Goal: Task Accomplishment & Management: Manage account settings

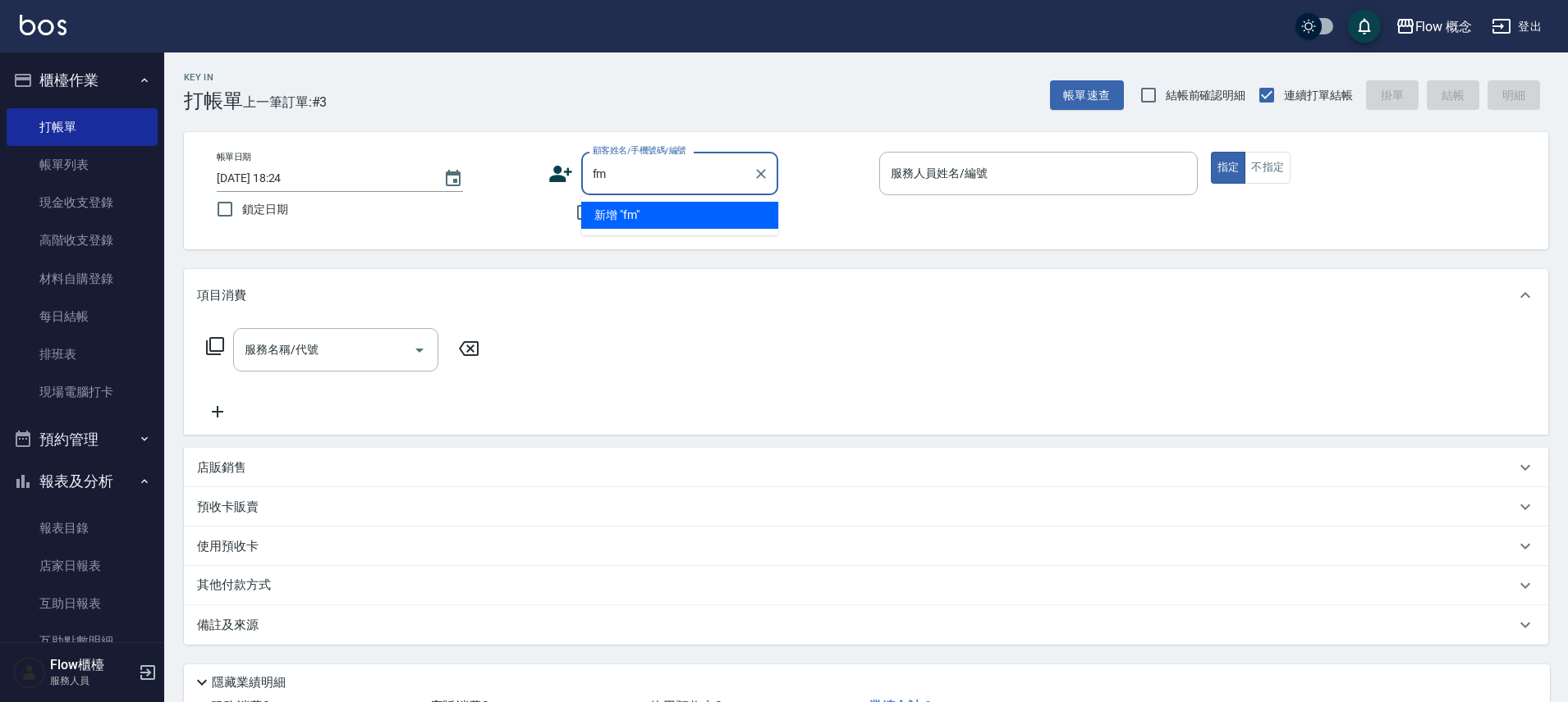
type input "f"
type input "區"
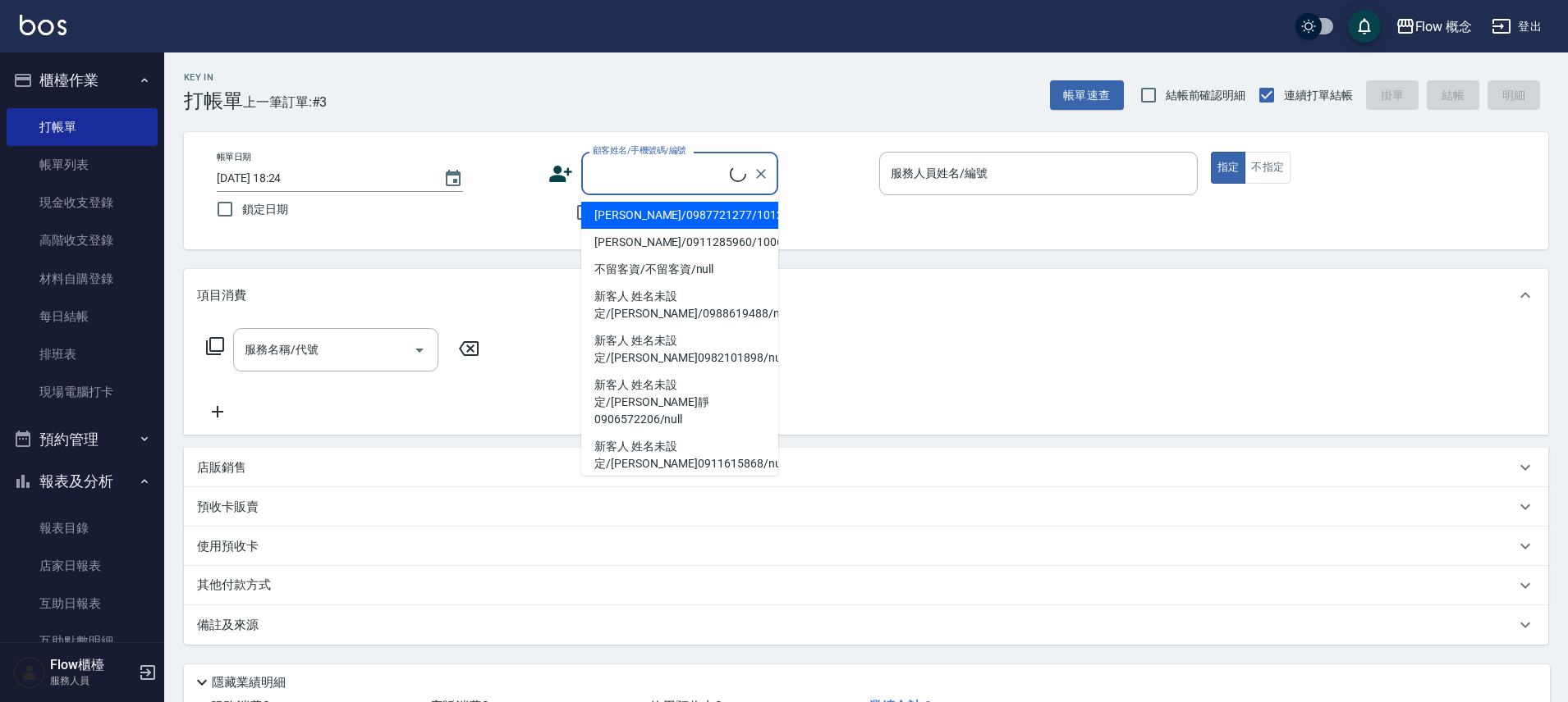
click at [639, 218] on li "jennifer/0987721277/1012301" at bounding box center [679, 215] width 197 height 27
type input "jennifer/0987721277/1012301"
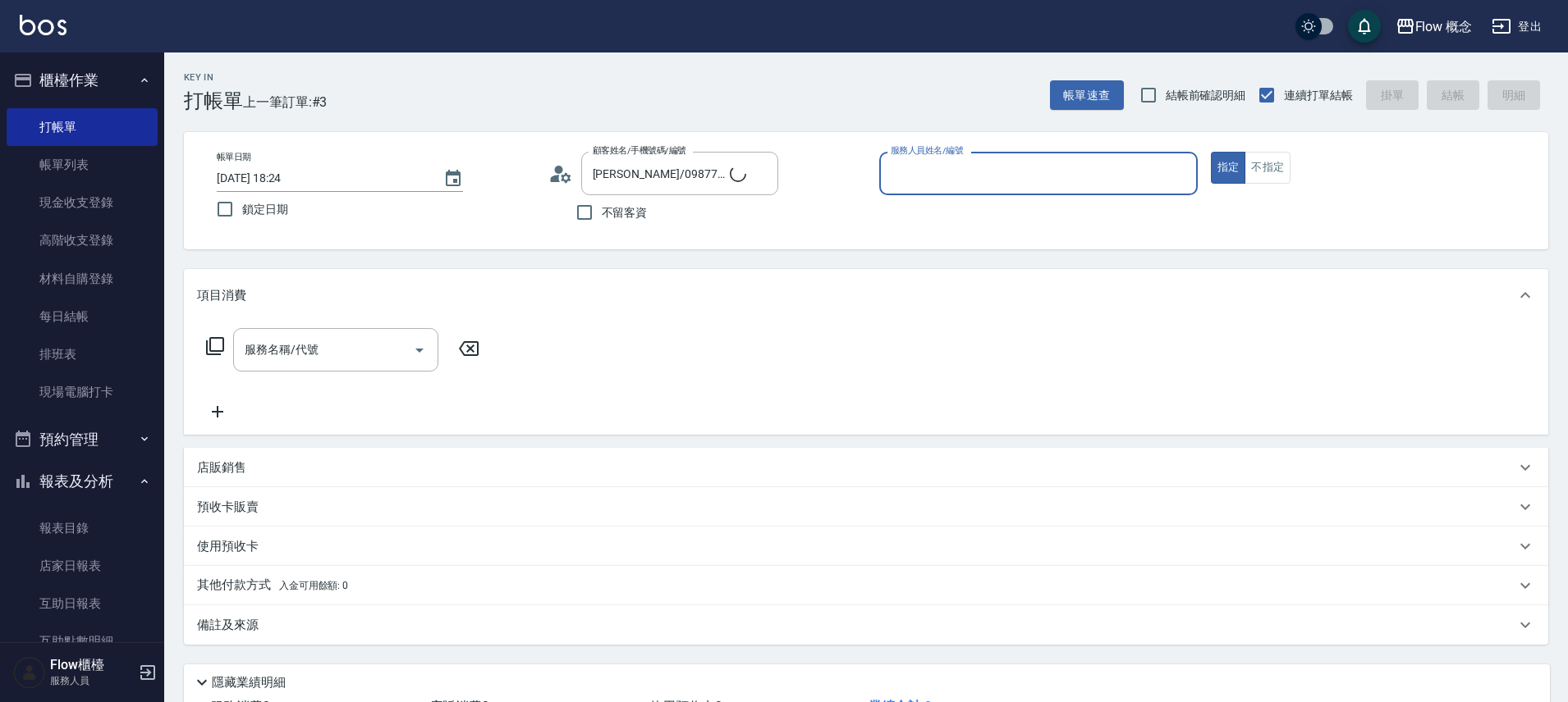
type input "８"
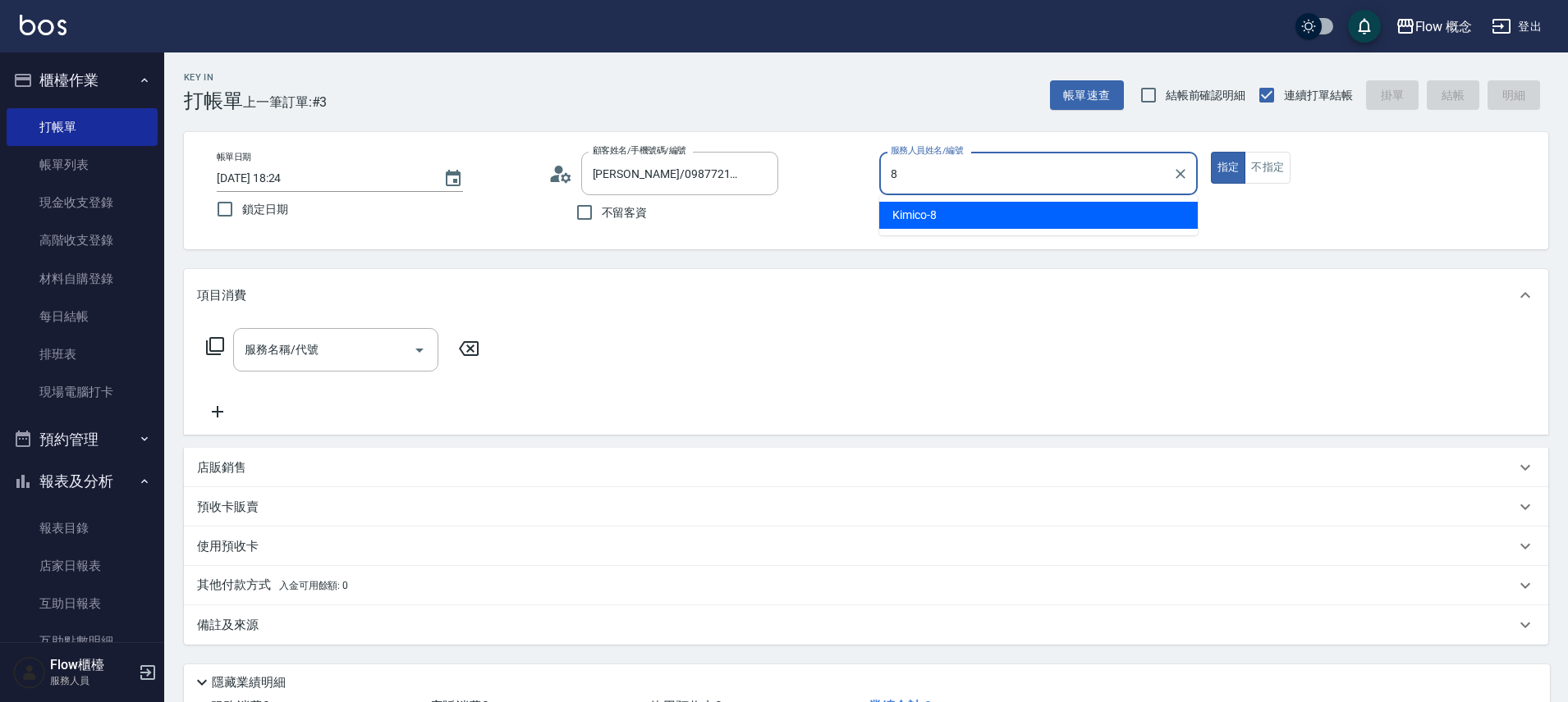
type input "Kimico-8"
type button "true"
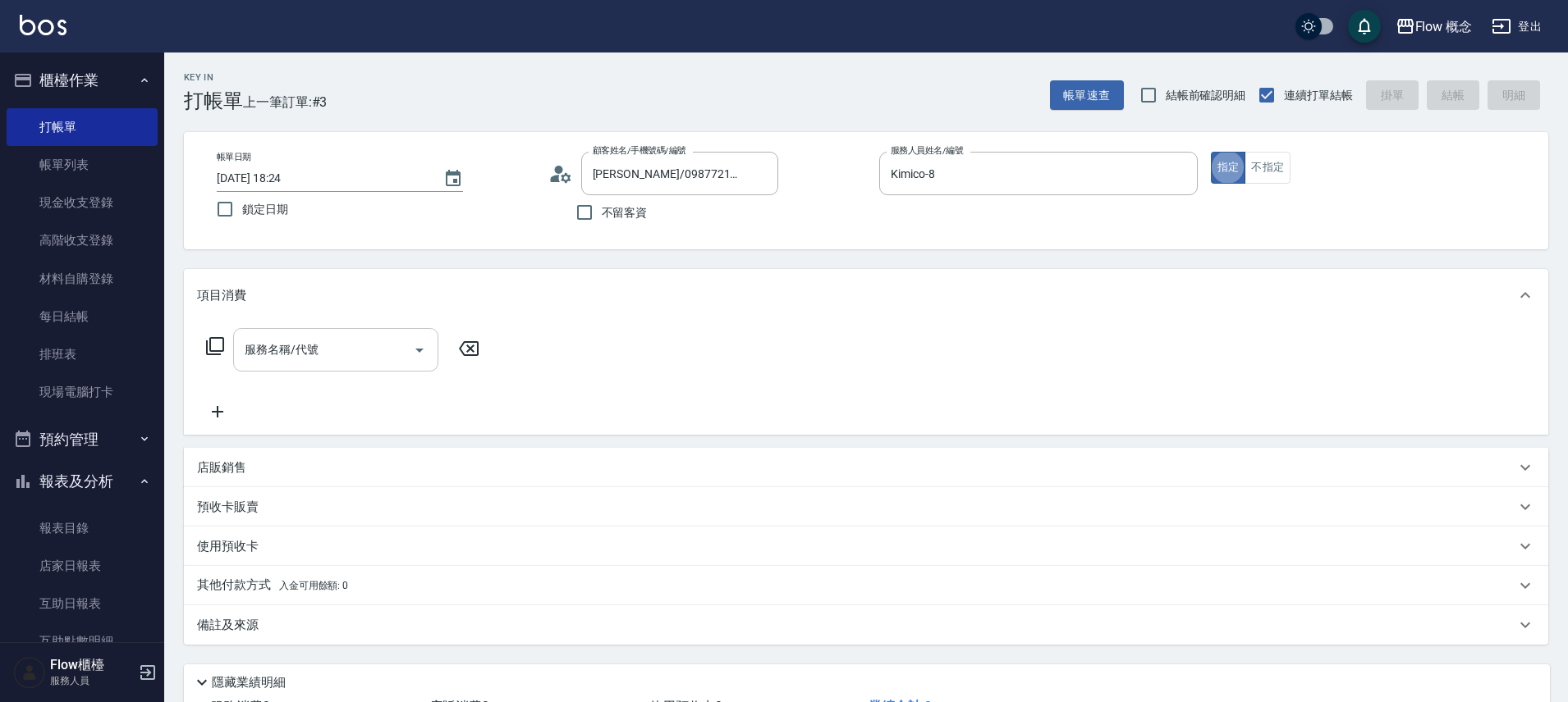
click at [407, 357] on div at bounding box center [418, 350] width 24 height 43
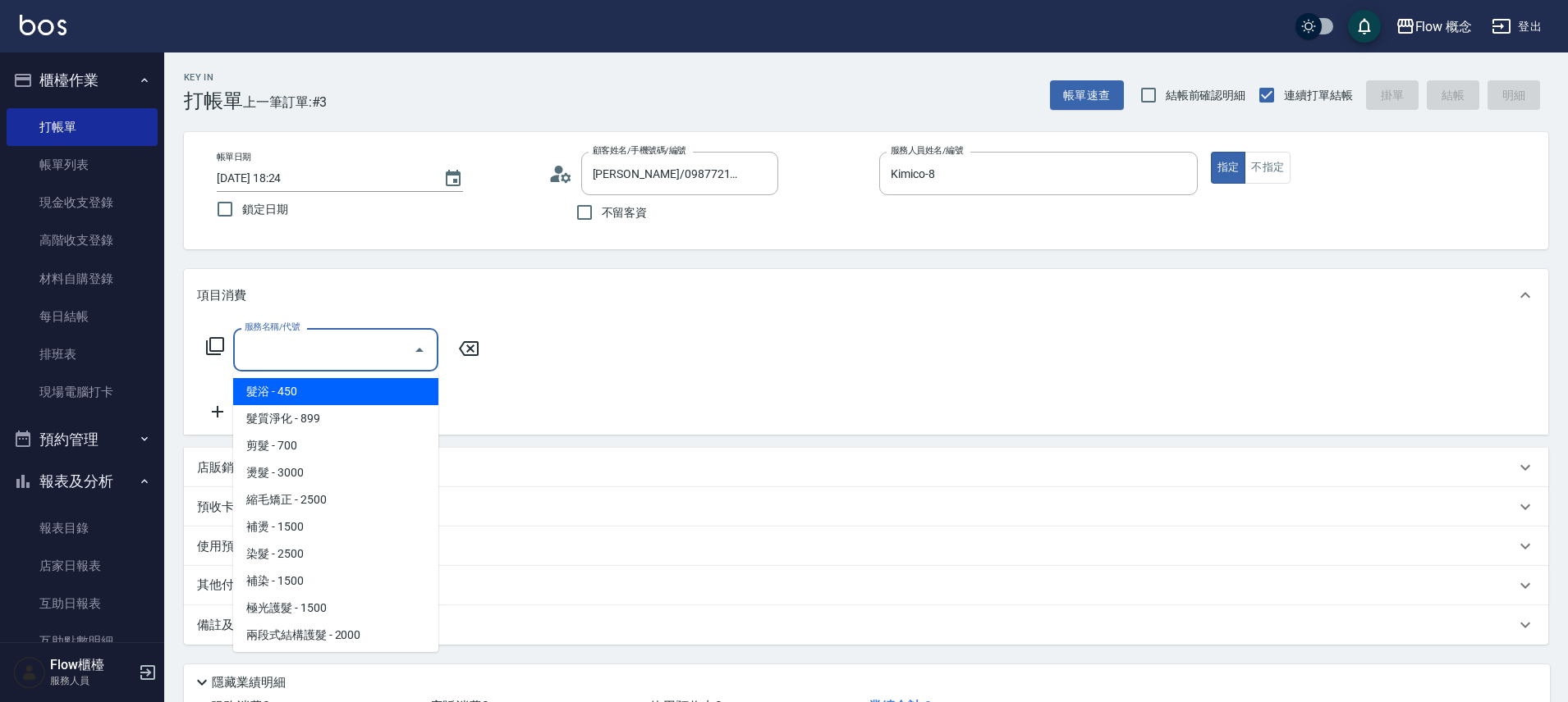
click at [320, 357] on input "服務名稱/代號" at bounding box center [324, 350] width 166 height 29
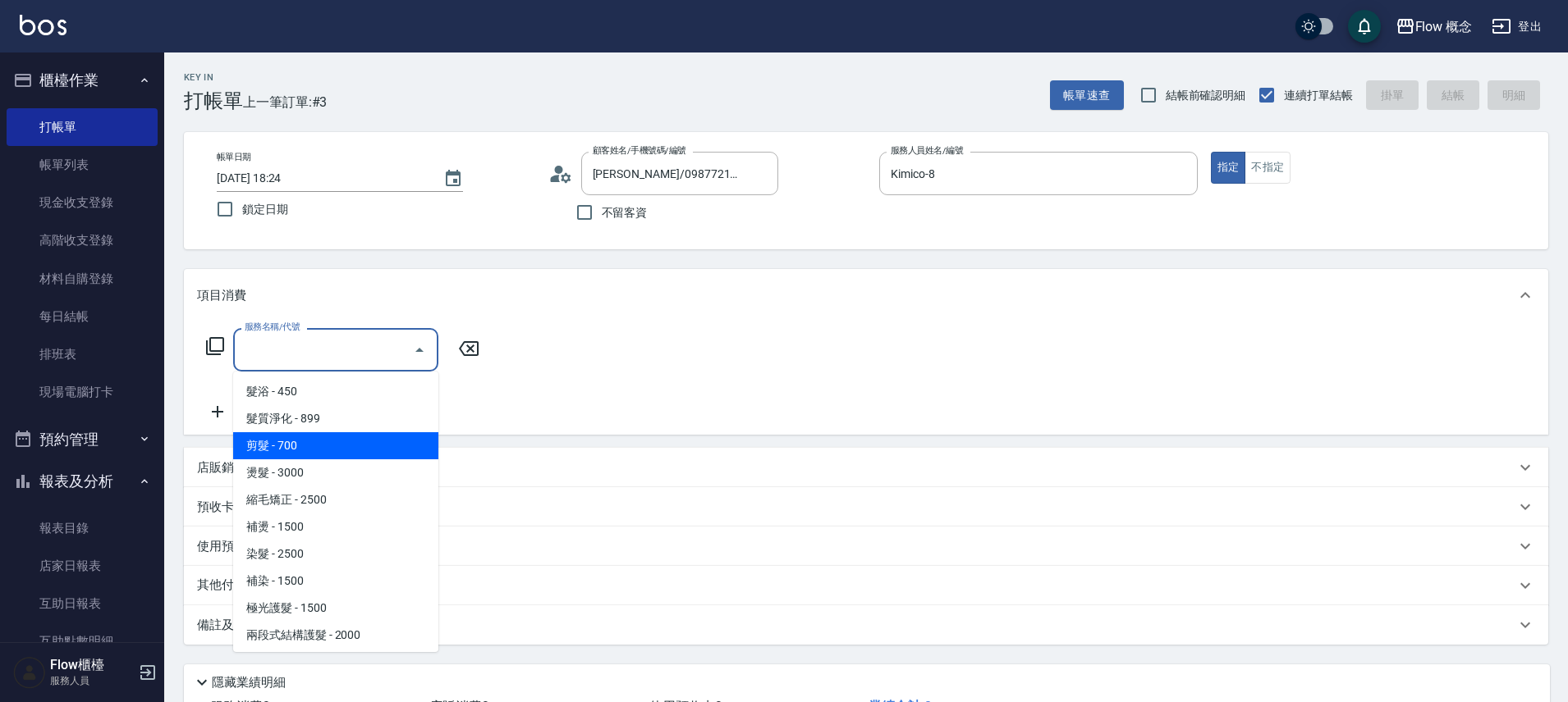
click at [342, 434] on span "剪髮 - 700" at bounding box center [336, 446] width 206 height 27
type input "剪髮(201)"
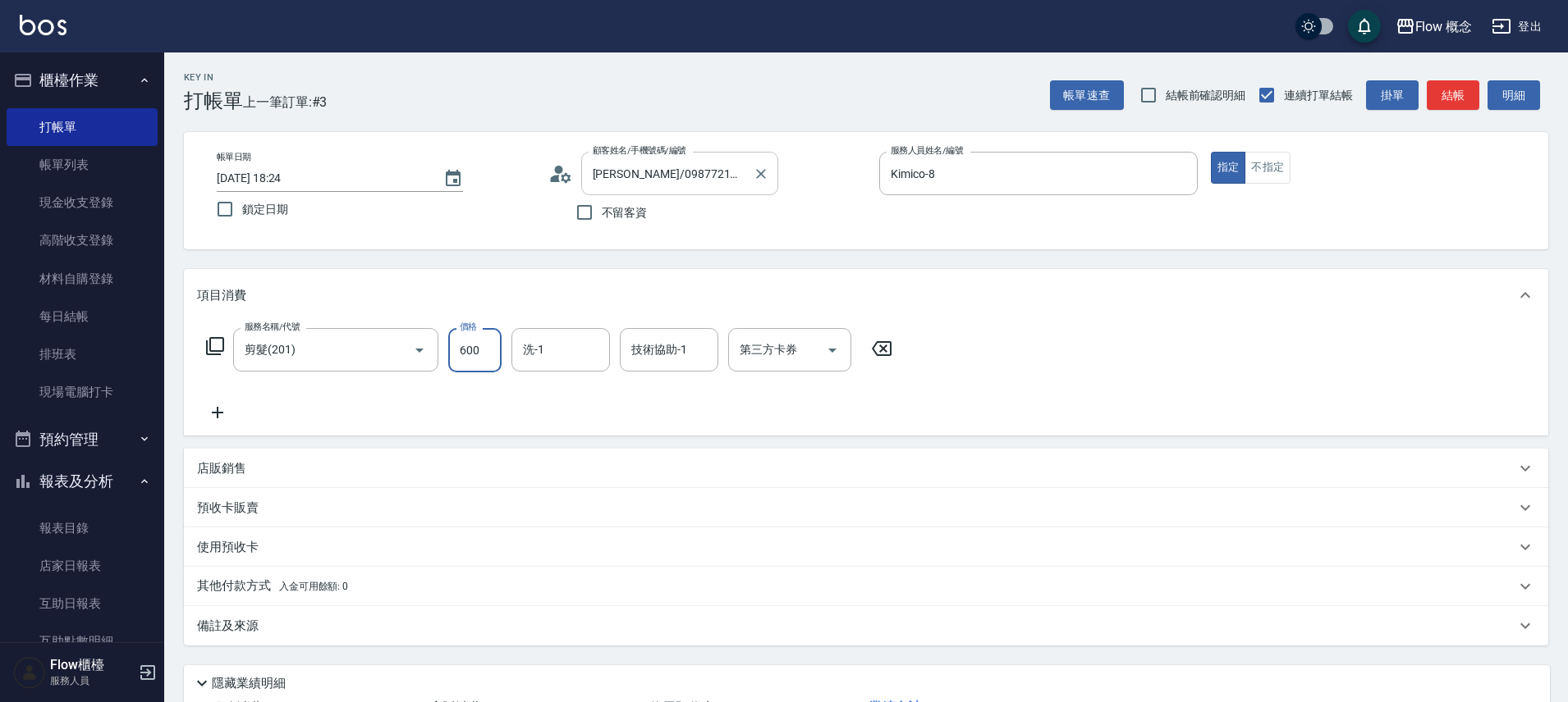
type input "600"
click at [769, 172] on button "Clear" at bounding box center [760, 173] width 23 height 23
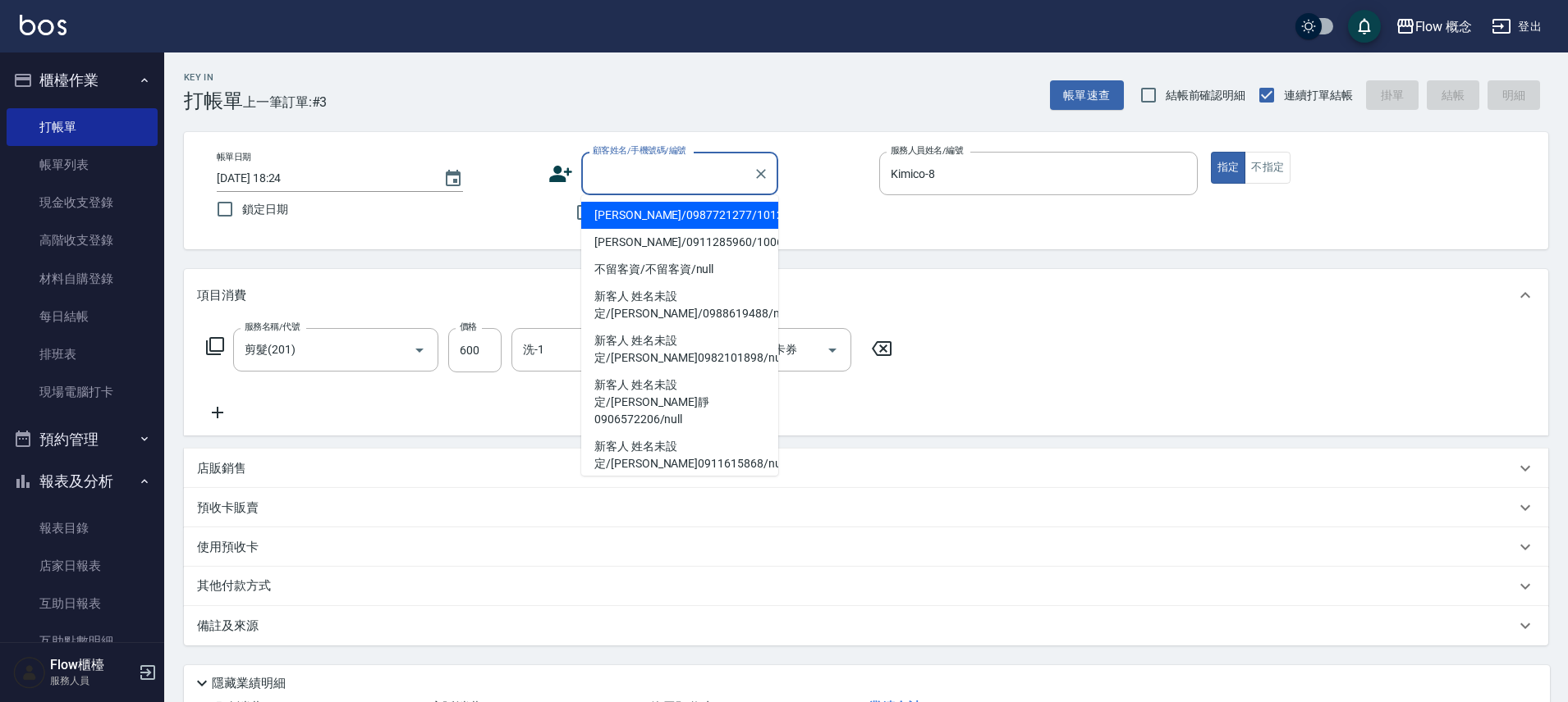
click at [713, 167] on input "顧客姓名/手機號碼/編號" at bounding box center [667, 174] width 158 height 29
drag, startPoint x: 676, startPoint y: 145, endPoint x: 671, endPoint y: 164, distance: 19.6
click at [676, 144] on label "顧客姓名/手機號碼/編號" at bounding box center [639, 150] width 94 height 13
click at [676, 160] on input "顧客姓名/手機號碼/編號" at bounding box center [667, 174] width 158 height 29
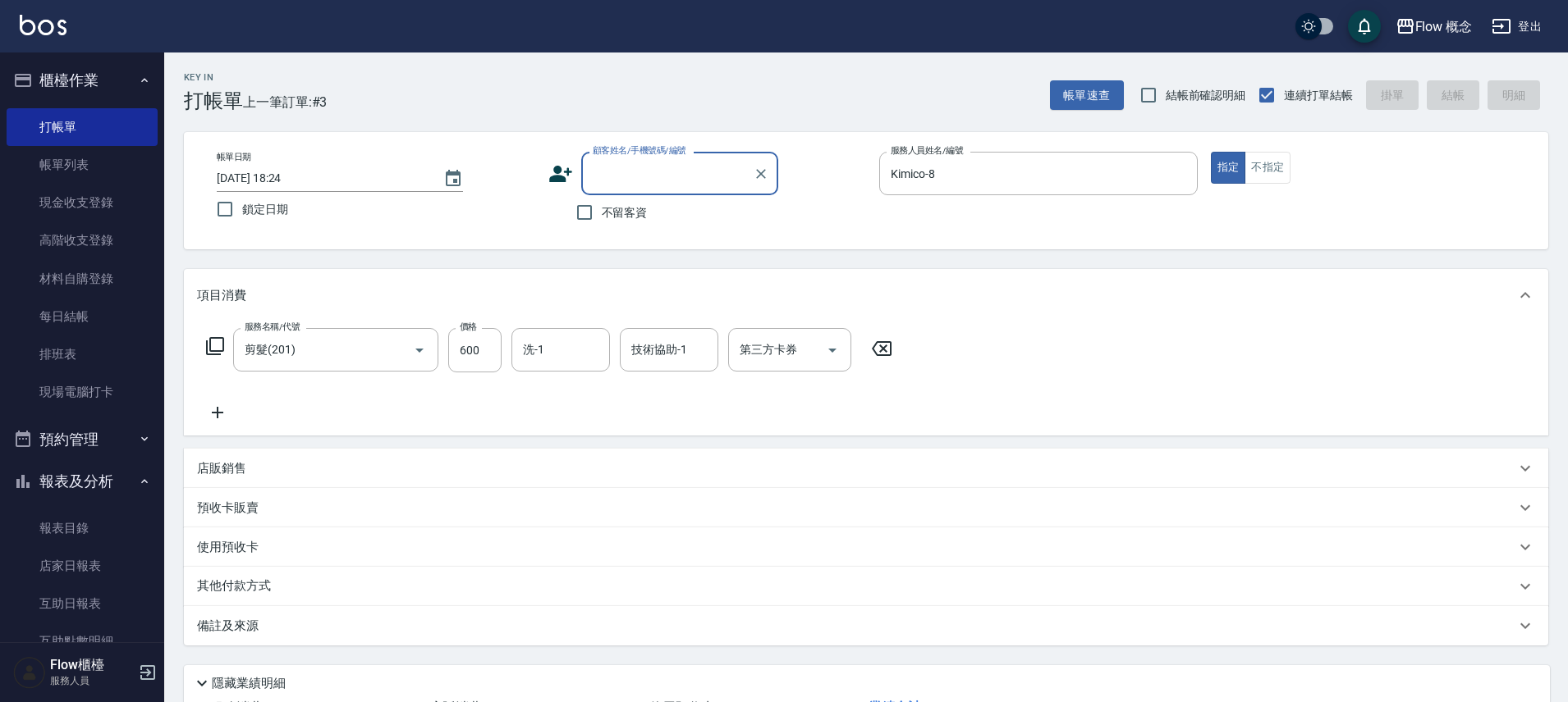
click at [633, 178] on input "顧客姓名/手機號碼/編號" at bounding box center [667, 174] width 158 height 29
click at [619, 202] on label "不留客資" at bounding box center [607, 213] width 80 height 34
click at [601, 202] on input "不留客資" at bounding box center [584, 213] width 34 height 34
checkbox input "true"
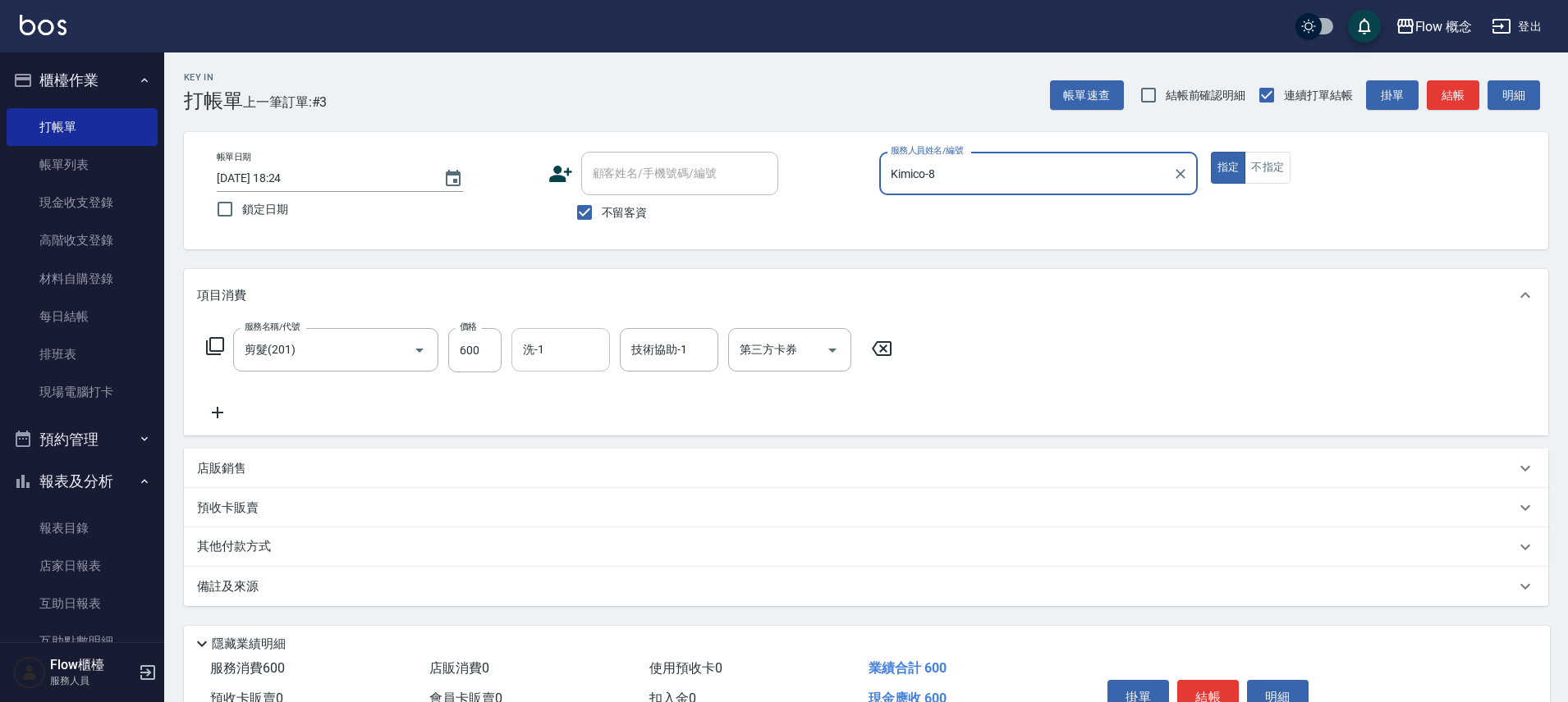
click at [594, 352] on input "洗-1" at bounding box center [560, 350] width 84 height 29
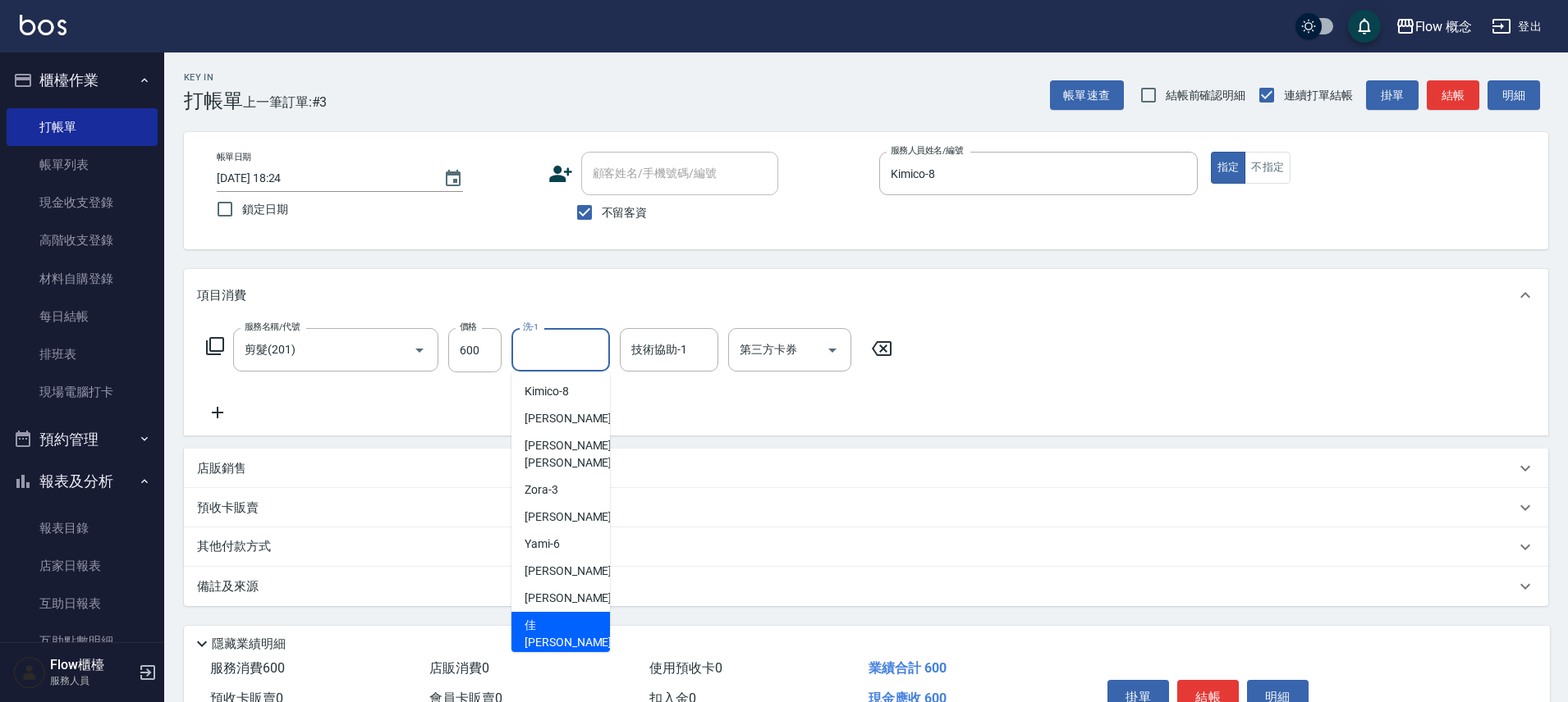
click at [587, 612] on div "佳蒨 -17" at bounding box center [560, 634] width 98 height 44
type input "佳蒨-17"
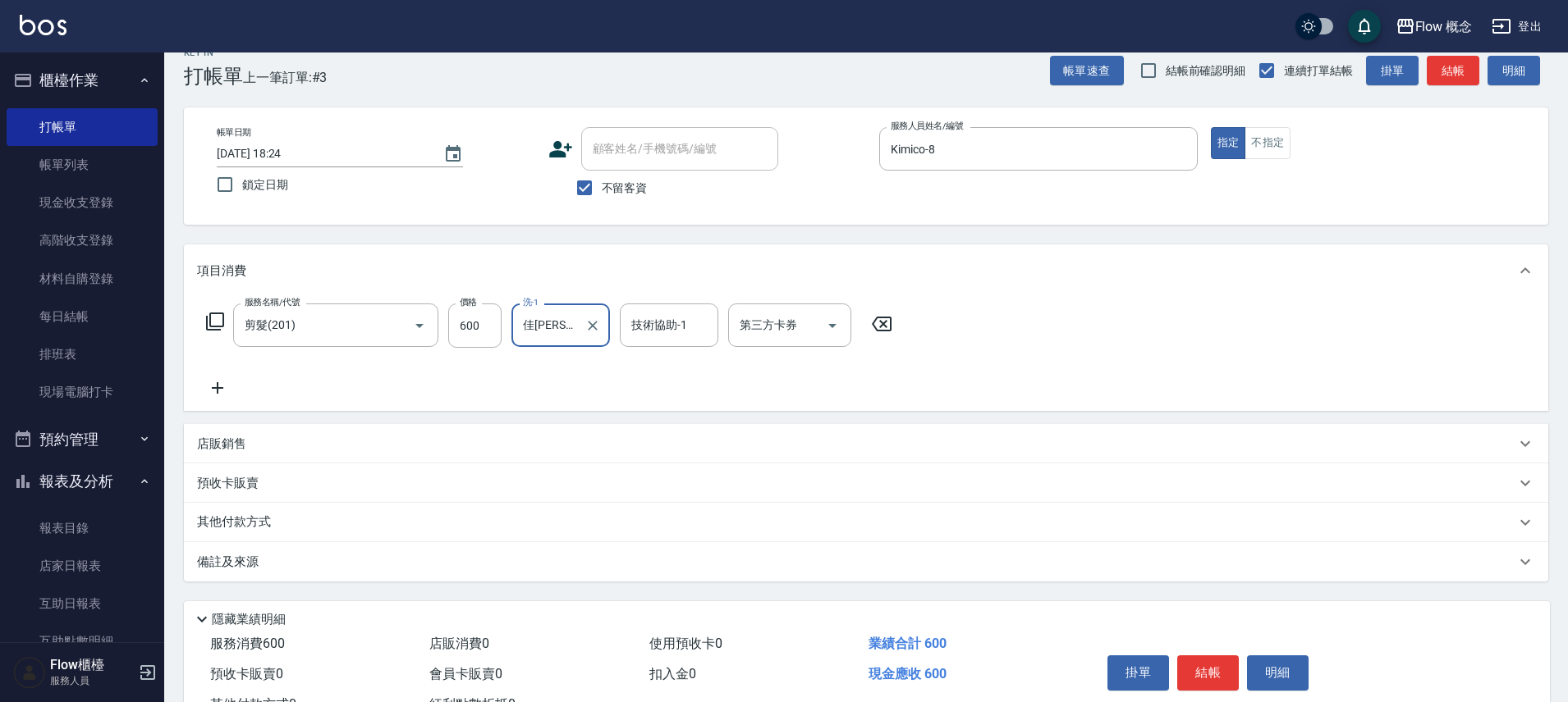
scroll to position [26, 0]
click at [1214, 672] on button "結帳" at bounding box center [1207, 671] width 61 height 34
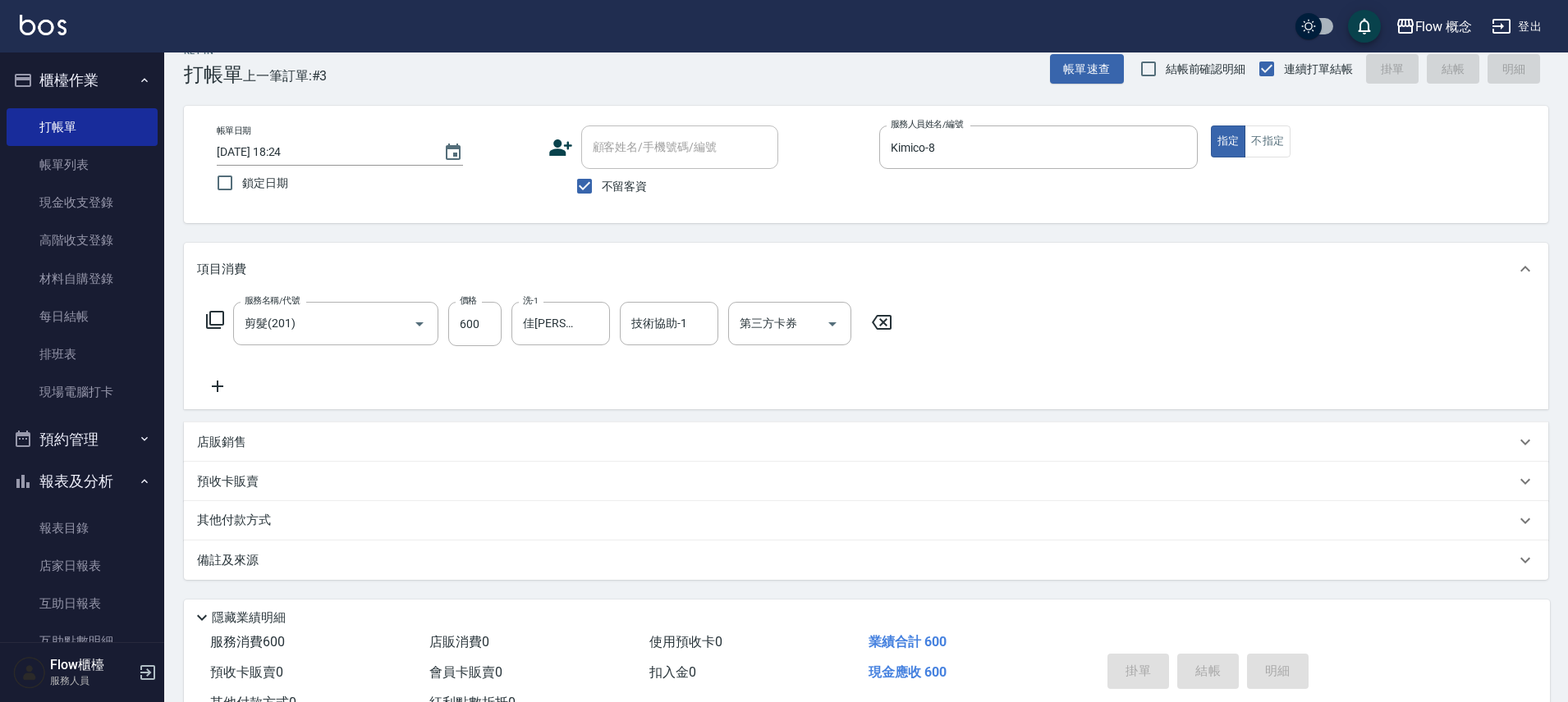
type input "2025/10/13 19:10"
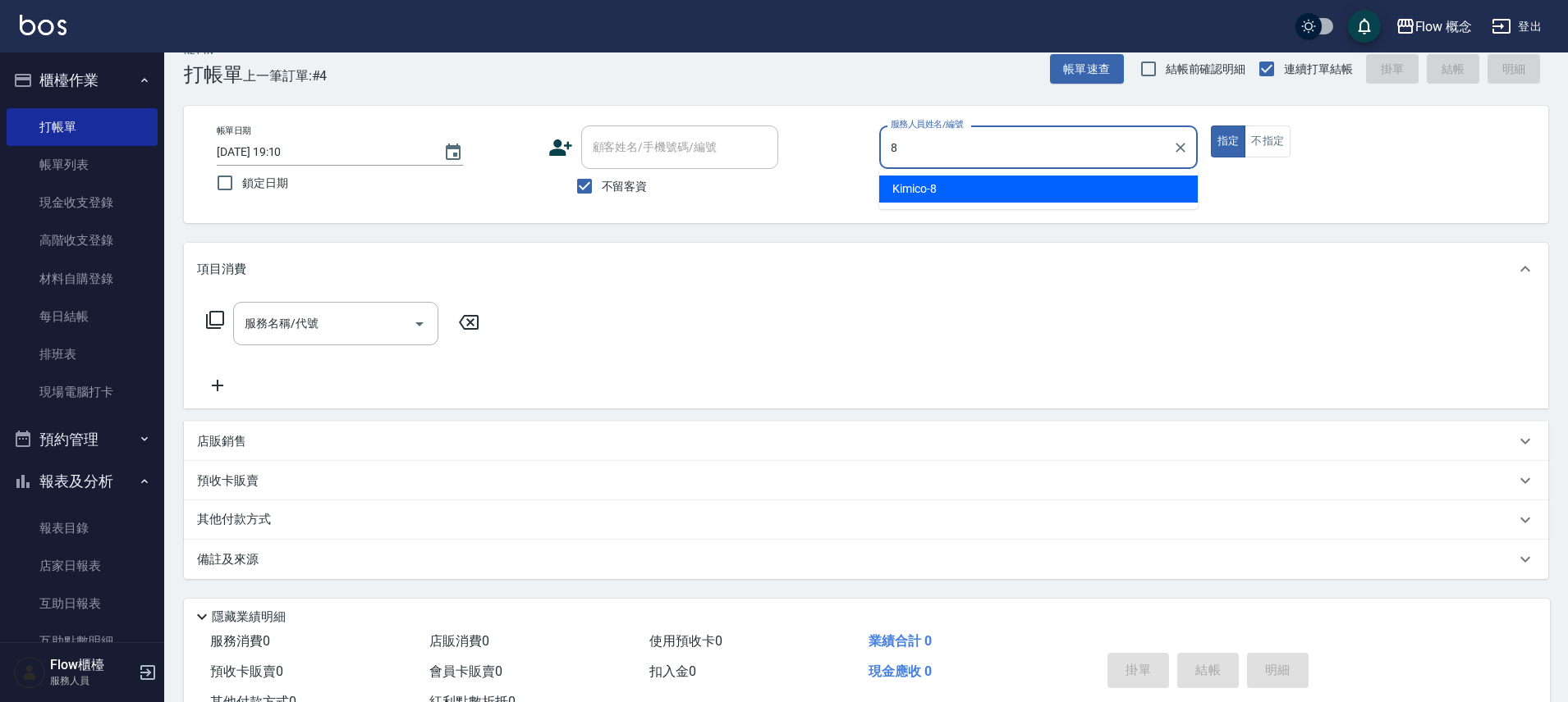
type input "Kimico-8"
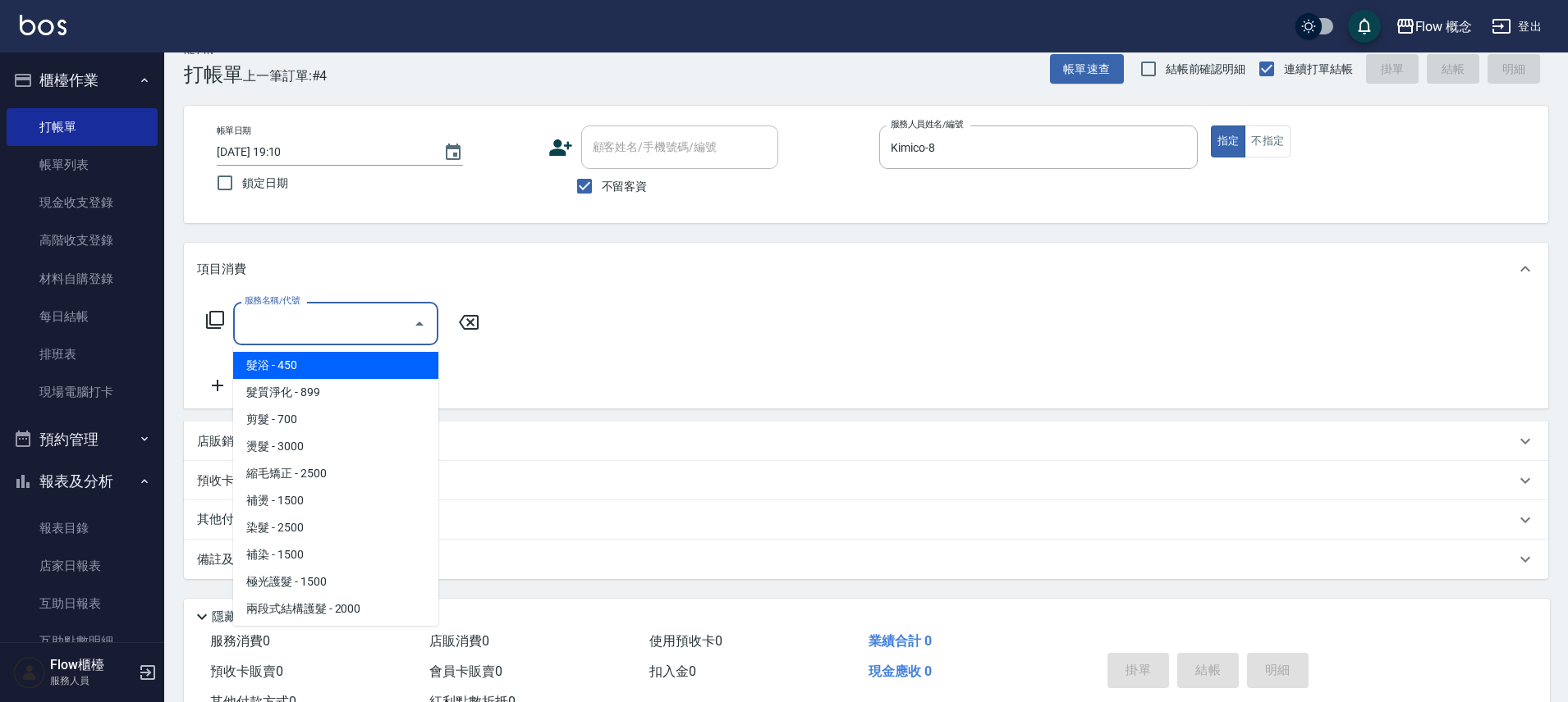
click at [381, 317] on input "服務名稱/代號" at bounding box center [324, 324] width 166 height 29
click at [344, 371] on span "髮浴 - 450" at bounding box center [336, 366] width 206 height 27
type input "髮浴 (101)"
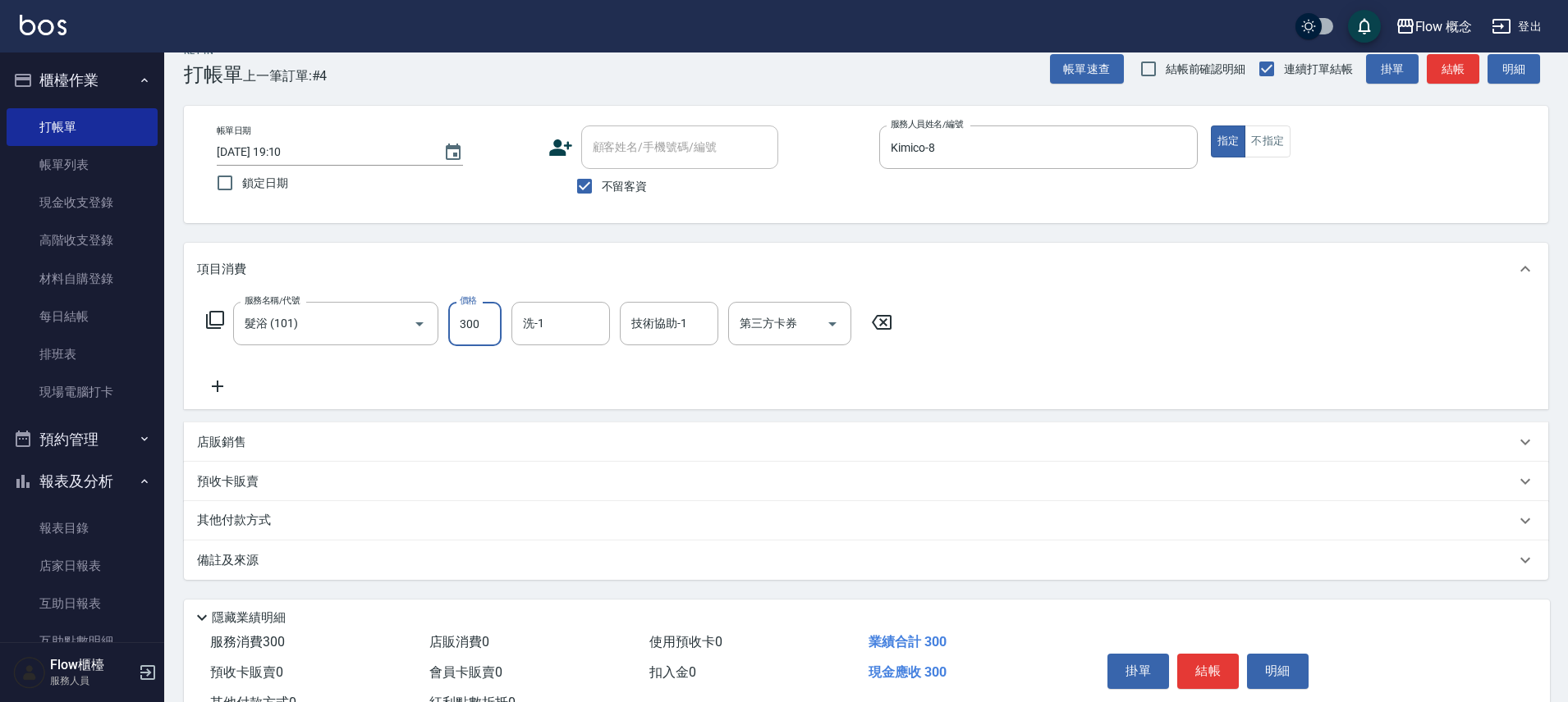
type input "300"
type input "佳蒨-17"
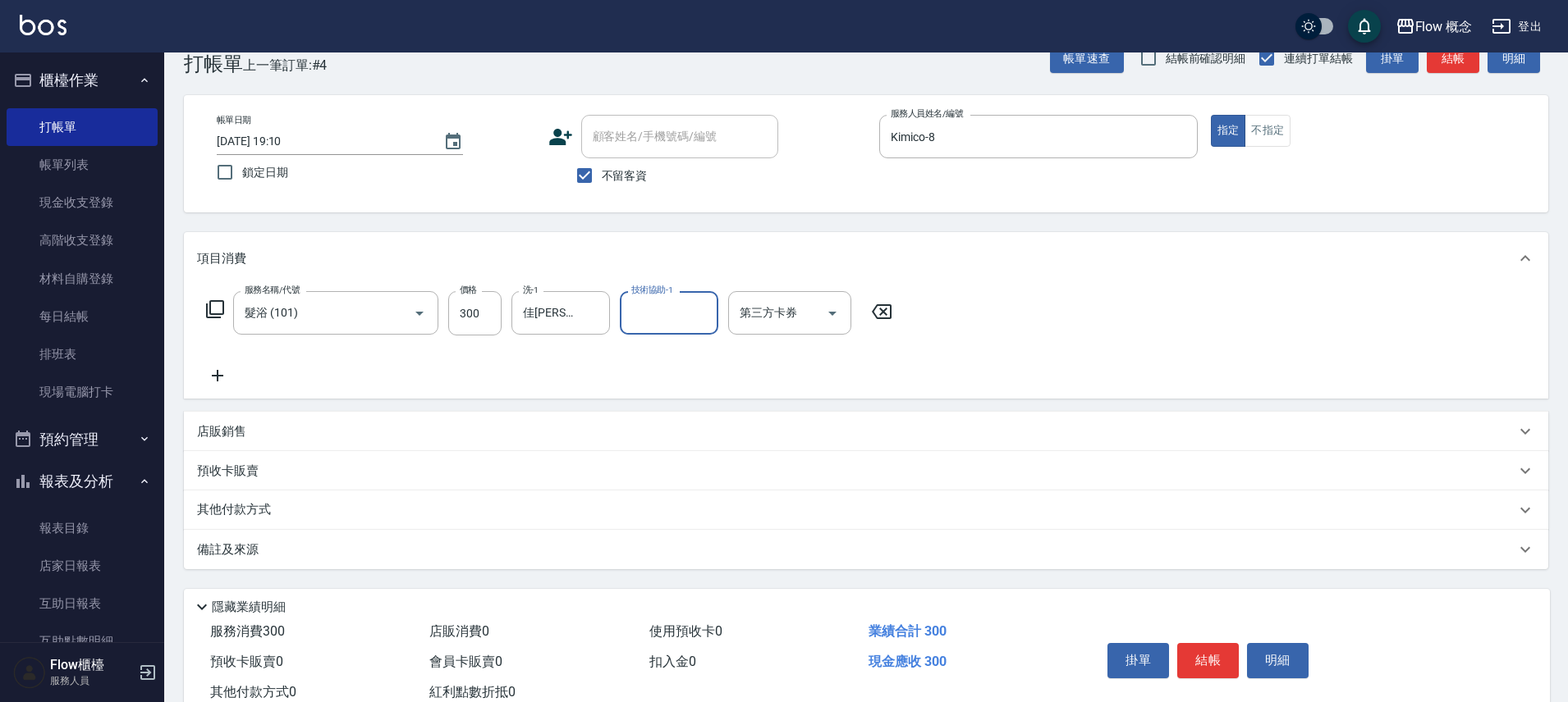
scroll to position [50, 0]
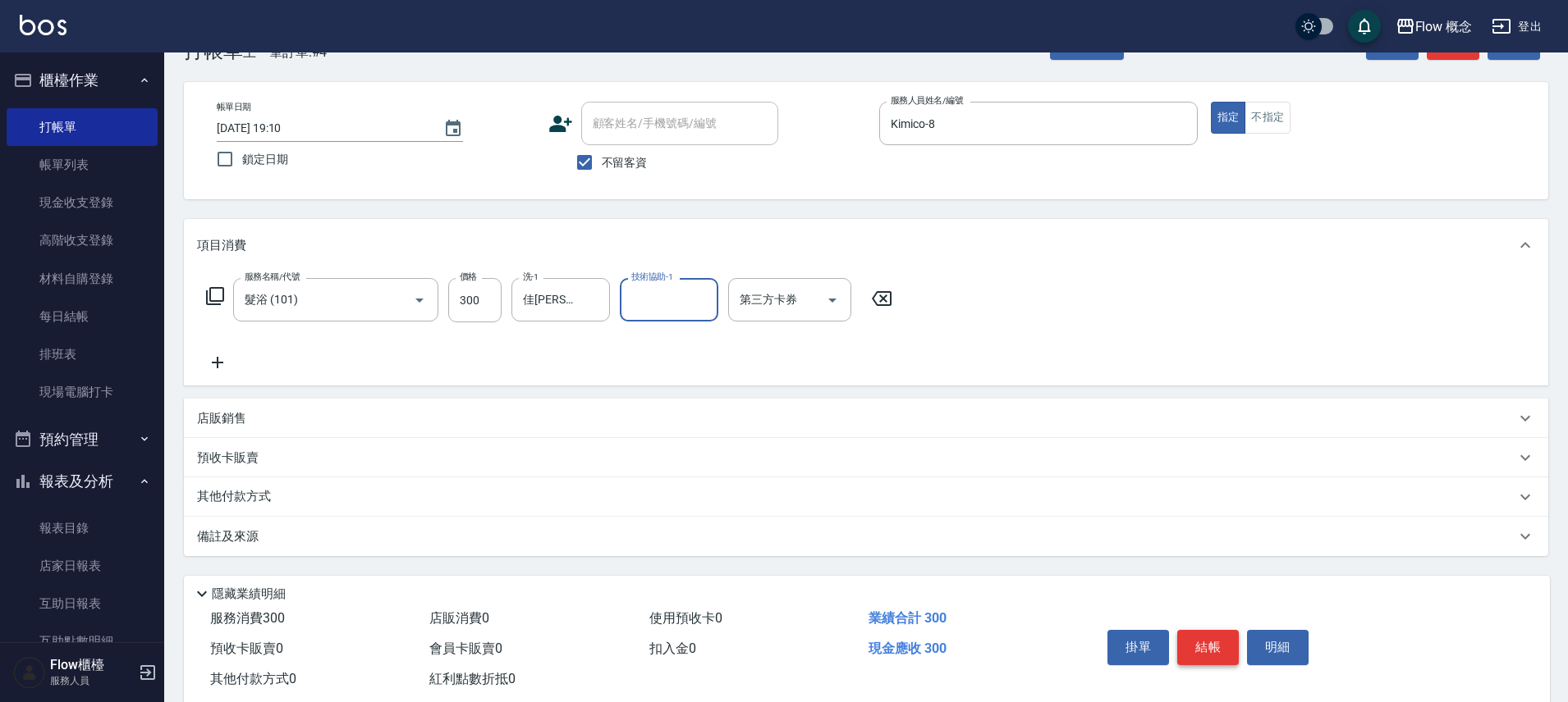
click at [1210, 661] on button "結帳" at bounding box center [1207, 647] width 61 height 34
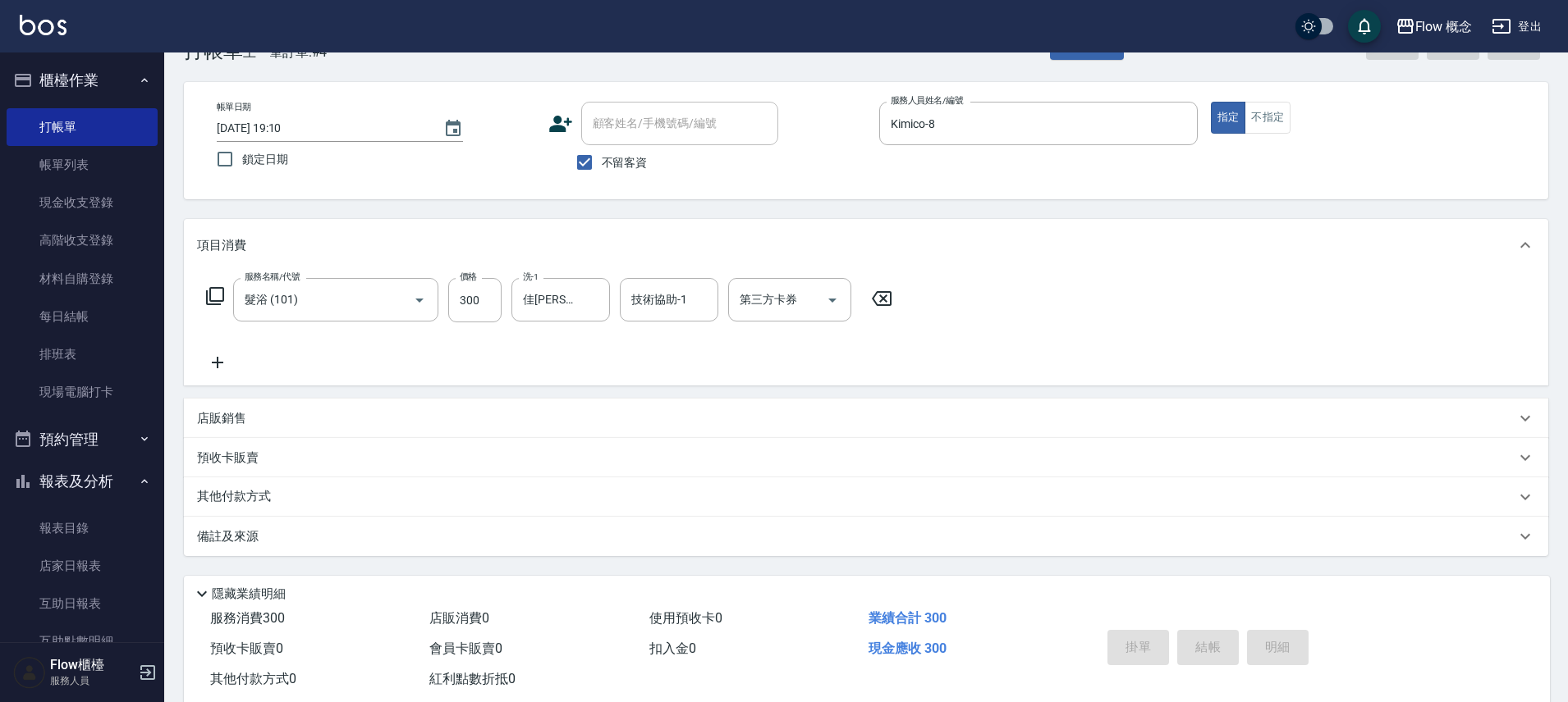
type input "2025/10/13 19:11"
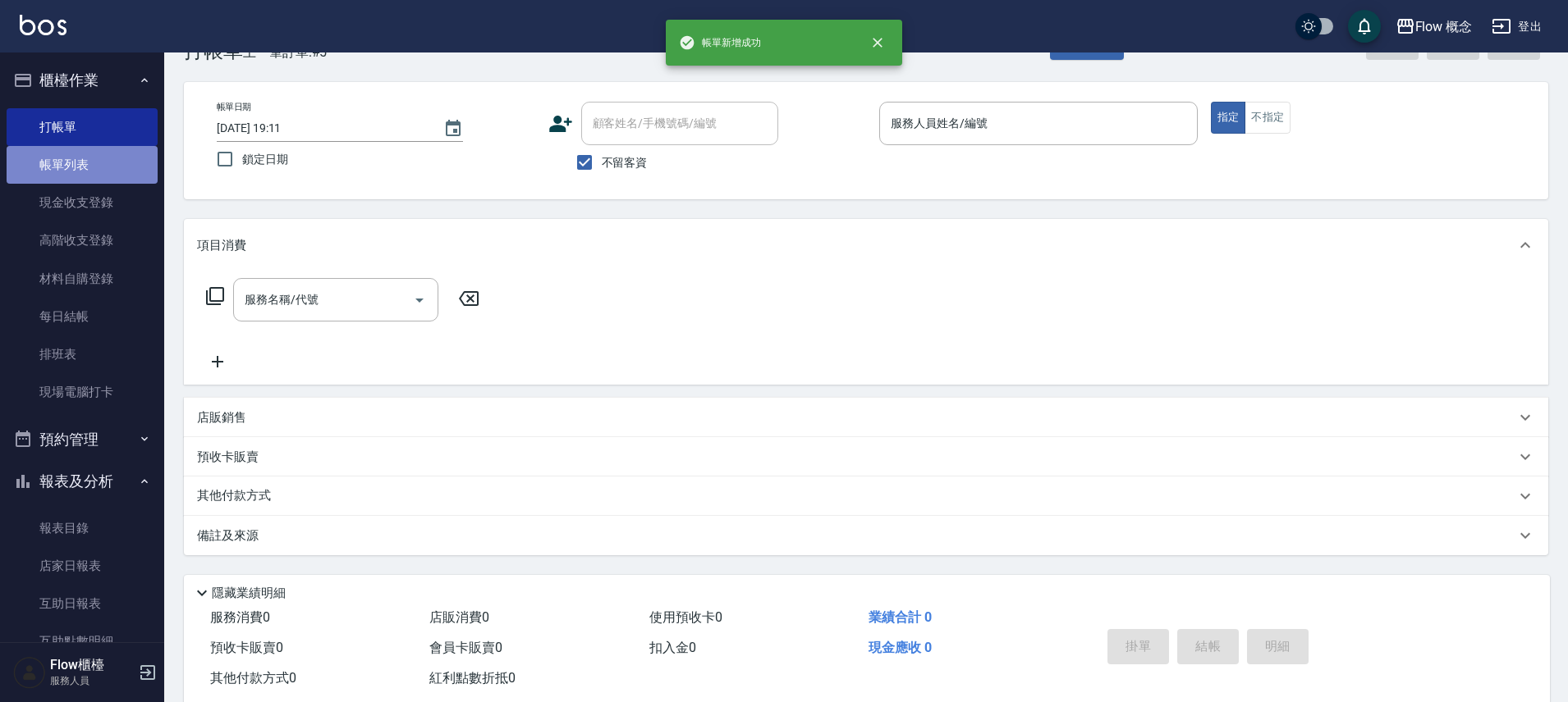
drag, startPoint x: 116, startPoint y: 174, endPoint x: 133, endPoint y: 186, distance: 20.8
click at [115, 175] on link "帳單列表" at bounding box center [81, 165] width 151 height 38
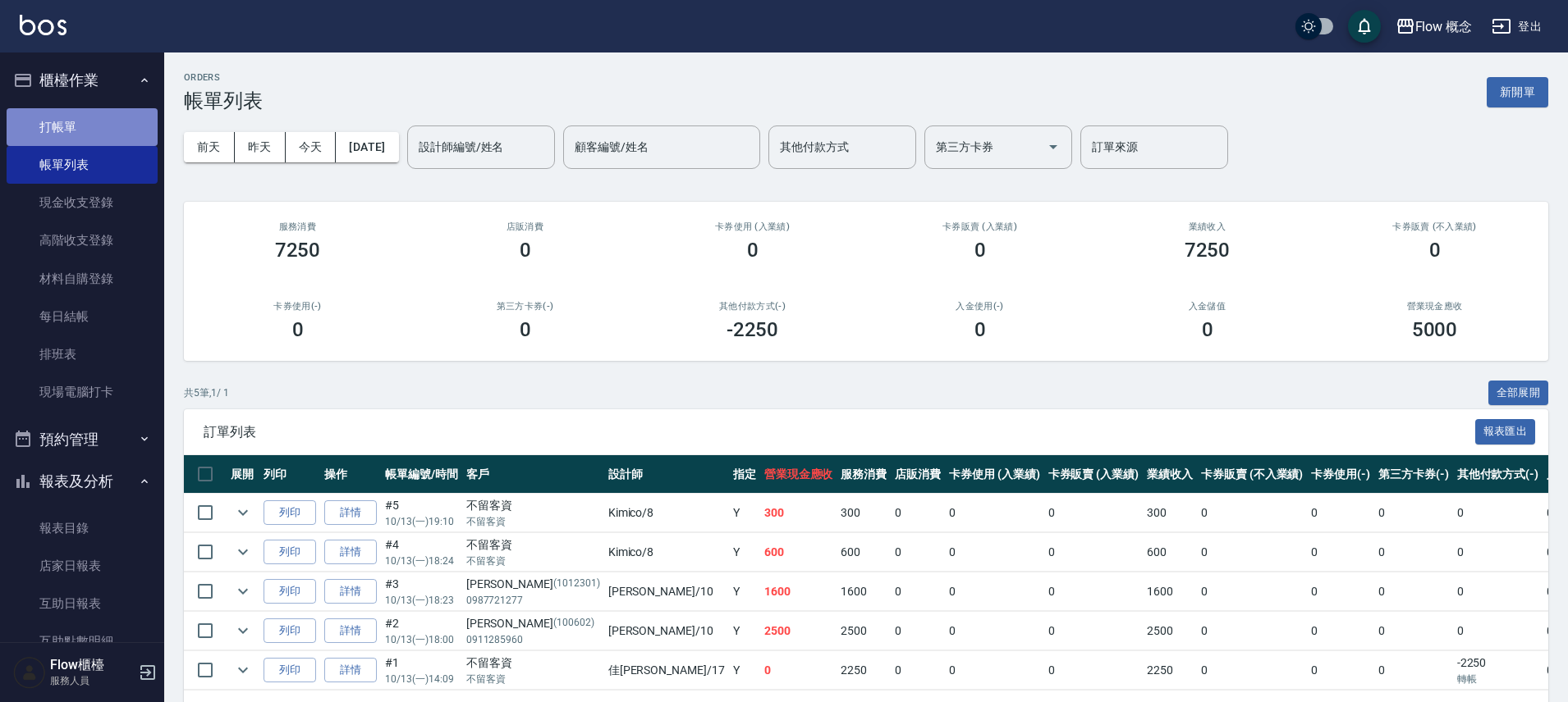
click at [96, 121] on link "打帳單" at bounding box center [81, 127] width 151 height 38
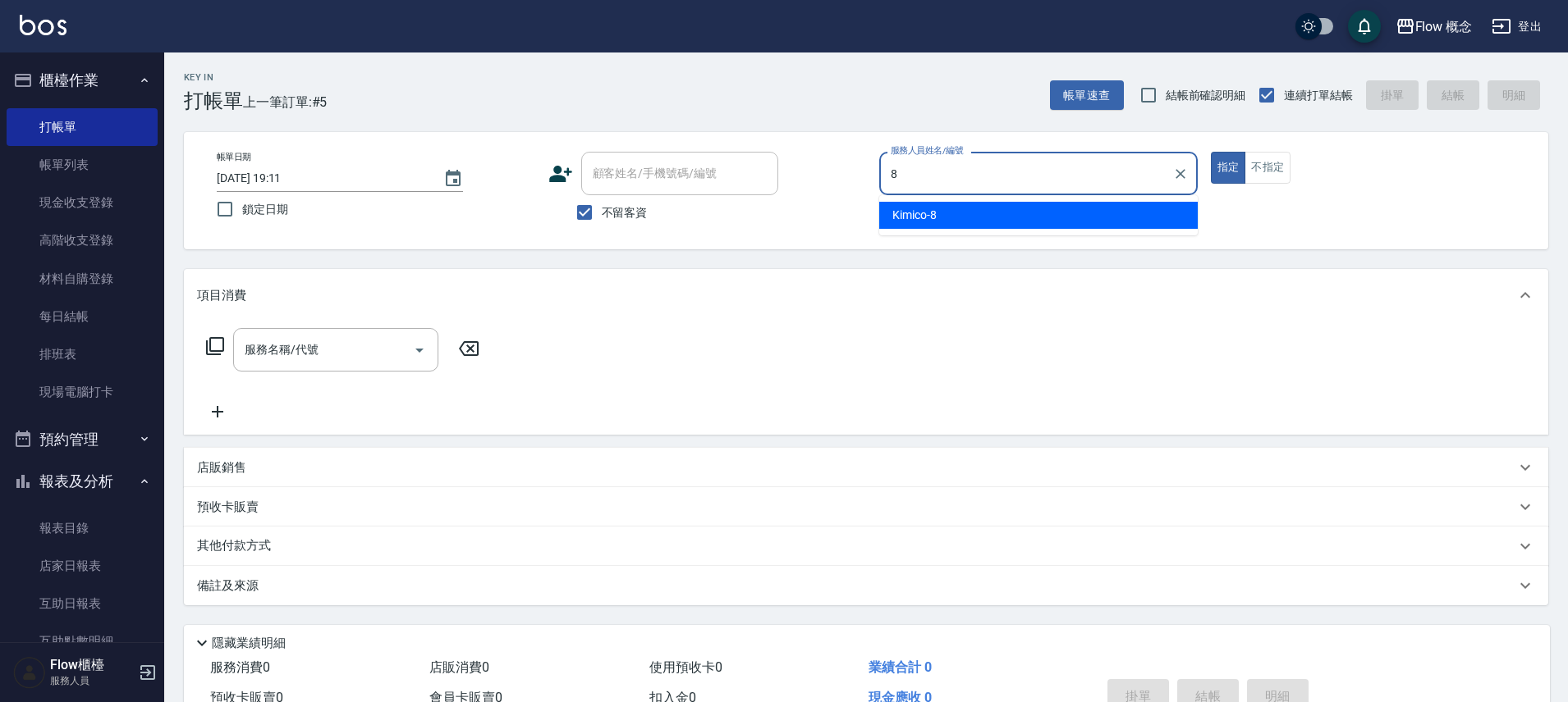
type input "Kimico-8"
type button "true"
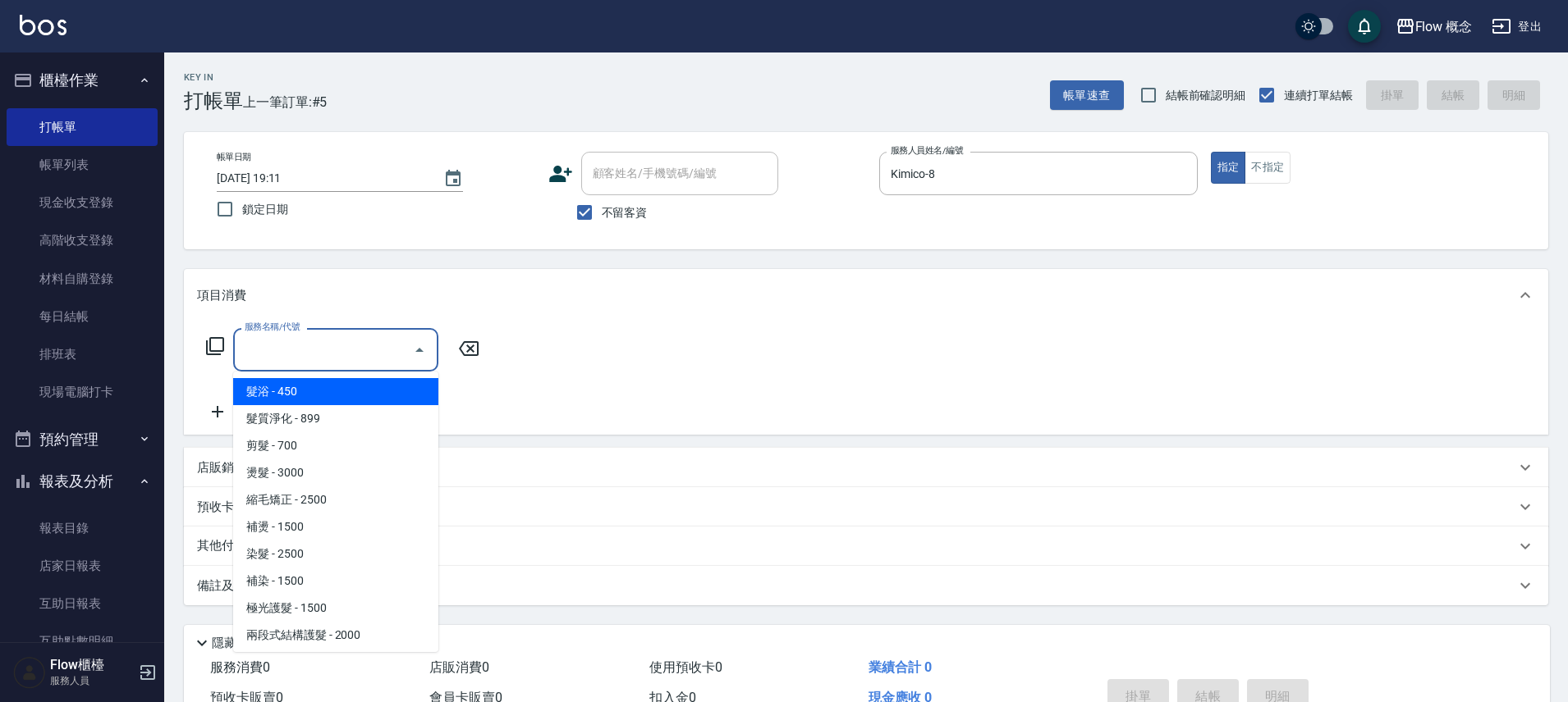
click at [343, 362] on input "服務名稱/代號" at bounding box center [324, 350] width 166 height 29
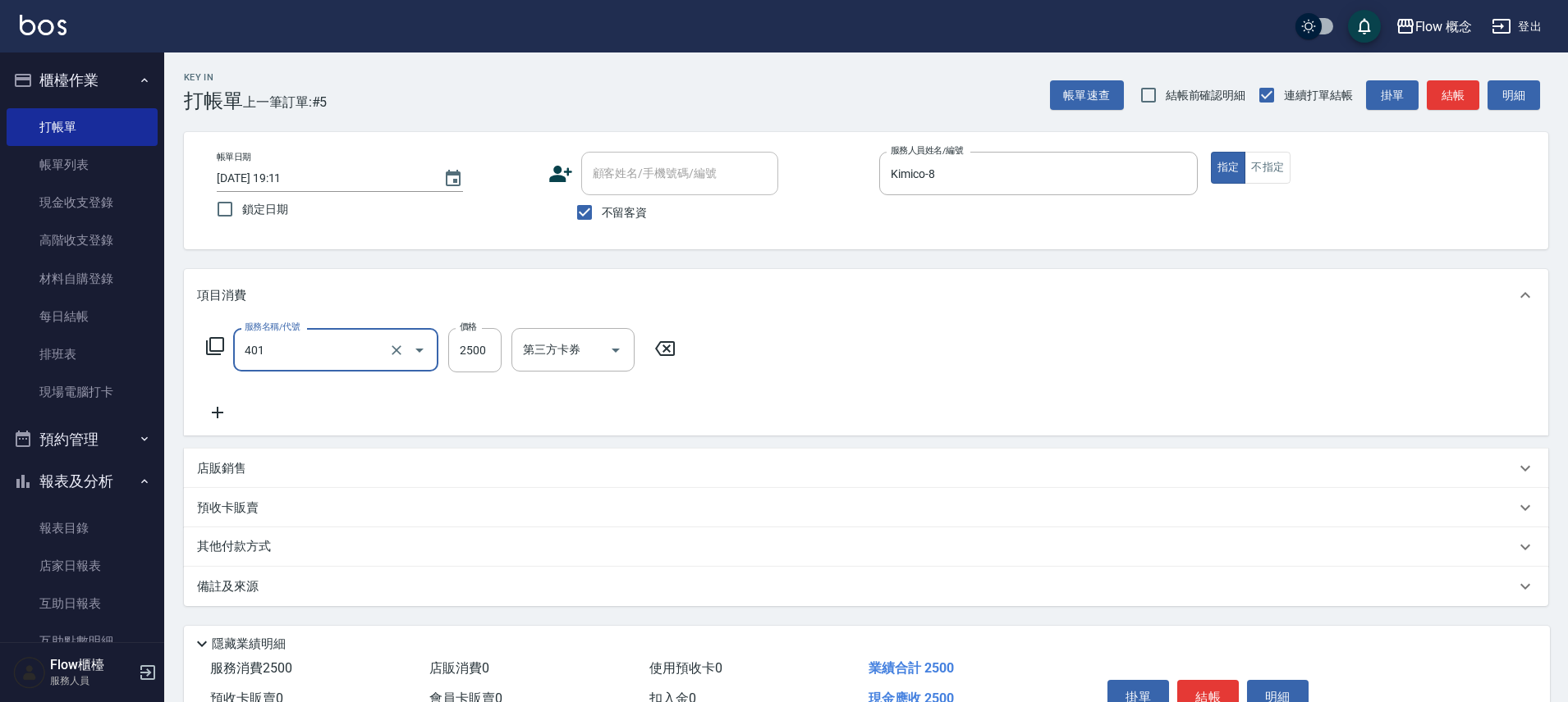
type input "染髮(401)"
type input "1000"
click at [222, 415] on icon at bounding box center [217, 413] width 41 height 20
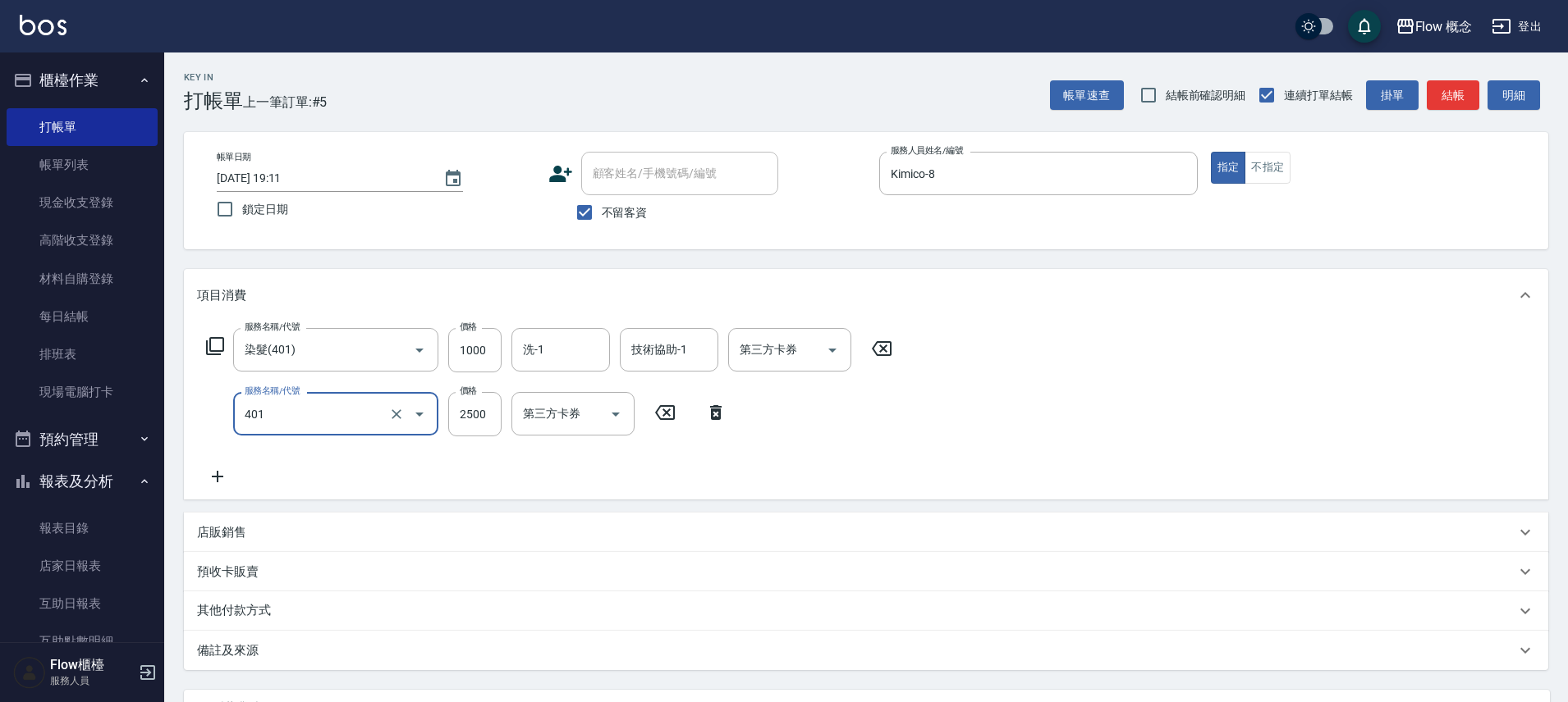
type input "染髮(401)"
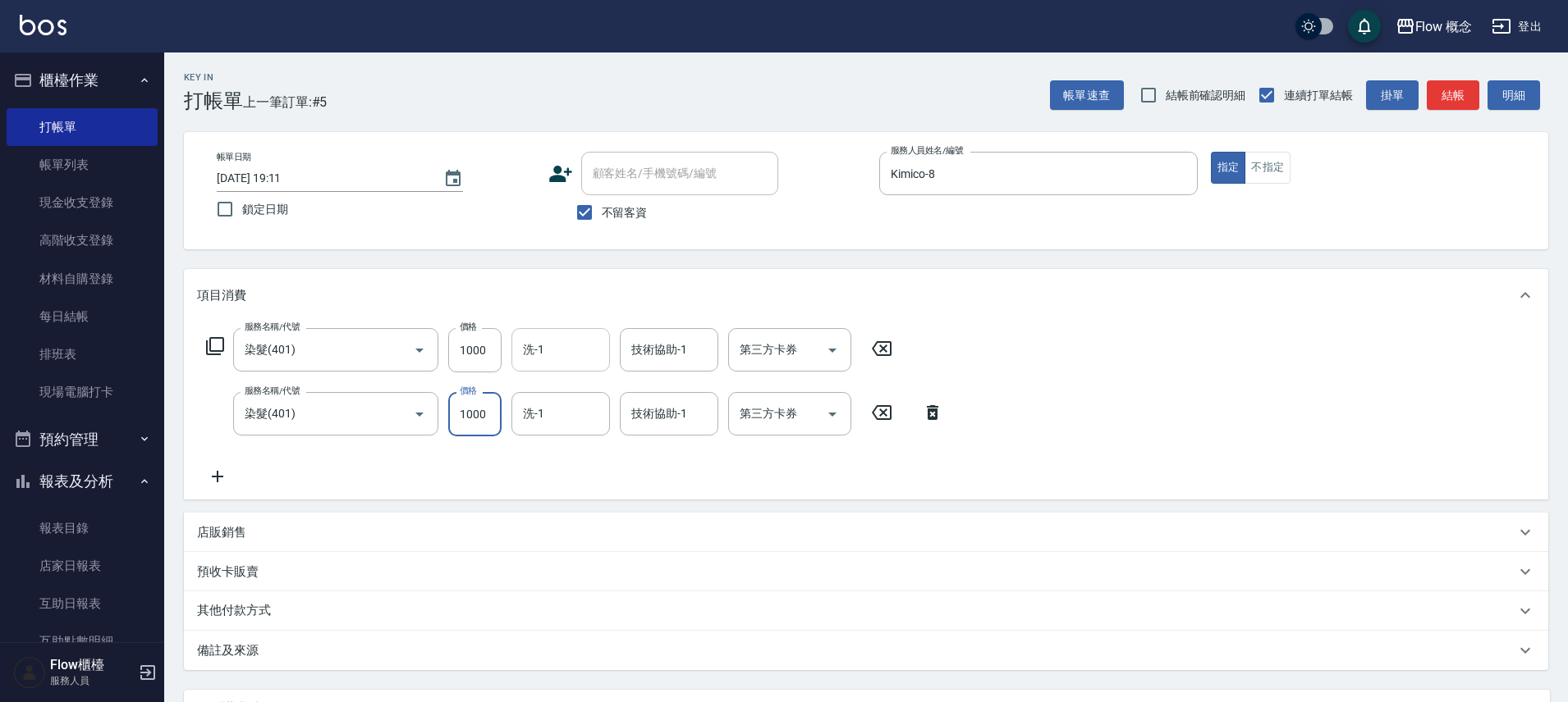
type input "1000"
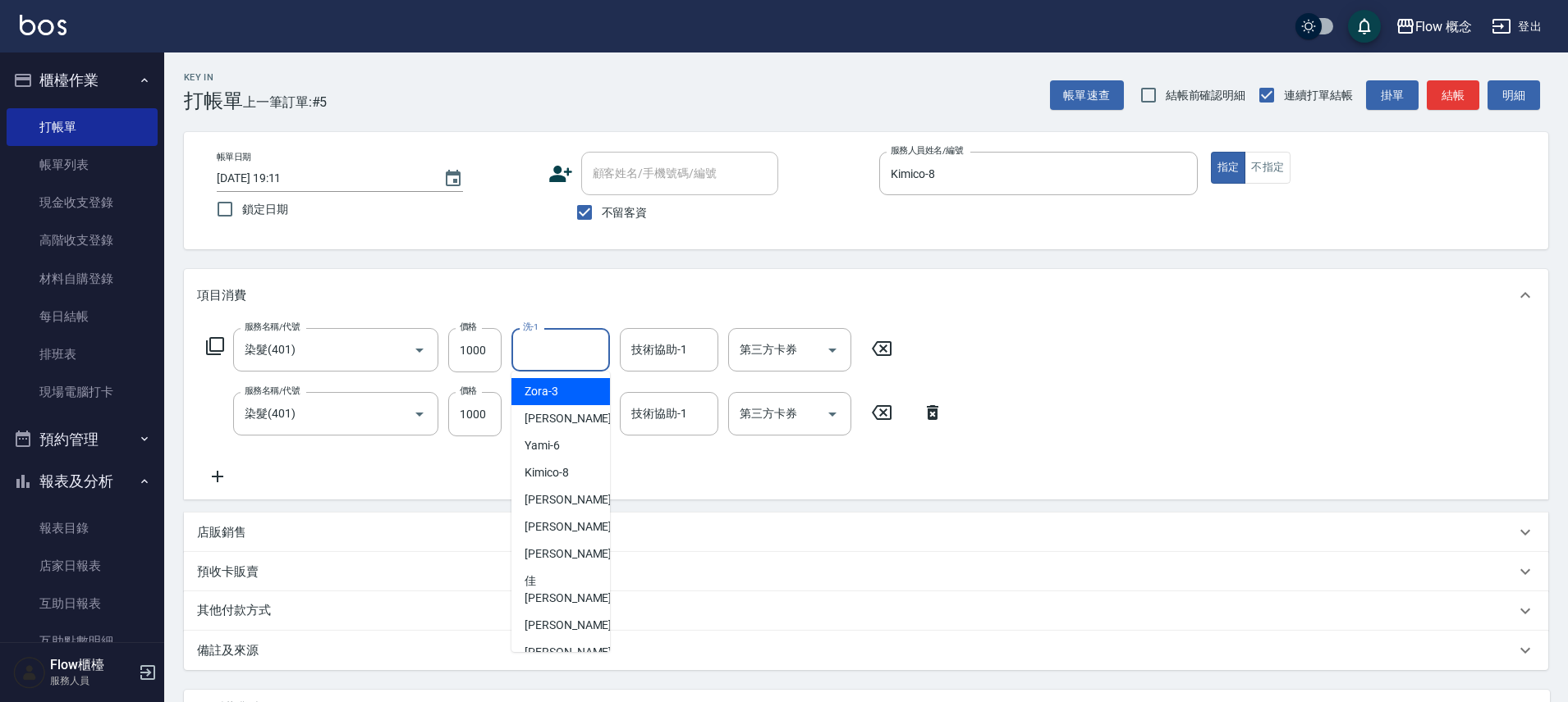
click at [597, 355] on input "洗-1" at bounding box center [560, 350] width 84 height 29
drag, startPoint x: 551, startPoint y: 590, endPoint x: 553, endPoint y: 552, distance: 38.1
click at [549, 591] on div "佳蒨 -17" at bounding box center [560, 589] width 98 height 44
type input "佳蒨-17"
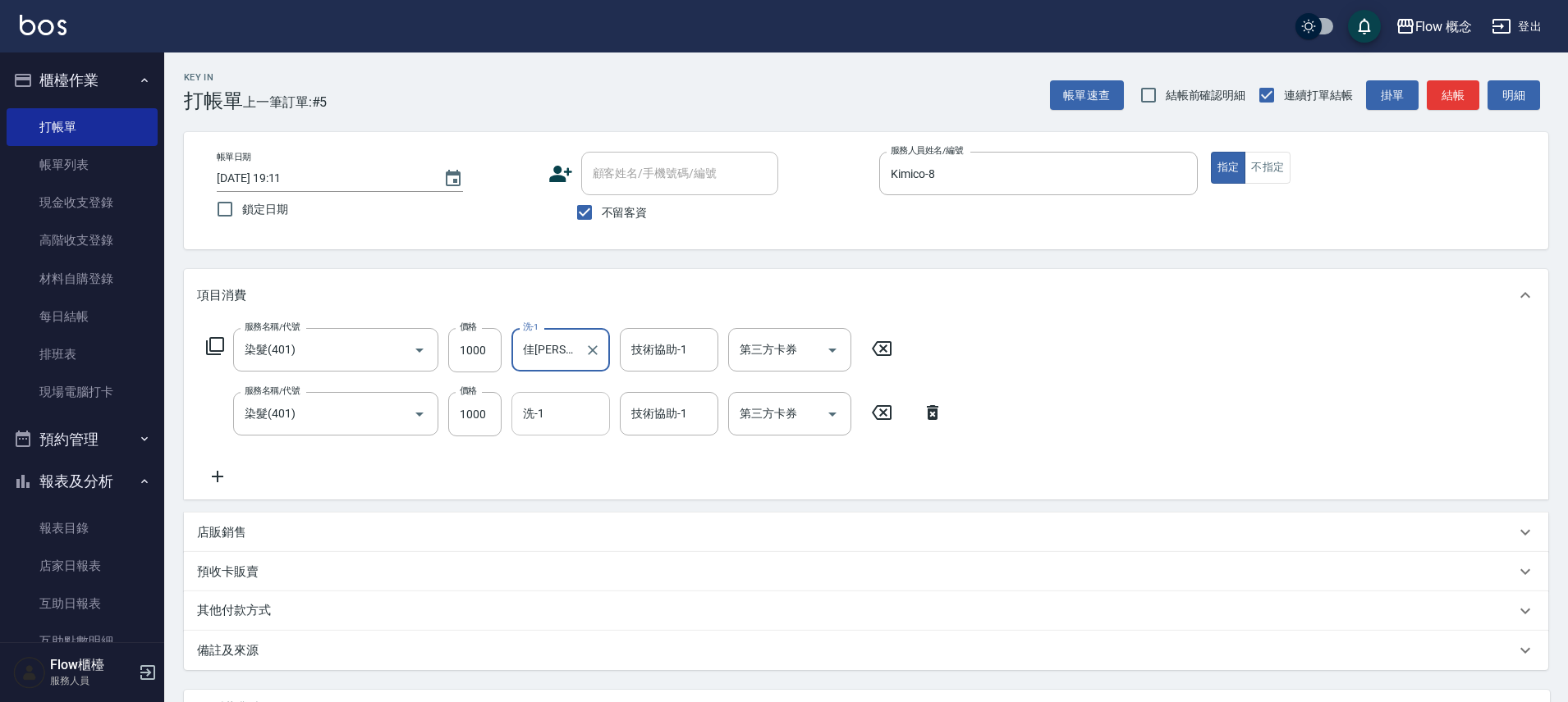
click at [545, 400] on input "洗-1" at bounding box center [560, 414] width 84 height 29
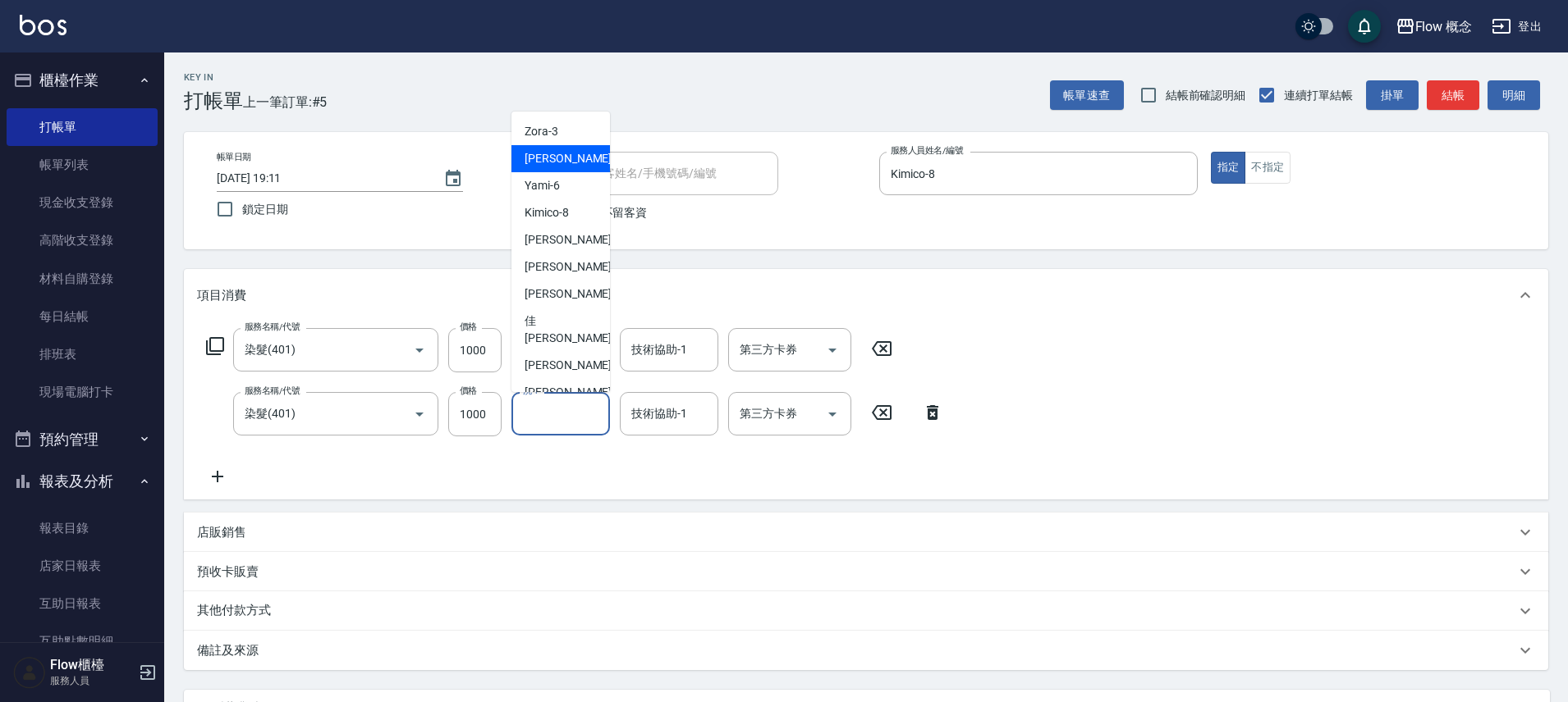
click at [561, 168] on div "Dora -5" at bounding box center [560, 159] width 98 height 27
type input "Dora-5"
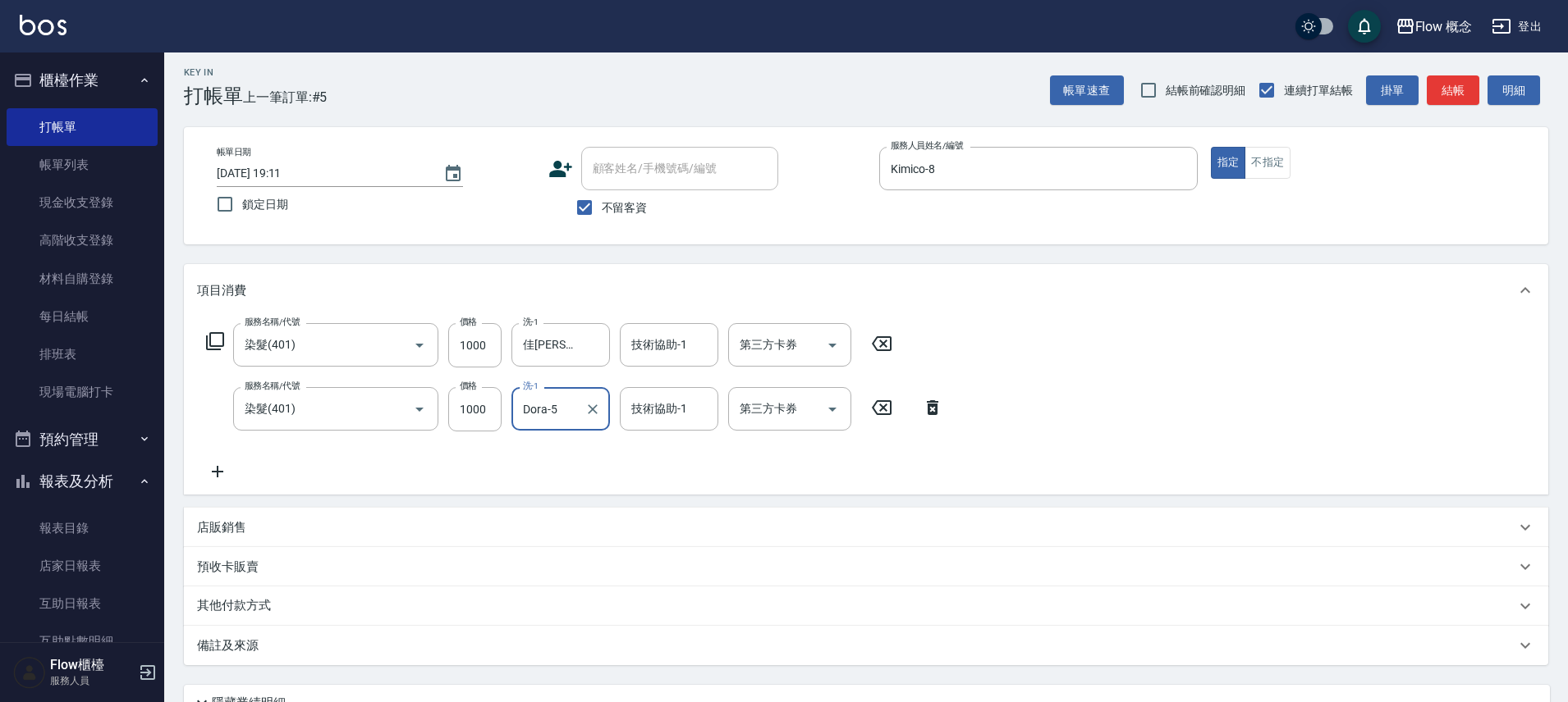
scroll to position [153, 0]
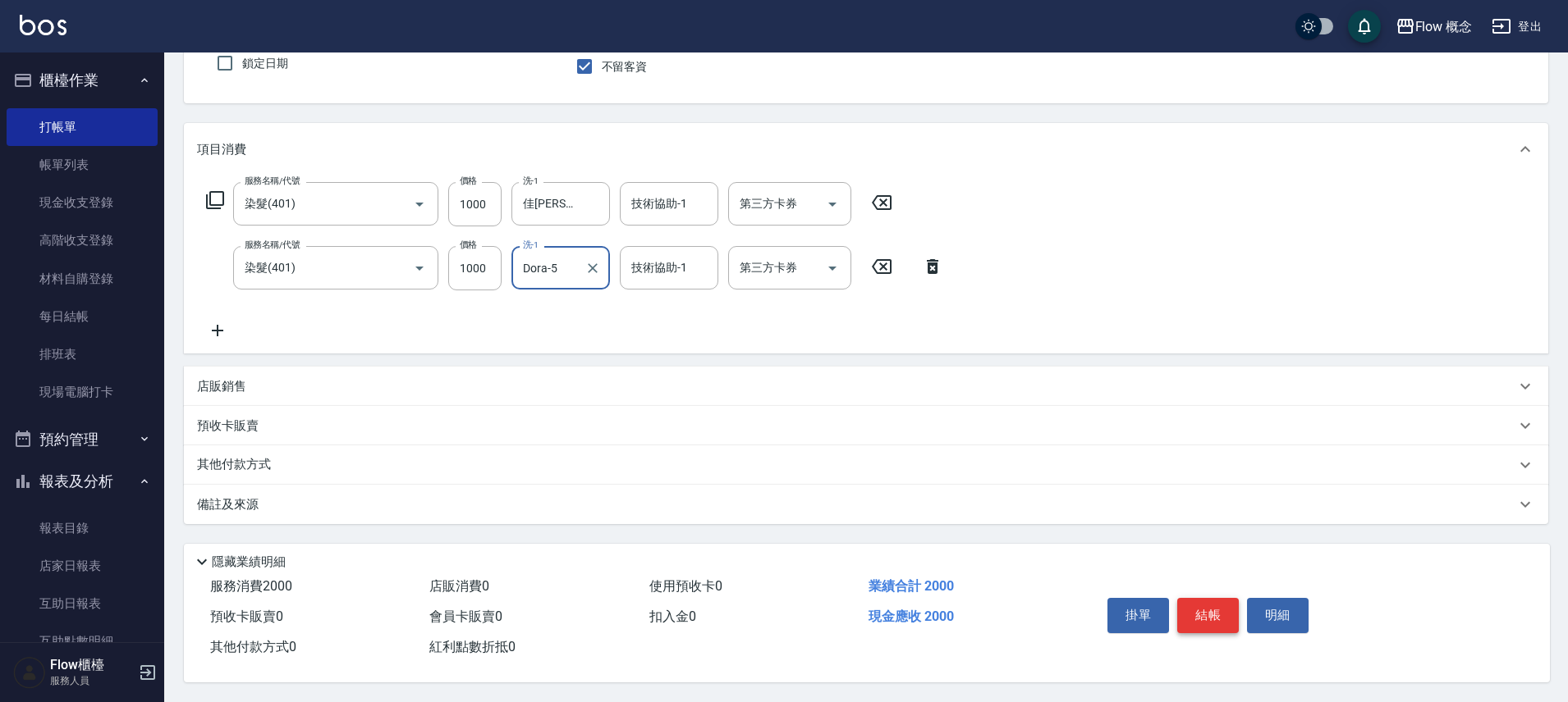
click at [1187, 608] on button "結帳" at bounding box center [1207, 615] width 61 height 34
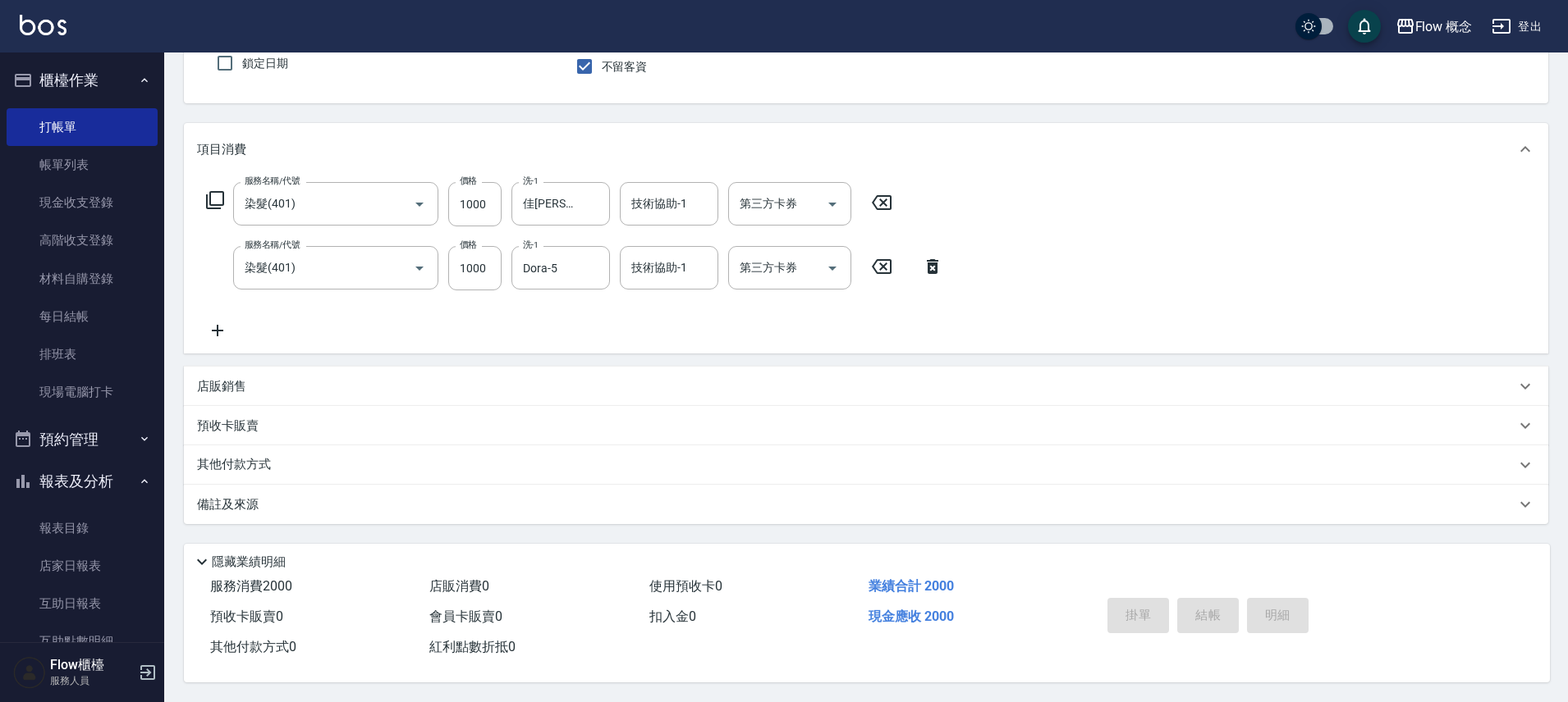
type input "2025/10/13 19:12"
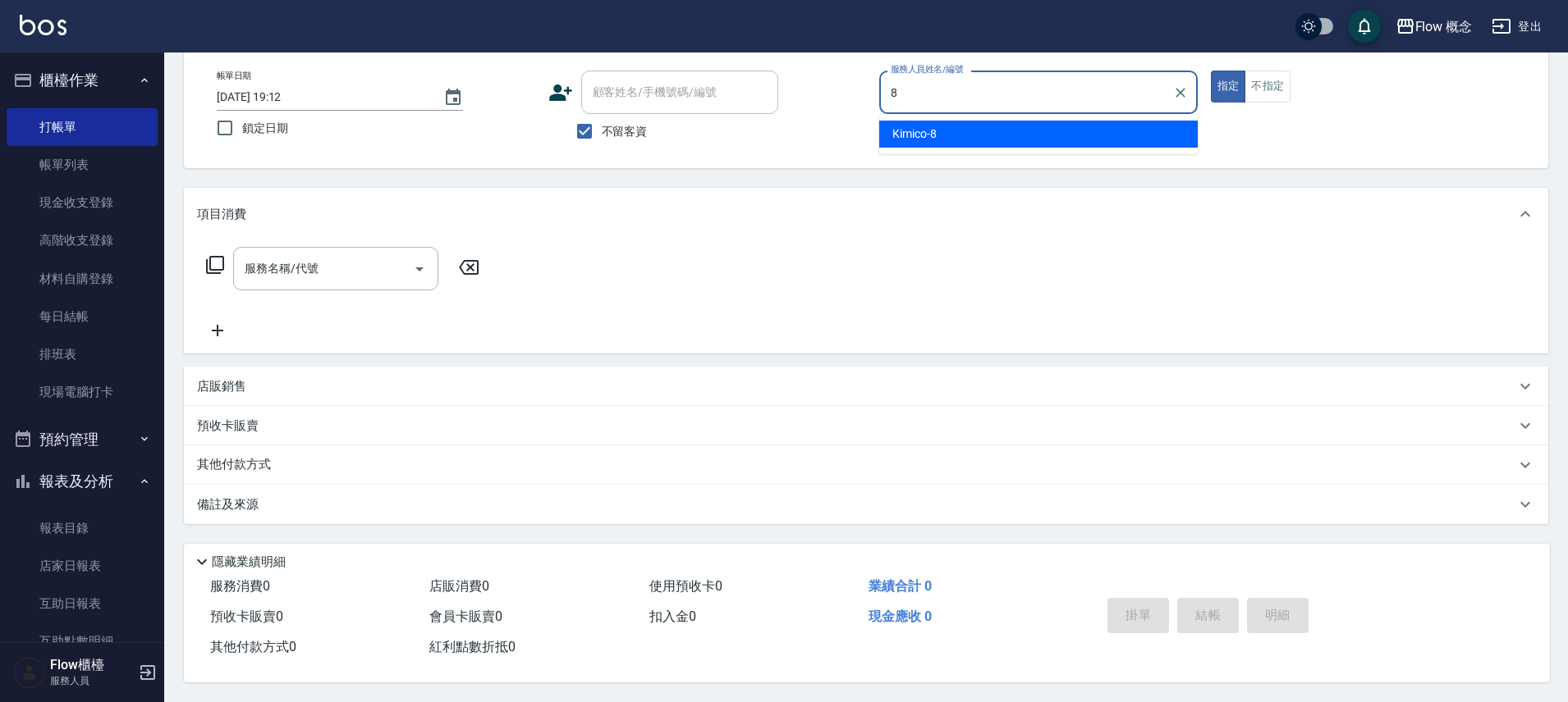
type input "Kimico-8"
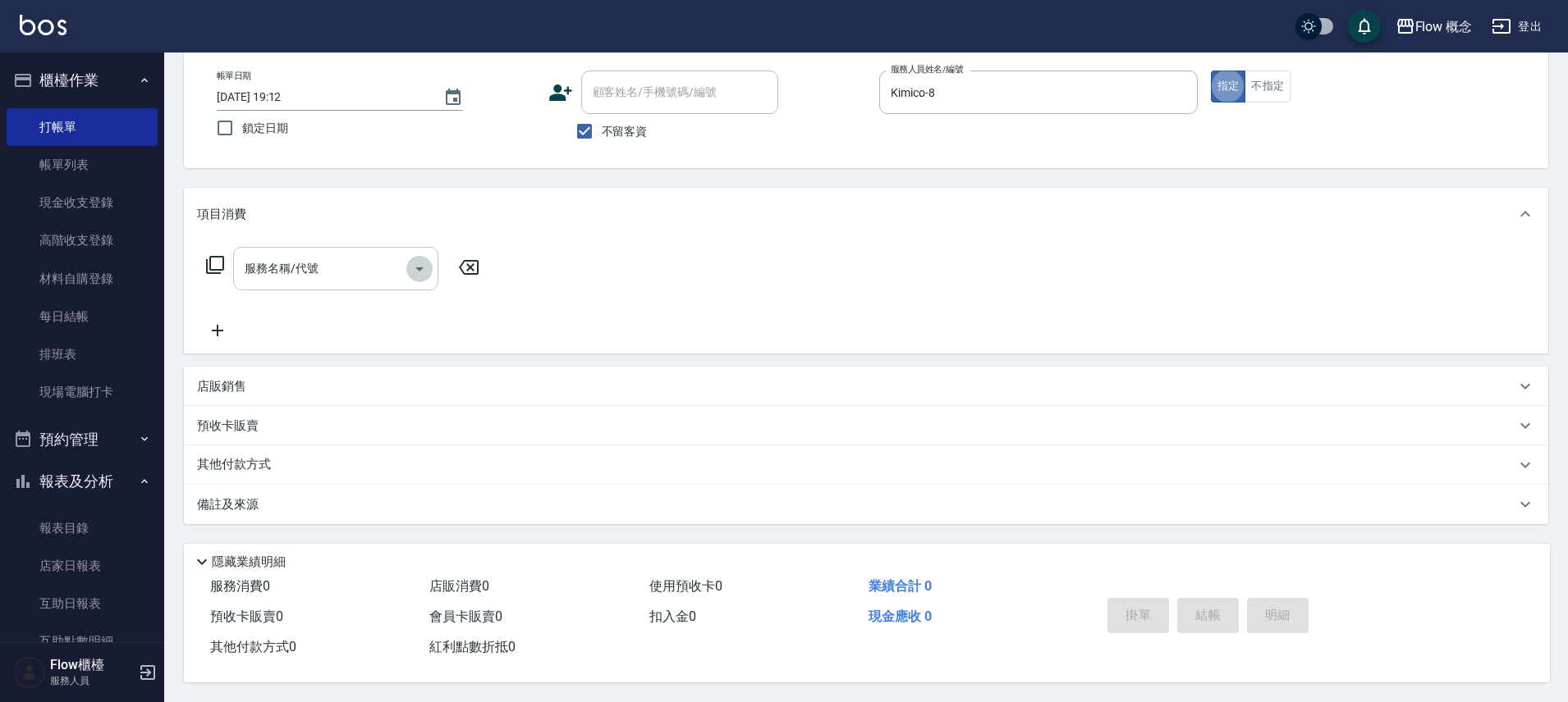
click at [409, 260] on icon "Open" at bounding box center [419, 269] width 20 height 20
click at [620, 125] on span "不留客資" at bounding box center [624, 132] width 46 height 17
click at [601, 125] on input "不留客資" at bounding box center [584, 132] width 34 height 34
checkbox input "false"
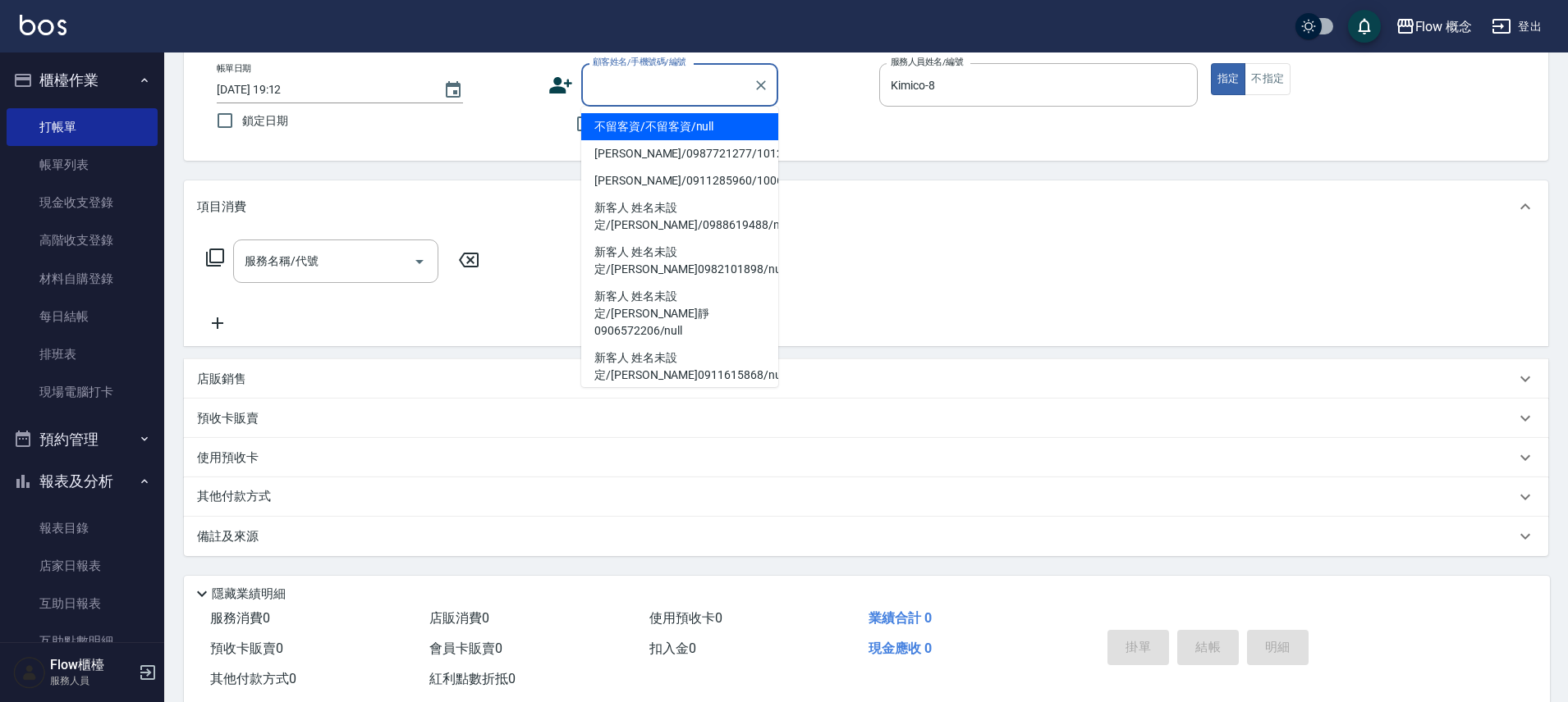
click at [626, 71] on div "顧客姓名/手機號碼/編號 顧客姓名/手機號碼/編號" at bounding box center [679, 85] width 197 height 43
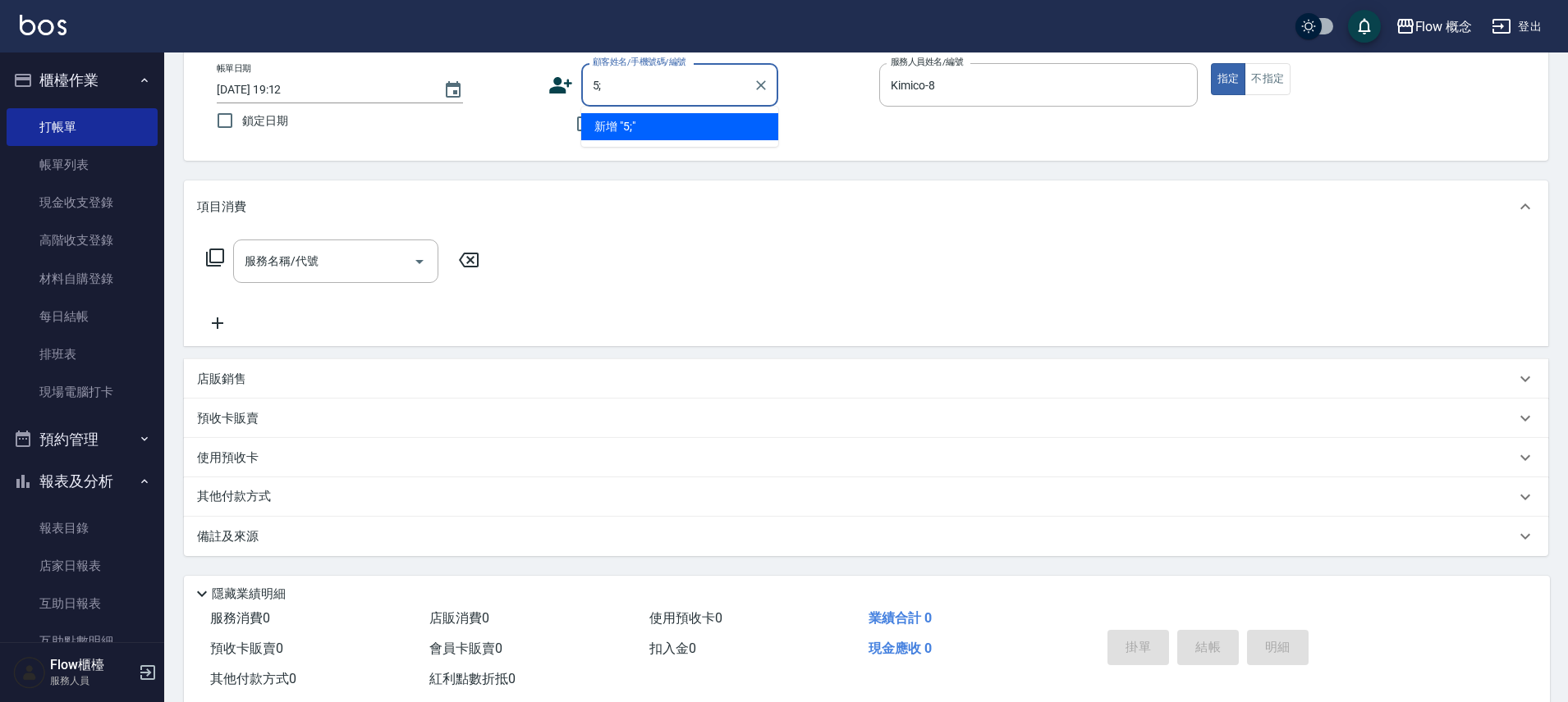
type input "5"
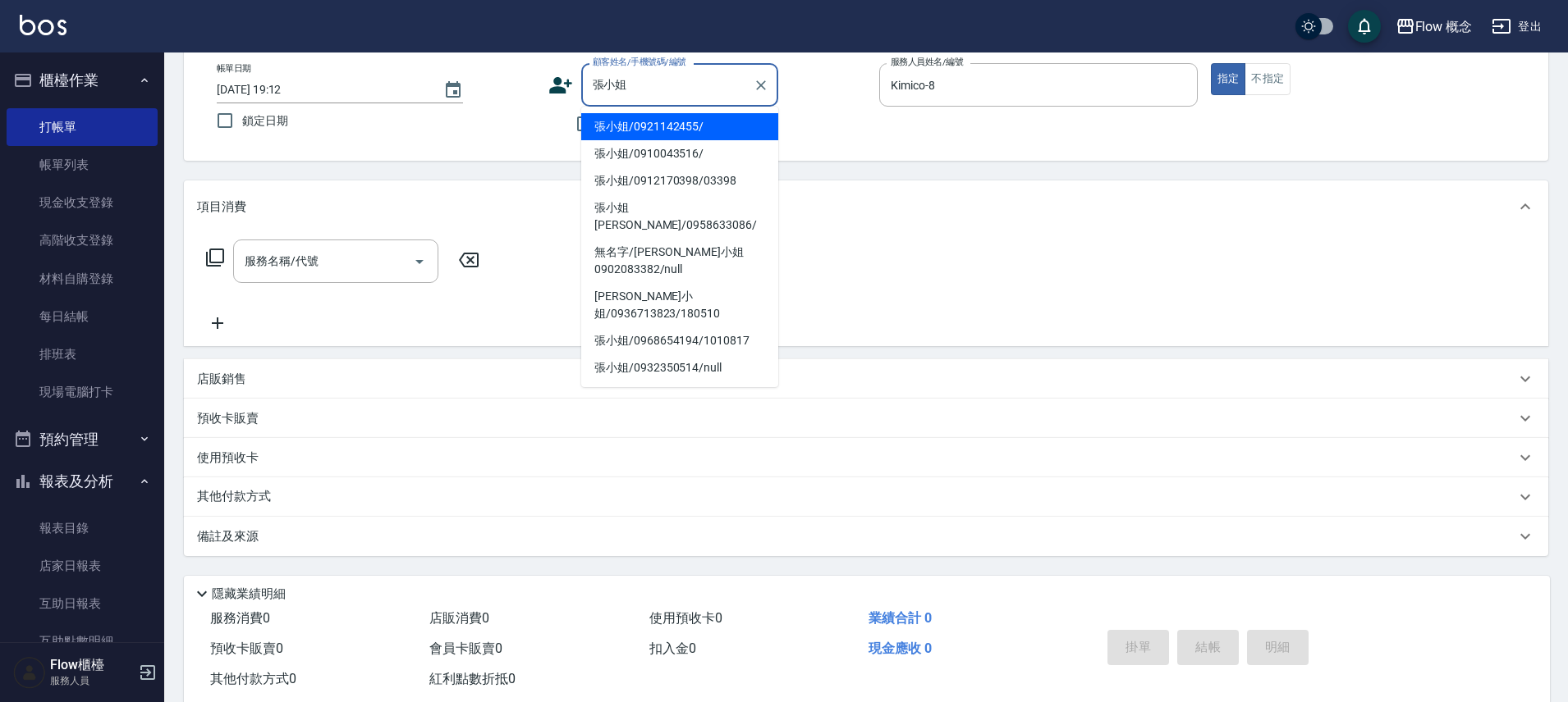
click at [720, 120] on li "張小姐/0921142455/" at bounding box center [679, 127] width 197 height 27
type input "張小姐/0921142455/"
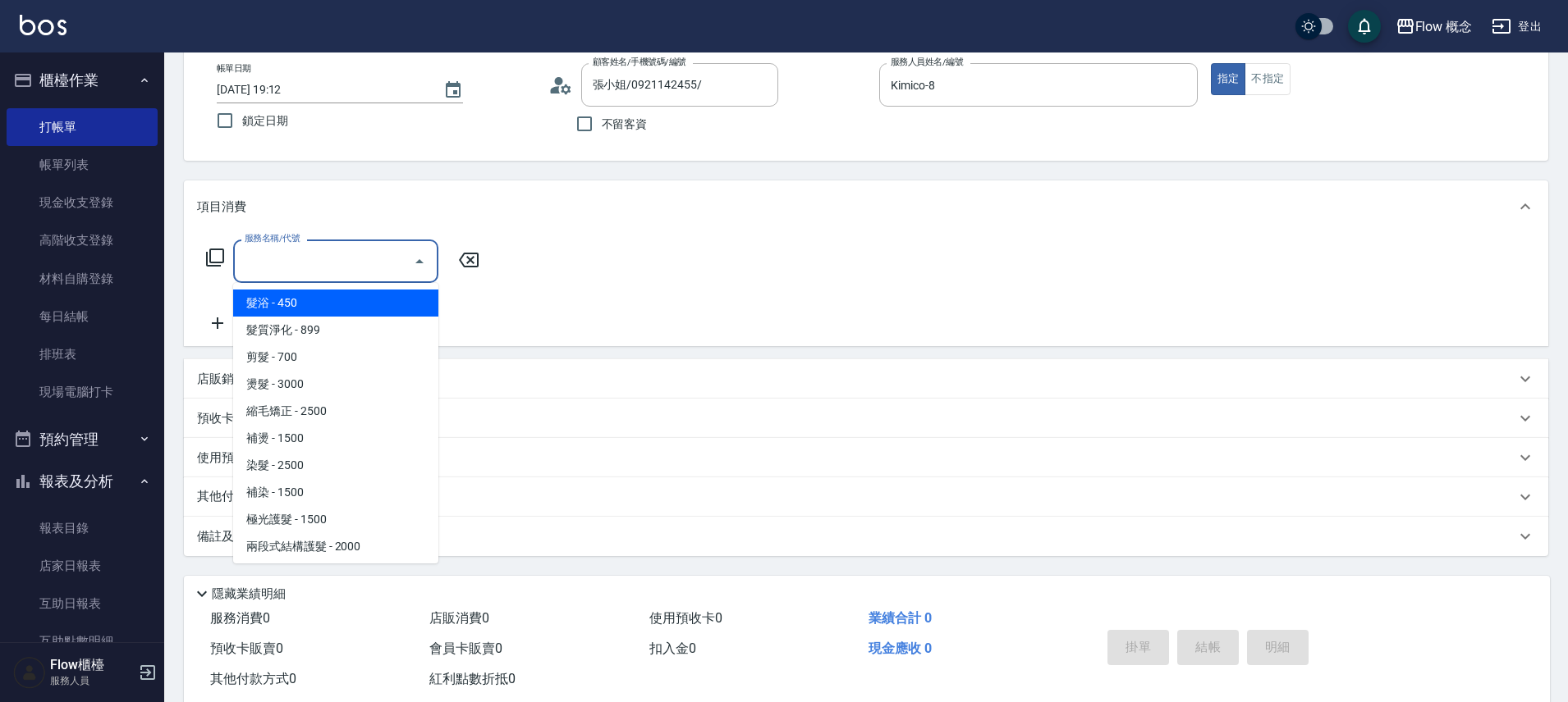
click at [380, 257] on input "服務名稱/代號" at bounding box center [324, 261] width 166 height 29
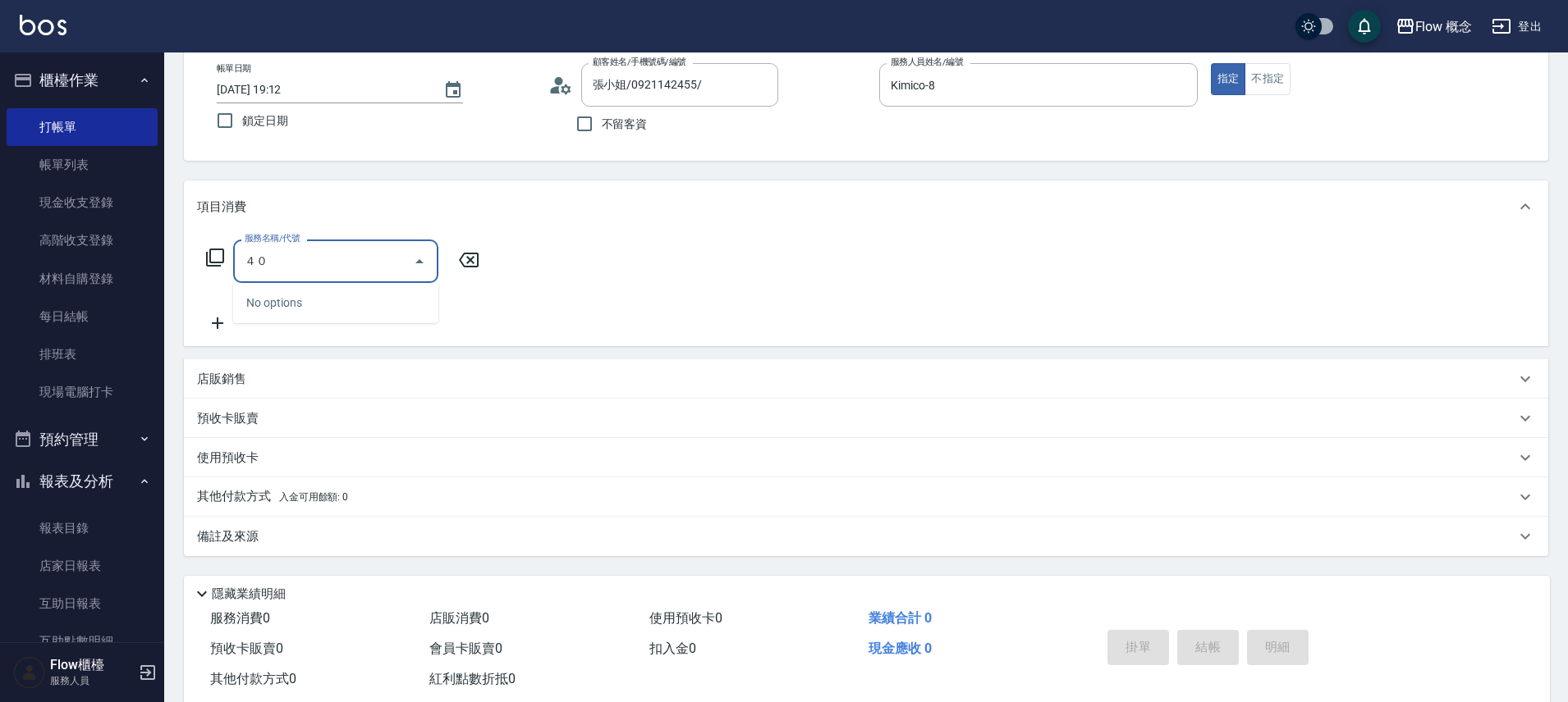
type input "４"
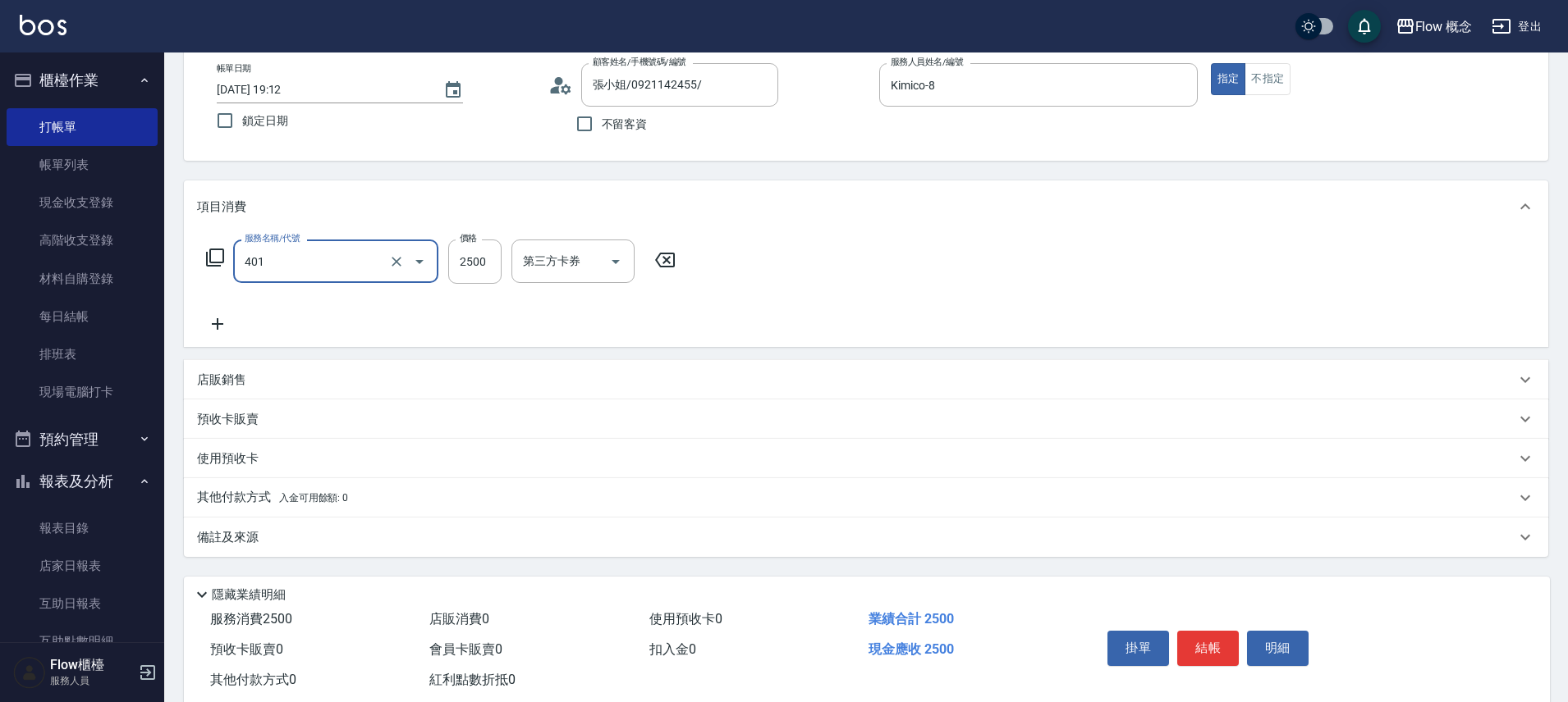
type input "染髮(401)"
click at [521, 254] on input "洗-1" at bounding box center [560, 261] width 84 height 29
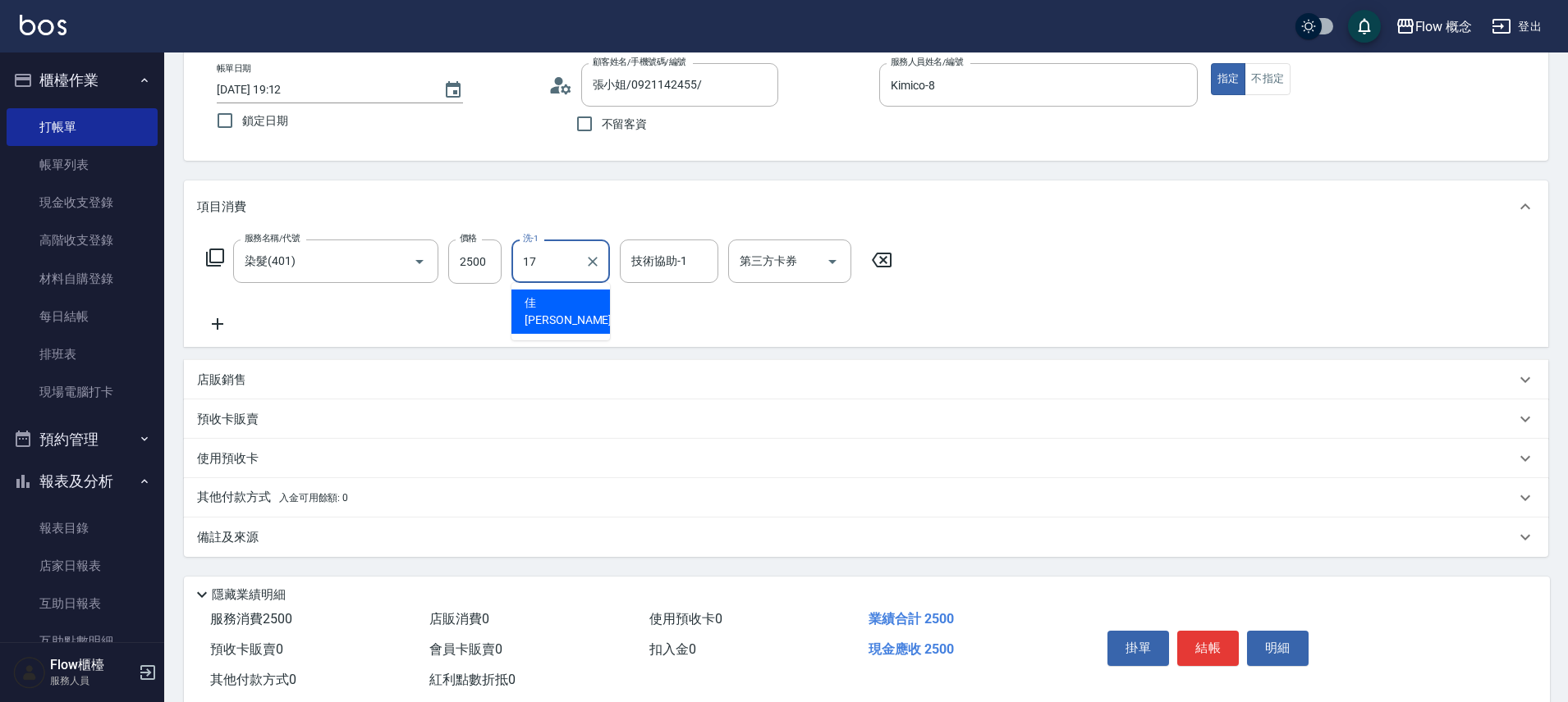
type input "佳蒨-17"
click at [1195, 661] on button "結帳" at bounding box center [1207, 648] width 61 height 34
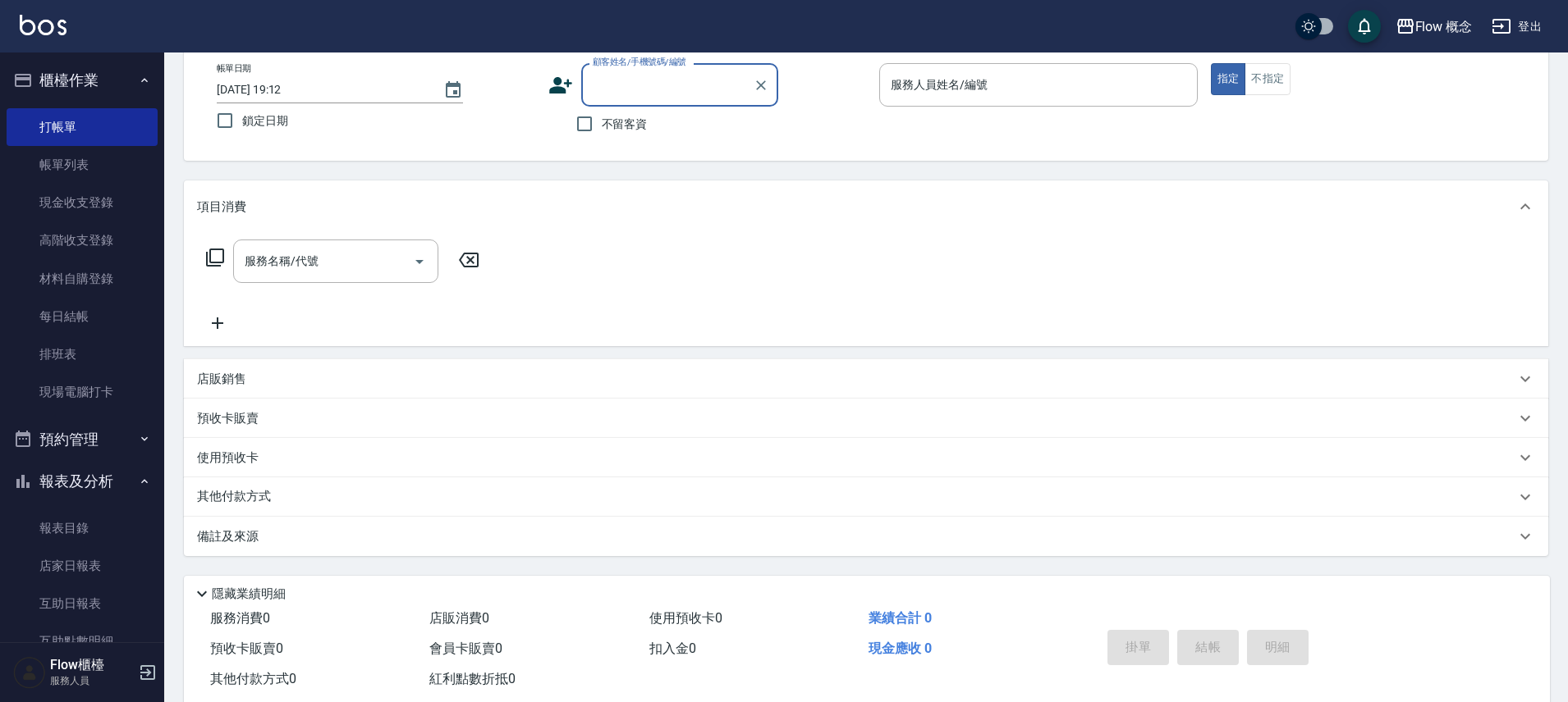
click at [662, 132] on div "不留客資" at bounding box center [663, 123] width 230 height 34
click at [649, 131] on div "不留客資" at bounding box center [663, 123] width 230 height 34
click at [637, 130] on span "不留客資" at bounding box center [624, 123] width 46 height 17
click at [601, 130] on input "不留客資" at bounding box center [584, 123] width 34 height 34
checkbox input "true"
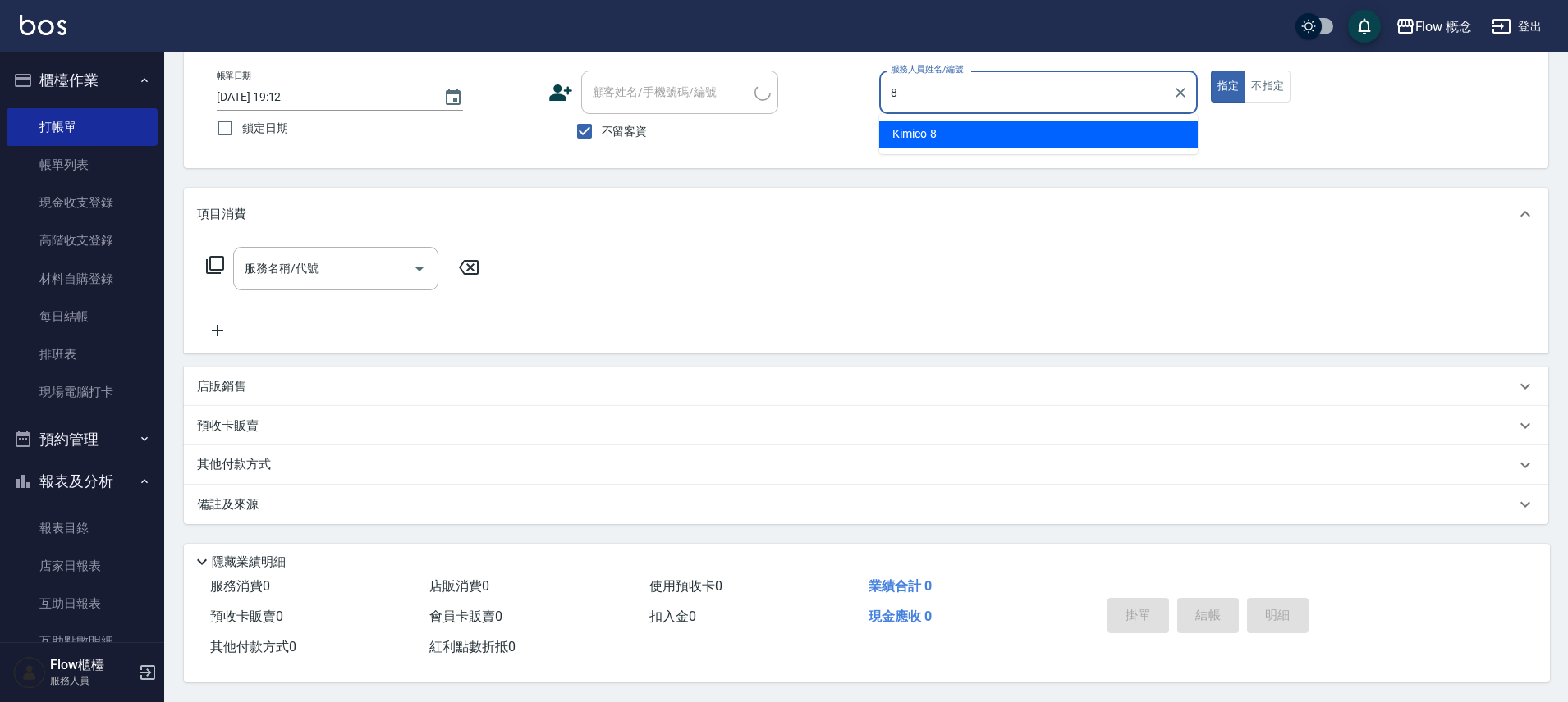
type input "Kimico-8"
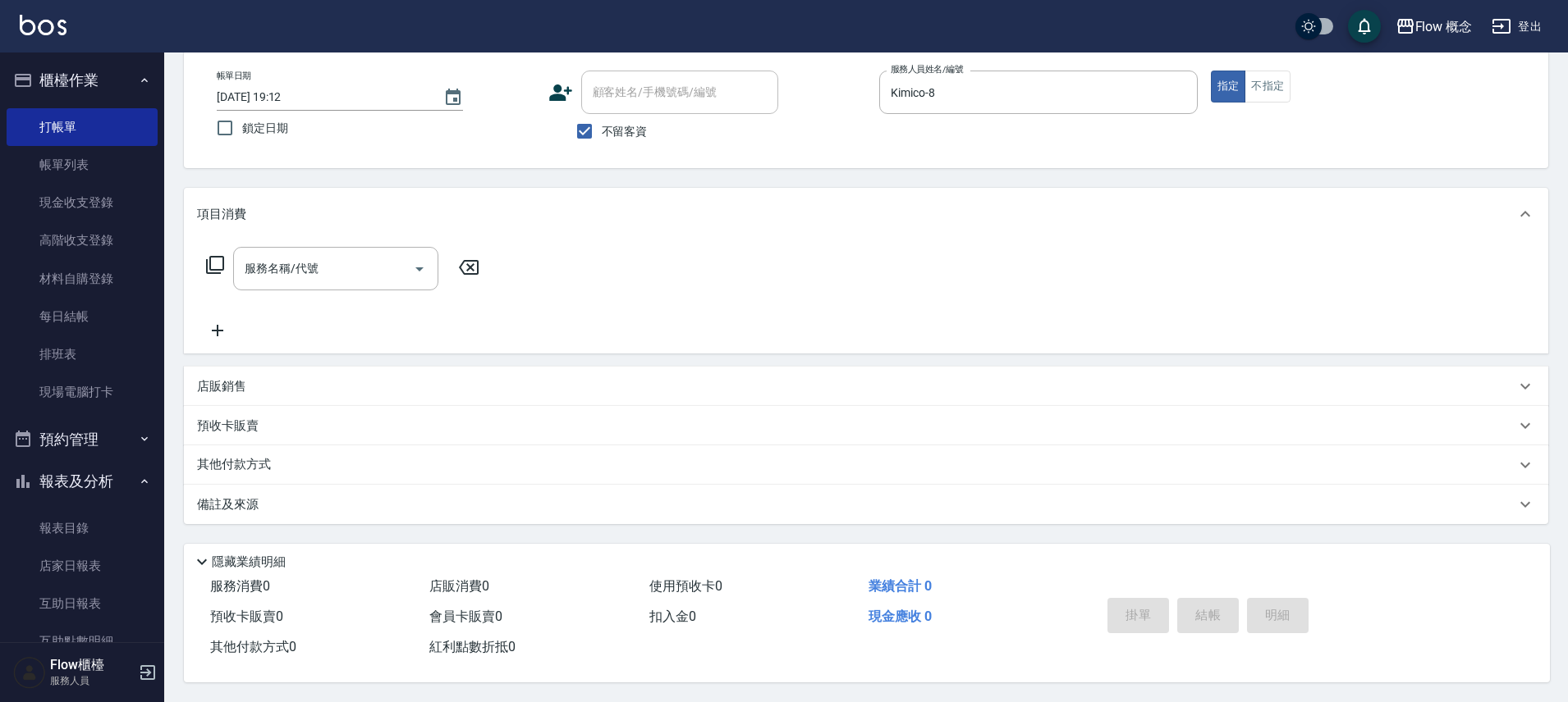
click at [627, 114] on label "不留客資" at bounding box center [607, 132] width 80 height 34
click at [601, 114] on input "不留客資" at bounding box center [584, 132] width 34 height 34
checkbox input "false"
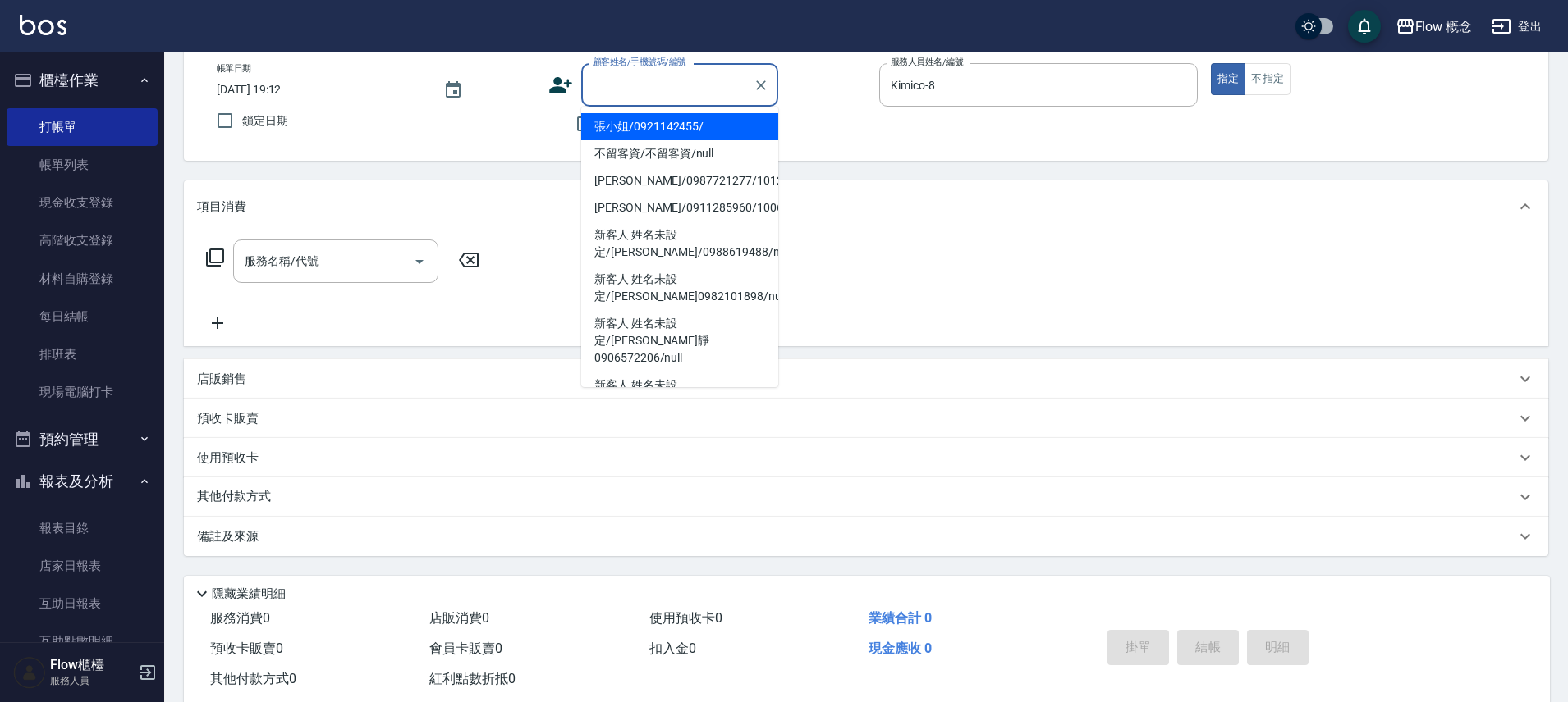
click at [639, 96] on input "顧客姓名/手機號碼/編號" at bounding box center [667, 85] width 158 height 29
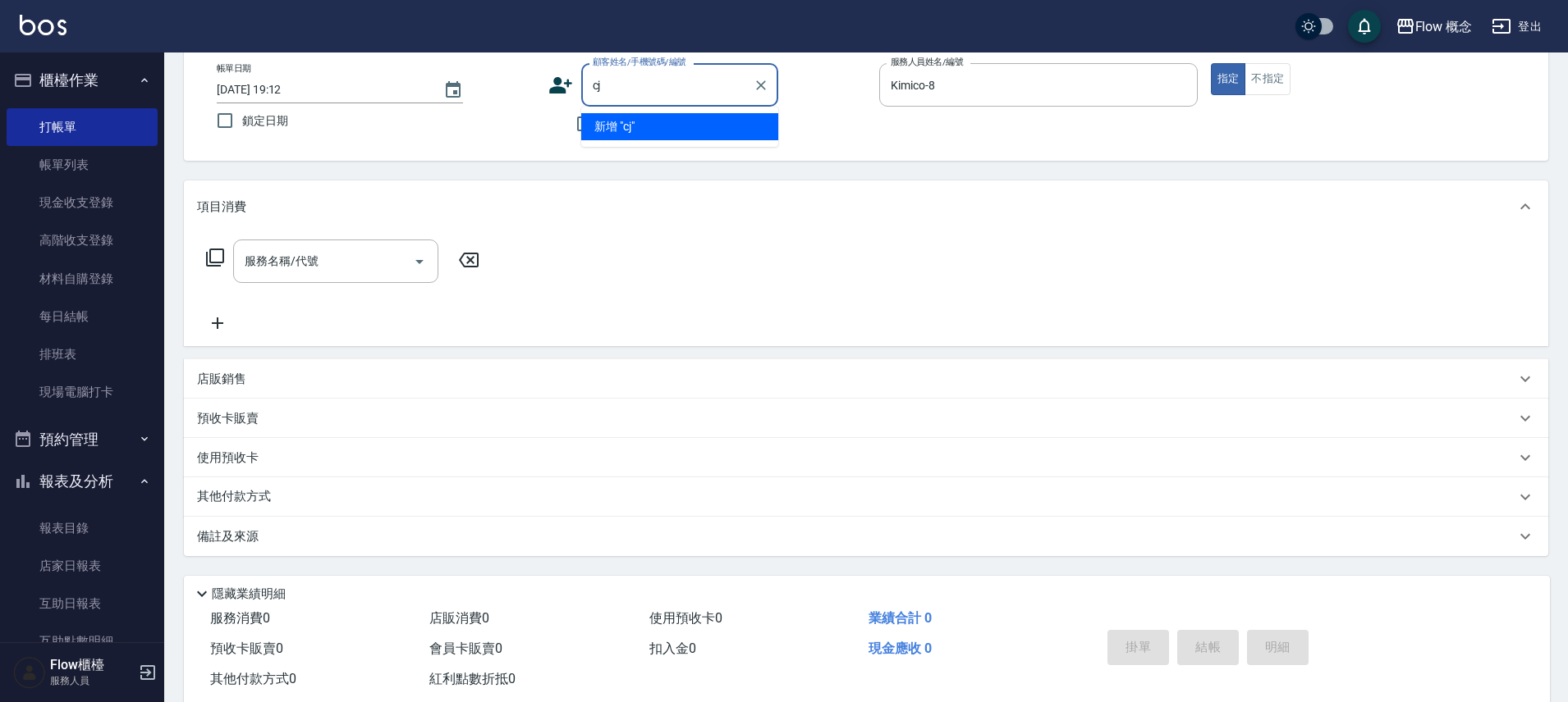
type input "c"
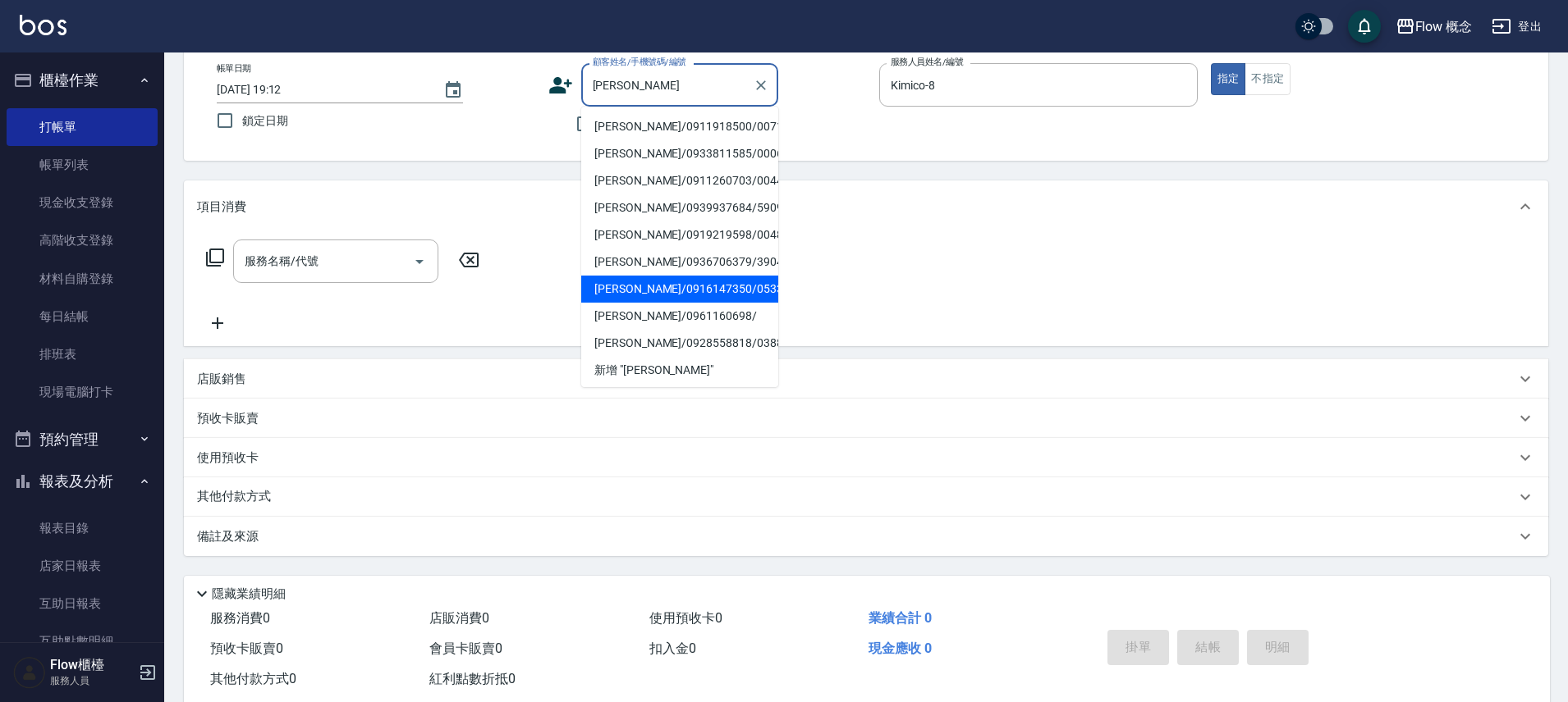
scroll to position [58, 0]
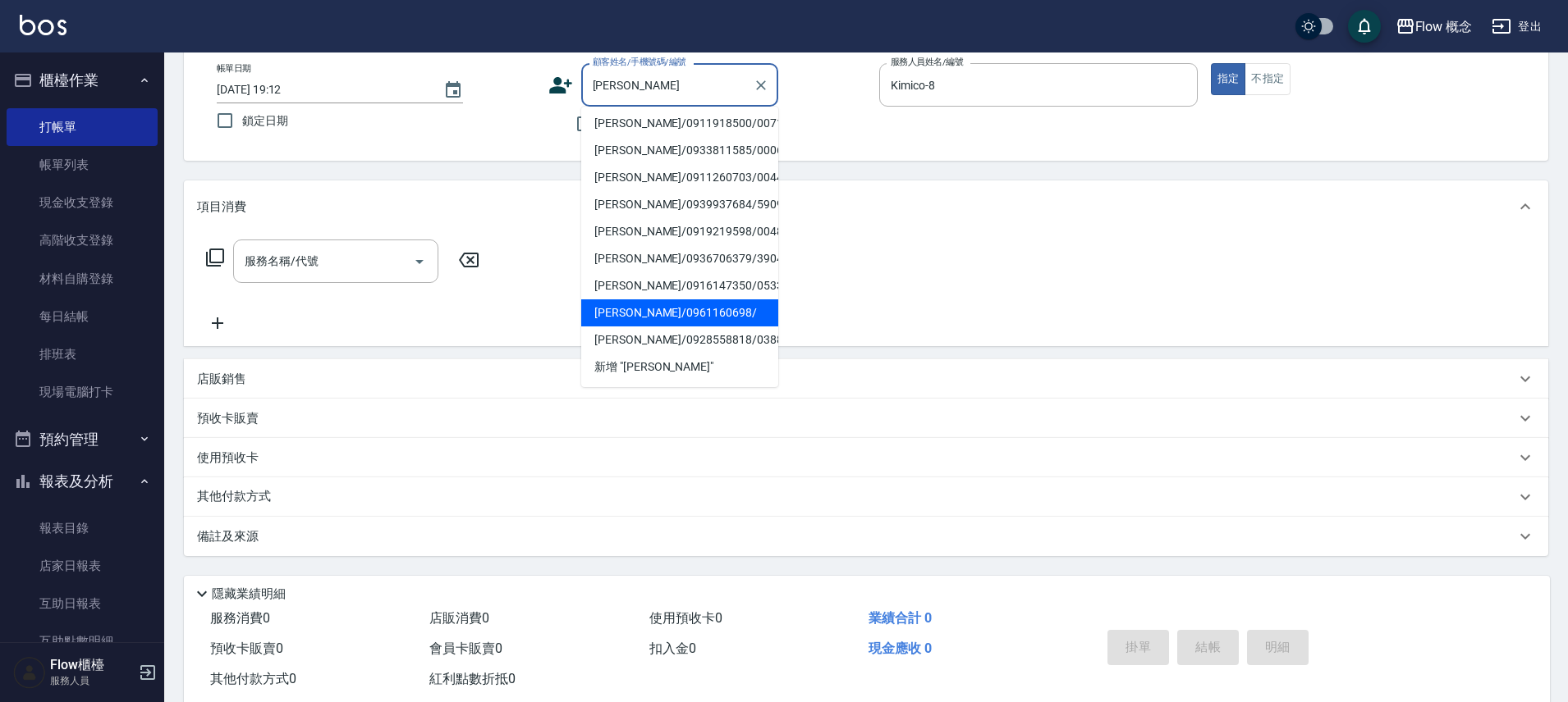
click at [711, 305] on li "黃麗雪/0961160698/" at bounding box center [679, 313] width 197 height 27
type input "黃麗雪/0961160698/"
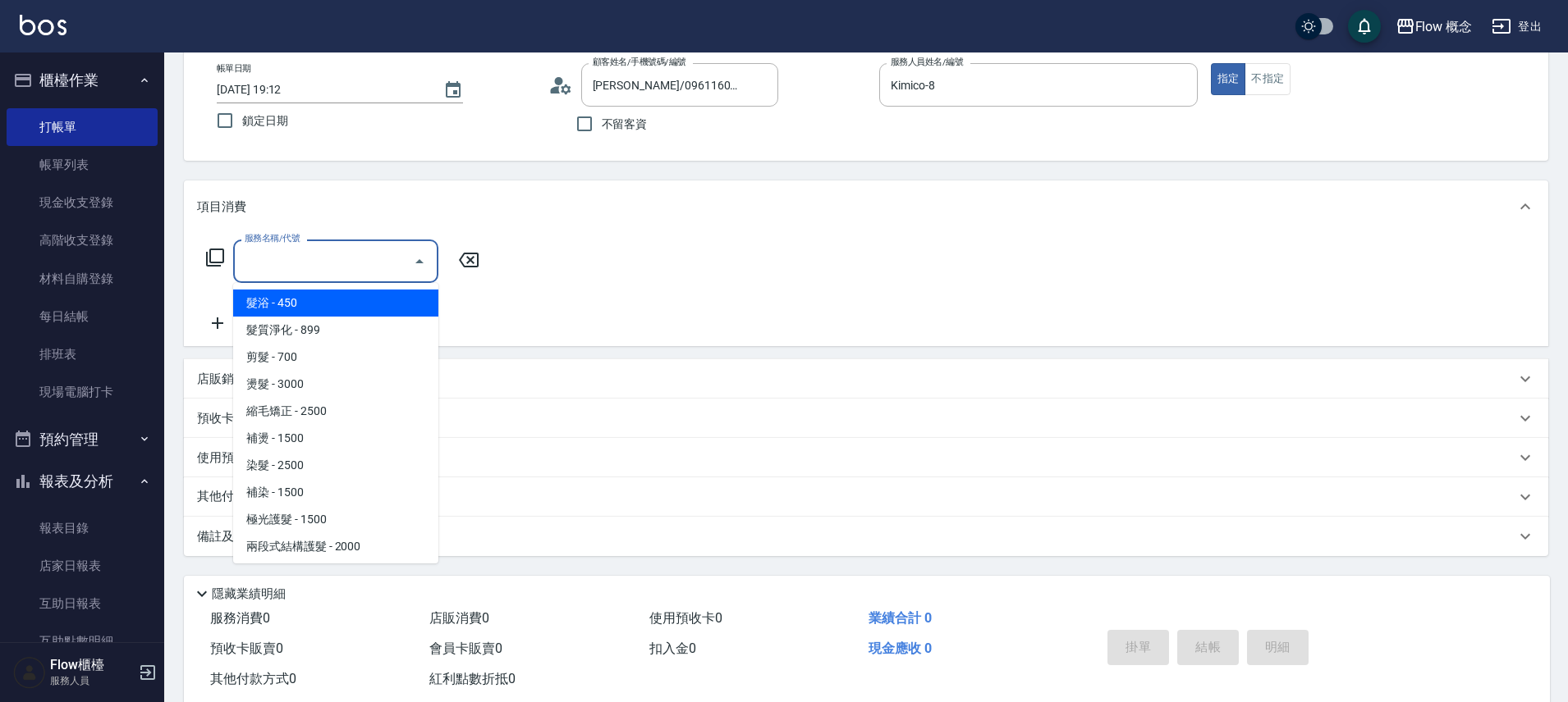
click at [281, 253] on input "服務名稱/代號" at bounding box center [324, 261] width 166 height 29
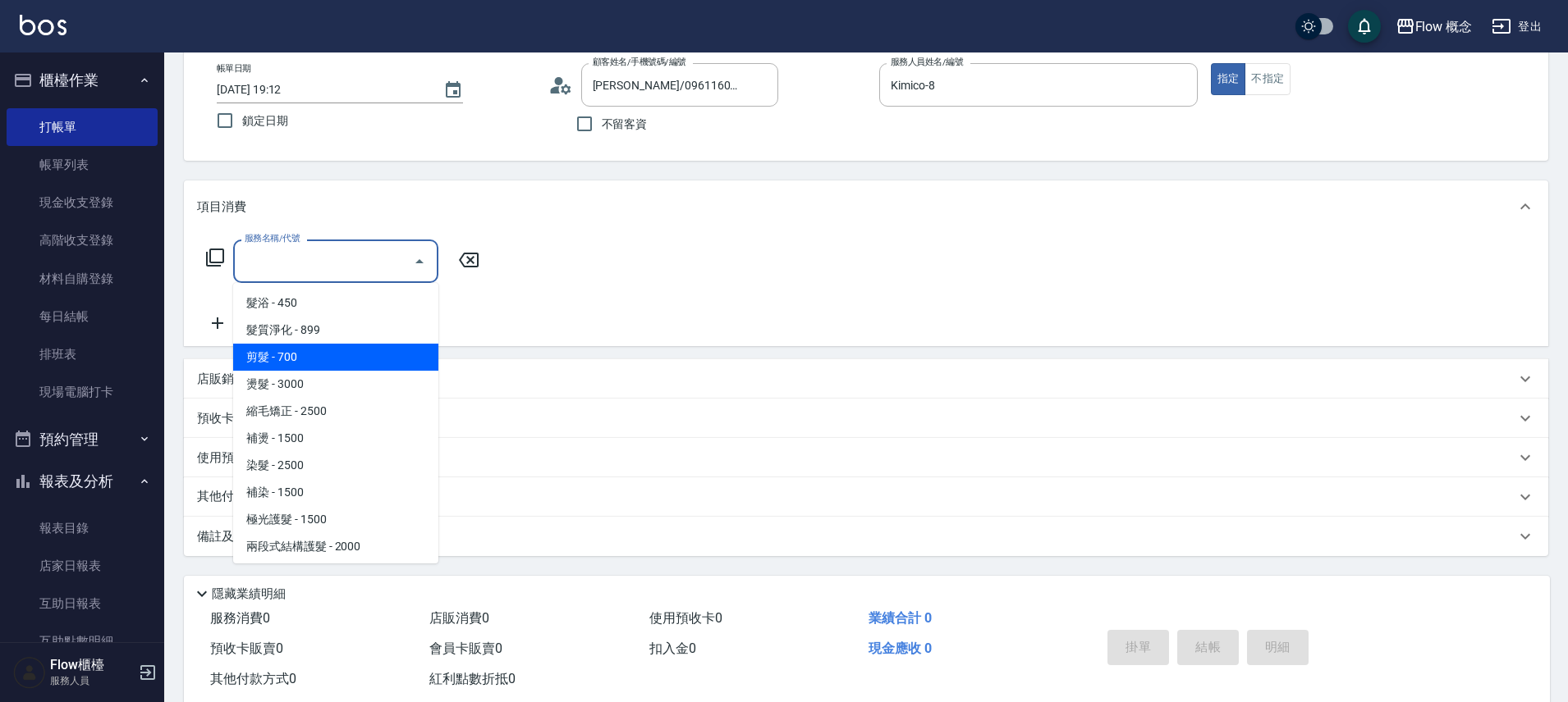
click at [307, 353] on span "剪髮 - 700" at bounding box center [336, 357] width 206 height 27
type input "剪髮(201)"
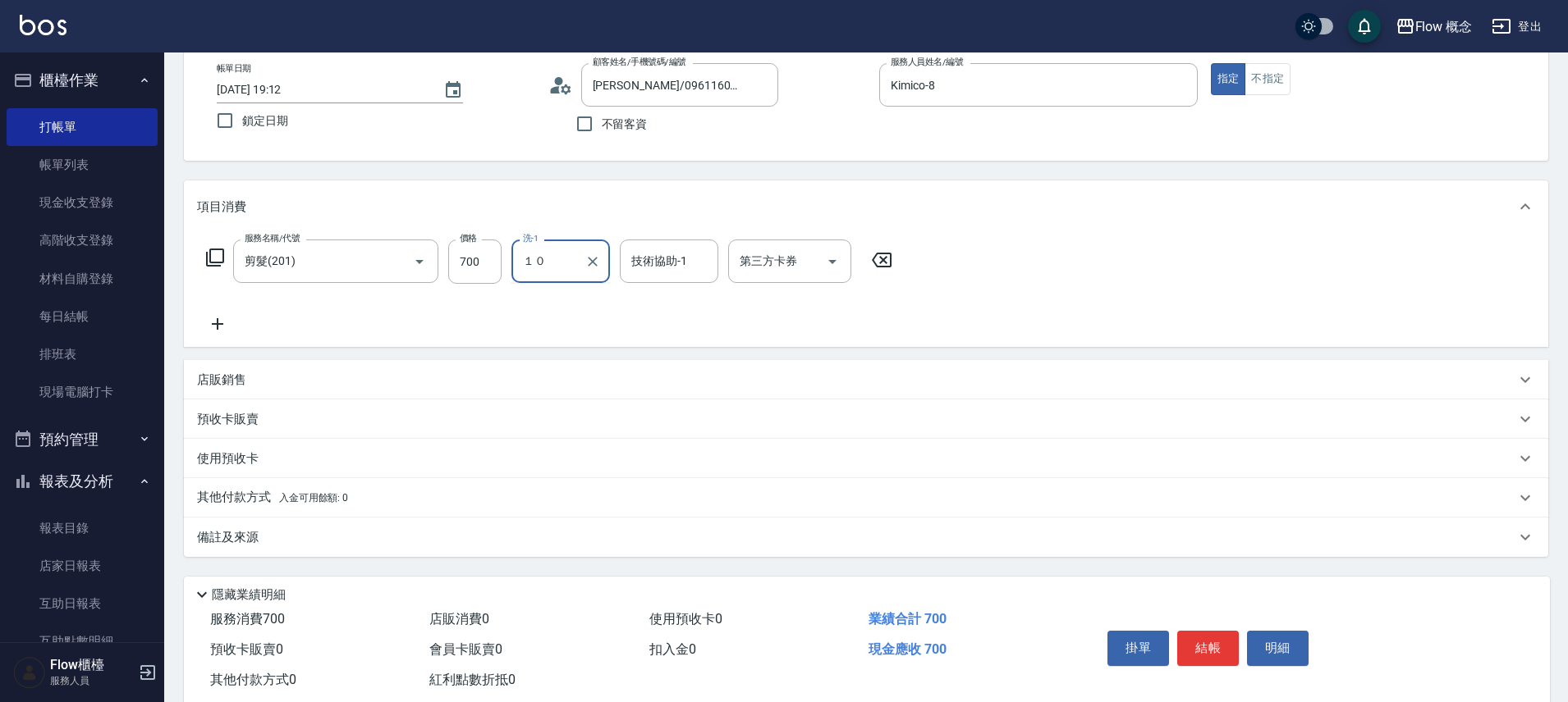
type input "１"
type input "Rita-10"
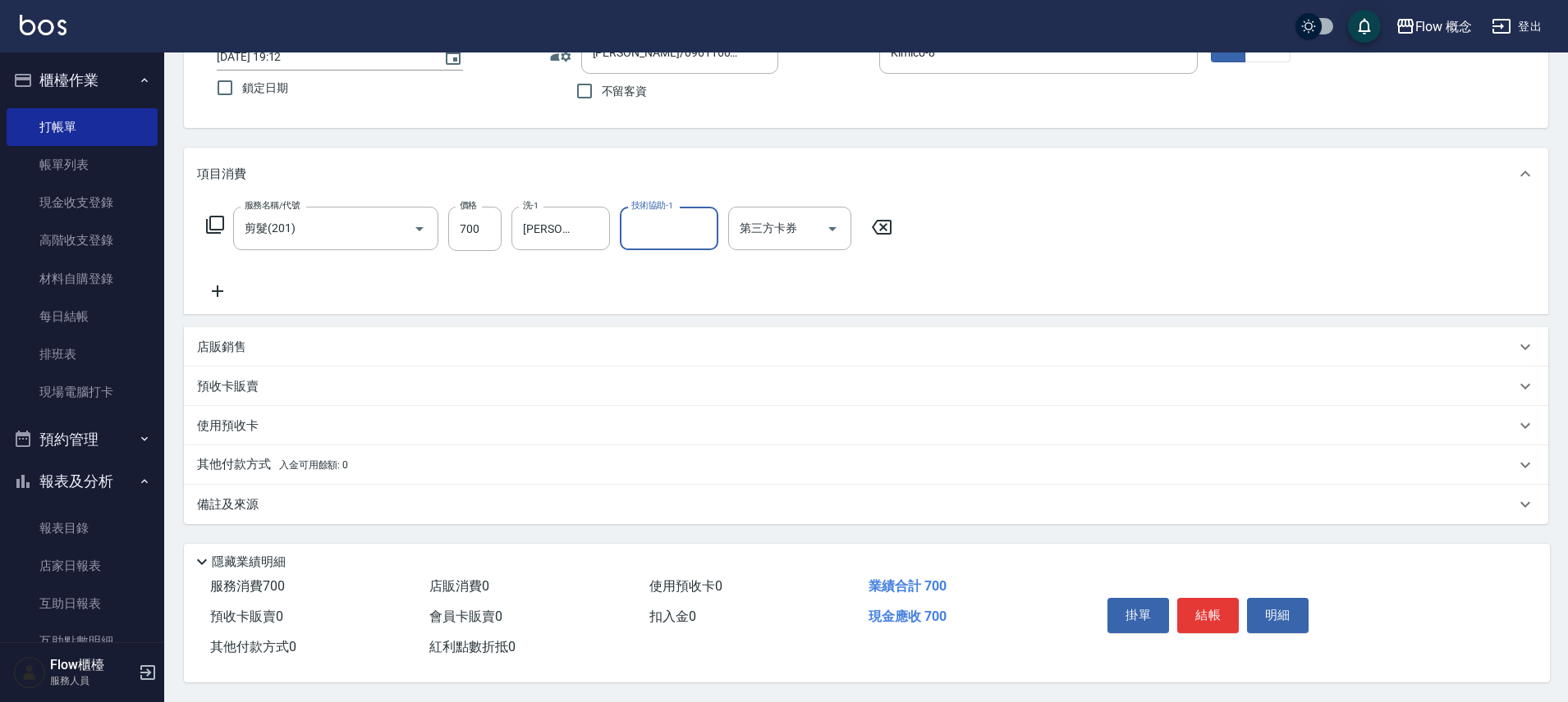
scroll to position [129, 0]
click at [1224, 615] on button "結帳" at bounding box center [1207, 615] width 61 height 34
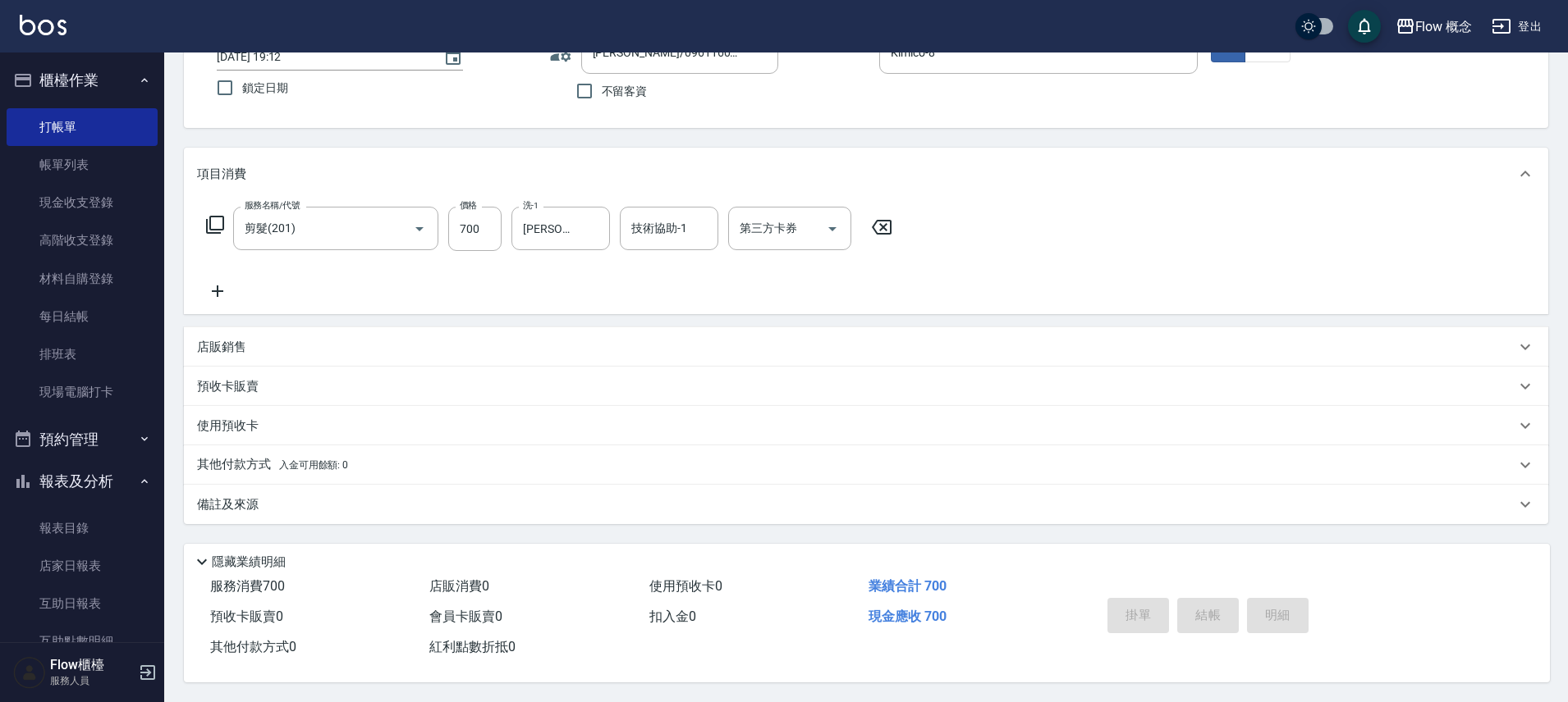
type input "2025/10/13 19:13"
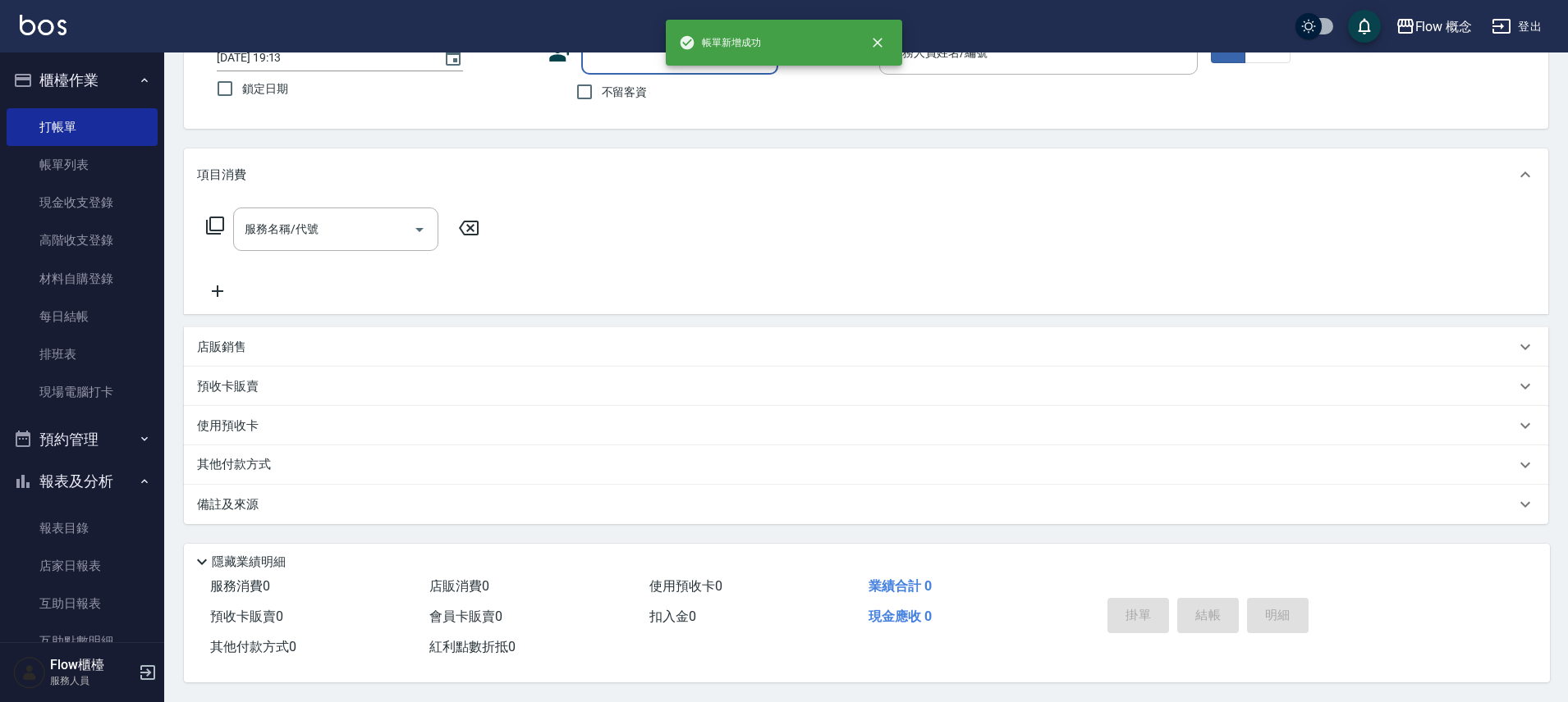
scroll to position [128, 0]
click at [639, 87] on span "不留客資" at bounding box center [624, 92] width 46 height 17
click at [601, 87] on input "不留客資" at bounding box center [584, 92] width 34 height 34
checkbox input "true"
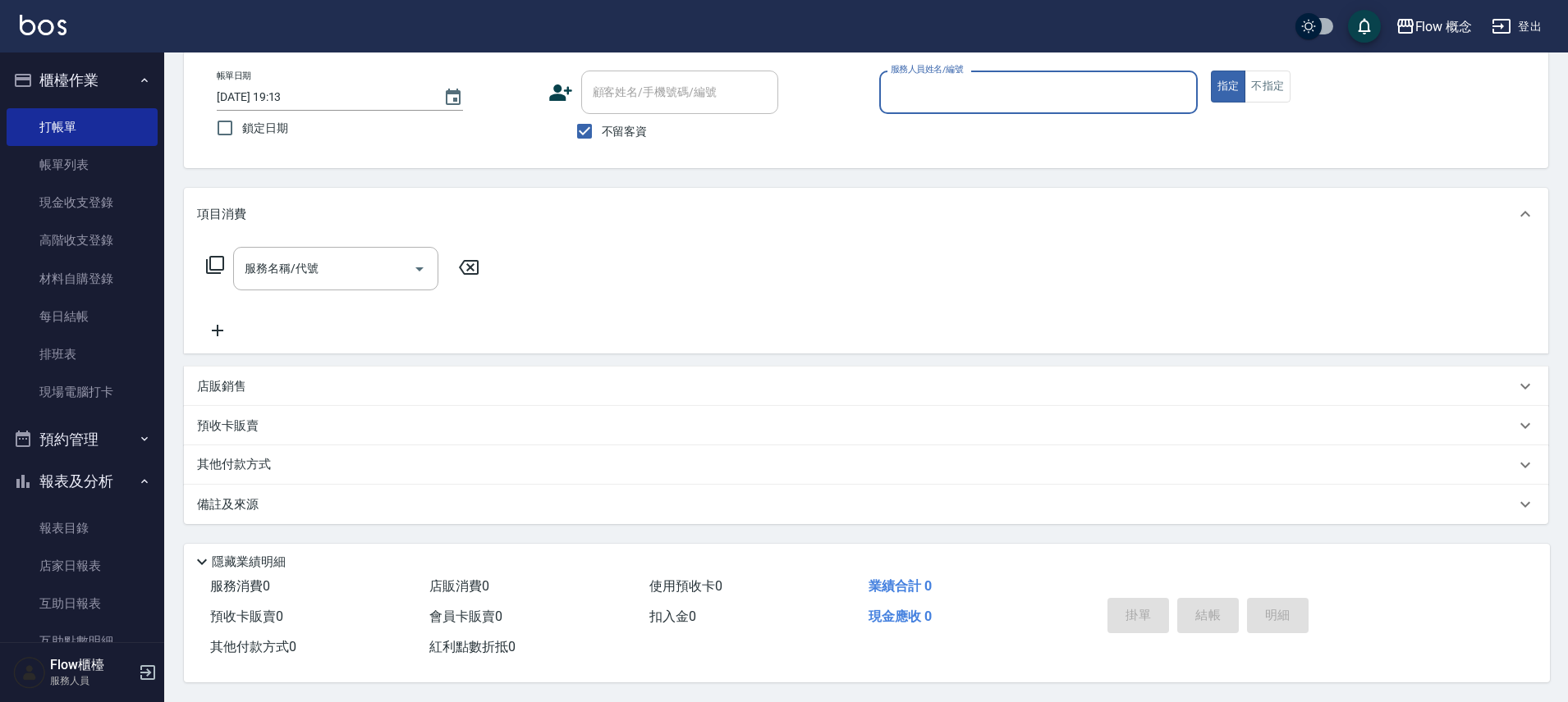
scroll to position [88, 0]
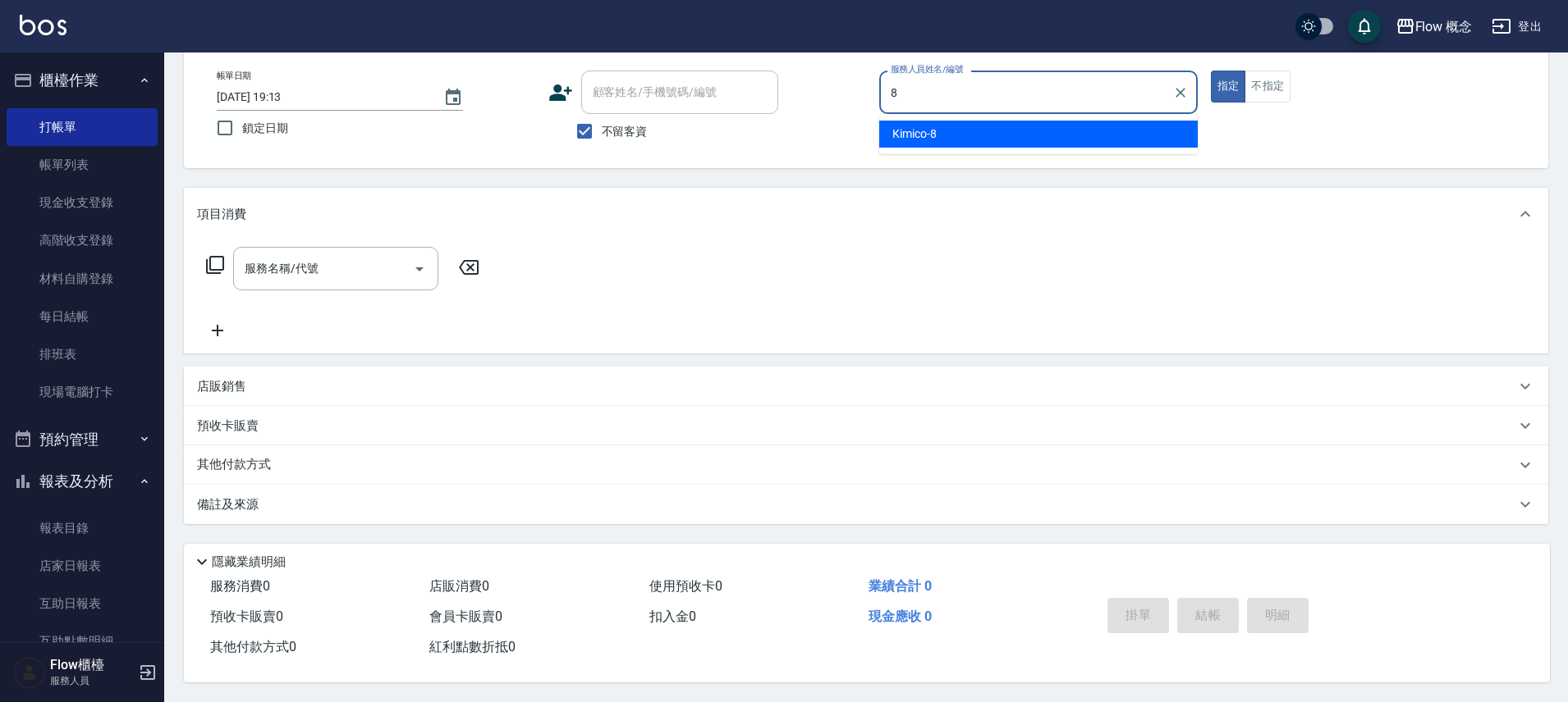
type input "Kimico-8"
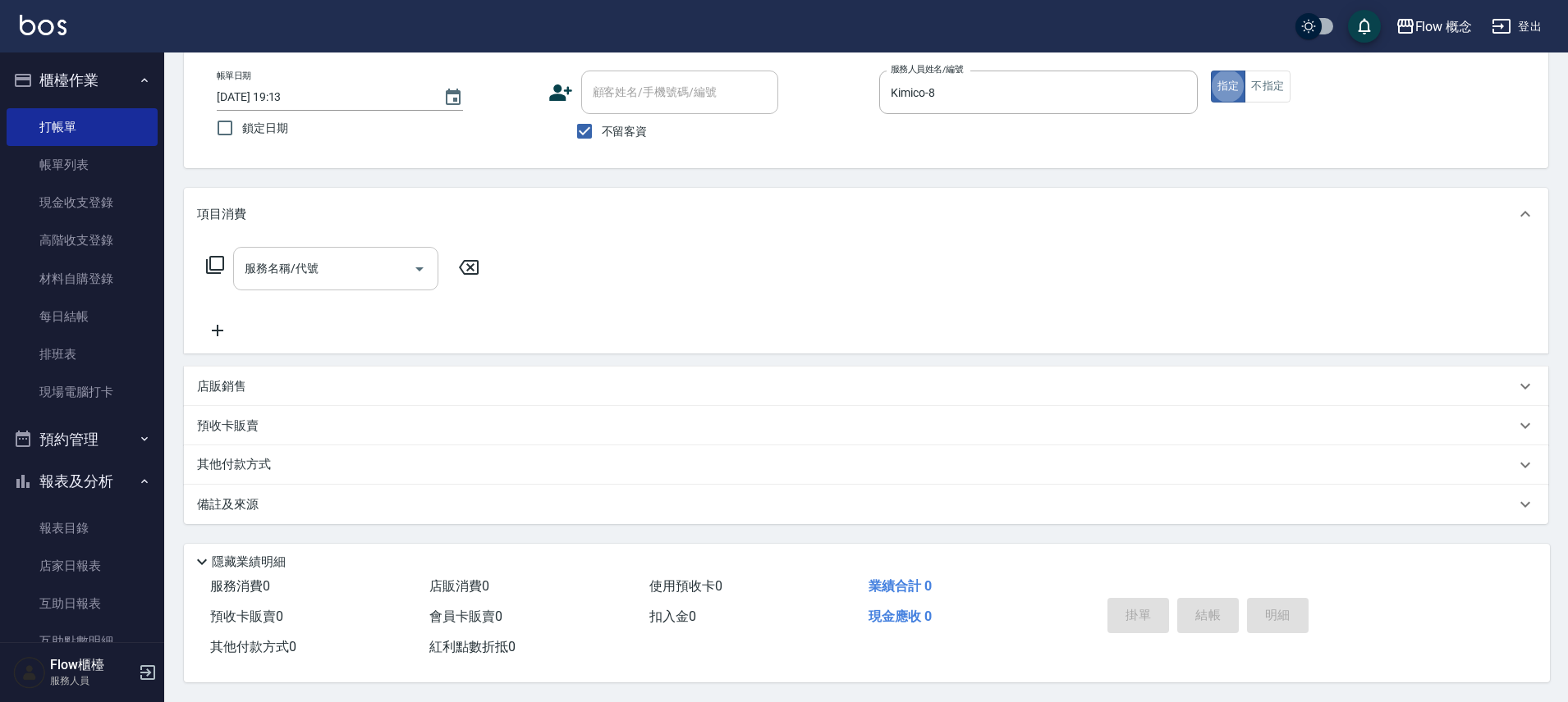
click at [353, 277] on div "服務名稱/代號" at bounding box center [336, 269] width 206 height 43
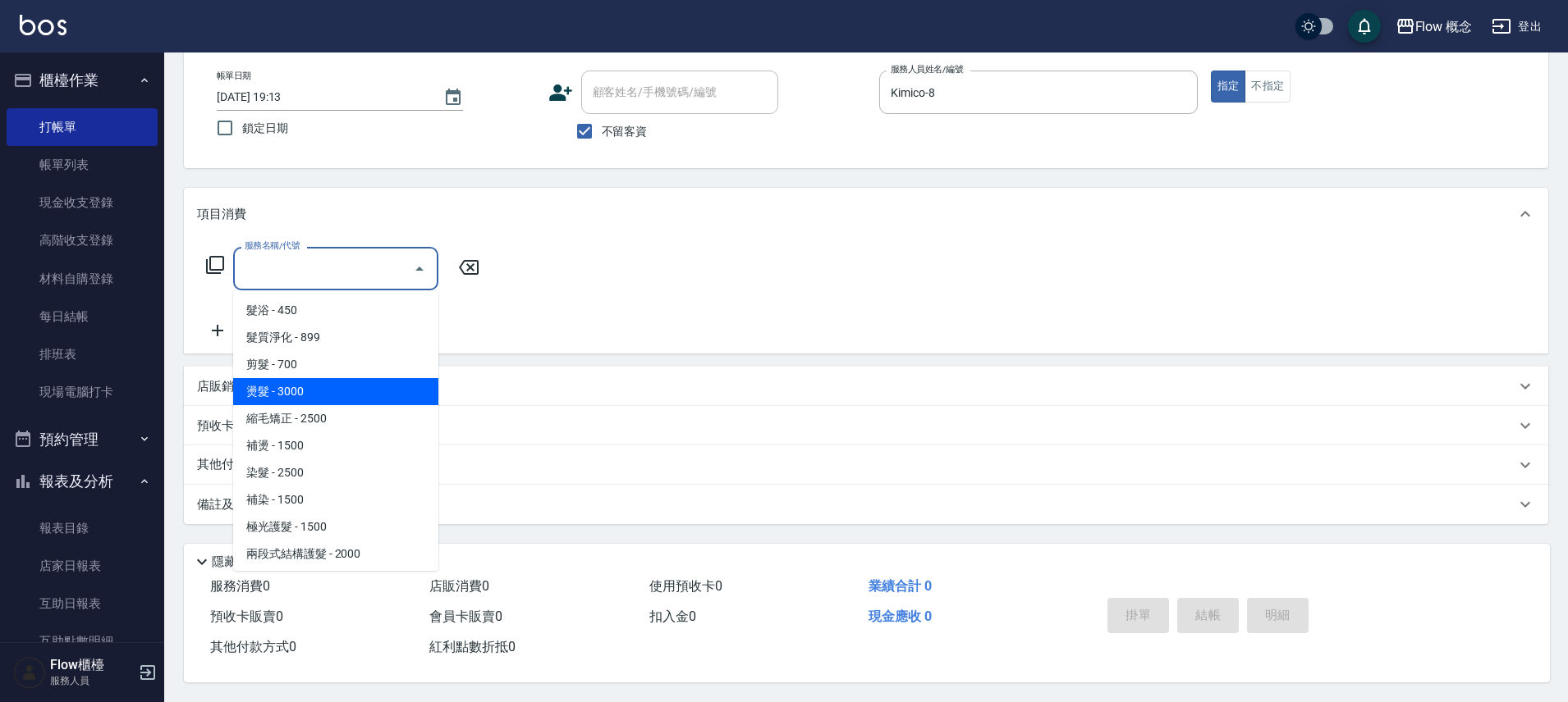
click at [320, 378] on span "燙髮 - 3000" at bounding box center [336, 392] width 206 height 27
type input "燙髮(301)"
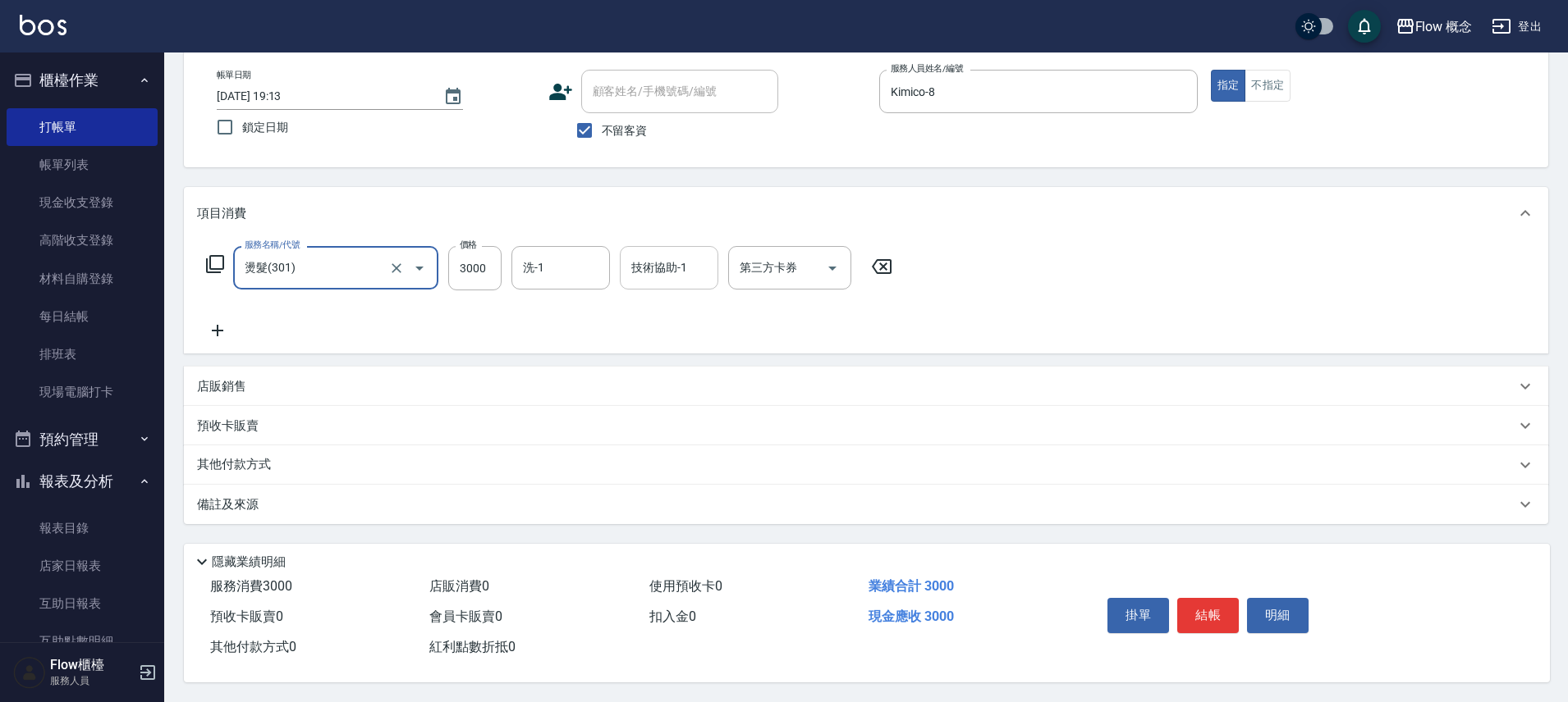
click at [649, 246] on div "技術協助-1" at bounding box center [668, 268] width 98 height 43
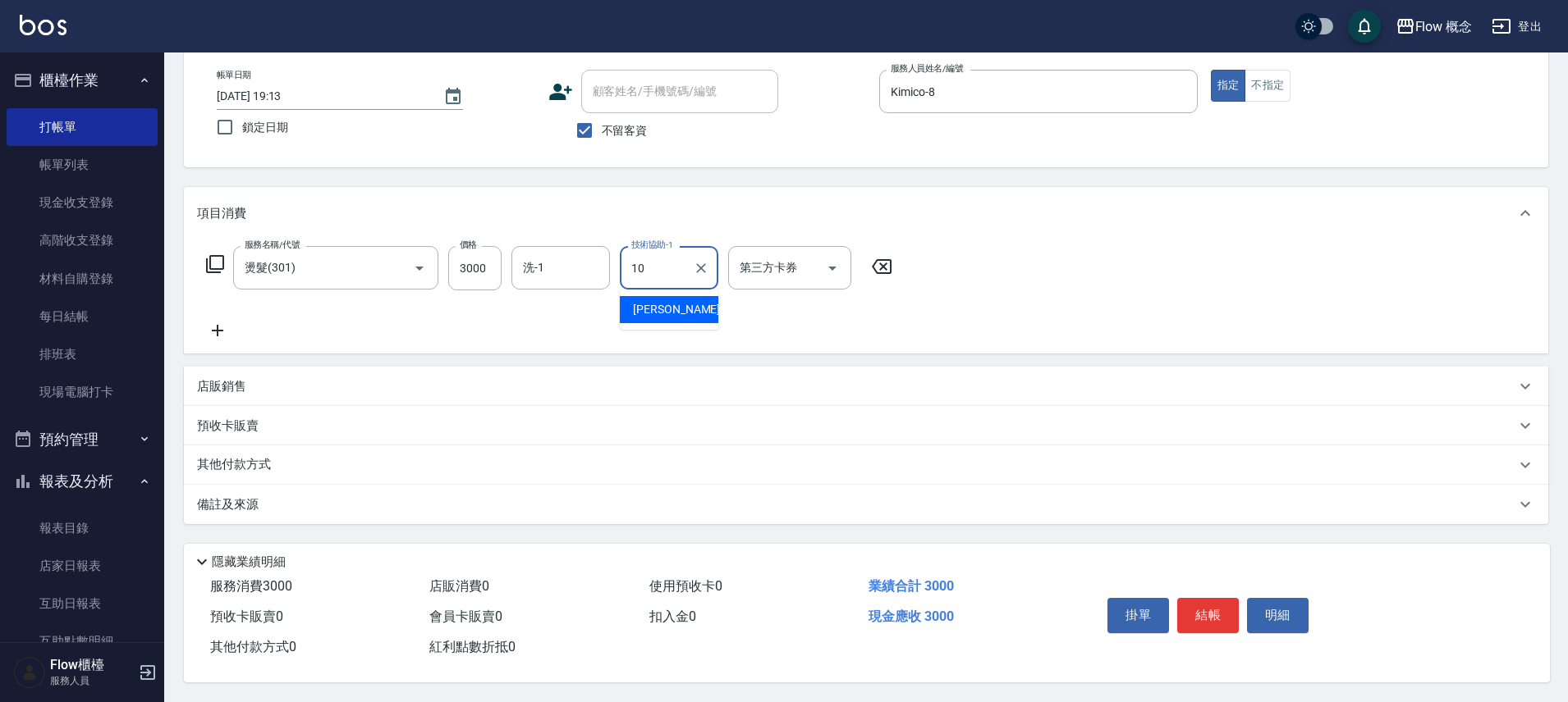
type input "Rita-10"
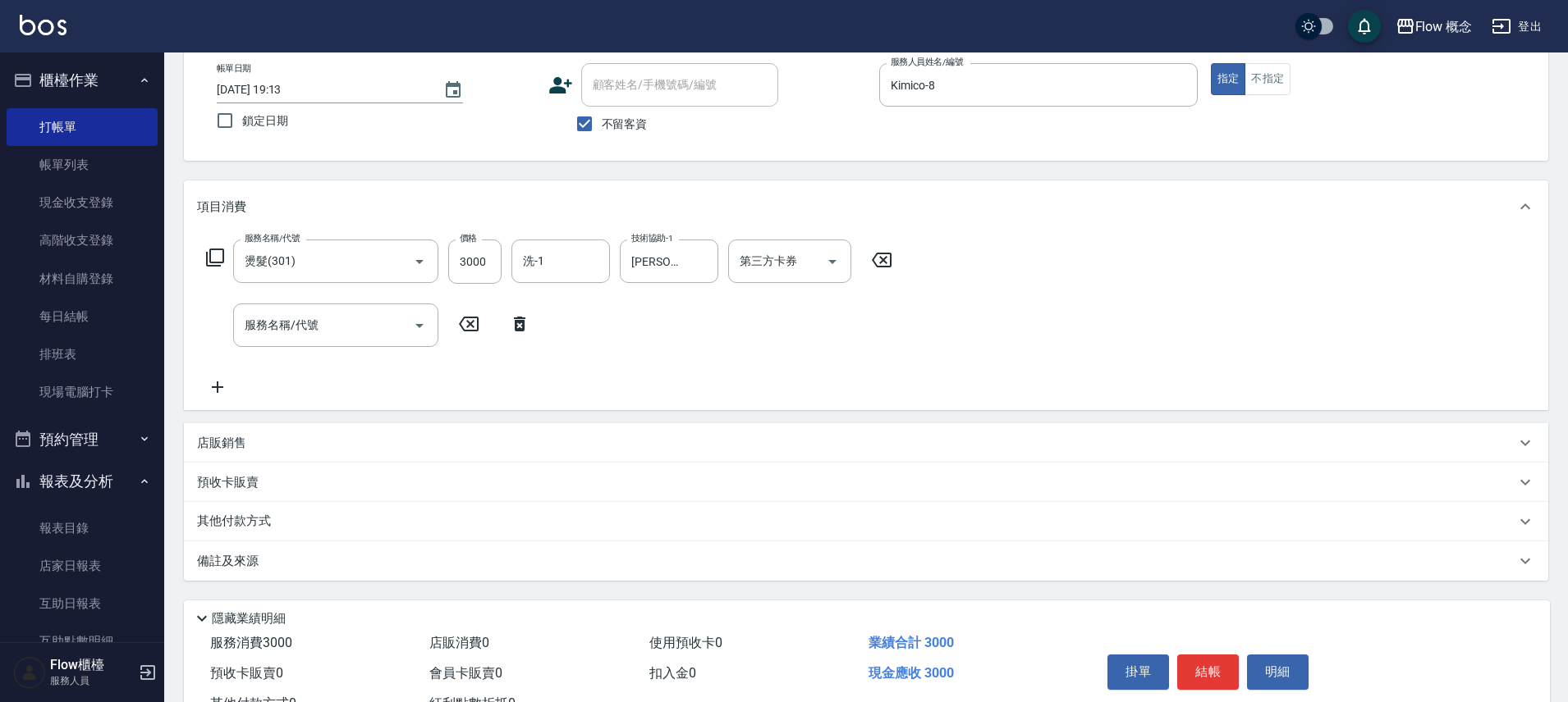
click at [511, 313] on div "服務名稱/代號 服務名稱/代號" at bounding box center [368, 325] width 344 height 43
click at [517, 324] on icon at bounding box center [519, 324] width 12 height 14
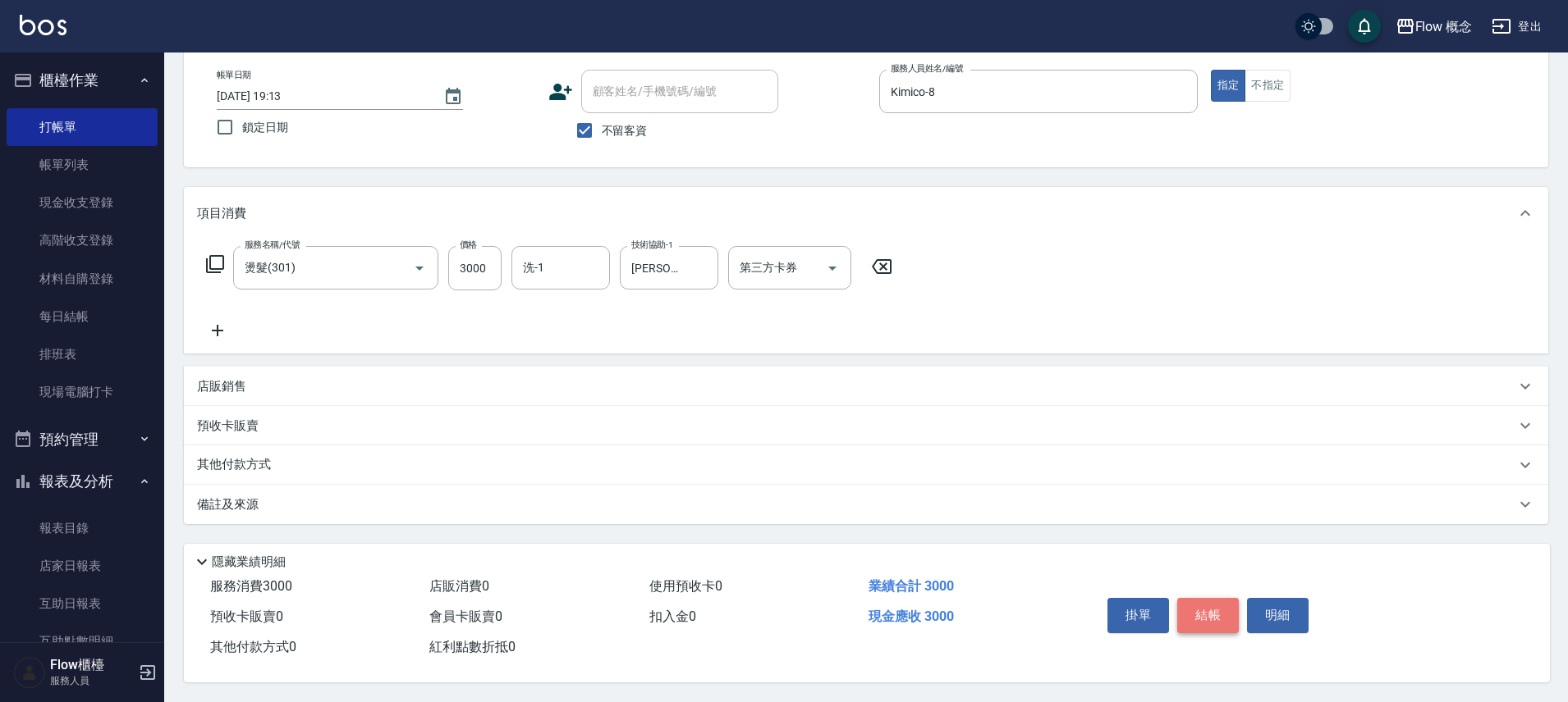
click at [1222, 611] on button "結帳" at bounding box center [1207, 615] width 61 height 34
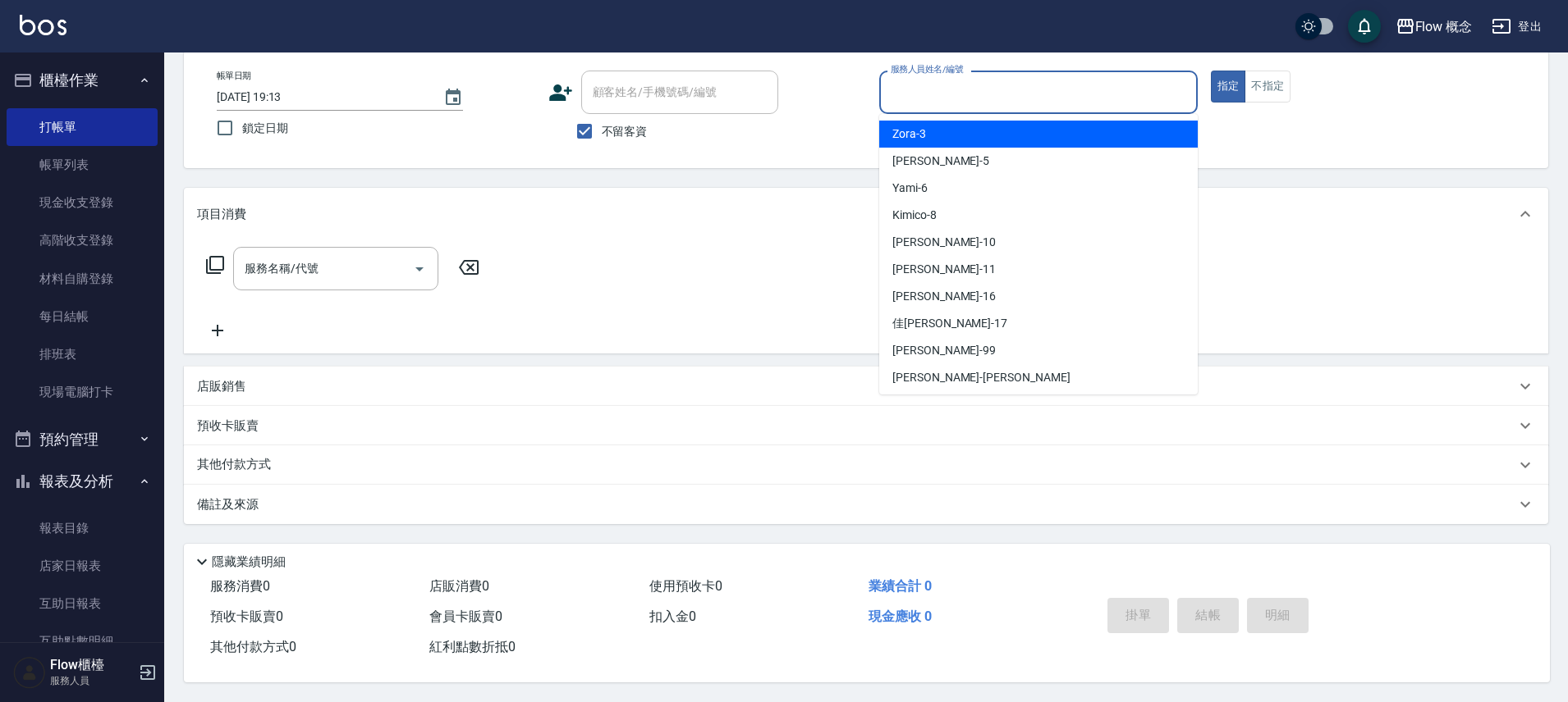
click at [990, 94] on input "服務人員姓名/編號" at bounding box center [1038, 92] width 304 height 29
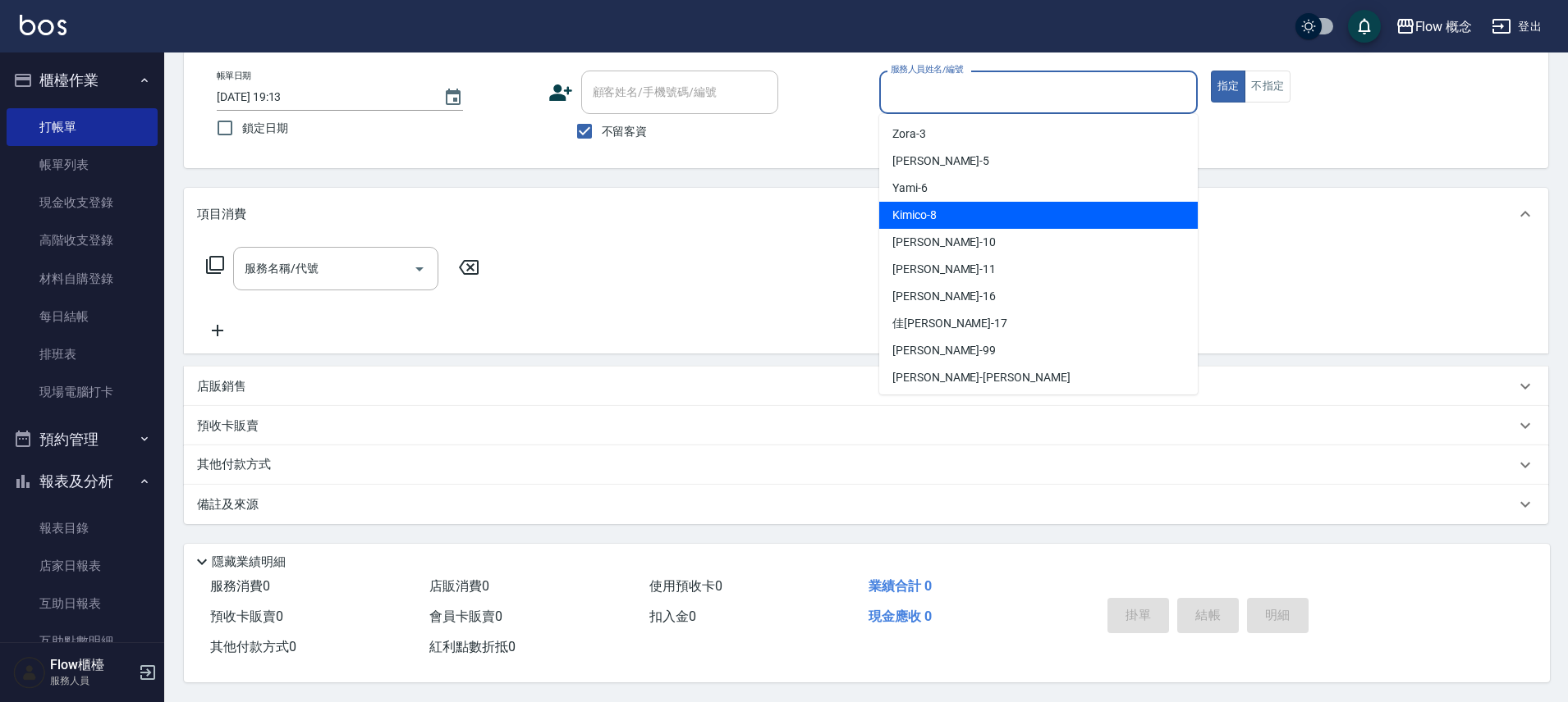
click at [960, 207] on div "Kimico -8" at bounding box center [1038, 215] width 318 height 27
type input "Kimico-8"
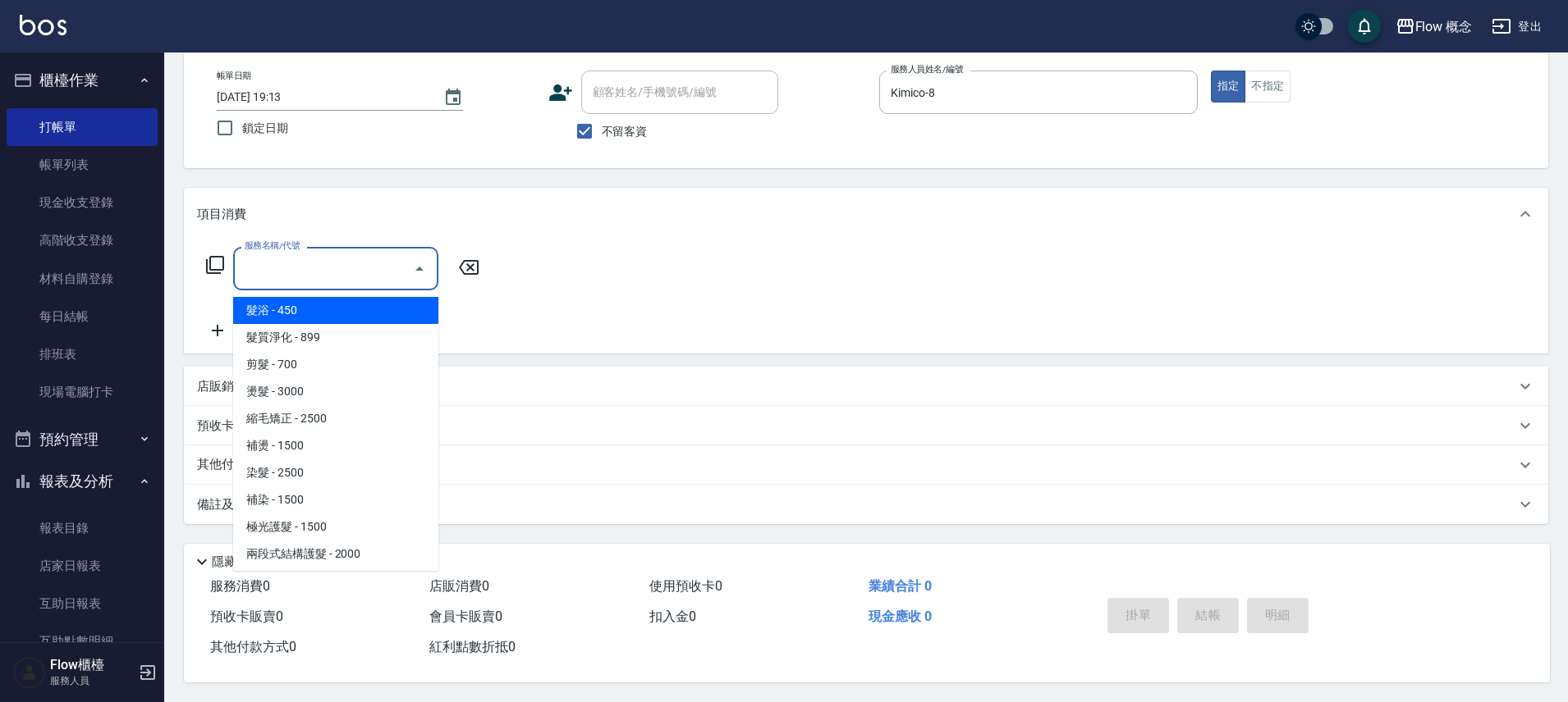
click at [378, 256] on input "服務名稱/代號" at bounding box center [324, 269] width 166 height 29
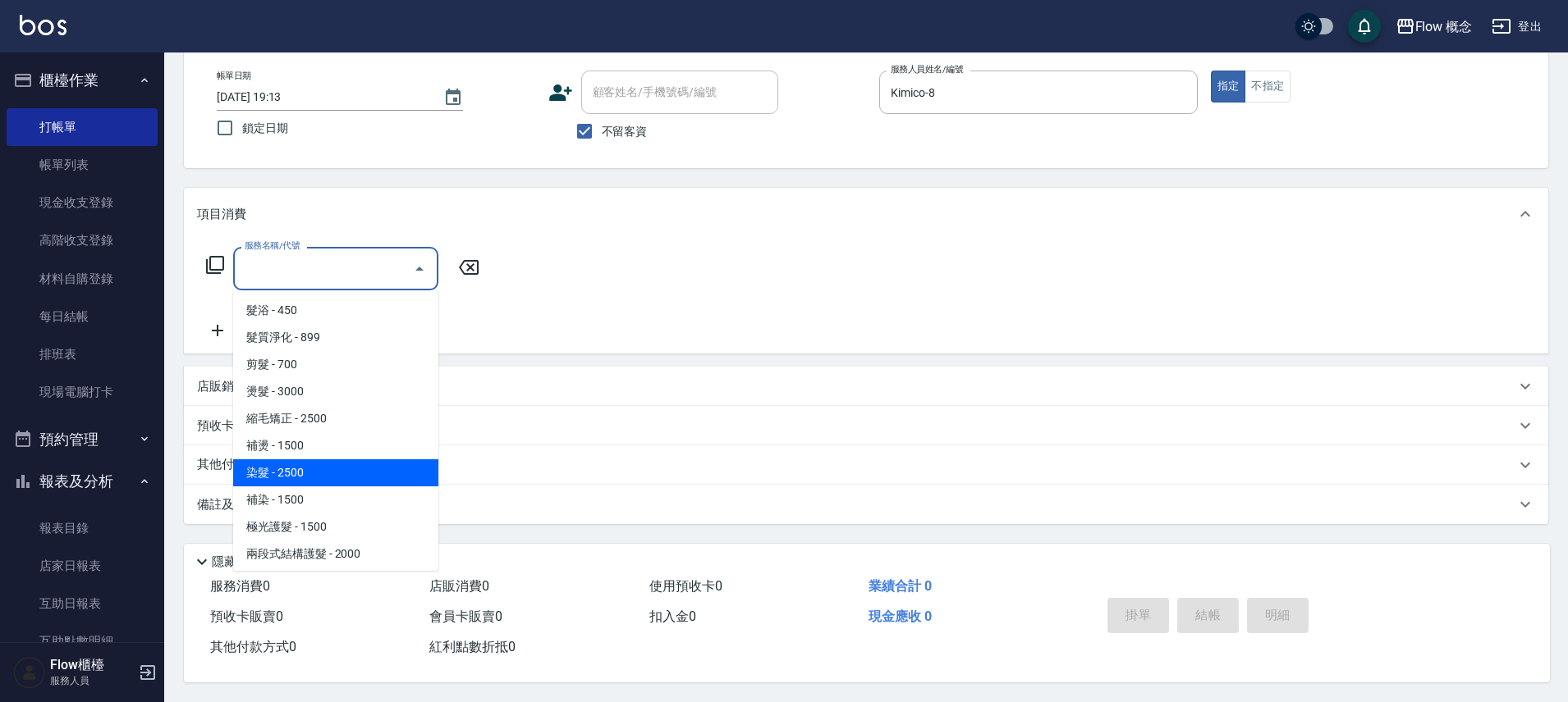
click at [351, 460] on span "染髮 - 2500" at bounding box center [336, 473] width 206 height 27
type input "染髮(401)"
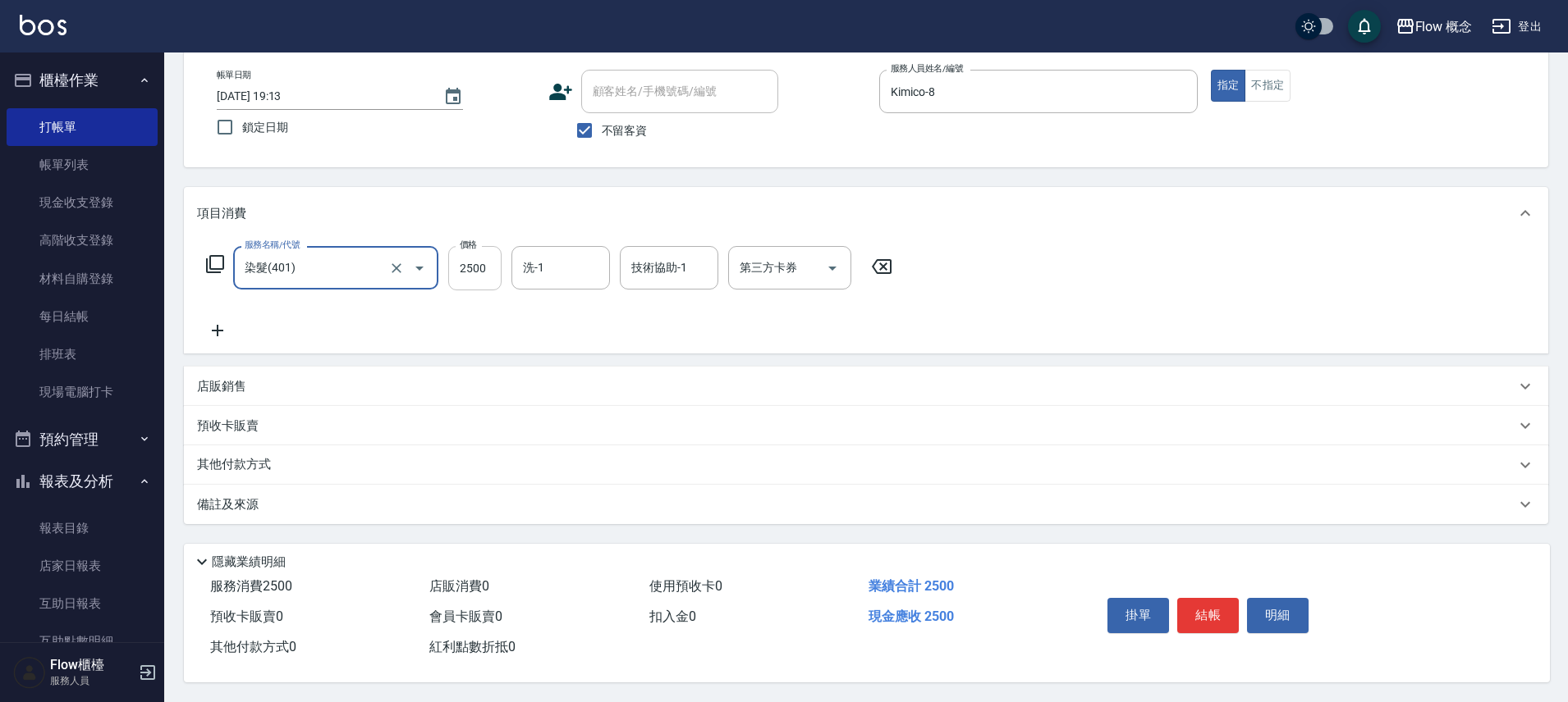
click at [472, 255] on input "2500" at bounding box center [474, 268] width 53 height 44
type input "1500"
click at [566, 253] on input "洗-1" at bounding box center [560, 268] width 84 height 29
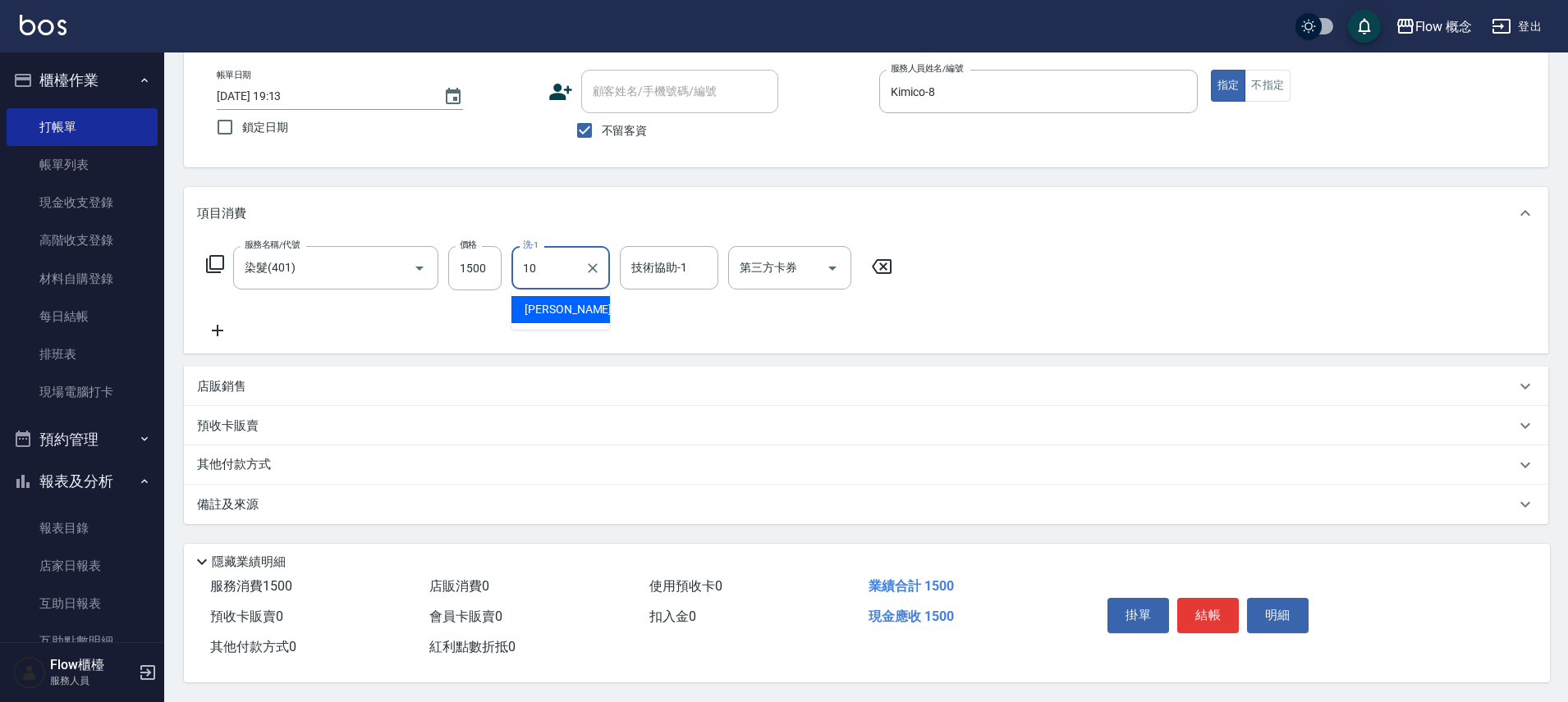
type input "Rita-10"
click at [1192, 609] on button "結帳" at bounding box center [1207, 615] width 61 height 34
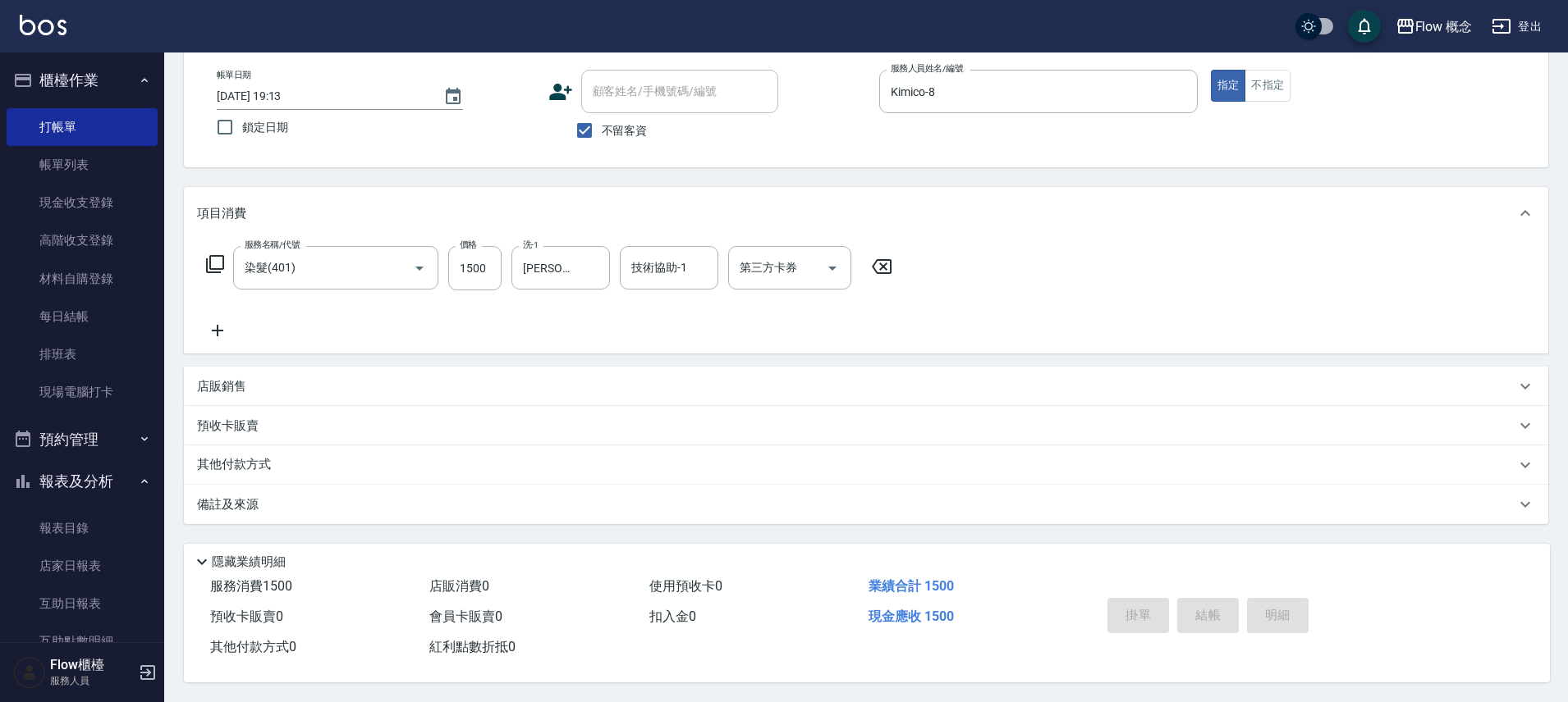
type input "2025/10/13 19:14"
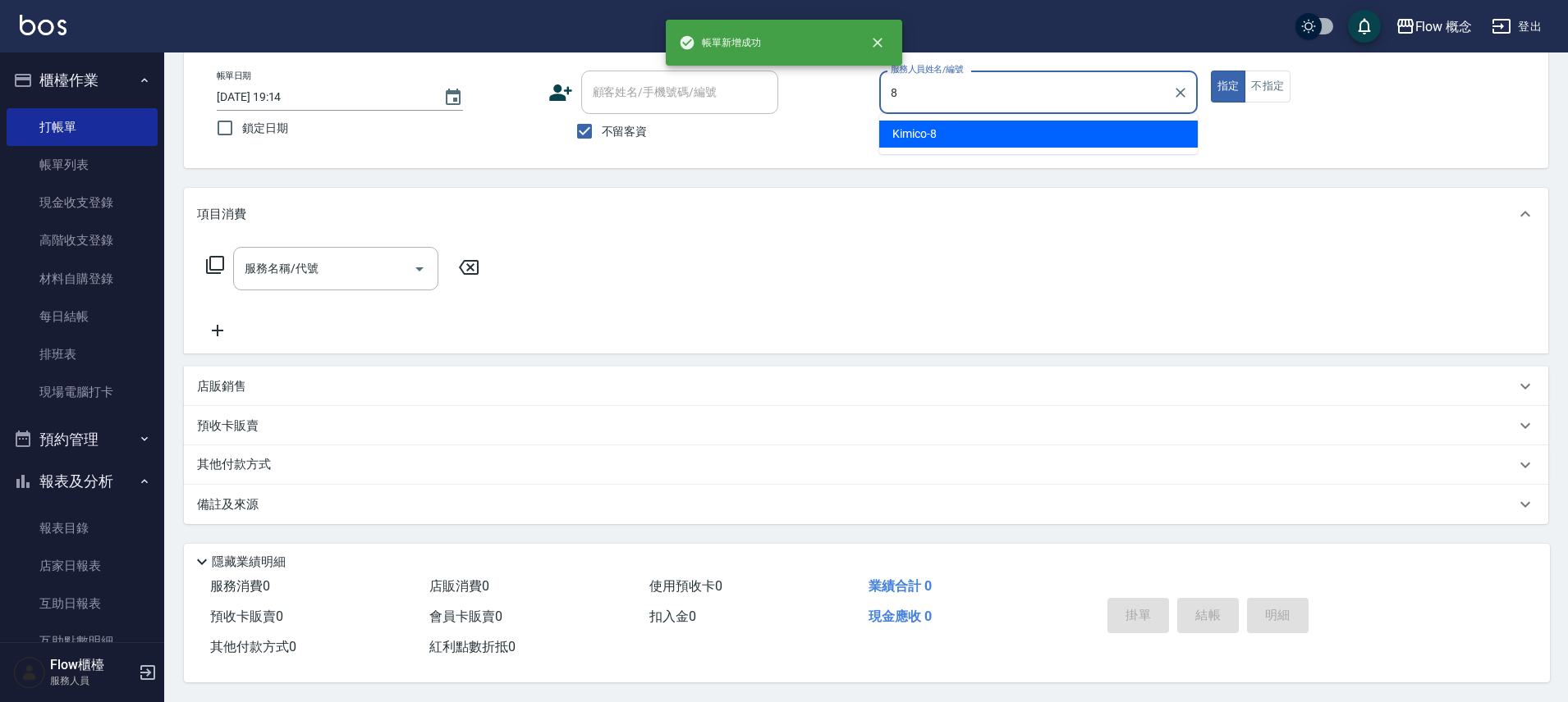
type input "Kimico-8"
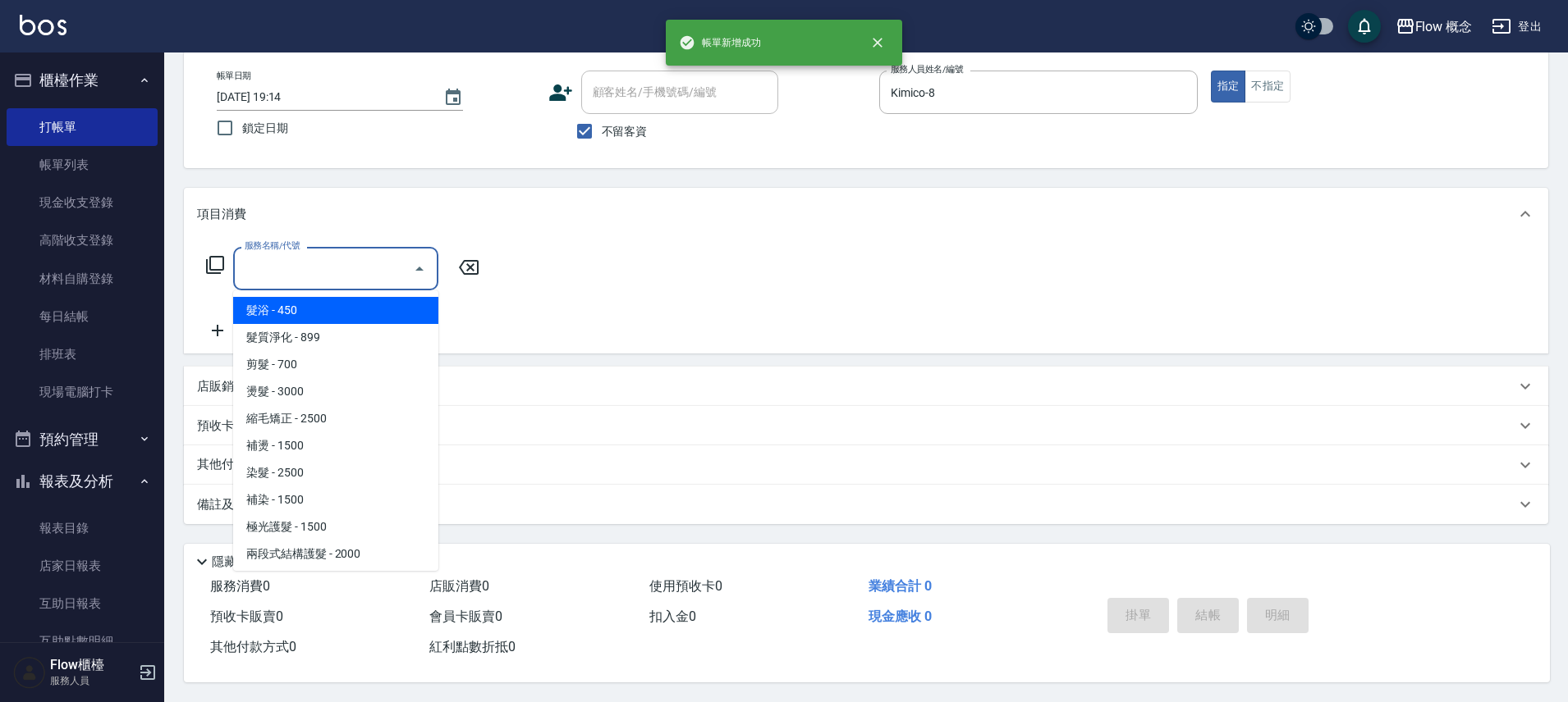
click at [307, 254] on input "服務名稱/代號" at bounding box center [324, 269] width 166 height 29
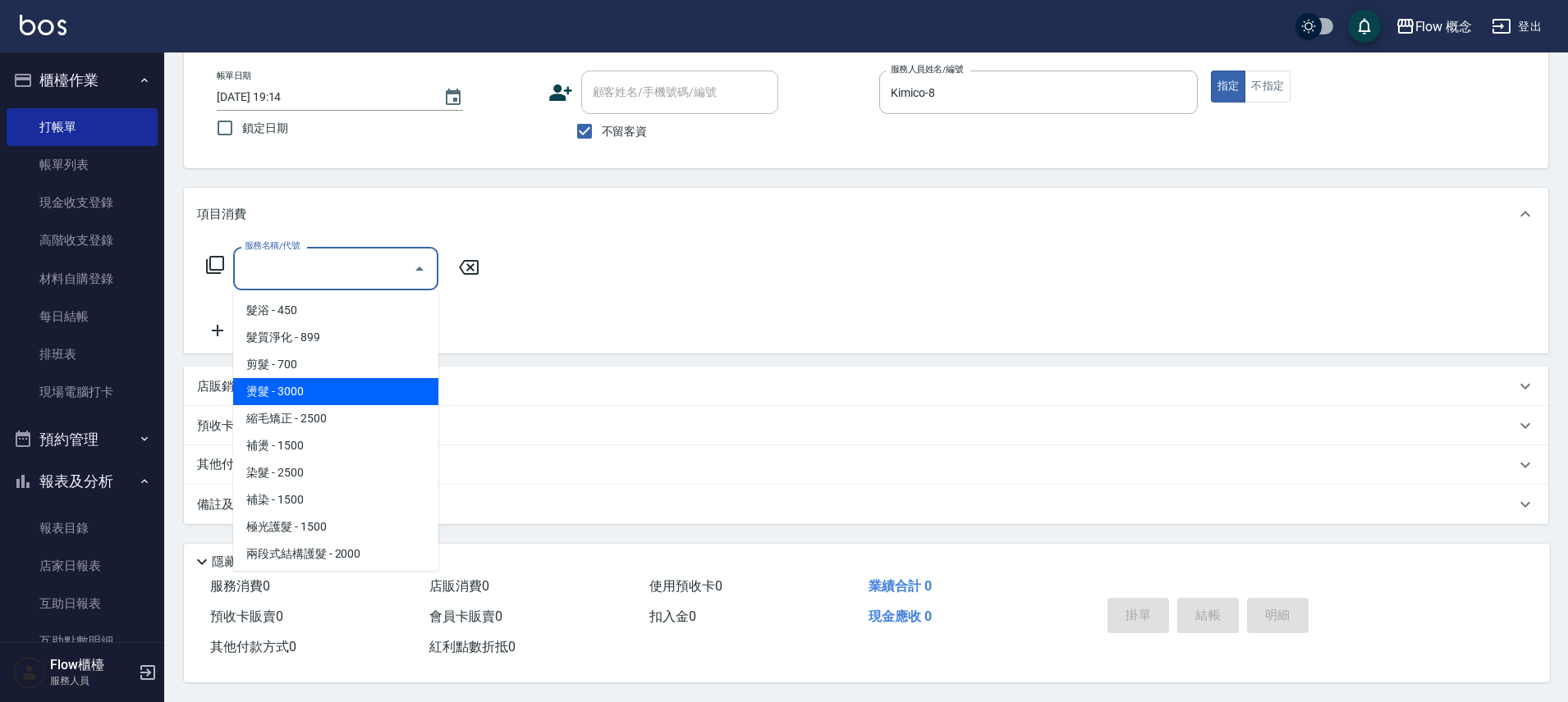
click at [291, 378] on span "燙髮 - 3000" at bounding box center [336, 392] width 206 height 27
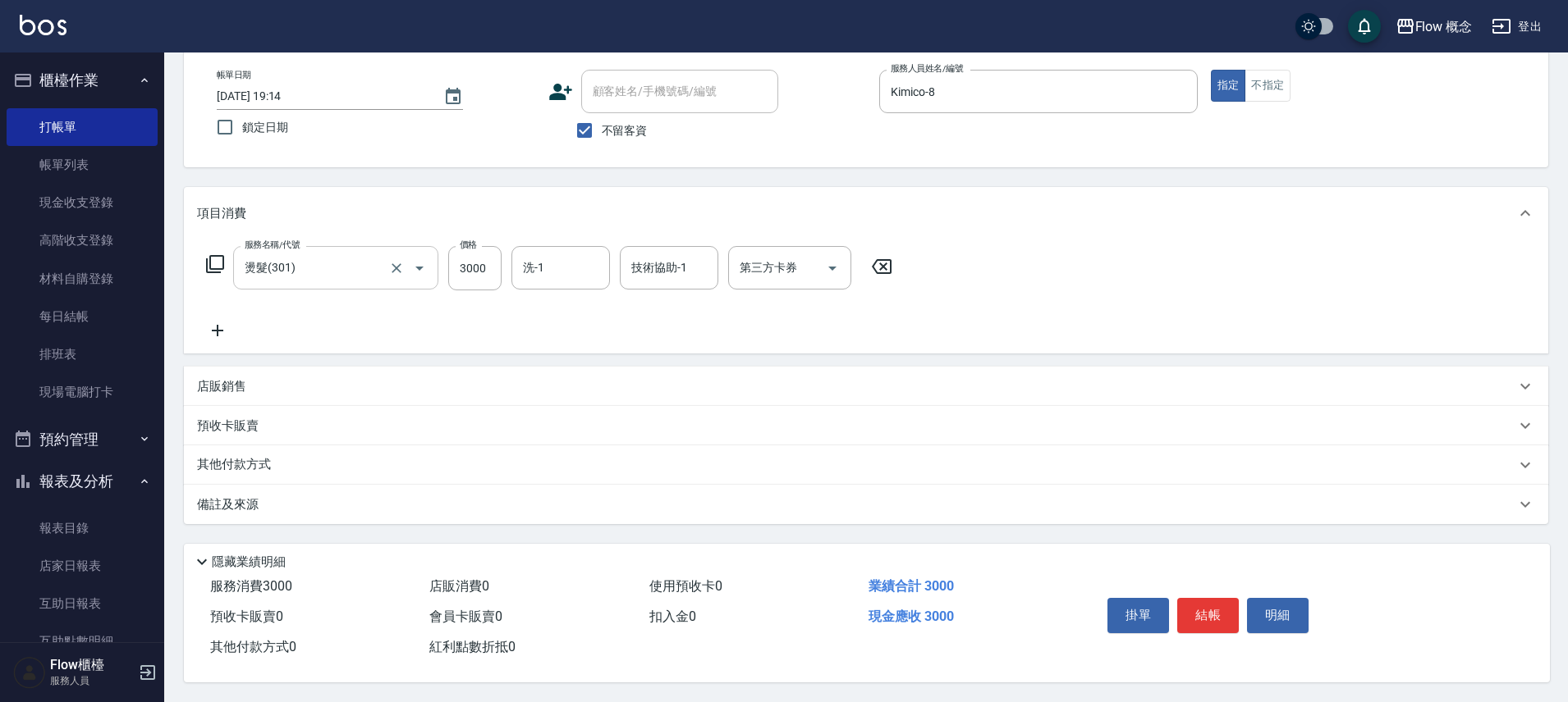
drag, startPoint x: 291, startPoint y: 371, endPoint x: 371, endPoint y: 260, distance: 136.8
click at [294, 356] on div "項目消費 服務名稱/代號 燙髮(301) 服務名稱/代號 價格 3000 價格 洗-1 洗-1 技術協助-1 技術協助-1 第三方卡券 第三方卡券 店販銷售 …" at bounding box center [866, 356] width 1364 height 337
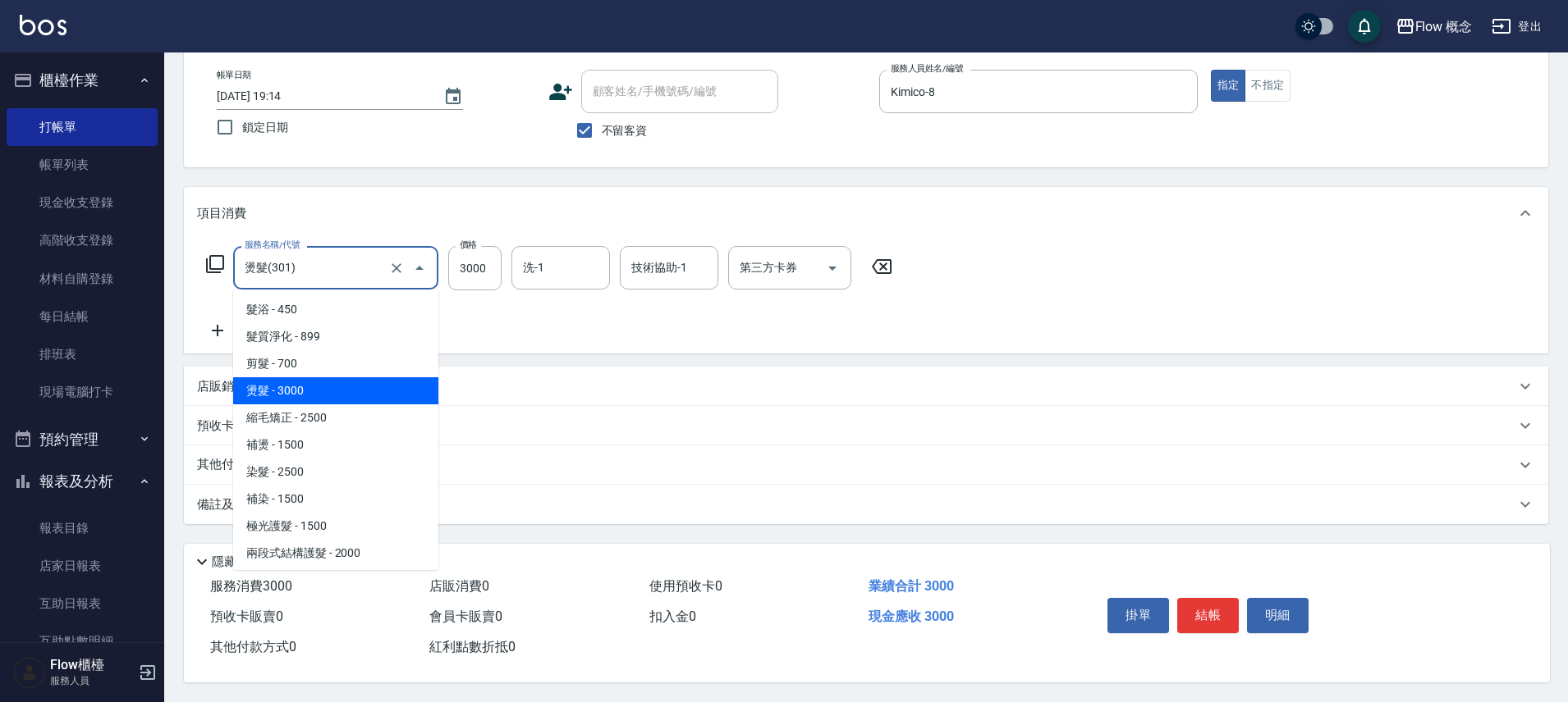
click at [380, 253] on input "燙髮(301)" at bounding box center [313, 268] width 144 height 29
click at [325, 351] on span "剪髮 - 700" at bounding box center [336, 364] width 206 height 27
type input "剪髮(201)"
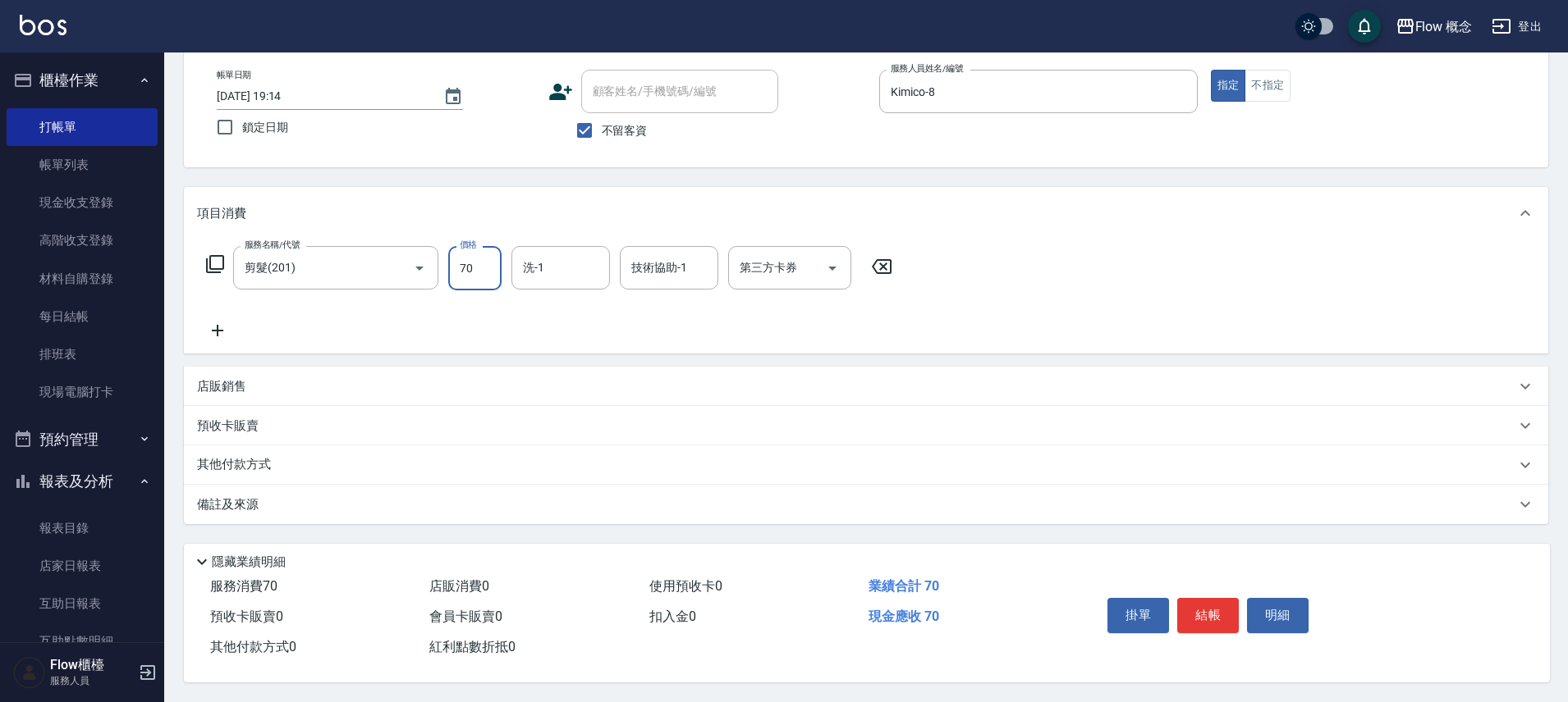
type input "700"
click at [1205, 605] on button "結帳" at bounding box center [1207, 615] width 61 height 34
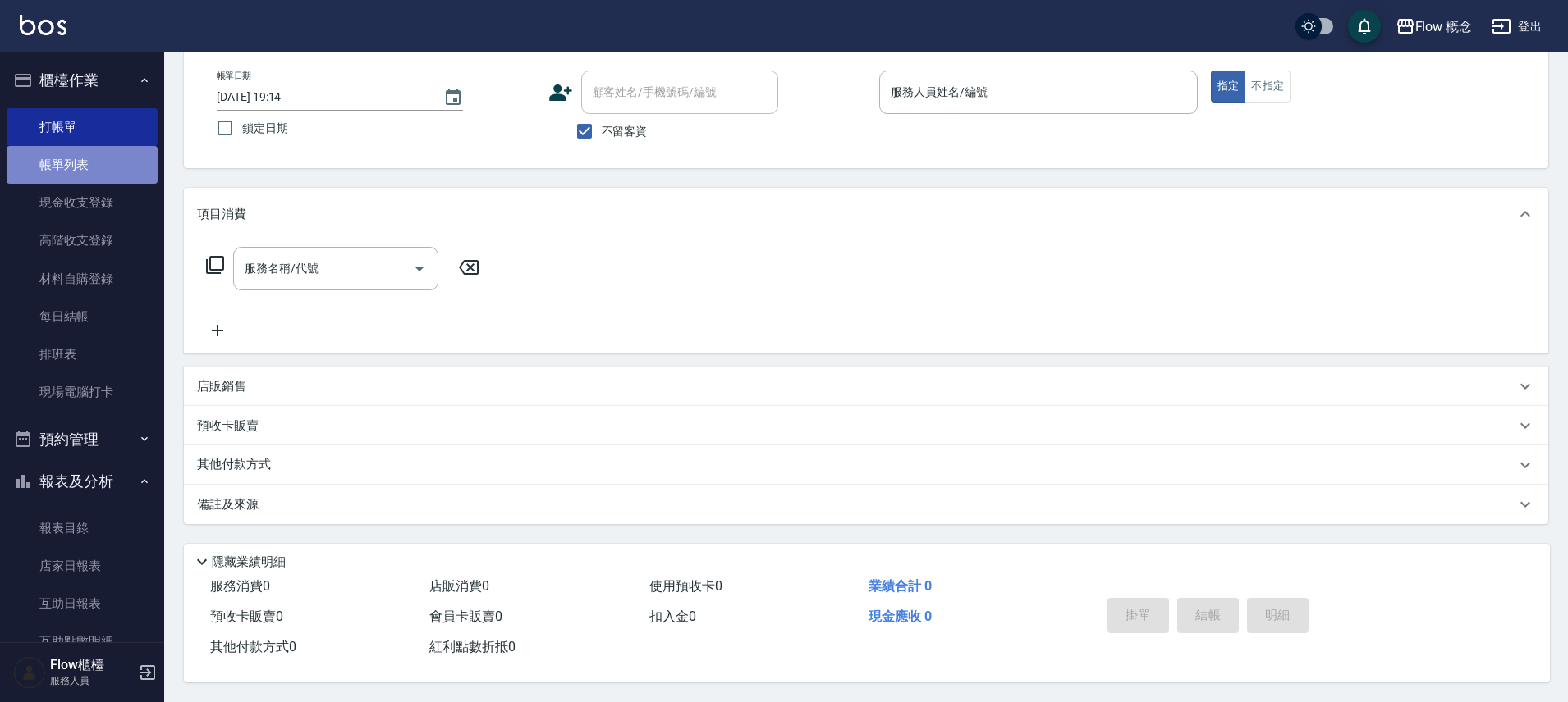
click at [94, 158] on link "帳單列表" at bounding box center [81, 165] width 151 height 38
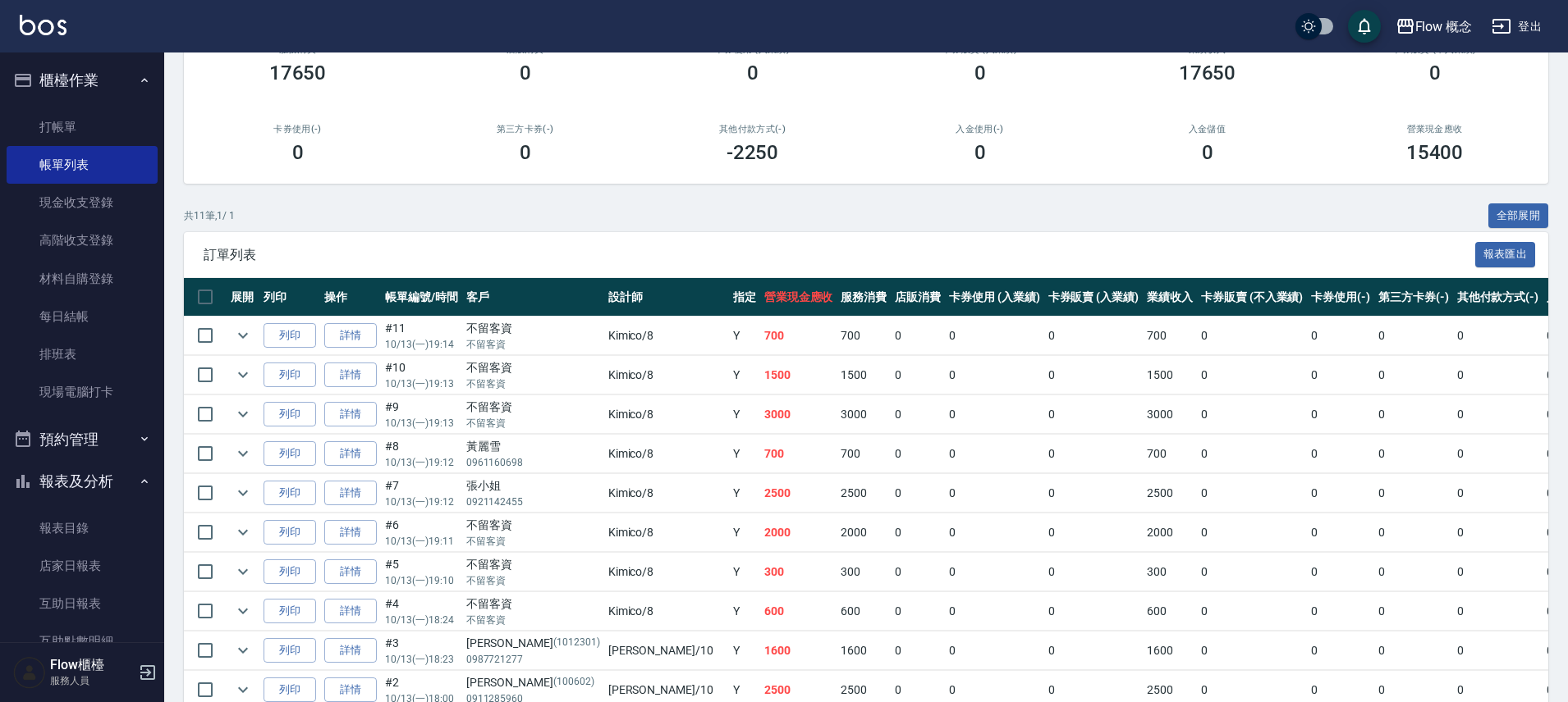
scroll to position [301, 0]
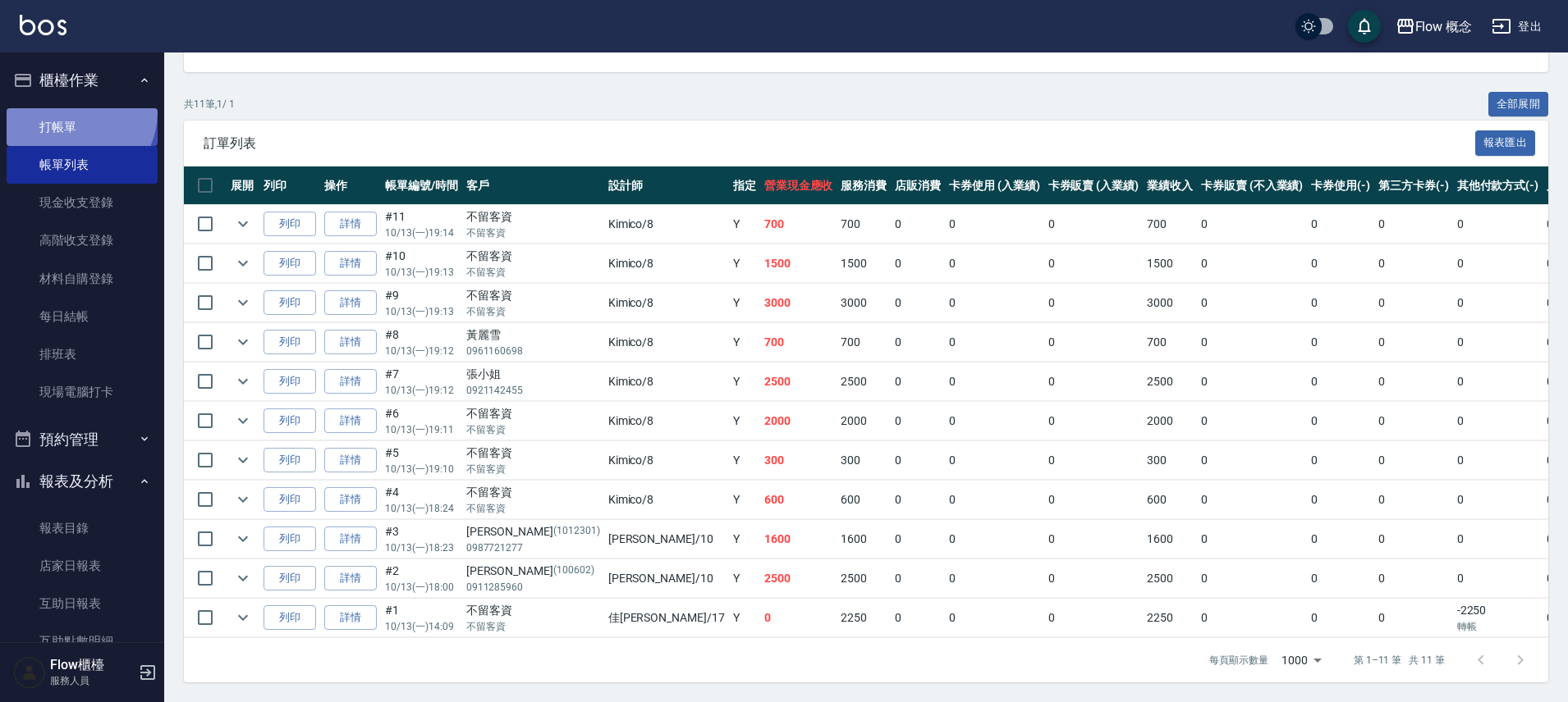
click at [70, 112] on link "打帳單" at bounding box center [81, 127] width 151 height 38
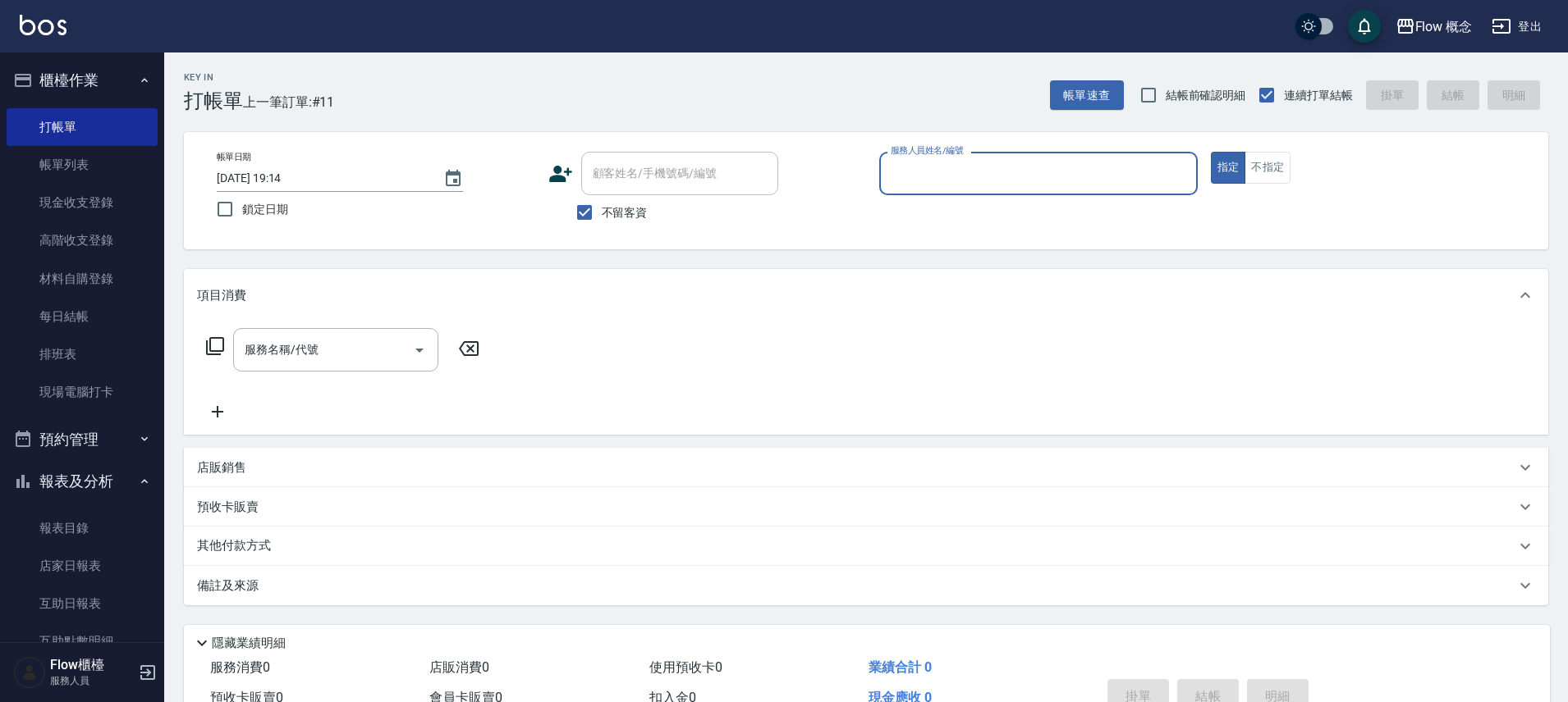
click at [950, 157] on div "服務人員姓名/編號" at bounding box center [1038, 173] width 318 height 43
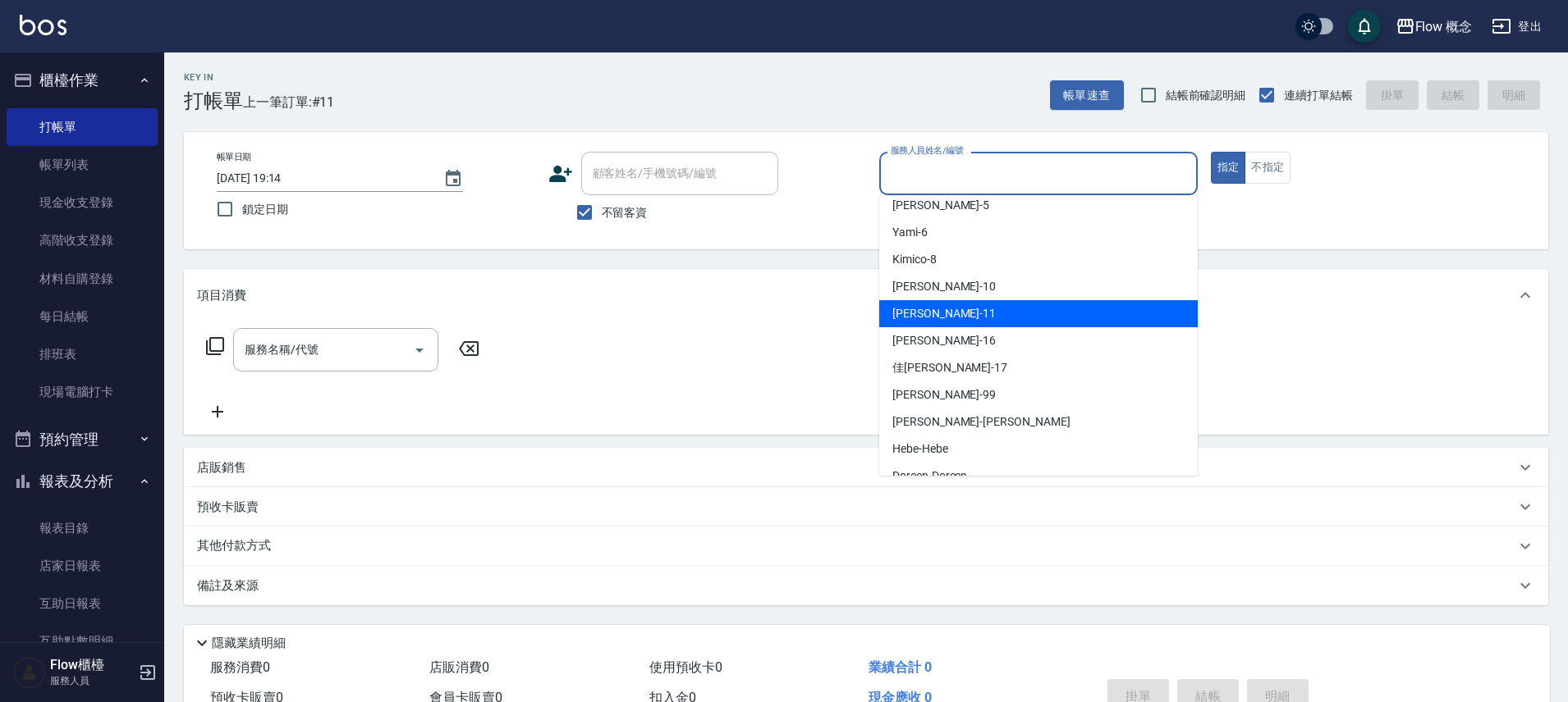
scroll to position [58, 0]
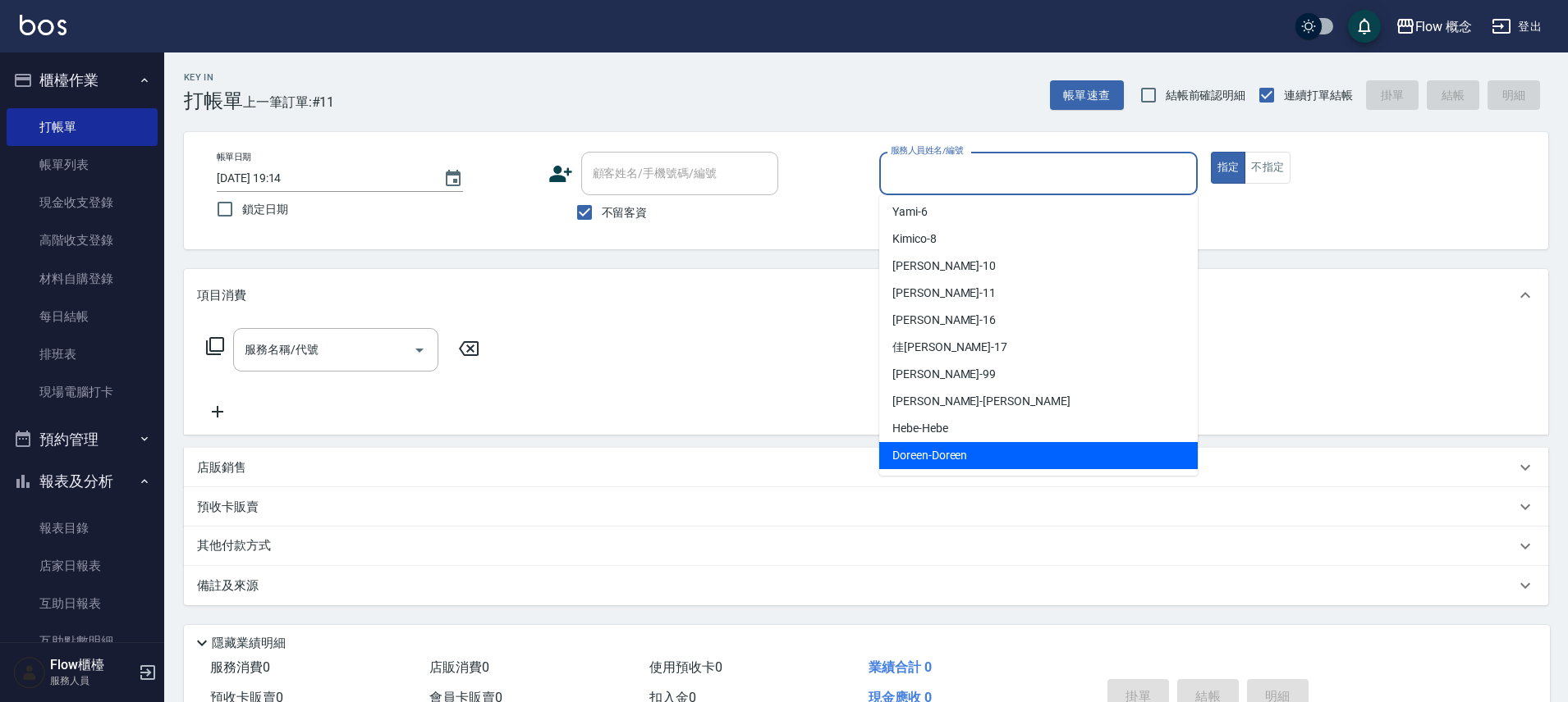
click at [938, 460] on span "Doreen -Doreen" at bounding box center [929, 455] width 75 height 17
type input "Doreen-Doreen"
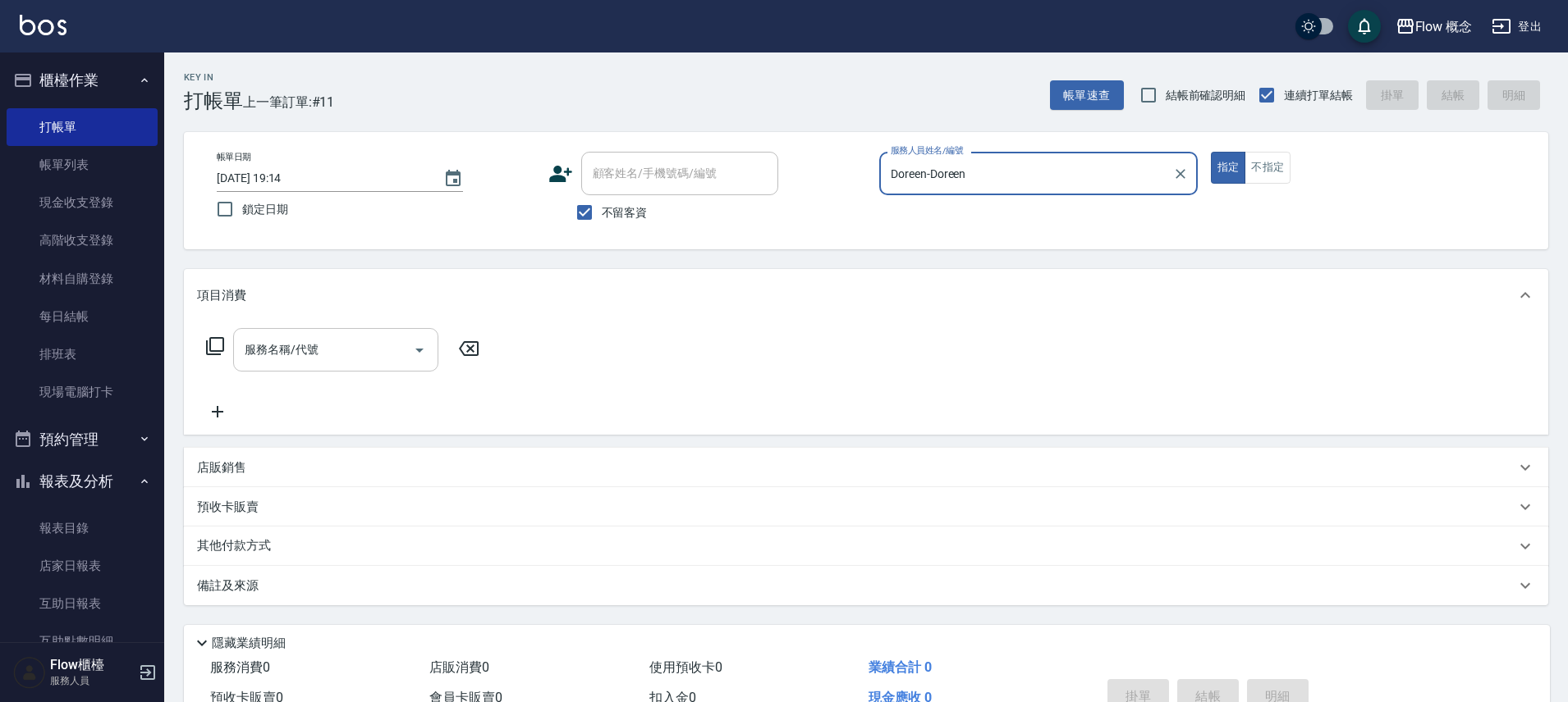
click at [365, 351] on input "服務名稱/代號" at bounding box center [324, 350] width 166 height 29
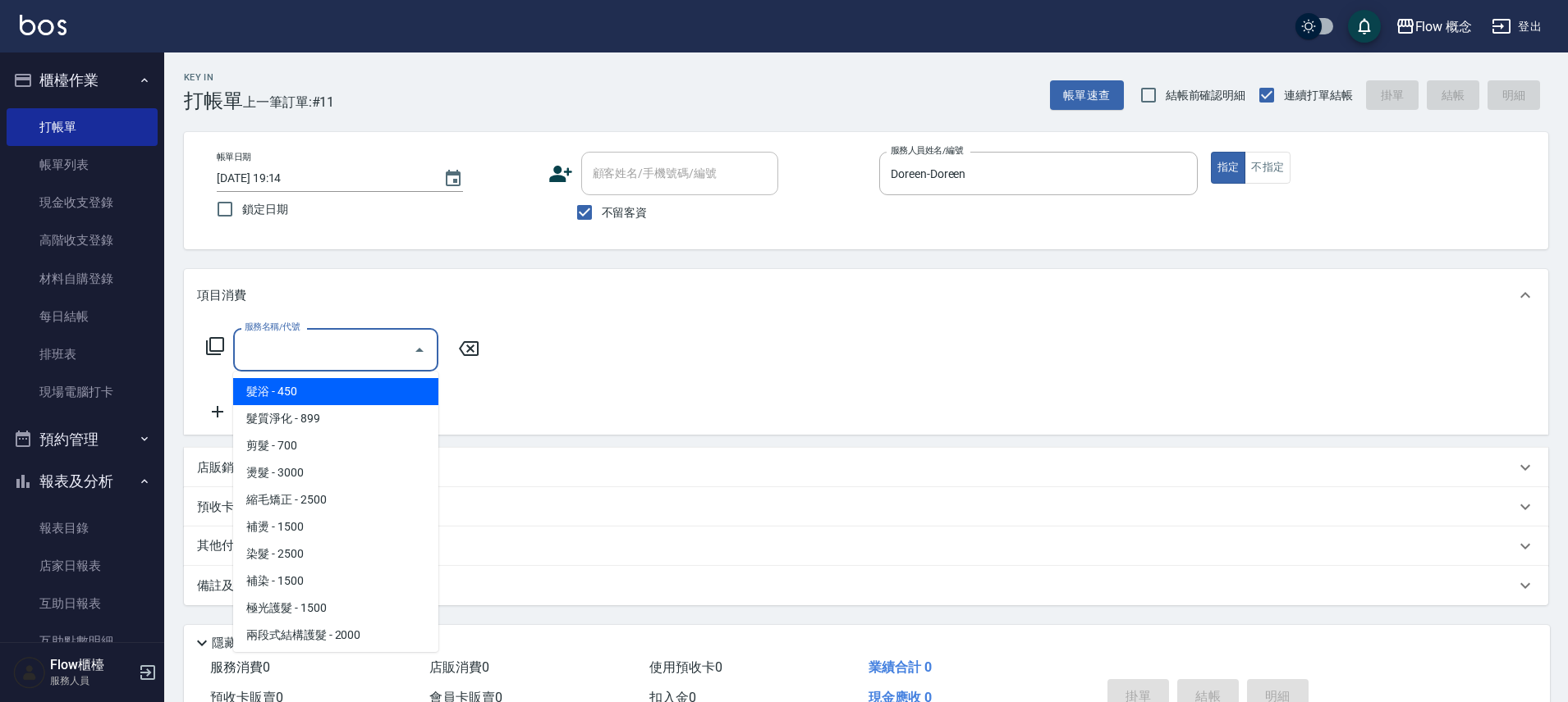
drag, startPoint x: 341, startPoint y: 387, endPoint x: 351, endPoint y: 371, distance: 18.9
click at [340, 387] on span "髮浴 - 450" at bounding box center [336, 392] width 206 height 27
type input "髮浴 (101)"
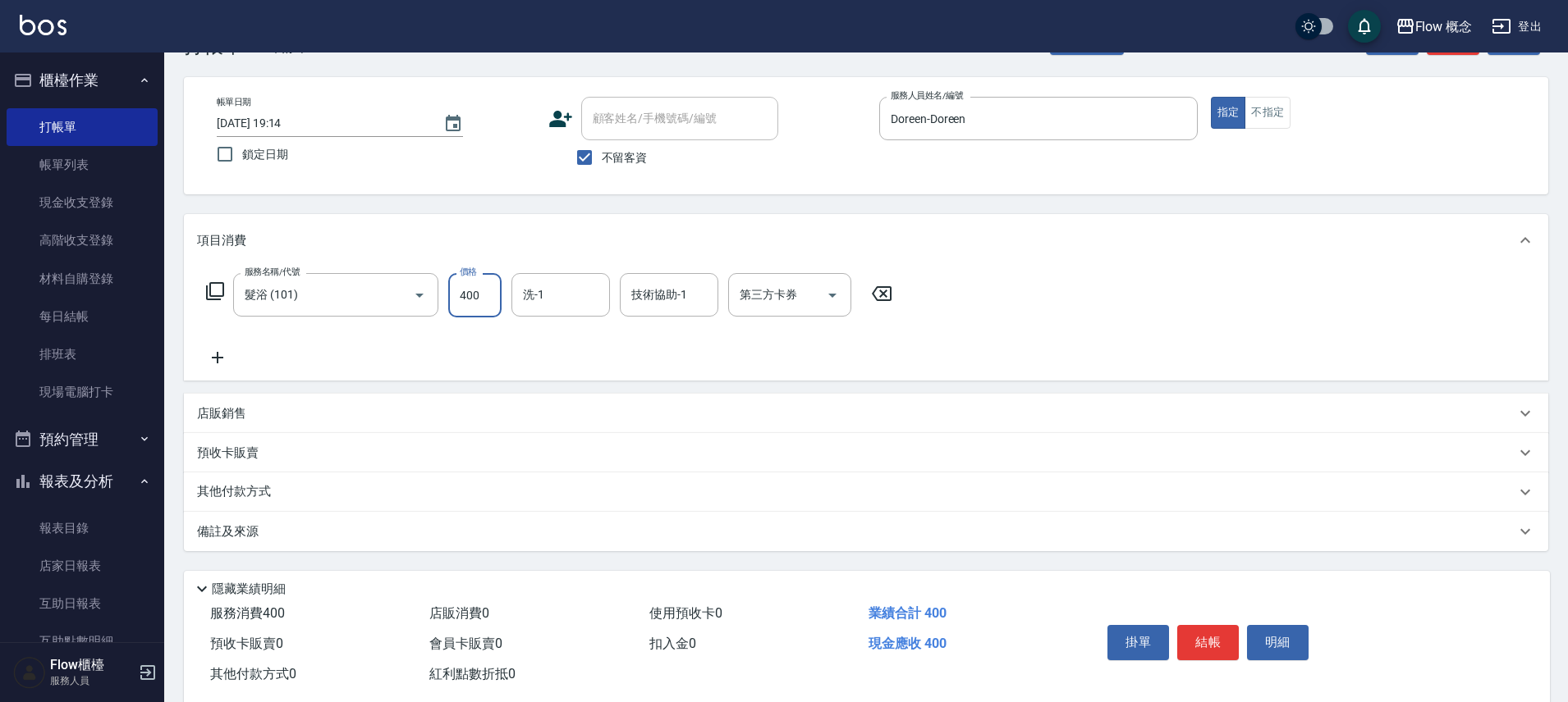
scroll to position [89, 0]
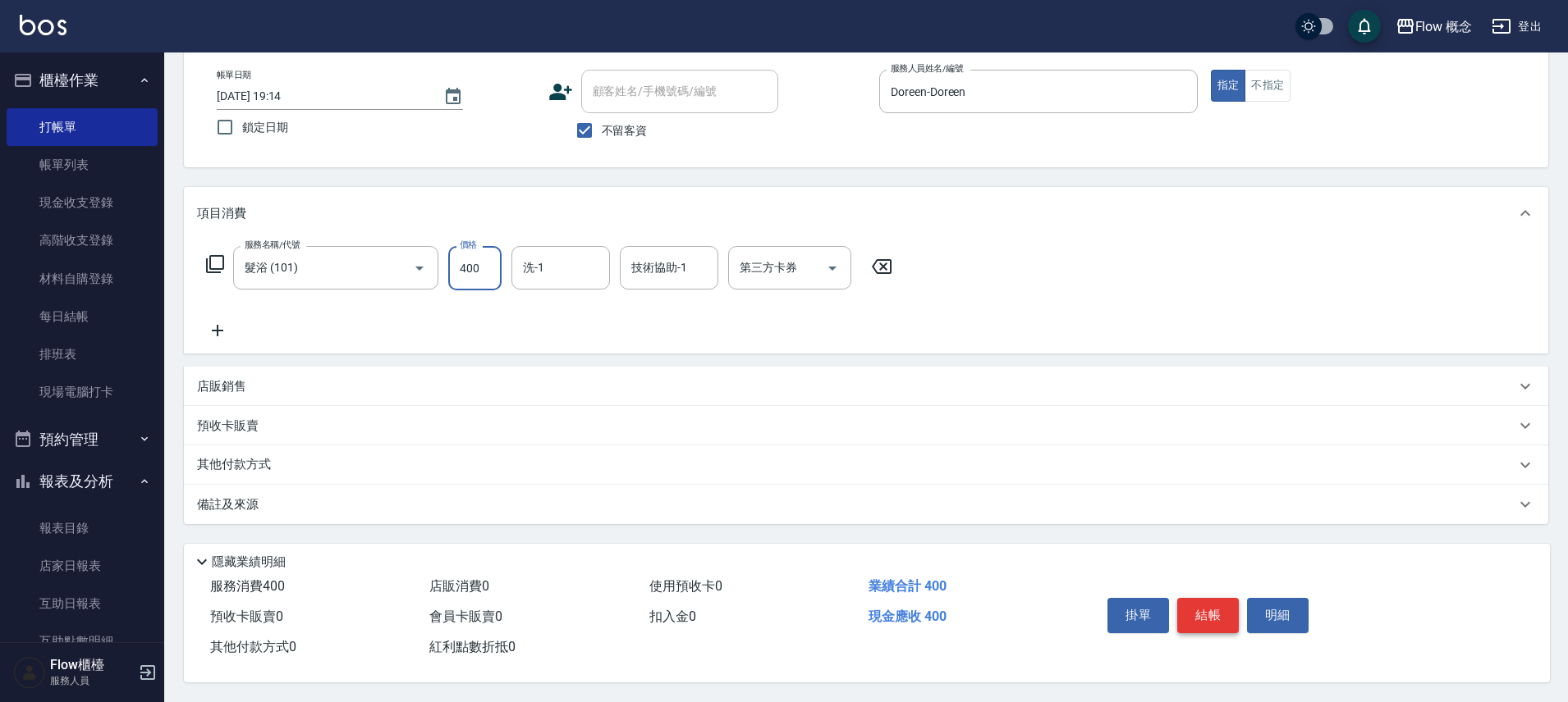
type input "400"
click at [1201, 607] on button "結帳" at bounding box center [1207, 615] width 61 height 34
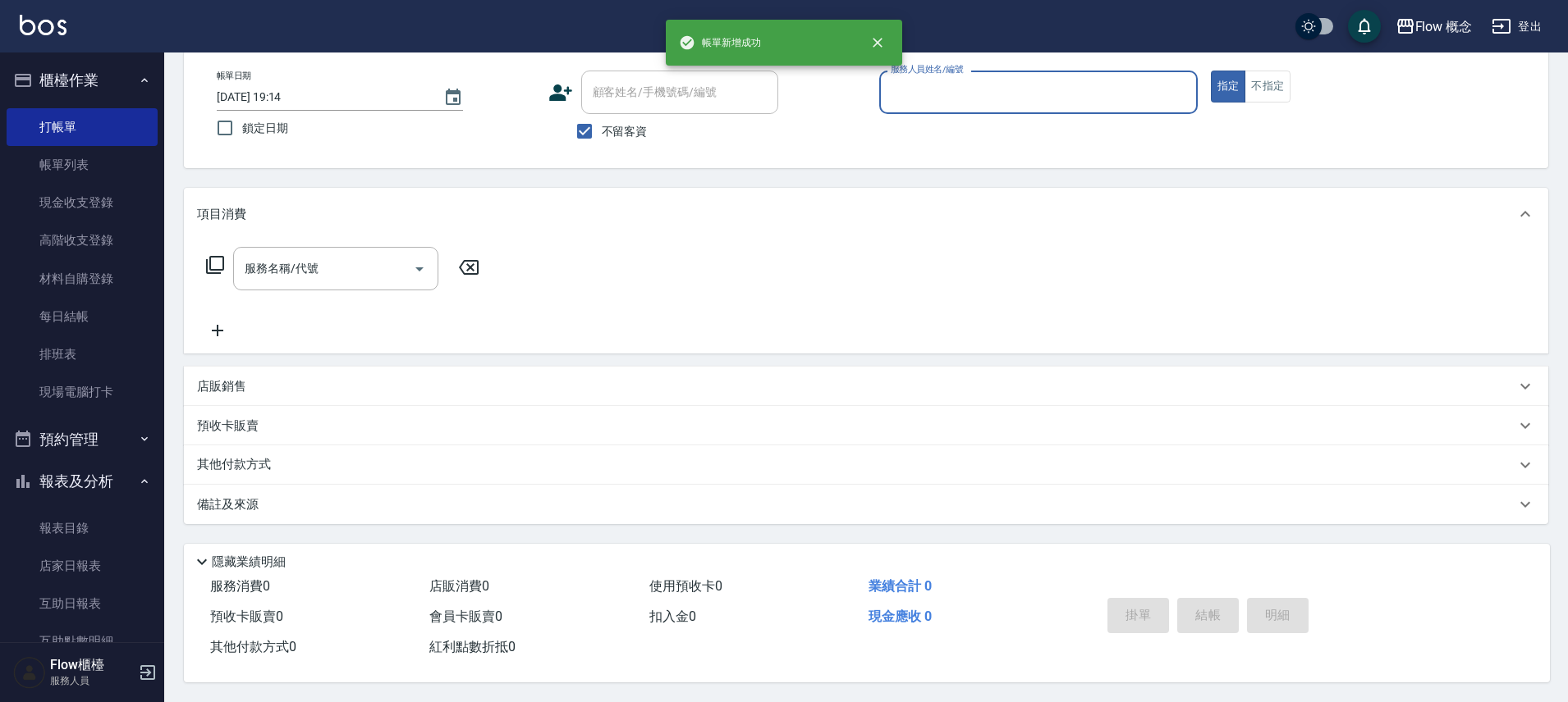
scroll to position [88, 0]
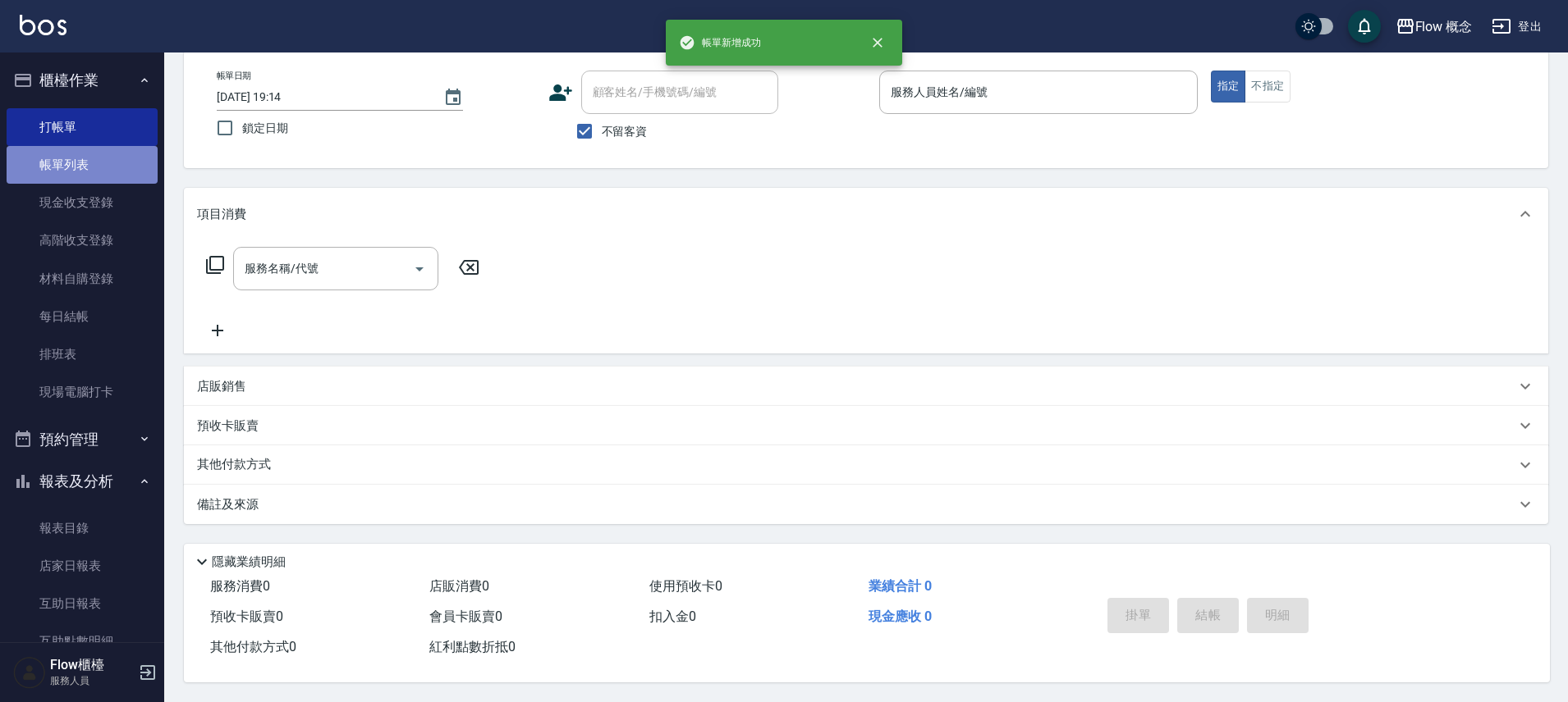
click at [97, 159] on link "帳單列表" at bounding box center [81, 165] width 151 height 38
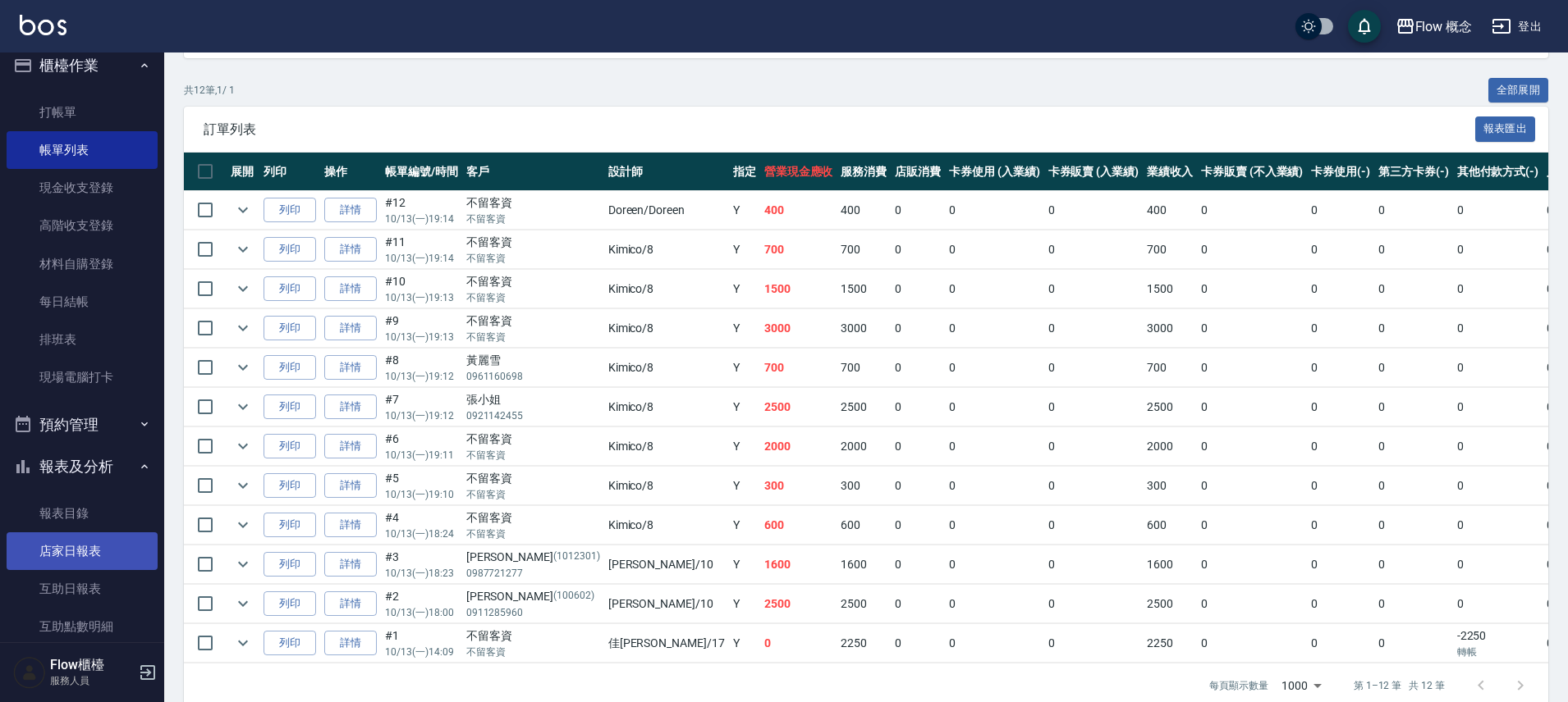
scroll to position [17, 0]
click at [59, 563] on link "店家日報表" at bounding box center [81, 549] width 151 height 38
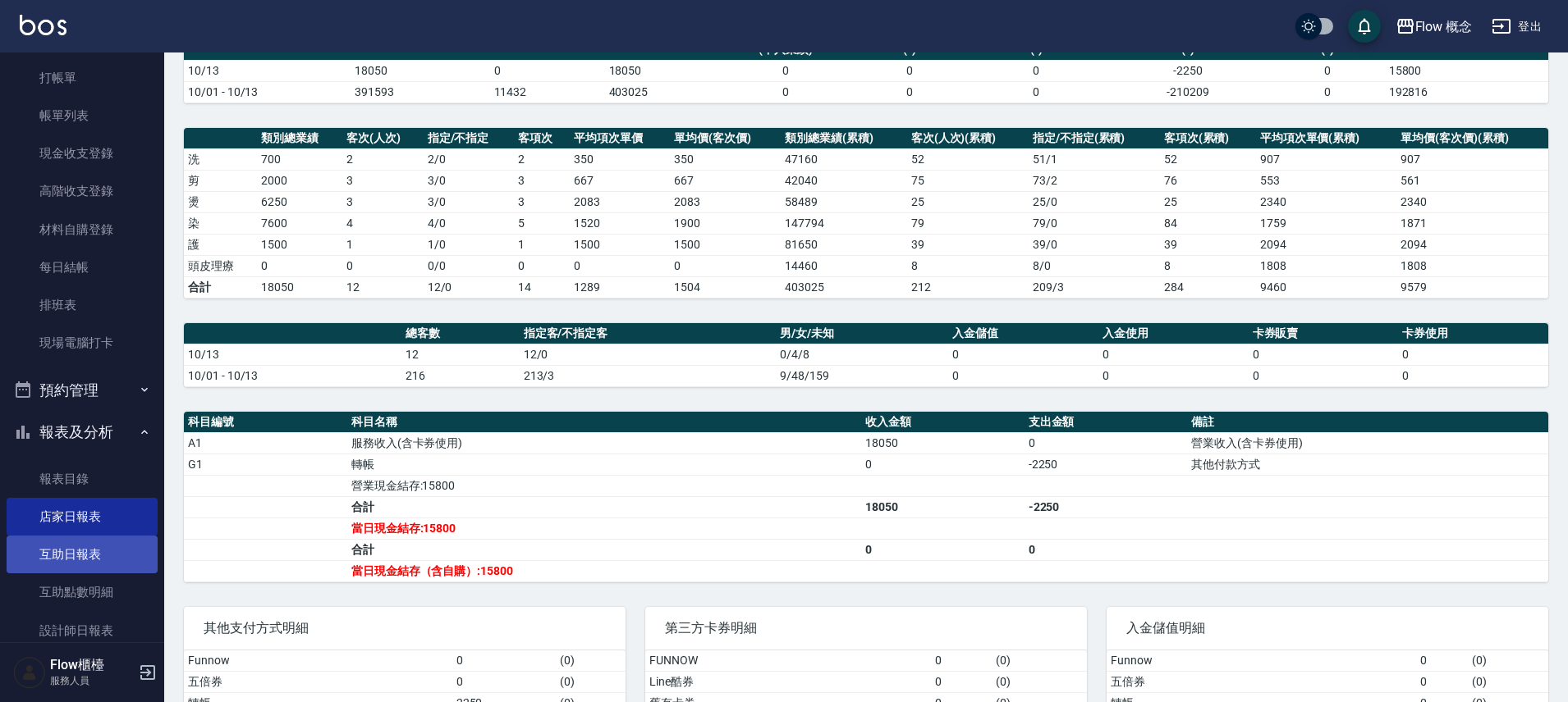
scroll to position [146, 0]
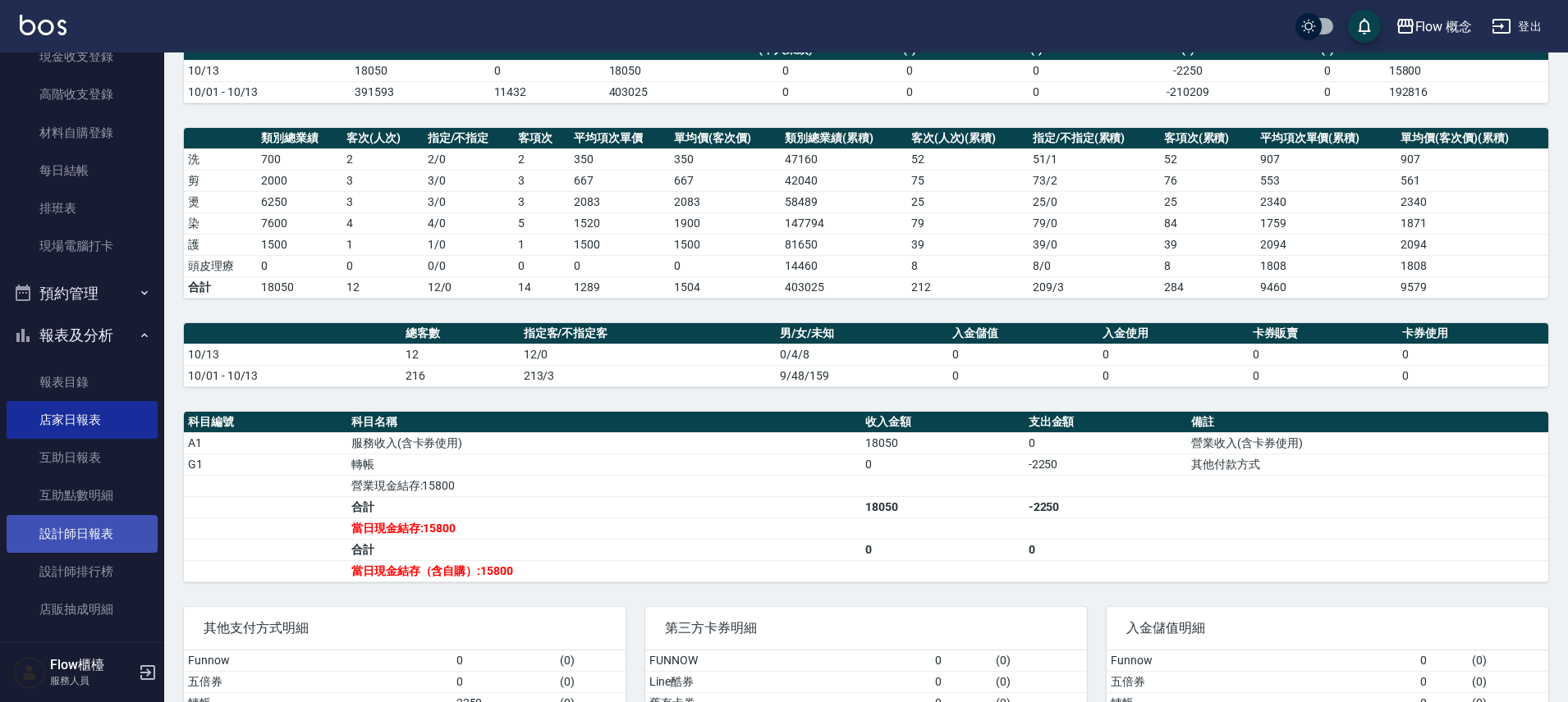
click at [95, 550] on link "設計師日報表" at bounding box center [81, 534] width 151 height 38
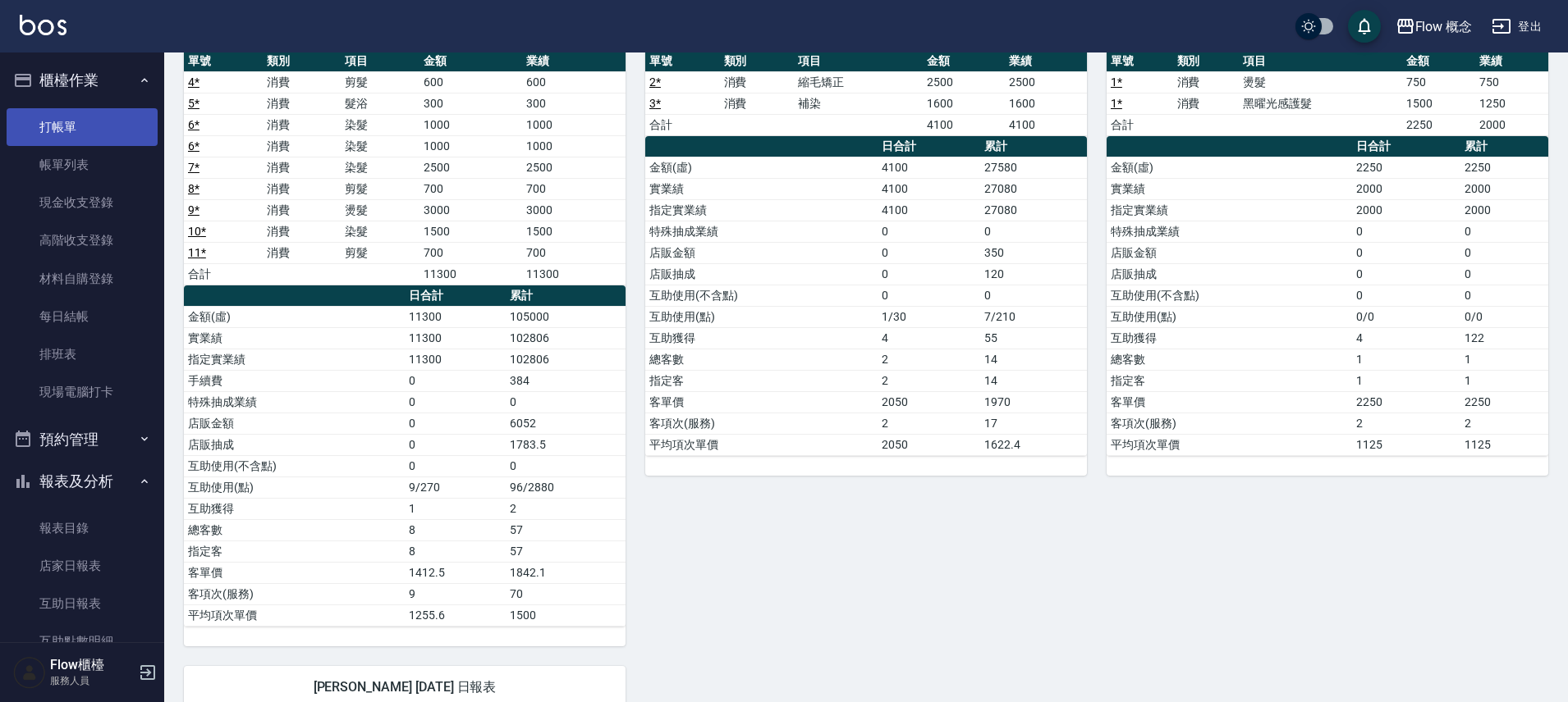
click at [96, 127] on link "打帳單" at bounding box center [81, 127] width 151 height 38
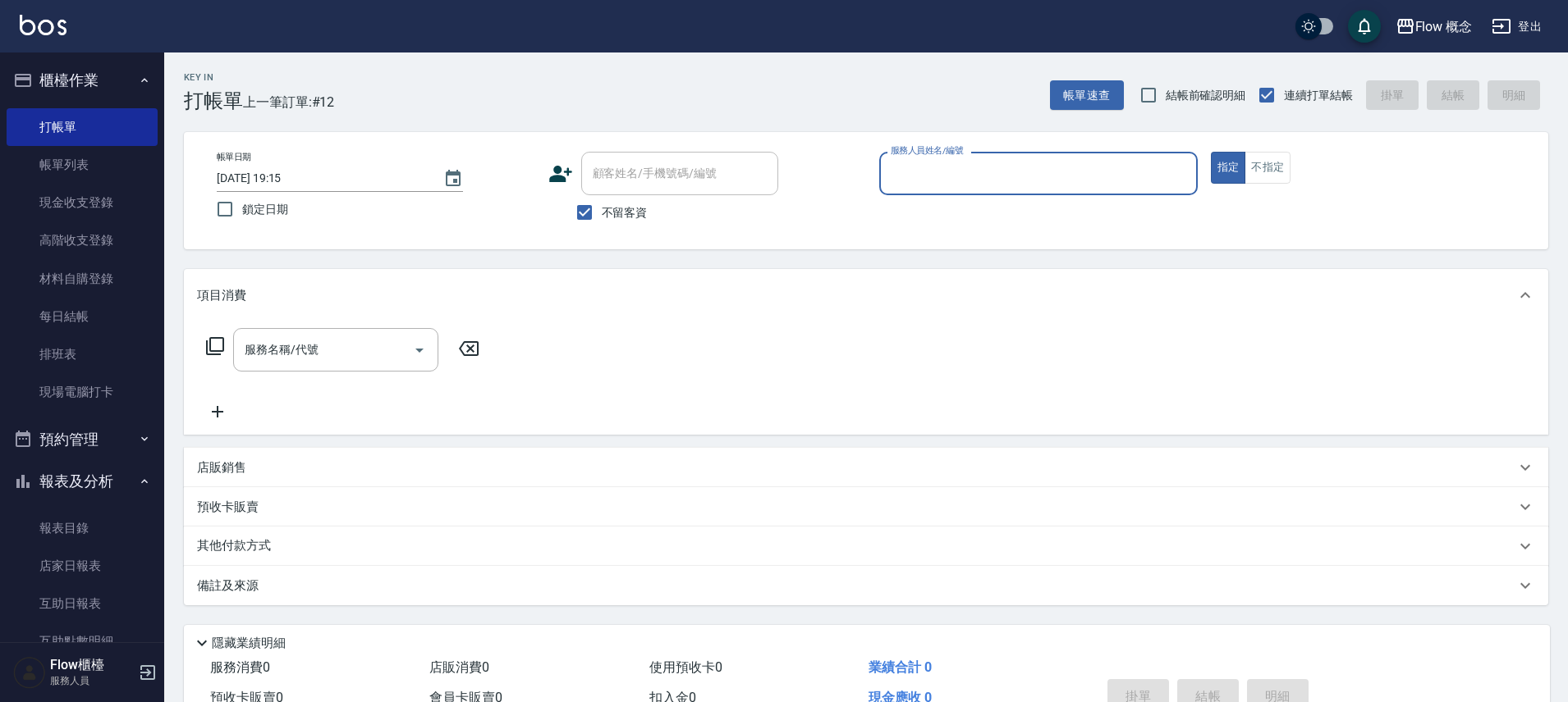
drag, startPoint x: 73, startPoint y: 169, endPoint x: 470, endPoint y: 250, distance: 405.2
click at [73, 169] on link "帳單列表" at bounding box center [81, 165] width 151 height 38
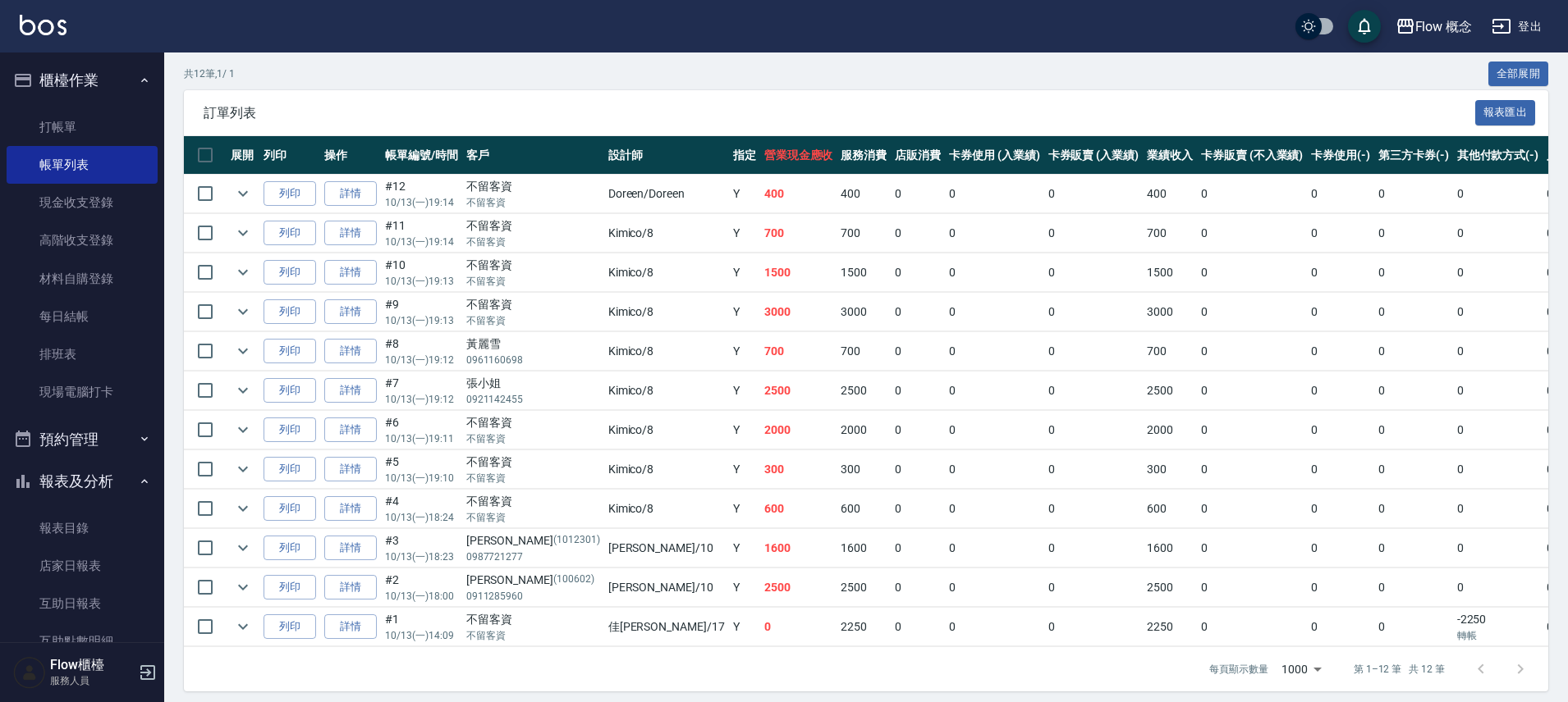
scroll to position [341, 0]
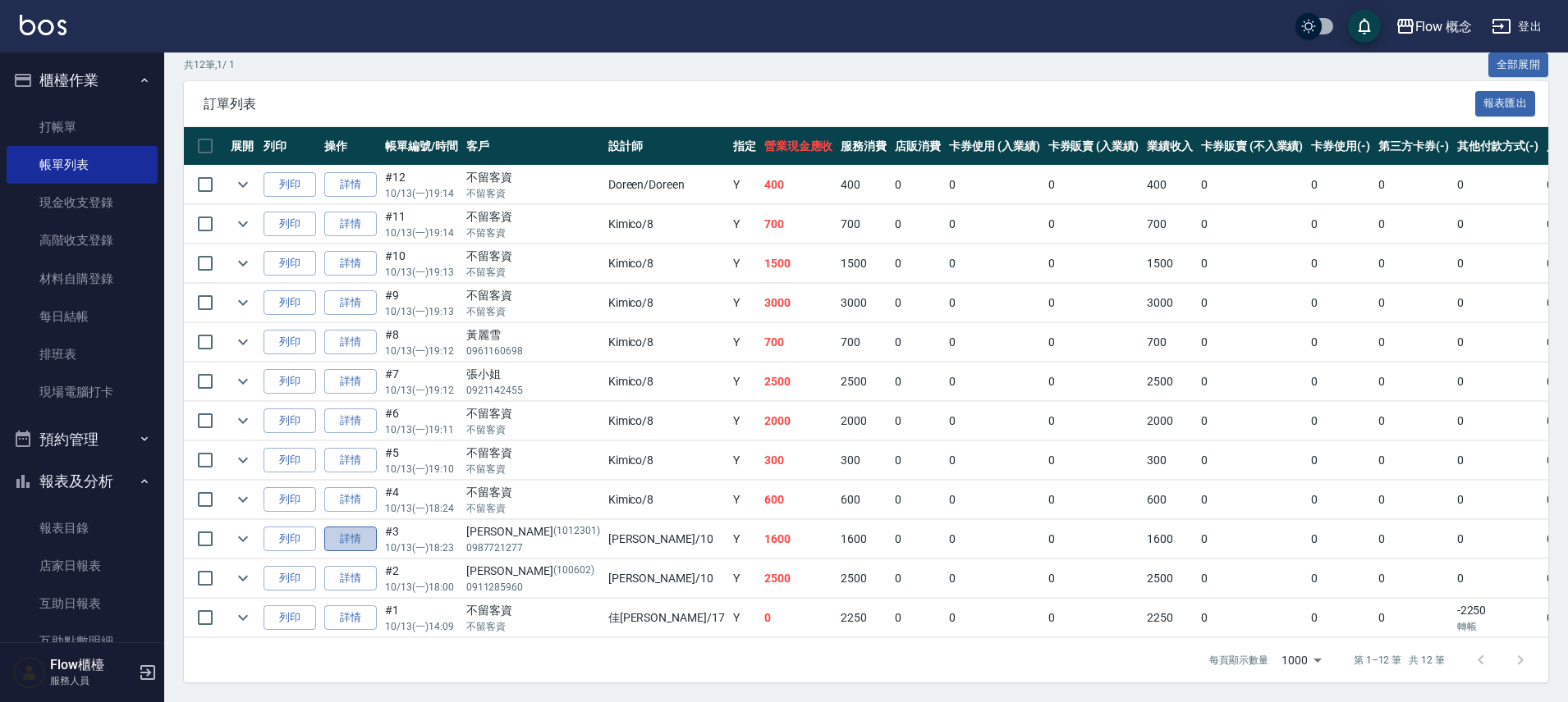
click at [338, 533] on link "詳情" at bounding box center [351, 539] width 52 height 25
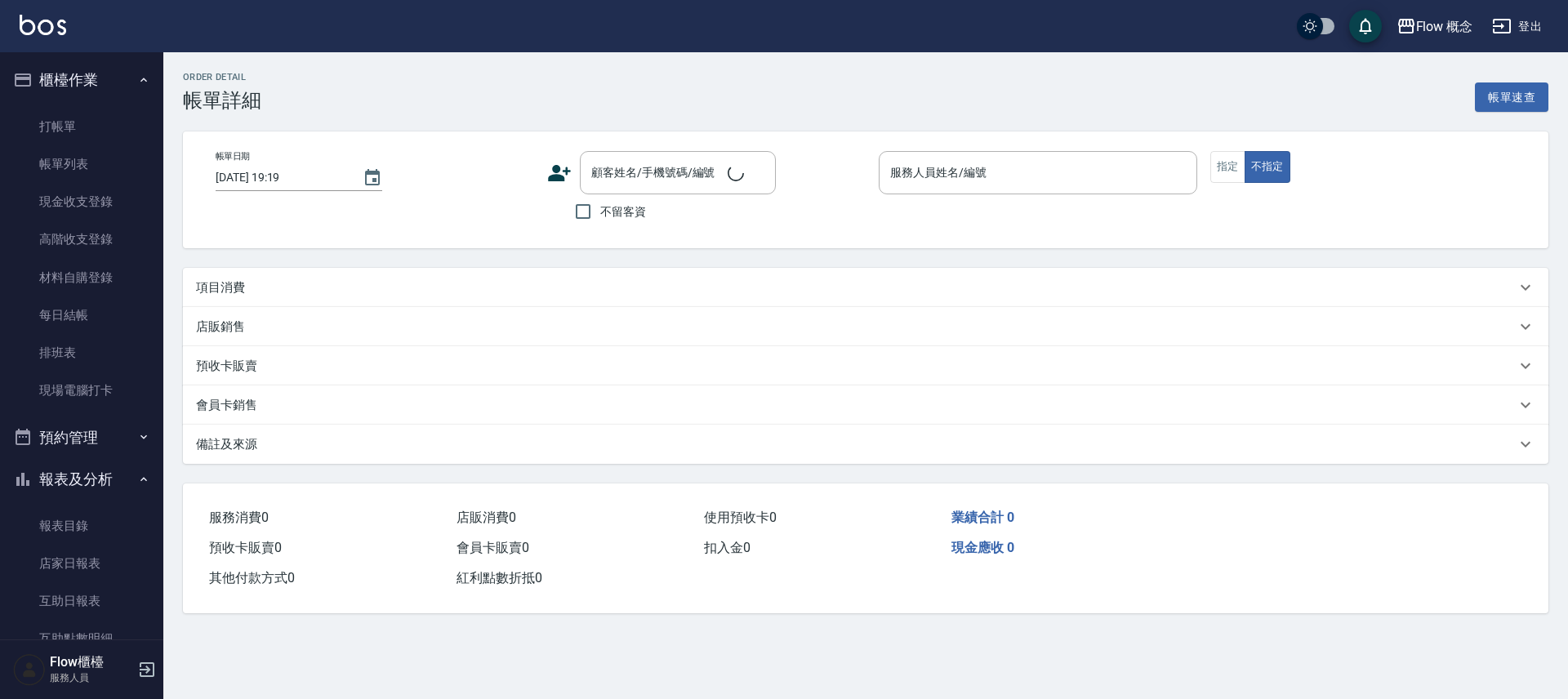
type input "2025/10/13 18:23"
type input "Rita-10"
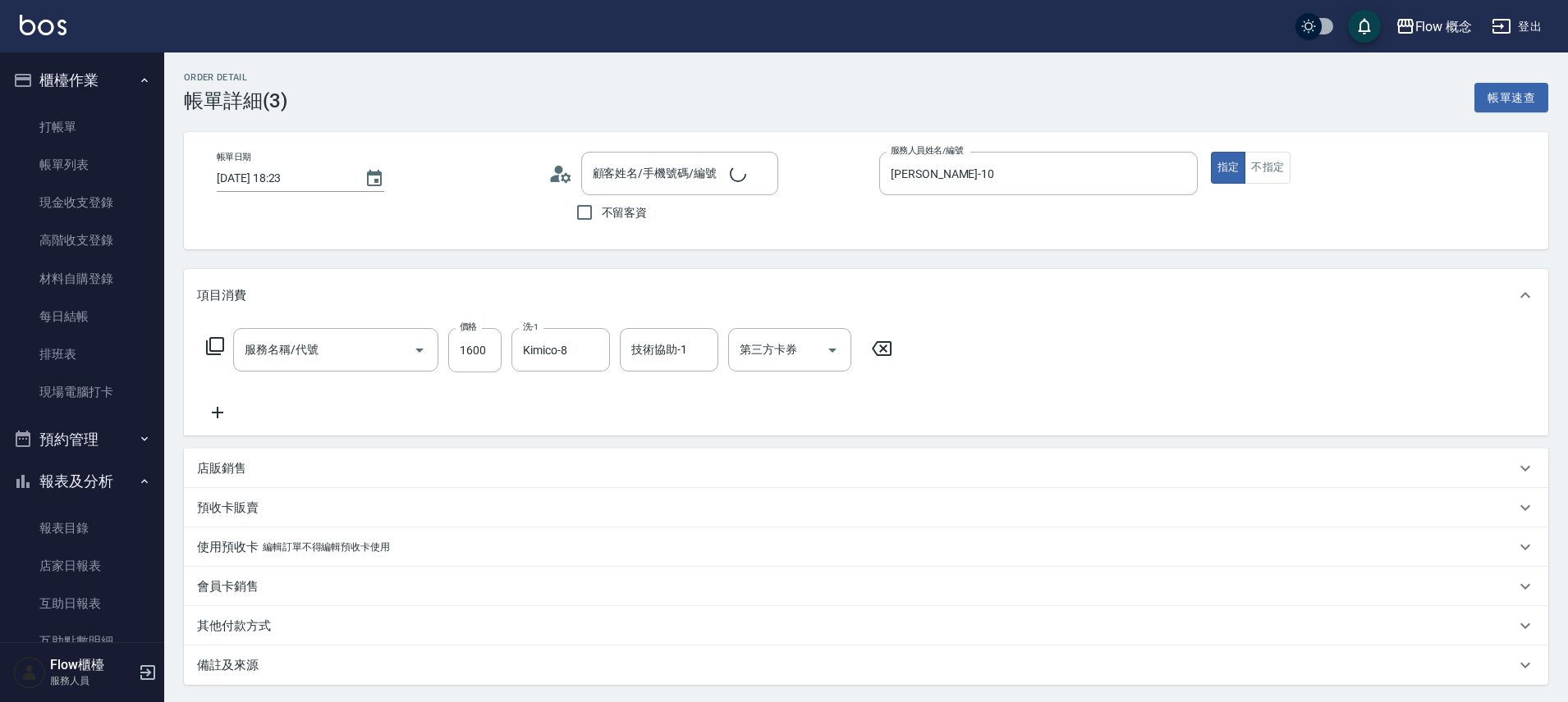
type input "jennifer/0987721277/1012301"
type input "補染(402)"
click at [246, 470] on div "店販銷售" at bounding box center [856, 469] width 1318 height 17
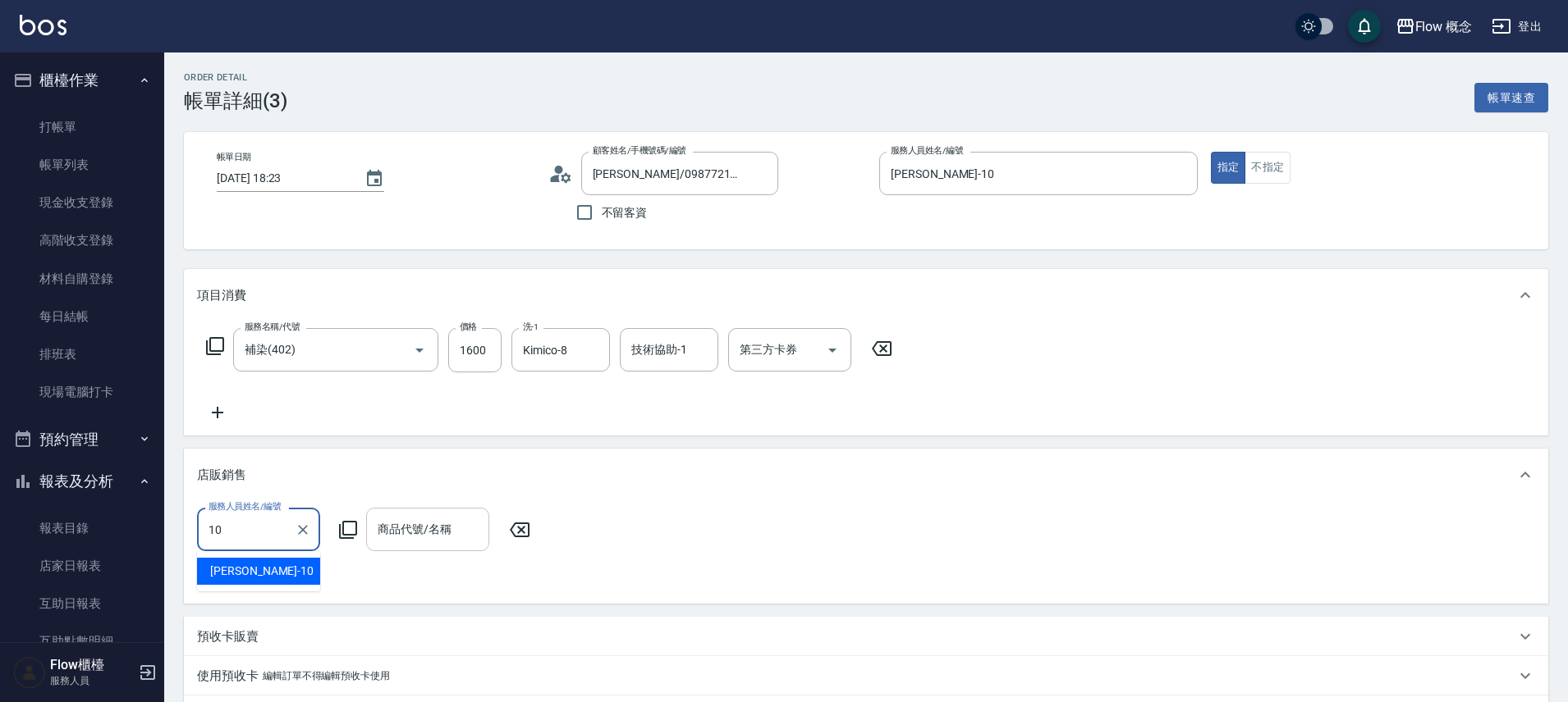
type input "10"
click at [414, 533] on input "商品代號/名稱" at bounding box center [427, 530] width 108 height 29
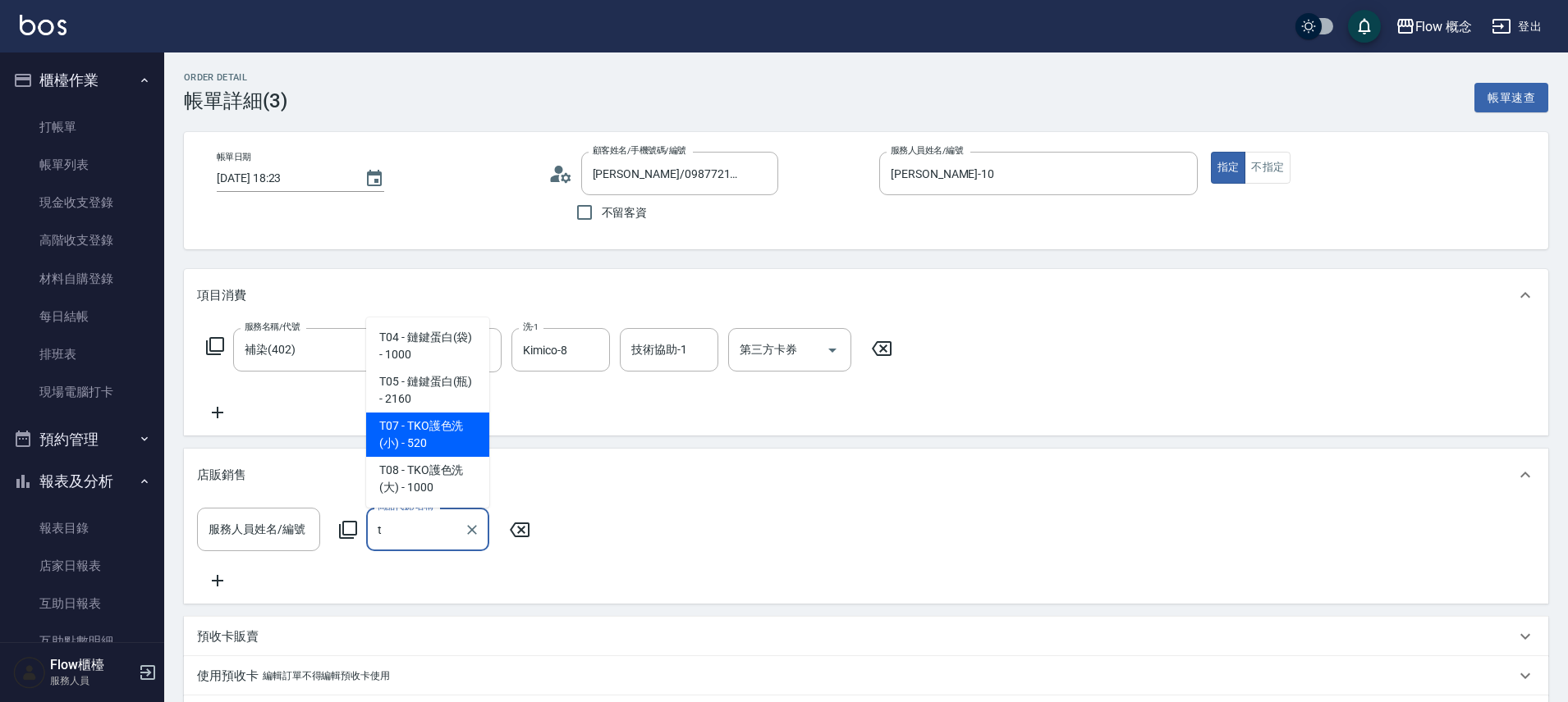
click at [453, 427] on span "T07 - TKO護色洗(小) - 520" at bounding box center [427, 434] width 124 height 44
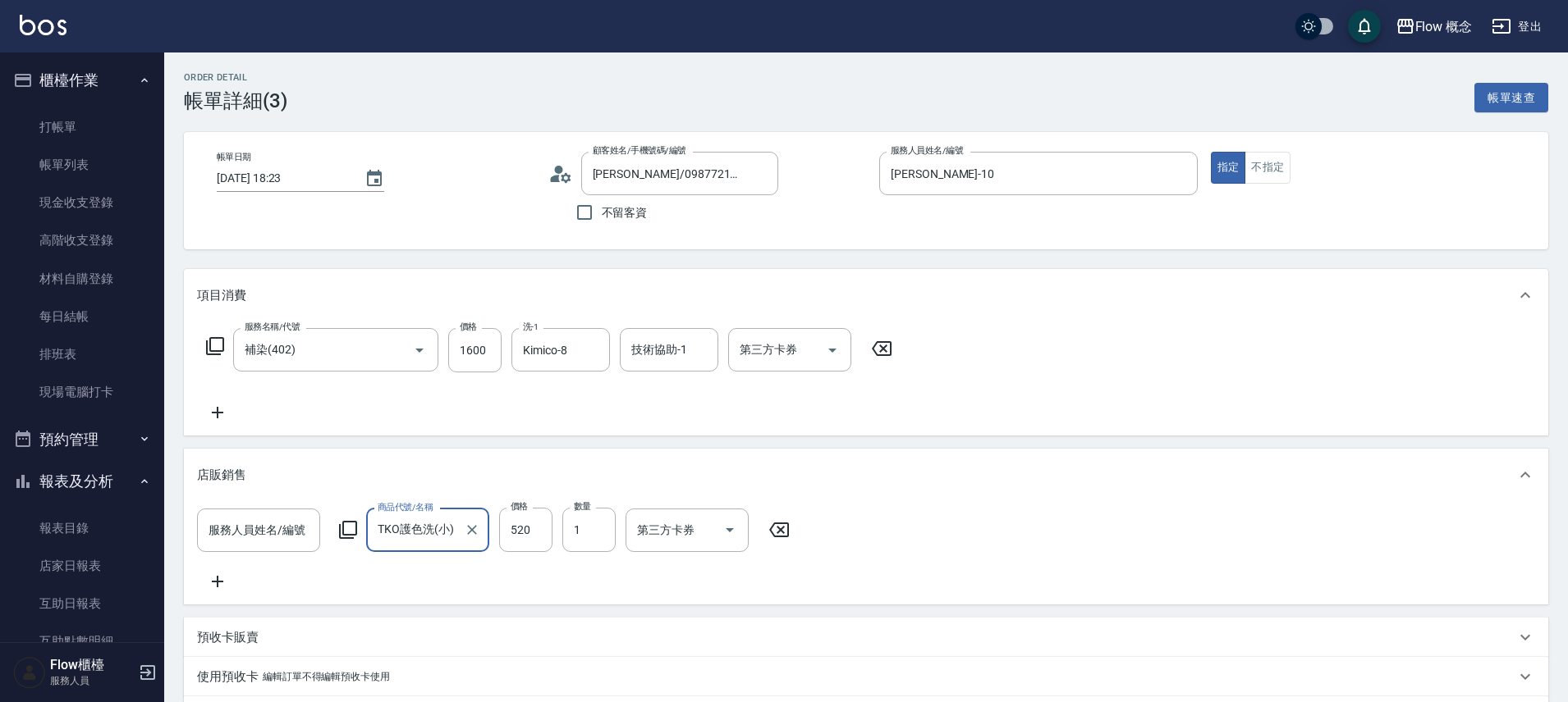
type input "TKO護色洗(小)"
type input "500"
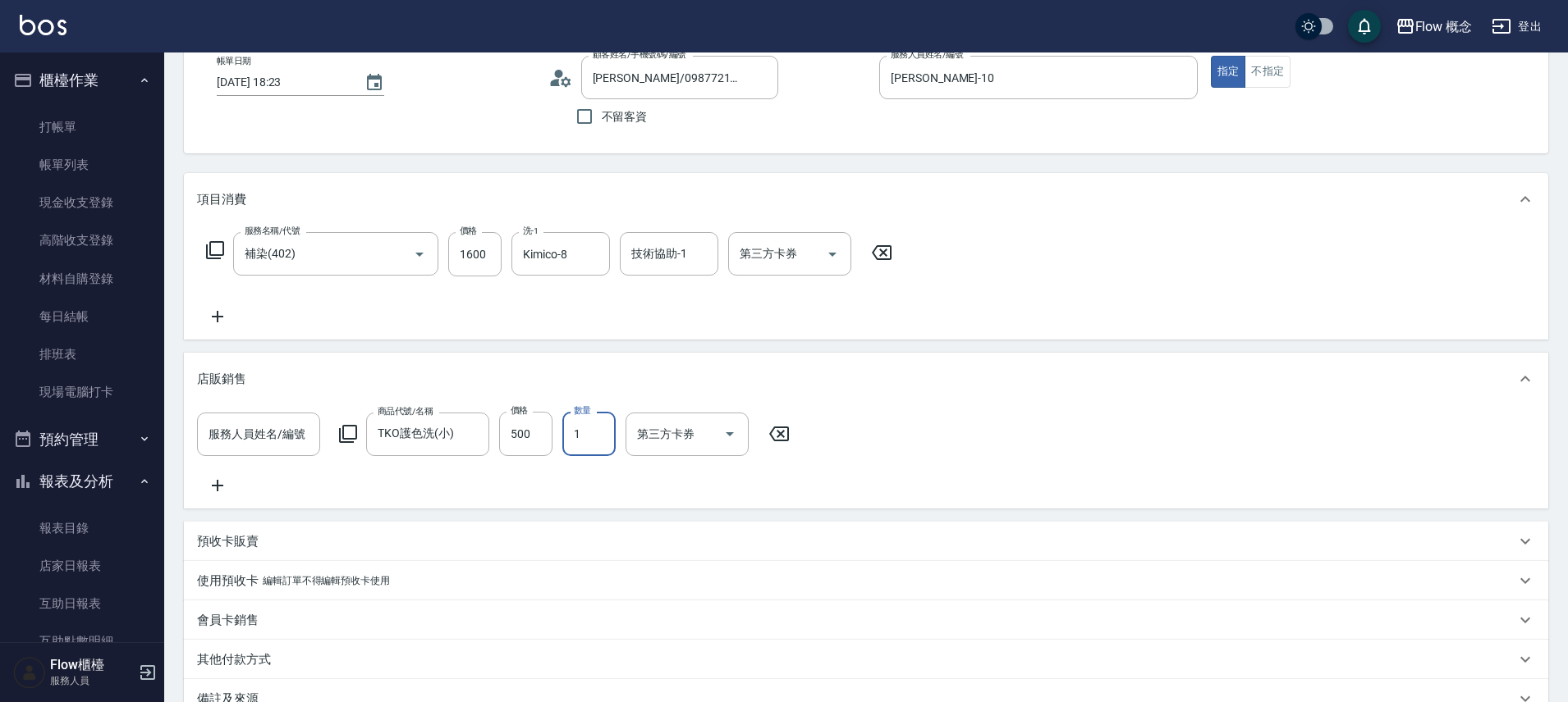
scroll to position [302, 0]
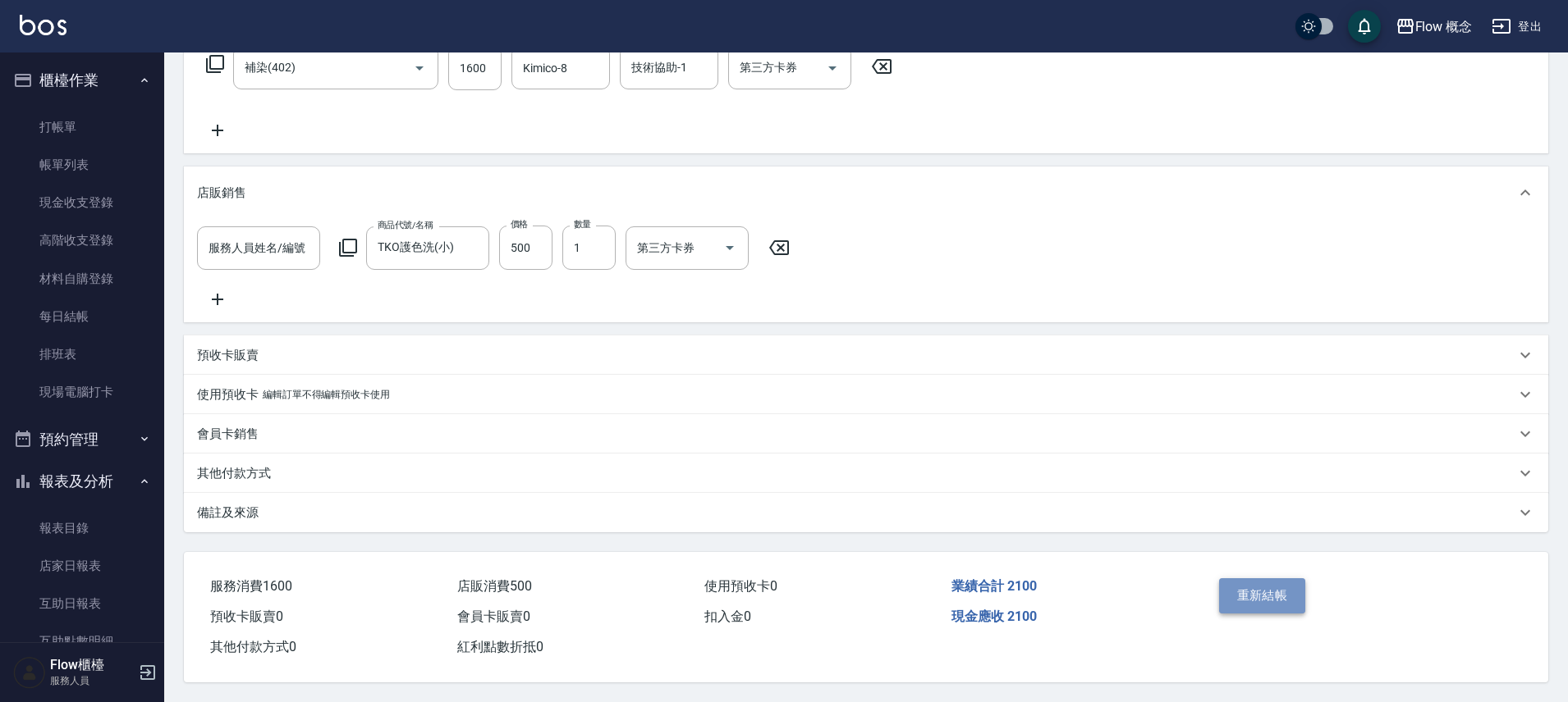
click at [1261, 588] on button "重新結帳" at bounding box center [1262, 596] width 87 height 34
click at [1246, 579] on button "重新結帳" at bounding box center [1262, 596] width 87 height 34
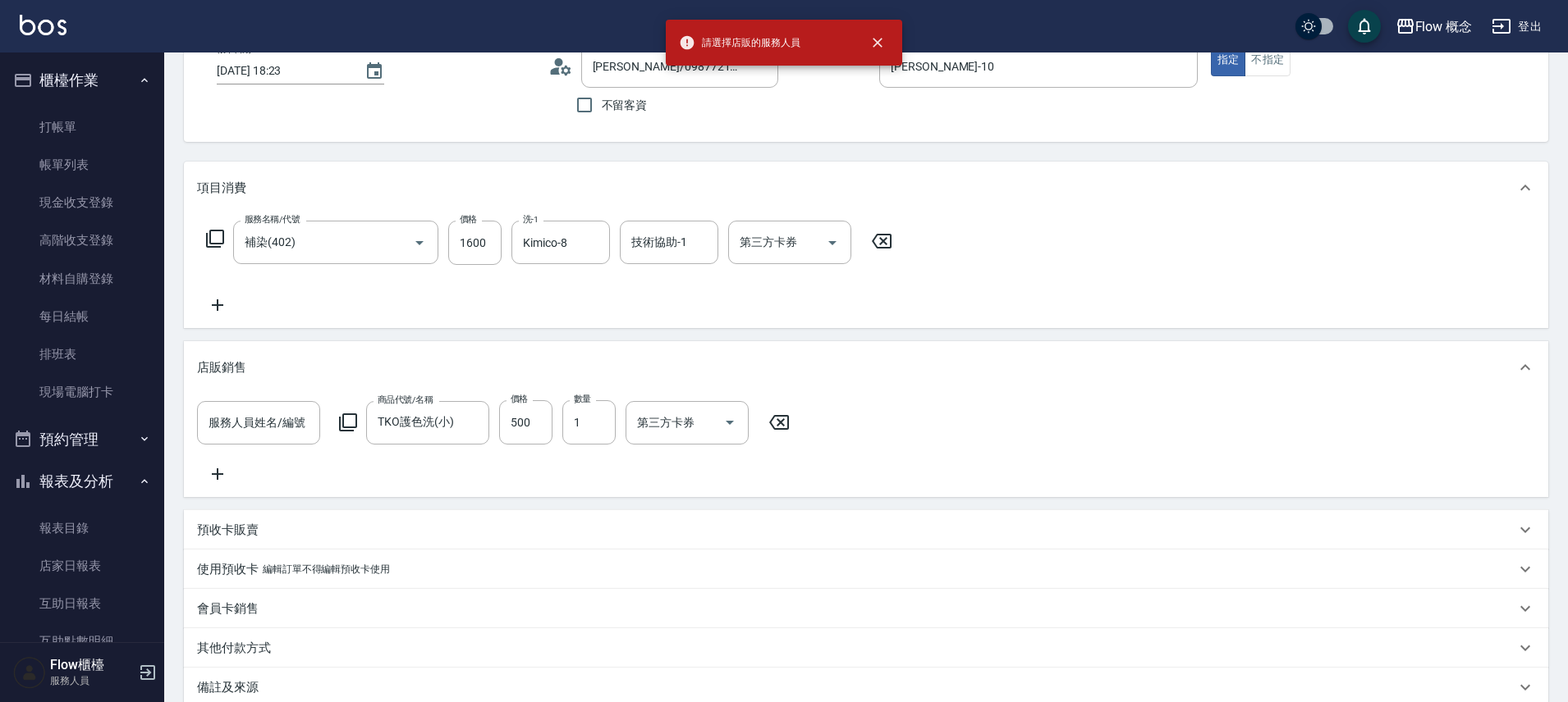
scroll to position [0, 0]
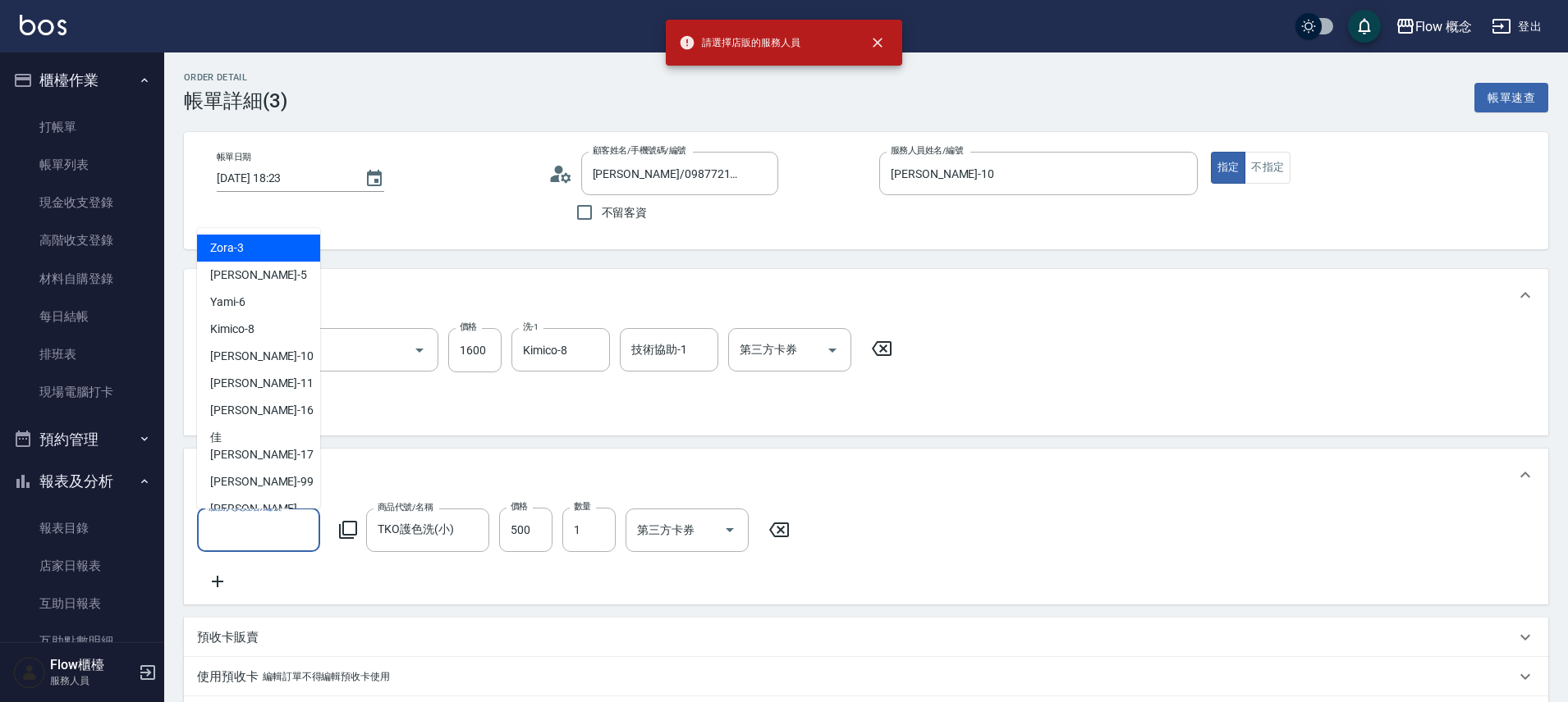
click at [268, 532] on input "服務人員姓名/編號" at bounding box center [259, 531] width 108 height 29
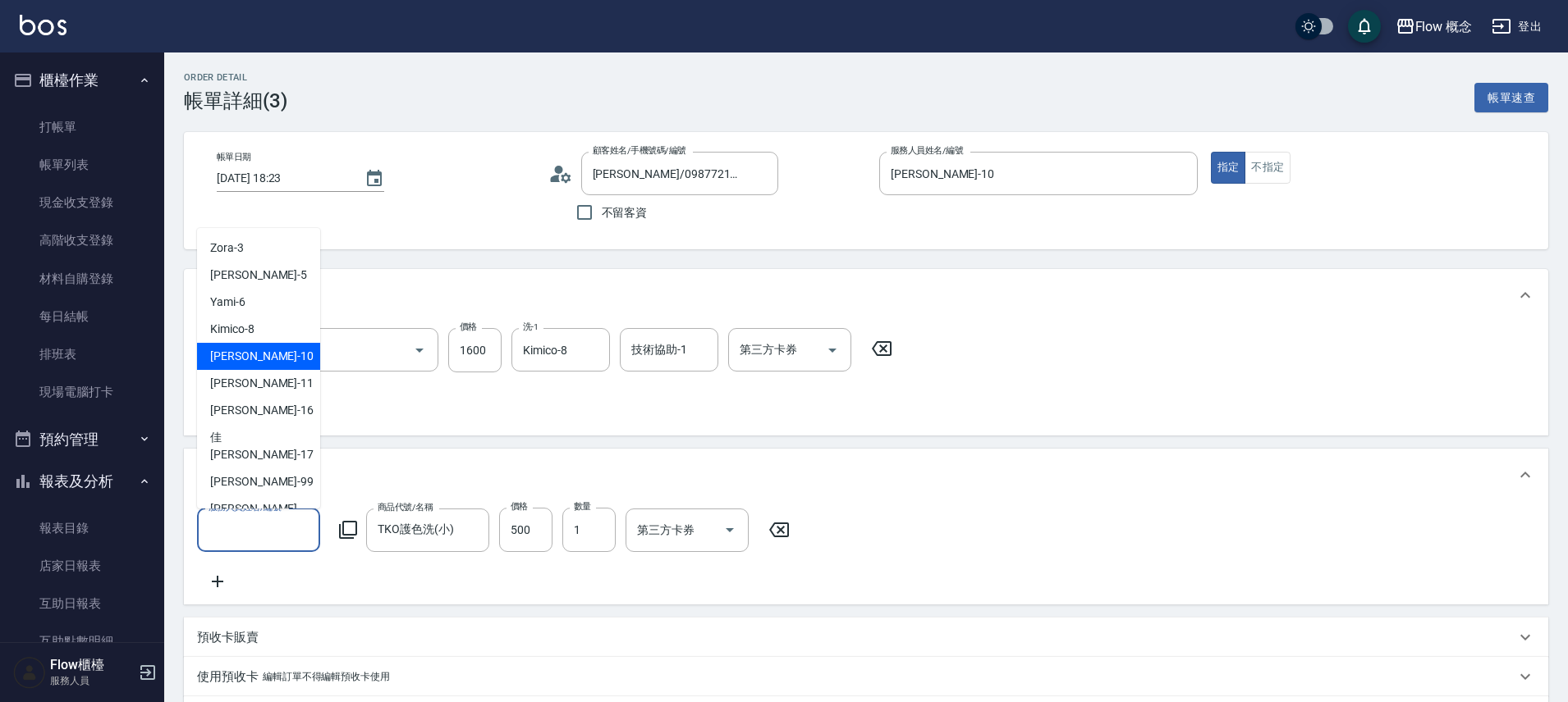
click at [293, 351] on div "Rita -10" at bounding box center [258, 357] width 124 height 27
type input "Rita-10"
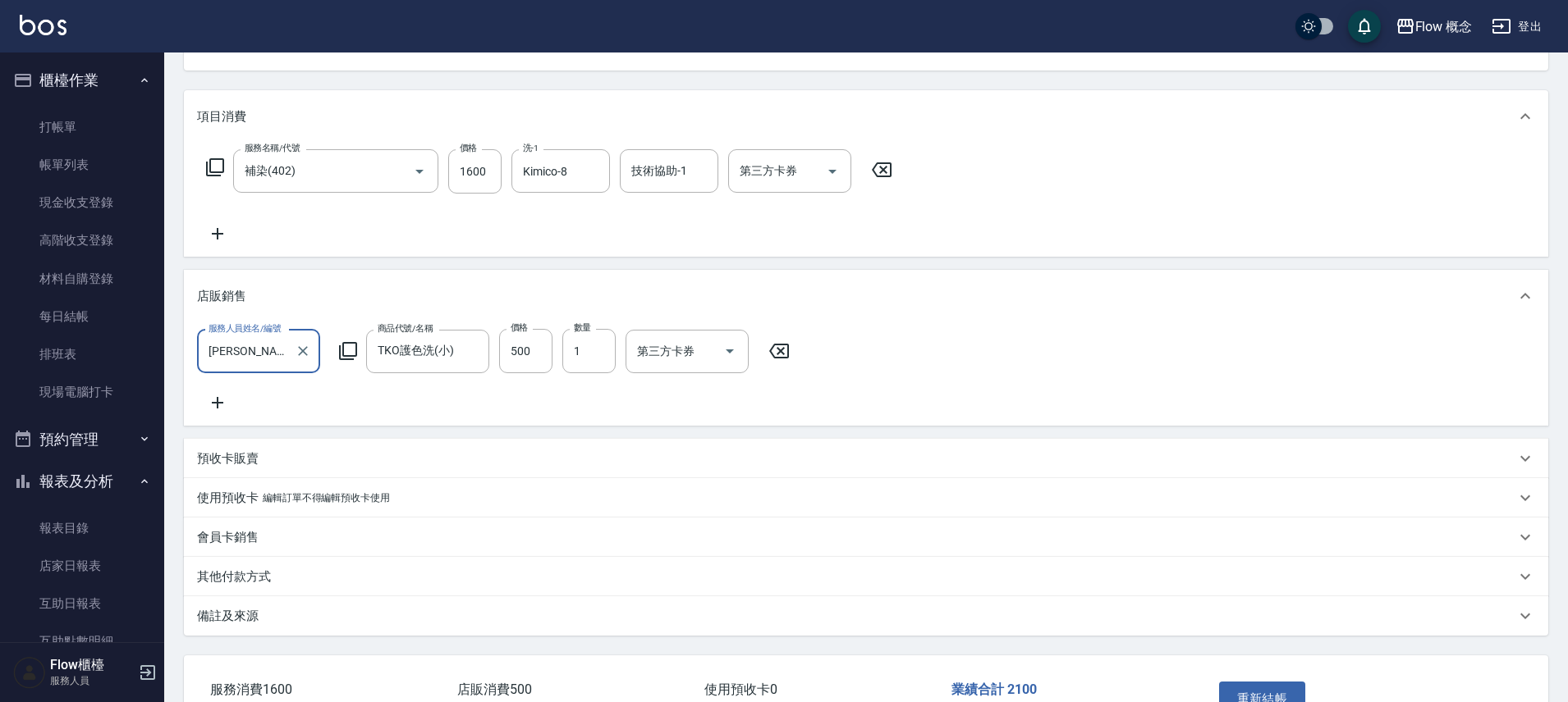
scroll to position [302, 0]
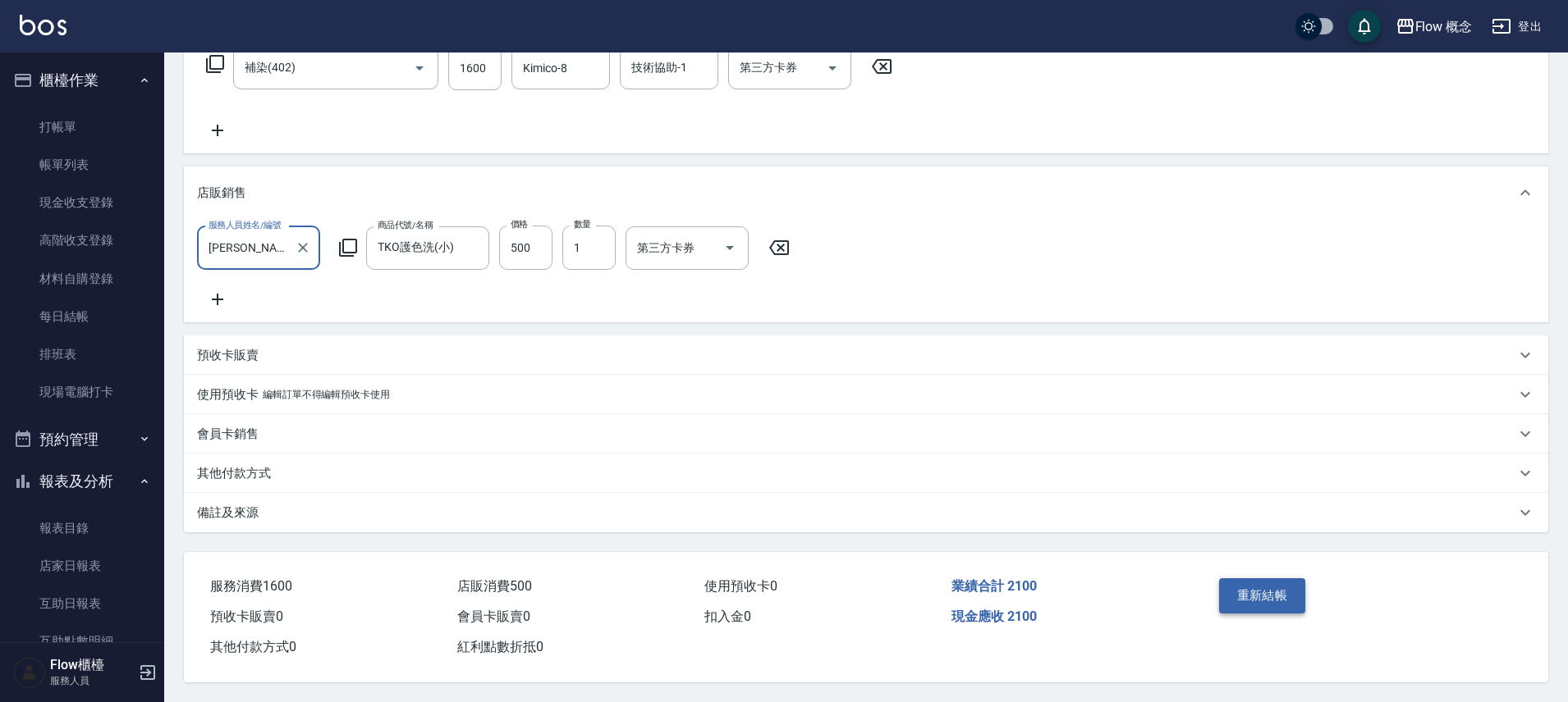
click at [1268, 593] on button "重新結帳" at bounding box center [1262, 596] width 87 height 34
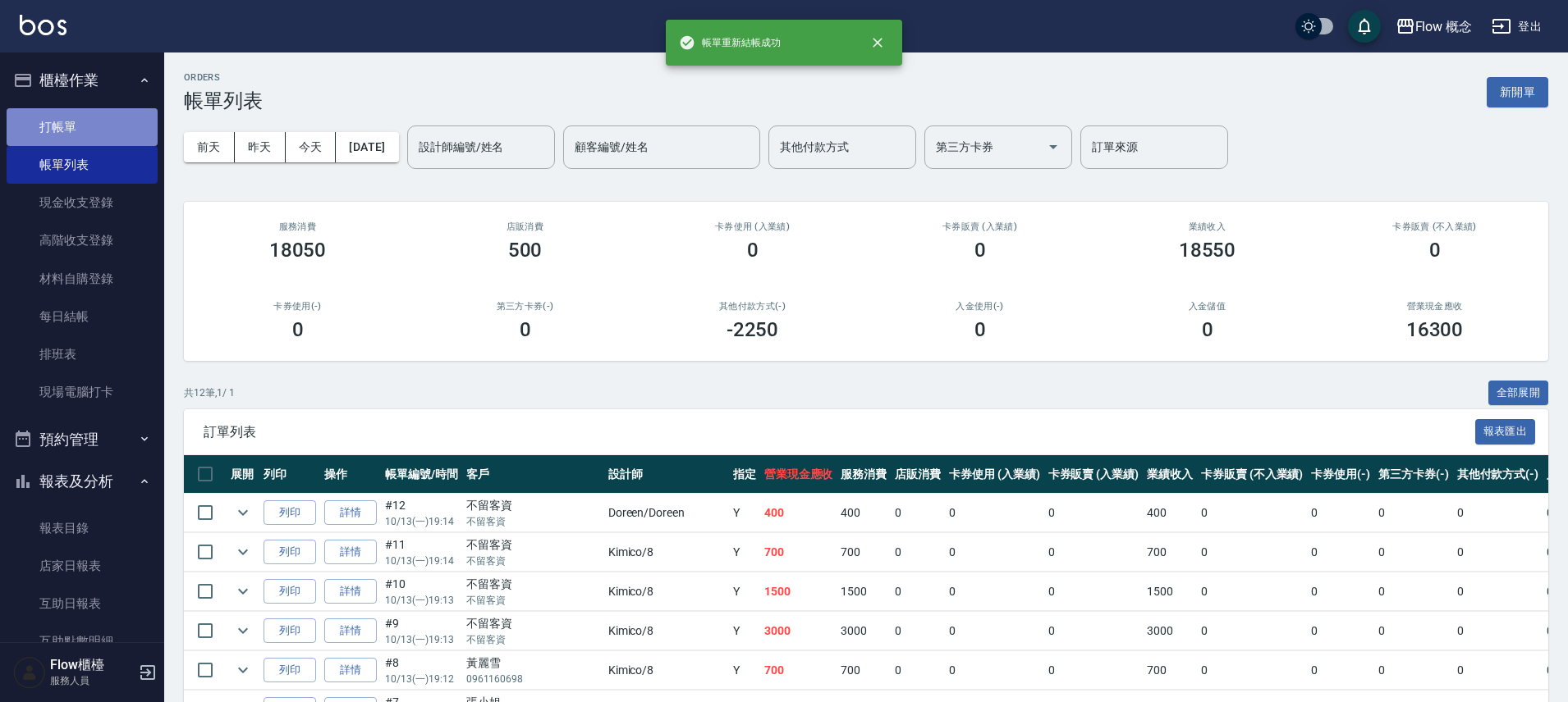
click at [114, 130] on link "打帳單" at bounding box center [81, 127] width 151 height 38
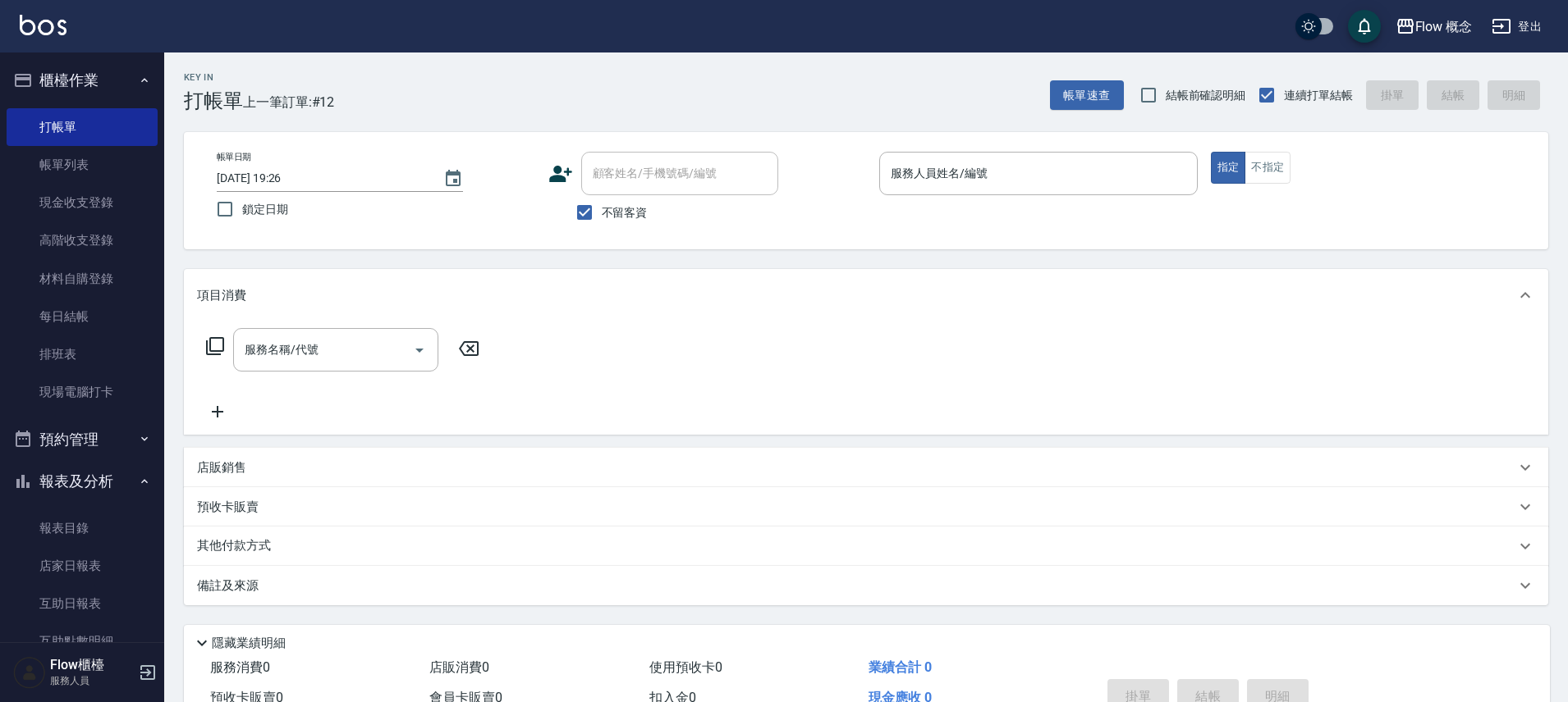
click at [627, 212] on span "不留客資" at bounding box center [624, 213] width 46 height 17
click at [601, 212] on input "不留客資" at bounding box center [584, 213] width 34 height 34
checkbox input "false"
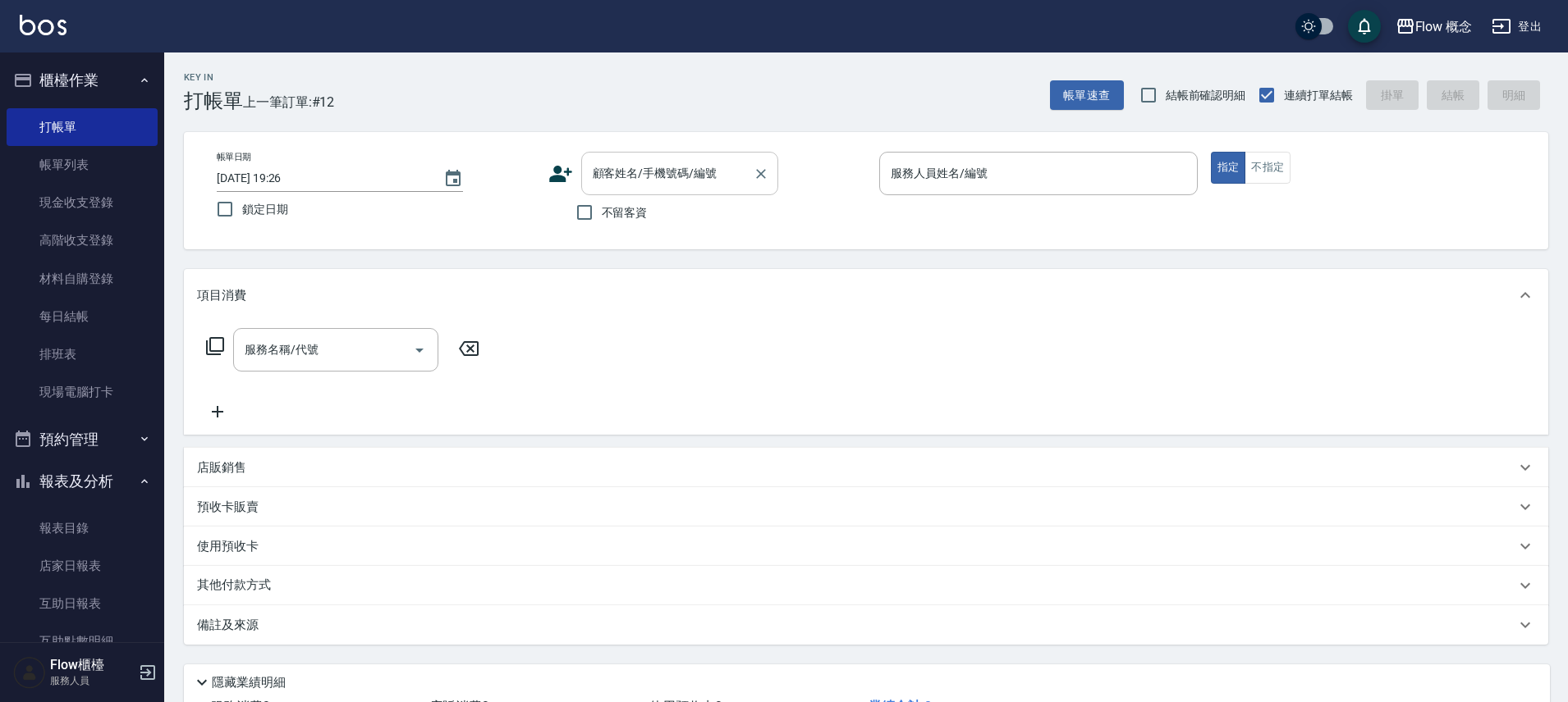
click at [673, 169] on div "顧客姓名/手機號碼/編號 顧客姓名/手機號碼/編號" at bounding box center [679, 173] width 197 height 43
click at [665, 173] on input "顧客姓名/手機號碼/編號" at bounding box center [667, 174] width 158 height 29
paste input "0958028288"
click at [641, 214] on li "伍小姐/0958028288/03288" at bounding box center [679, 215] width 197 height 27
type input "伍小姐/0958028288/03288"
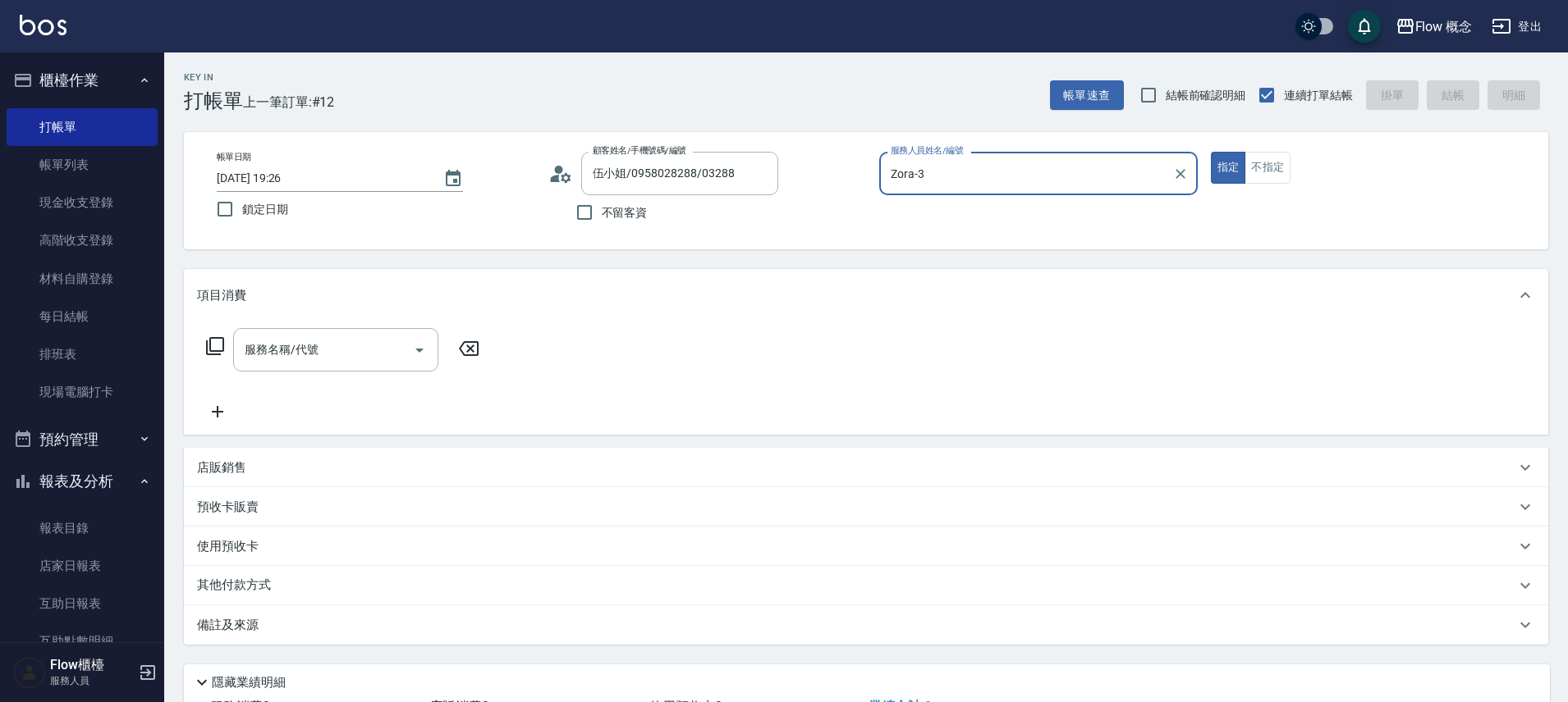
type input "Zora-3"
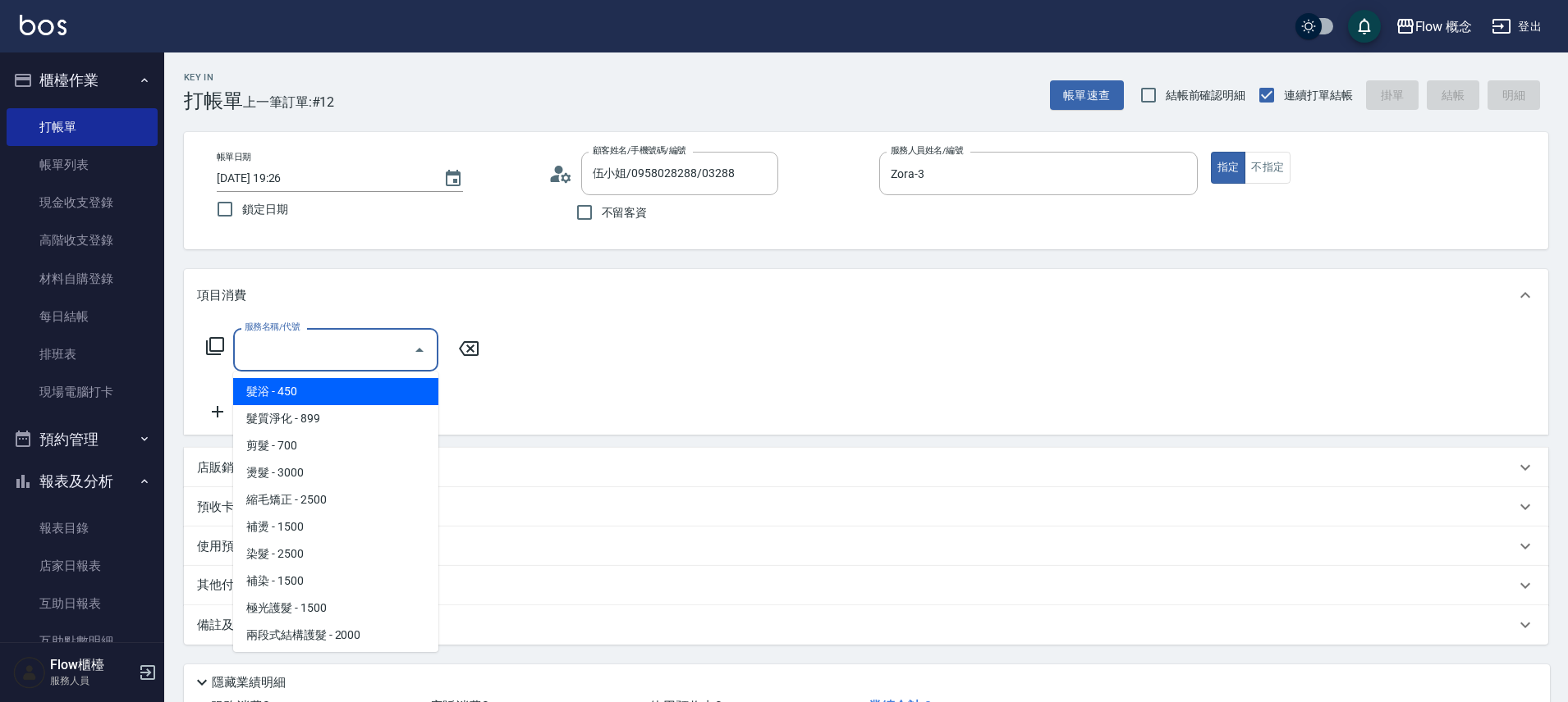
click at [377, 357] on input "服務名稱/代號" at bounding box center [324, 350] width 166 height 29
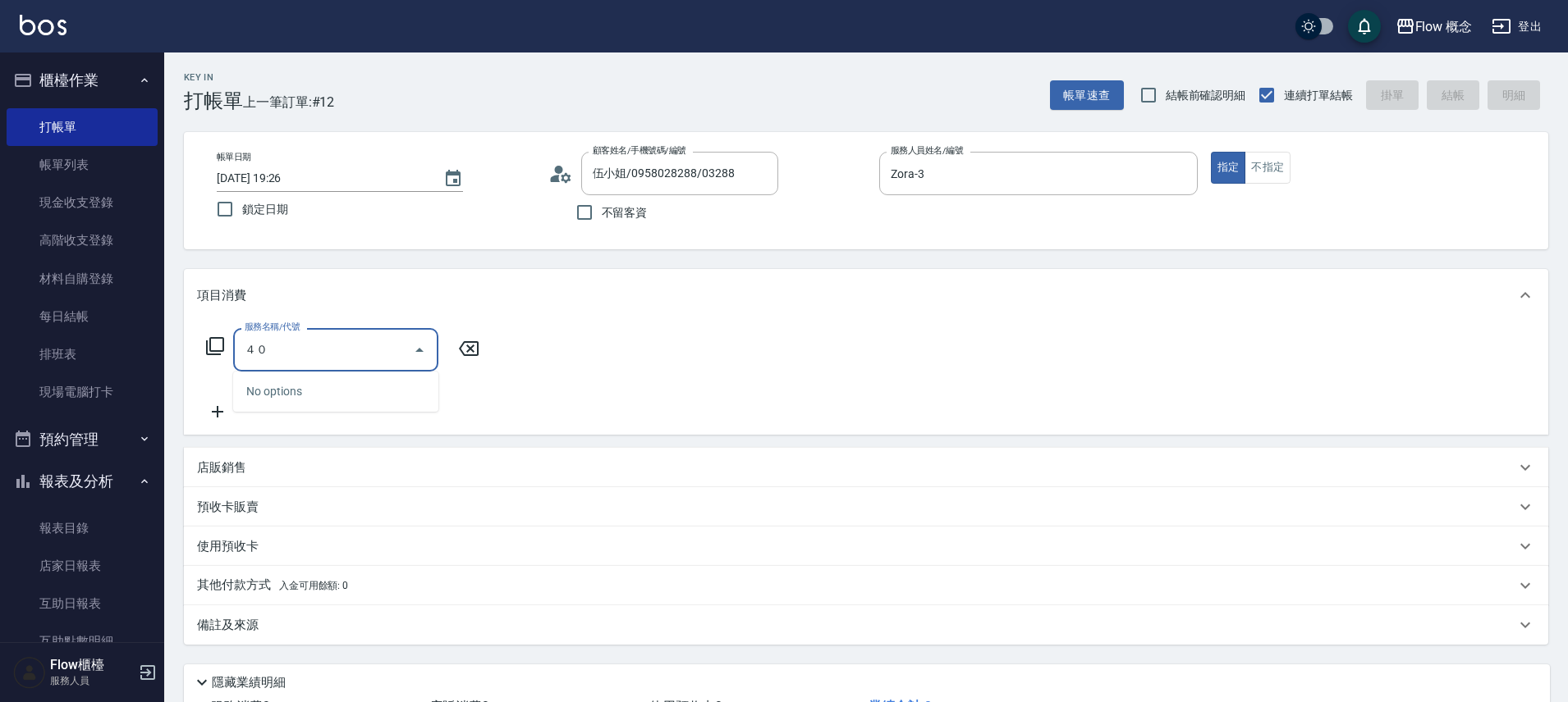
type input "４"
type input "染髮(401)"
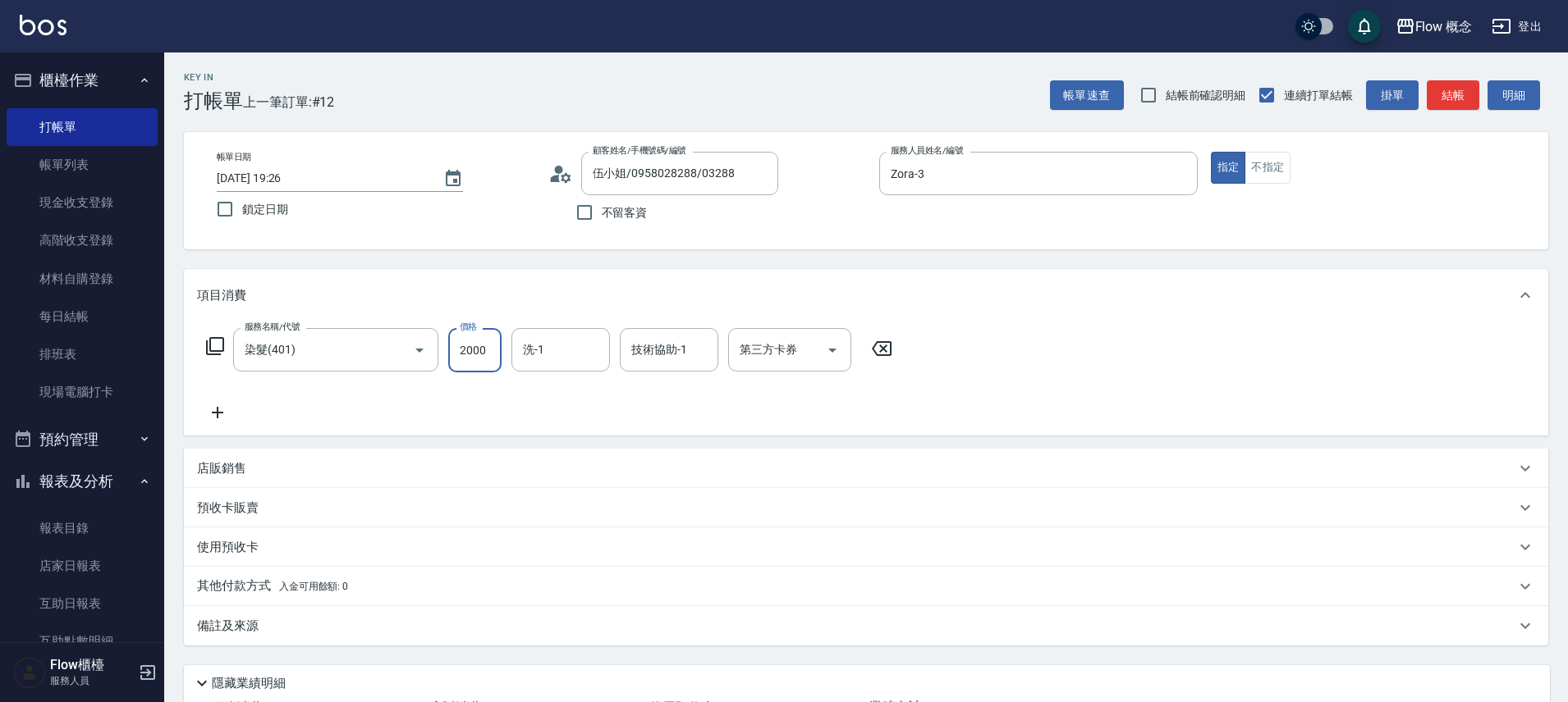
type input "2000"
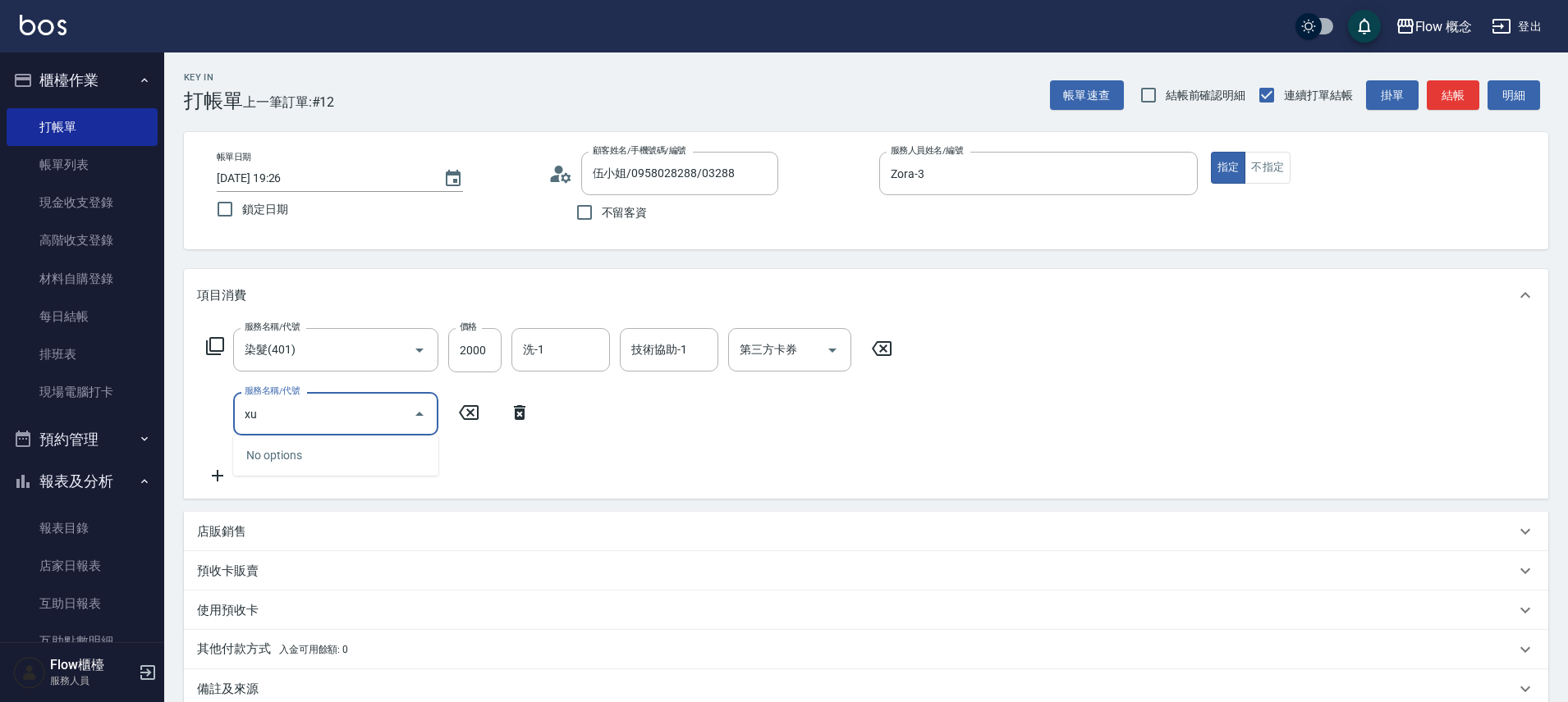
type input "x"
type input "n"
type input "z"
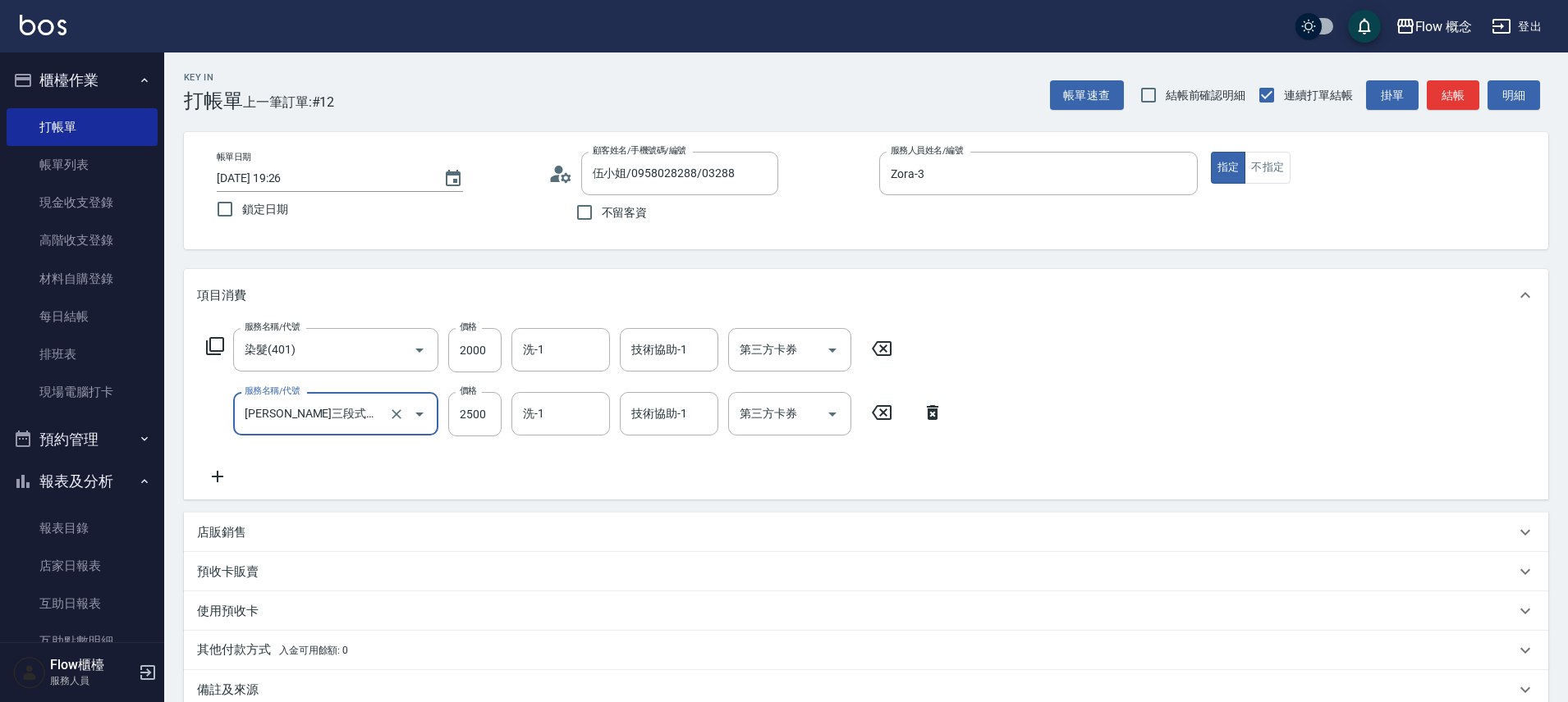
type input "凡洛絲三段式護髮(503)"
type input "1750"
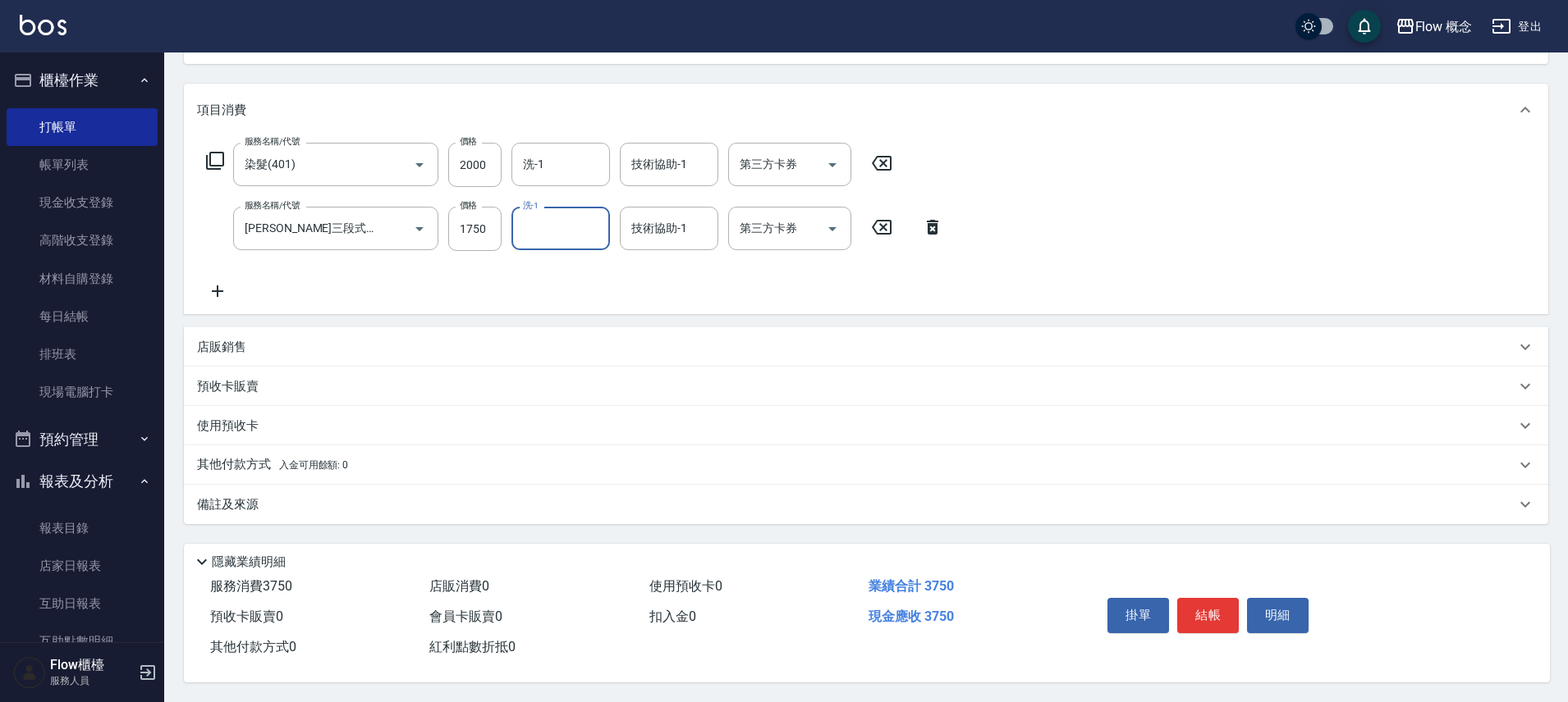
scroll to position [193, 0]
click at [1193, 607] on button "結帳" at bounding box center [1207, 615] width 61 height 34
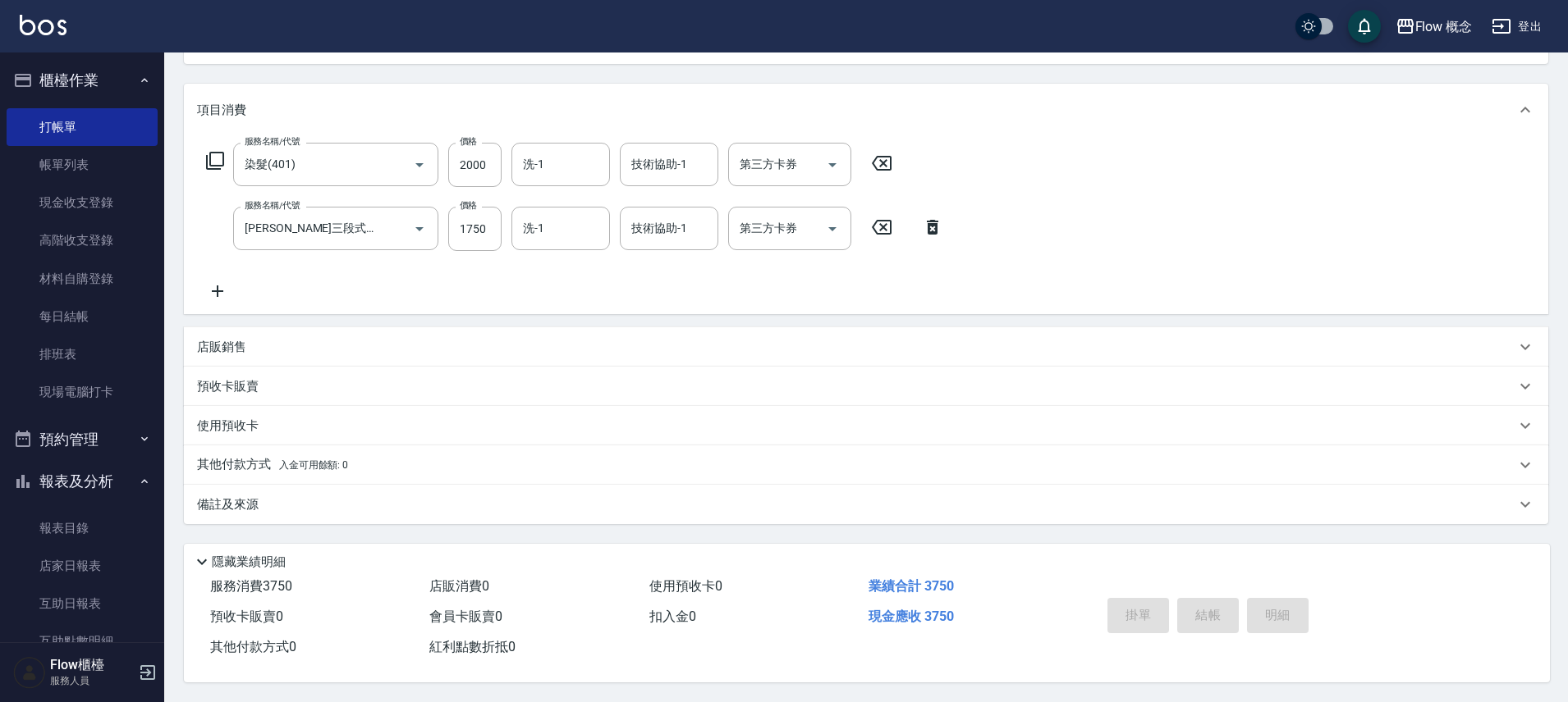
type input "2025/10/13 19:27"
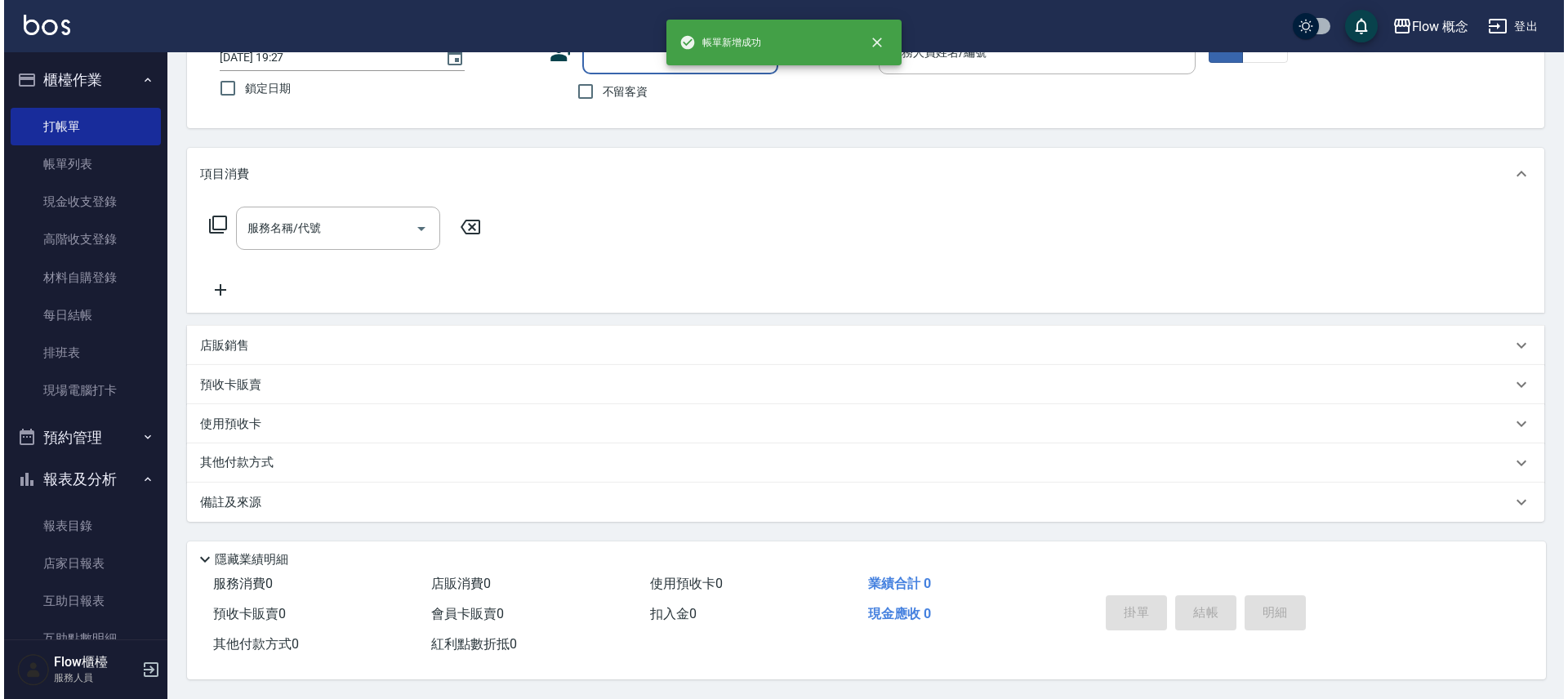
scroll to position [0, 0]
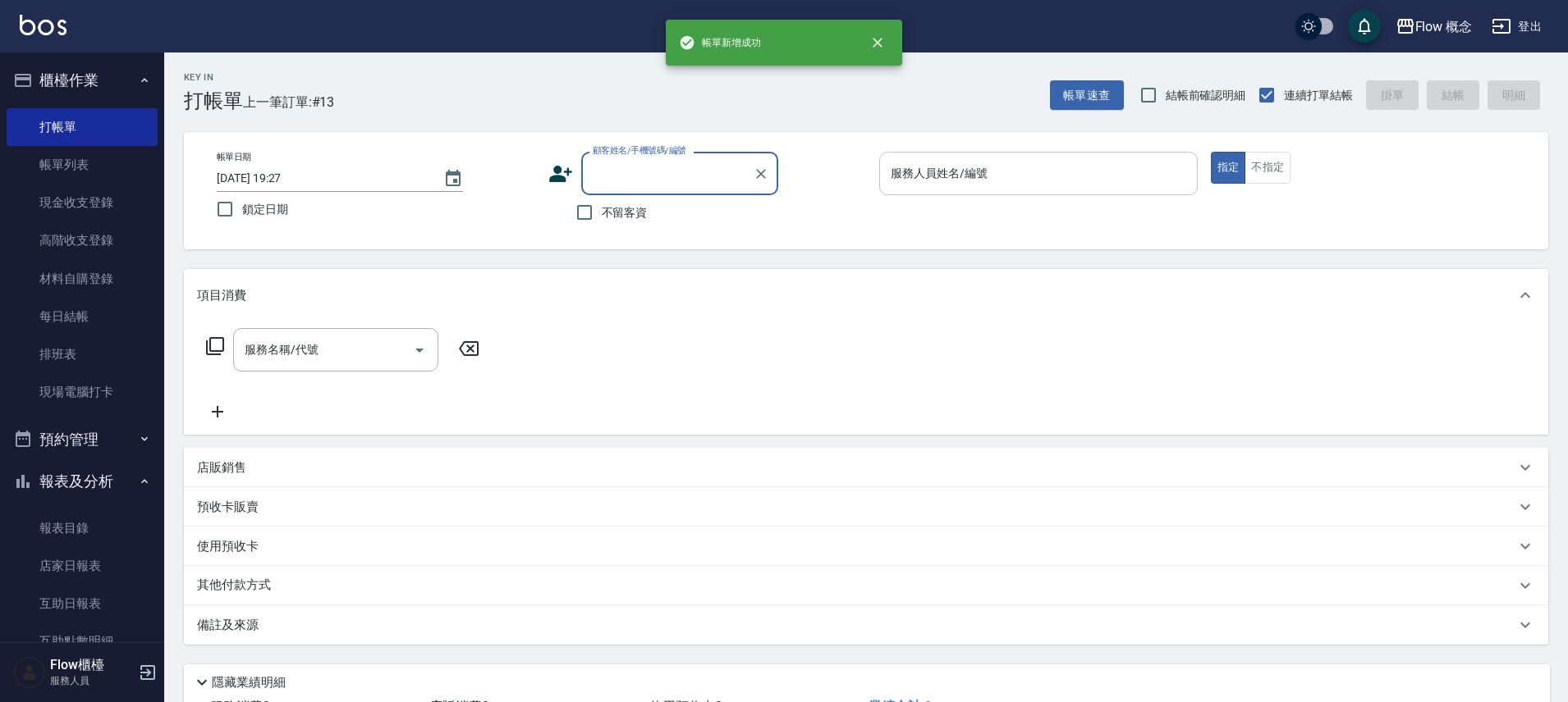
click at [975, 160] on input "服務人員姓名/編號" at bounding box center [1038, 174] width 304 height 29
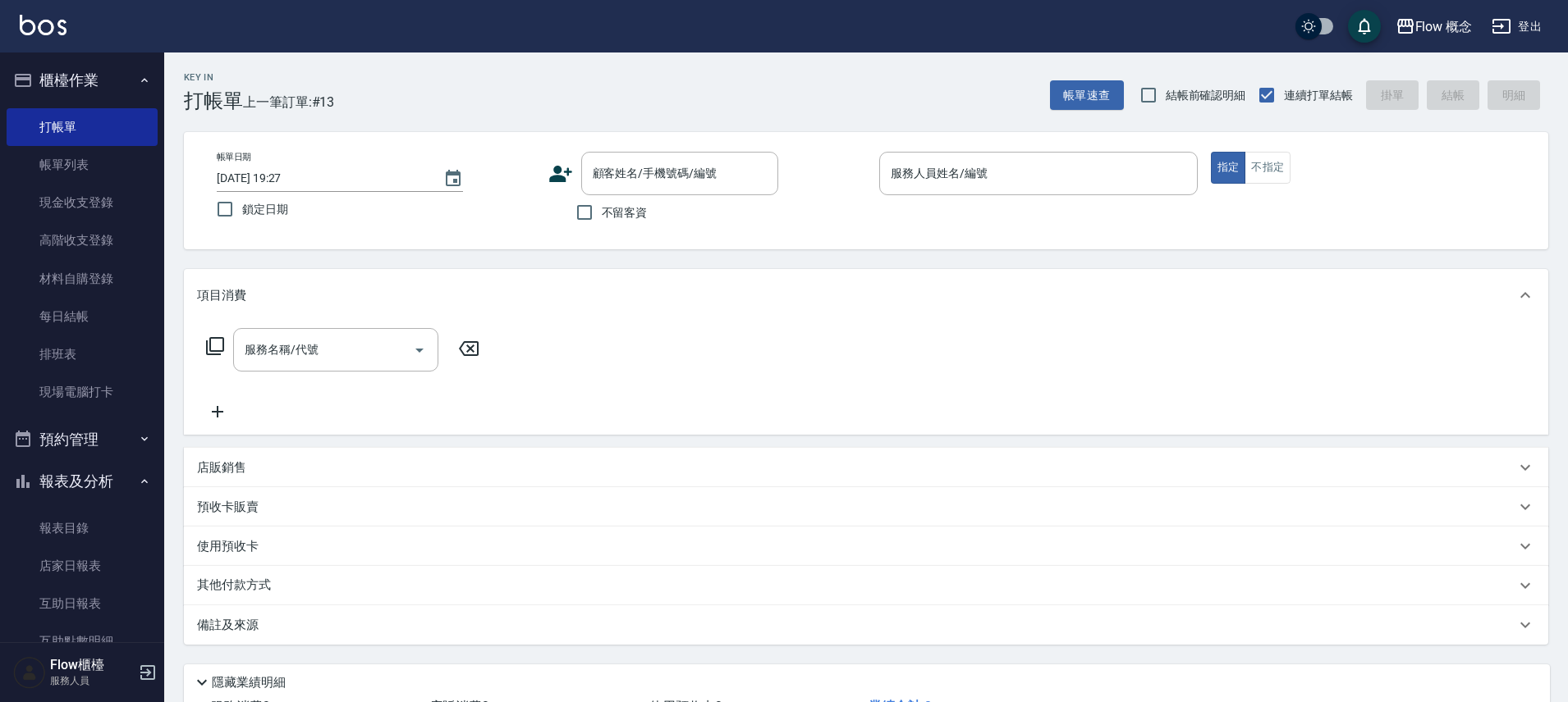
click at [572, 186] on div "顧客姓名/手機號碼/編號 顧客姓名/手機號碼/編號" at bounding box center [707, 173] width 318 height 43
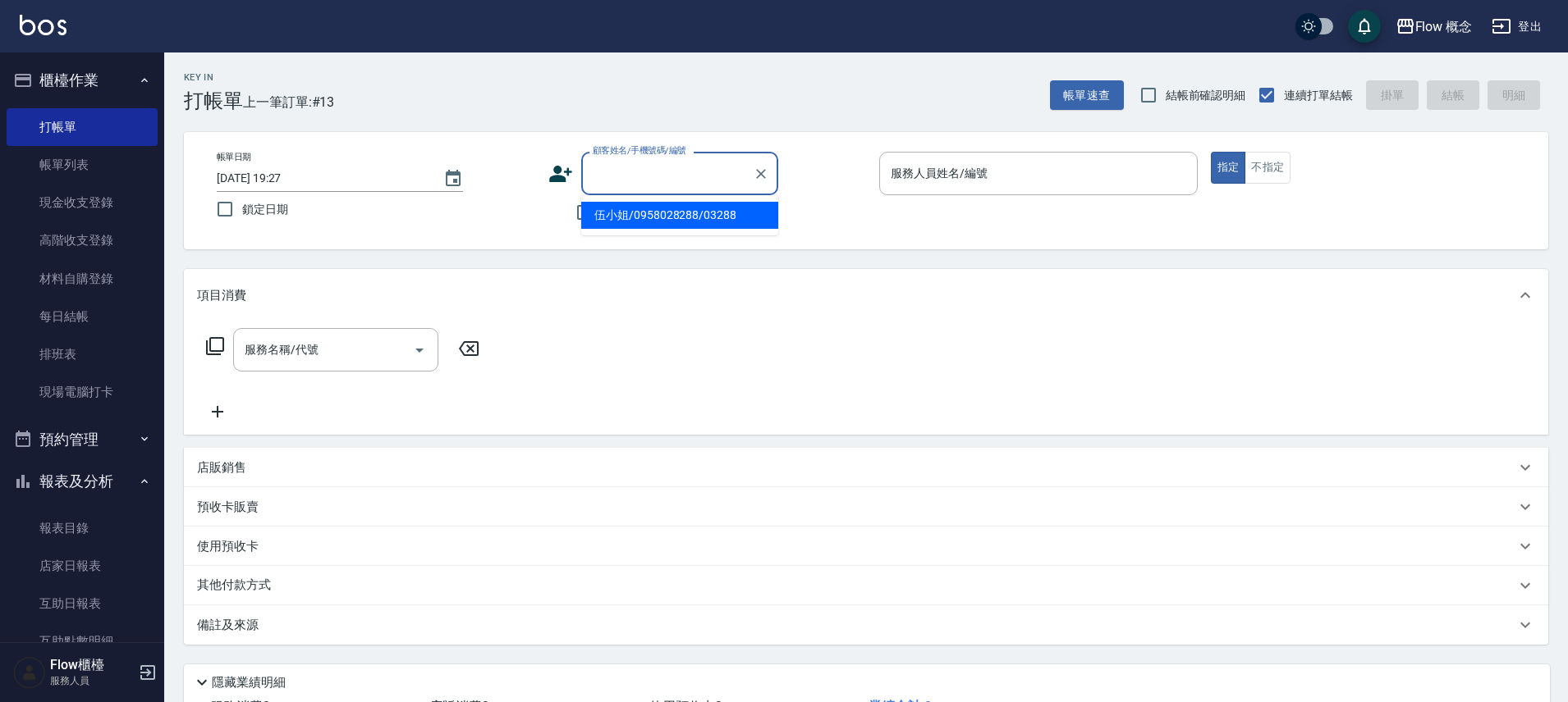
click at [633, 184] on input "顧客姓名/手機號碼/編號" at bounding box center [667, 174] width 158 height 29
click at [664, 244] on div "帳單日期 2025/10/13 19:27 鎖定日期 顧客姓名/手機號碼/編號 顧客姓名/手機號碼/編號 不留客資 服務人員姓名/編號 服務人員姓名/編號 指…" at bounding box center [866, 191] width 1364 height 117
click at [646, 170] on input "顧客姓名/手機號碼/編號" at bounding box center [667, 174] width 158 height 29
click at [626, 179] on input "顧客姓名/手機號碼/編號" at bounding box center [667, 174] width 158 height 29
click at [624, 186] on input "顧客姓名/手機號碼/編號" at bounding box center [667, 174] width 158 height 29
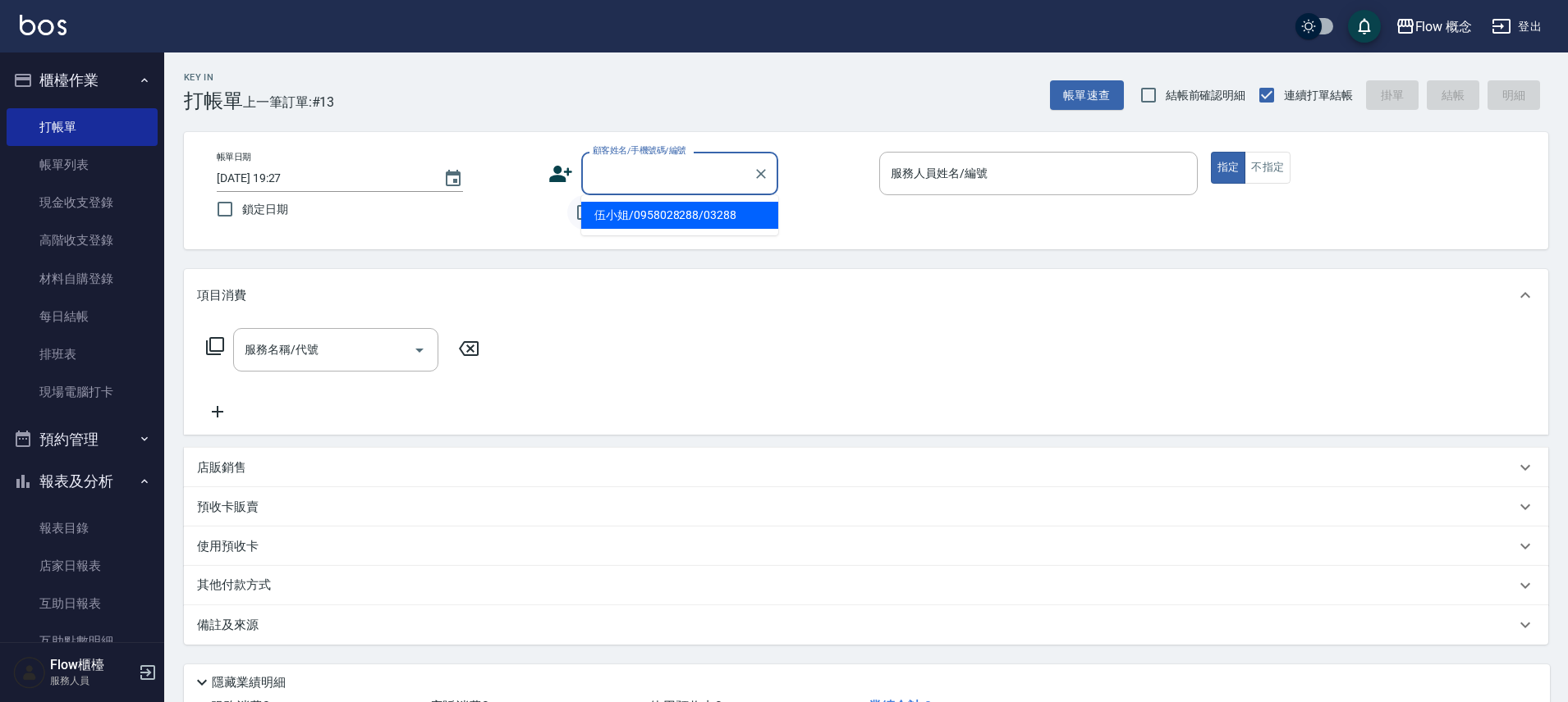
click at [571, 213] on input "不留客資" at bounding box center [584, 213] width 34 height 34
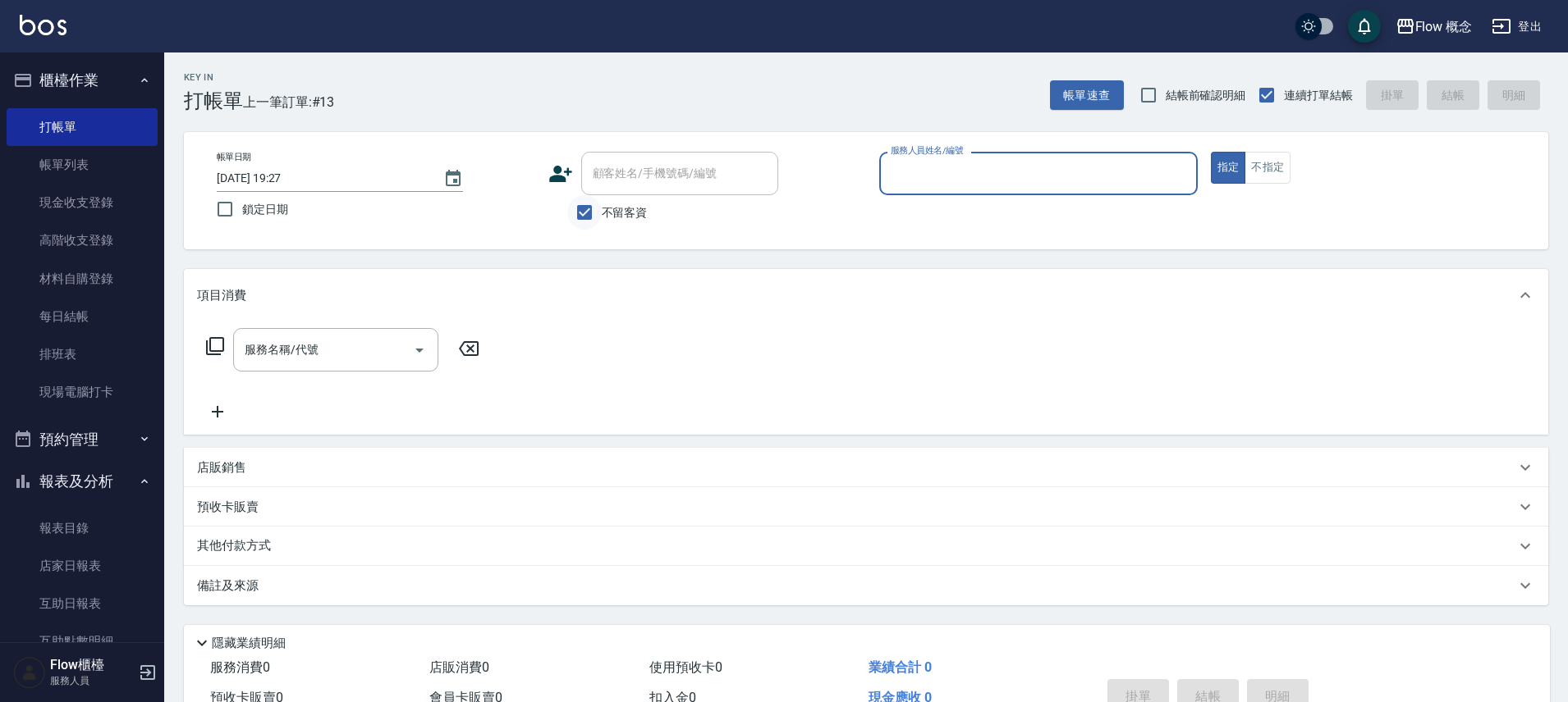
click at [597, 213] on input "不留客資" at bounding box center [584, 213] width 34 height 34
checkbox input "false"
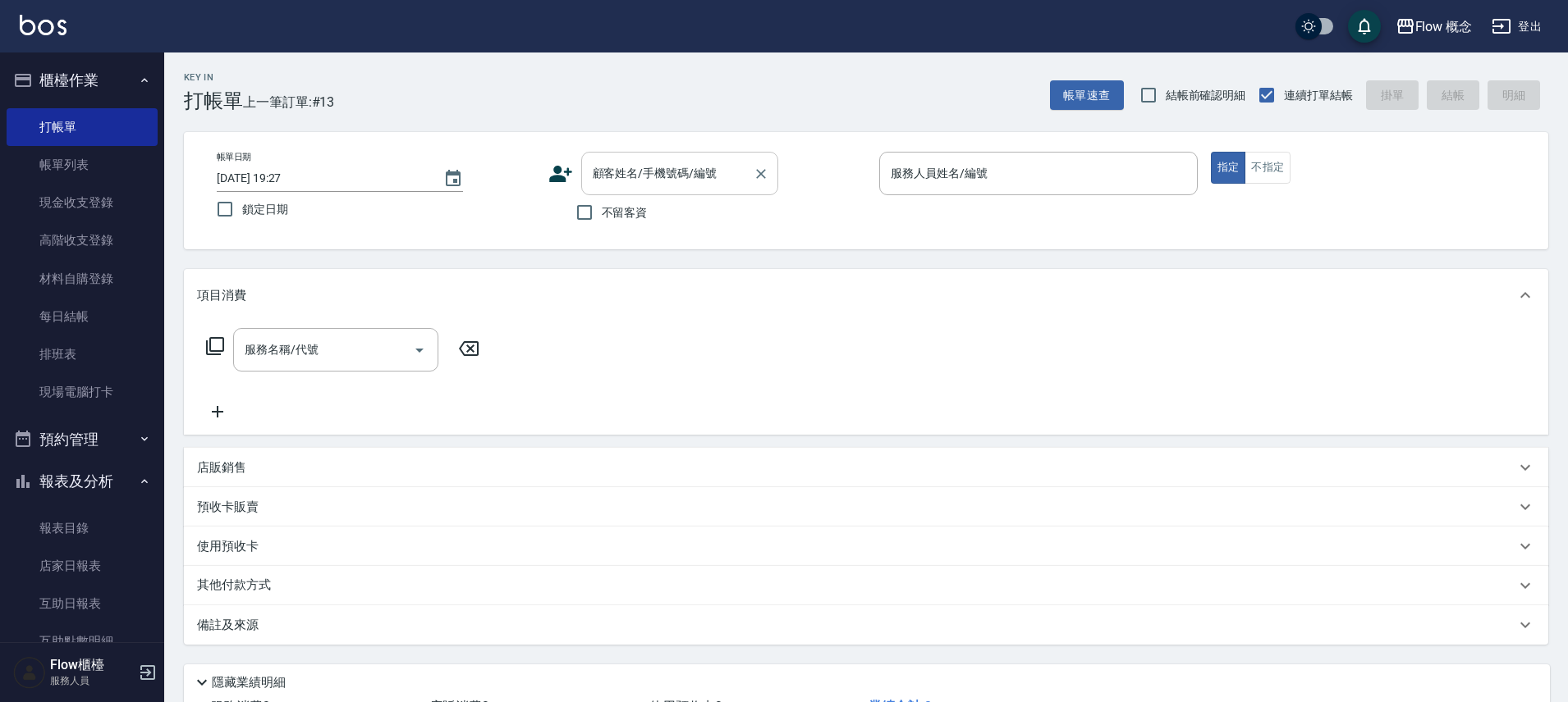
click at [608, 167] on div "顧客姓名/手機號碼/編號 顧客姓名/手機號碼/編號" at bounding box center [679, 173] width 197 height 43
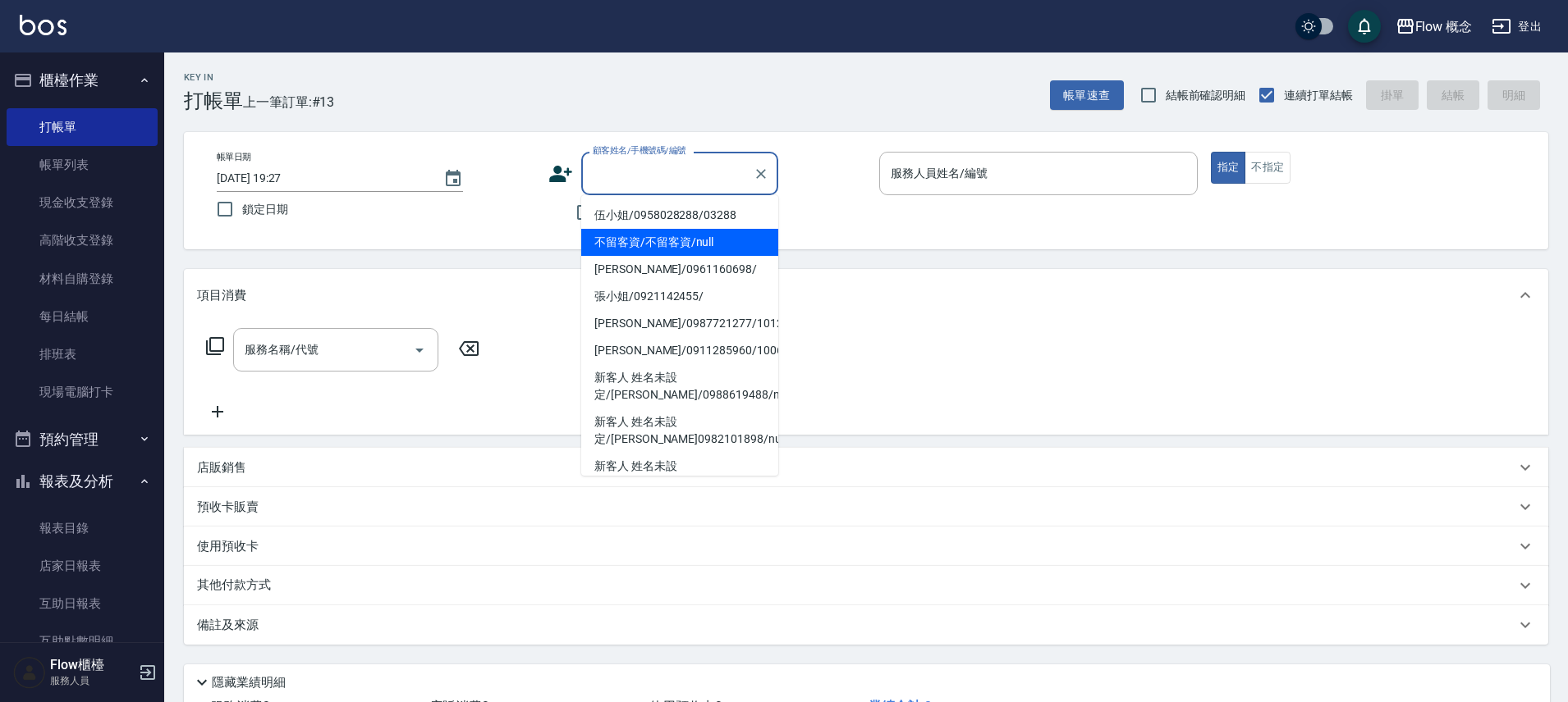
click at [563, 178] on icon at bounding box center [560, 173] width 24 height 24
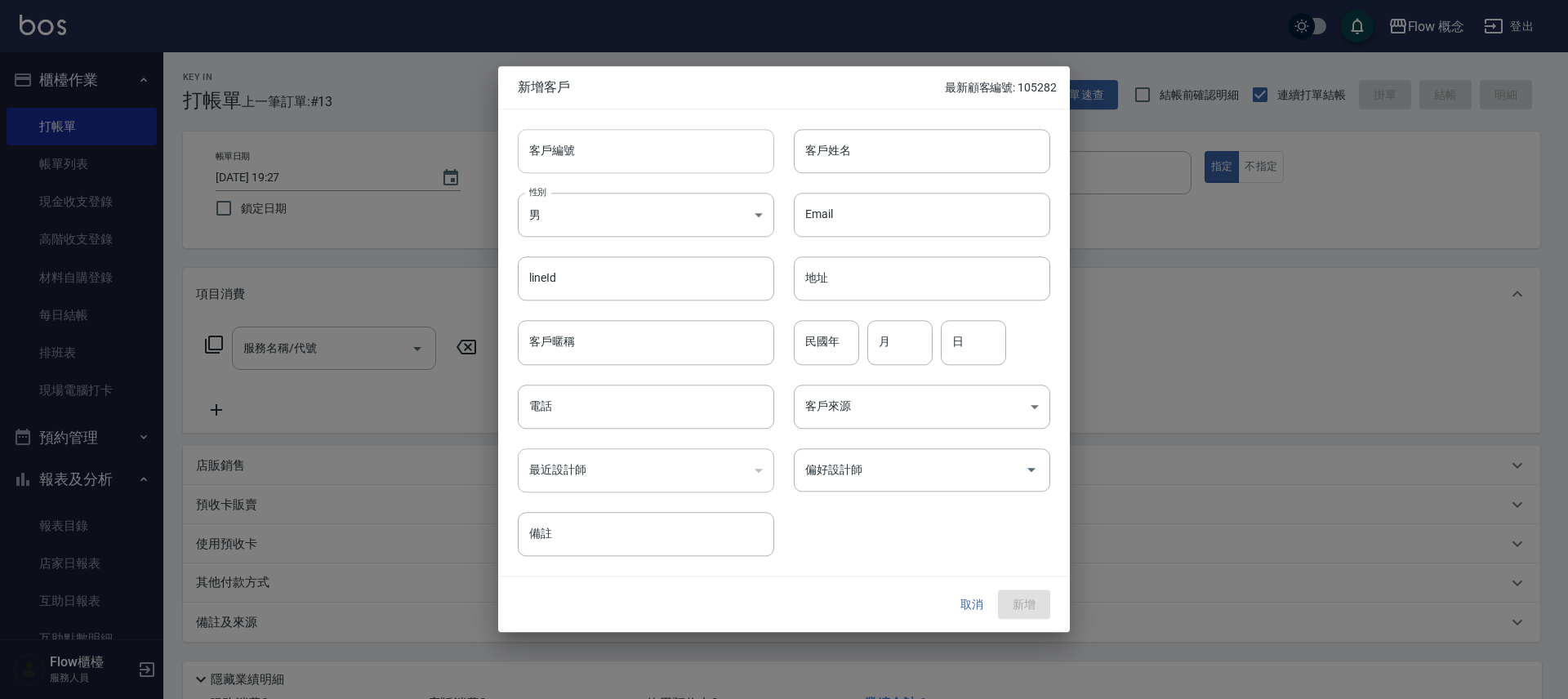
click at [613, 157] on input "客戶編號" at bounding box center [646, 151] width 257 height 44
type input "034310"
click at [885, 161] on input "客戶姓名" at bounding box center [922, 151] width 257 height 44
type input "[PERSON_NAME]"
click at [578, 456] on div "​" at bounding box center [646, 470] width 257 height 44
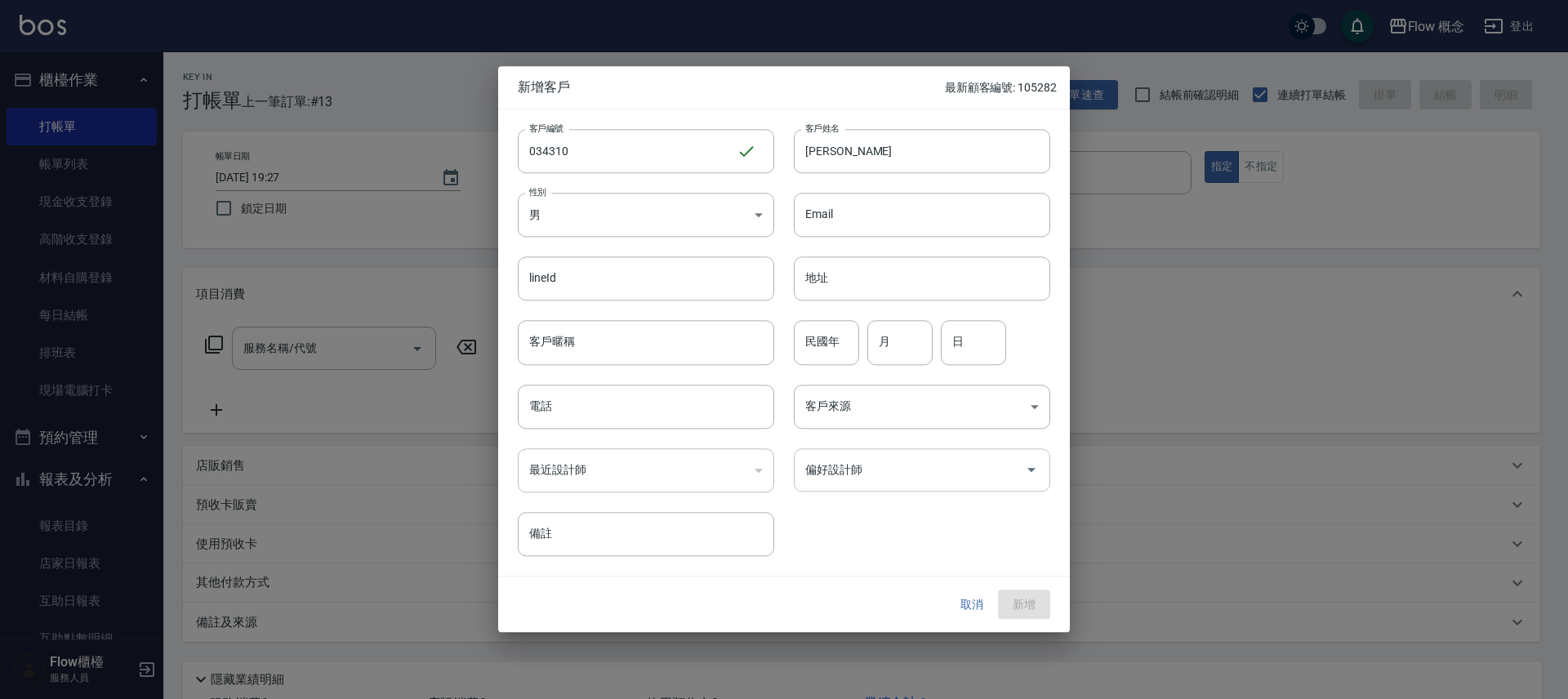
click at [884, 469] on input "偏好設計師" at bounding box center [910, 470] width 217 height 29
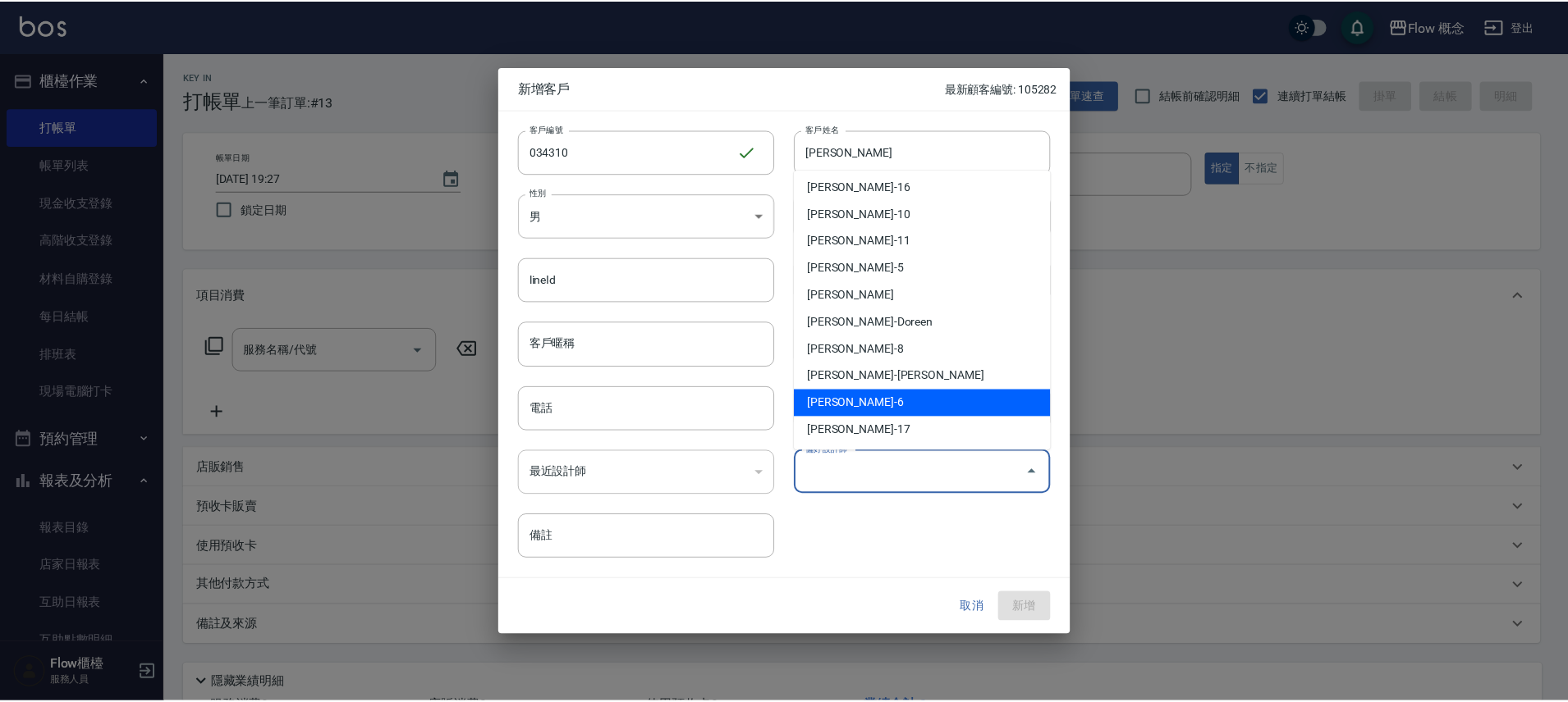
scroll to position [58, 0]
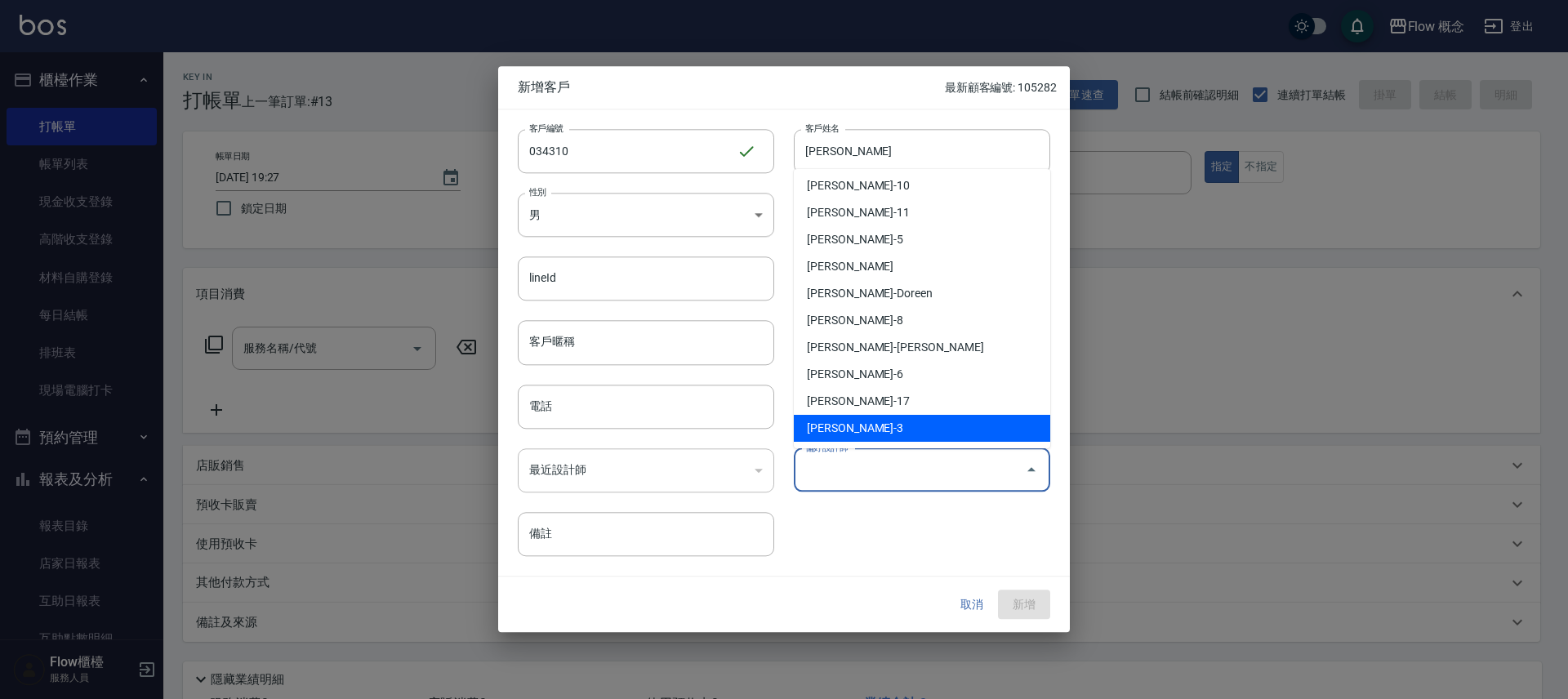
click at [877, 426] on li "陳怡君-3" at bounding box center [922, 428] width 257 height 27
type input "陳怡君"
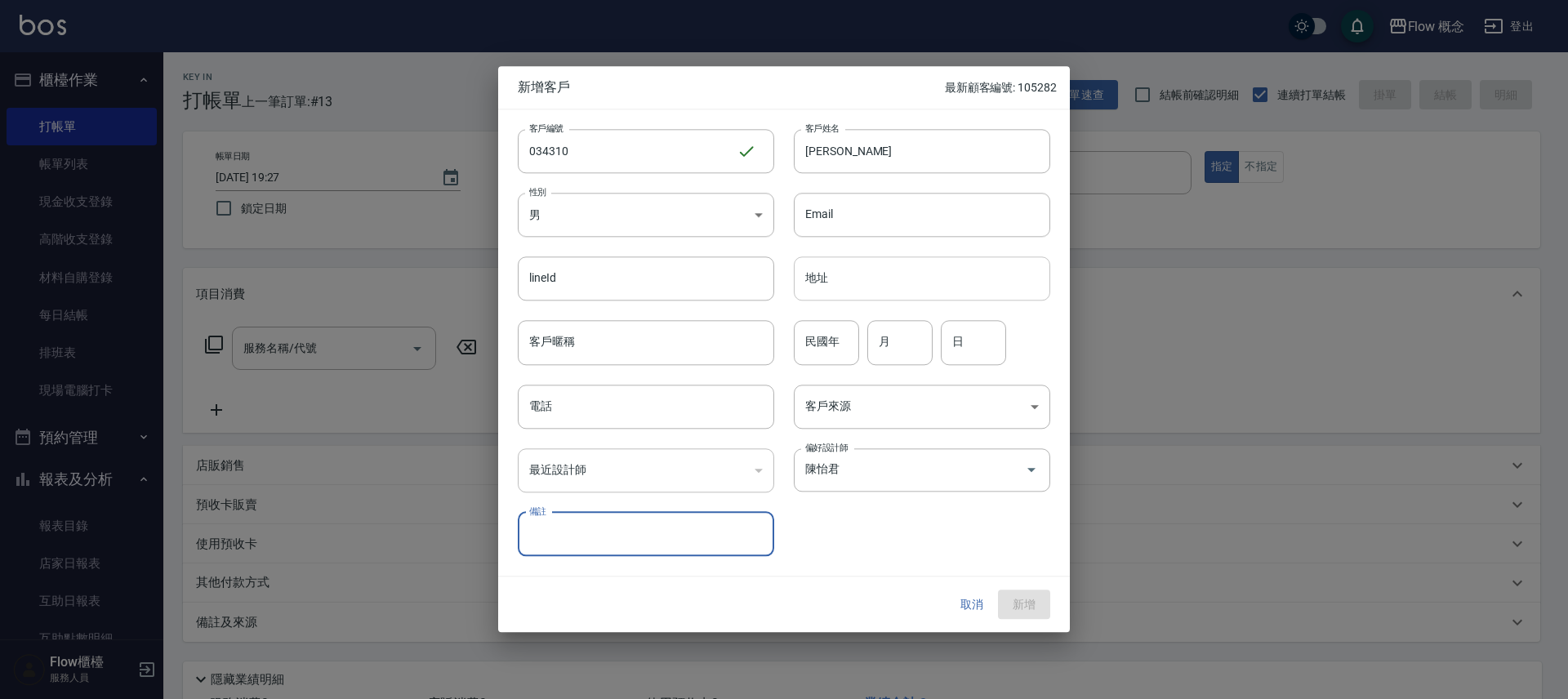
click at [828, 280] on input "地址" at bounding box center [922, 279] width 257 height 44
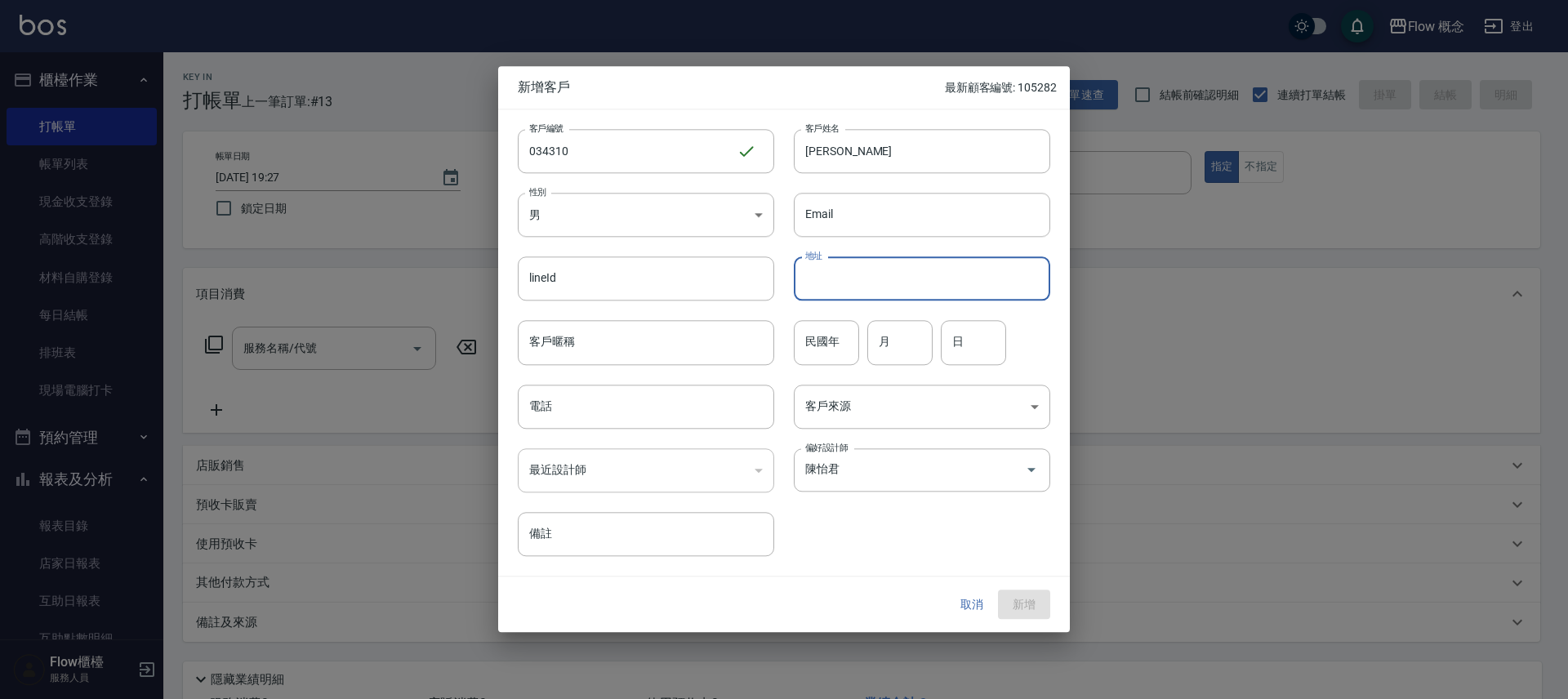
click at [588, 381] on div "電話 電話" at bounding box center [636, 397] width 276 height 64
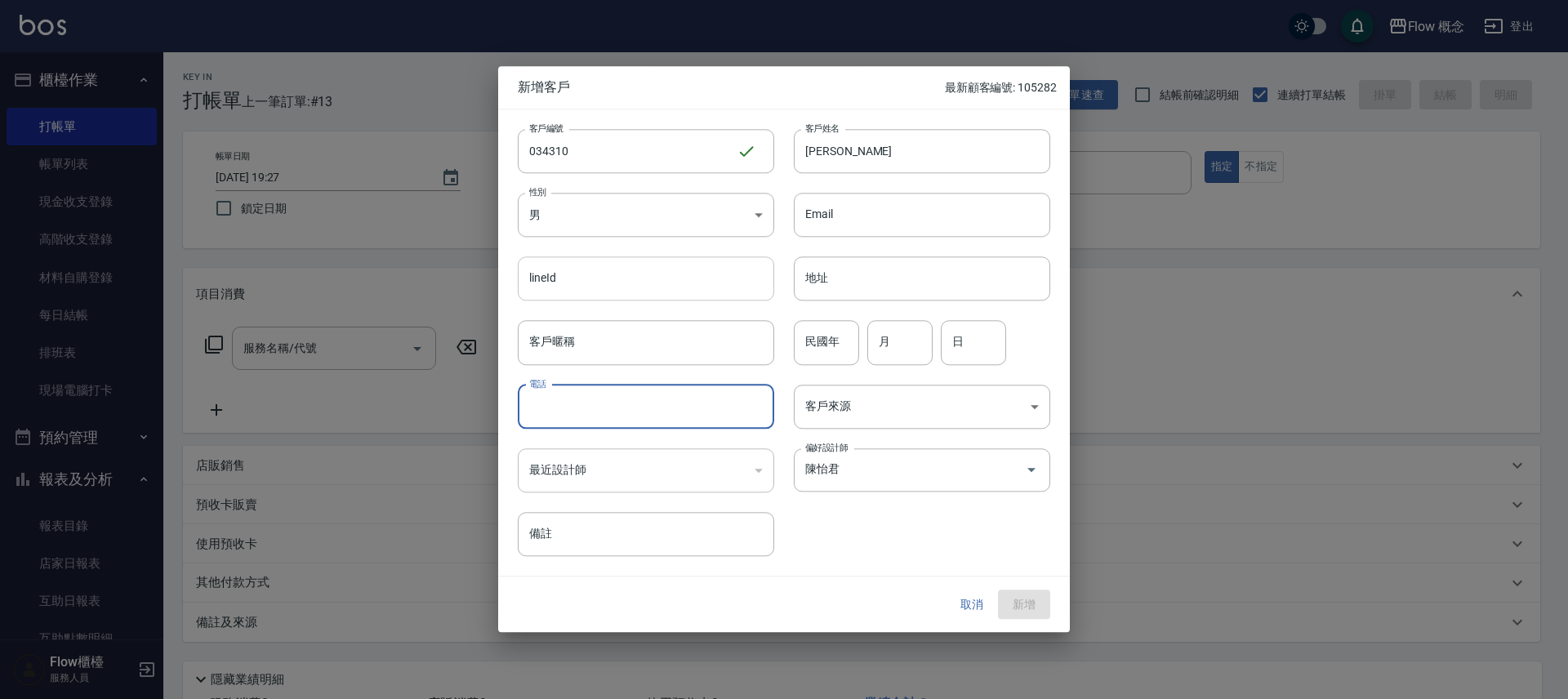
drag, startPoint x: 590, startPoint y: 400, endPoint x: 633, endPoint y: 266, distance: 140.7
click at [590, 401] on input "電話" at bounding box center [646, 406] width 257 height 44
type input "23214310"
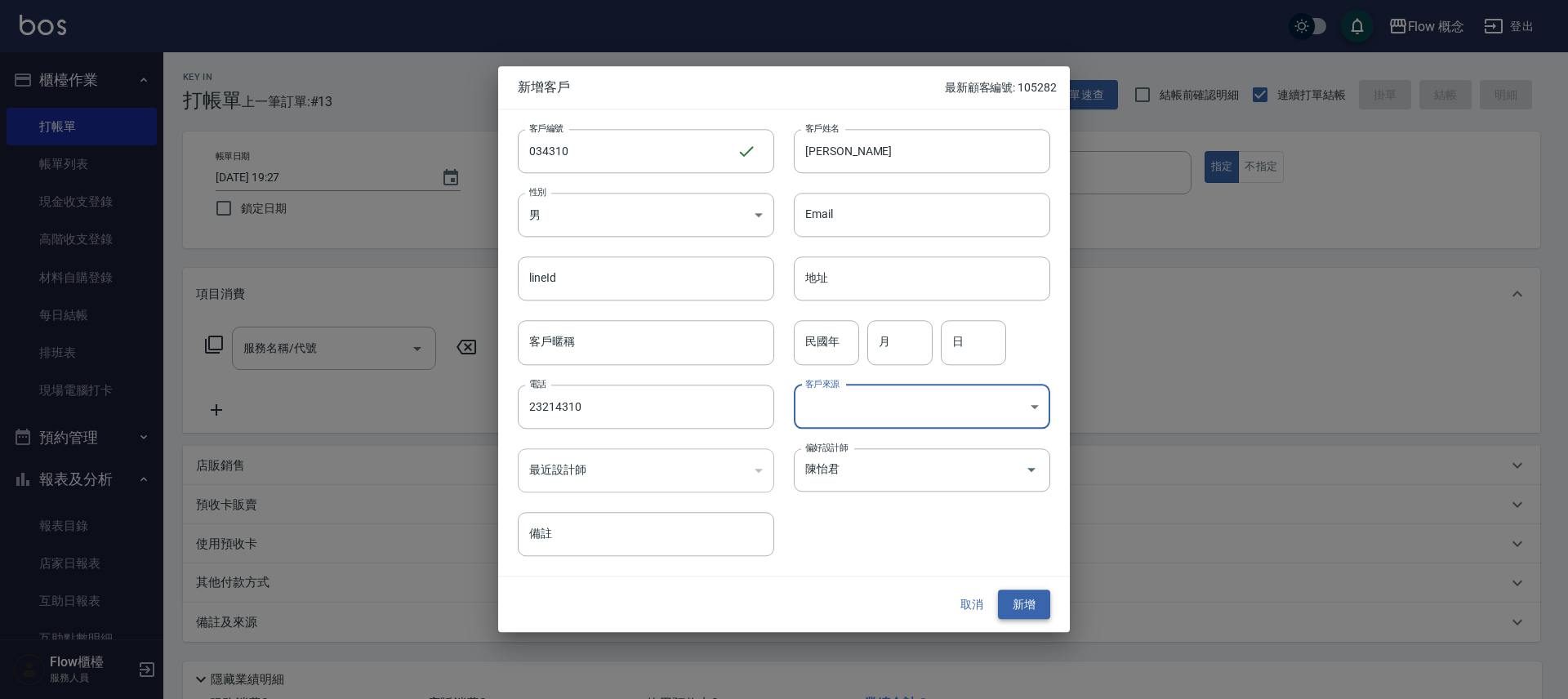
click at [1033, 606] on button "新增" at bounding box center [1024, 605] width 52 height 31
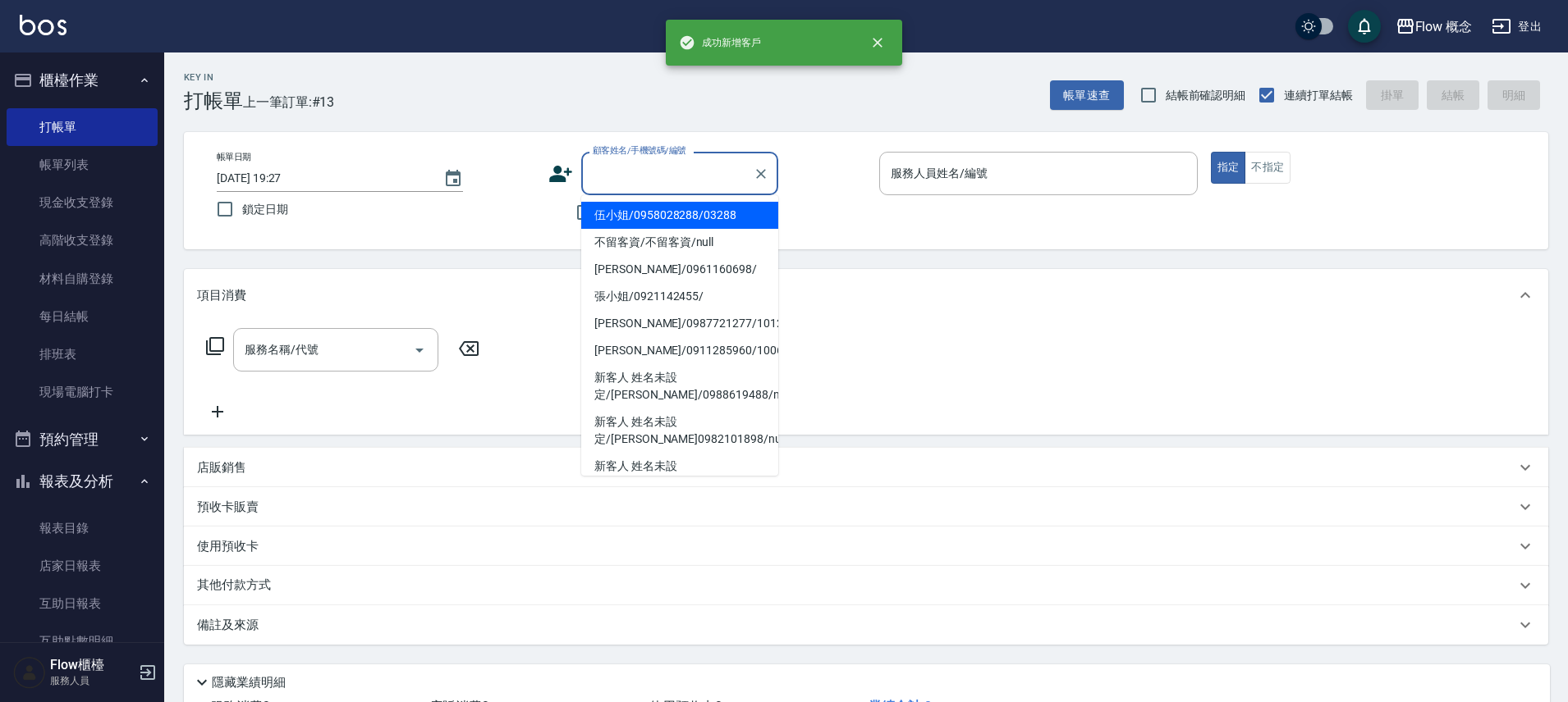
click at [669, 160] on div "顧客姓名/手機號碼/編號 顧客姓名/手機號碼/編號" at bounding box center [679, 173] width 197 height 43
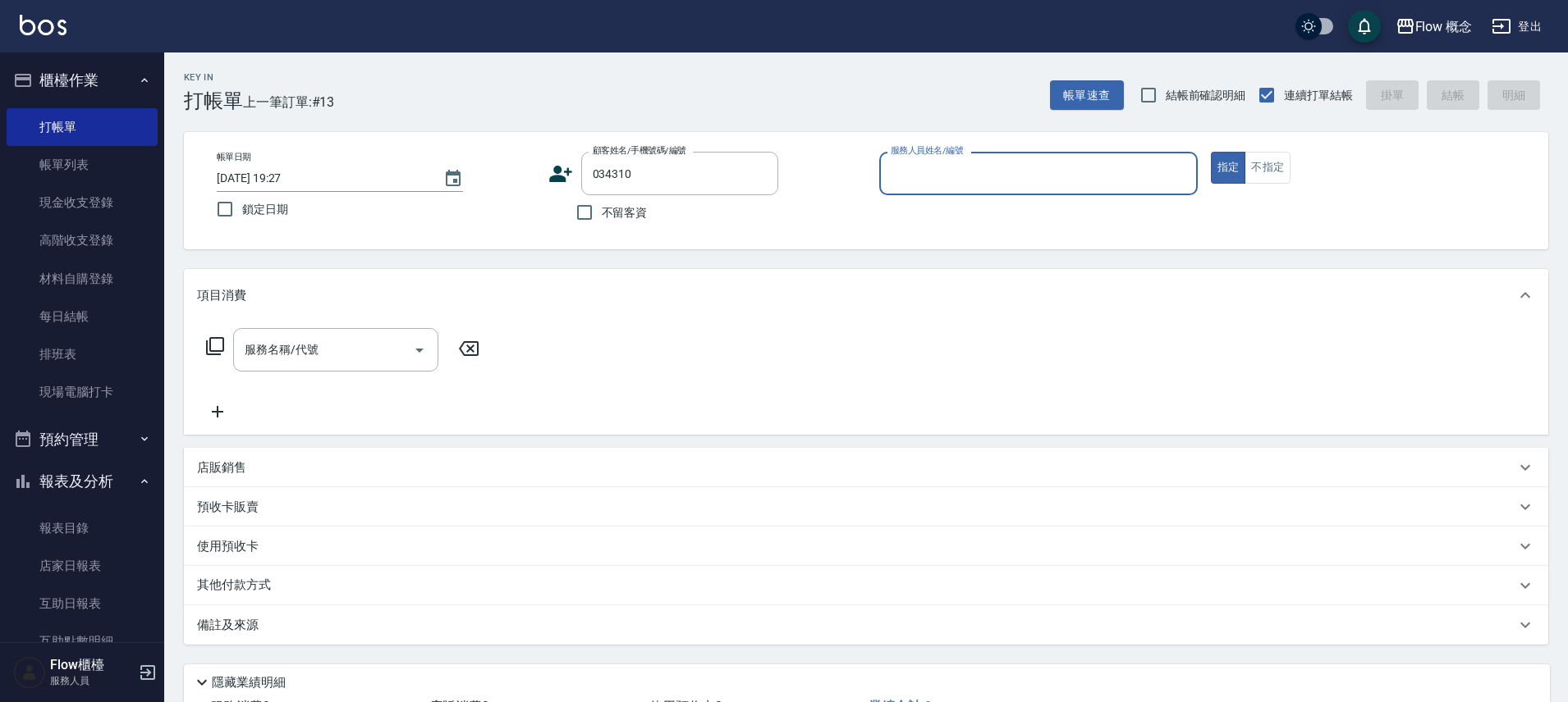
type input "陳小姐/23214310/034310"
click at [949, 189] on div "服務人員姓名/編號" at bounding box center [1038, 173] width 318 height 43
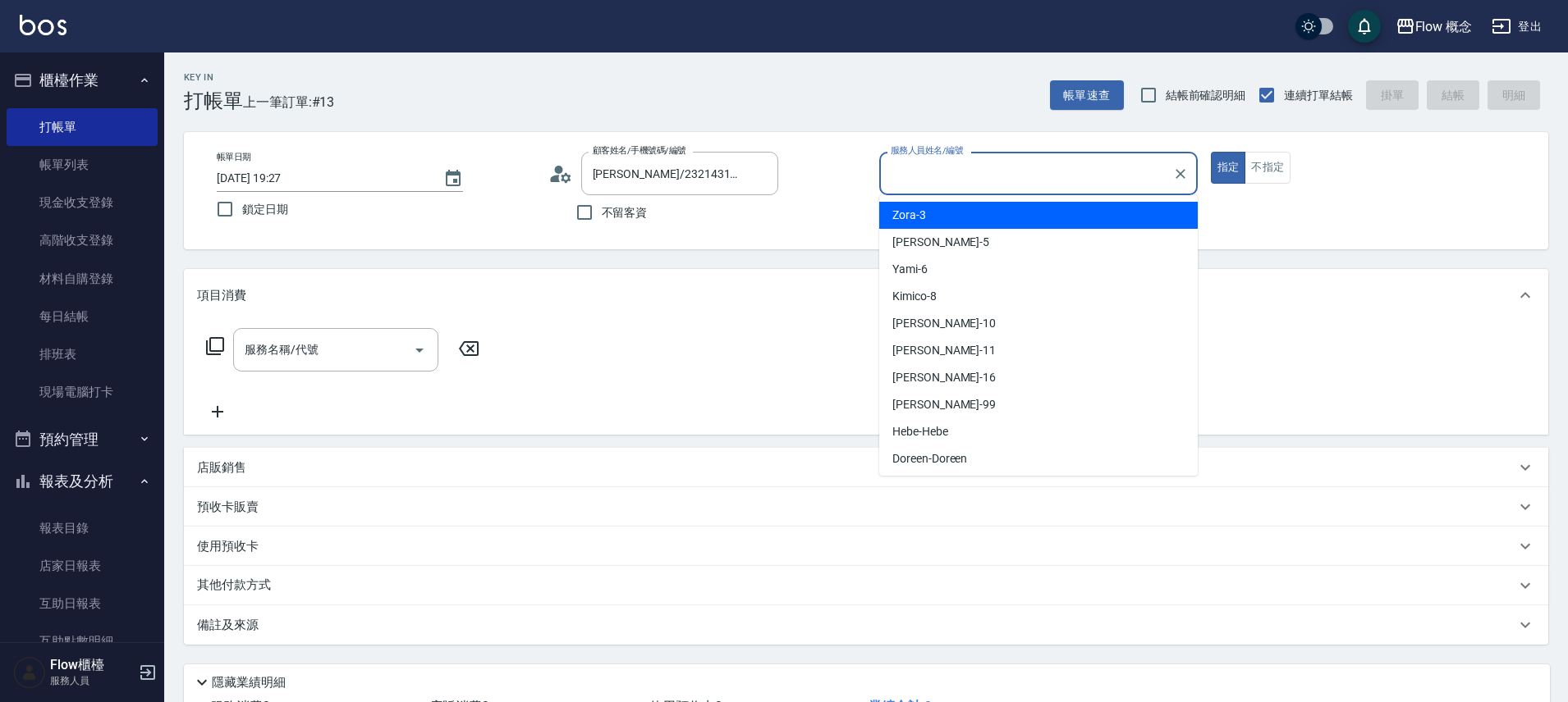
type input "Zora-3"
type button "true"
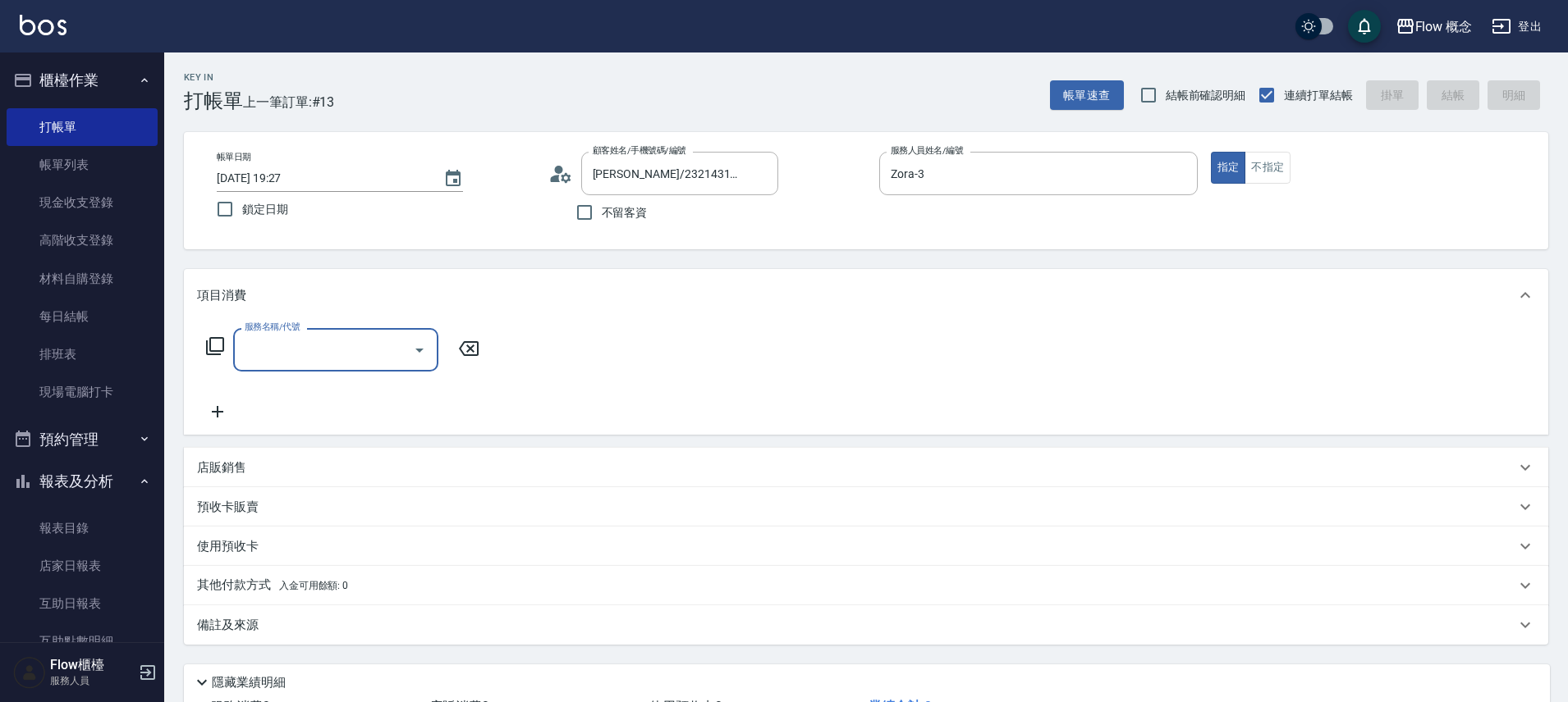
click at [312, 355] on input "服務名稱/代號" at bounding box center [324, 350] width 166 height 29
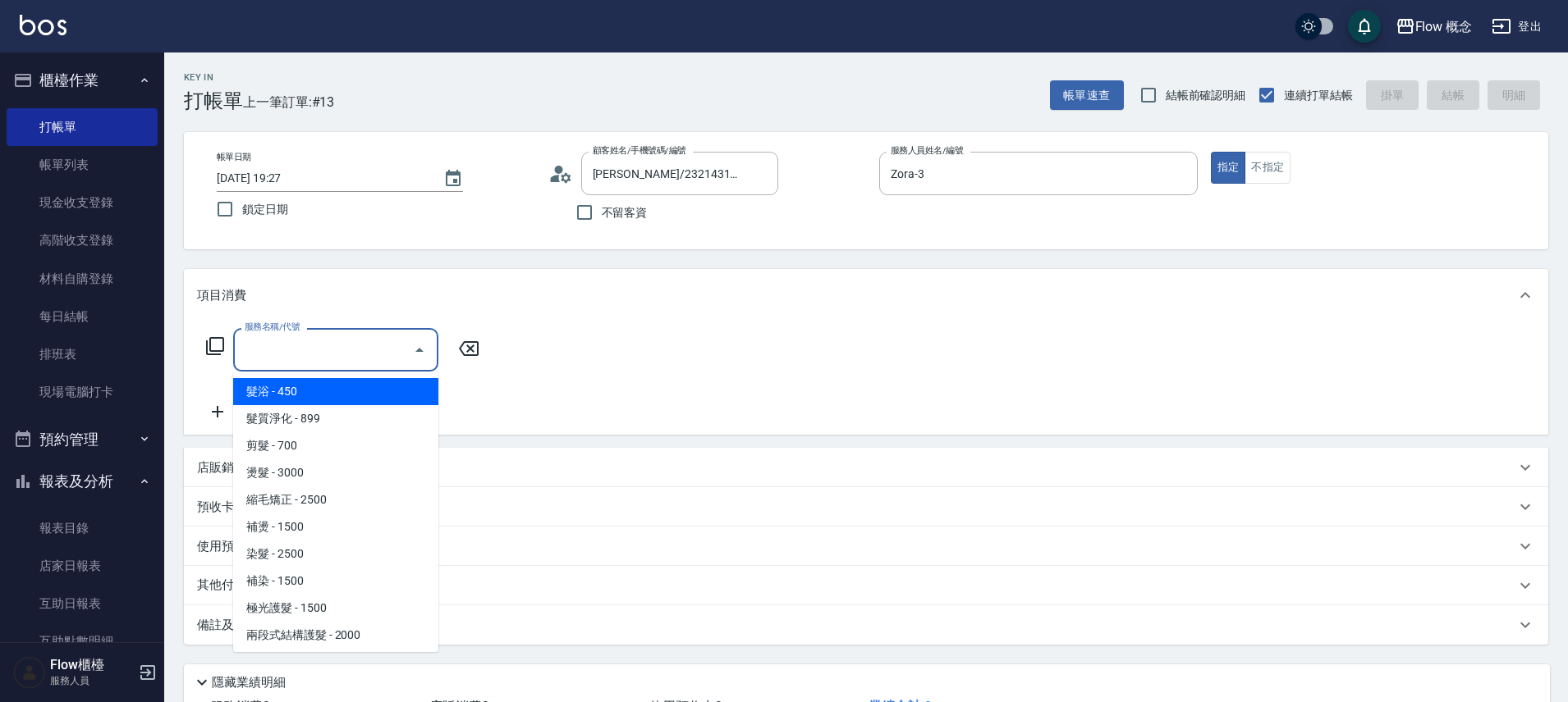
click at [337, 352] on input "服務名稱/代號" at bounding box center [324, 350] width 166 height 29
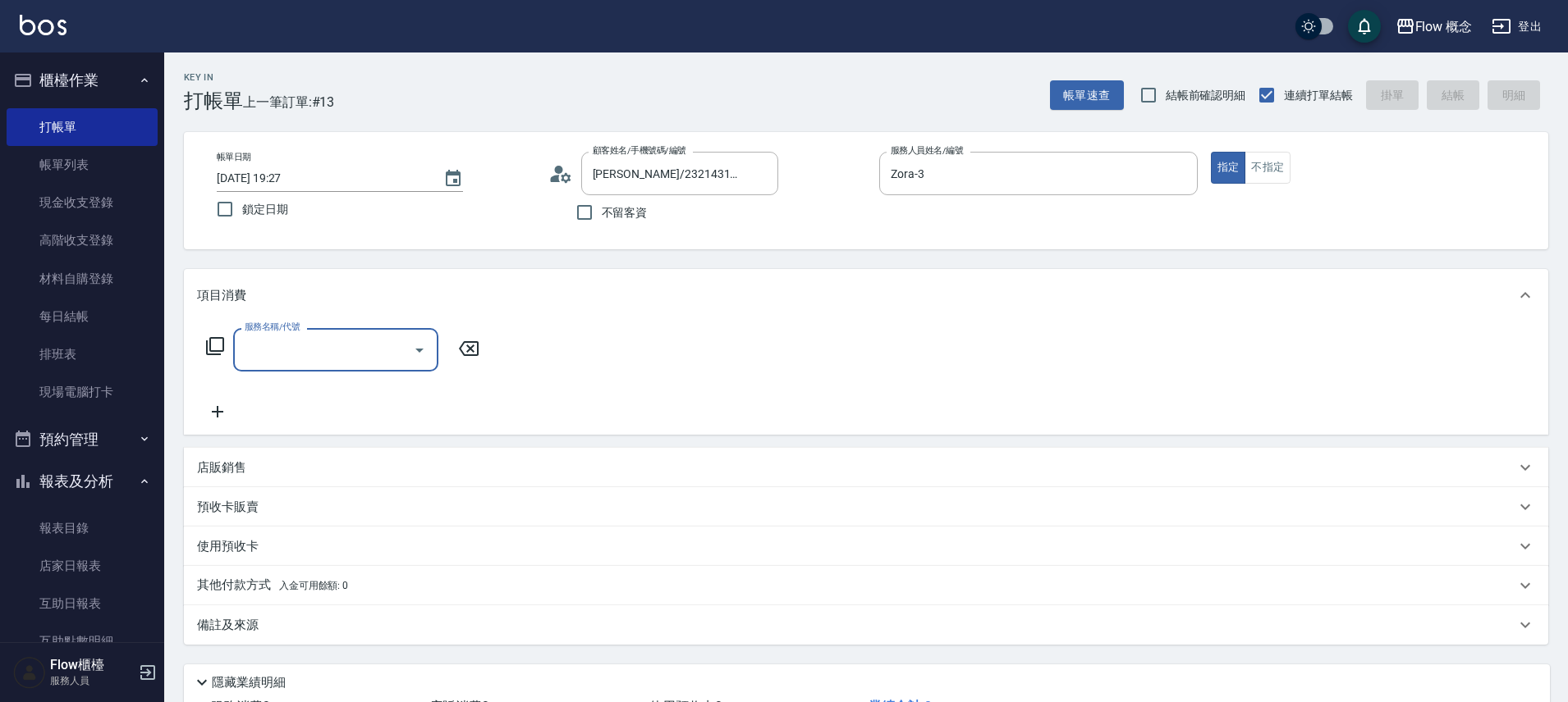
click at [337, 352] on input "服務名稱/代號" at bounding box center [324, 350] width 166 height 29
type input "染髮(401)"
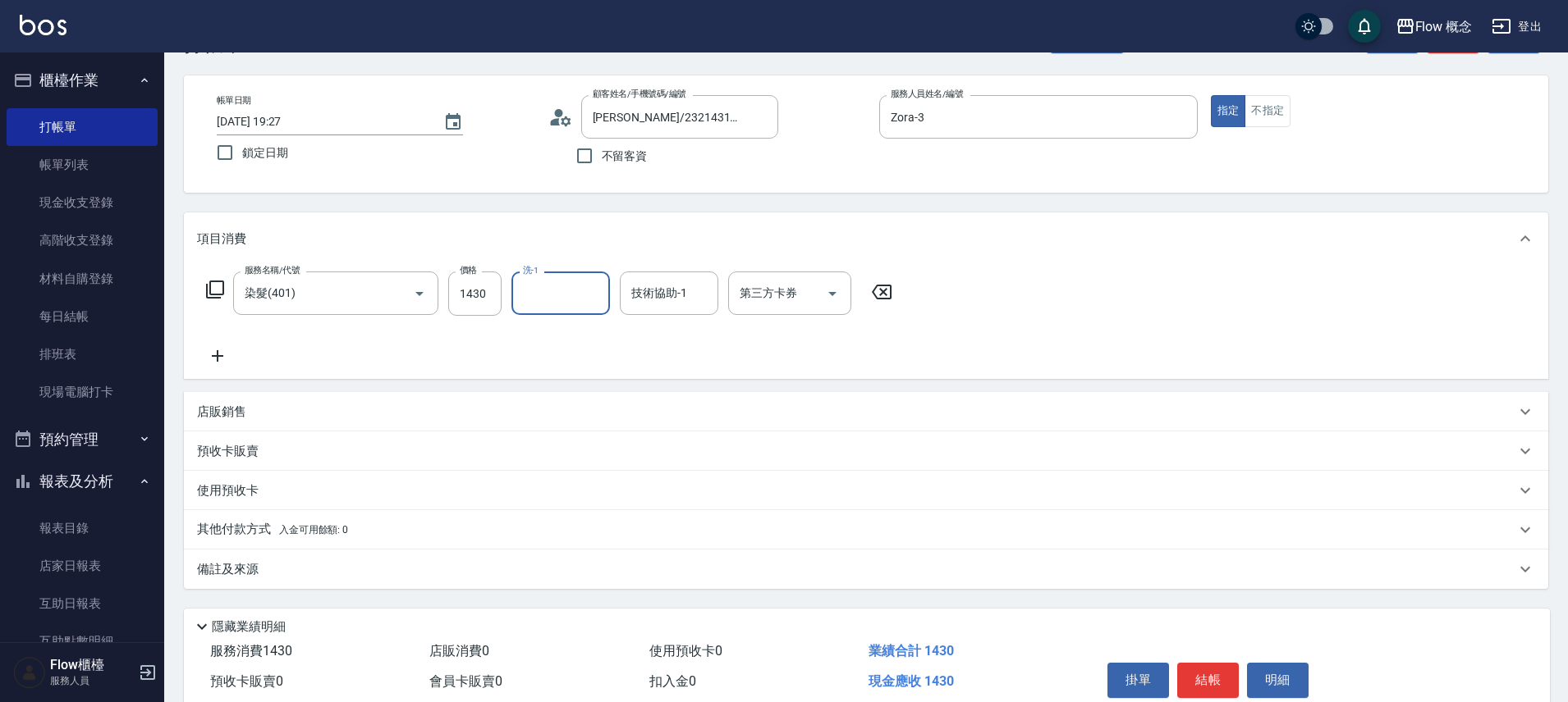
scroll to position [129, 0]
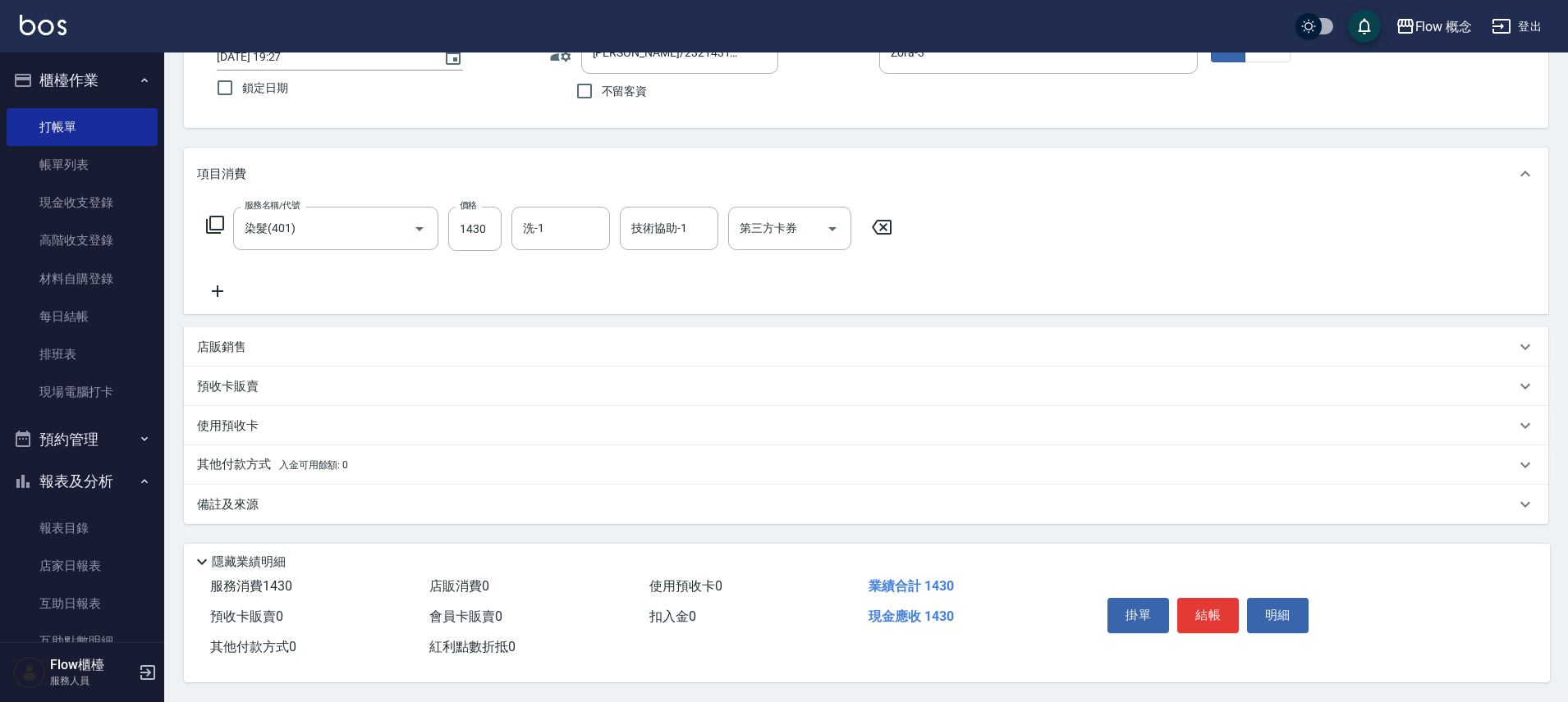
drag, startPoint x: 1200, startPoint y: 610, endPoint x: 543, endPoint y: 281, distance: 734.8
click at [580, 290] on div "Key In 打帳單 上一筆訂單:#13 帳單速查 結帳前確認明細 連續打單結帳 掛單 結帳 明細 帳單日期 2025/10/13 19:27 鎖定日期 顧客…" at bounding box center [866, 317] width 1404 height 771
click at [570, 287] on div "服務名稱/代號 染髮(401) 服務名稱/代號 價格 1430 價格 洗-1 洗-1 技術協助-1 技術協助-1 第三方卡券 第三方卡券" at bounding box center [549, 253] width 705 height 95
click at [472, 230] on input "1430" at bounding box center [474, 228] width 53 height 44
type input "1030"
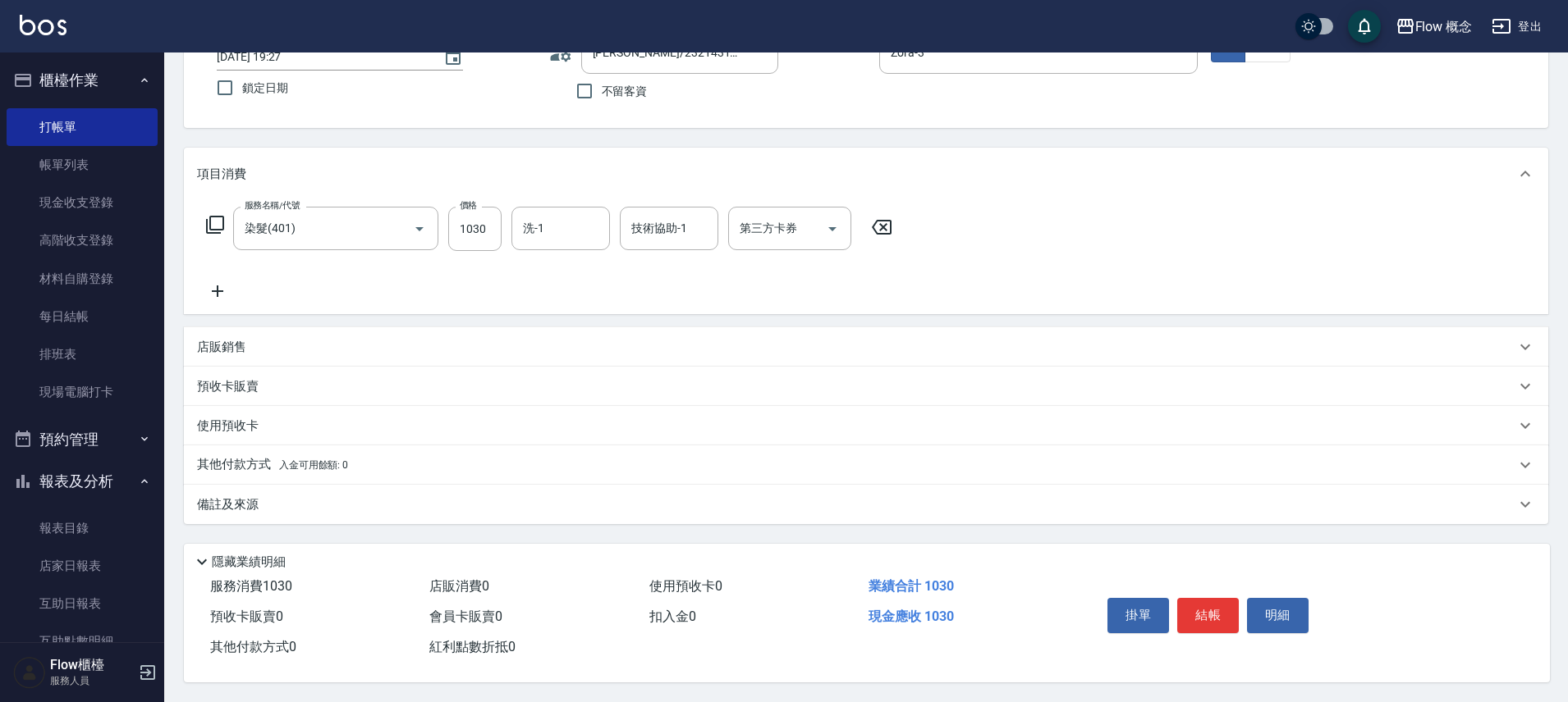
drag, startPoint x: 192, startPoint y: 283, endPoint x: 215, endPoint y: 287, distance: 23.3
click at [192, 282] on div "服務名稱/代號 染髮(401) 服務名稱/代號 價格 1030 價格 洗-1 洗-1 技術協助-1 技術協助-1 第三方卡券 第三方卡券" at bounding box center [866, 257] width 1364 height 114
click at [225, 288] on icon at bounding box center [217, 291] width 41 height 20
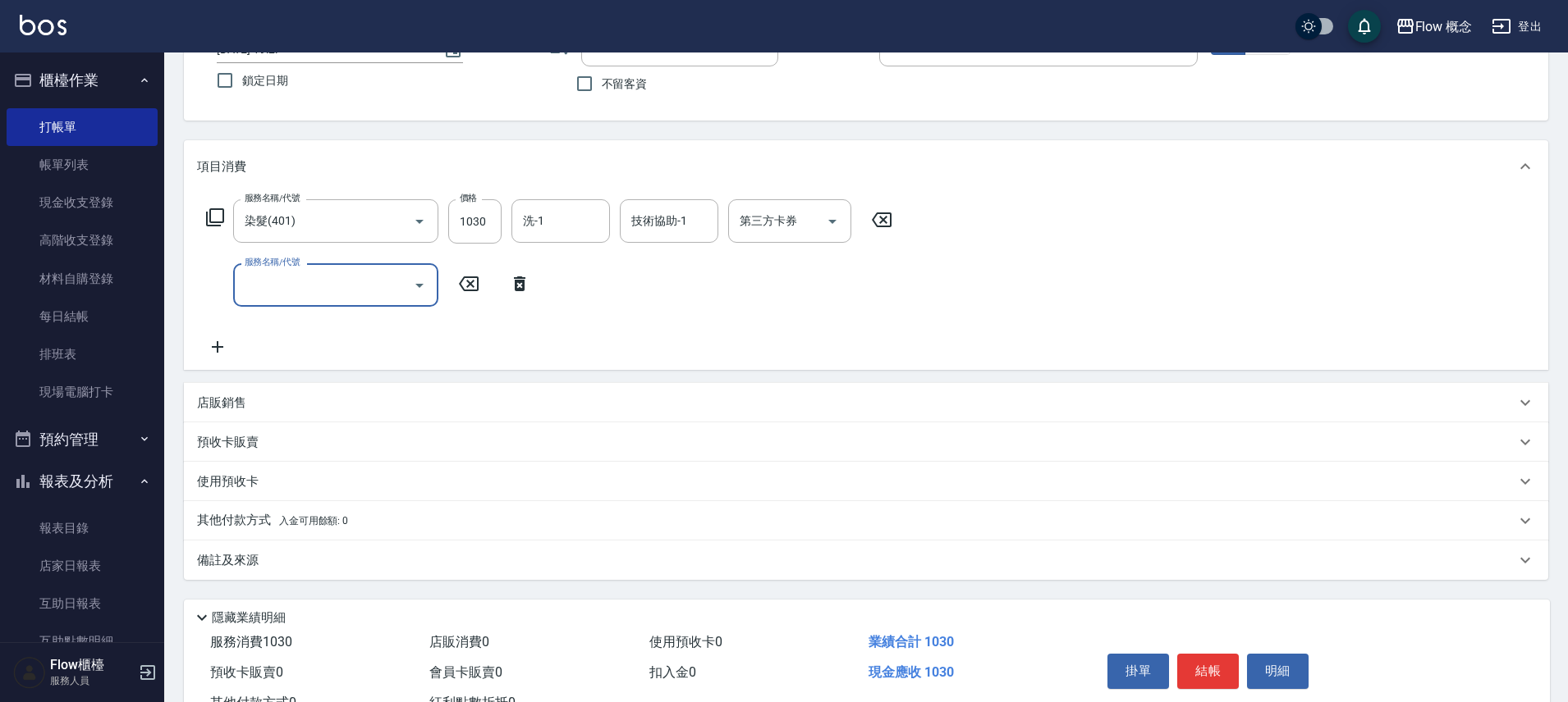
type input "1"
type input "剪髮(201)"
type input "400"
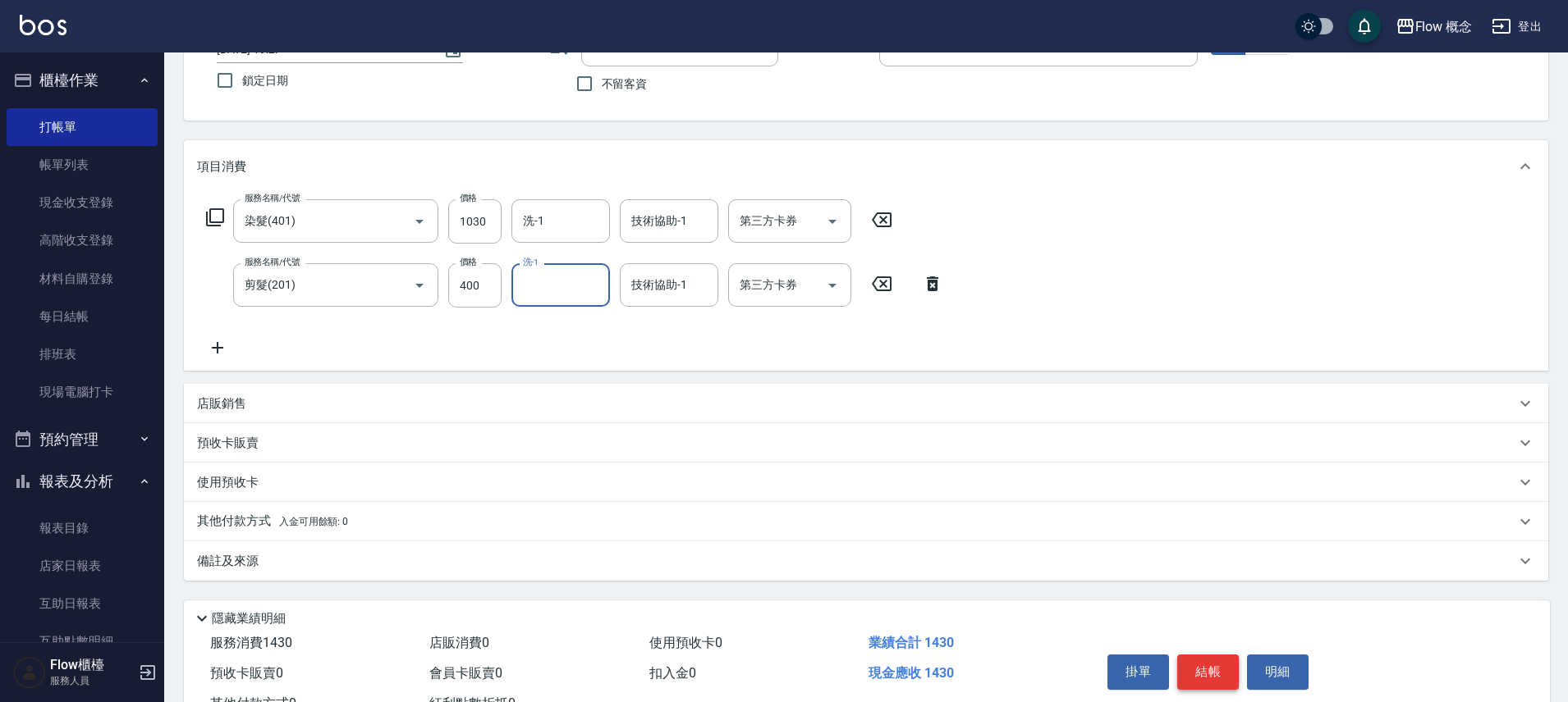
drag, startPoint x: 1240, startPoint y: 686, endPoint x: 1231, endPoint y: 681, distance: 10.3
click at [1237, 685] on div "掛單 結帳 明細" at bounding box center [1208, 673] width 215 height 51
click at [1231, 679] on button "結帳" at bounding box center [1207, 671] width 61 height 34
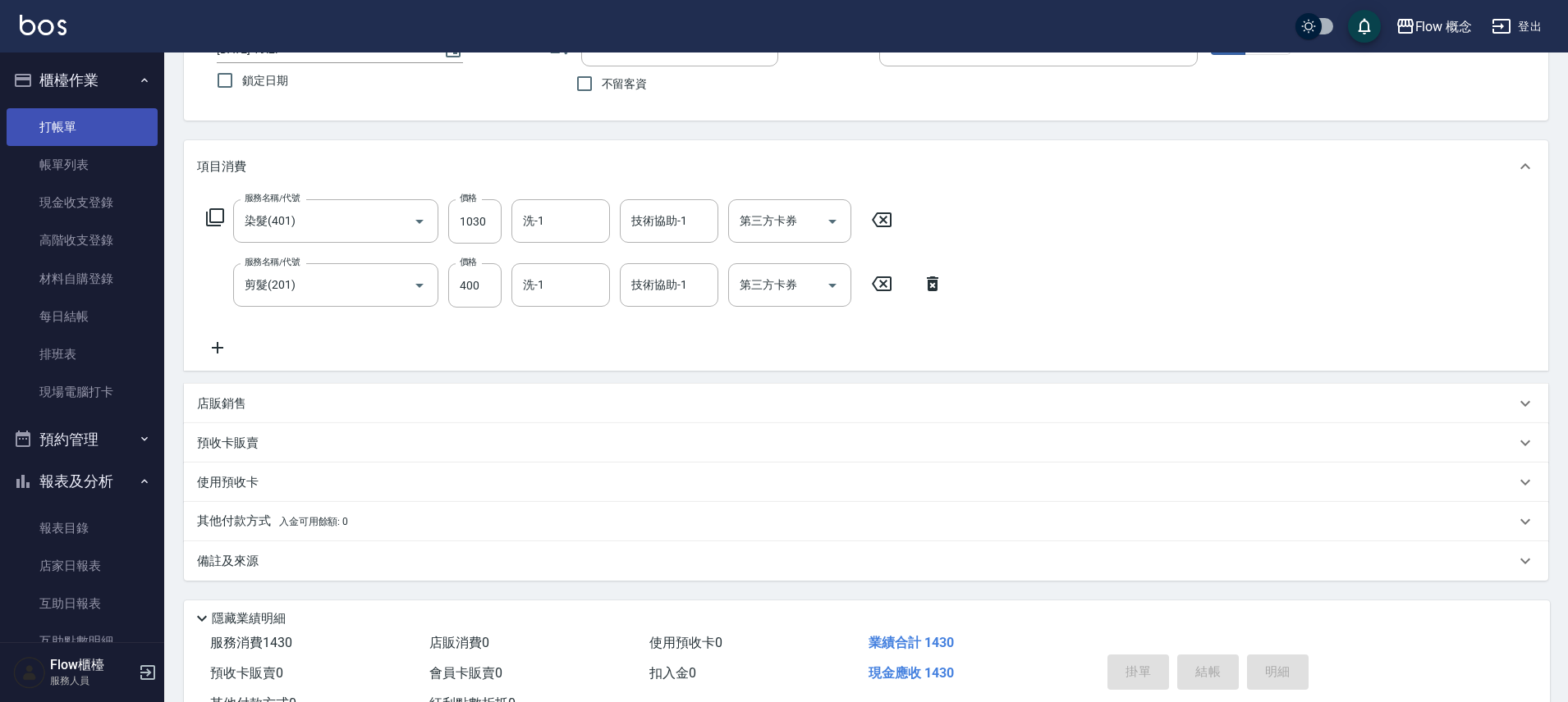
type input "2025/10/13 19:28"
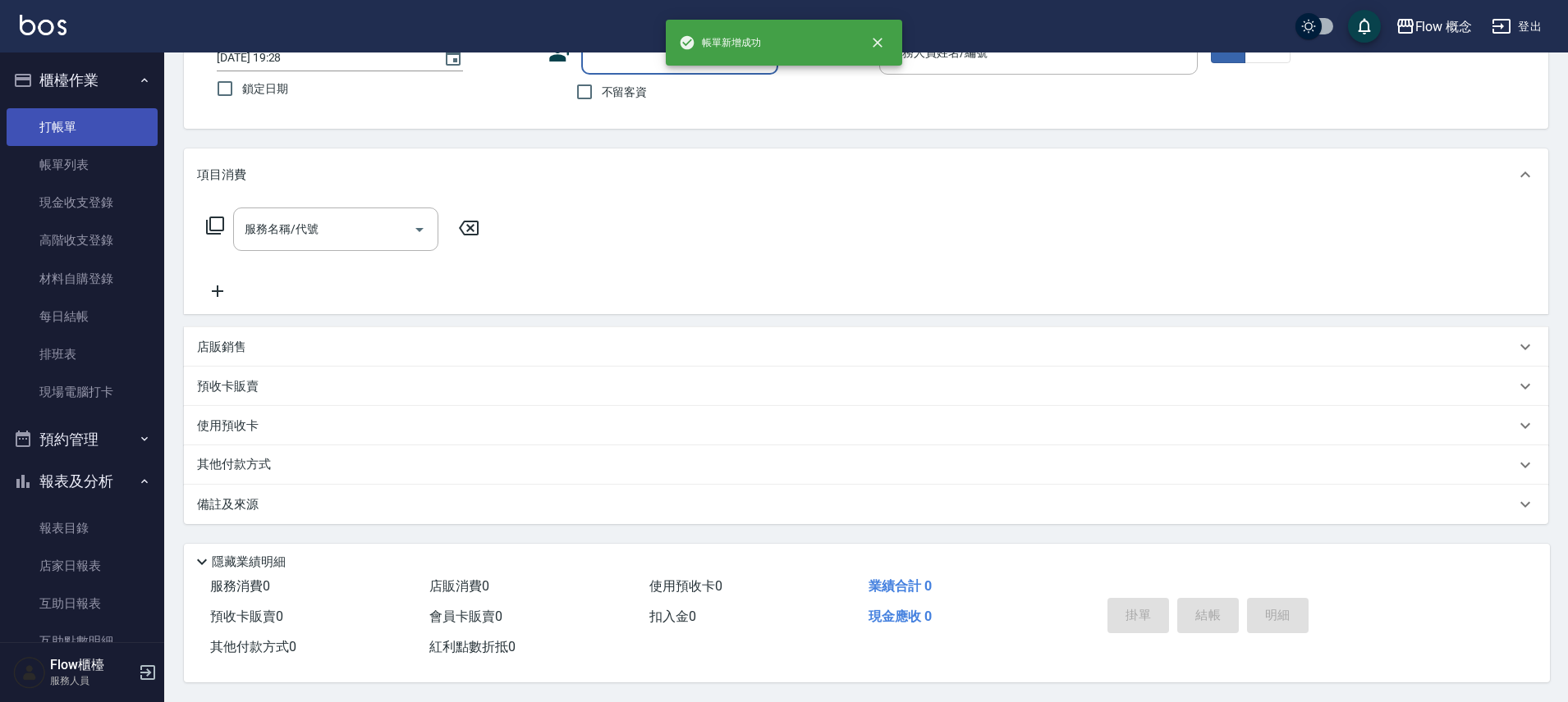
scroll to position [128, 0]
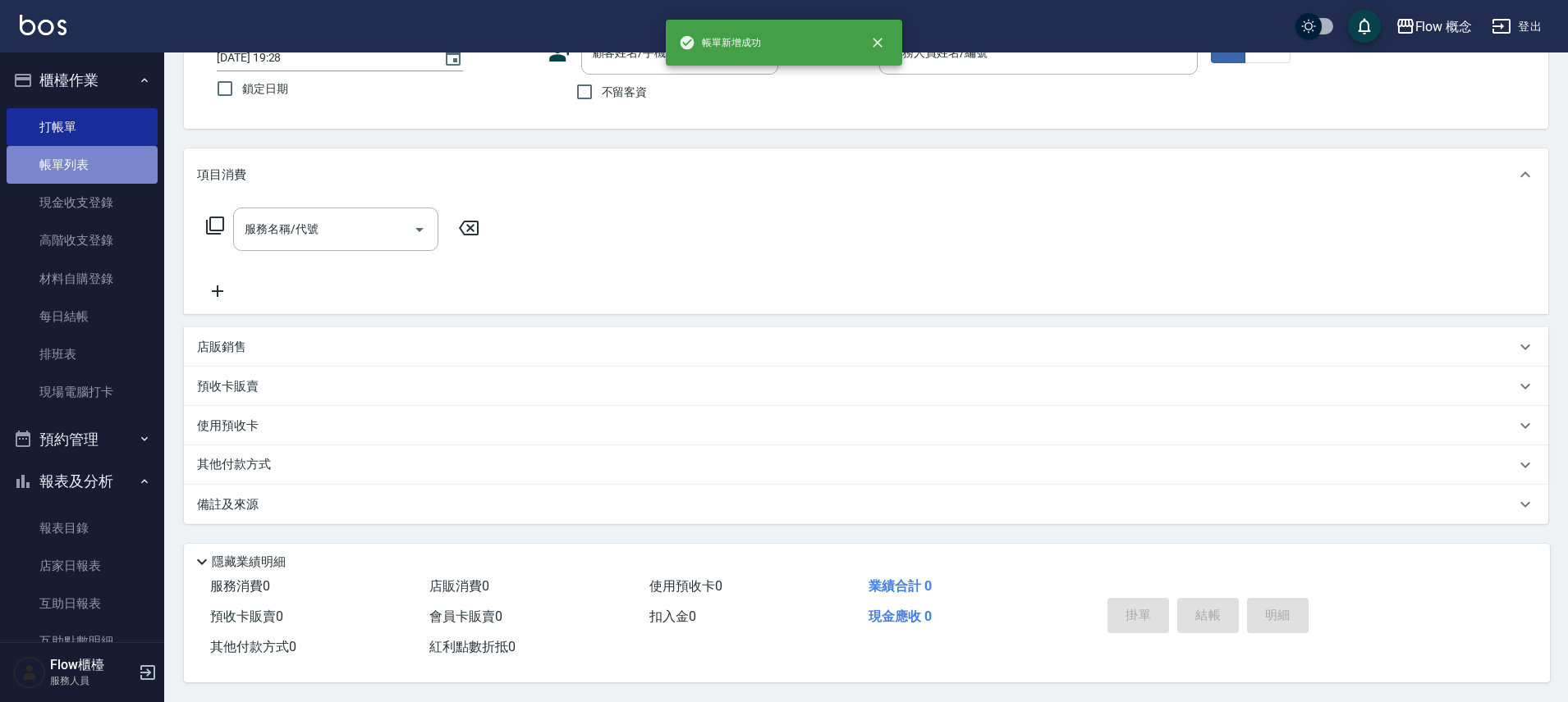
click at [96, 175] on link "帳單列表" at bounding box center [81, 165] width 151 height 38
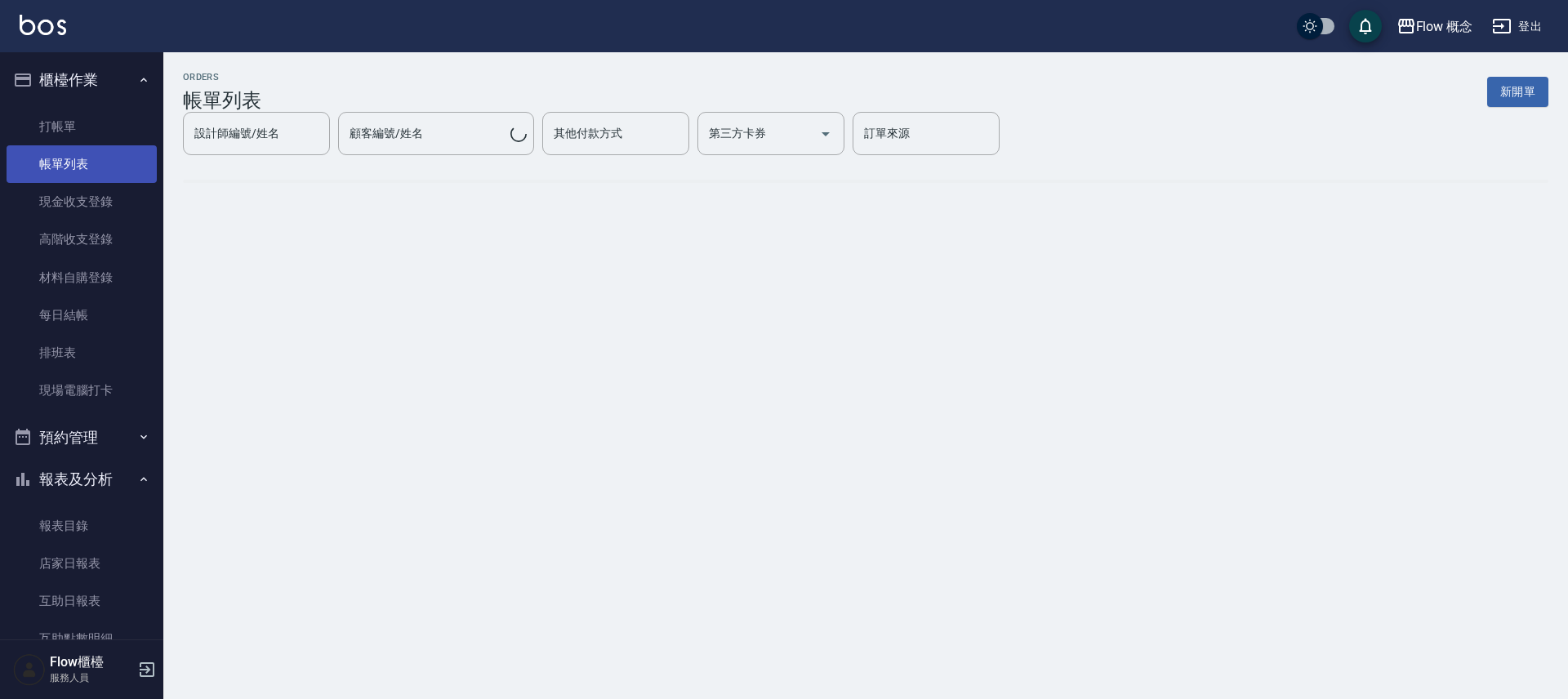
click at [107, 170] on link "帳單列表" at bounding box center [81, 164] width 150 height 38
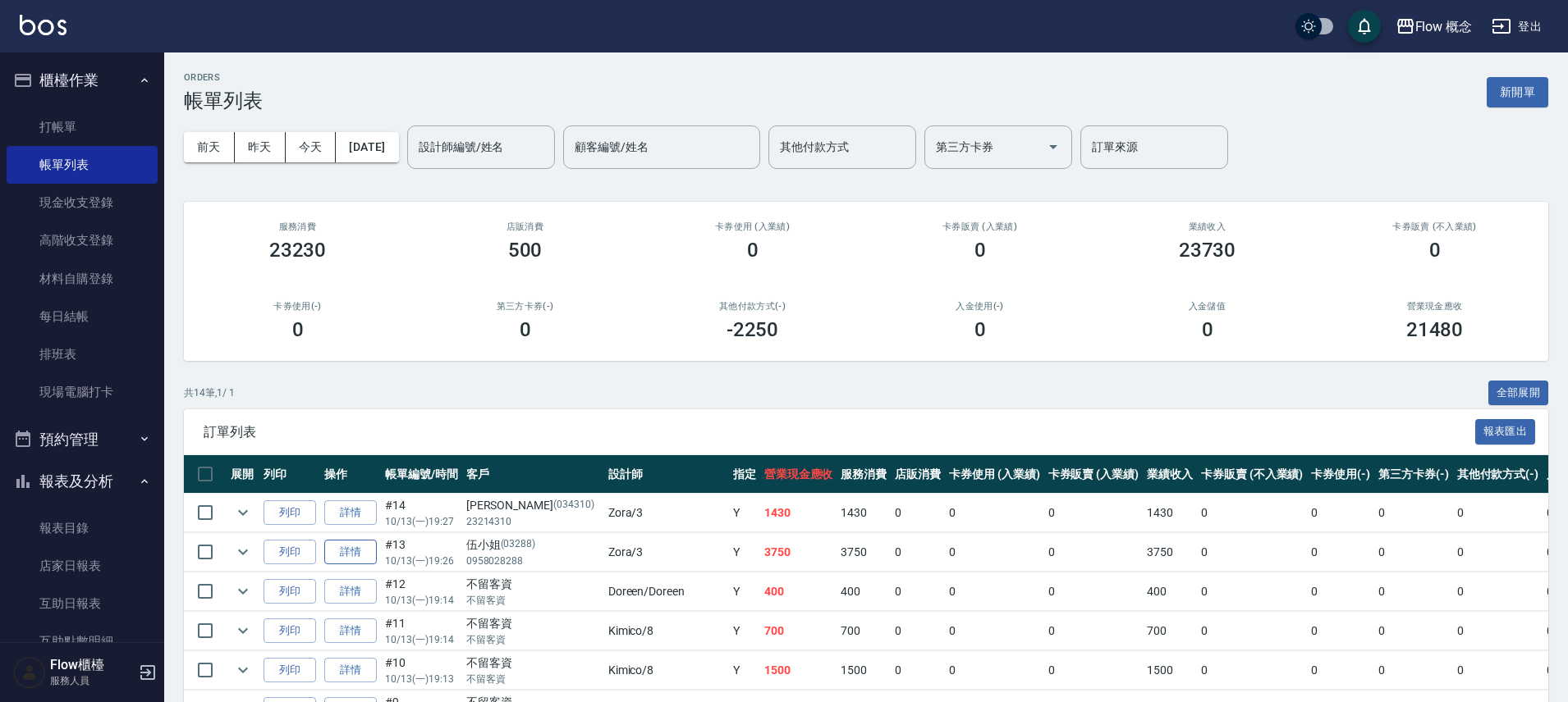
click at [362, 562] on link "詳情" at bounding box center [351, 552] width 52 height 25
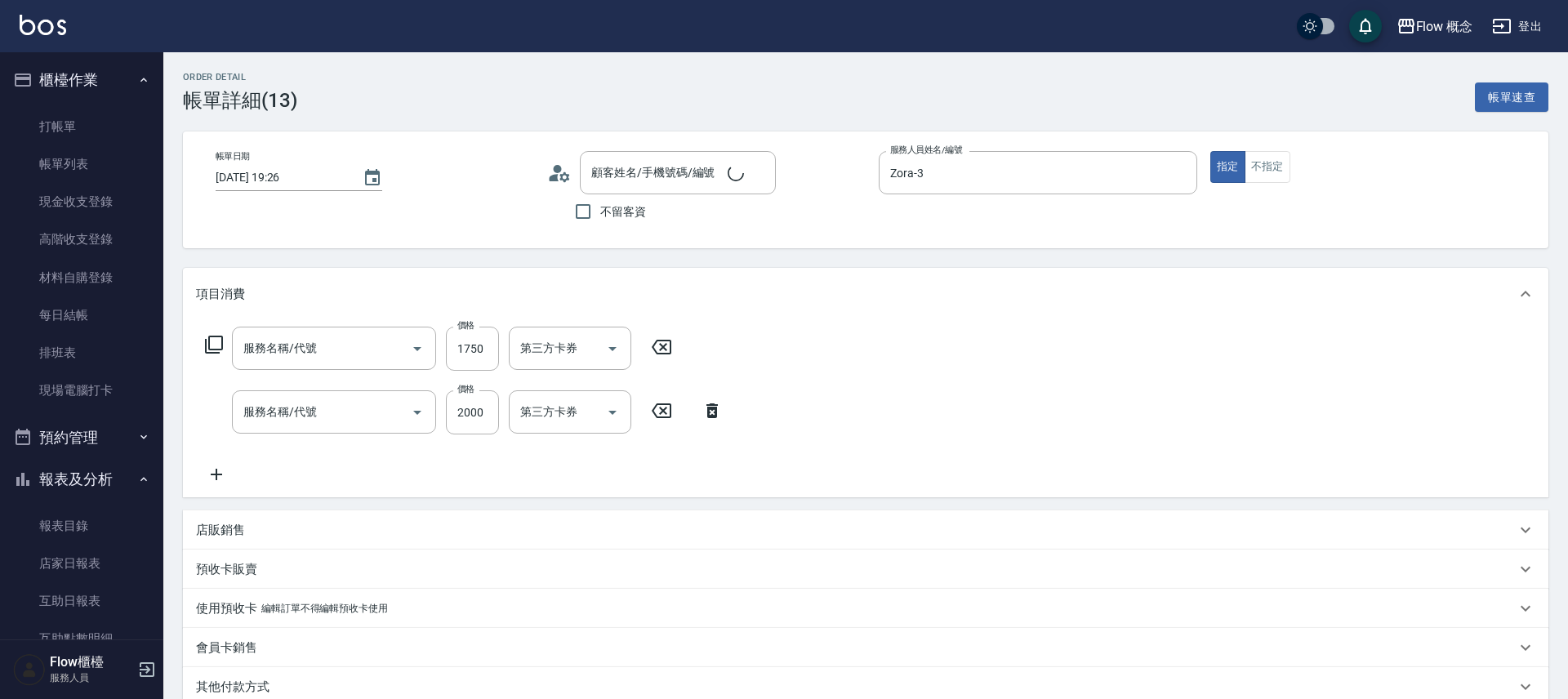
type input "2025/10/13 19:26"
type input "Zora-3"
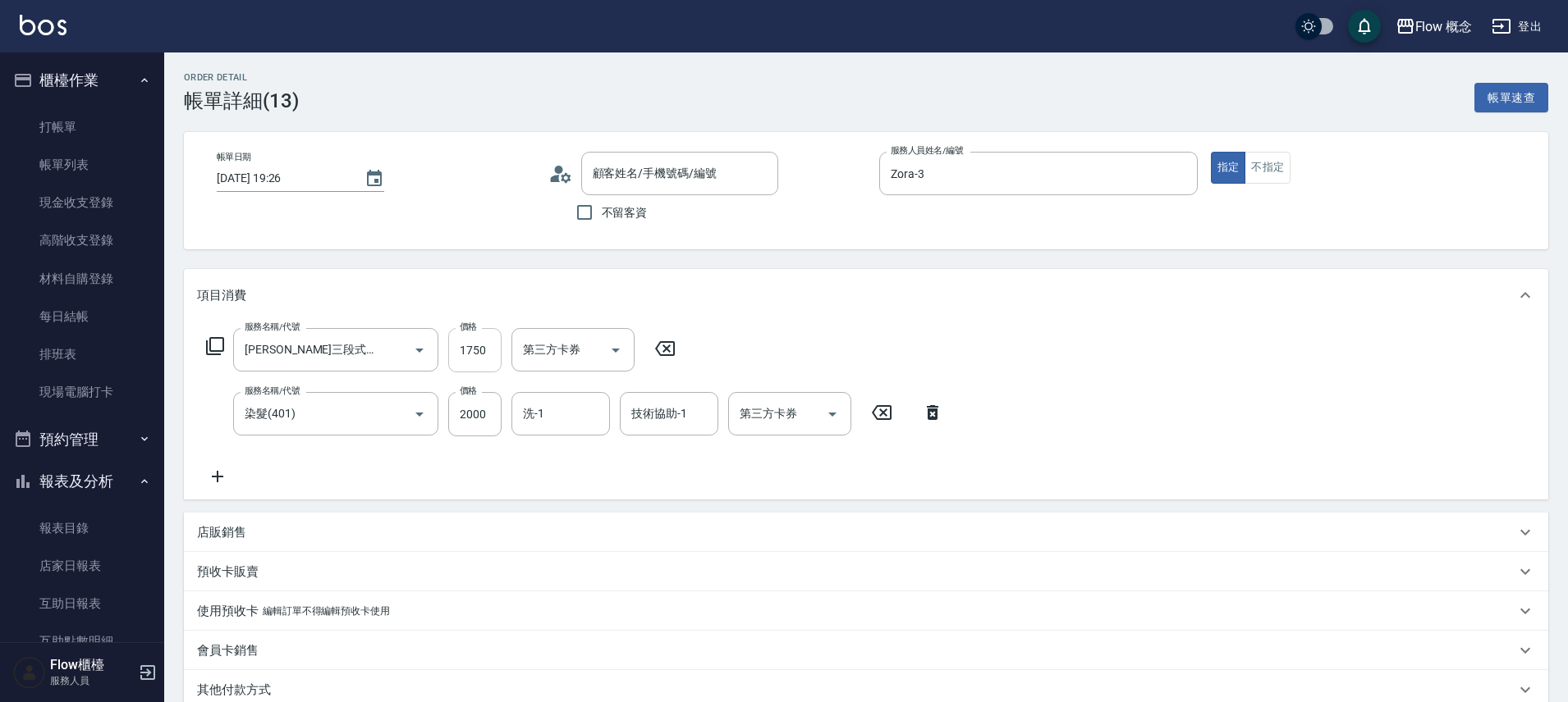
type input "凡洛絲三段式護髮(503)"
type input "染髮(401)"
click at [490, 361] on input "1750" at bounding box center [474, 350] width 53 height 44
type input "伍小姐/0958028288/03288"
click at [490, 361] on input "100" at bounding box center [474, 350] width 53 height 44
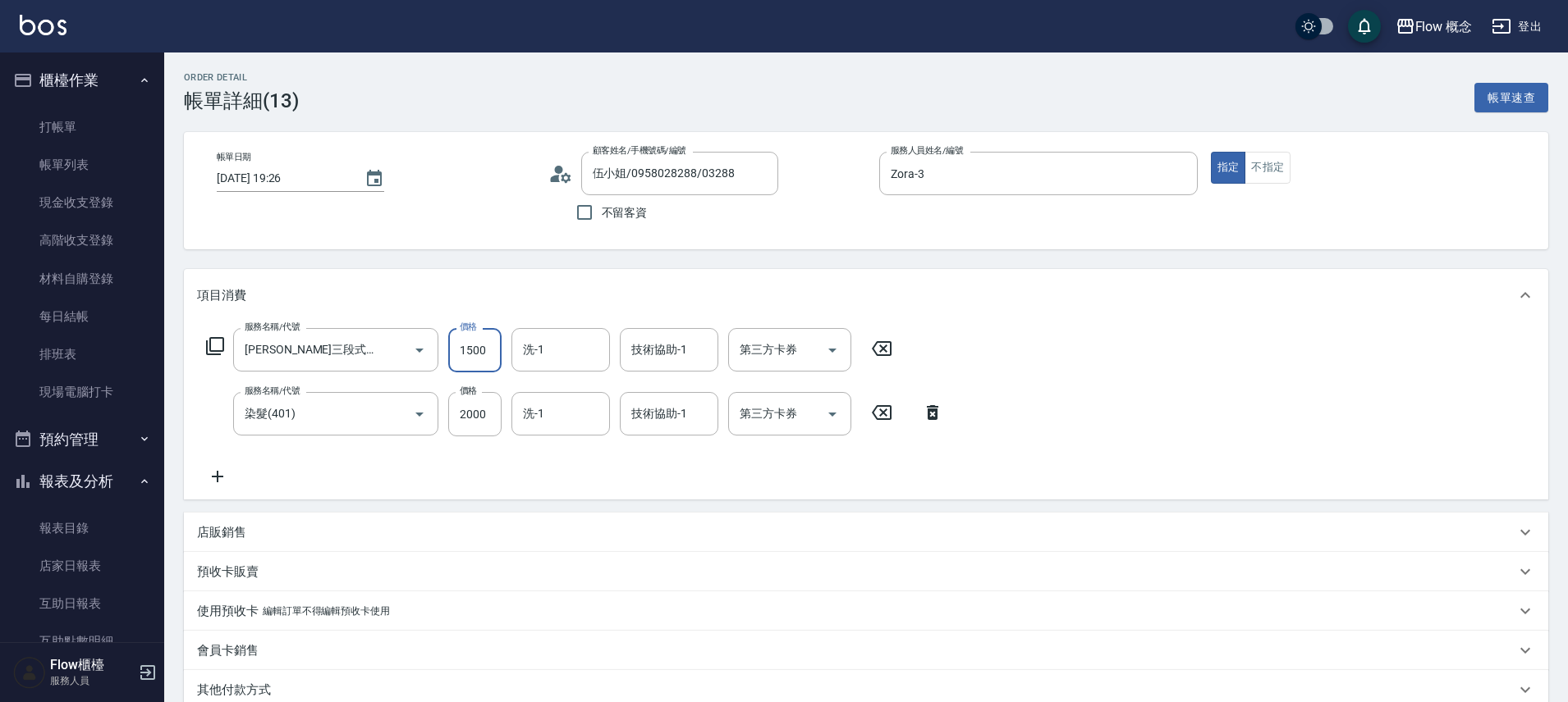
type input "1500"
click at [470, 450] on div "服務名稱/代號 凡洛絲三段式護髮(503) 服務名稱/代號 價格 1500 價格 洗-1 洗-1 技術協助-1 技術協助-1 第三方卡券 第三方卡券 服務名稱…" at bounding box center [574, 407] width 756 height 159
click at [489, 419] on input "2000" at bounding box center [474, 414] width 53 height 44
type input "1500"
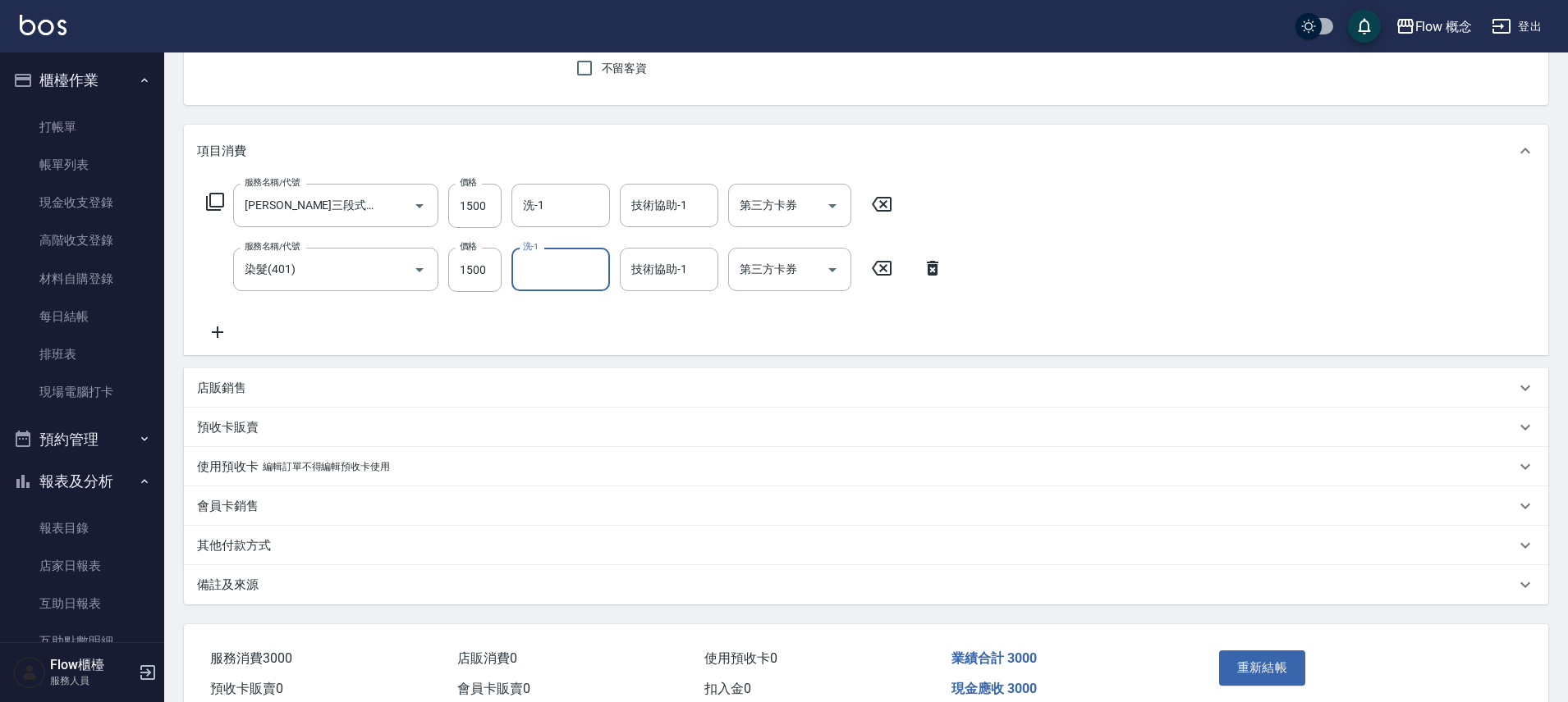
scroll to position [224, 0]
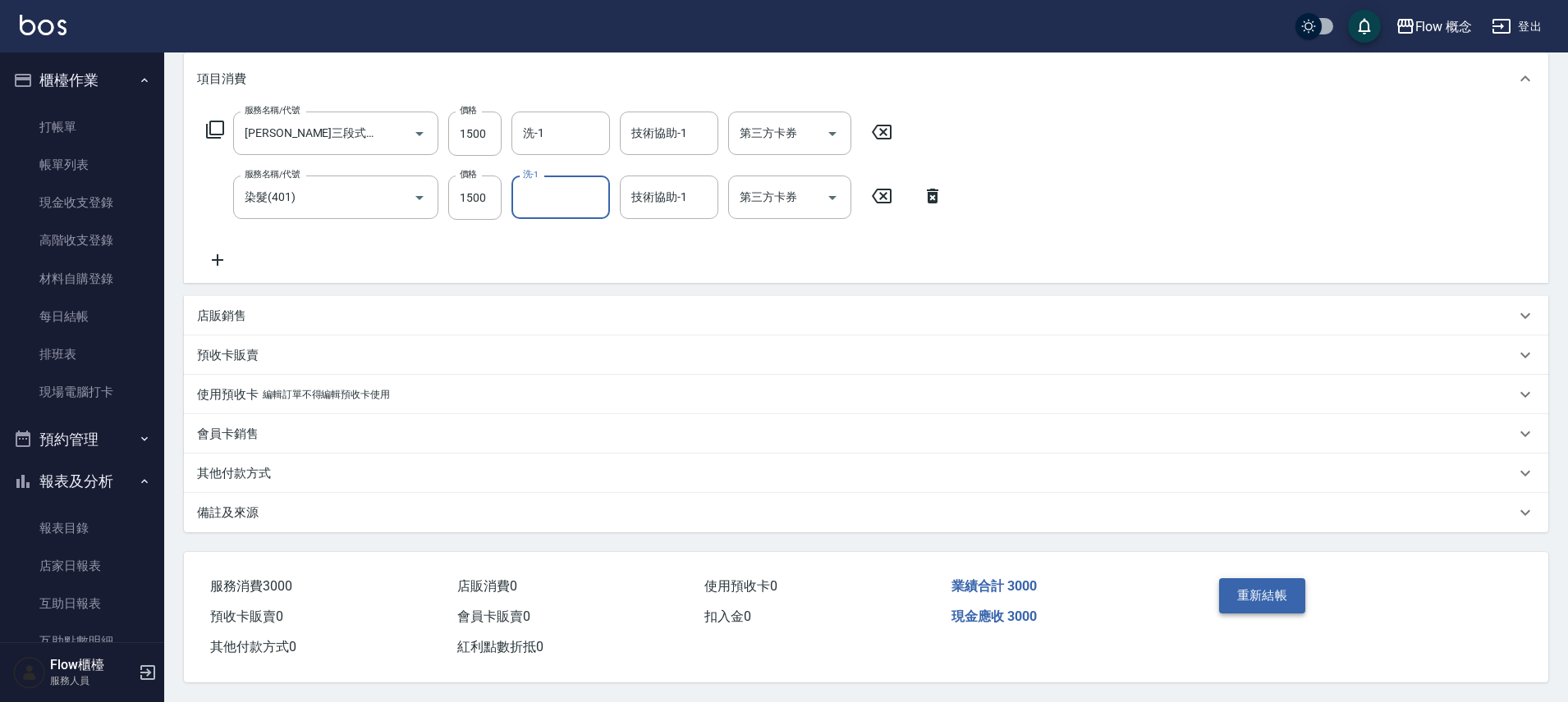
click at [1291, 599] on button "重新結帳" at bounding box center [1262, 596] width 87 height 34
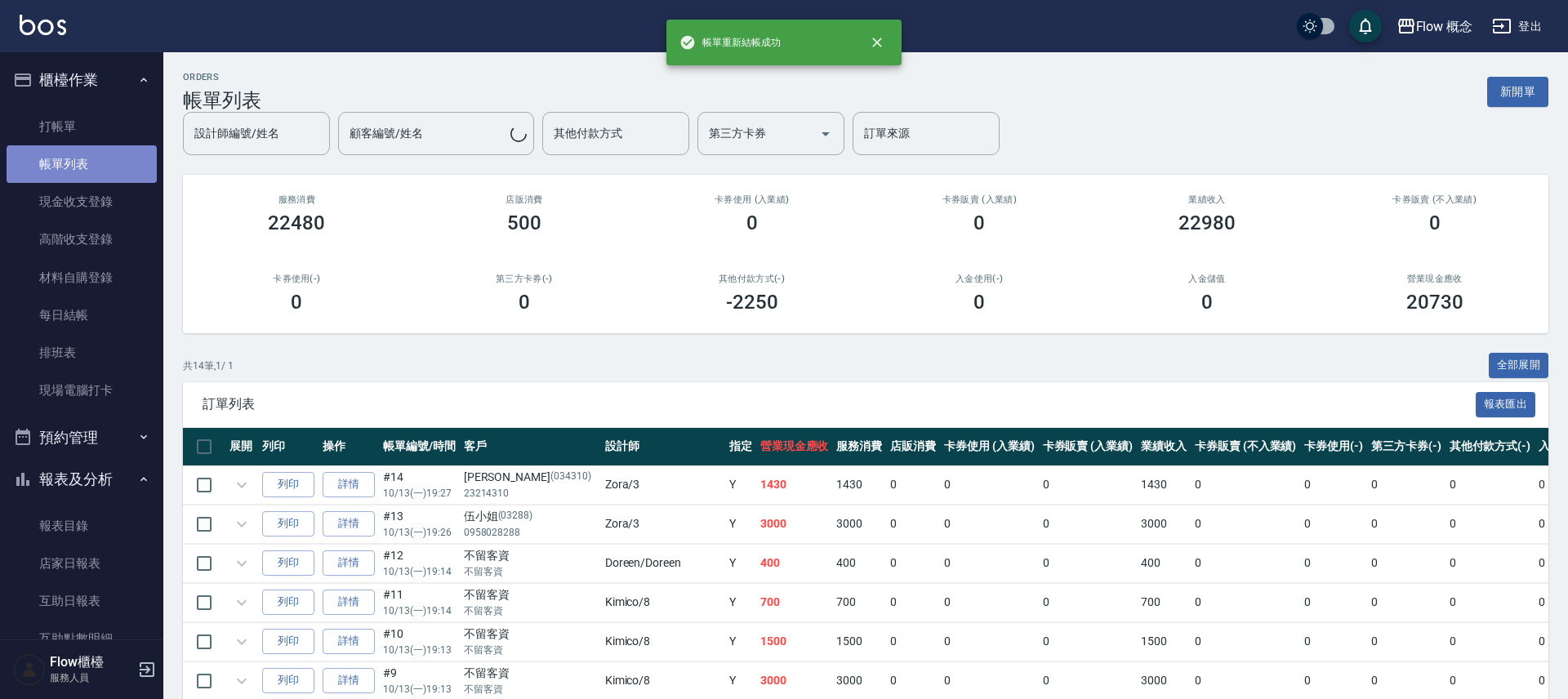
click at [83, 162] on link "帳單列表" at bounding box center [81, 164] width 150 height 38
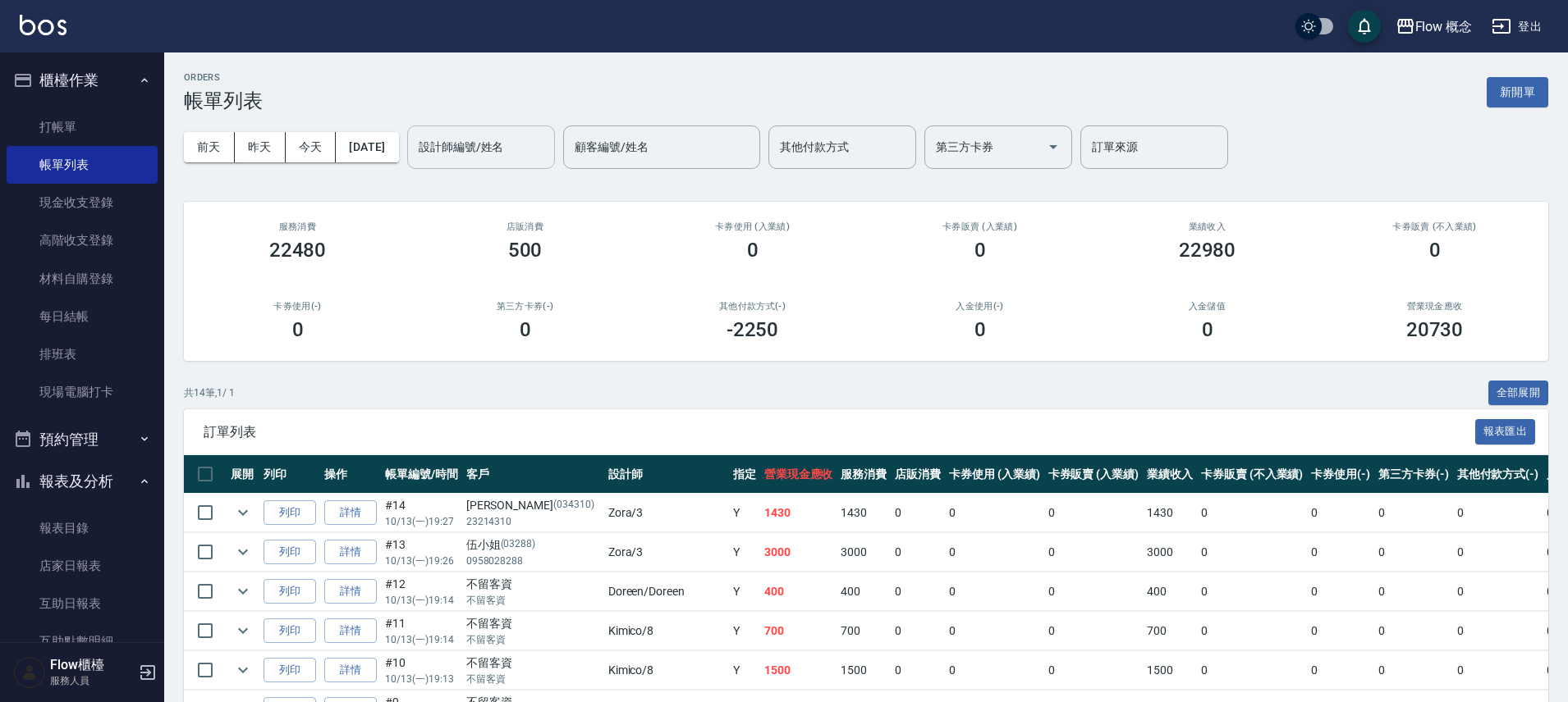
click at [545, 159] on input "設計師編號/姓名" at bounding box center [481, 147] width 133 height 29
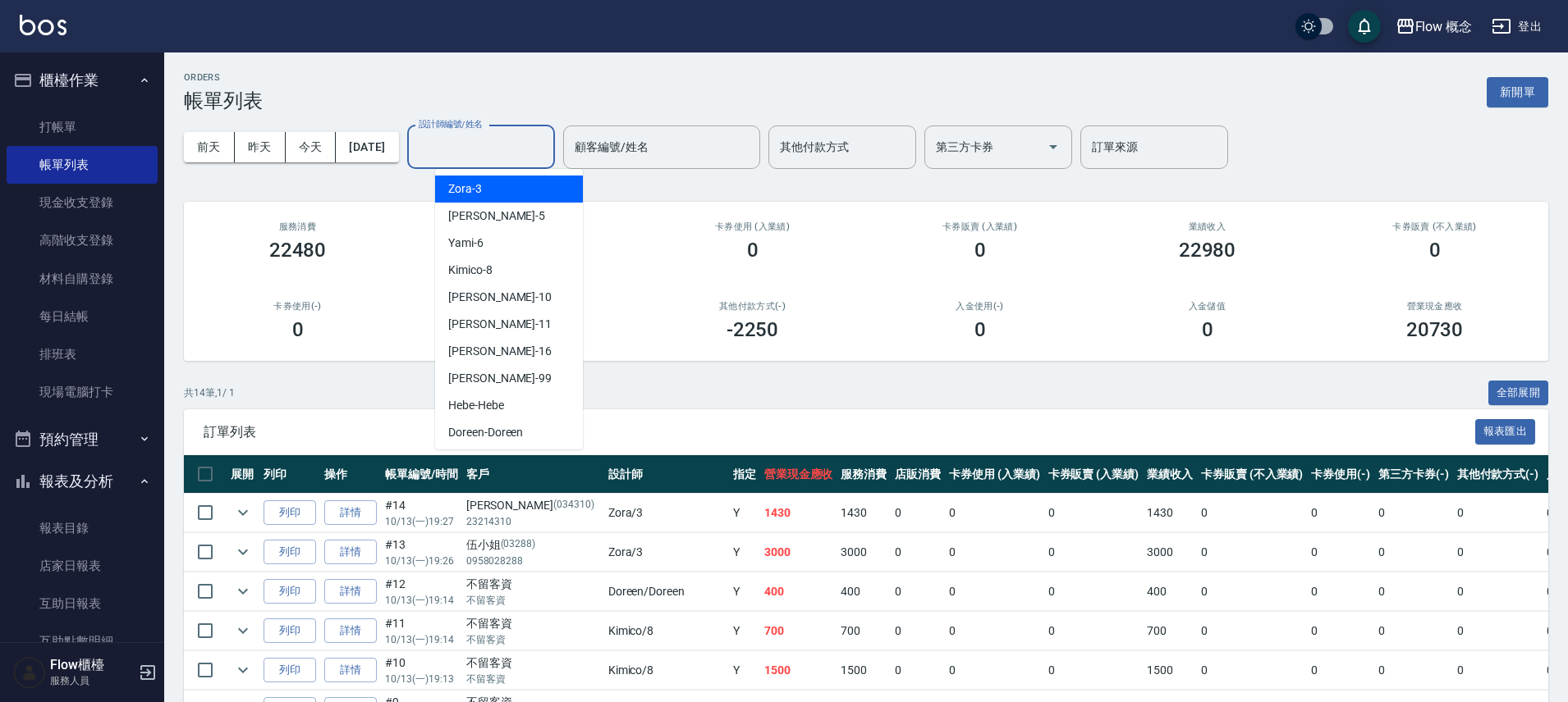
click at [537, 190] on div "Zora -3" at bounding box center [509, 189] width 148 height 27
type input "Zora-3"
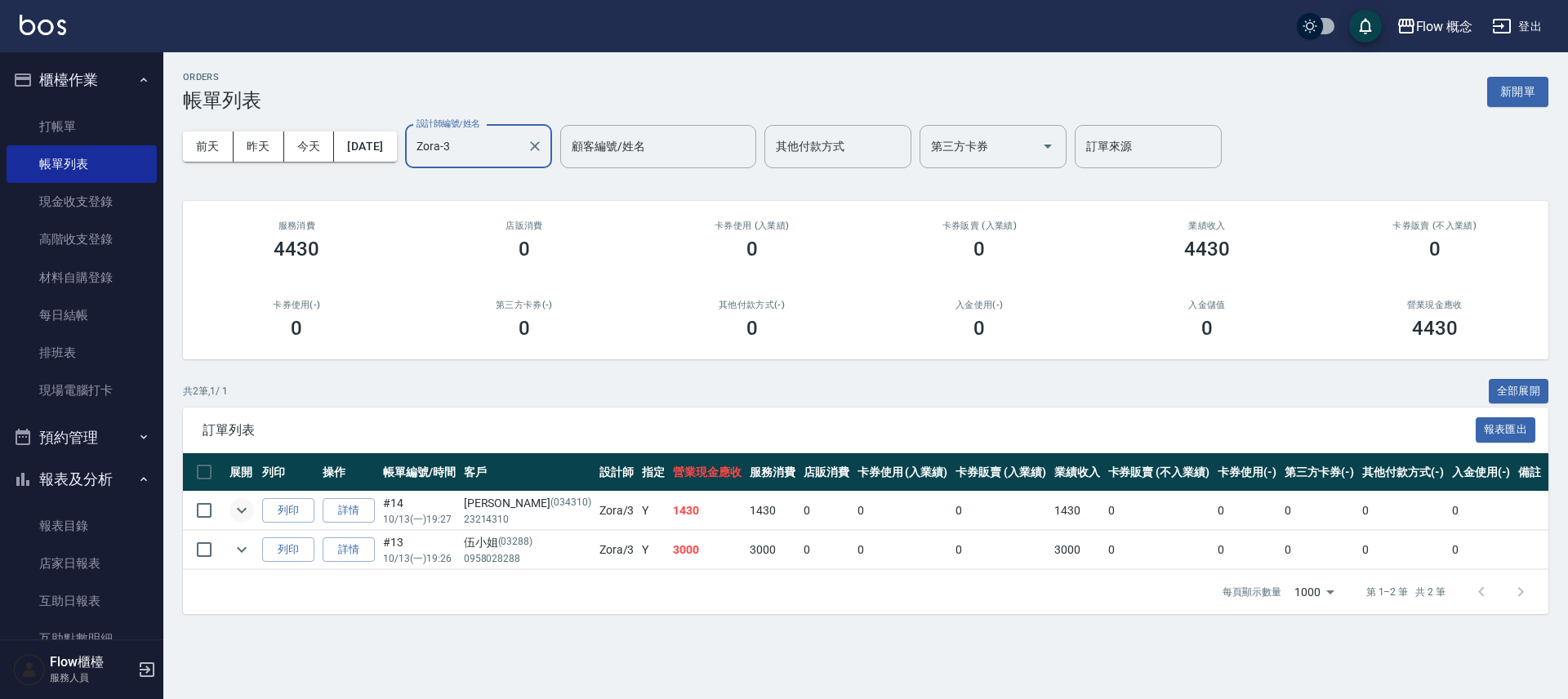
click at [245, 504] on icon "expand row" at bounding box center [242, 511] width 20 height 20
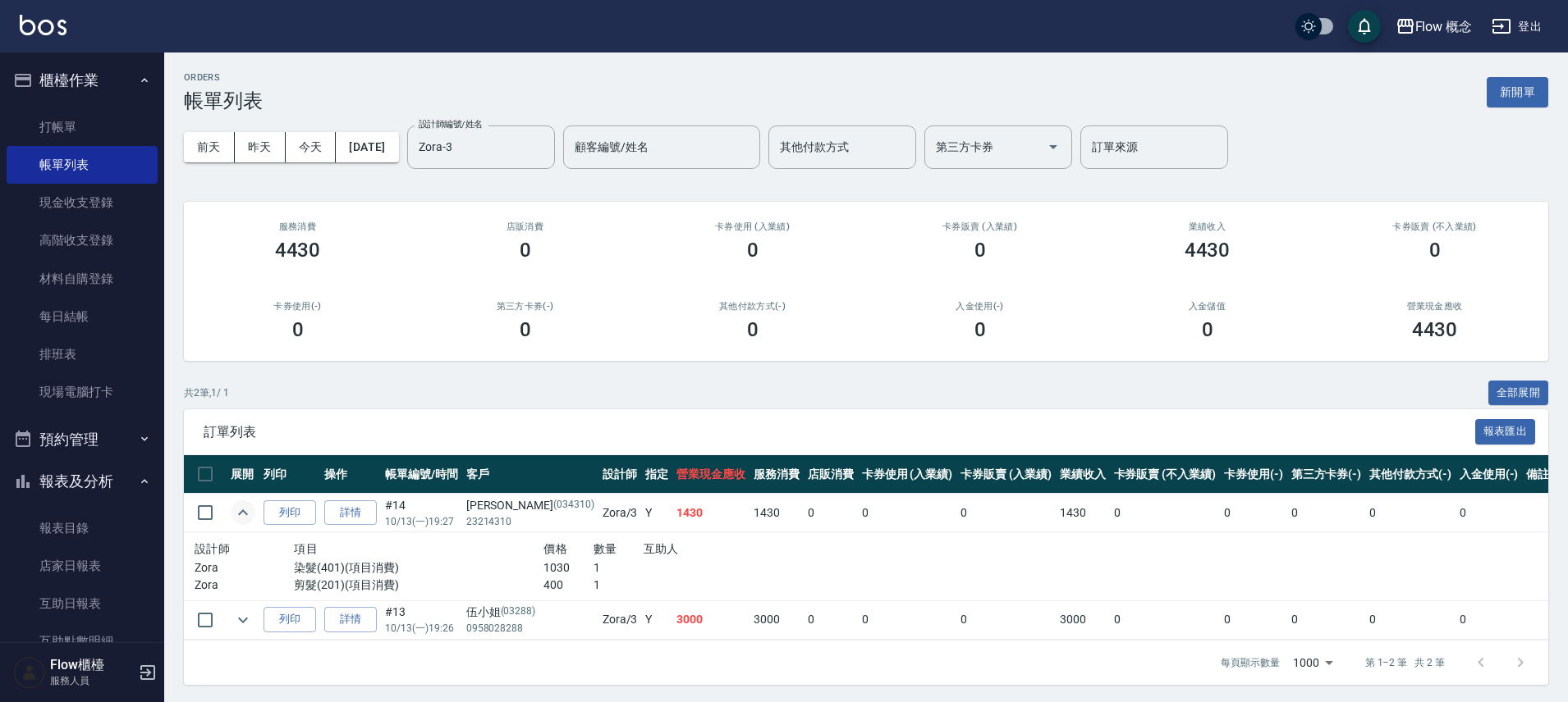
click at [246, 506] on icon "expand row" at bounding box center [243, 513] width 20 height 20
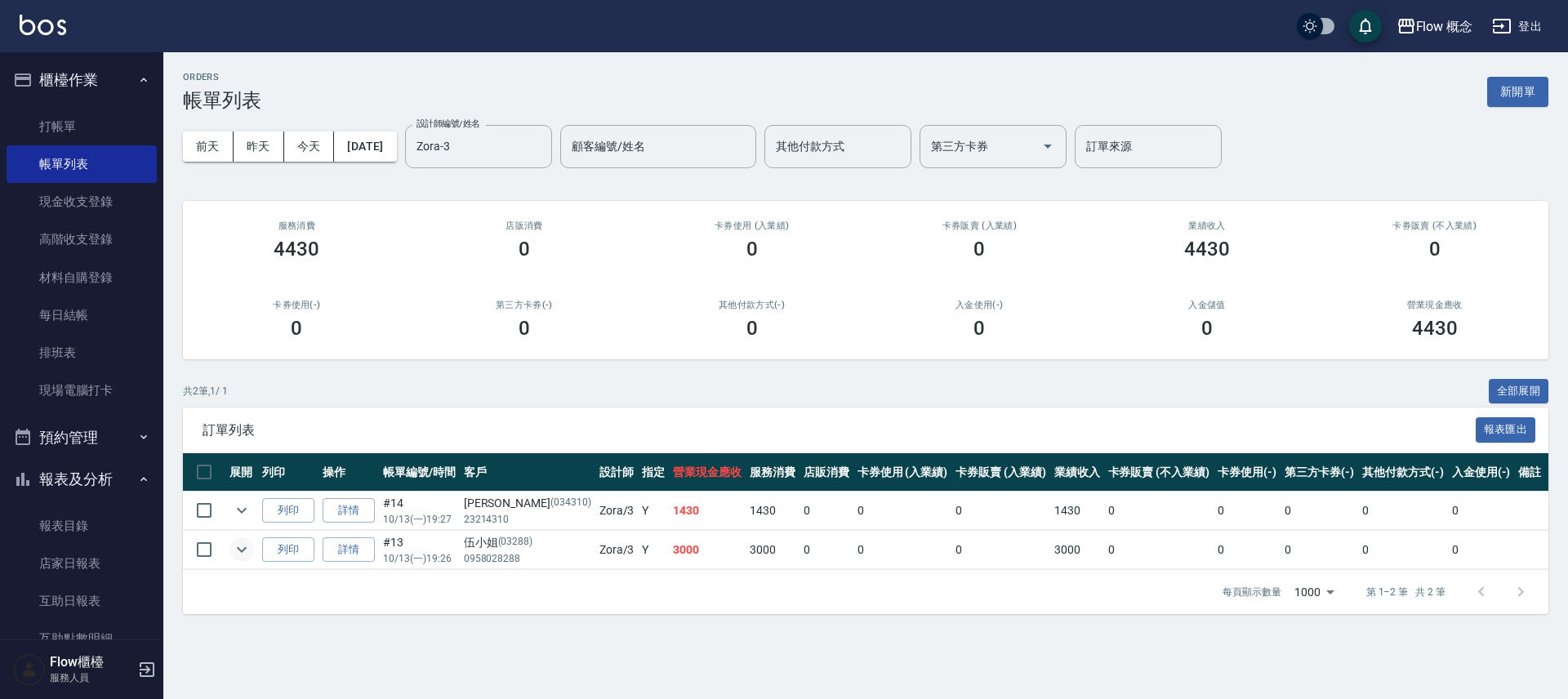
click at [241, 537] on tbody "列印 詳情 #14 10/13 (一) 19:27 陳小姐 (034310) 23214310 Zora /3 Y 1430 1430 0 0 0 1430 …" at bounding box center [891, 530] width 1416 height 78
click at [241, 540] on icon "expand row" at bounding box center [242, 550] width 20 height 20
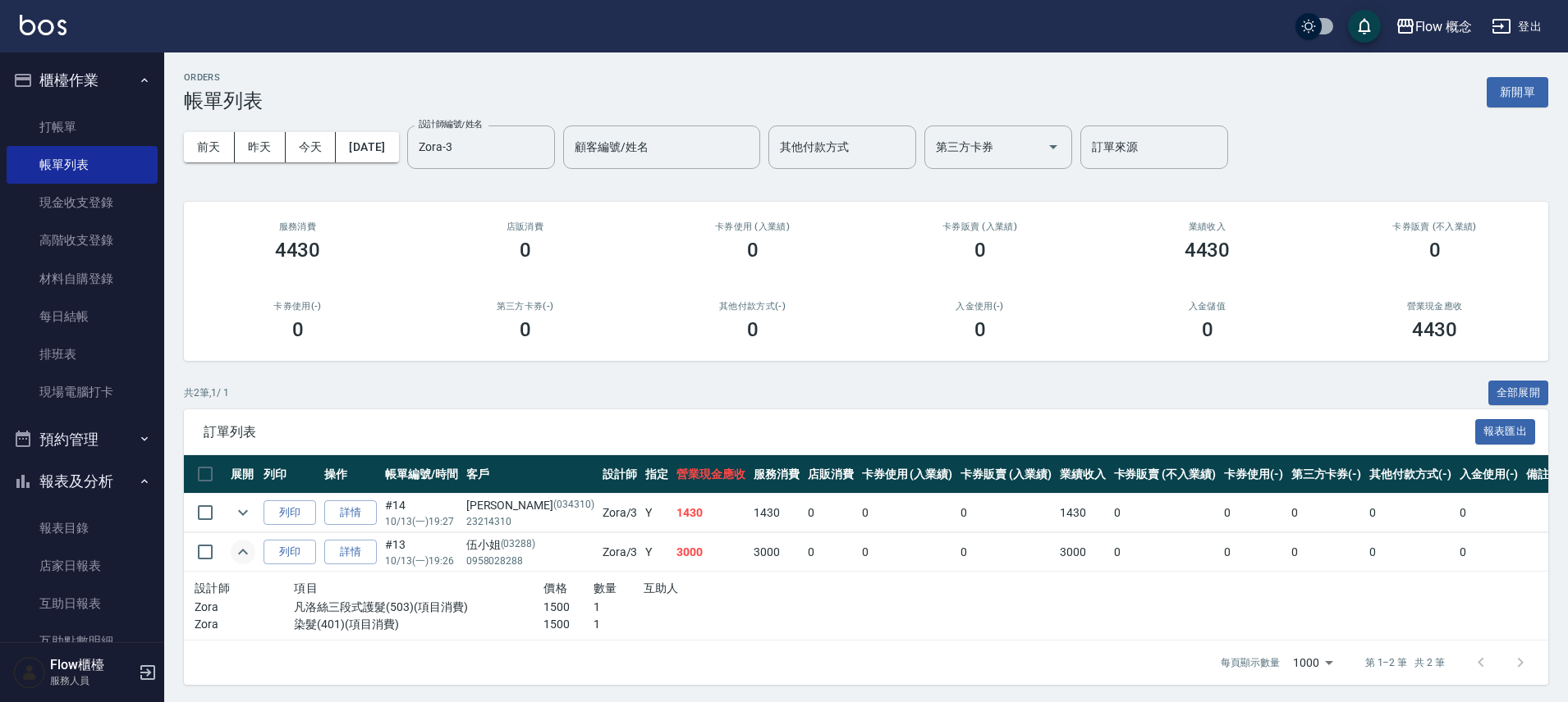
click at [248, 555] on icon "expand row" at bounding box center [243, 552] width 20 height 20
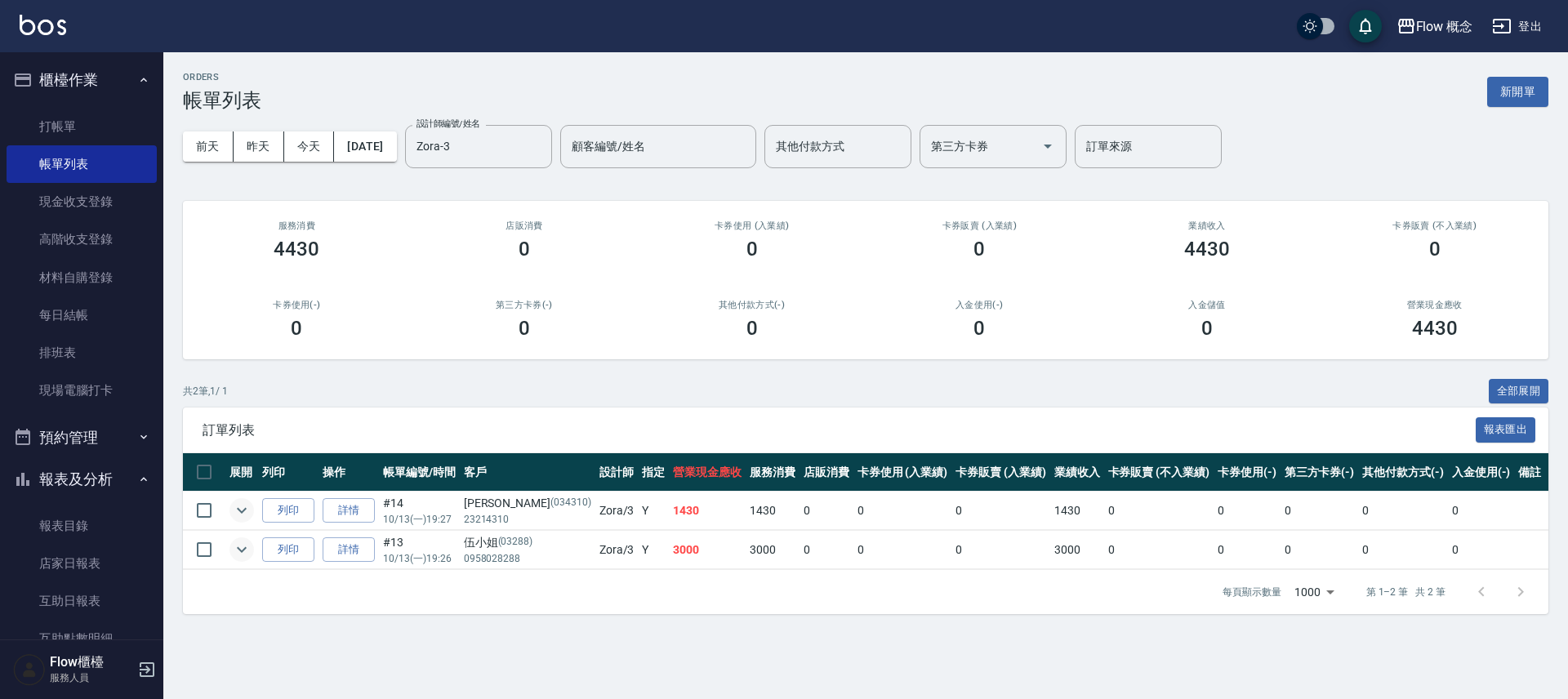
click at [240, 520] on button "expand row" at bounding box center [241, 510] width 24 height 24
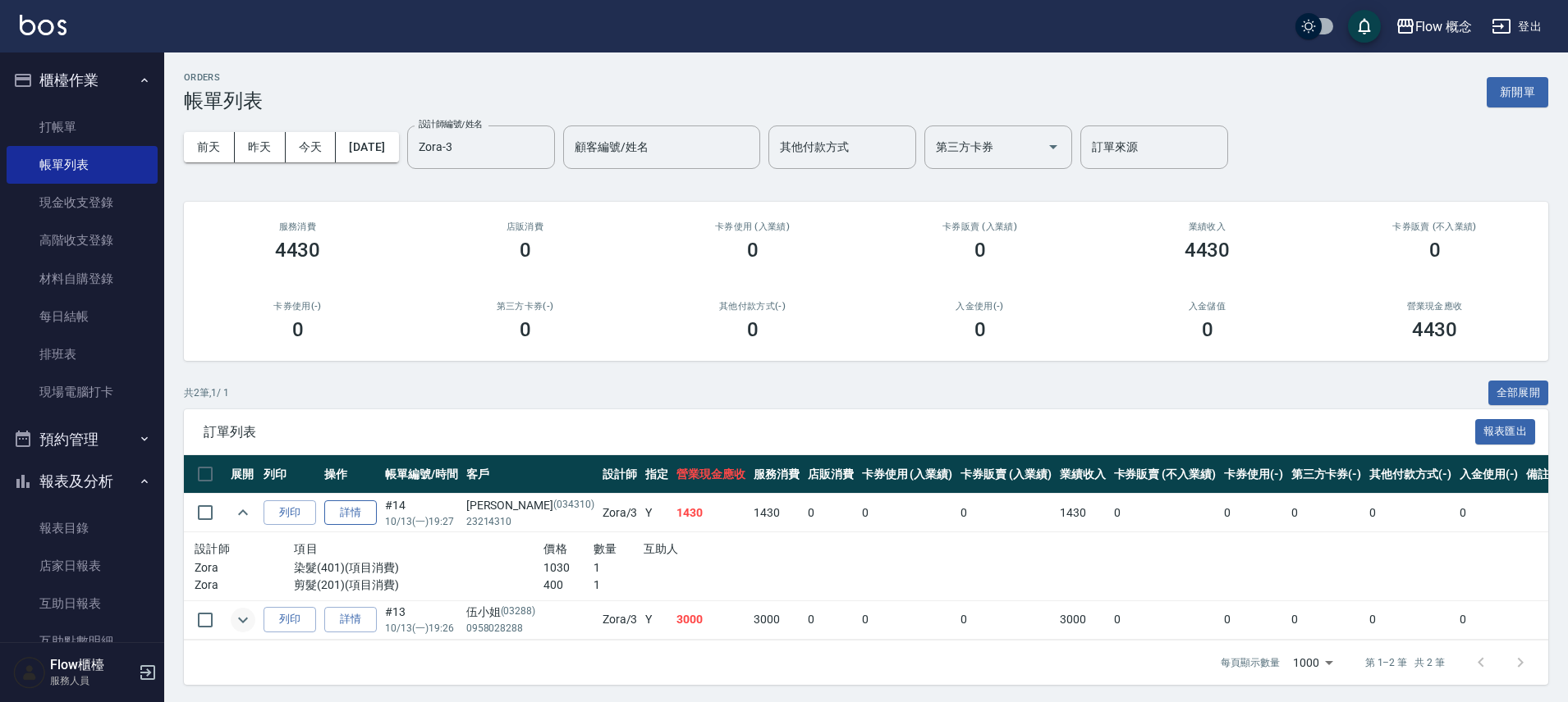
click at [362, 523] on link "詳情" at bounding box center [351, 513] width 52 height 25
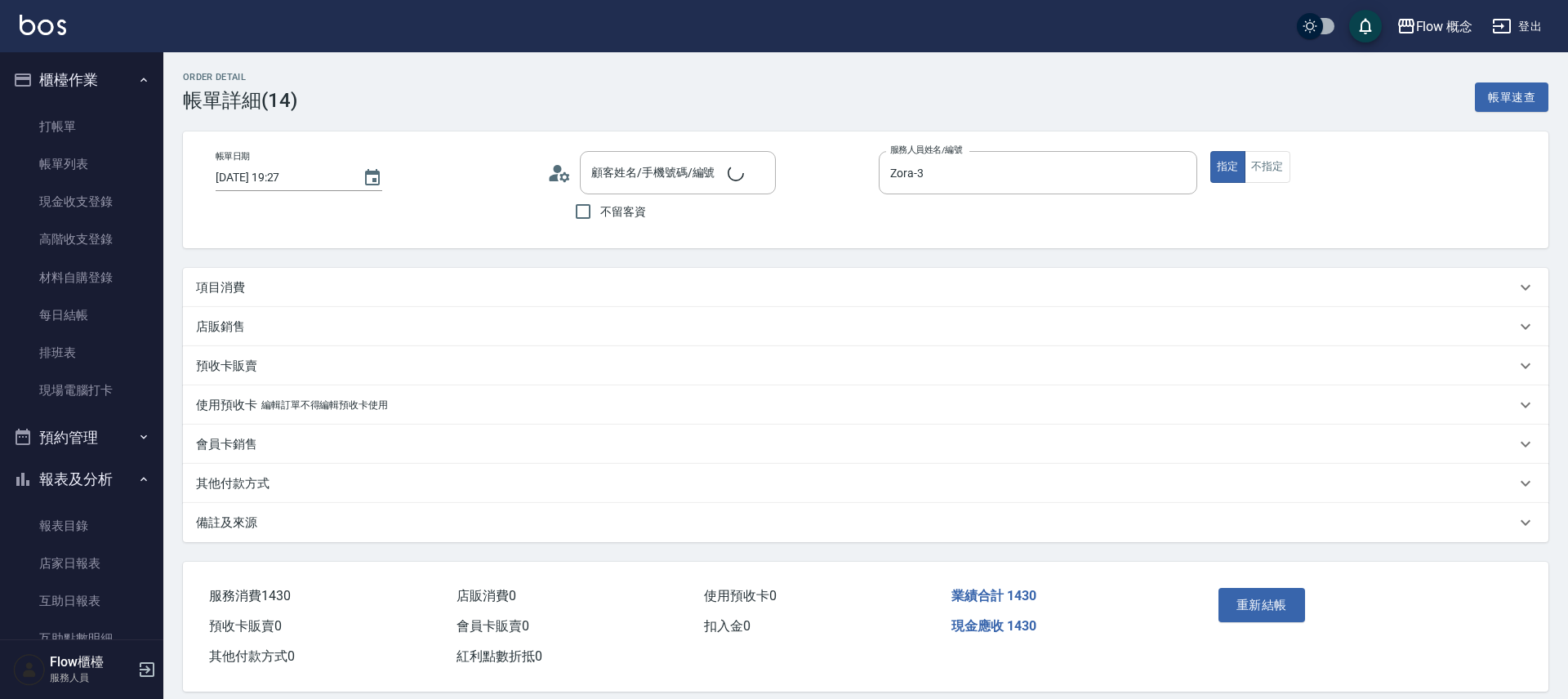
type input "2025/10/13 19:27"
type input "Zora-3"
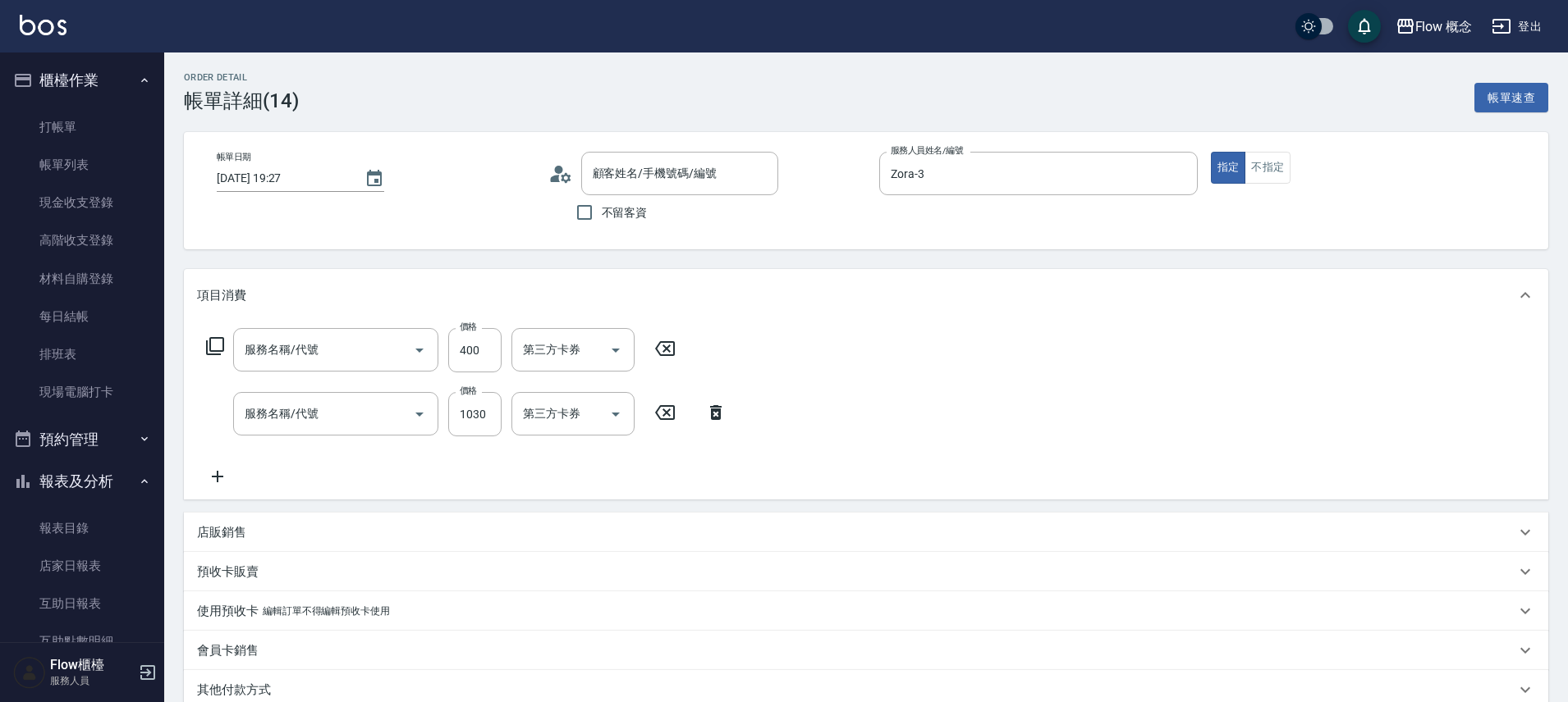
type input "陳小姐/23214310/034310"
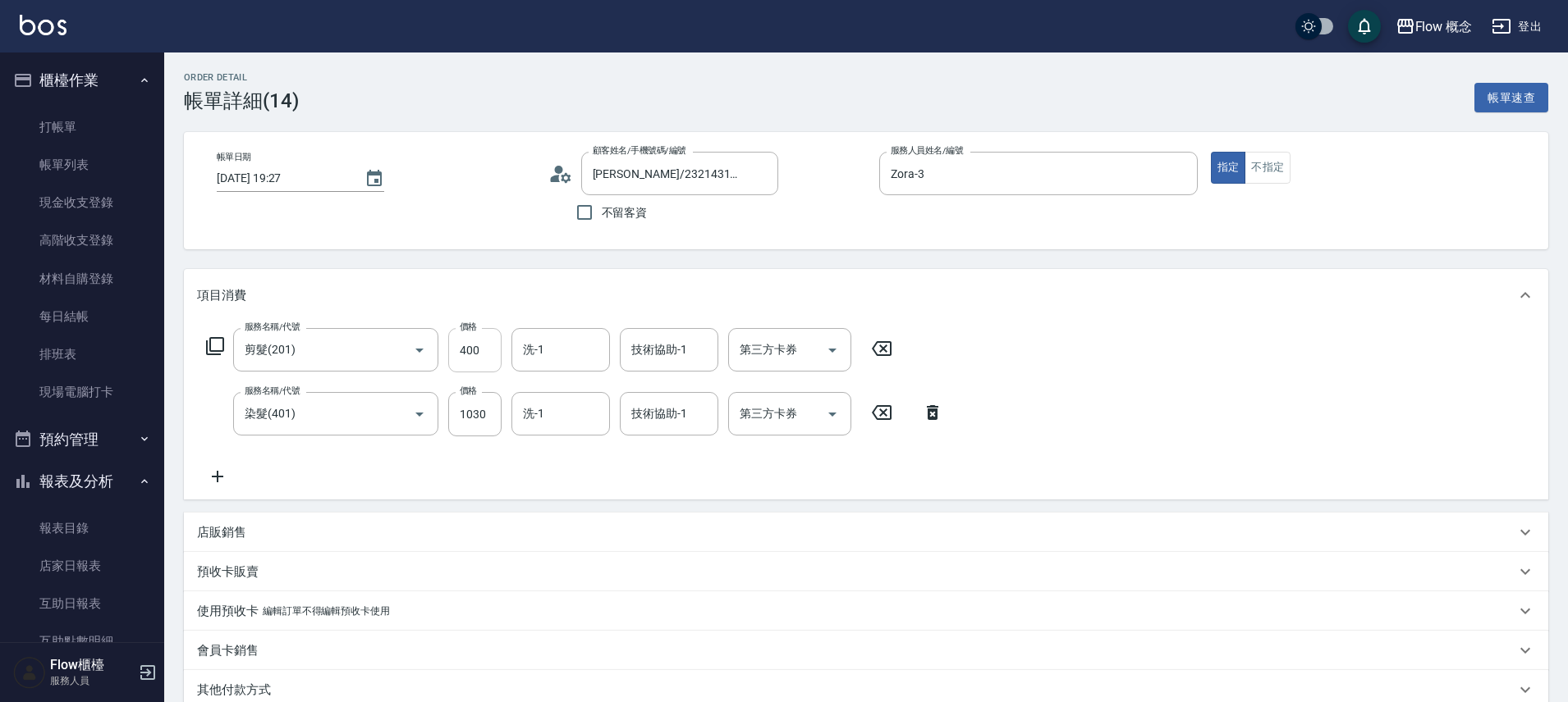
type input "剪髮(201)"
type input "染髮(401)"
click at [479, 359] on input "400" at bounding box center [474, 350] width 53 height 44
click at [384, 451] on div "服務名稱/代號 剪髮(201) 服務名稱/代號 價格 400 價格 洗-1 洗-1 技術協助-1 技術協助-1 第三方卡券 第三方卡券 服務名稱/代號 染髮(…" at bounding box center [574, 407] width 756 height 159
click at [871, 354] on icon at bounding box center [882, 349] width 41 height 20
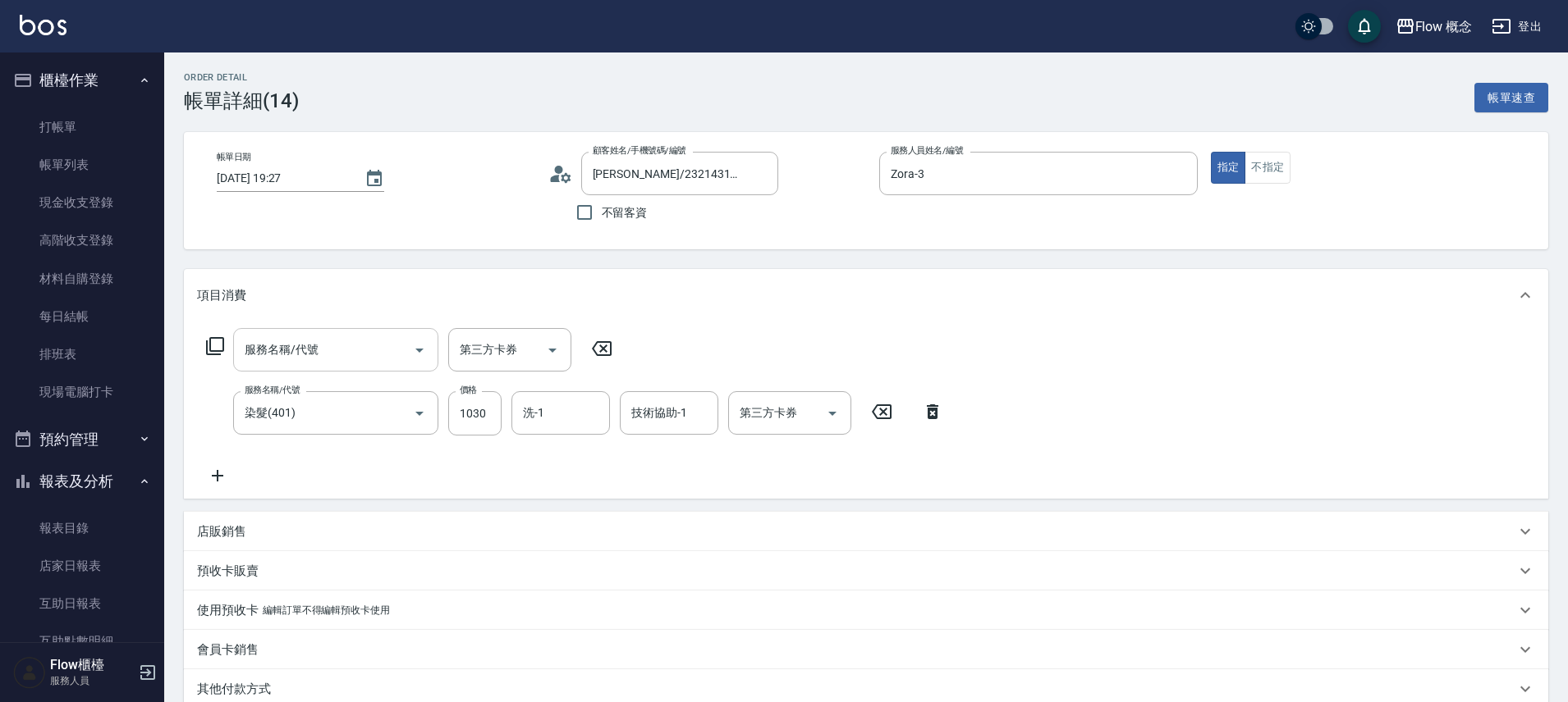
click at [368, 349] on input "服務名稱/代號" at bounding box center [324, 350] width 166 height 29
type input "x"
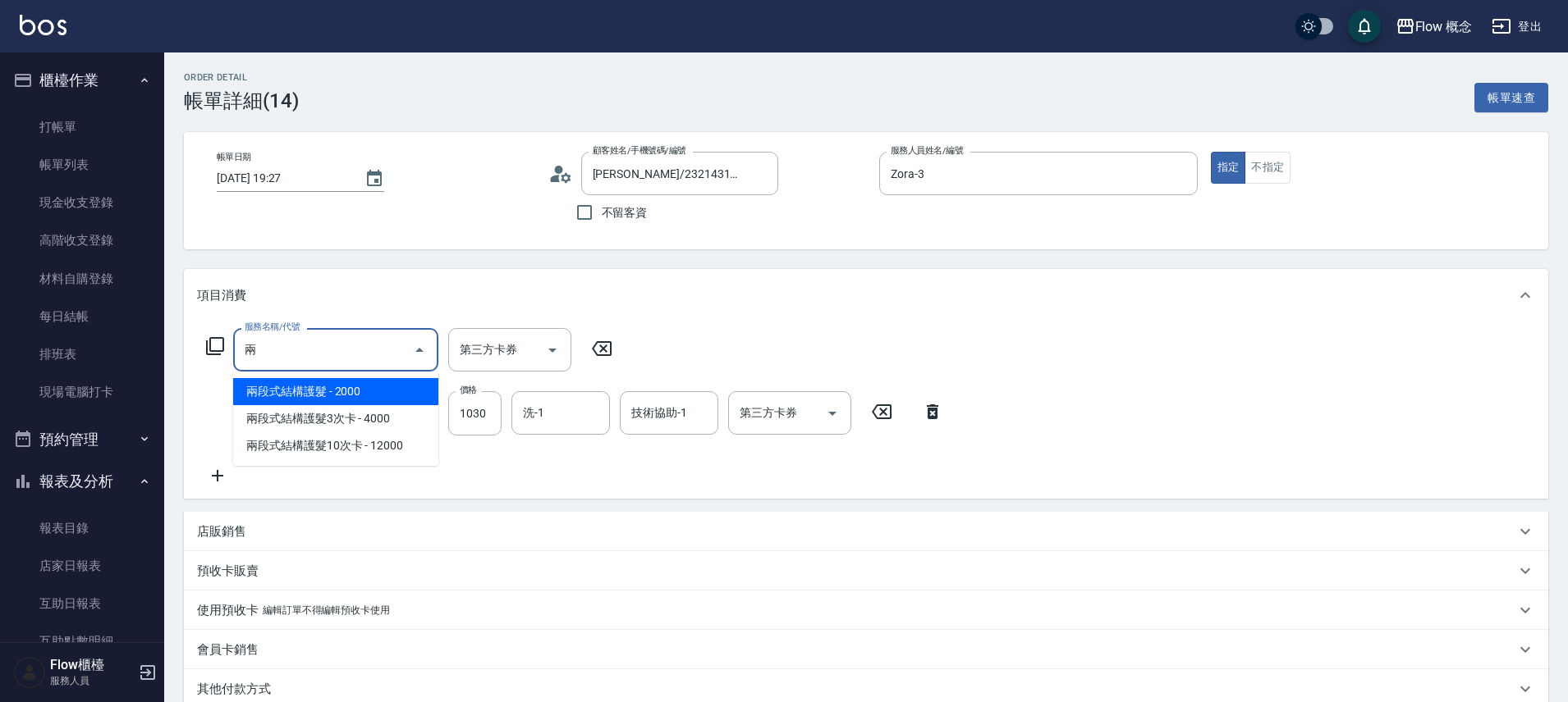
type input "兩段式結構護髮(502)"
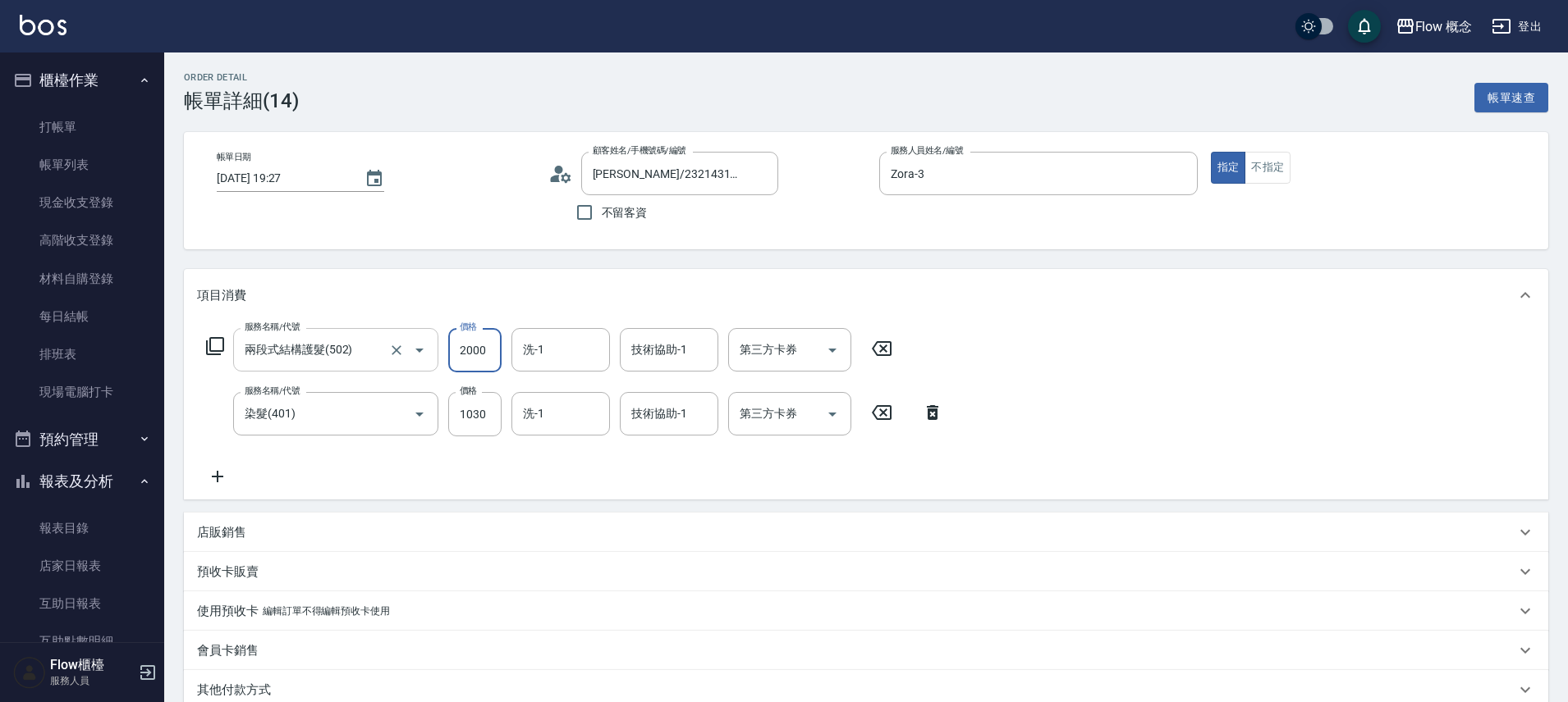
type input "３"
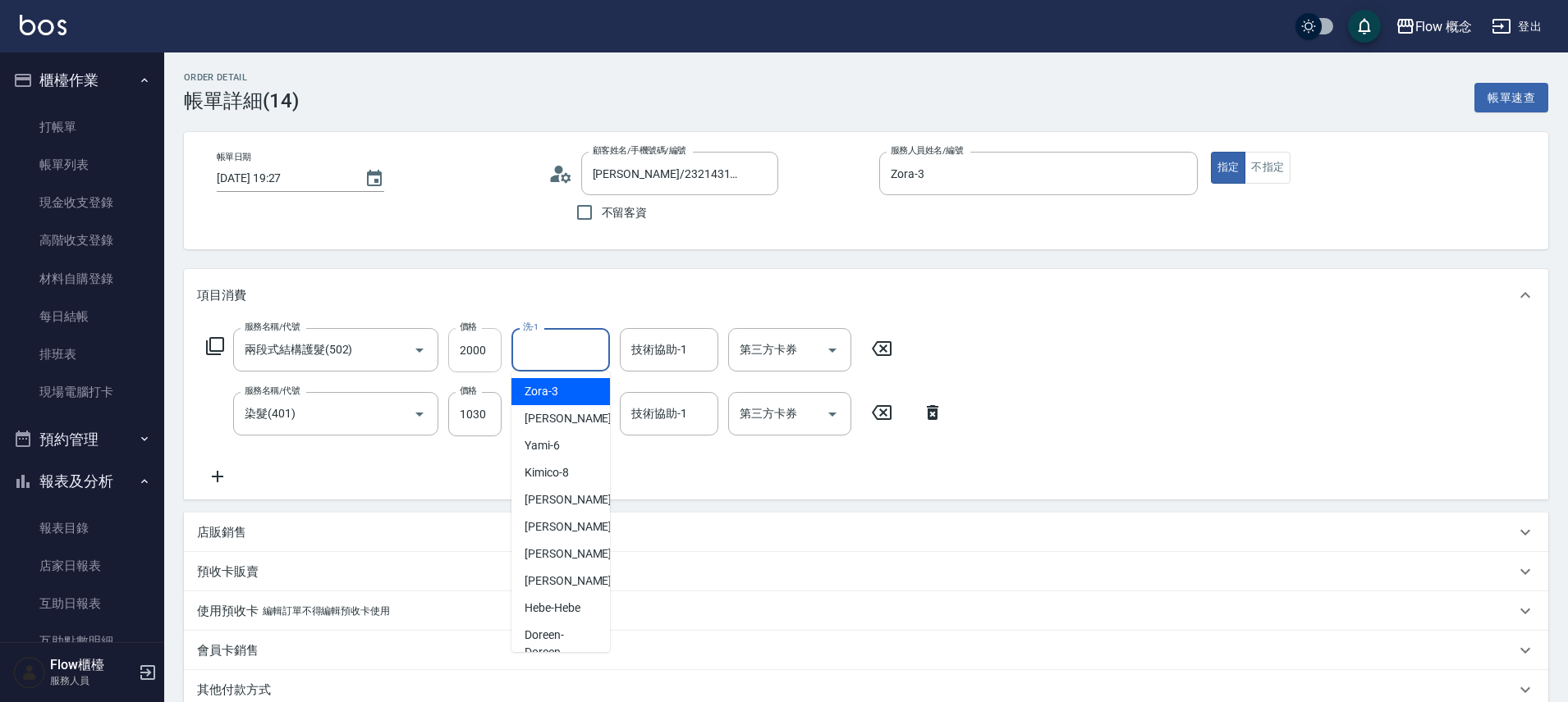
click at [467, 361] on input "2000" at bounding box center [474, 350] width 53 height 44
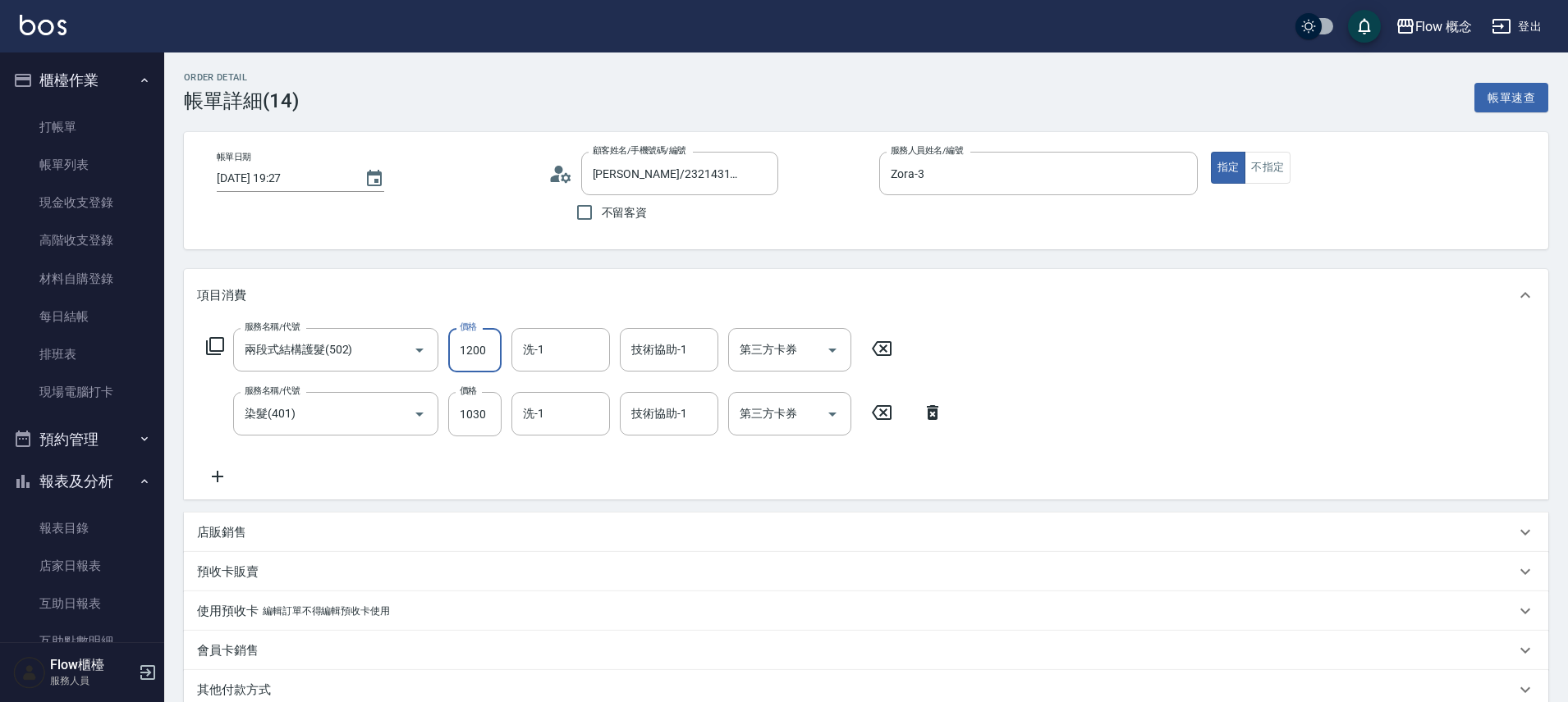
type input "1200"
click at [496, 418] on input "1030" at bounding box center [474, 414] width 53 height 44
type input "1000"
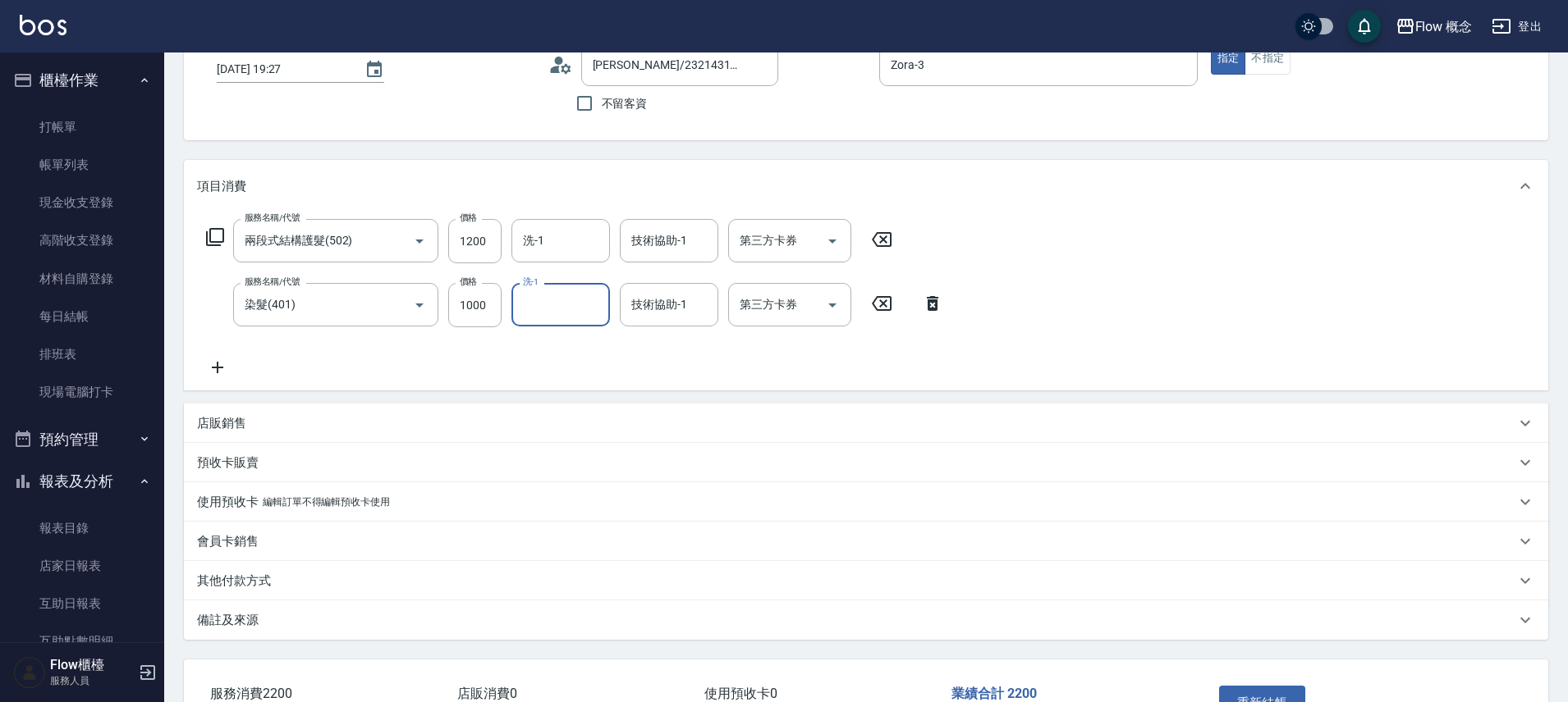
scroll to position [224, 0]
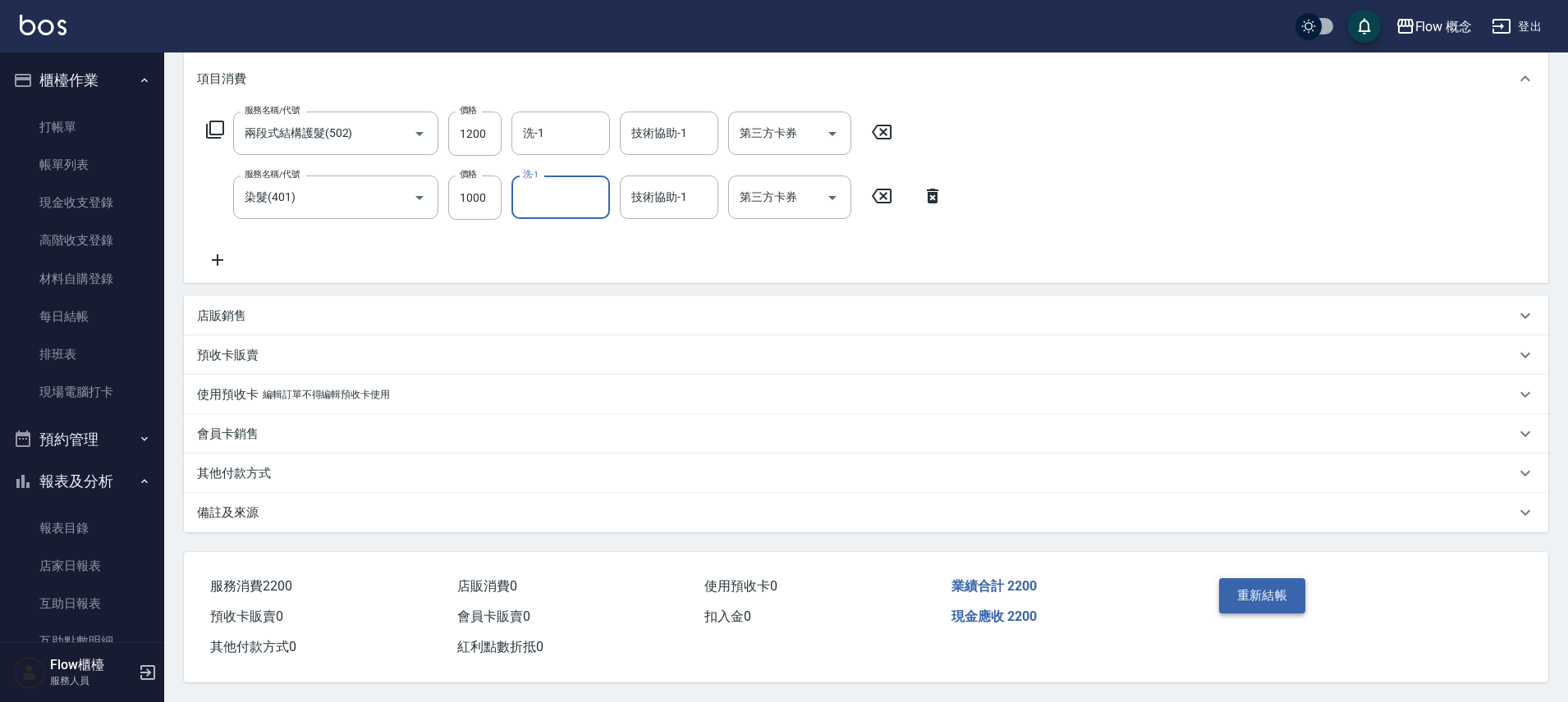
click at [1251, 599] on button "重新結帳" at bounding box center [1262, 596] width 87 height 34
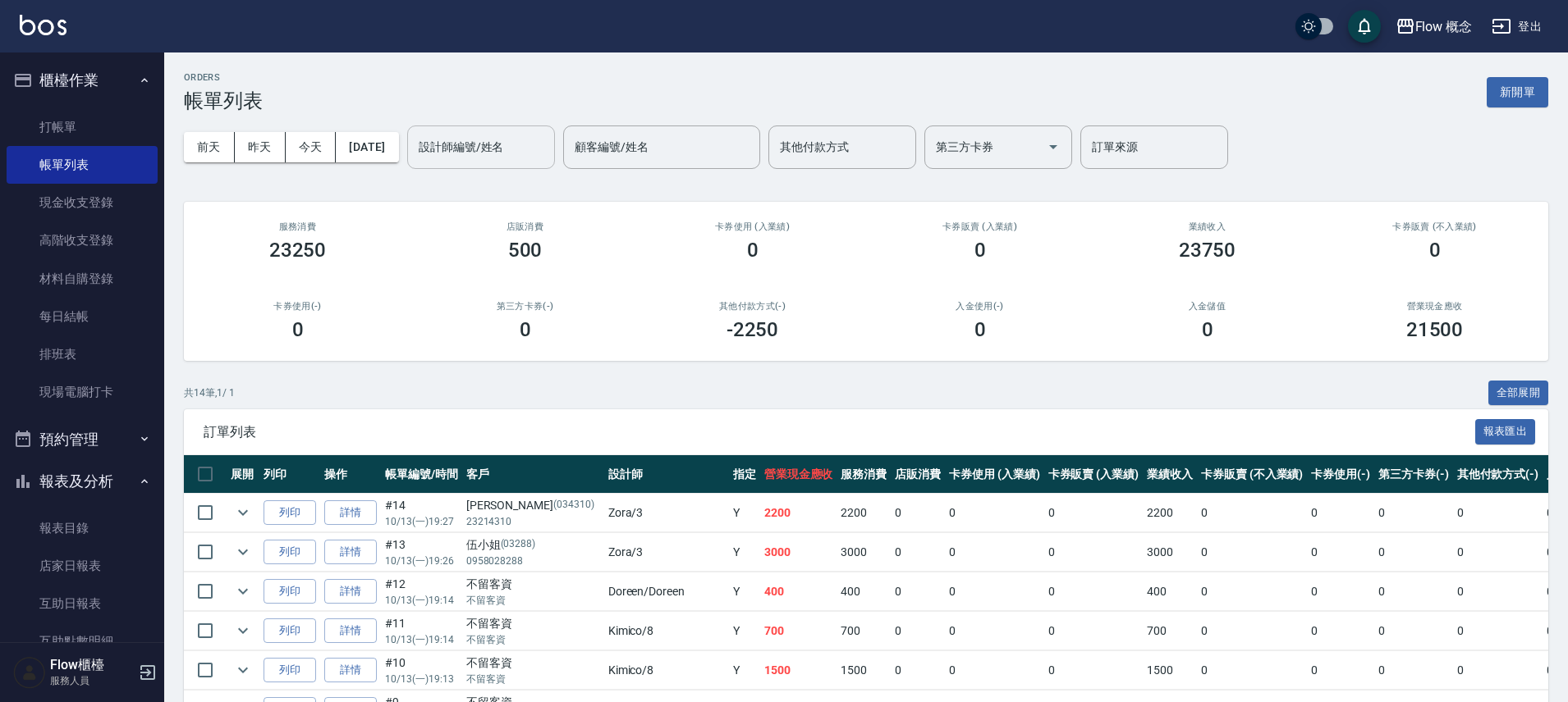
click at [504, 161] on div "設計師編號/姓名" at bounding box center [481, 147] width 148 height 43
click at [482, 150] on input "設計師編號/姓名" at bounding box center [481, 147] width 133 height 29
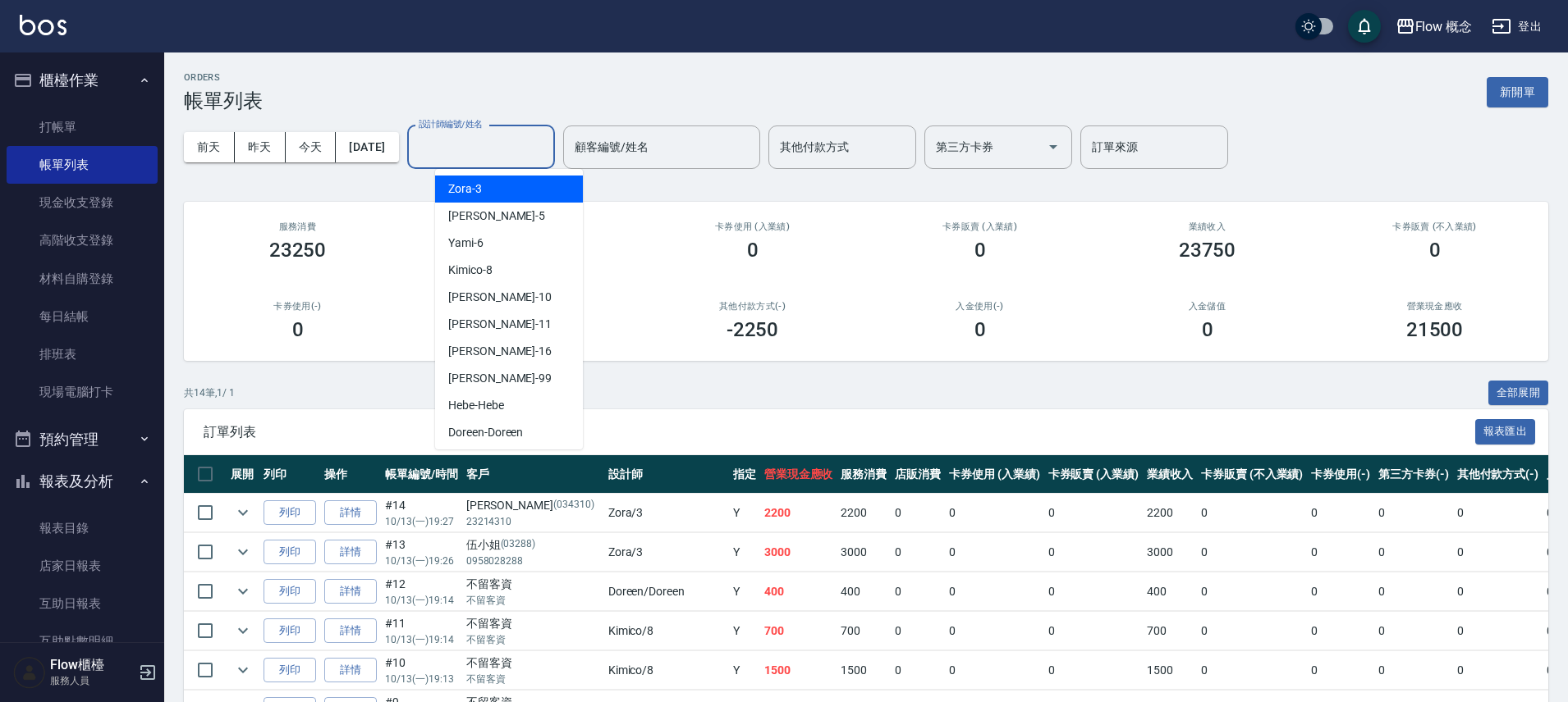
click at [481, 179] on div "Zora -3" at bounding box center [509, 189] width 148 height 27
type input "Zora-3"
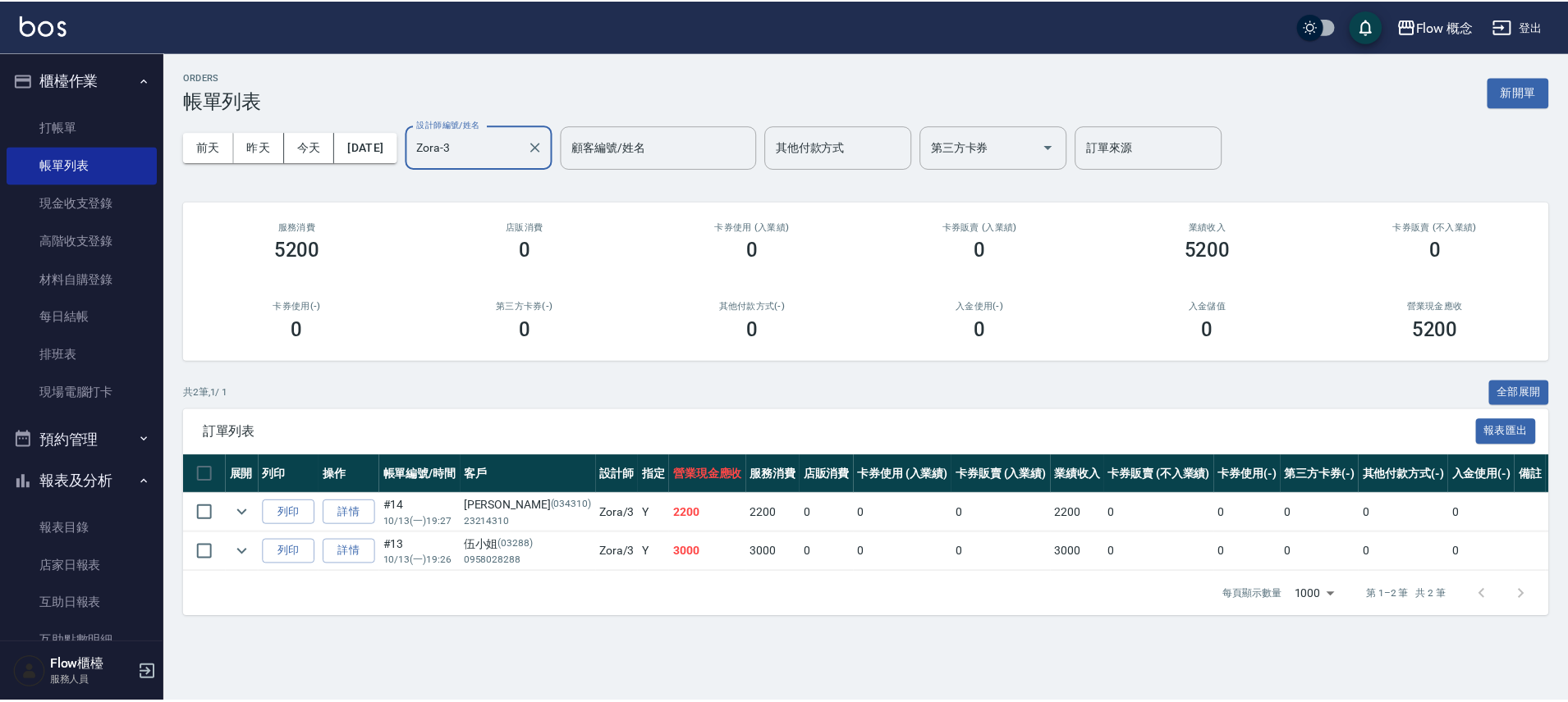
scroll to position [242, 0]
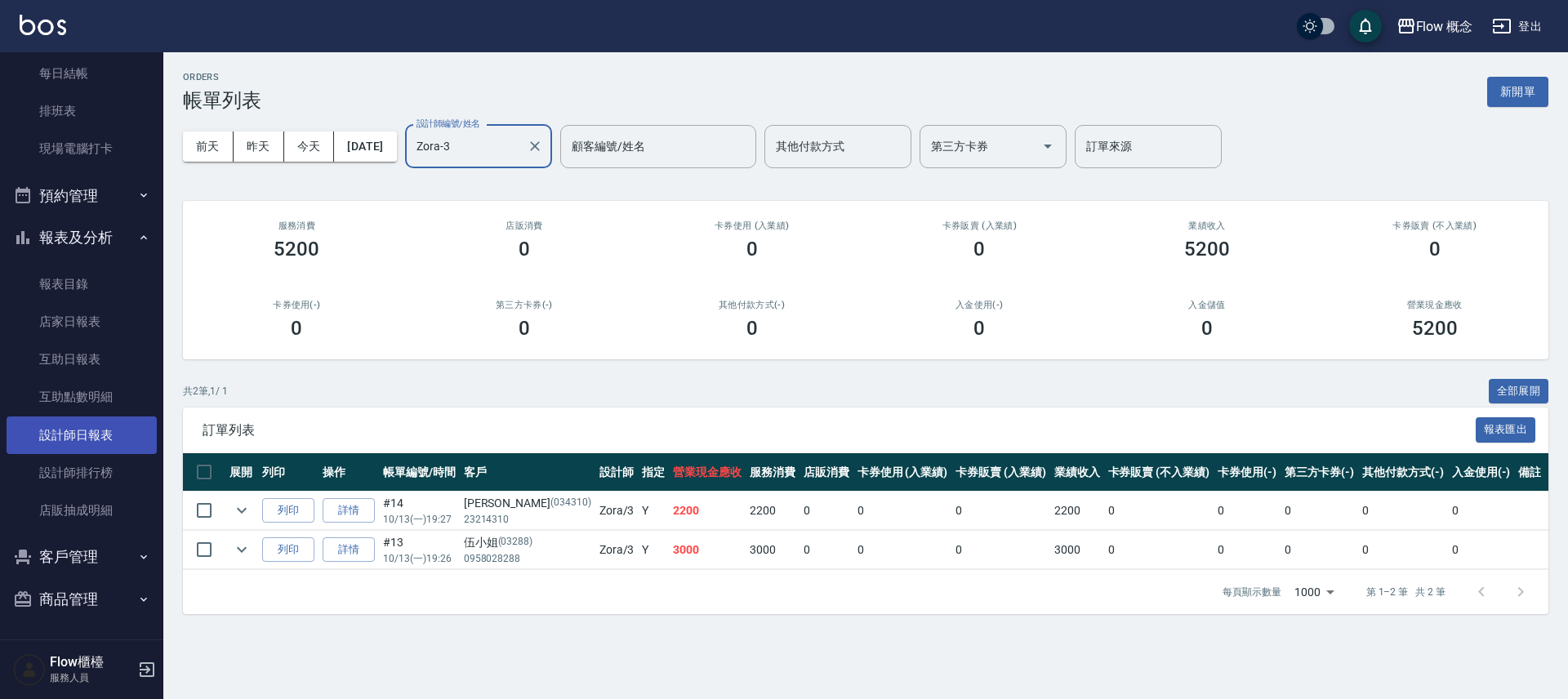
click at [75, 442] on link "設計師日報表" at bounding box center [81, 435] width 150 height 38
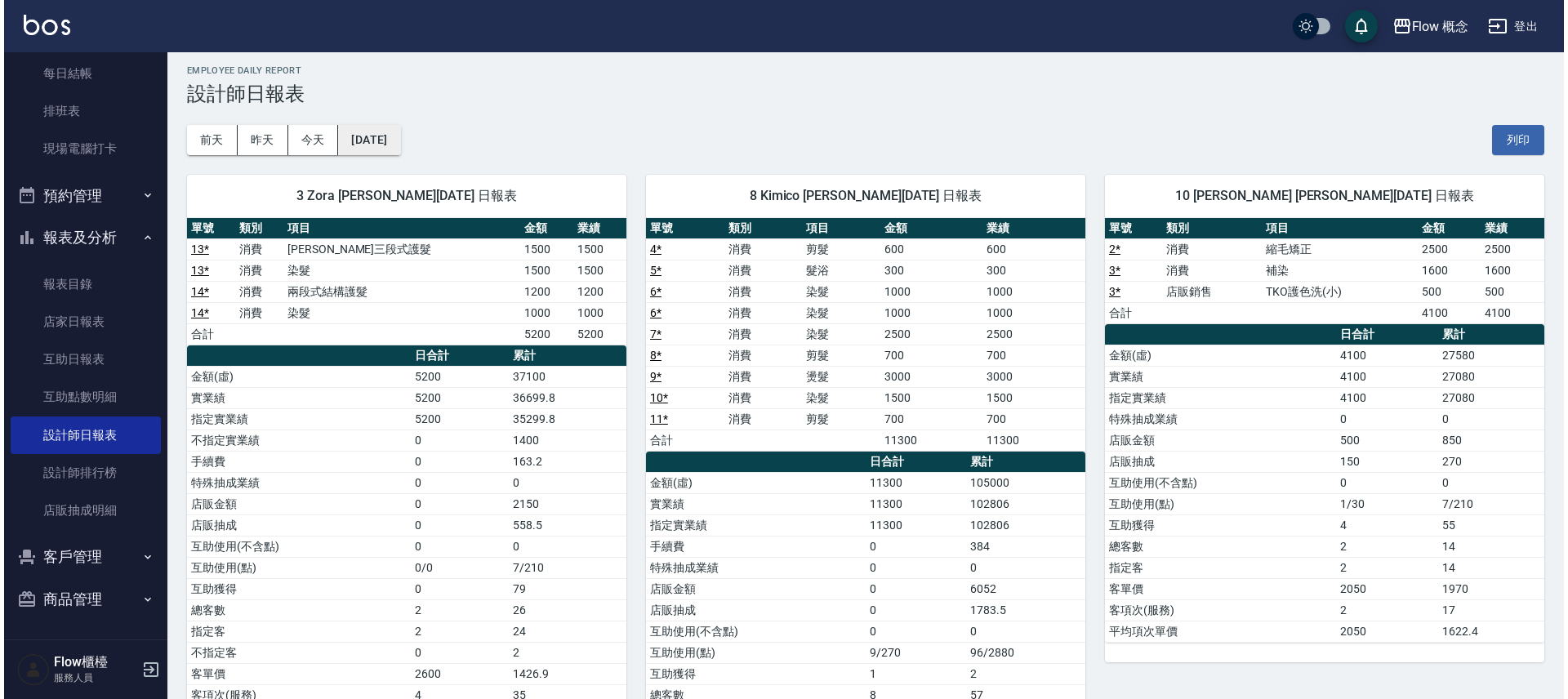
scroll to position [4, 0]
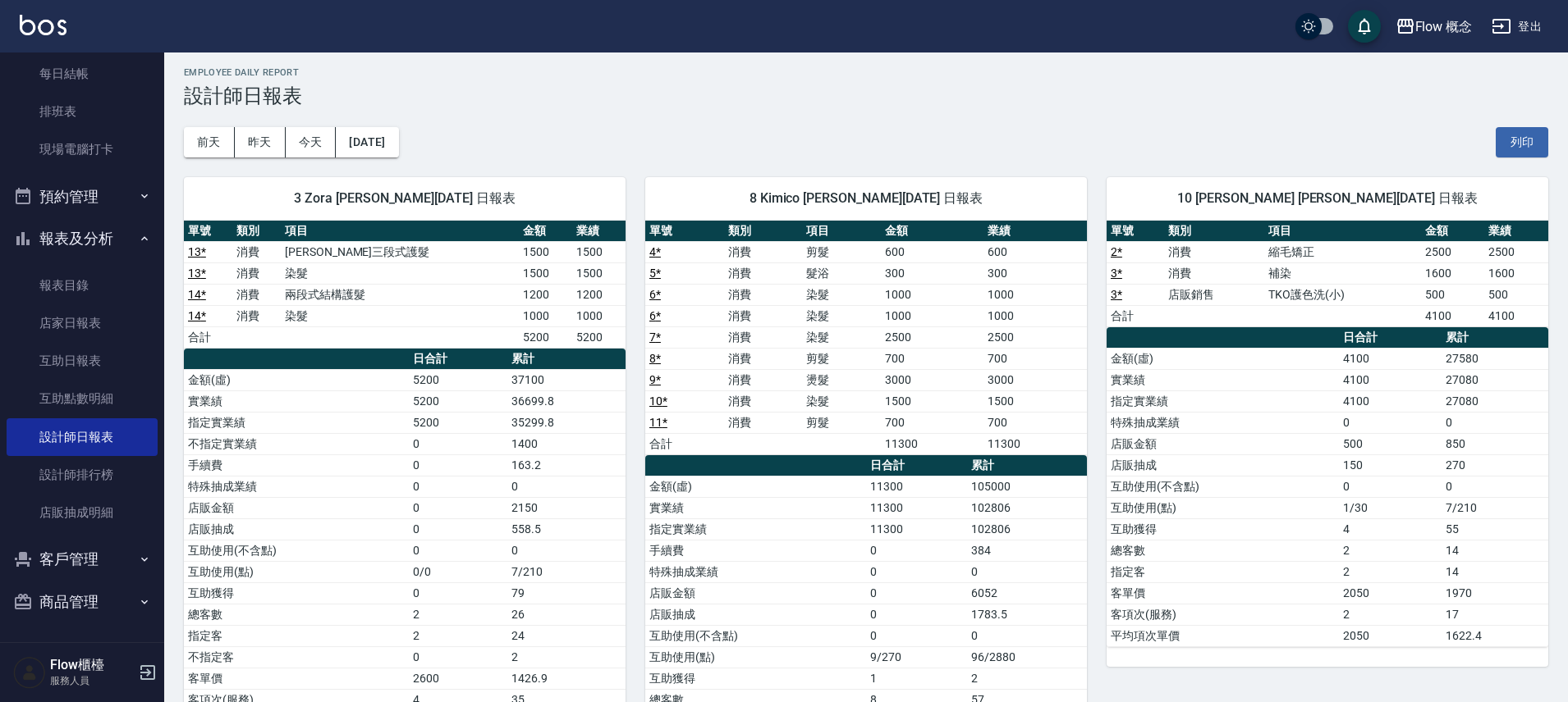
click at [371, 125] on div "前天 昨天 今天 2025/10/13 列印" at bounding box center [866, 141] width 1364 height 69
click at [368, 138] on button "[DATE]" at bounding box center [366, 142] width 62 height 31
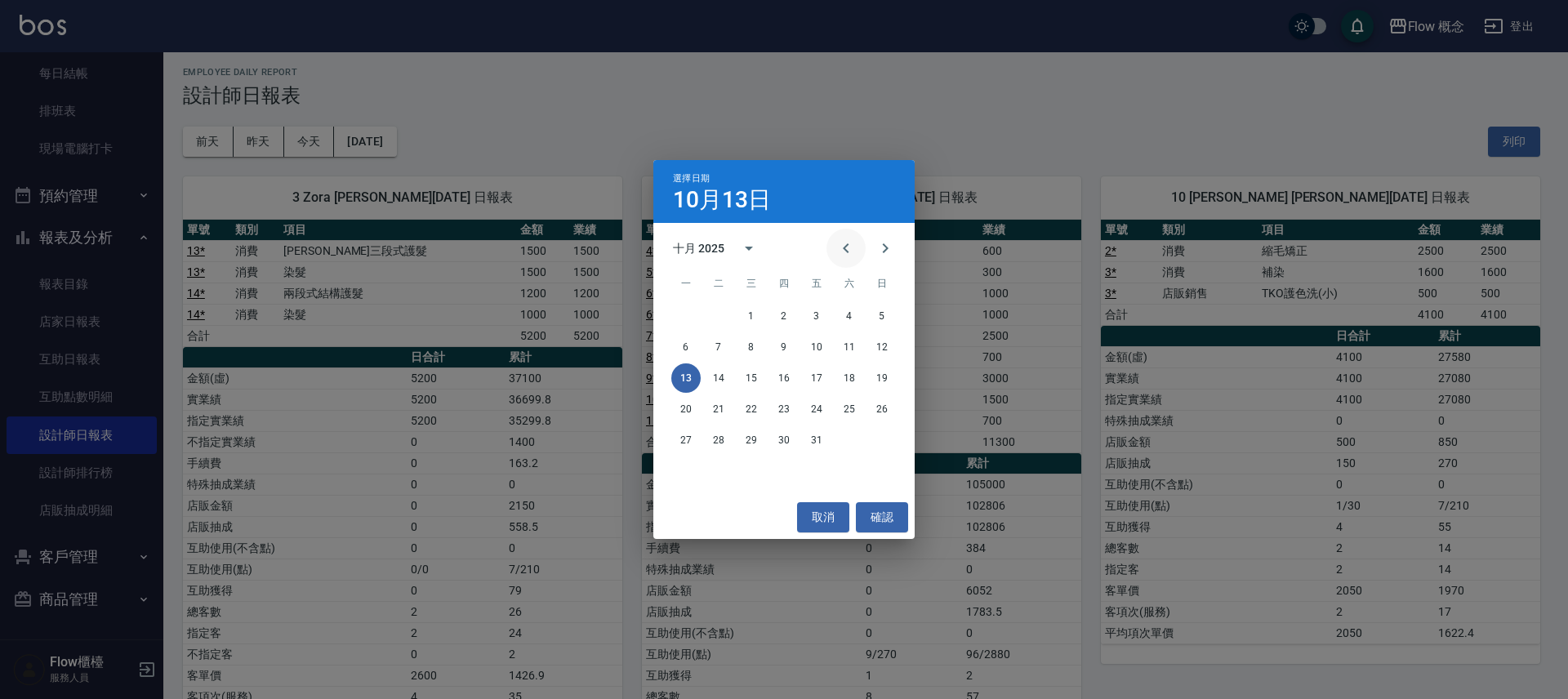
click at [841, 244] on icon "Previous month" at bounding box center [846, 249] width 20 height 20
click at [844, 354] on button "13" at bounding box center [849, 346] width 30 height 30
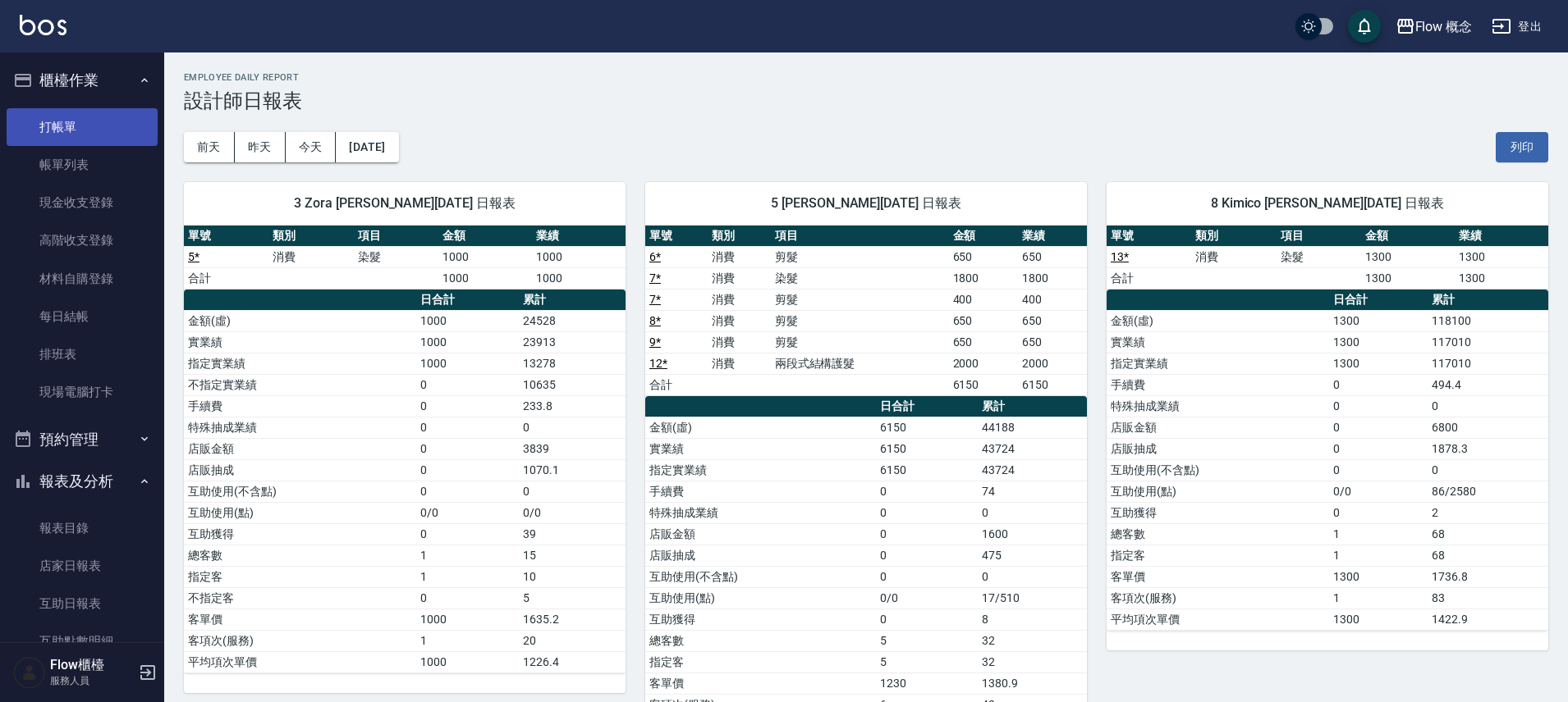
click at [84, 136] on link "打帳單" at bounding box center [81, 127] width 151 height 38
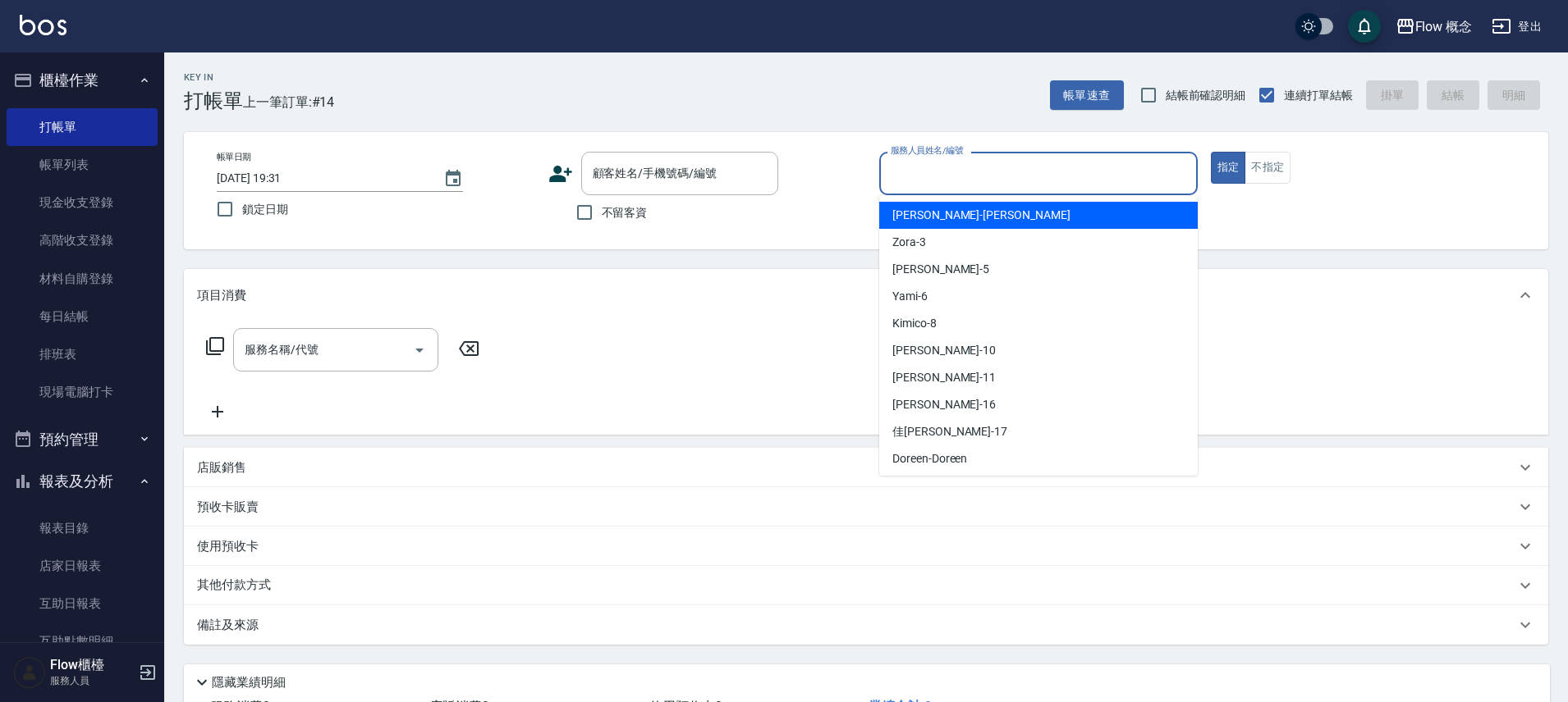
click at [920, 179] on input "服務人員姓名/編號" at bounding box center [1038, 174] width 304 height 29
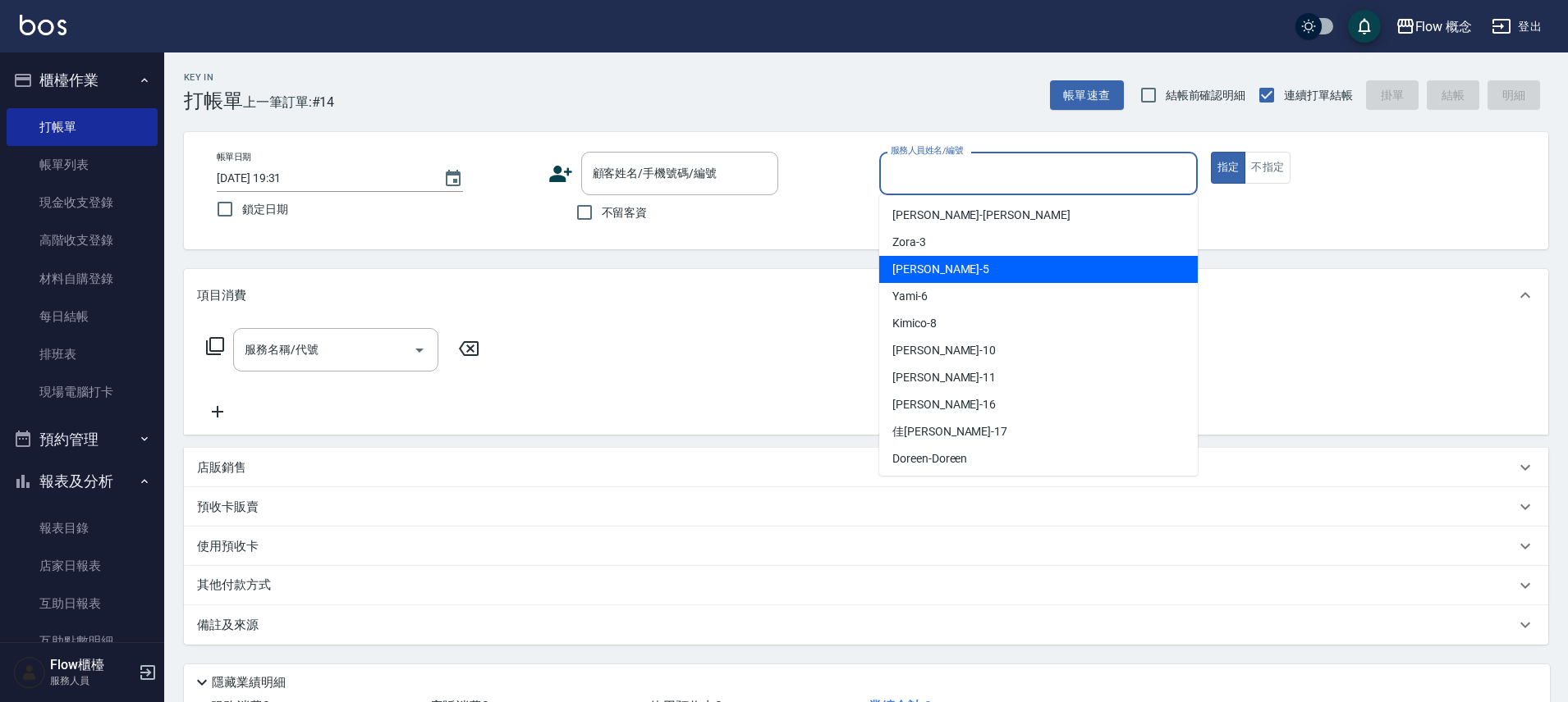
click at [922, 267] on span "Dora -5" at bounding box center [940, 269] width 96 height 17
type input "Dora-5"
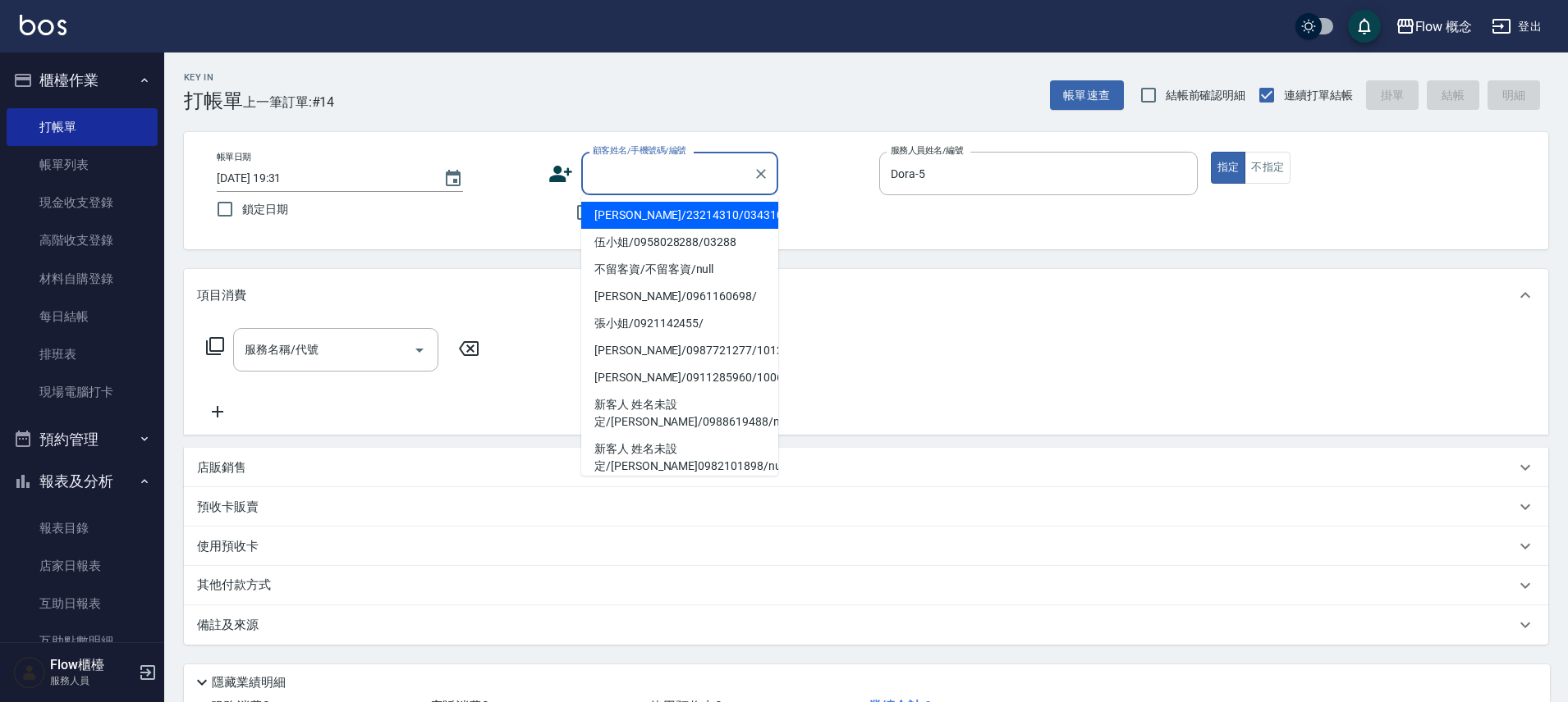
click at [648, 172] on input "顧客姓名/手機號碼/編號" at bounding box center [667, 174] width 158 height 29
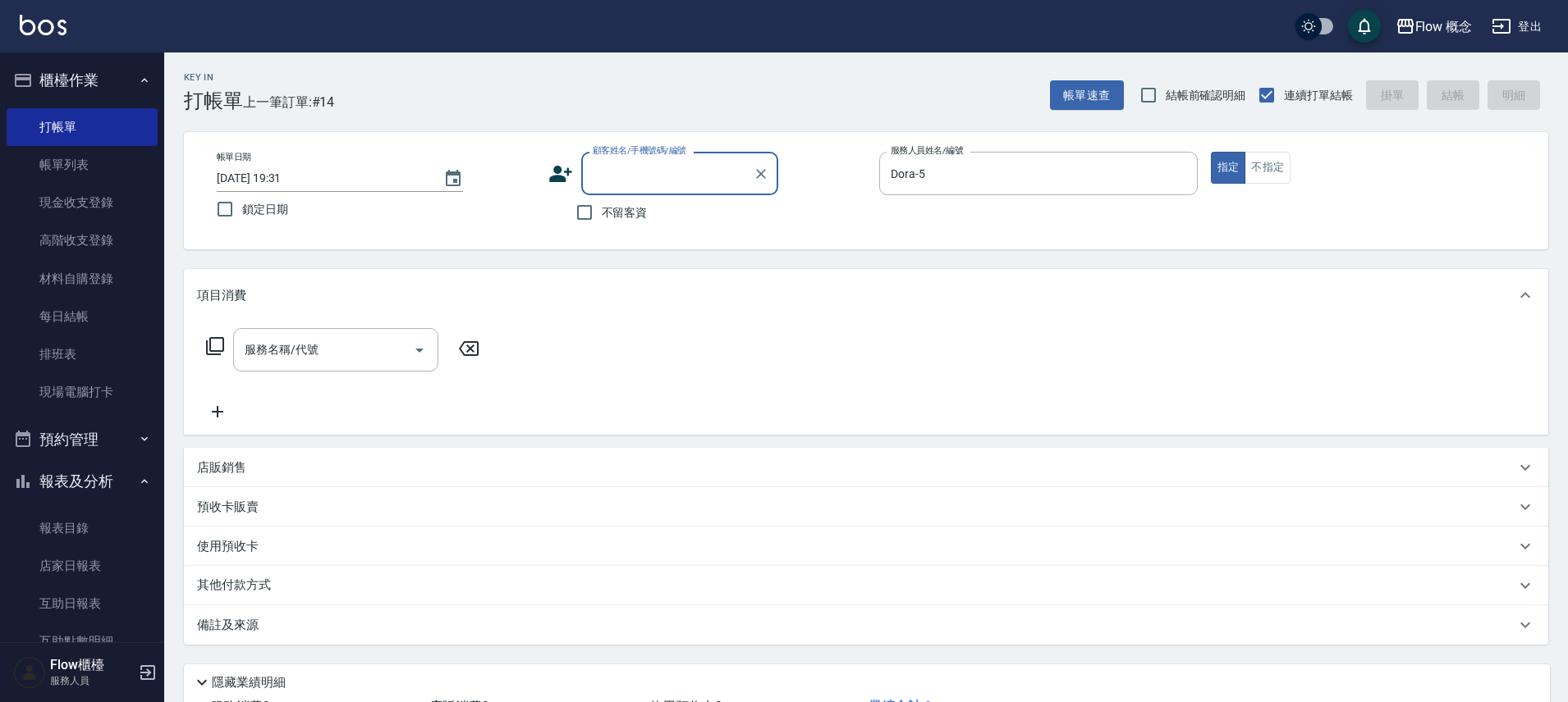
paste input "[PERSON_NAME]"
click at [627, 209] on li "劉貝蒂/0930785293/" at bounding box center [679, 215] width 197 height 27
type input "劉貝蒂/0930785293/"
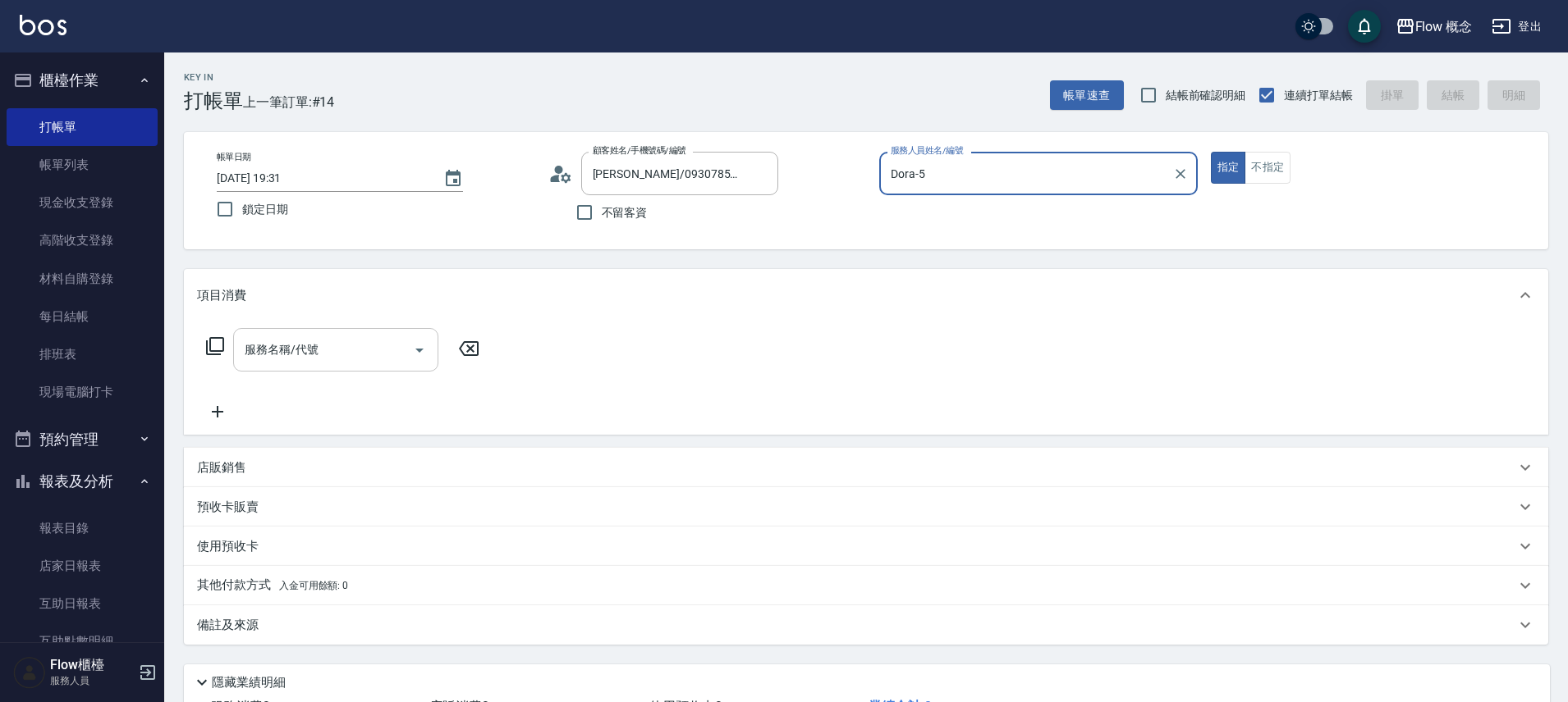
click at [327, 355] on input "服務名稱/代號" at bounding box center [324, 350] width 166 height 29
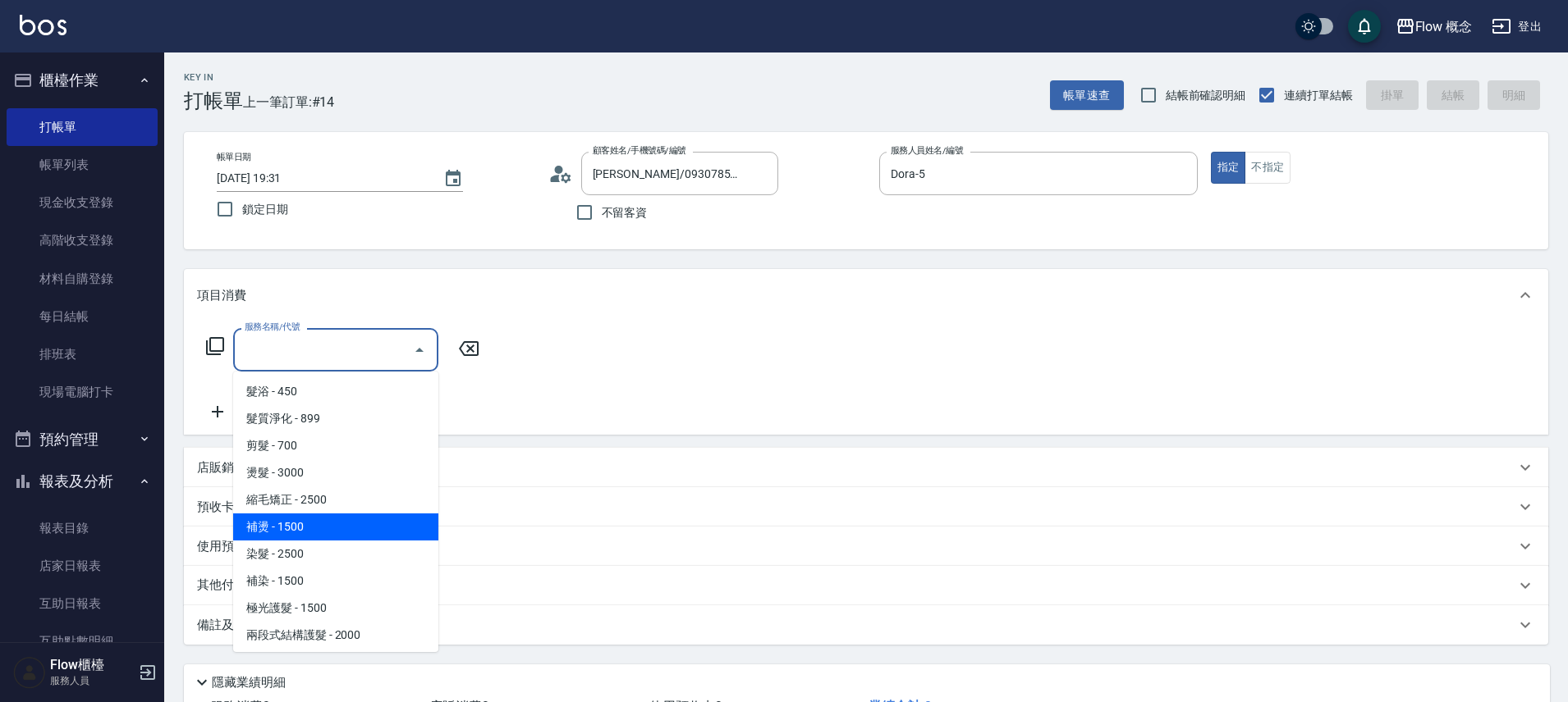
click at [310, 520] on span "補燙 - 1500" at bounding box center [336, 527] width 206 height 27
type input "補燙(303)"
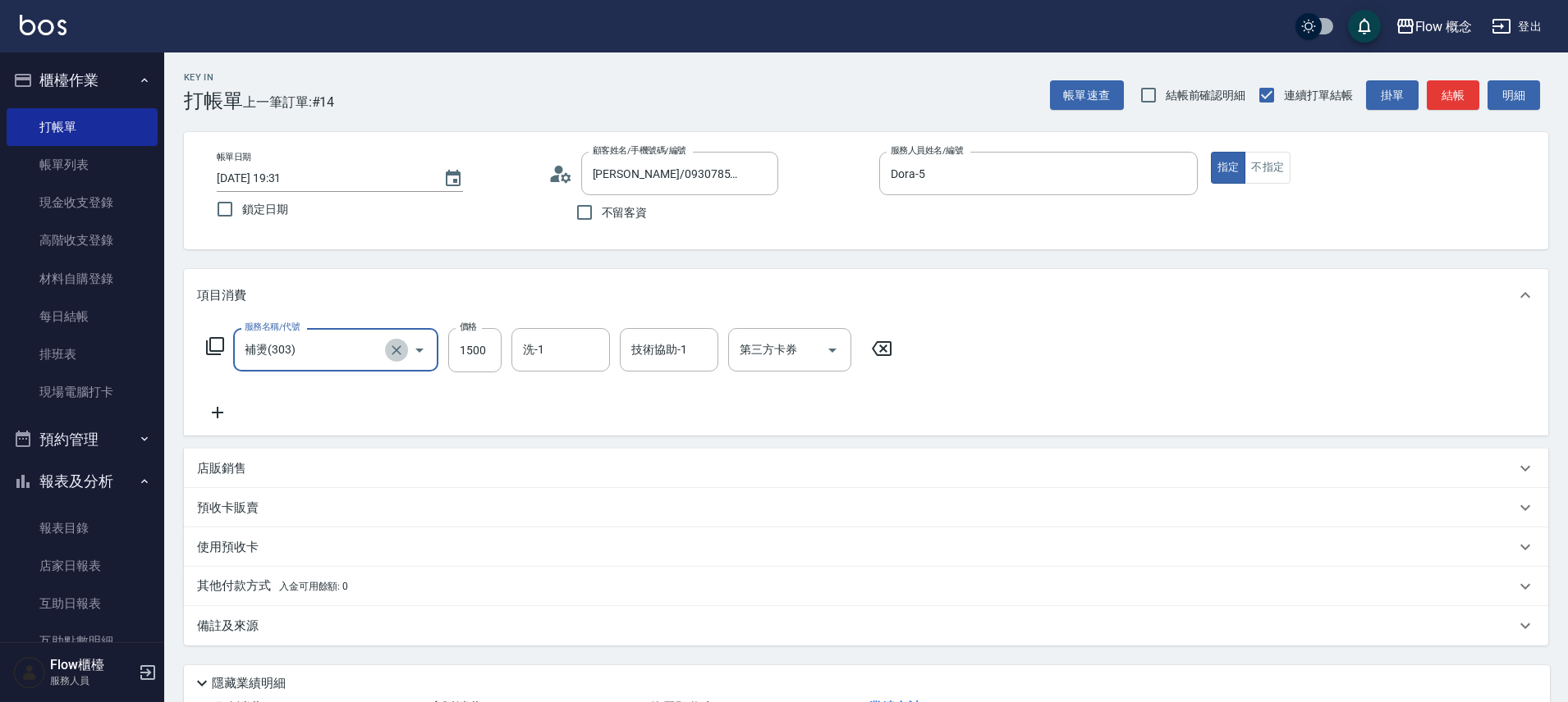
click at [387, 343] on button "Clear" at bounding box center [396, 350] width 23 height 23
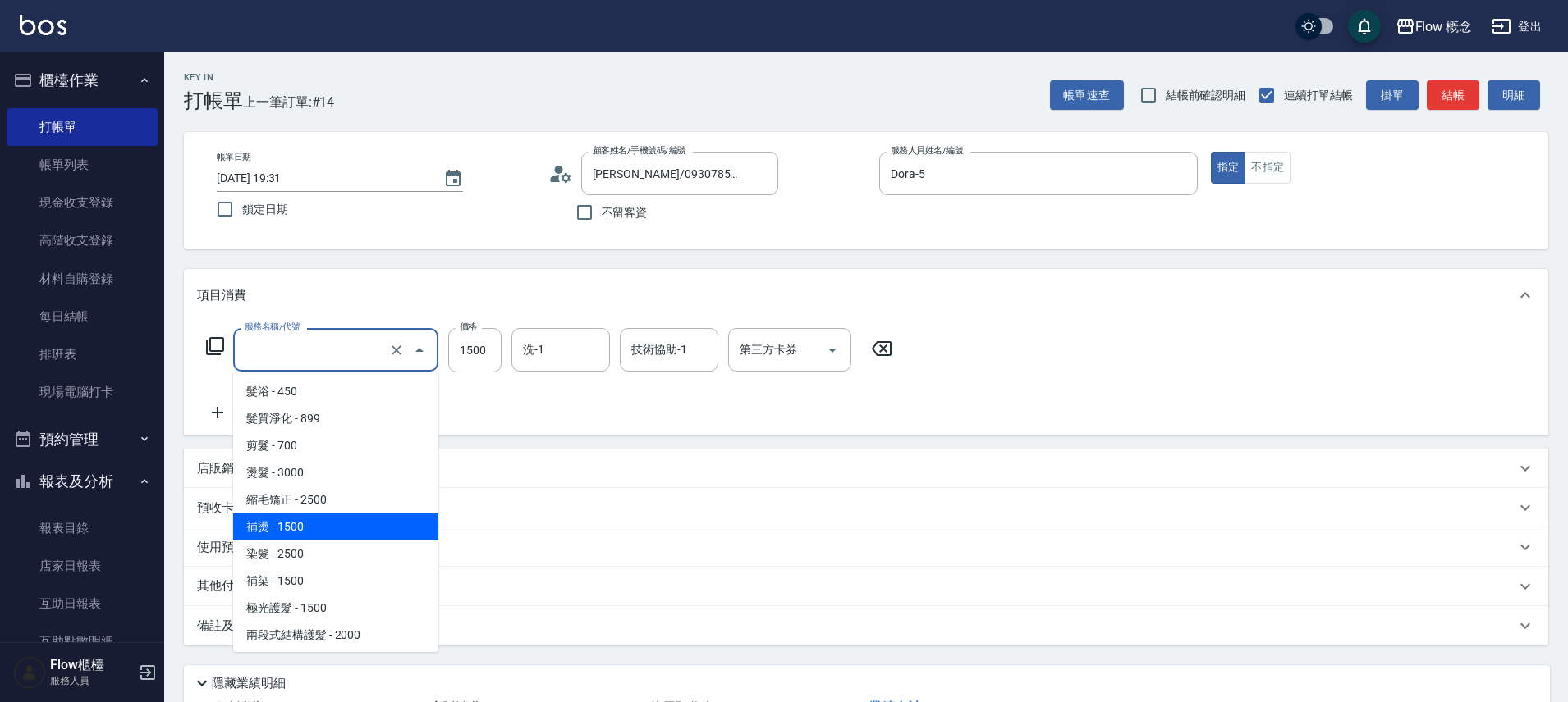
click at [316, 353] on input "服務名稱/代號" at bounding box center [313, 350] width 144 height 29
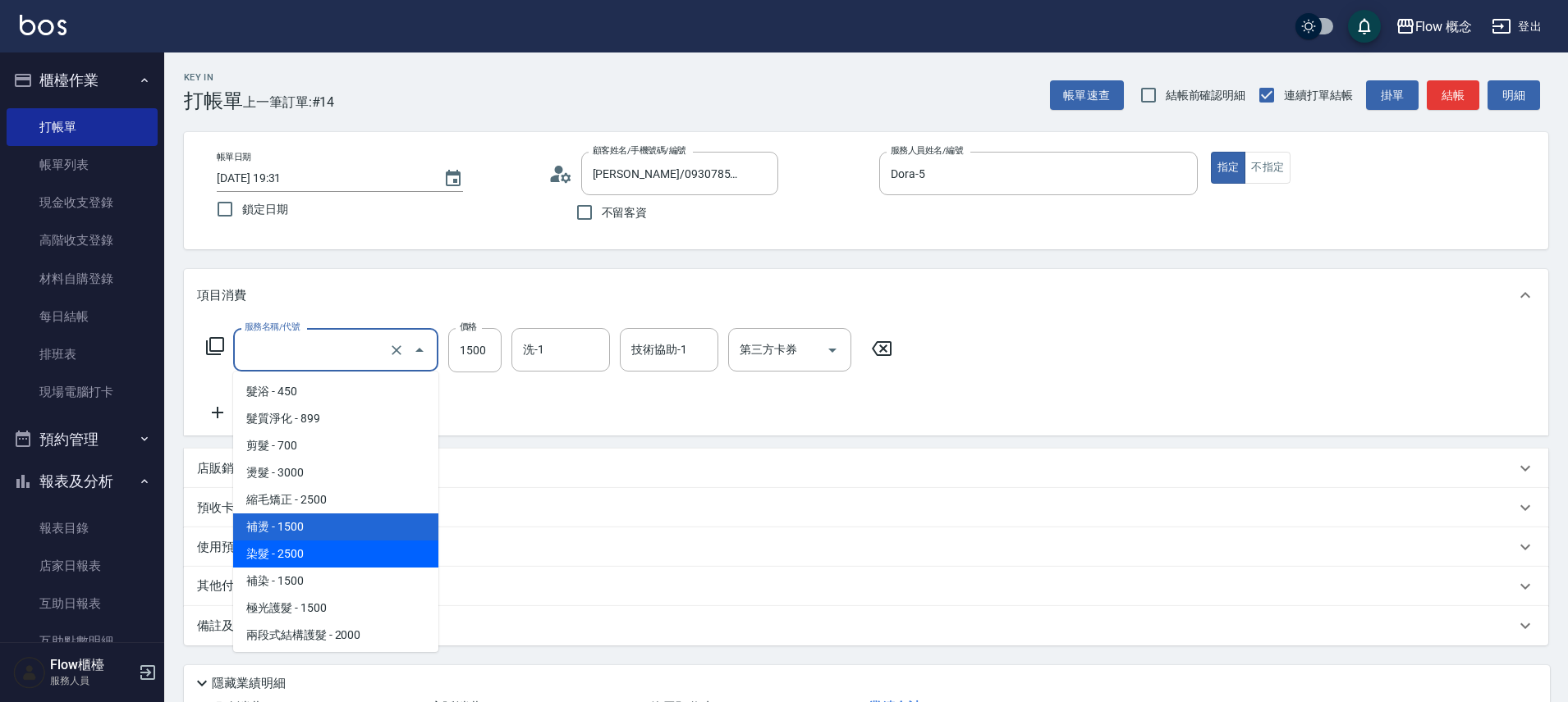
click at [306, 547] on span "染髮 - 2500" at bounding box center [336, 554] width 206 height 27
type input "染髮(401)"
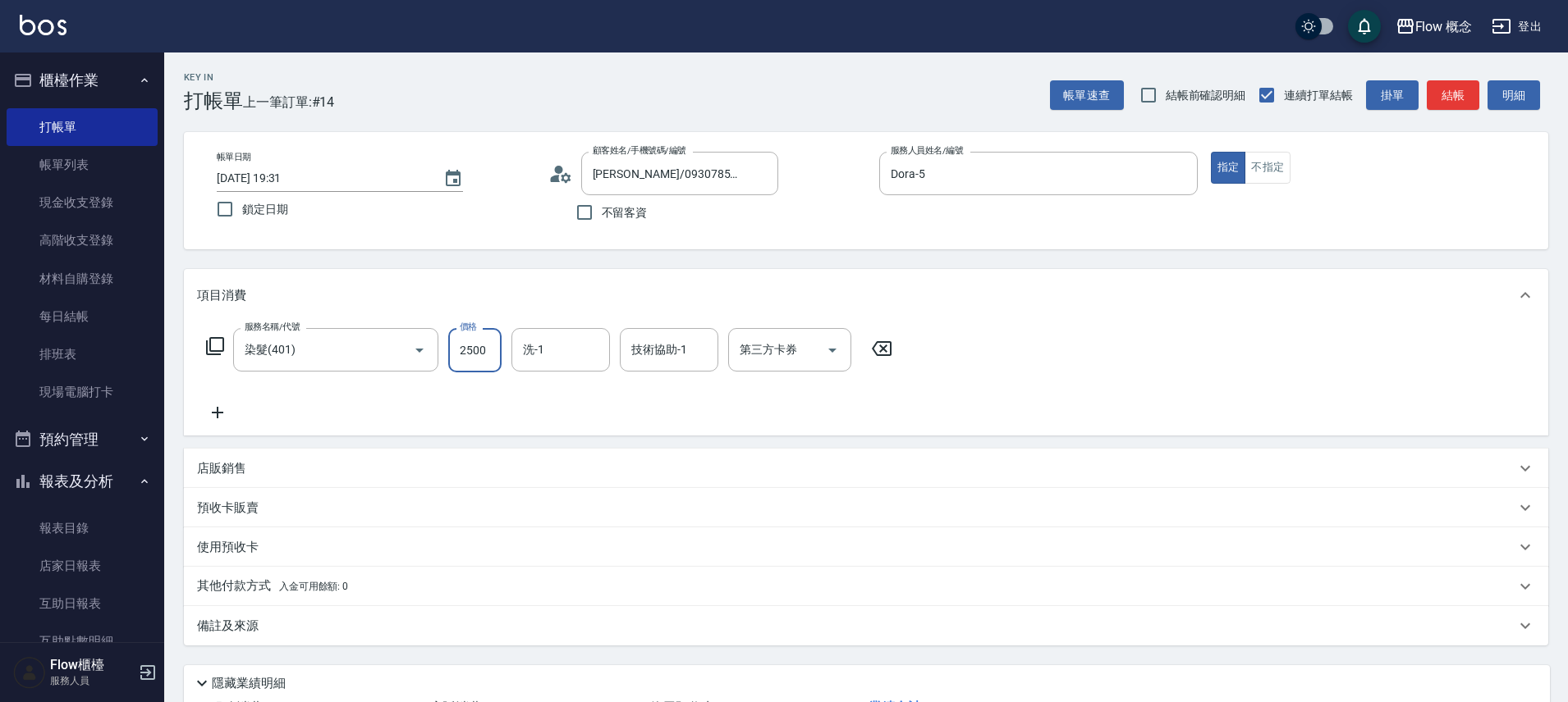
click at [492, 351] on input "2500" at bounding box center [474, 350] width 53 height 44
type input "1000"
click at [219, 411] on icon at bounding box center [217, 413] width 41 height 20
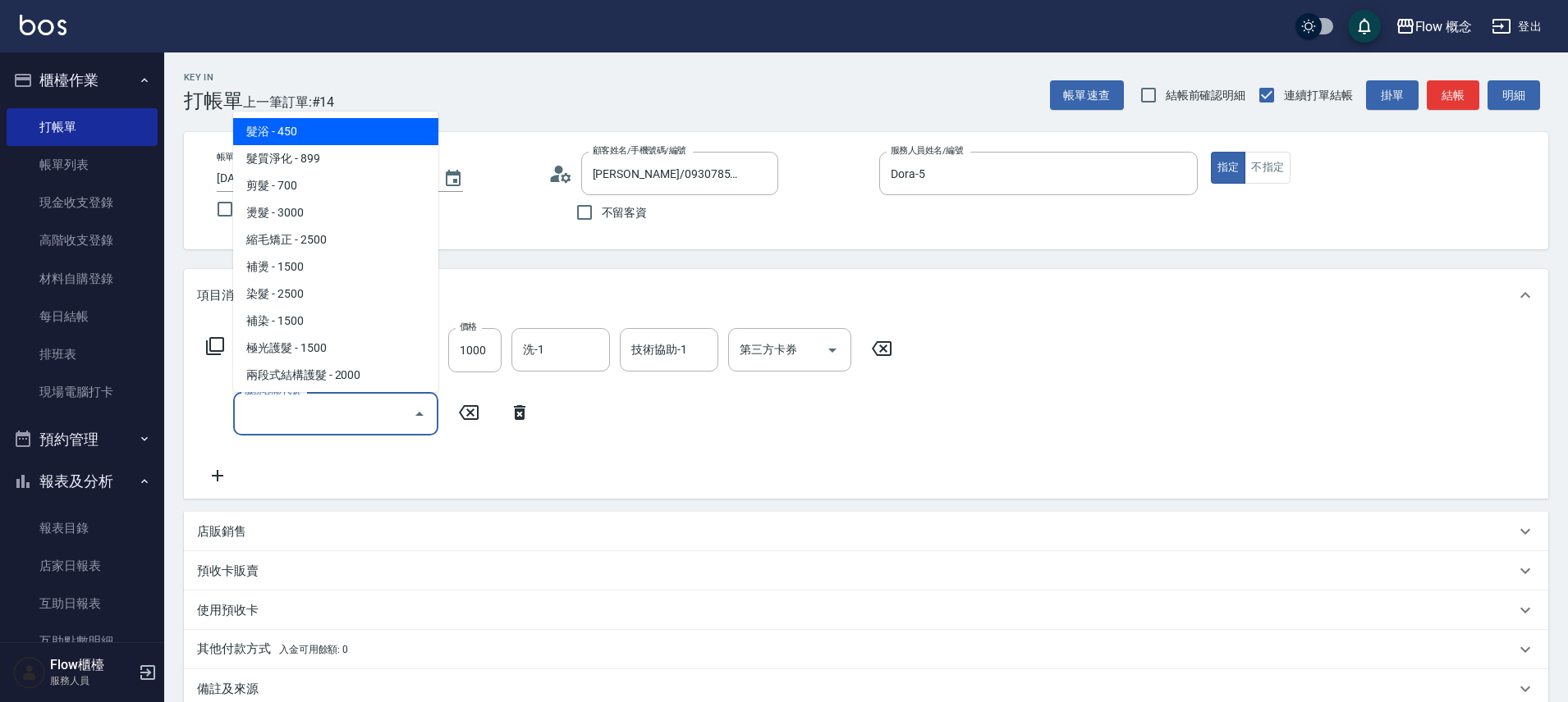
drag, startPoint x: 243, startPoint y: 399, endPoint x: 251, endPoint y: 404, distance: 9.4
click at [243, 399] on input "服務名稱/代號" at bounding box center [324, 414] width 166 height 29
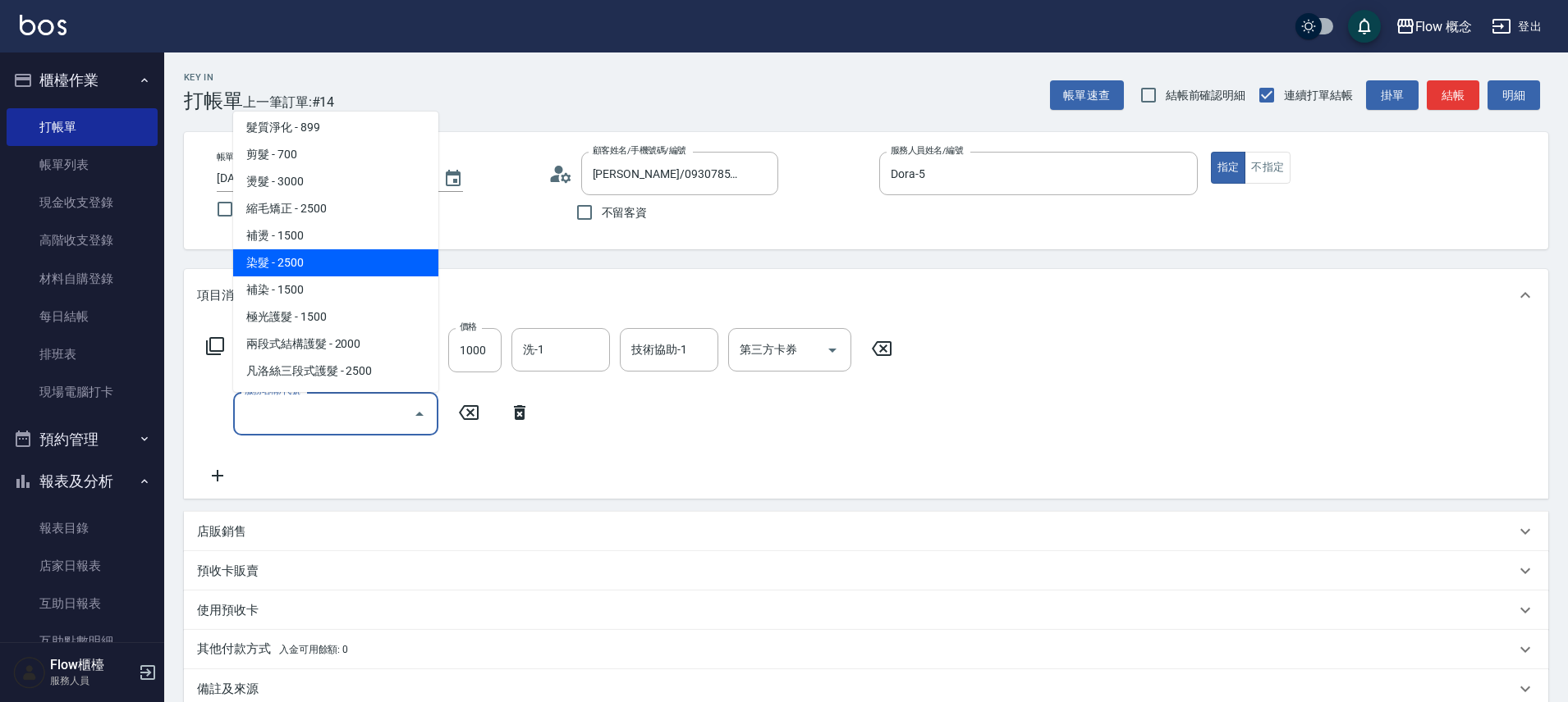
scroll to position [116, 0]
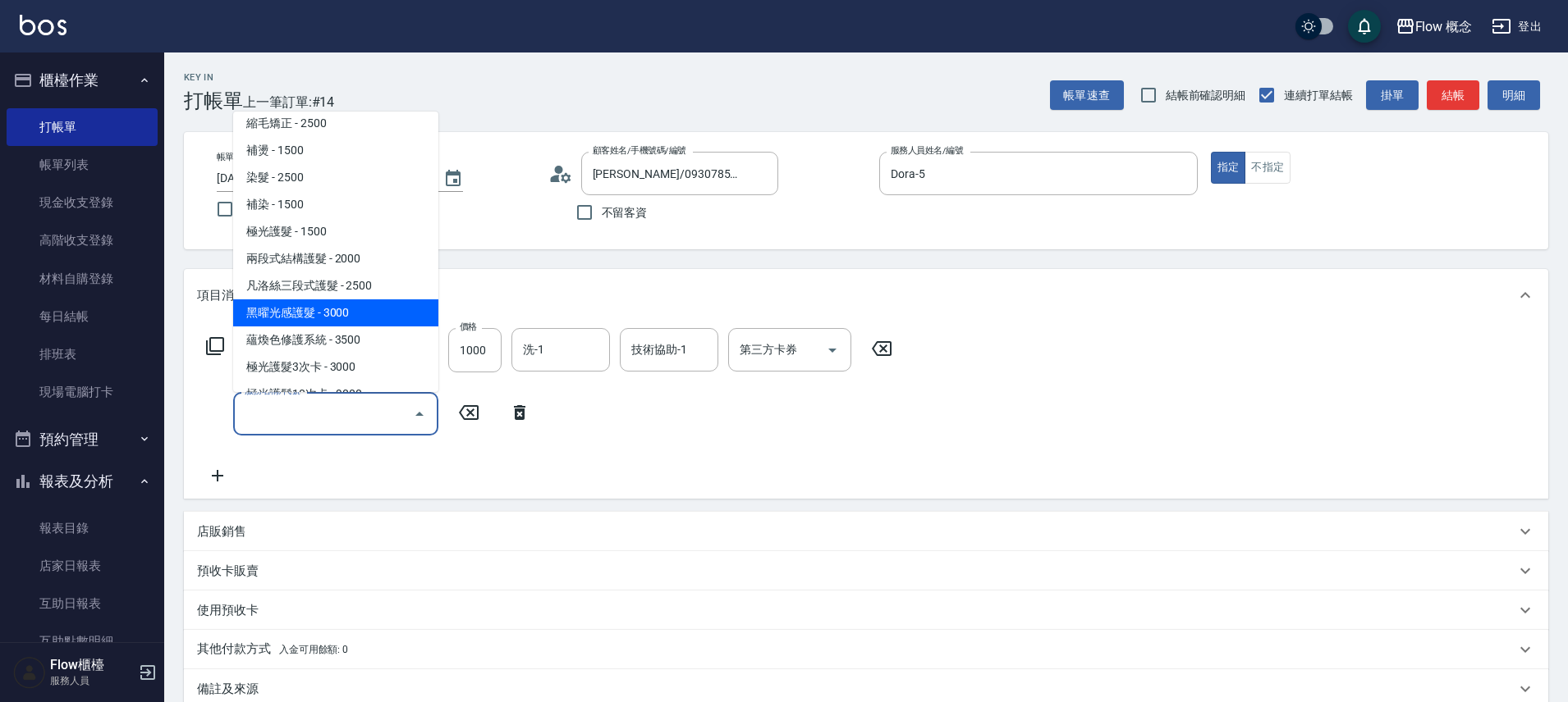
click at [313, 318] on span "黑曜光感護髮 - 3000" at bounding box center [336, 313] width 206 height 27
type input "黑曜光感護髮(504)"
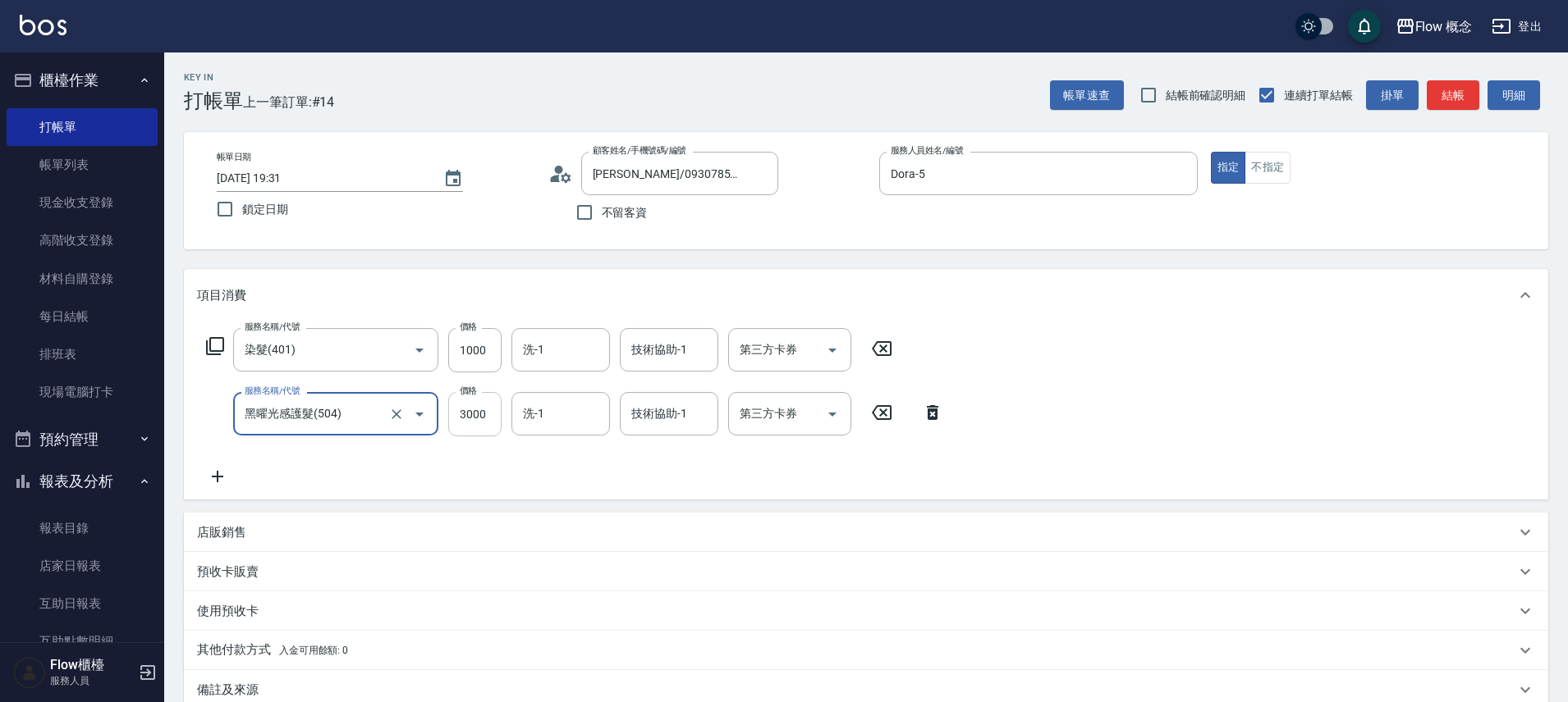
click at [466, 414] on input "3000" at bounding box center [474, 414] width 53 height 44
click at [481, 406] on input "3000" at bounding box center [474, 414] width 53 height 44
type input "1500"
click at [219, 477] on icon at bounding box center [217, 477] width 12 height 12
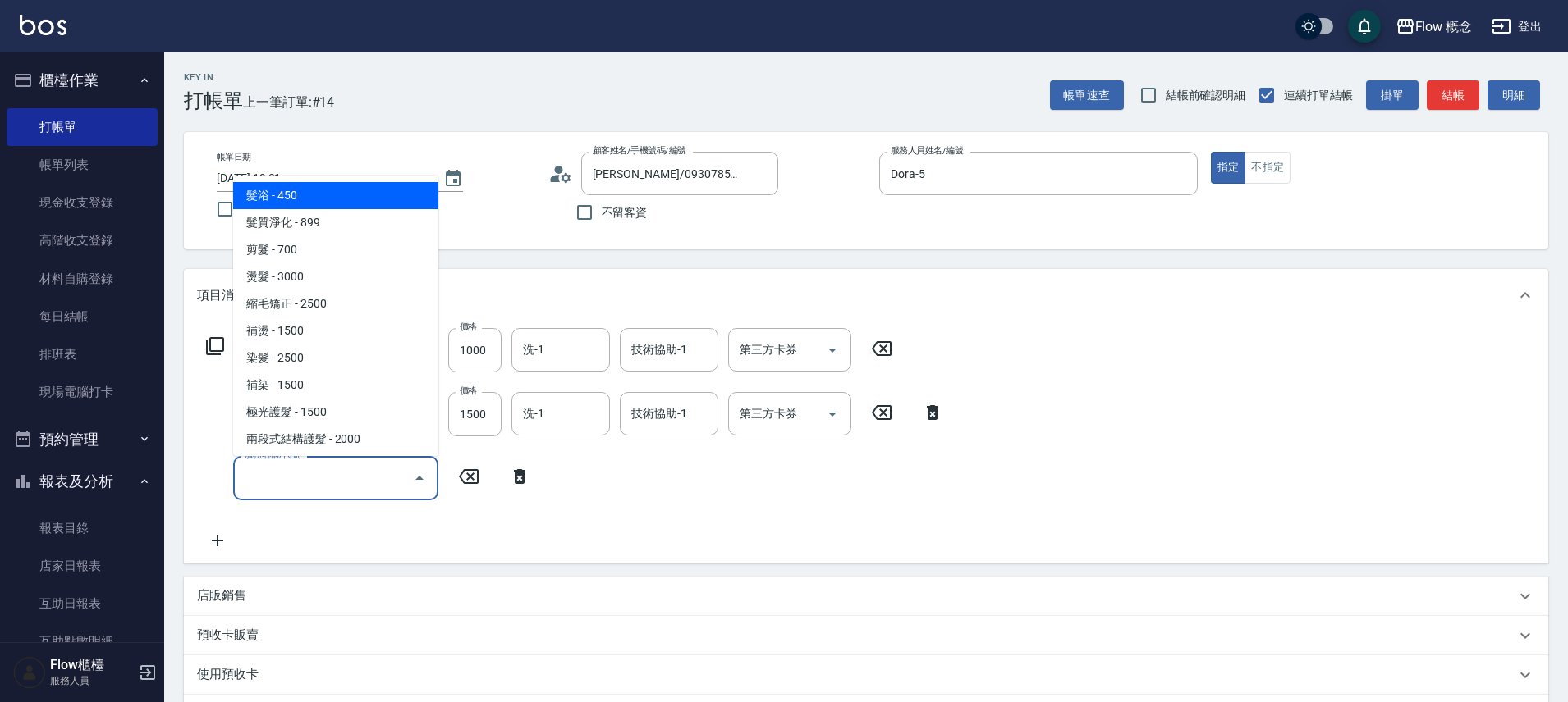
click at [243, 476] on input "服務名稱/代號" at bounding box center [324, 478] width 166 height 29
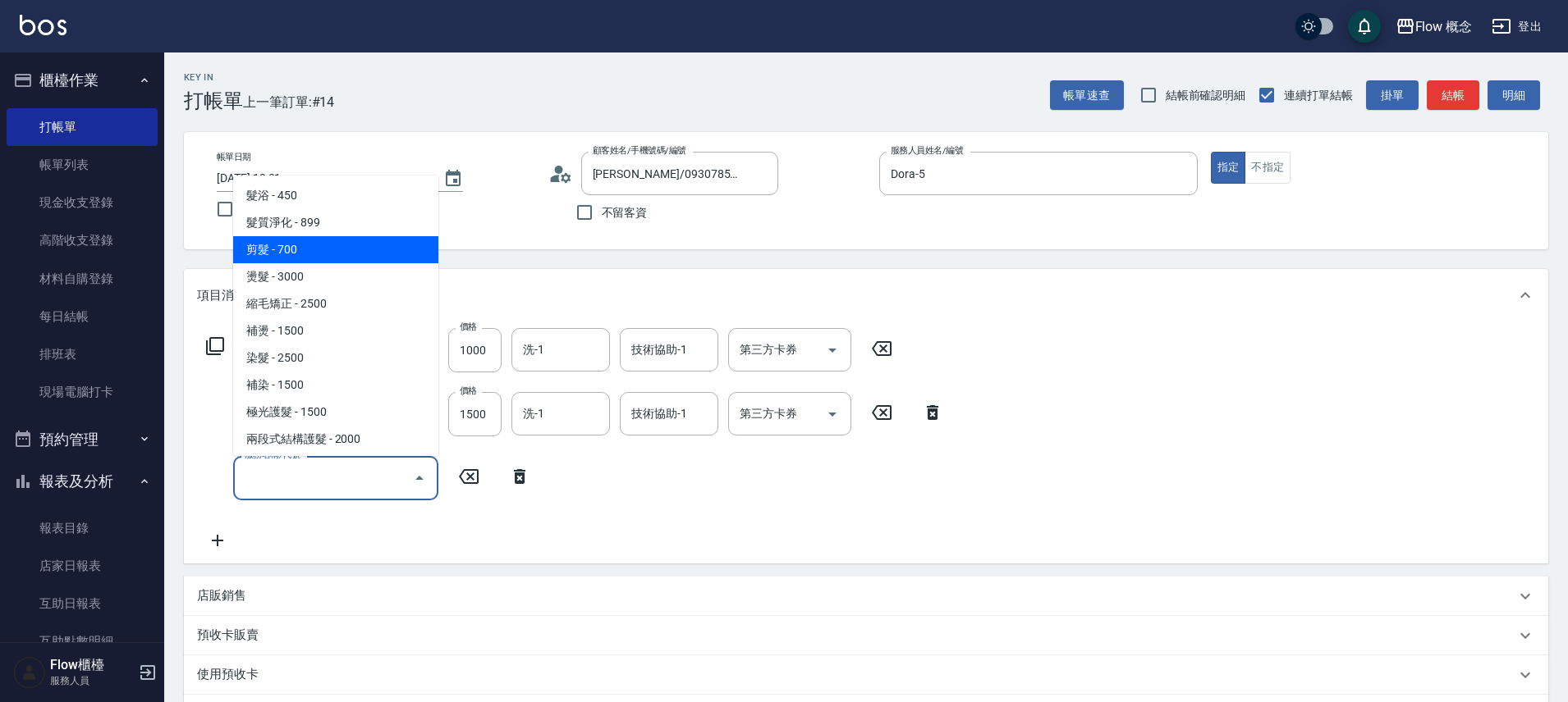
drag, startPoint x: 279, startPoint y: 248, endPoint x: 291, endPoint y: 257, distance: 15.0
click at [281, 249] on span "剪髮 - 700" at bounding box center [336, 250] width 206 height 27
type input "剪髮(201)"
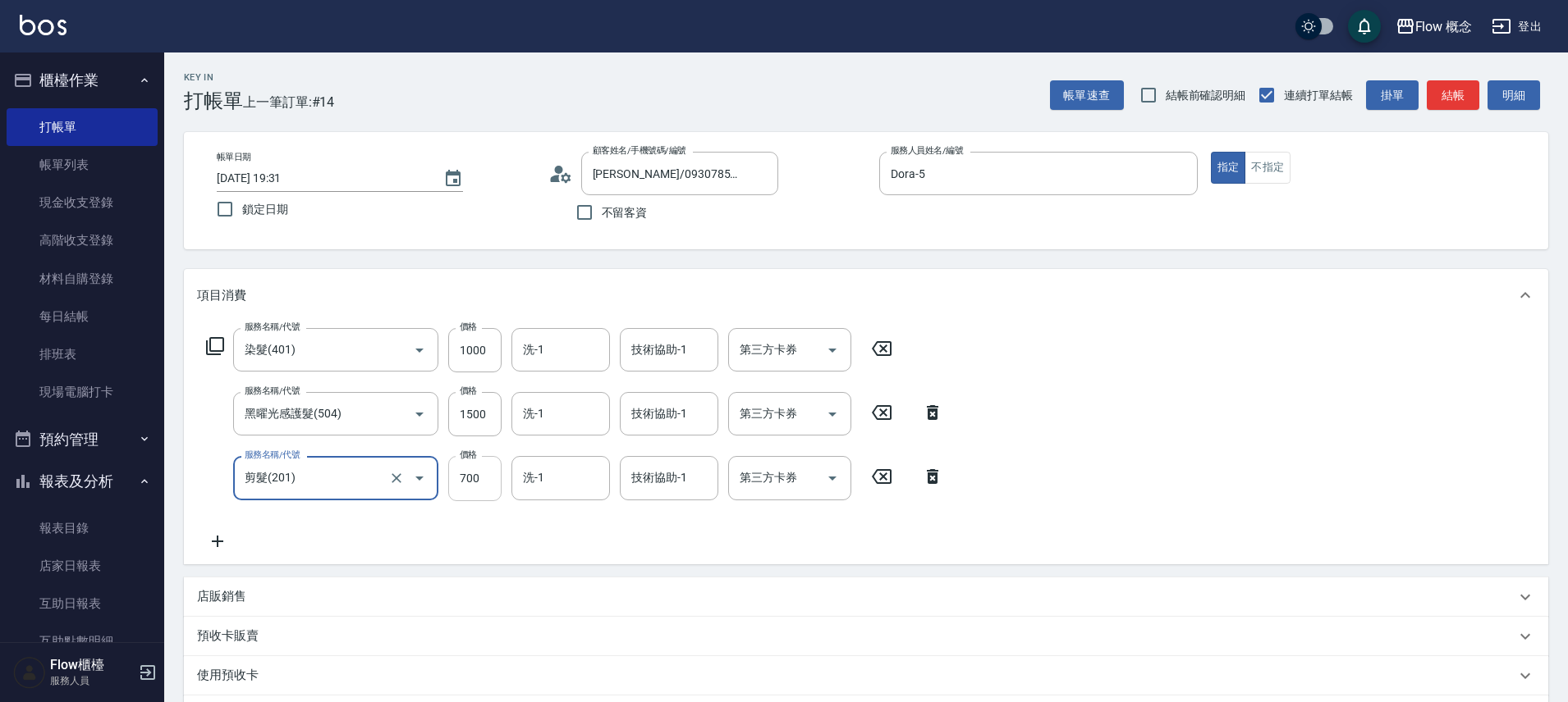
click at [478, 468] on input "700" at bounding box center [474, 478] width 53 height 44
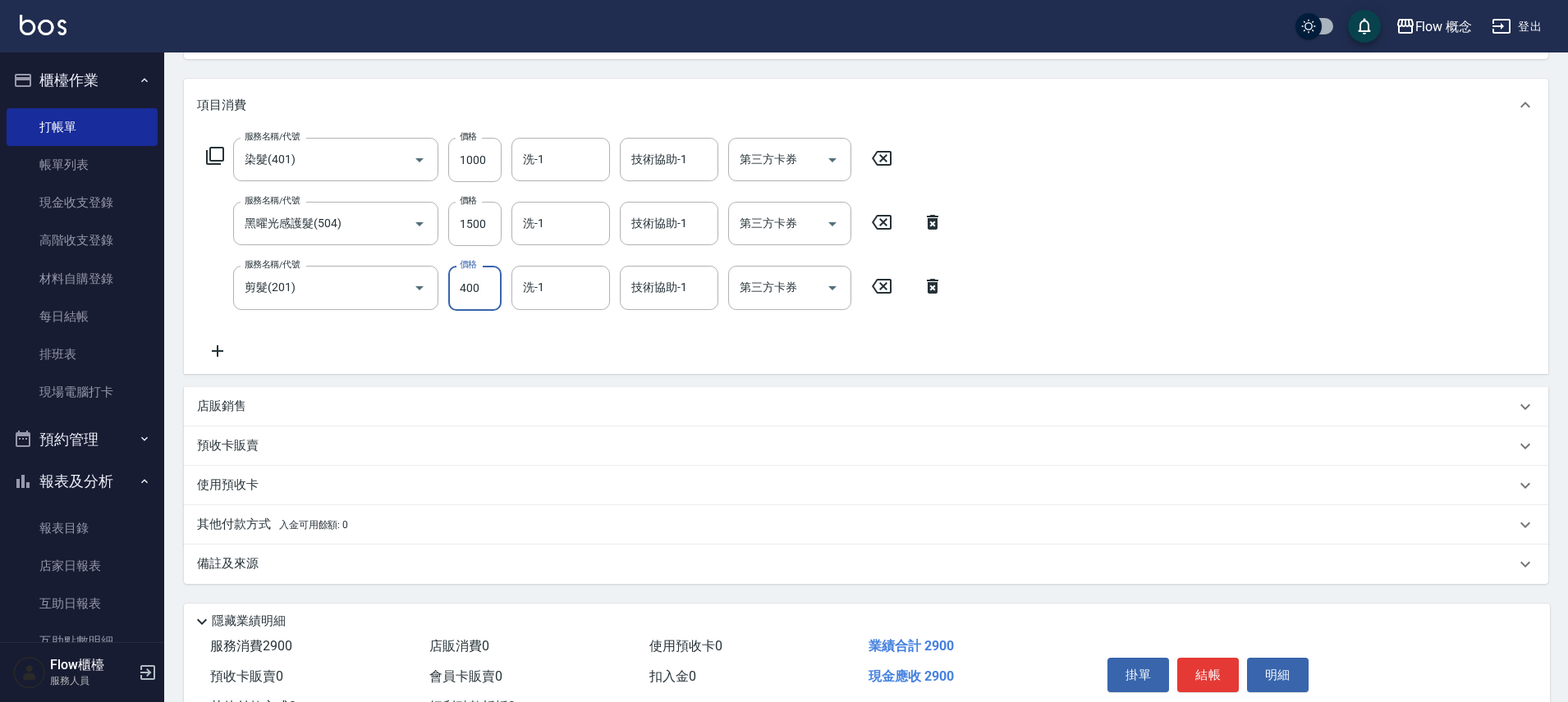
scroll to position [258, 0]
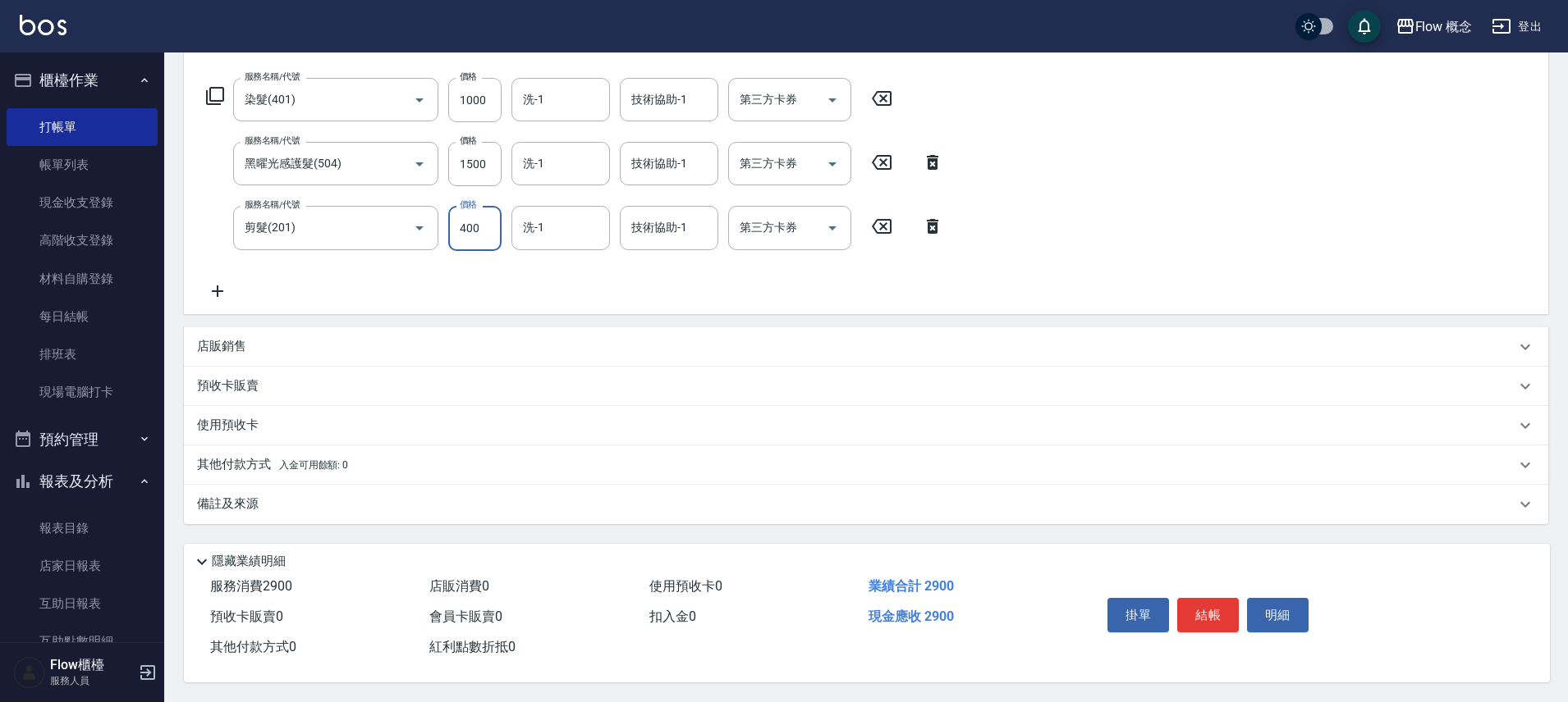
type input "400"
click at [362, 496] on div "備註及來源" at bounding box center [856, 504] width 1318 height 17
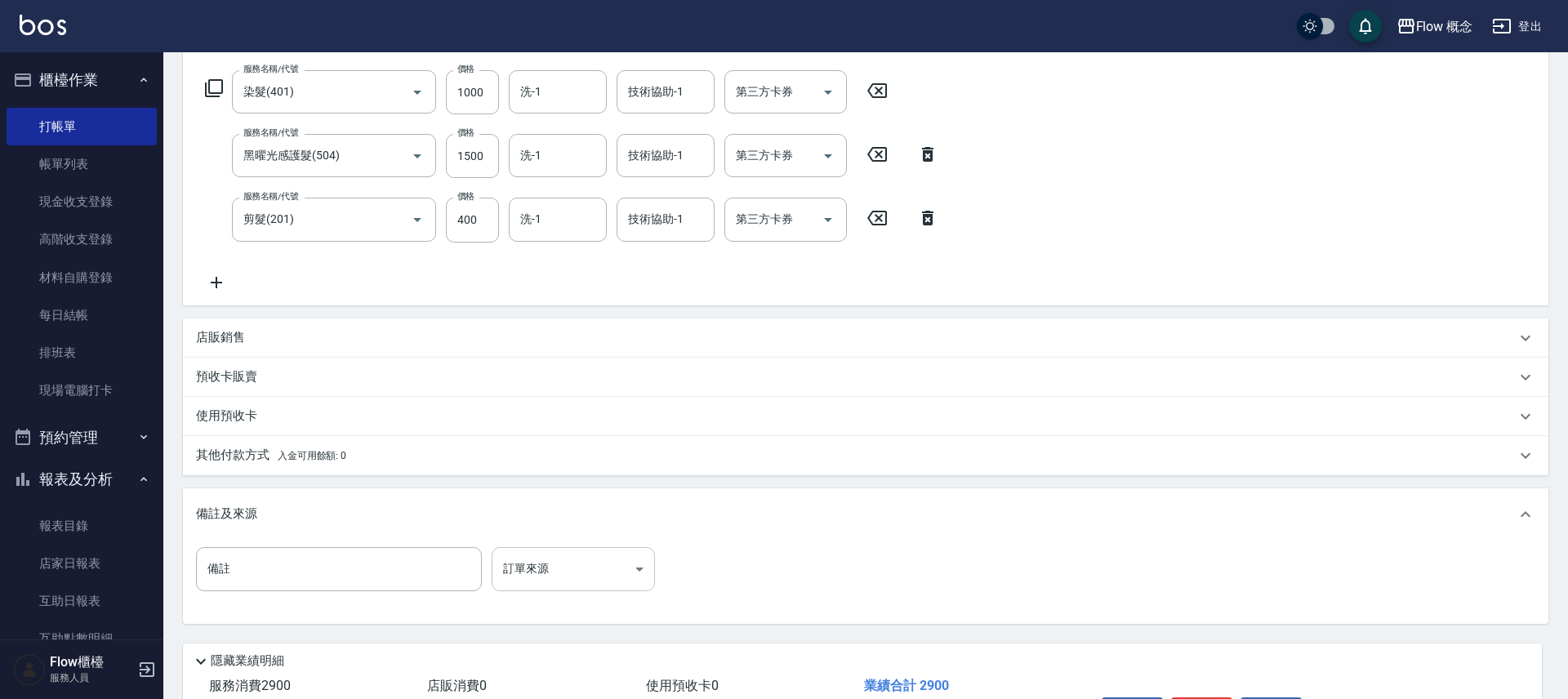
click at [575, 572] on body "Flow 概念 登出 櫃檯作業 打帳單 帳單列表 現金收支登錄 高階收支登錄 材料自購登錄 每日結帳 排班表 現場電腦打卡 預約管理 預約管理 單日預約紀錄 …" at bounding box center [784, 272] width 1568 height 1058
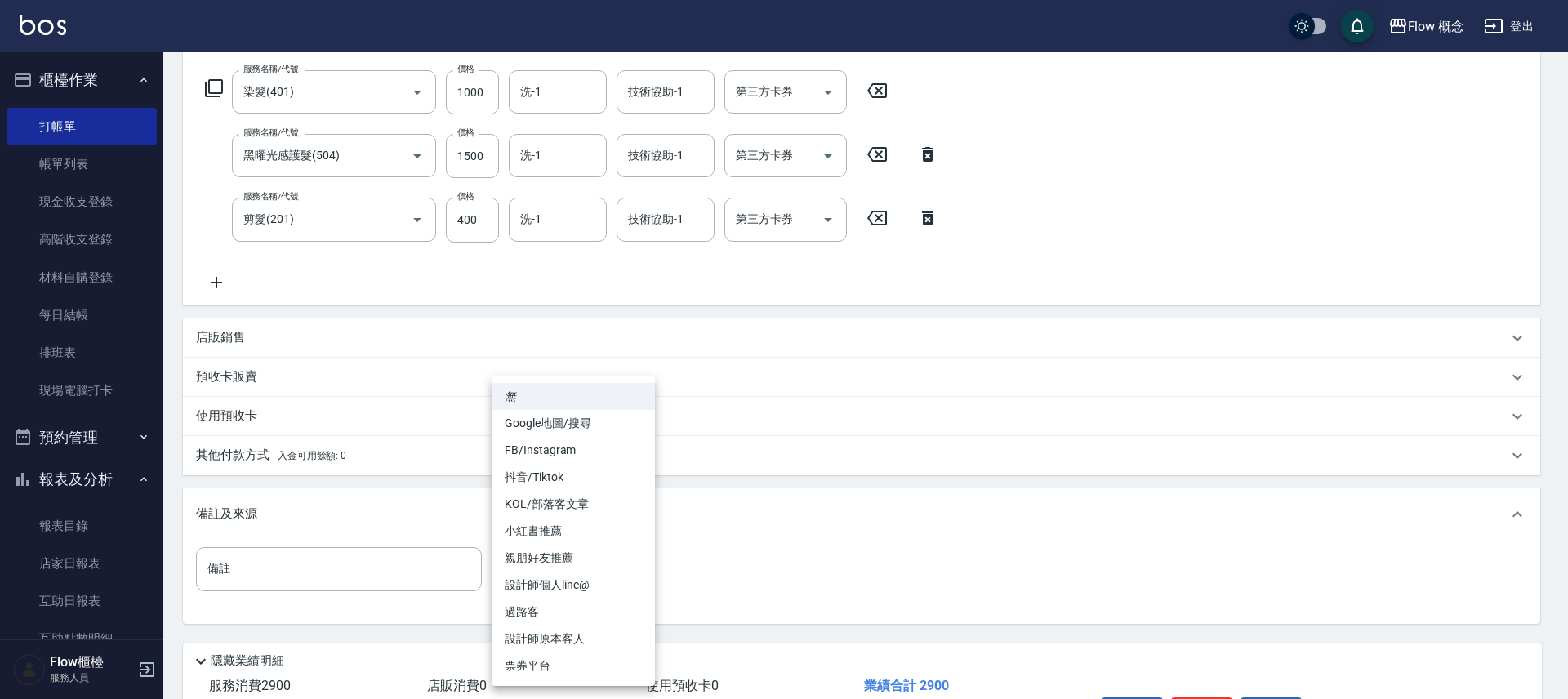
click at [578, 634] on li "設計師原本客人" at bounding box center [573, 639] width 163 height 27
type input "設計師原本客人"
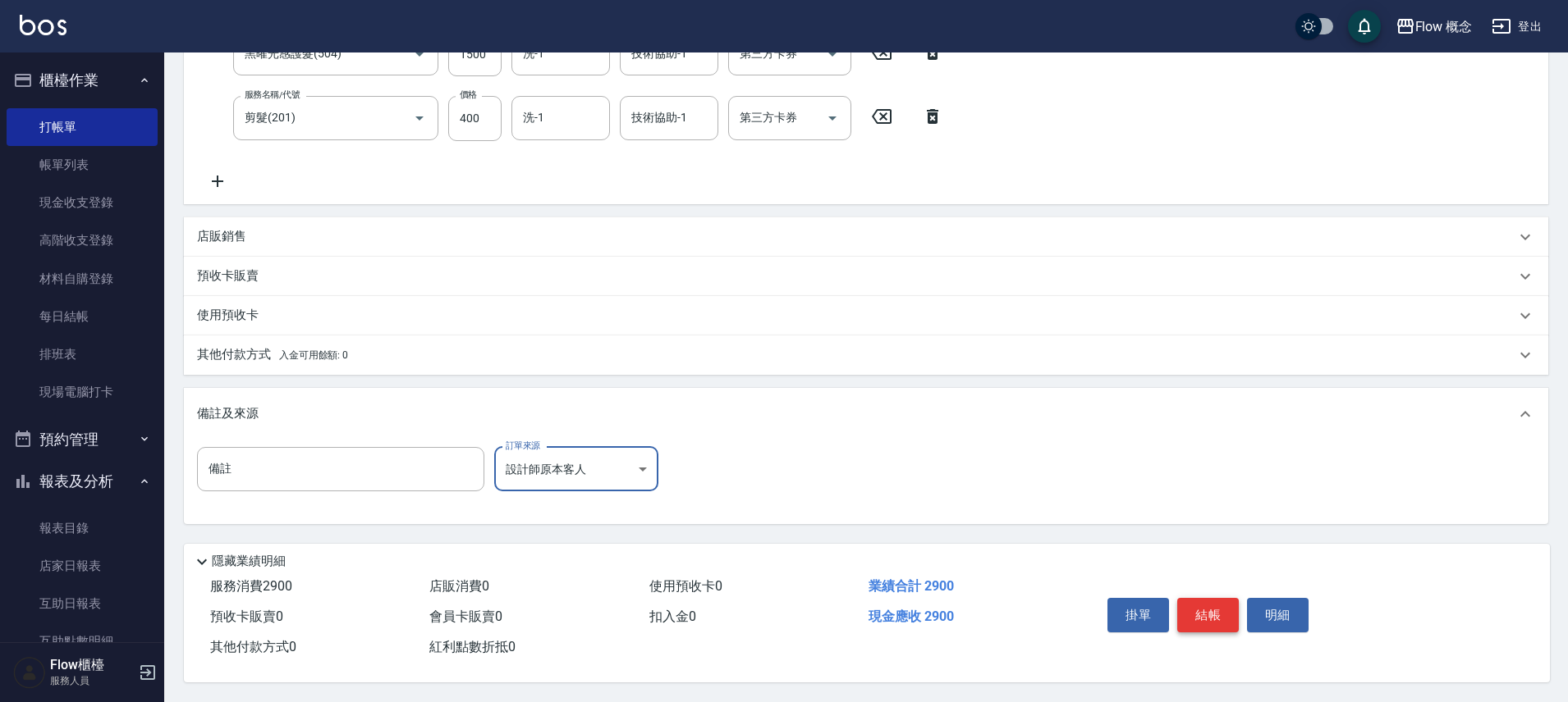
scroll to position [368, 0]
click at [1199, 601] on button "結帳" at bounding box center [1207, 615] width 61 height 34
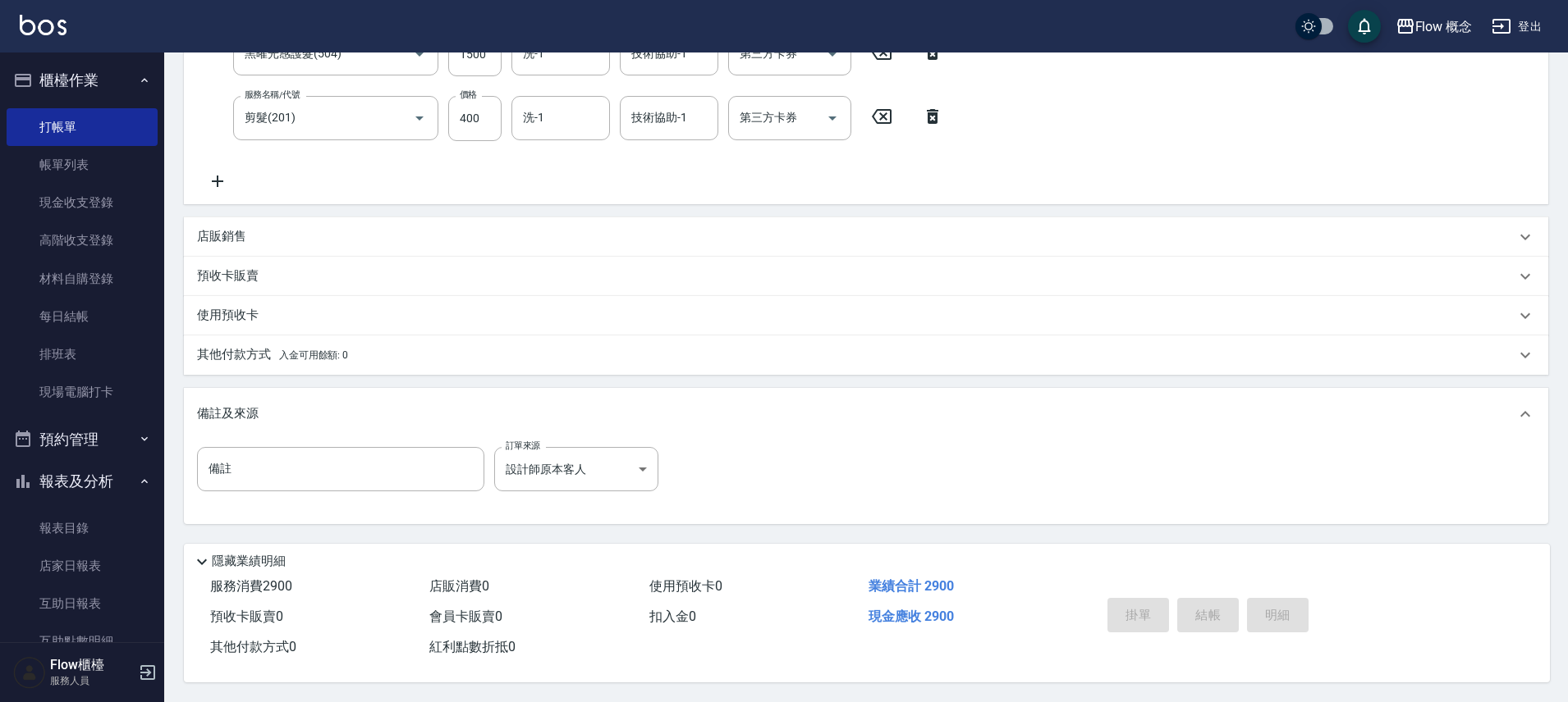
type input "2025/10/13 19:33"
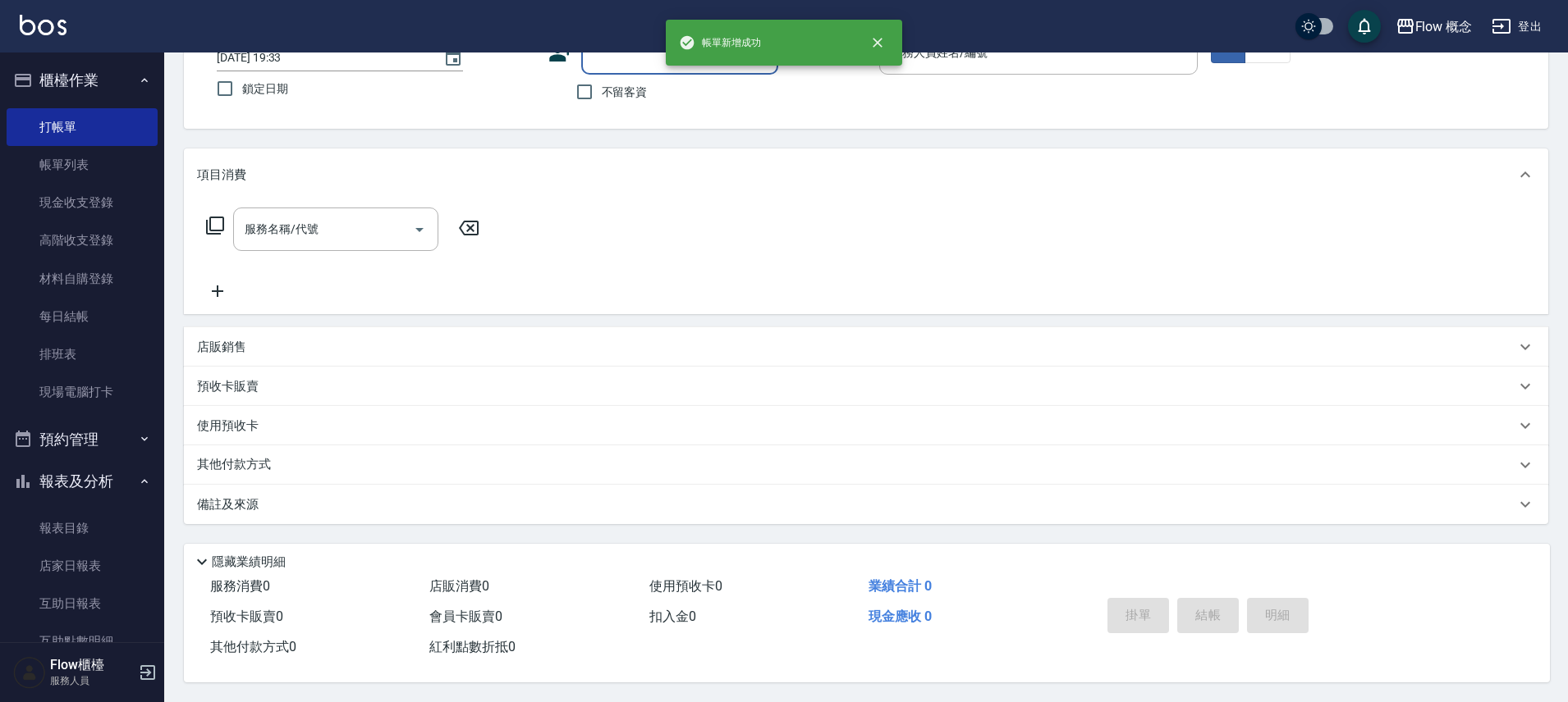
scroll to position [0, 0]
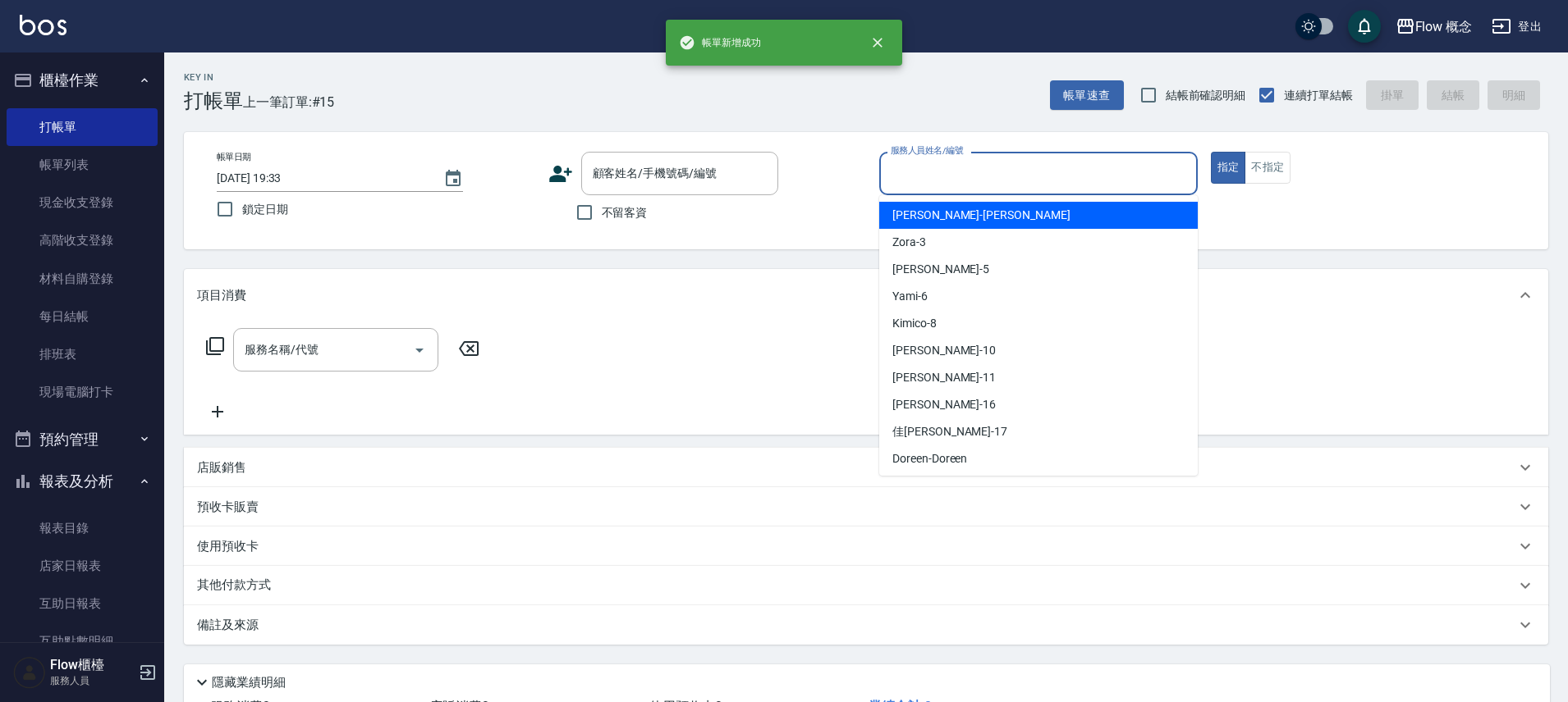
drag, startPoint x: 945, startPoint y: 166, endPoint x: 944, endPoint y: 177, distance: 11.0
click at [946, 168] on input "服務人員姓名/編號" at bounding box center [1038, 174] width 304 height 29
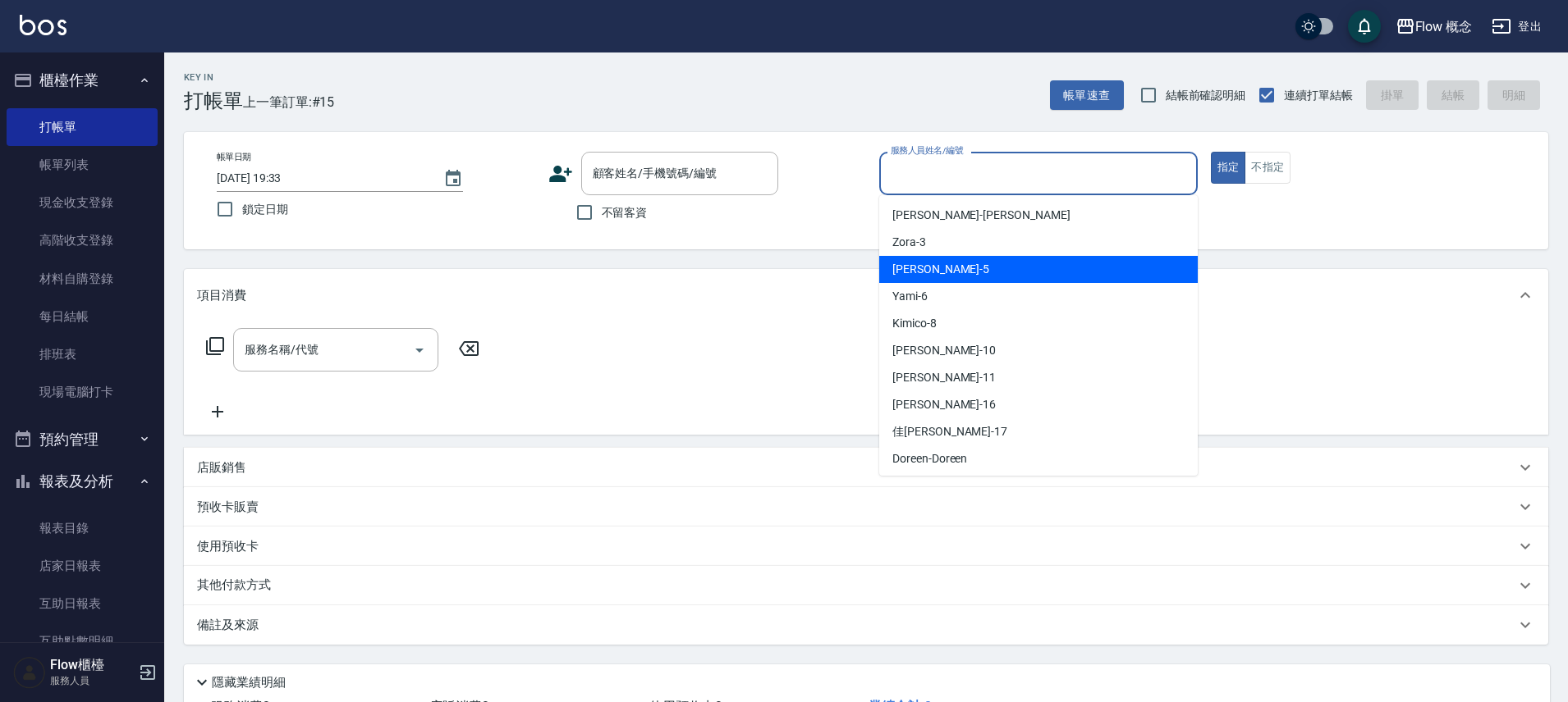
click at [931, 272] on div "Dora -5" at bounding box center [1038, 269] width 318 height 27
type input "Dora-5"
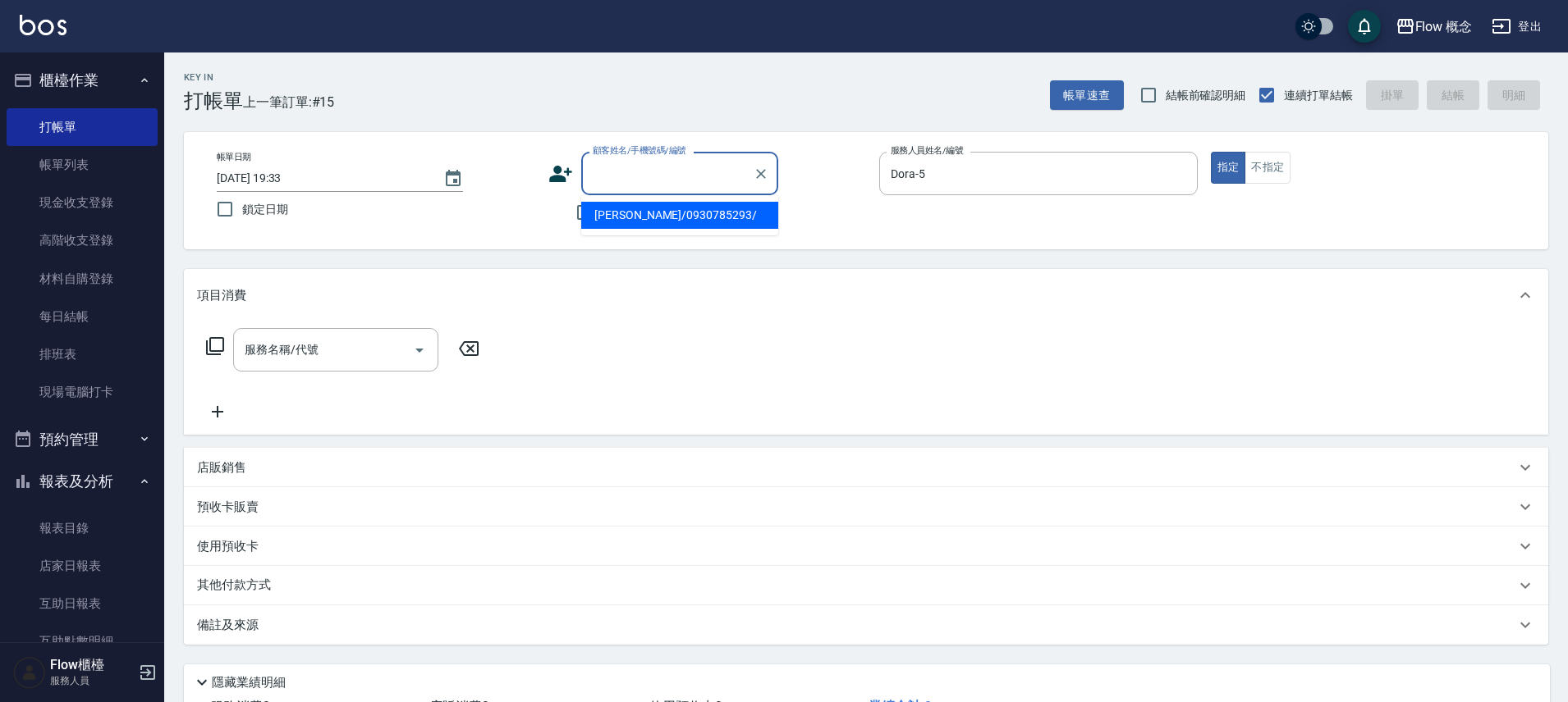
click at [647, 168] on input "顧客姓名/手機號碼/編號" at bounding box center [667, 174] width 158 height 29
type input "j"
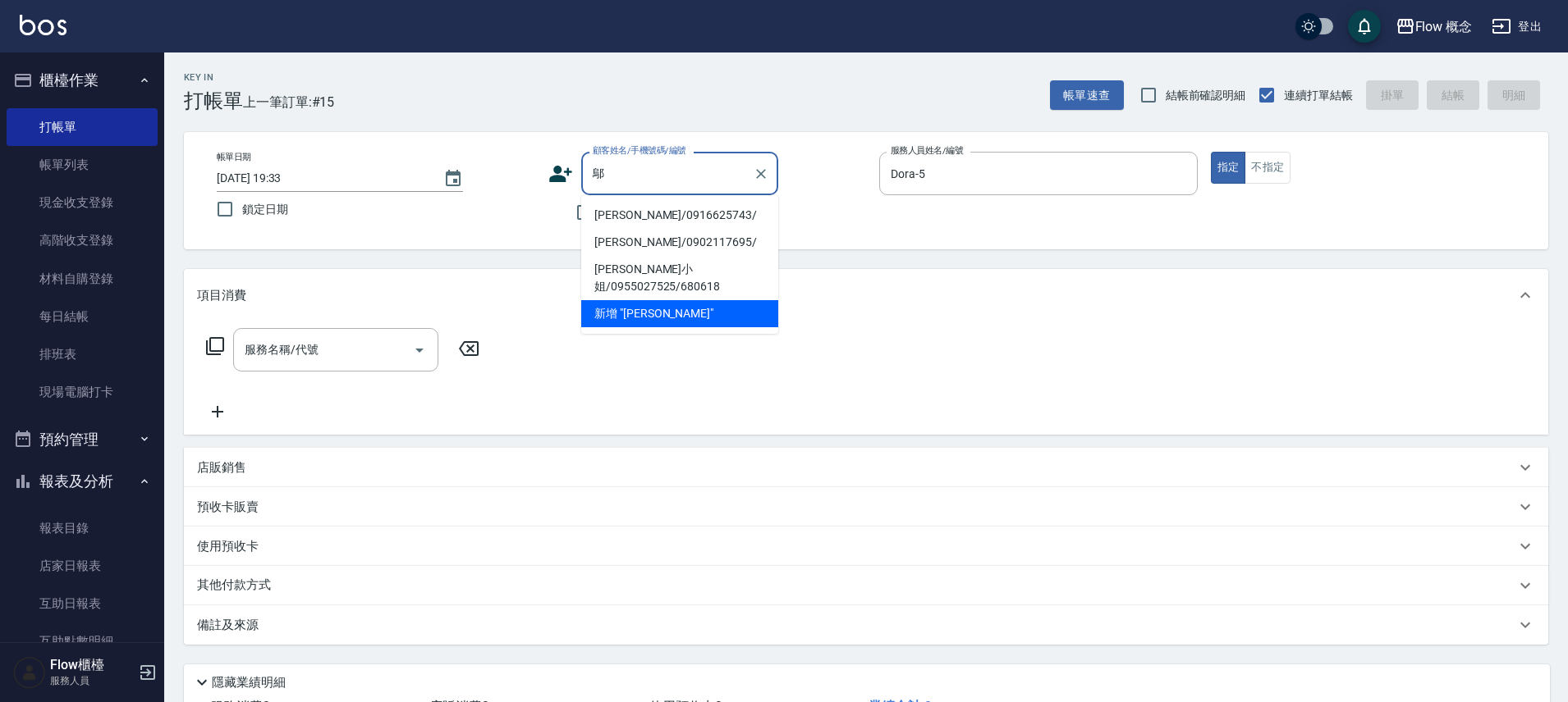
type input "鄔"
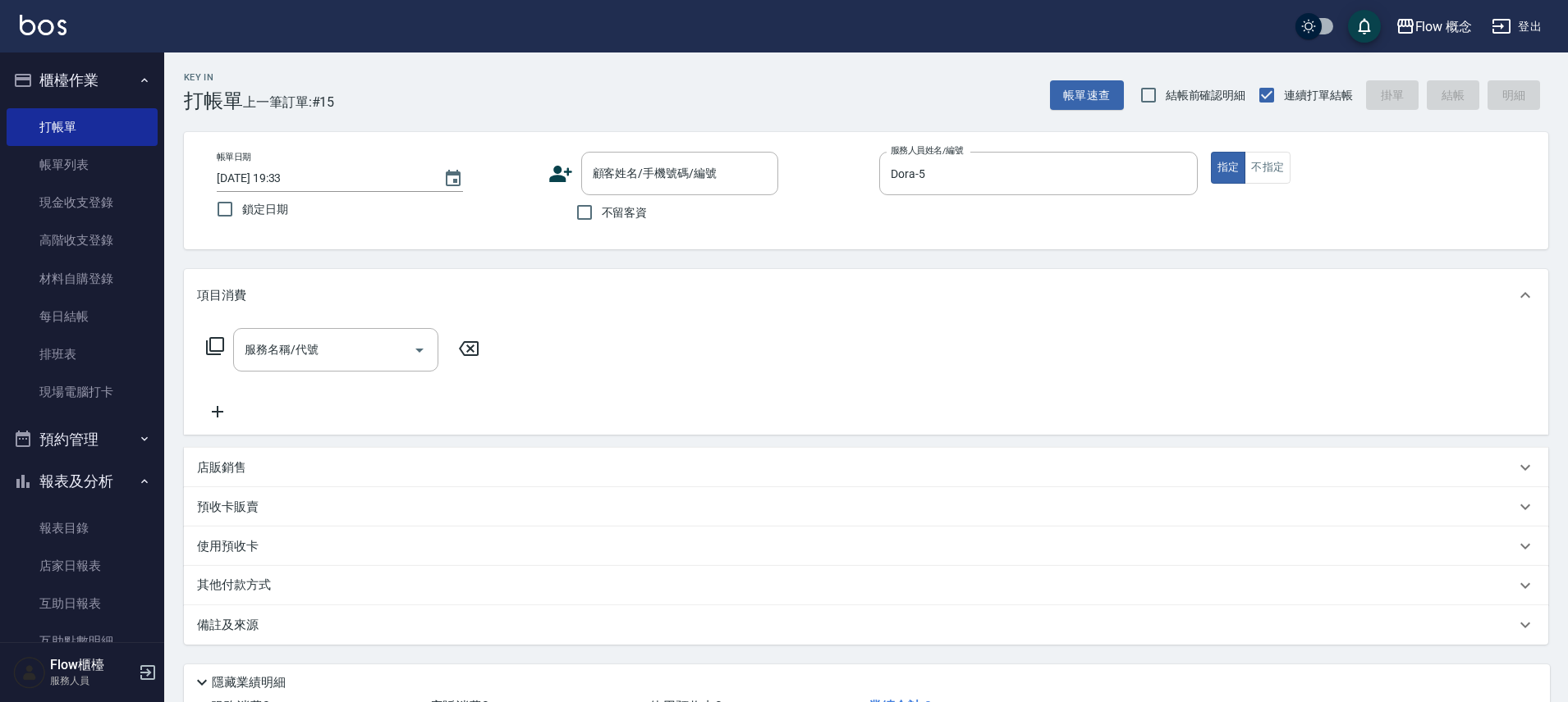
click at [929, 339] on div "服務名稱/代號 服務名稱/代號" at bounding box center [866, 378] width 1364 height 114
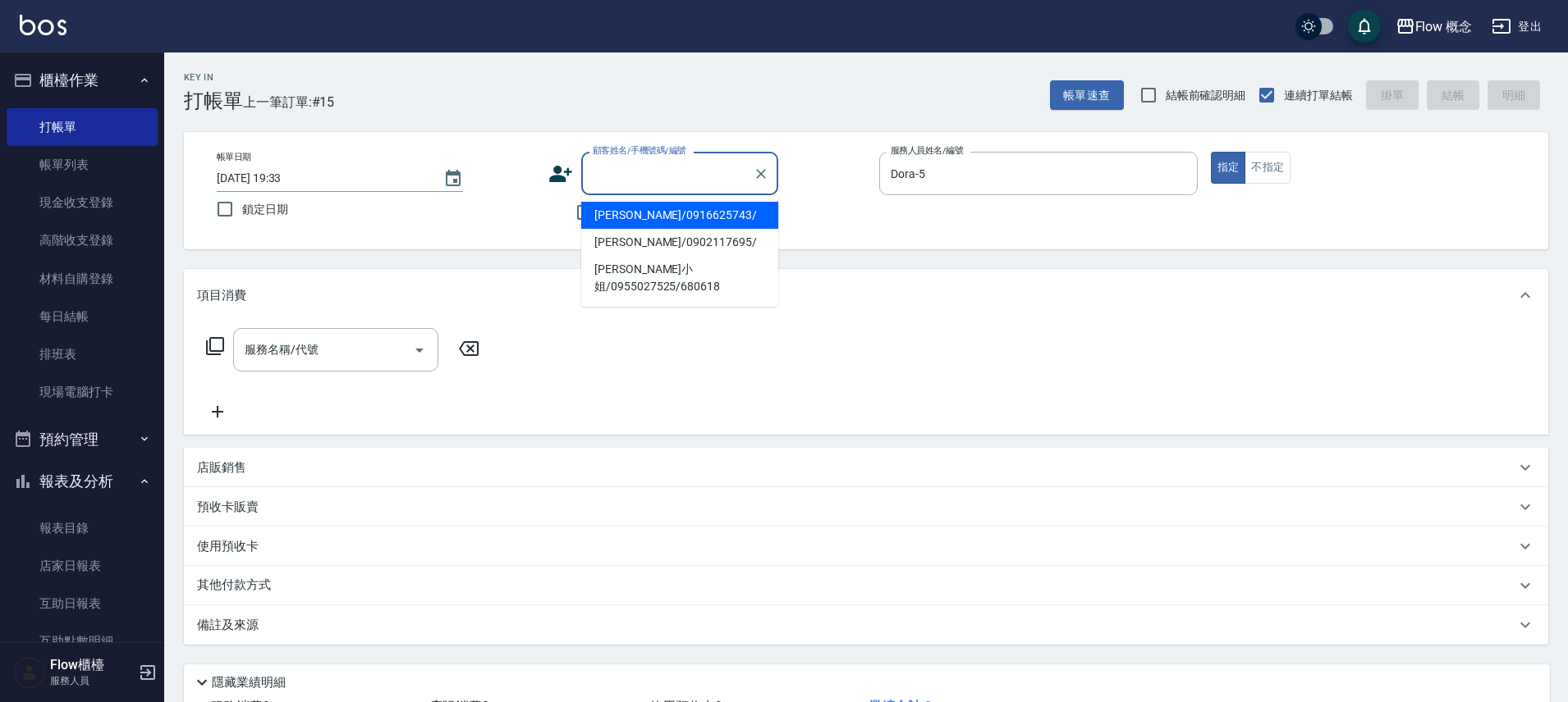
click at [694, 181] on input "顧客姓名/手機號碼/編號" at bounding box center [667, 174] width 158 height 29
click at [667, 219] on li "鄔維寧/0916625743/" at bounding box center [679, 215] width 197 height 27
type input "鄔維寧/0916625743/"
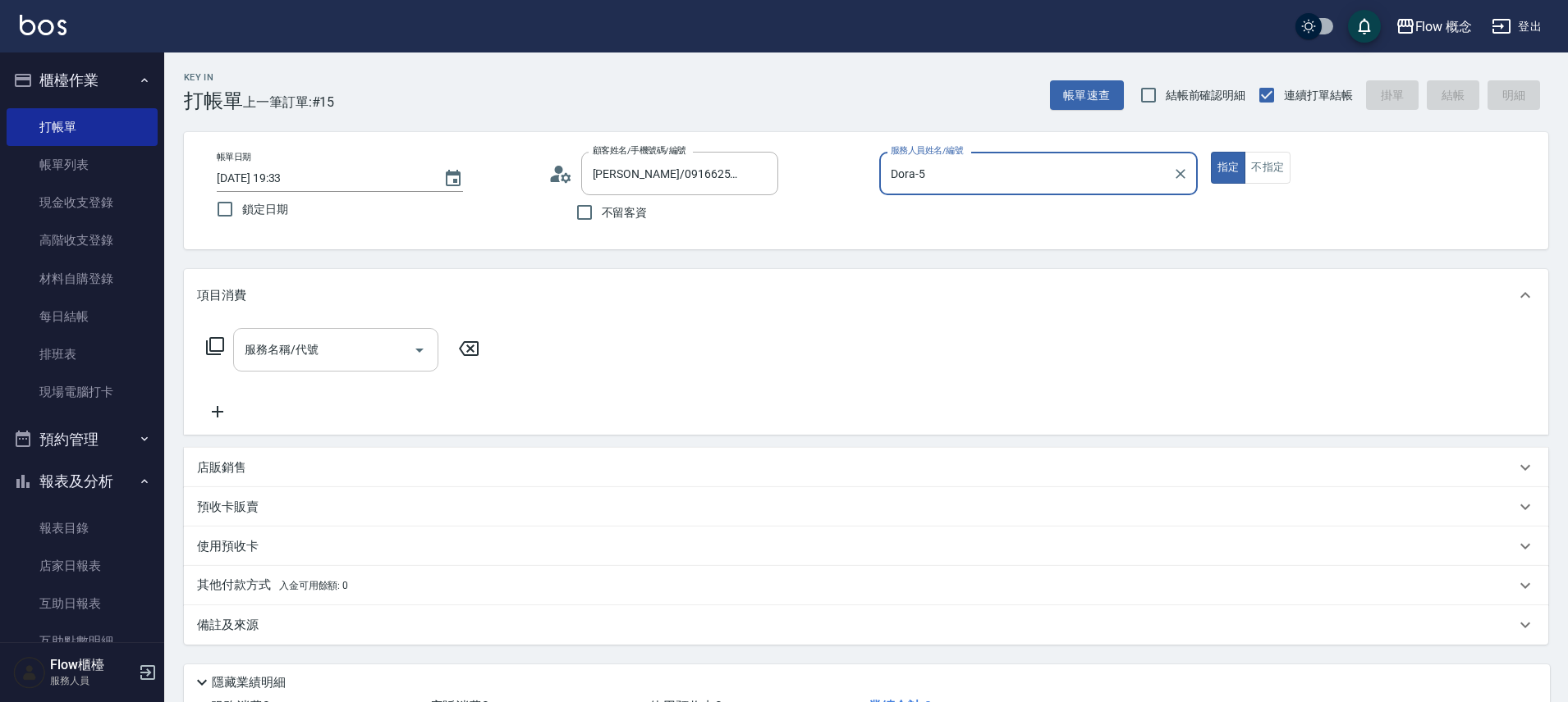
click at [372, 349] on input "服務名稱/代號" at bounding box center [324, 350] width 166 height 29
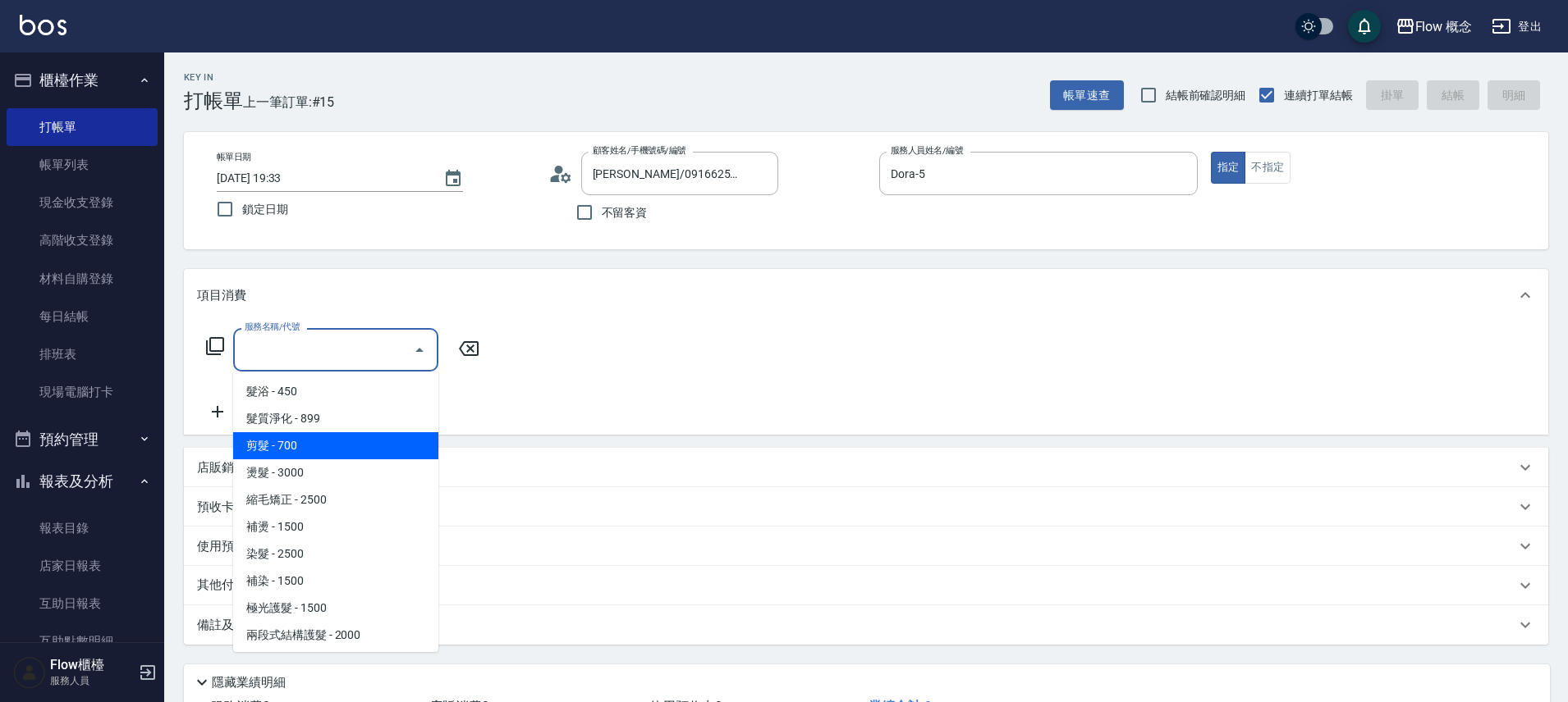
click at [334, 446] on span "剪髮 - 700" at bounding box center [336, 446] width 206 height 27
type input "剪髮(201)"
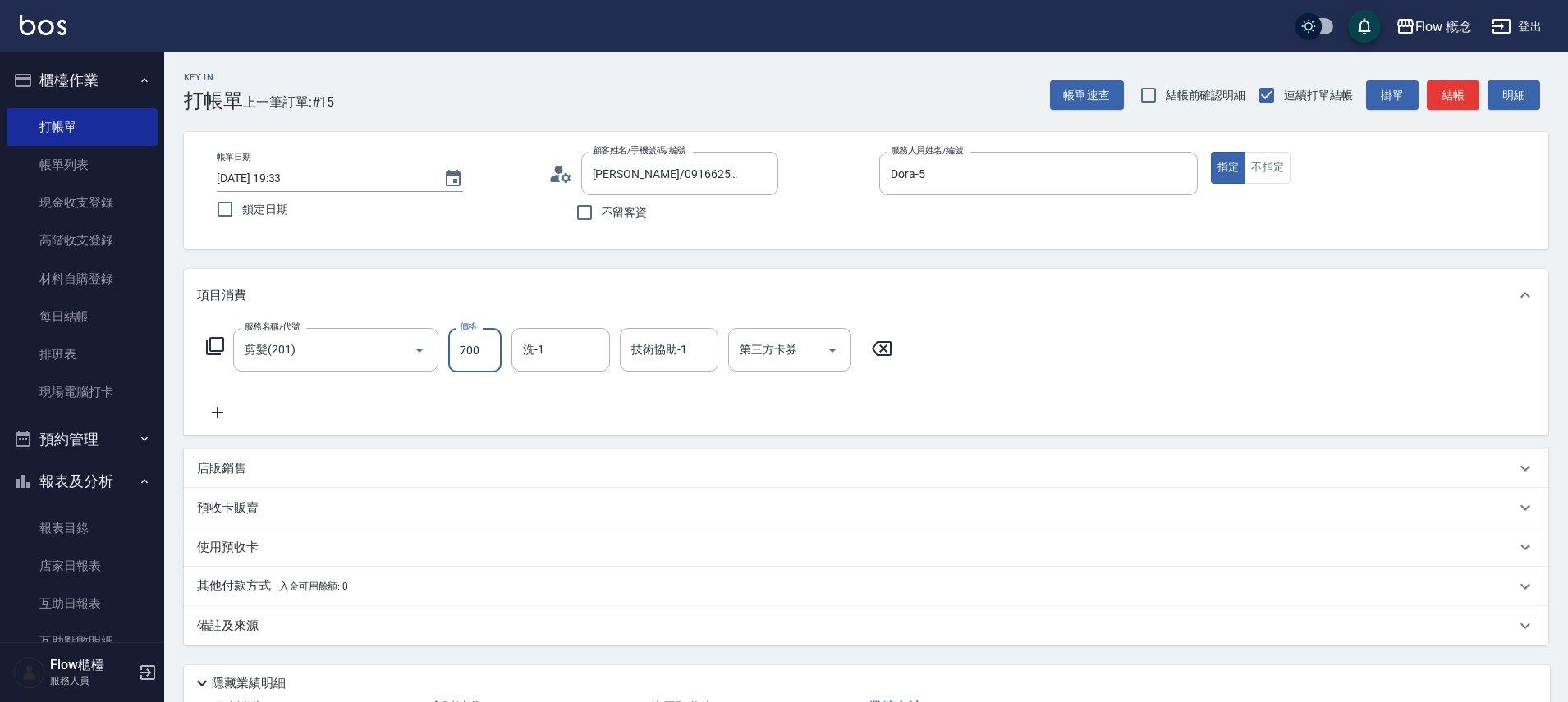
click at [460, 356] on input "700" at bounding box center [474, 350] width 53 height 44
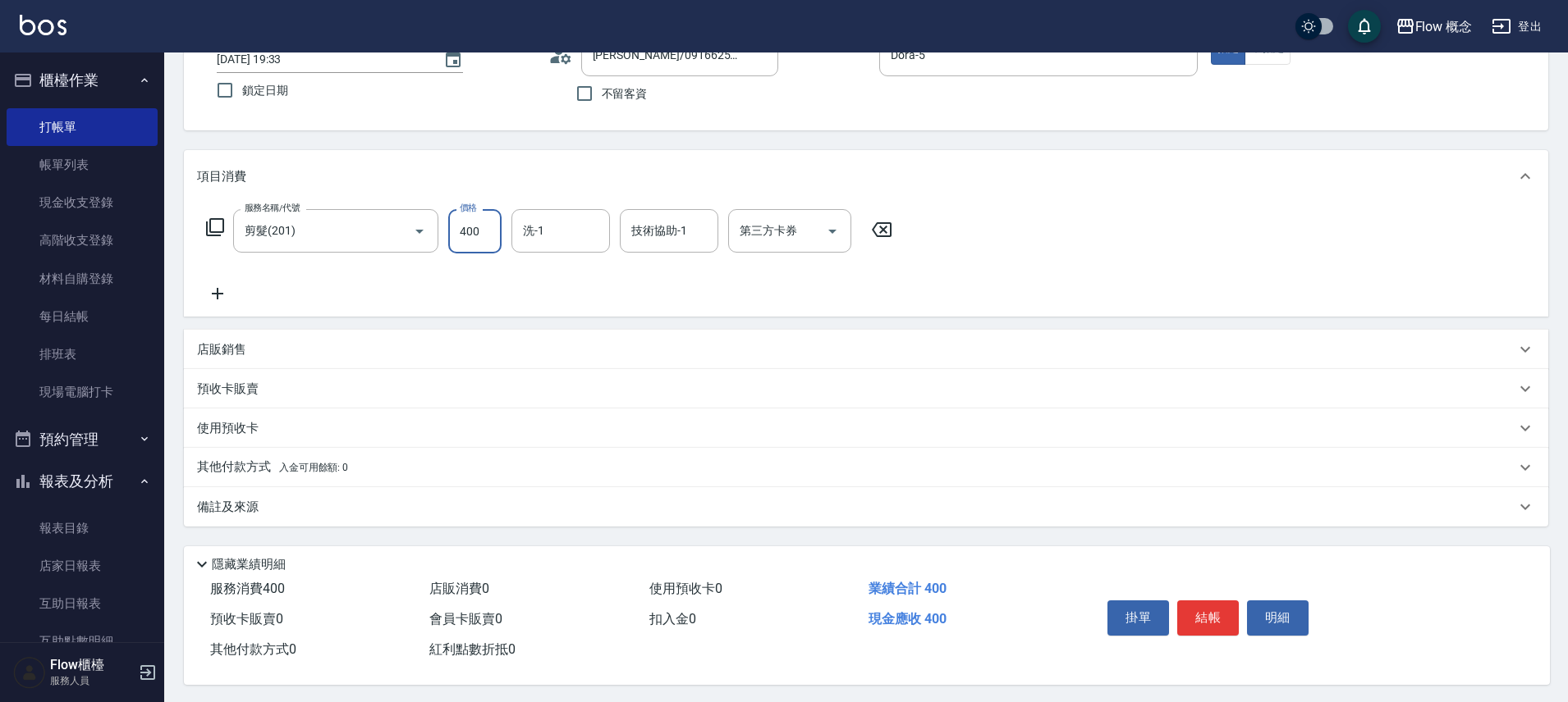
scroll to position [129, 0]
type input "400"
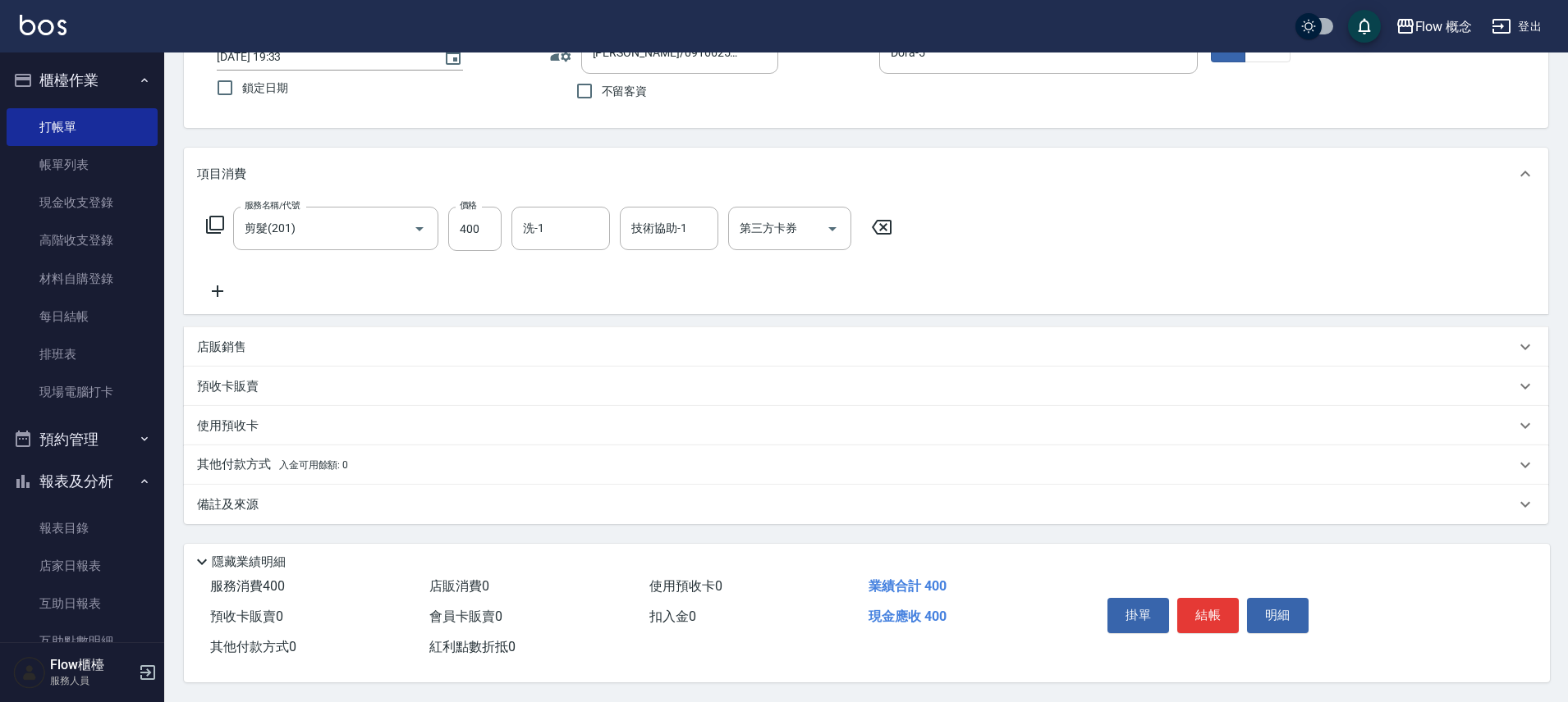
click at [283, 498] on div "備註及來源" at bounding box center [856, 505] width 1318 height 17
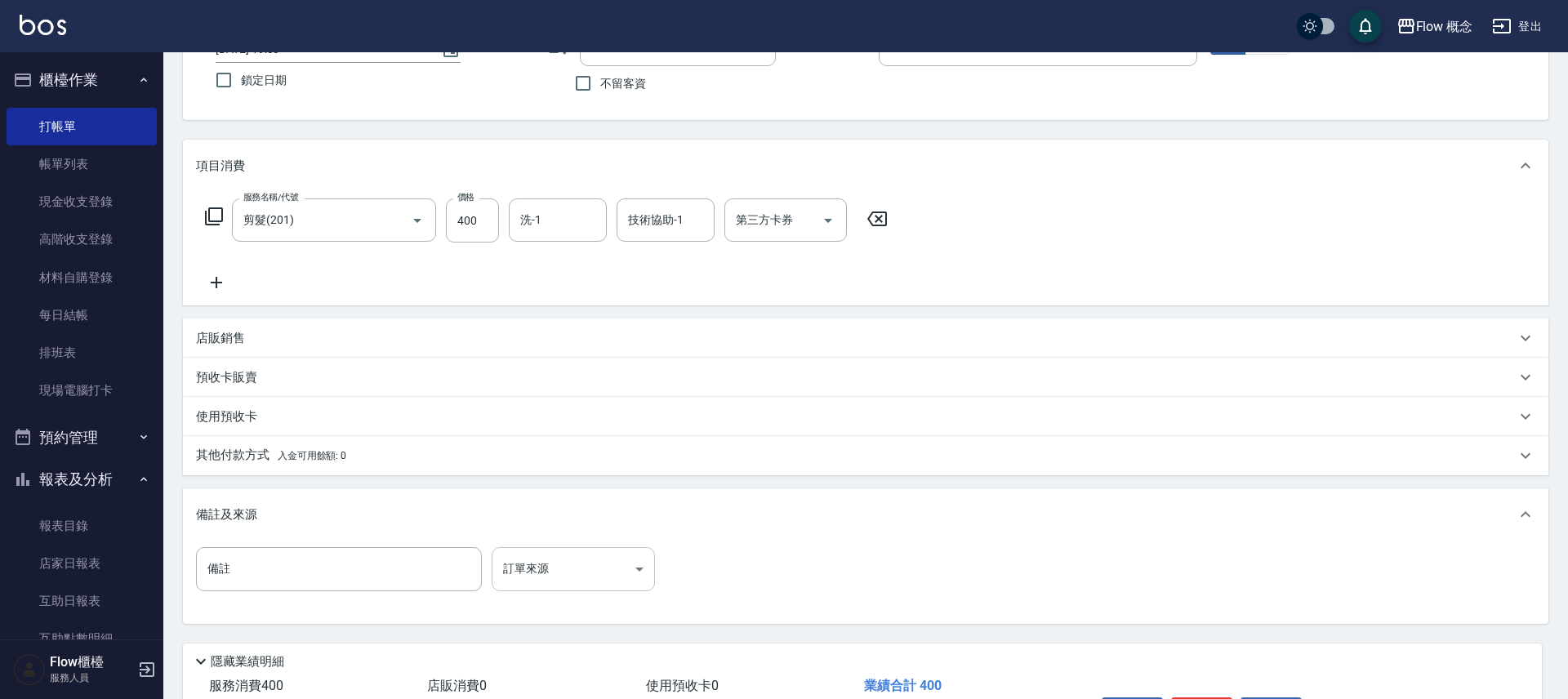
click at [556, 568] on body "Flow 概念 登出 櫃檯作業 打帳單 帳單列表 現金收支登錄 高階收支登錄 材料自購登錄 每日結帳 排班表 現場電腦打卡 預約管理 預約管理 單日預約紀錄 …" at bounding box center [784, 336] width 1568 height 930
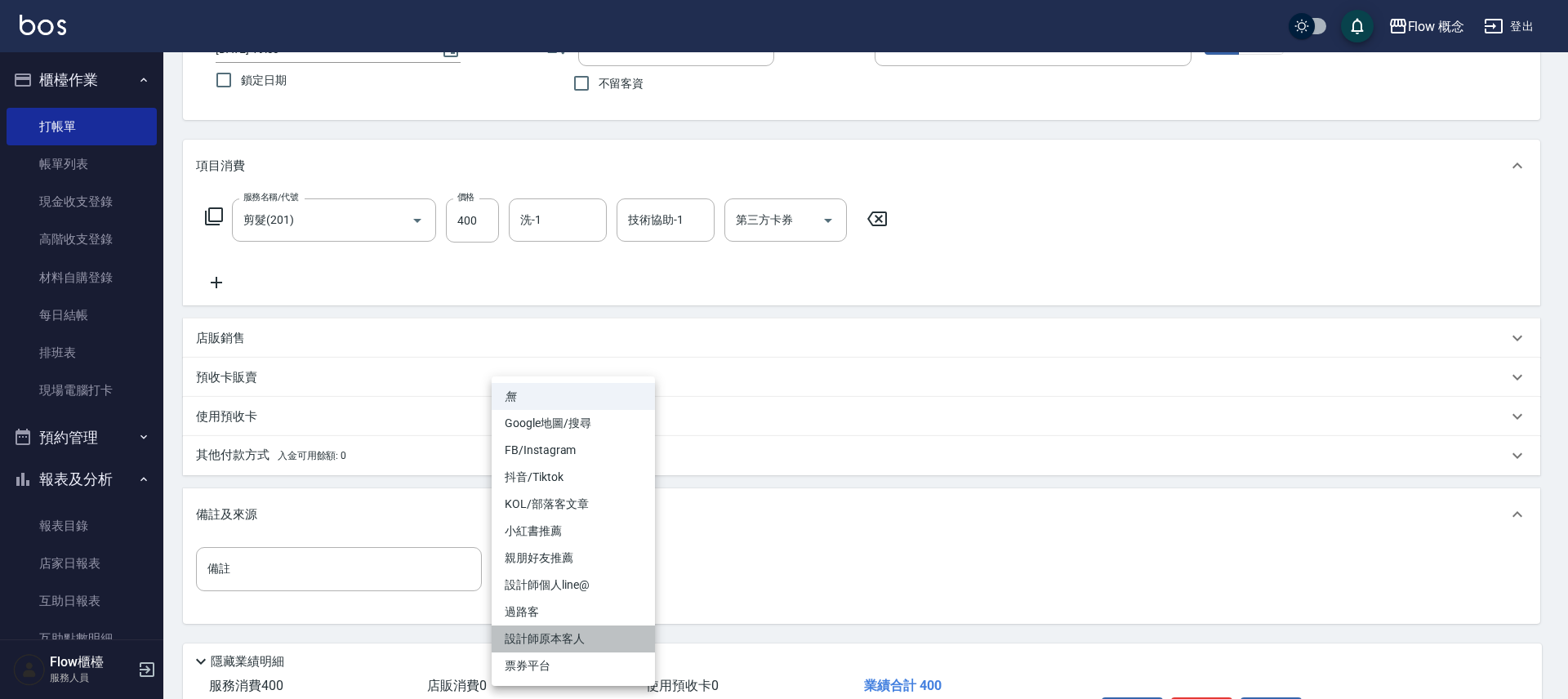
click at [576, 633] on li "設計師原本客人" at bounding box center [573, 639] width 163 height 27
type input "設計師原本客人"
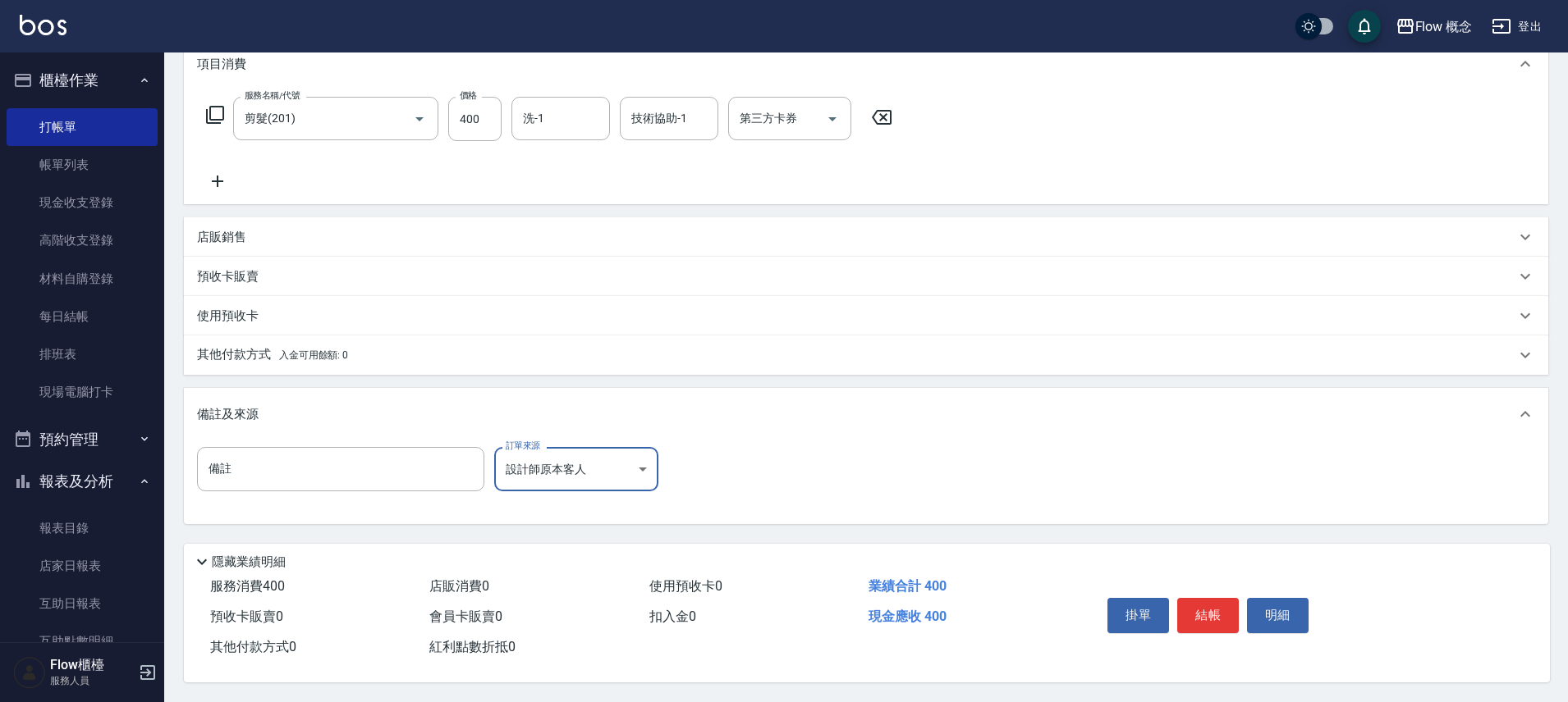
scroll to position [239, 0]
click at [1218, 608] on button "結帳" at bounding box center [1207, 615] width 61 height 34
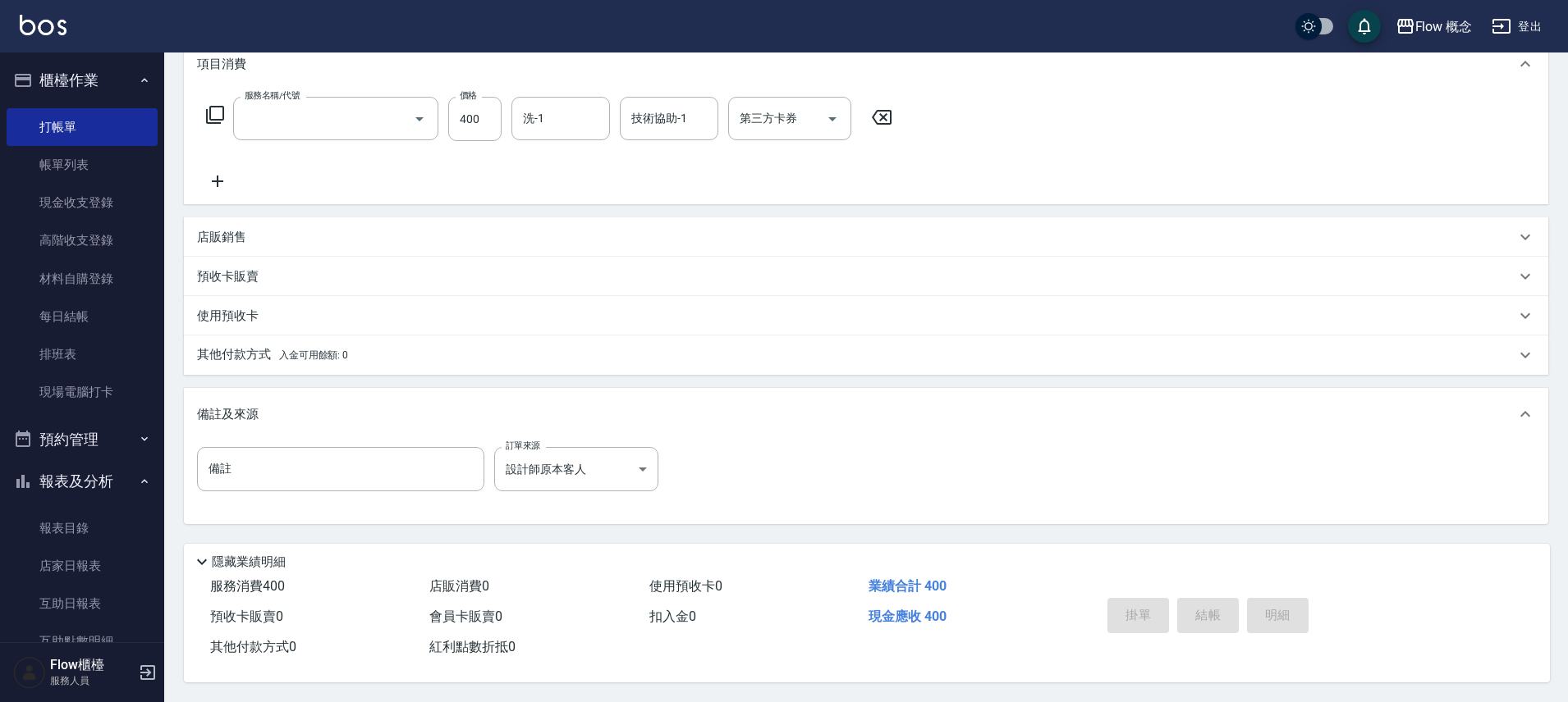
scroll to position [0, 0]
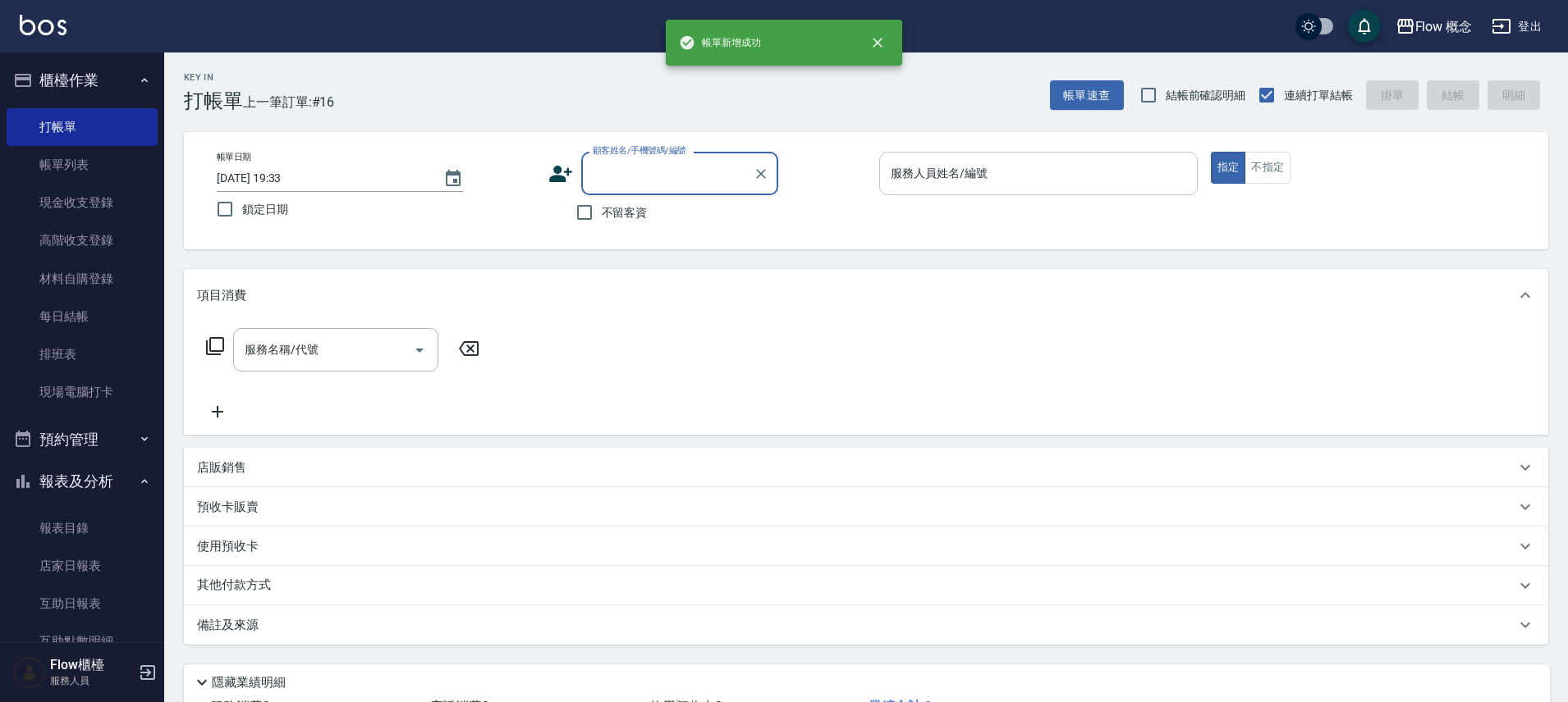
click at [931, 182] on input "服務人員姓名/編號" at bounding box center [1038, 174] width 304 height 29
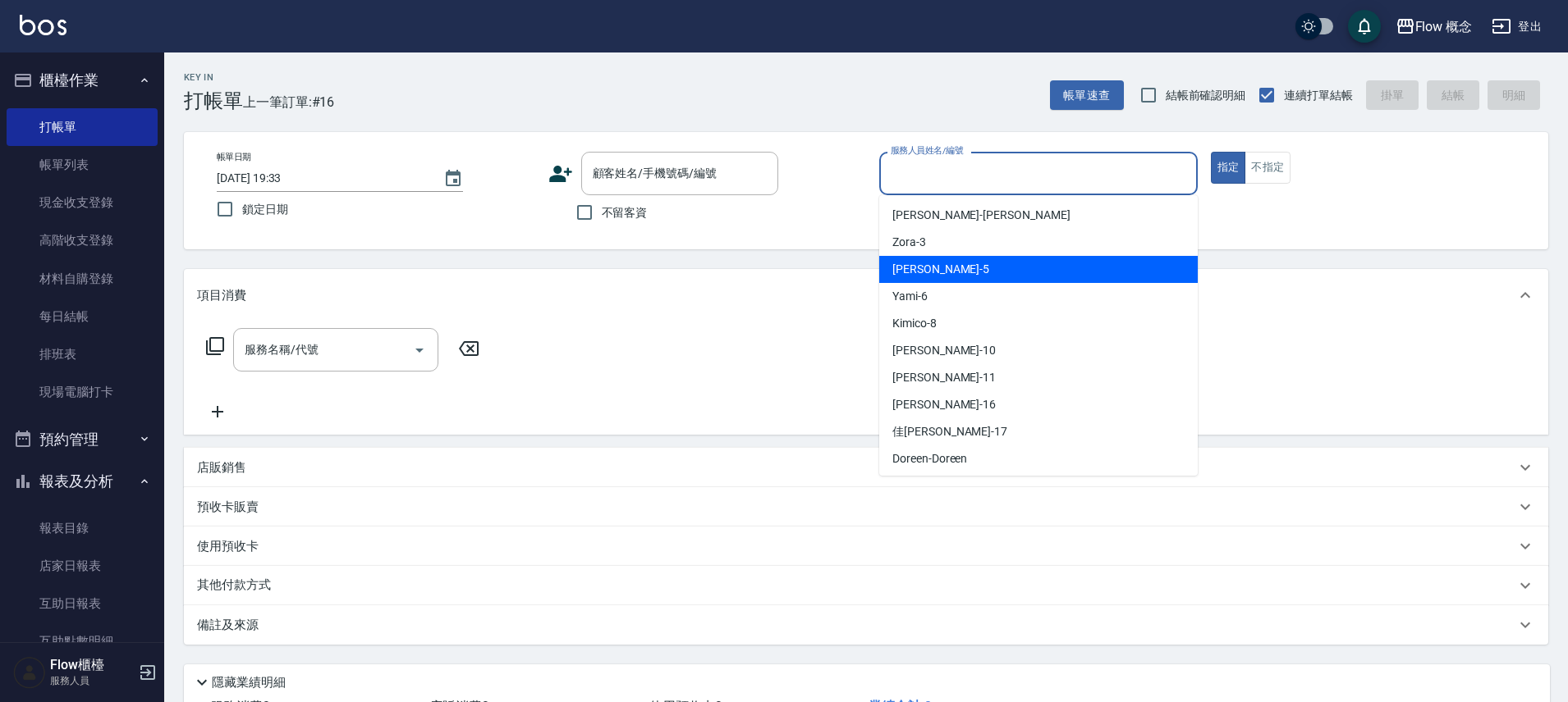
click at [912, 269] on span "Dora -5" at bounding box center [940, 269] width 96 height 17
type input "Dora-5"
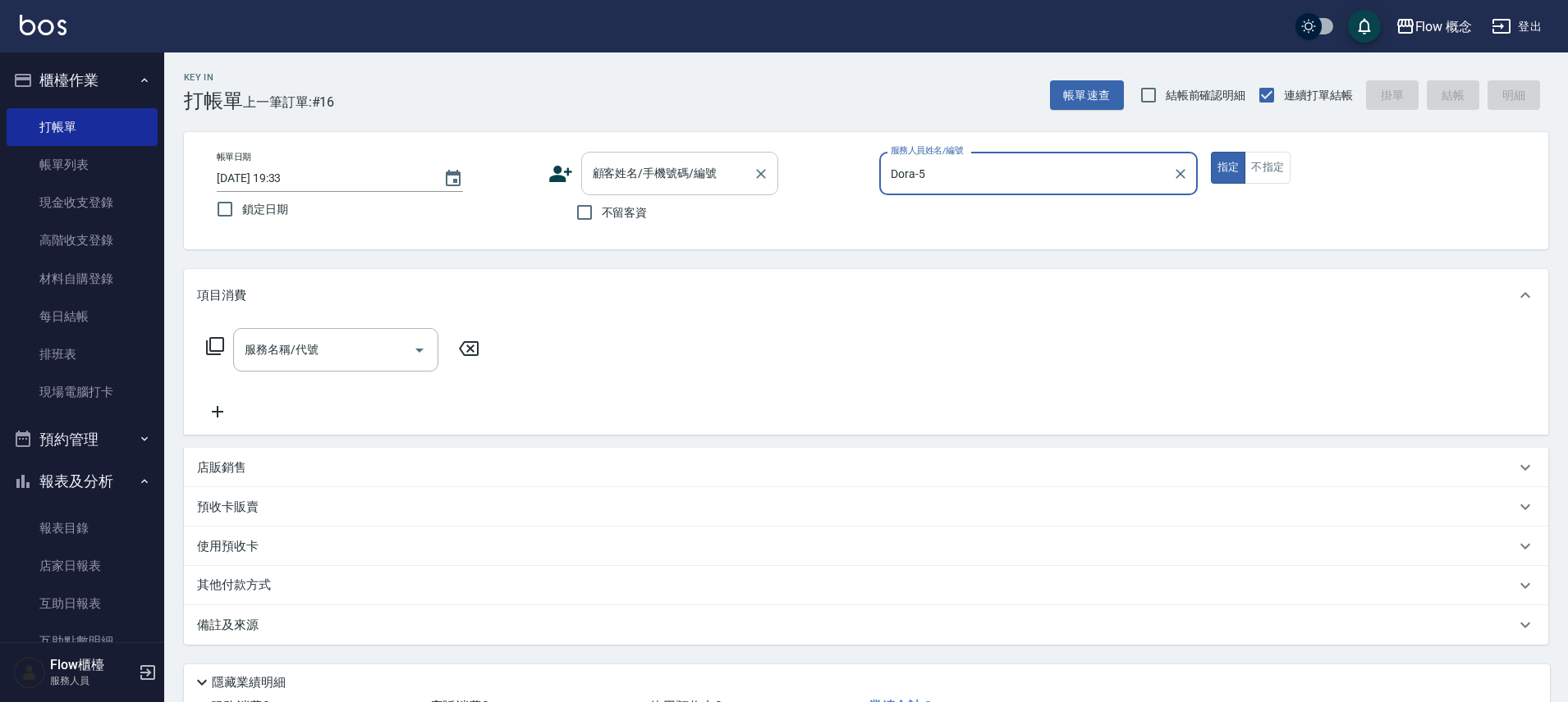
click at [627, 178] on input "顧客姓名/手機號碼/編號" at bounding box center [667, 174] width 158 height 29
paste input "0987127588"
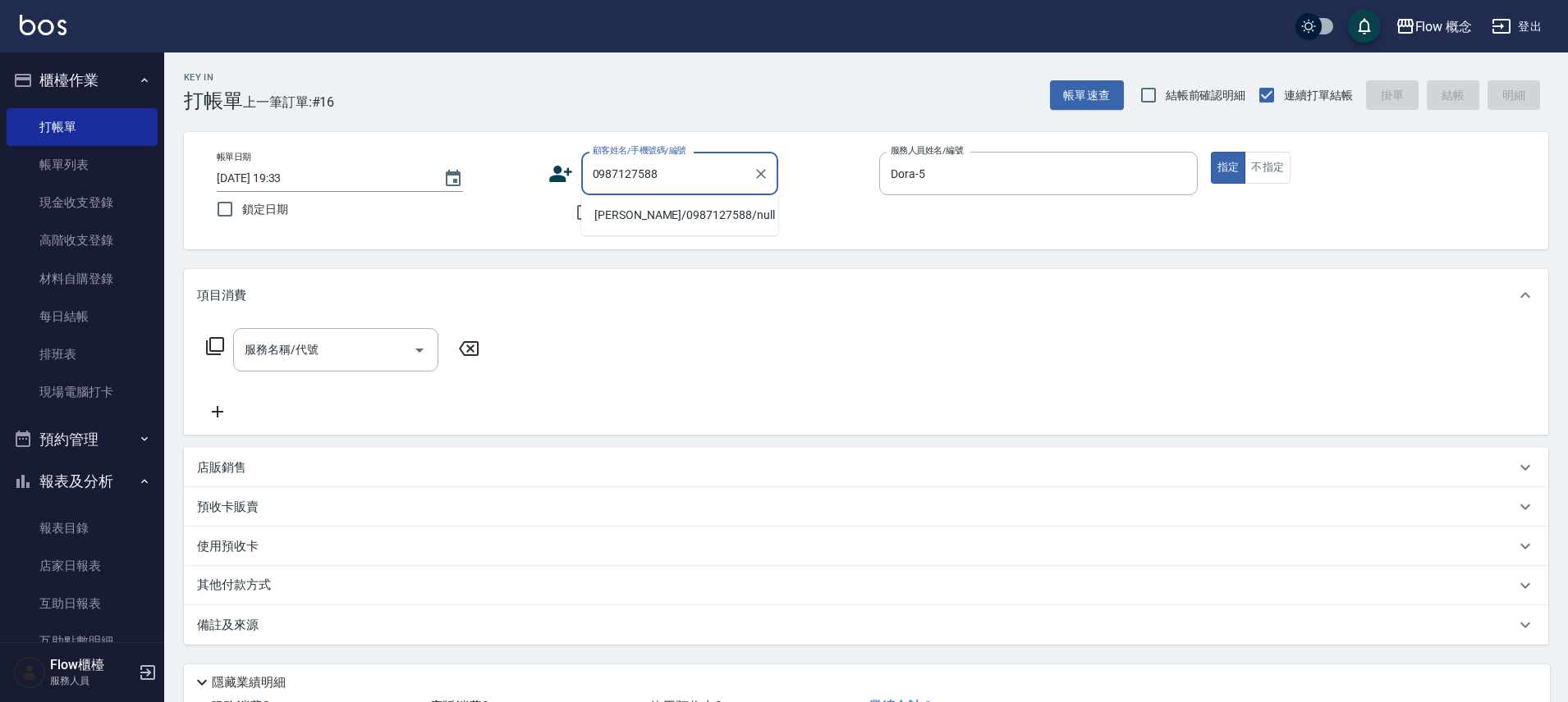
click at [682, 222] on li "王岑晞/0987127588/null" at bounding box center [679, 215] width 197 height 27
type input "王岑晞/0987127588/null"
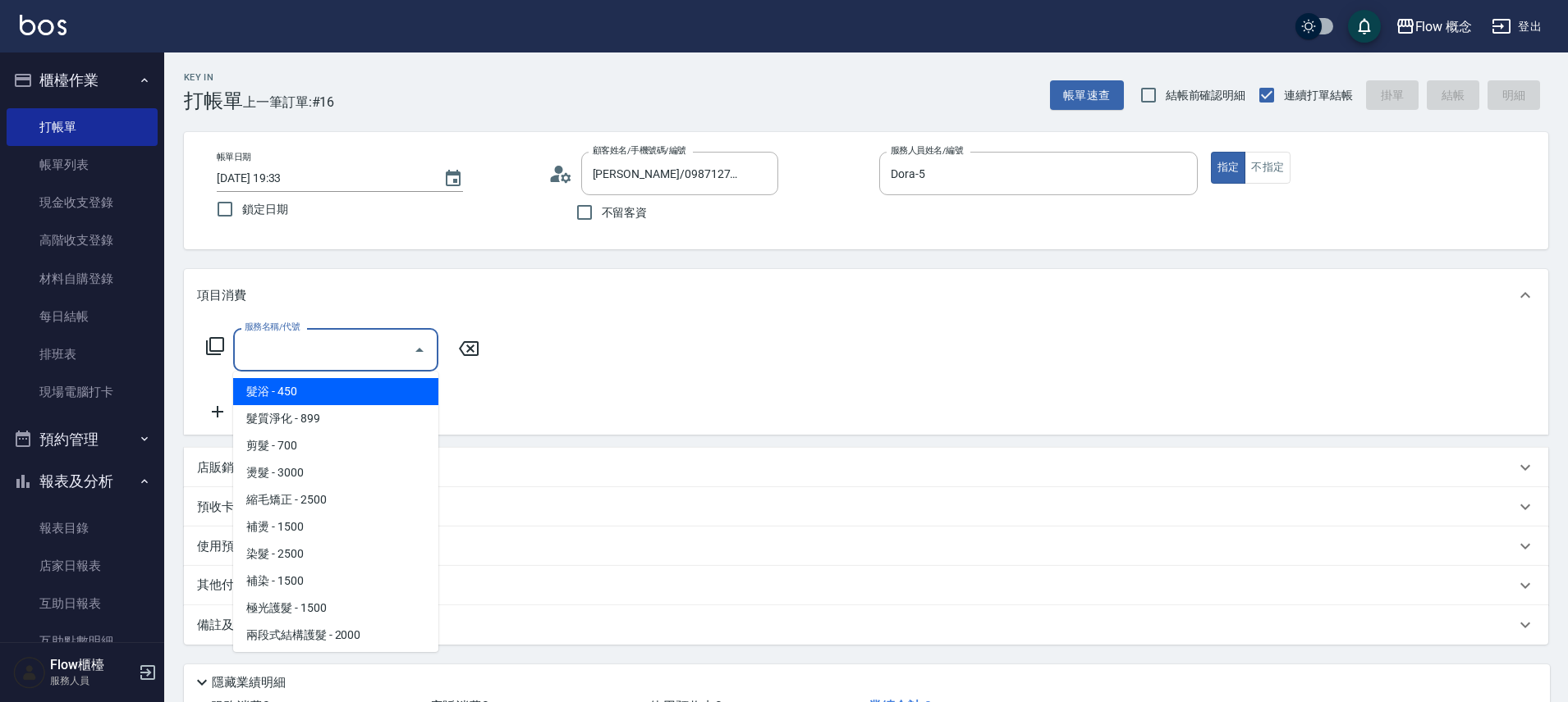
click at [325, 355] on input "服務名稱/代號" at bounding box center [324, 350] width 166 height 29
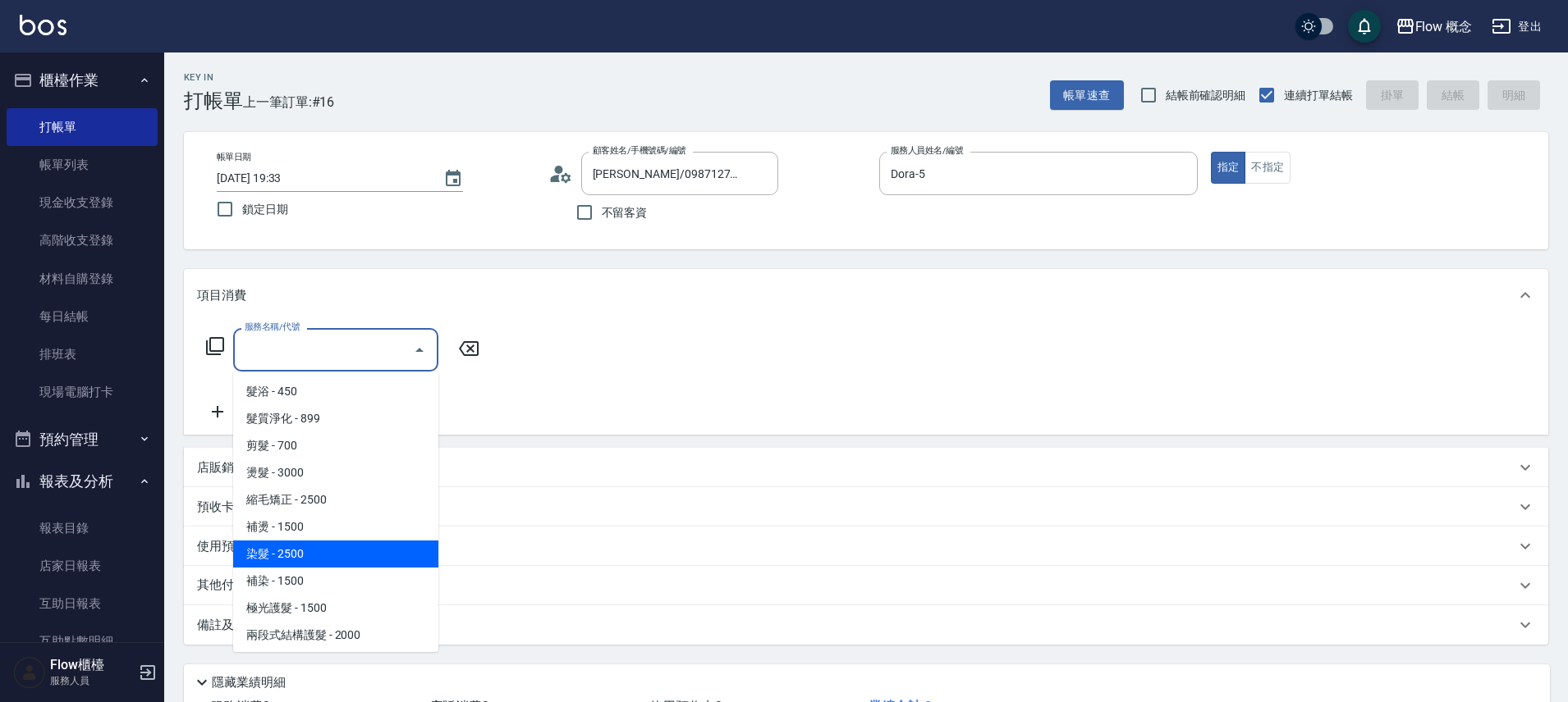
click at [306, 543] on span "染髮 - 2500" at bounding box center [336, 554] width 206 height 27
type input "染髮(401)"
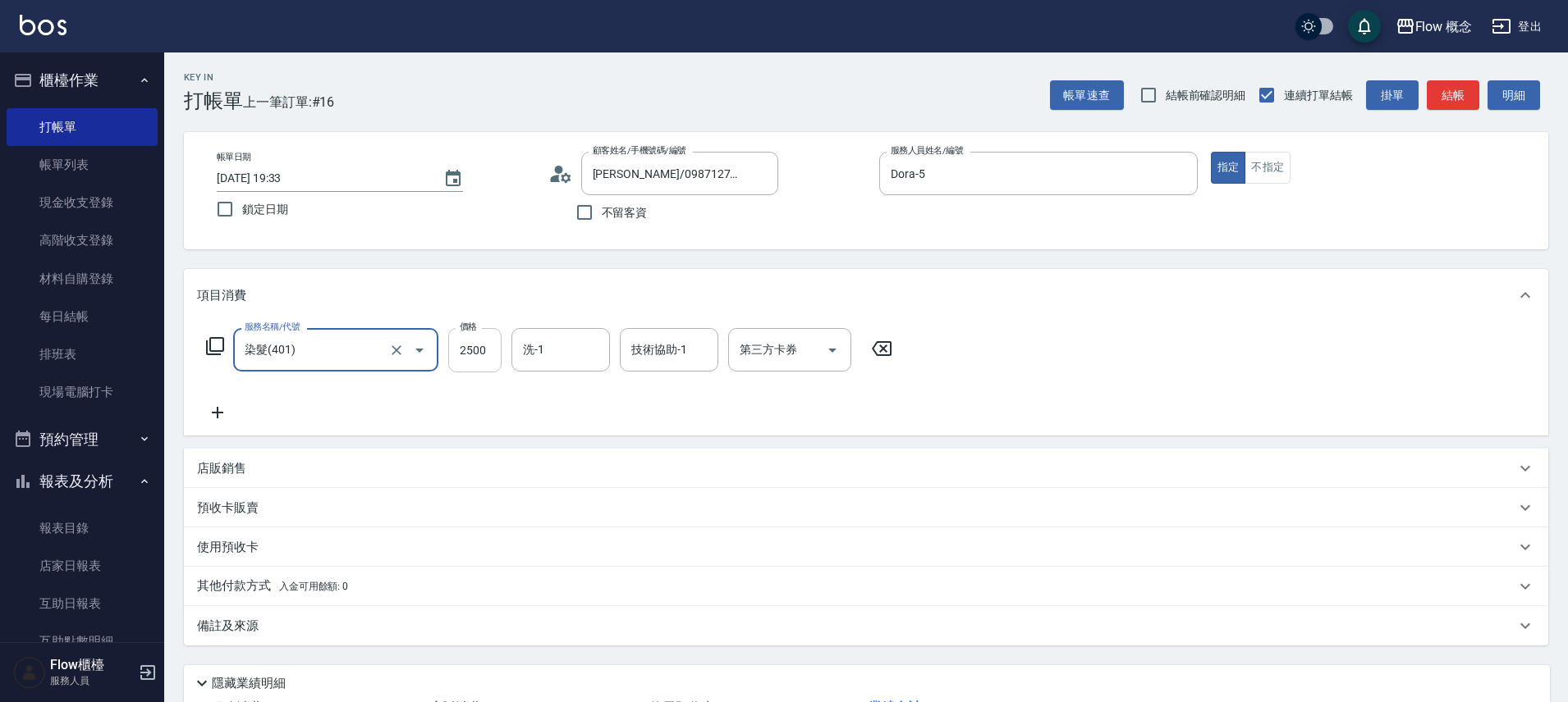
click at [496, 362] on input "2500" at bounding box center [474, 350] width 53 height 44
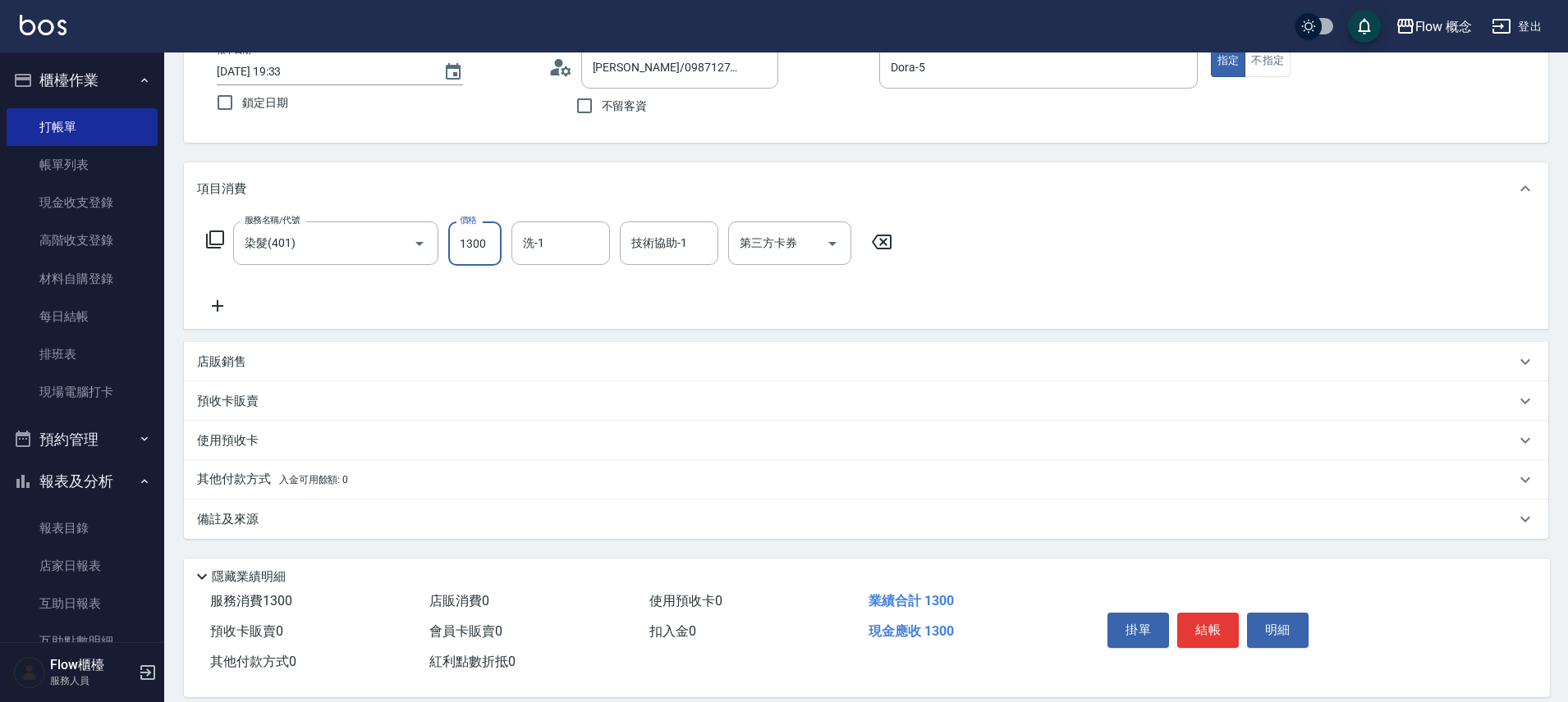
scroll to position [111, 0]
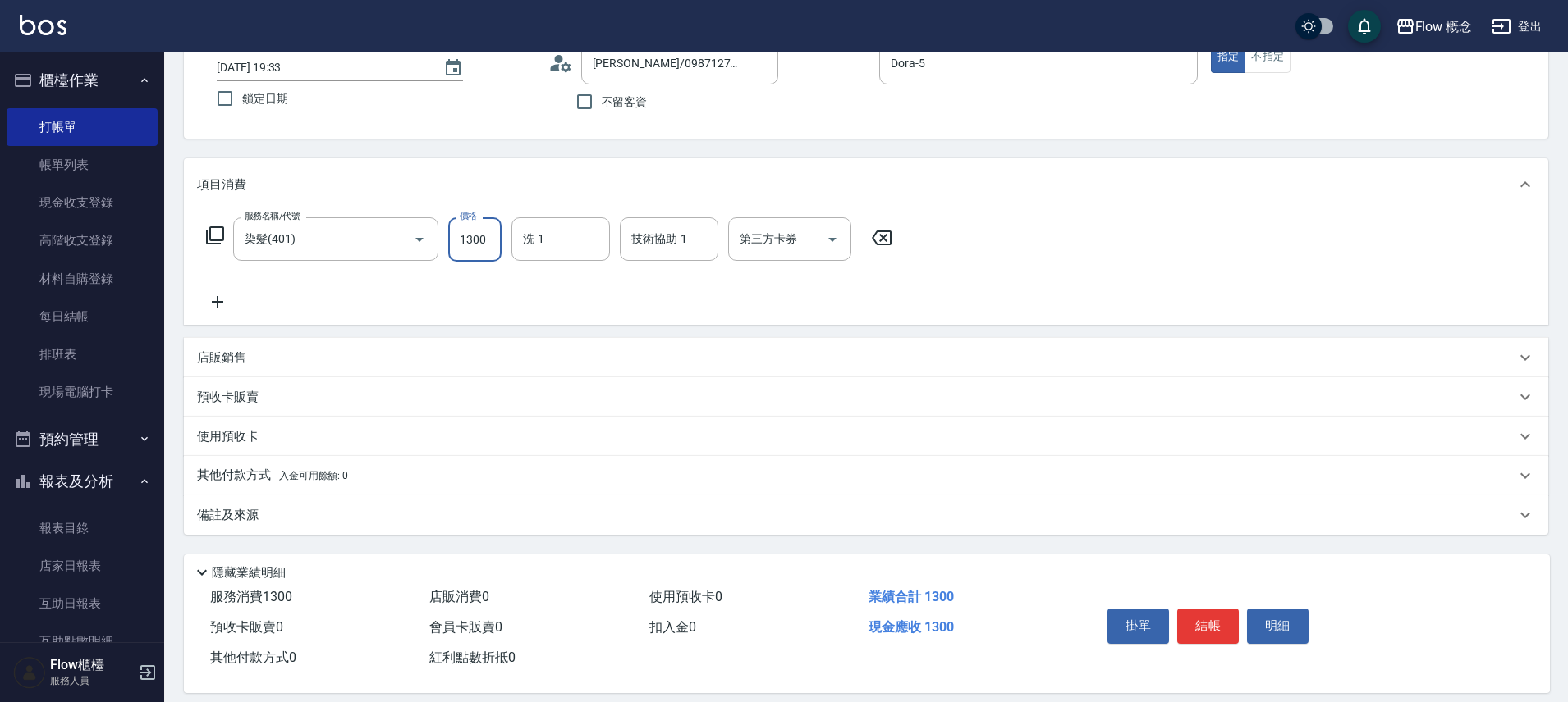
type input "1300"
click at [252, 517] on p "備註及來源" at bounding box center [227, 515] width 61 height 17
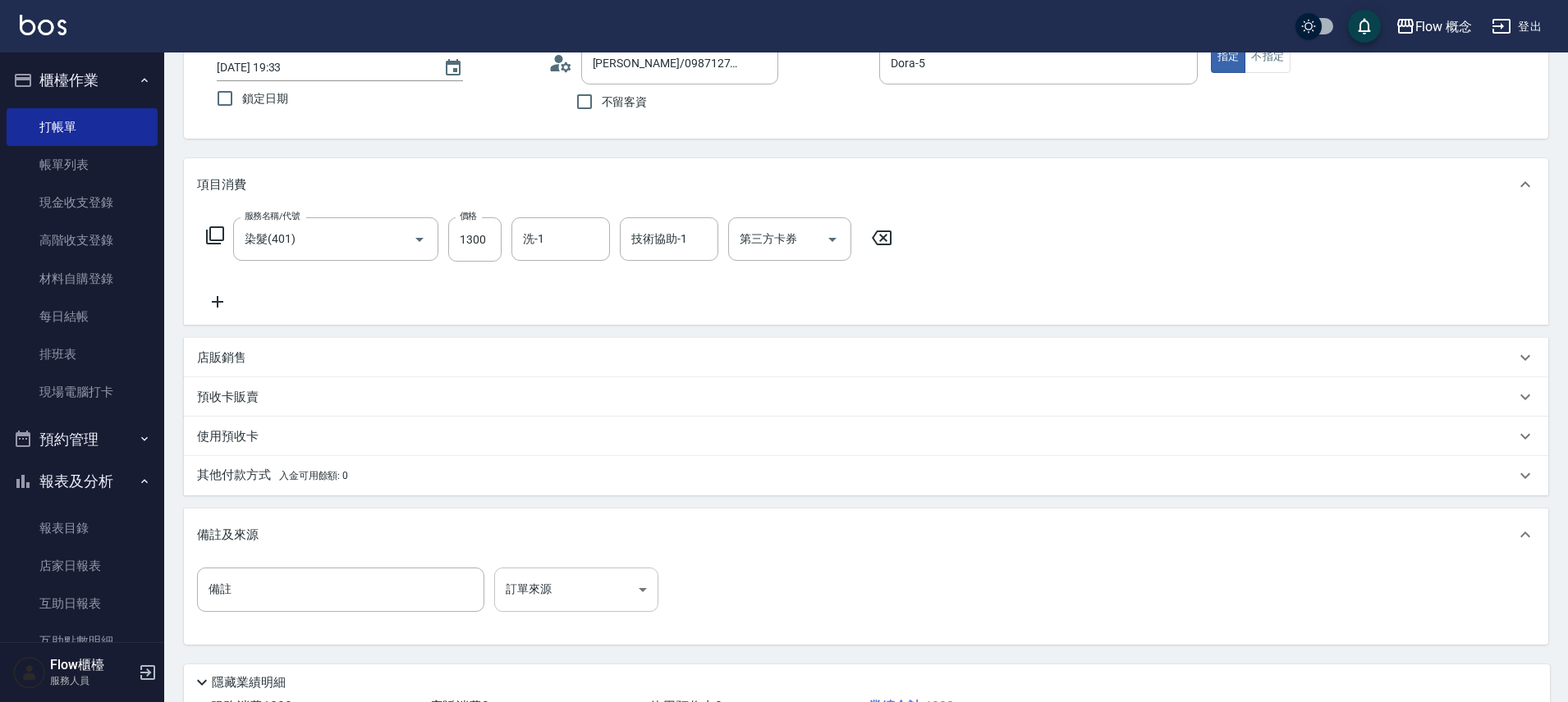
click at [578, 579] on body "Flow 概念 登出 櫃檯作業 打帳單 帳單列表 現金收支登錄 高階收支登錄 材料自購登錄 每日結帳 排班表 現場電腦打卡 預約管理 預約管理 單日預約紀錄 …" at bounding box center [784, 356] width 1568 height 934
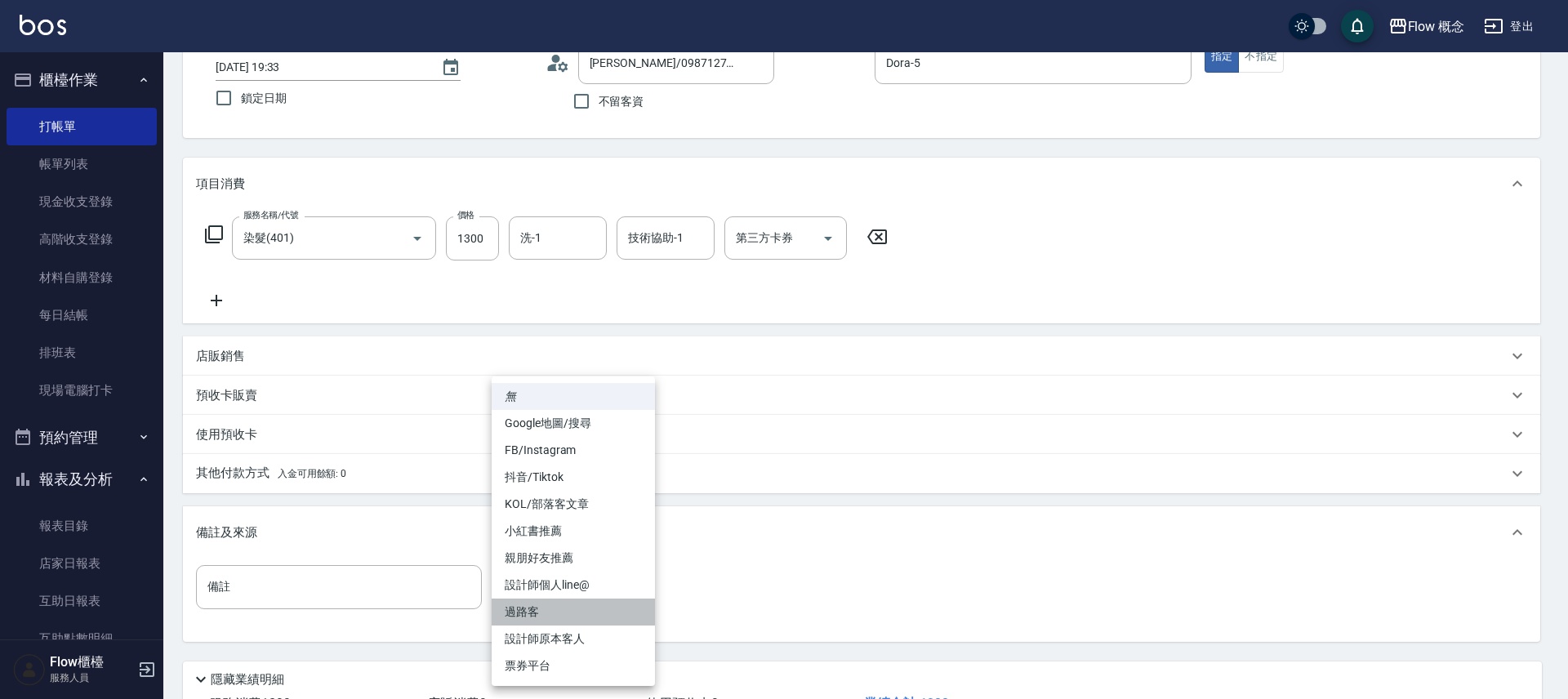
click at [581, 624] on li "過路客" at bounding box center [573, 612] width 163 height 27
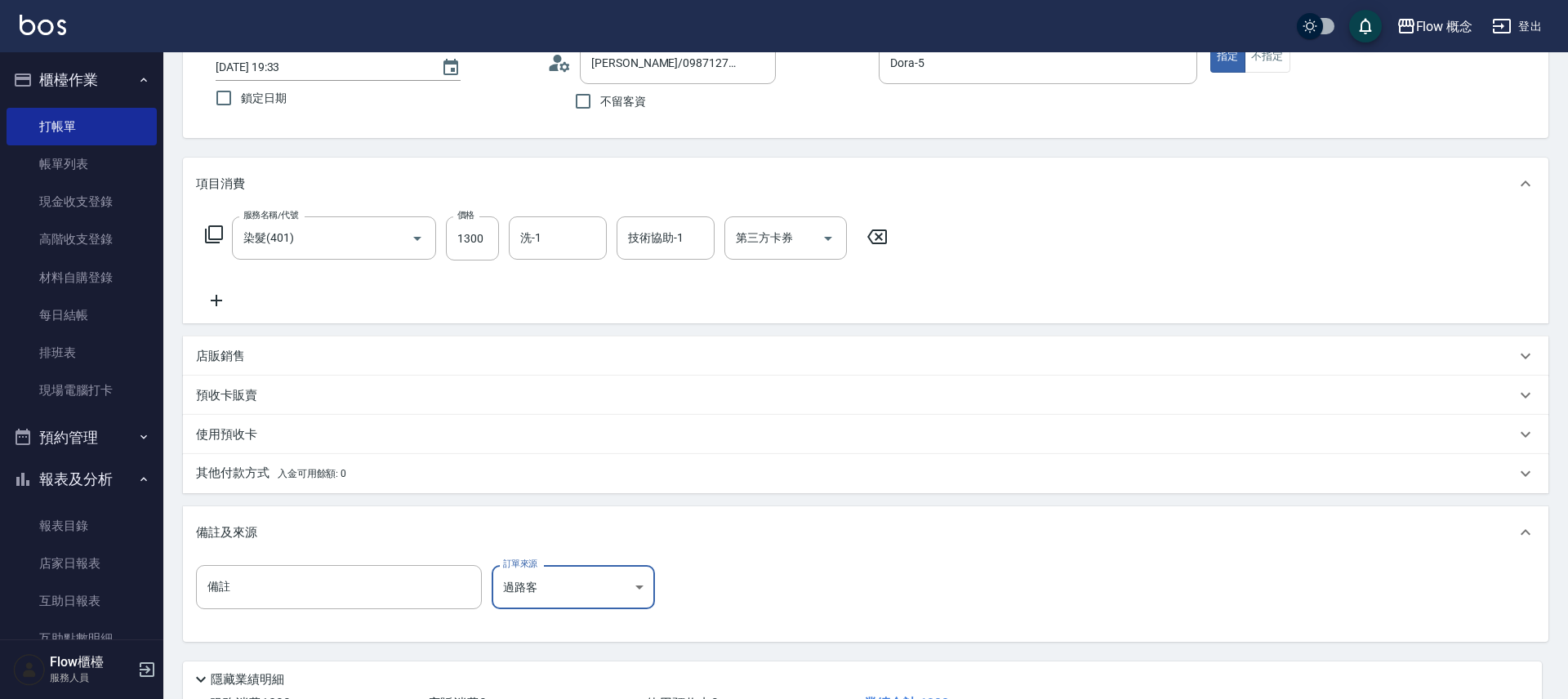
click at [516, 575] on body "Flow 概念 登出 櫃檯作業 打帳單 帳單列表 現金收支登錄 高階收支登錄 材料自購登錄 每日結帳 排班表 現場電腦打卡 預約管理 預約管理 單日預約紀錄 …" at bounding box center [784, 354] width 1568 height 930
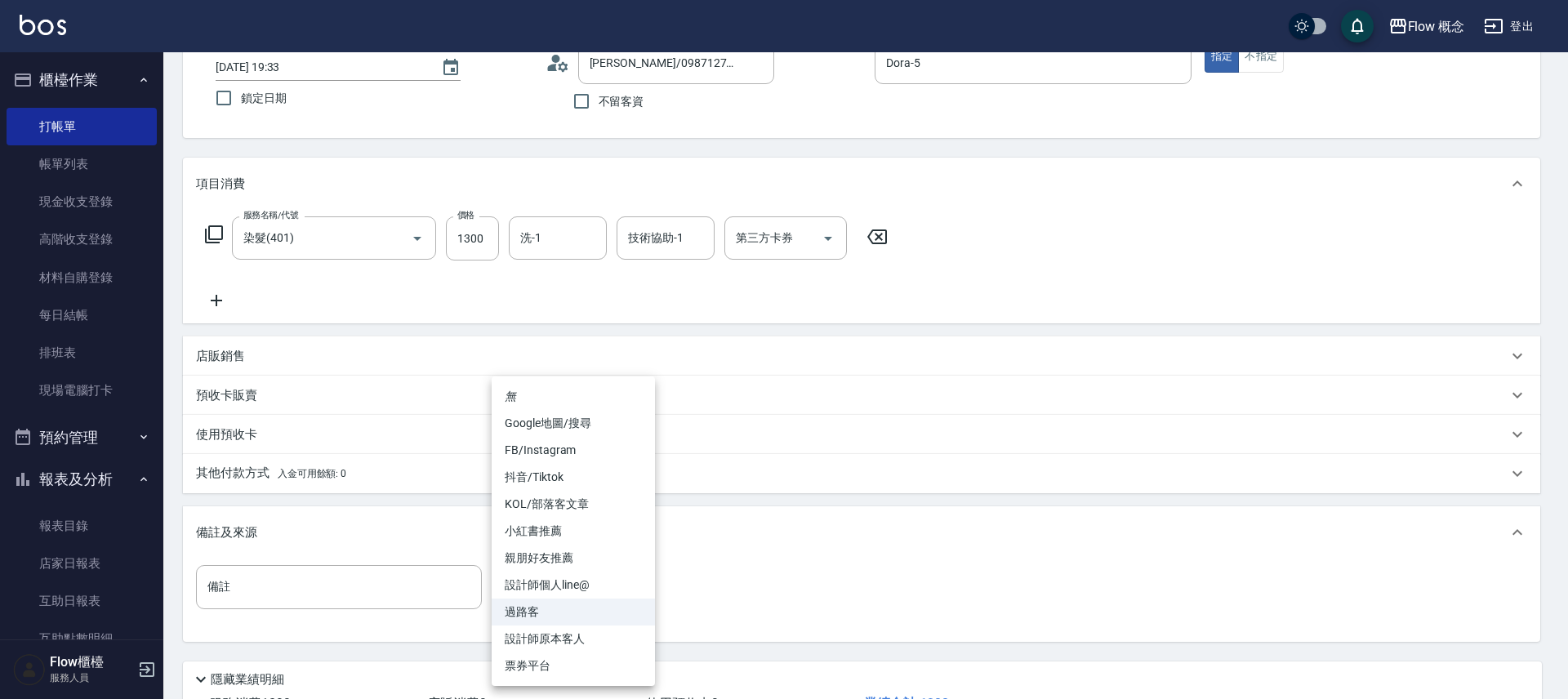
click at [551, 640] on li "設計師原本客人" at bounding box center [573, 639] width 163 height 27
type input "設計師原本客人"
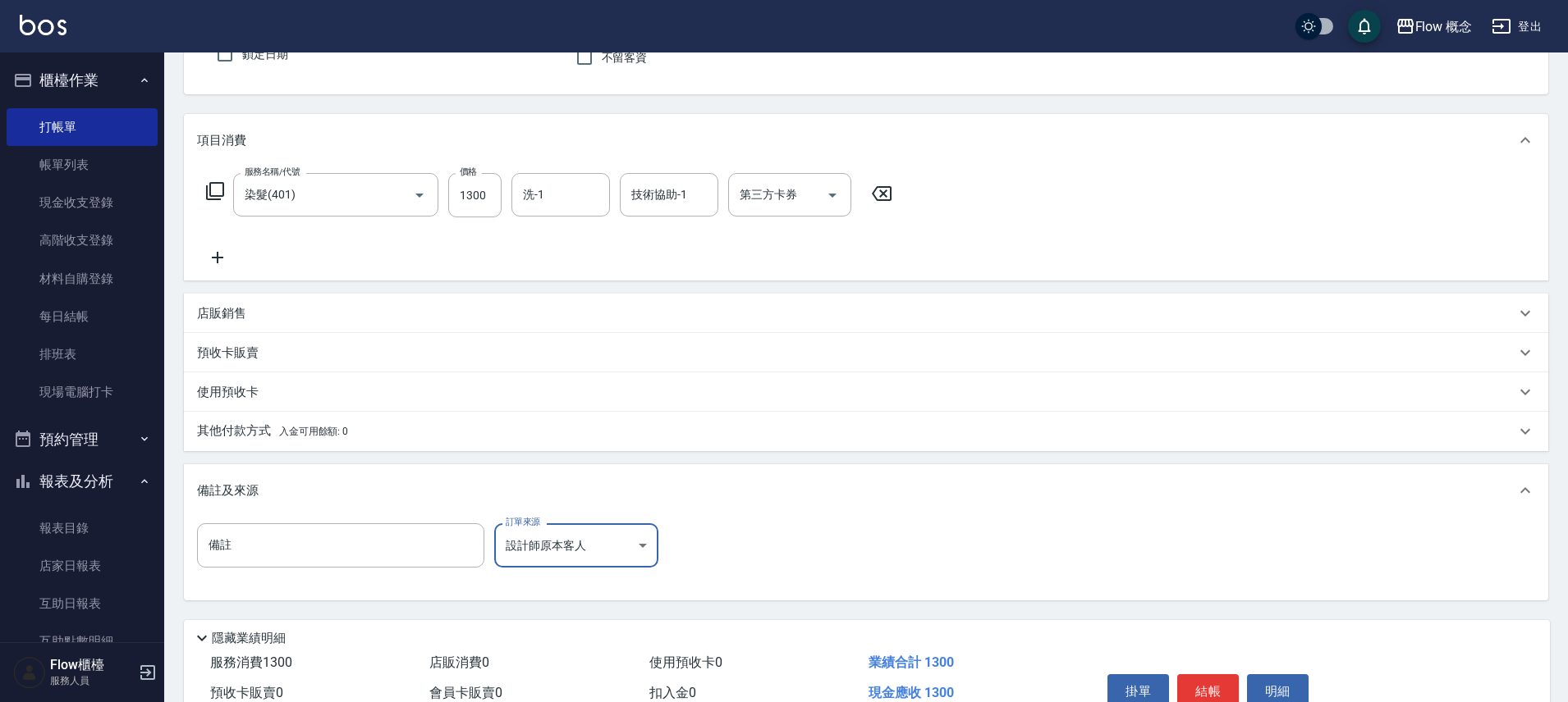
scroll to position [239, 0]
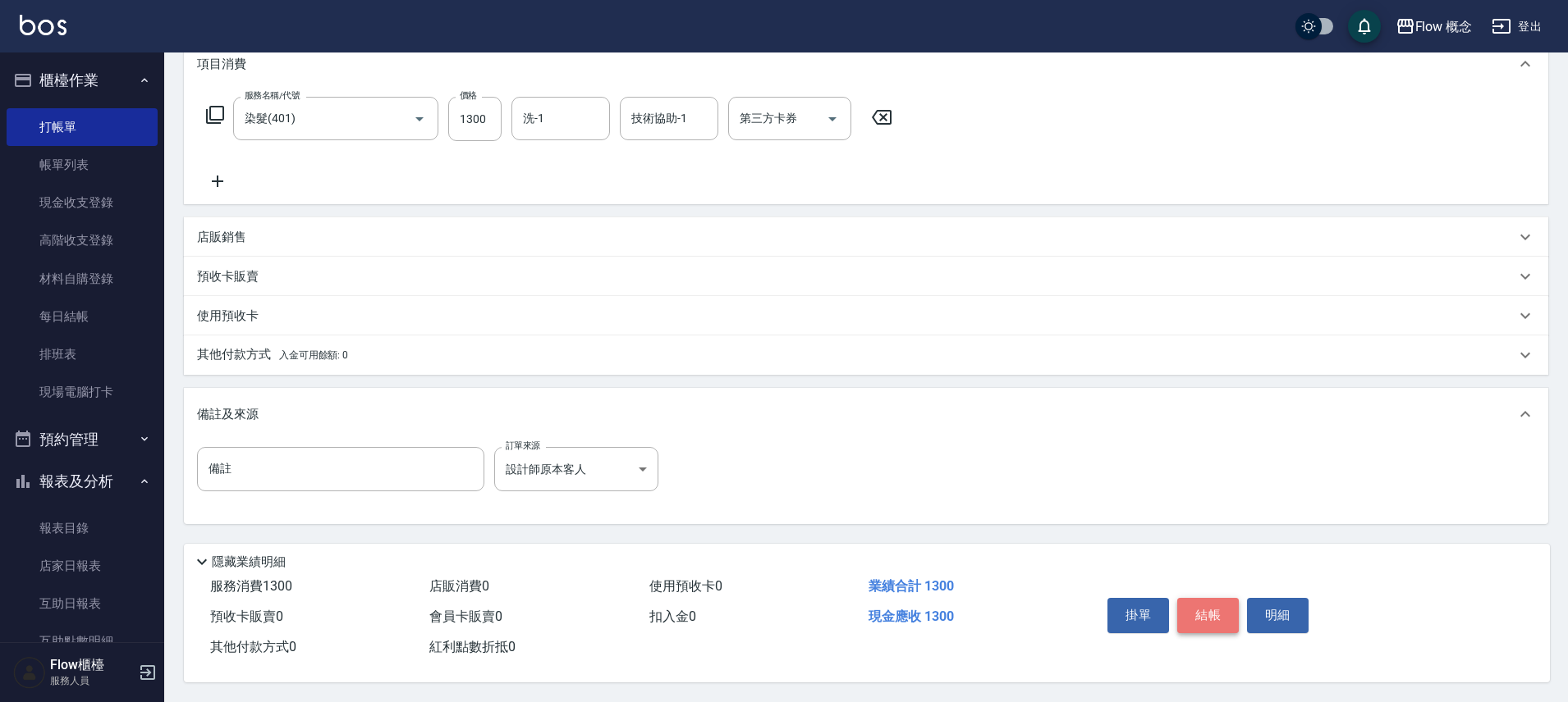
click at [1211, 616] on button "結帳" at bounding box center [1207, 615] width 61 height 34
type input "2025/10/13 19:34"
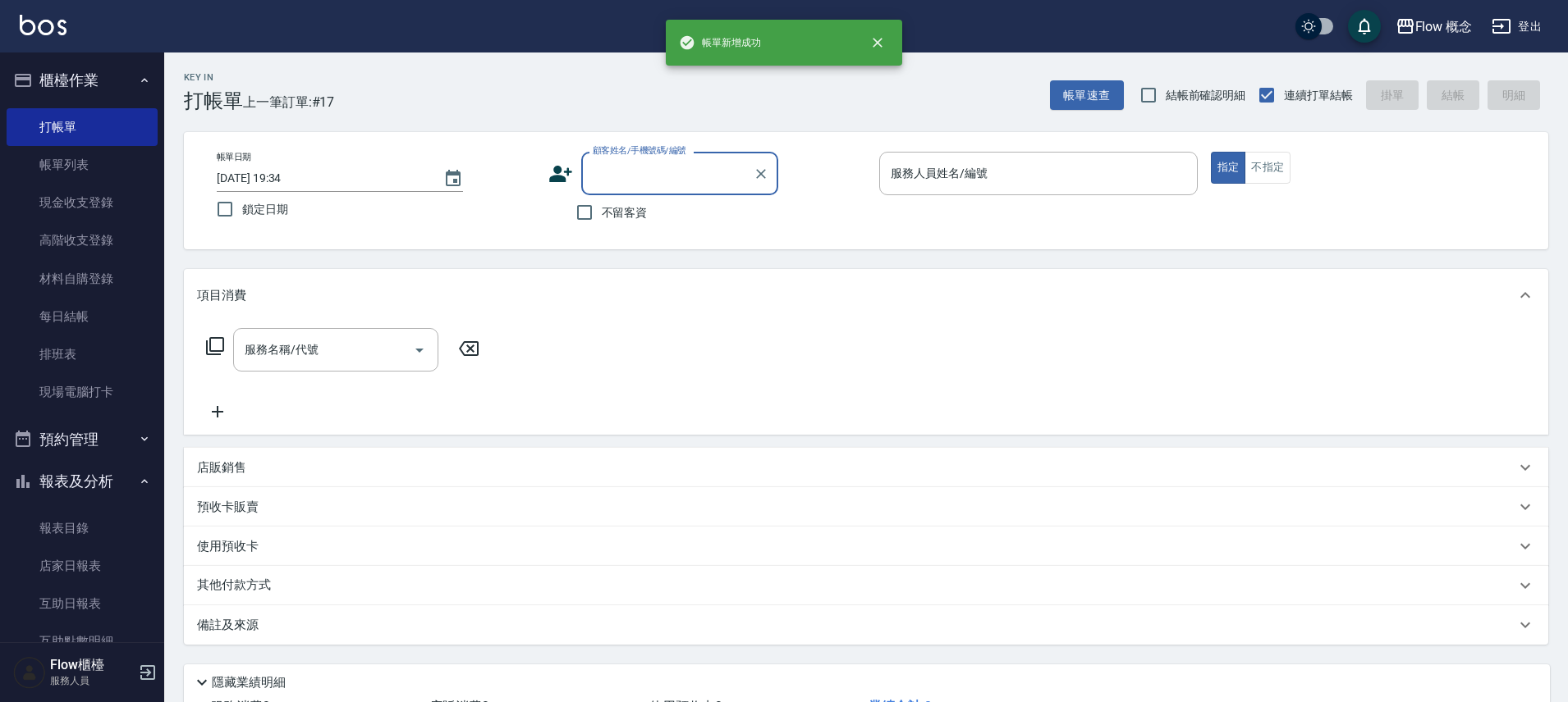
click at [950, 169] on input "服務人員姓名/編號" at bounding box center [1038, 174] width 304 height 29
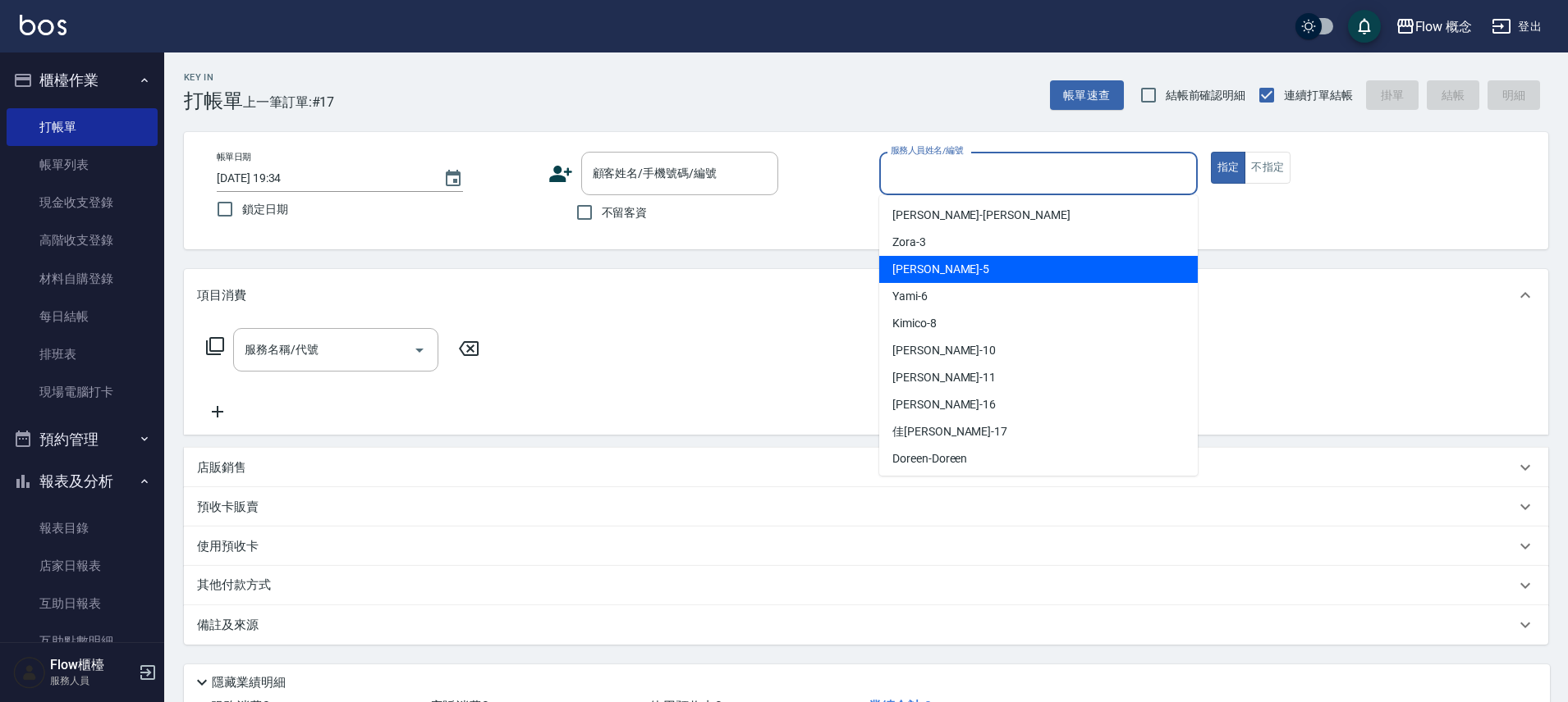
click at [921, 267] on span "Dora -5" at bounding box center [940, 269] width 96 height 17
type input "Dora-5"
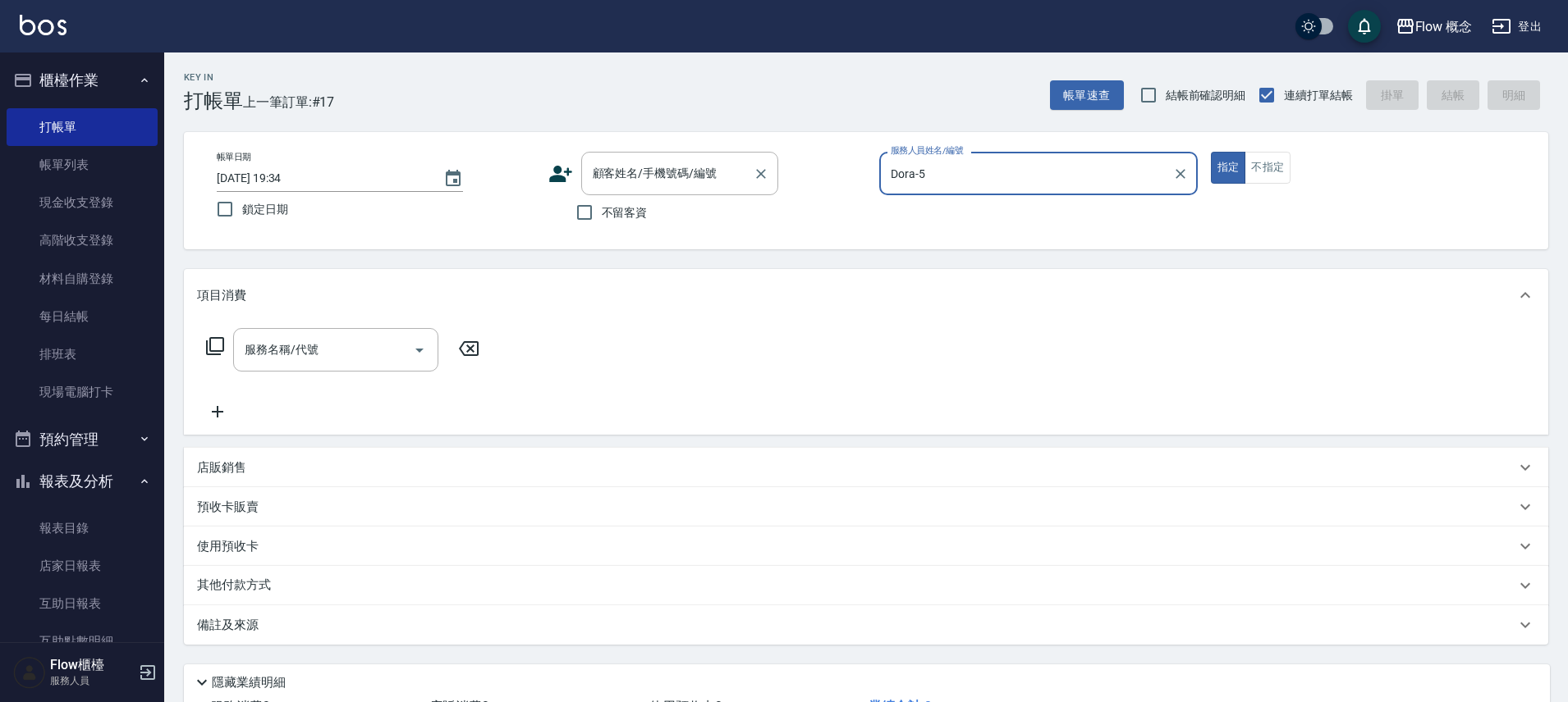
click at [673, 177] on input "顧客姓名/手機號碼/編號" at bounding box center [667, 174] width 158 height 29
paste input "染吳欣璇0930769398"
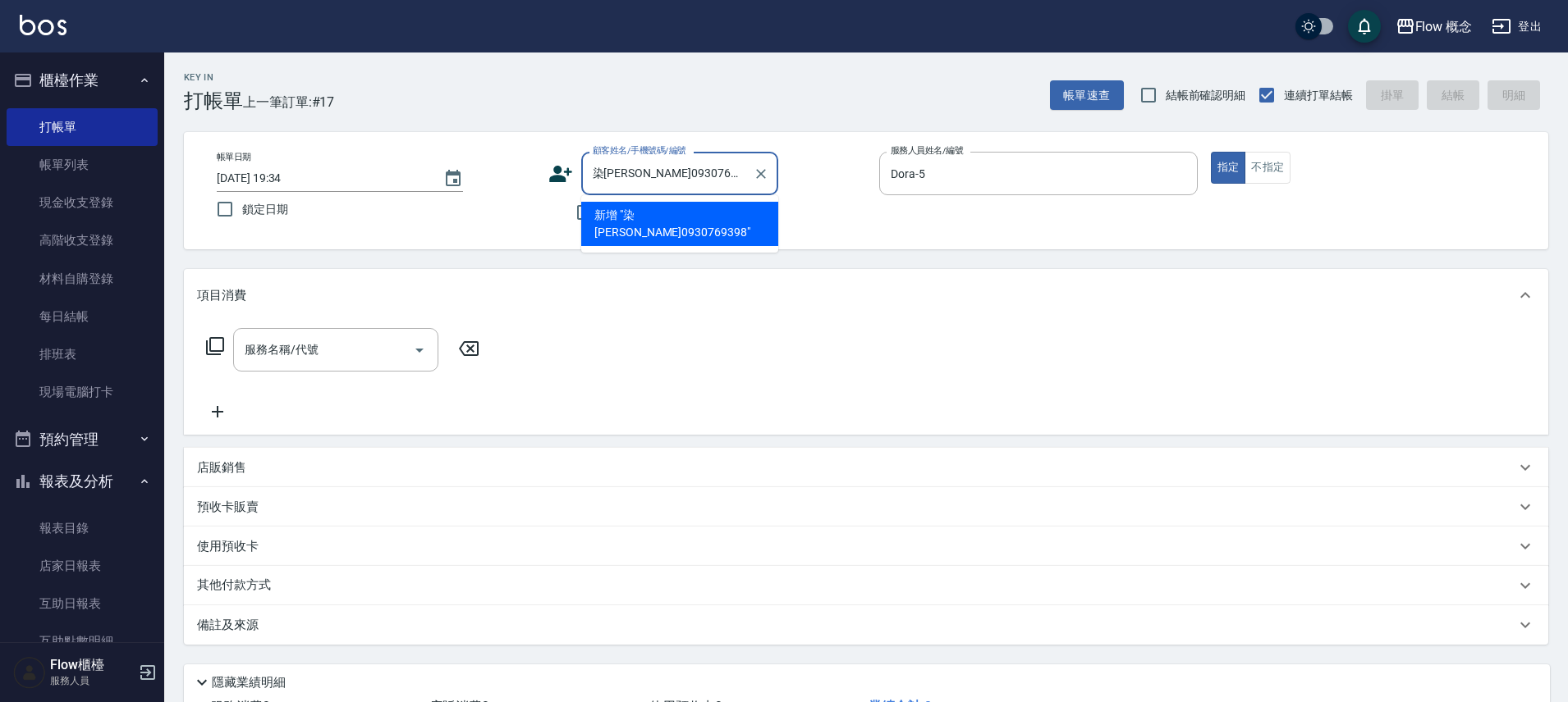
drag, startPoint x: 639, startPoint y: 175, endPoint x: 582, endPoint y: 174, distance: 57.0
click at [582, 174] on div "染吳欣璇0930769398 顧客姓名/手機號碼/編號" at bounding box center [679, 173] width 197 height 43
type input "0930769398"
click at [753, 170] on icon "Clear" at bounding box center [761, 174] width 16 height 16
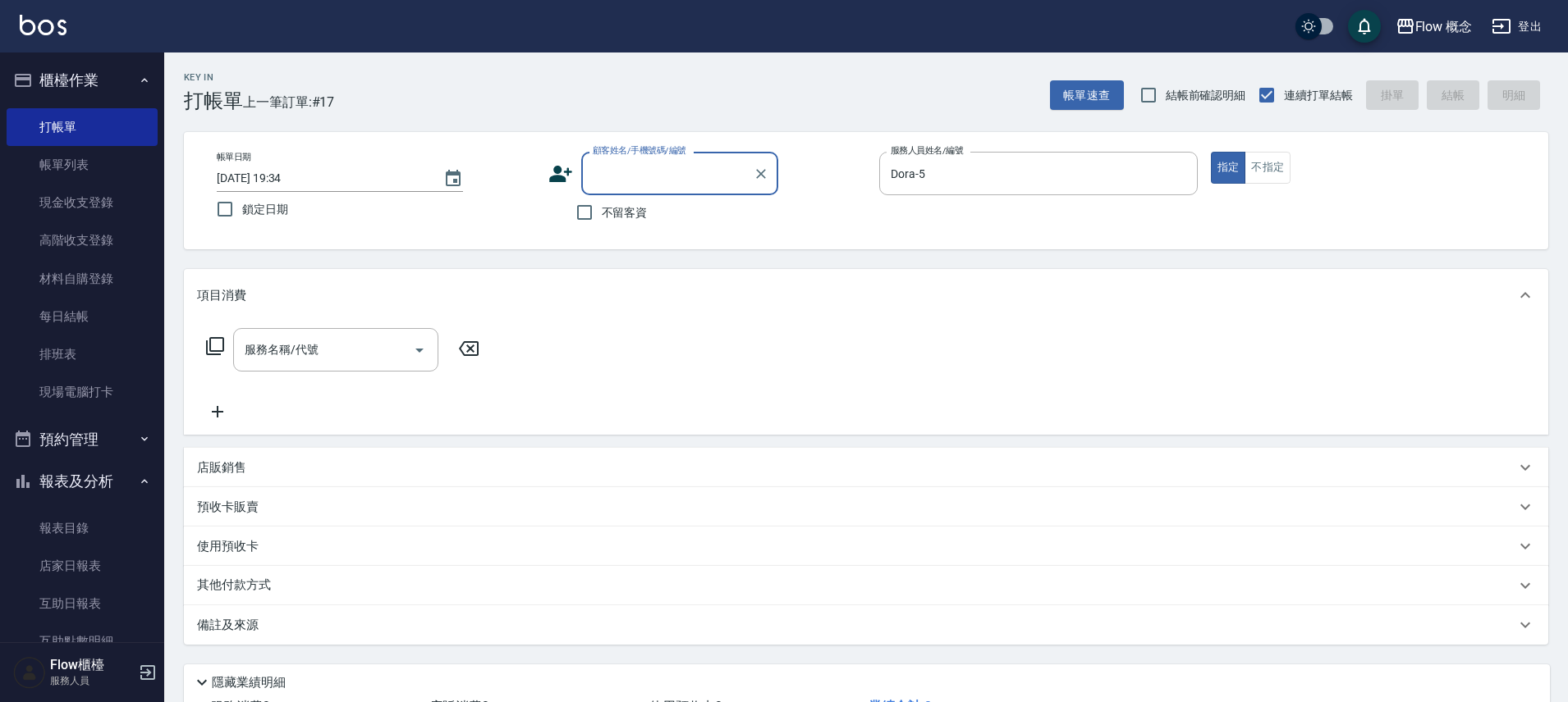
paste input "染吳欣璇0930769398"
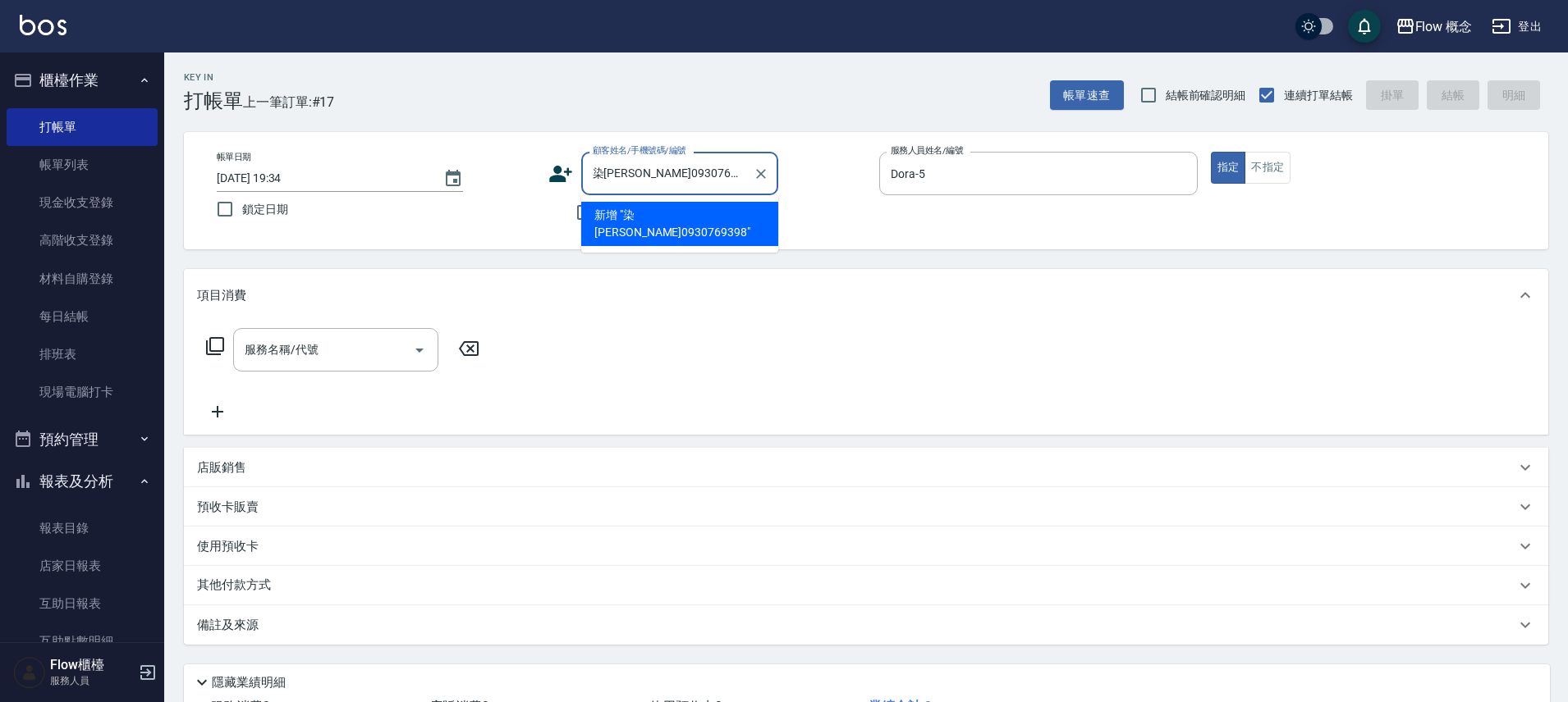
drag, startPoint x: 601, startPoint y: 177, endPoint x: 610, endPoint y: 175, distance: 9.2
click at [602, 178] on input "染吳欣璇0930769398" at bounding box center [667, 174] width 158 height 29
type input "[PERSON_NAME]0930769398"
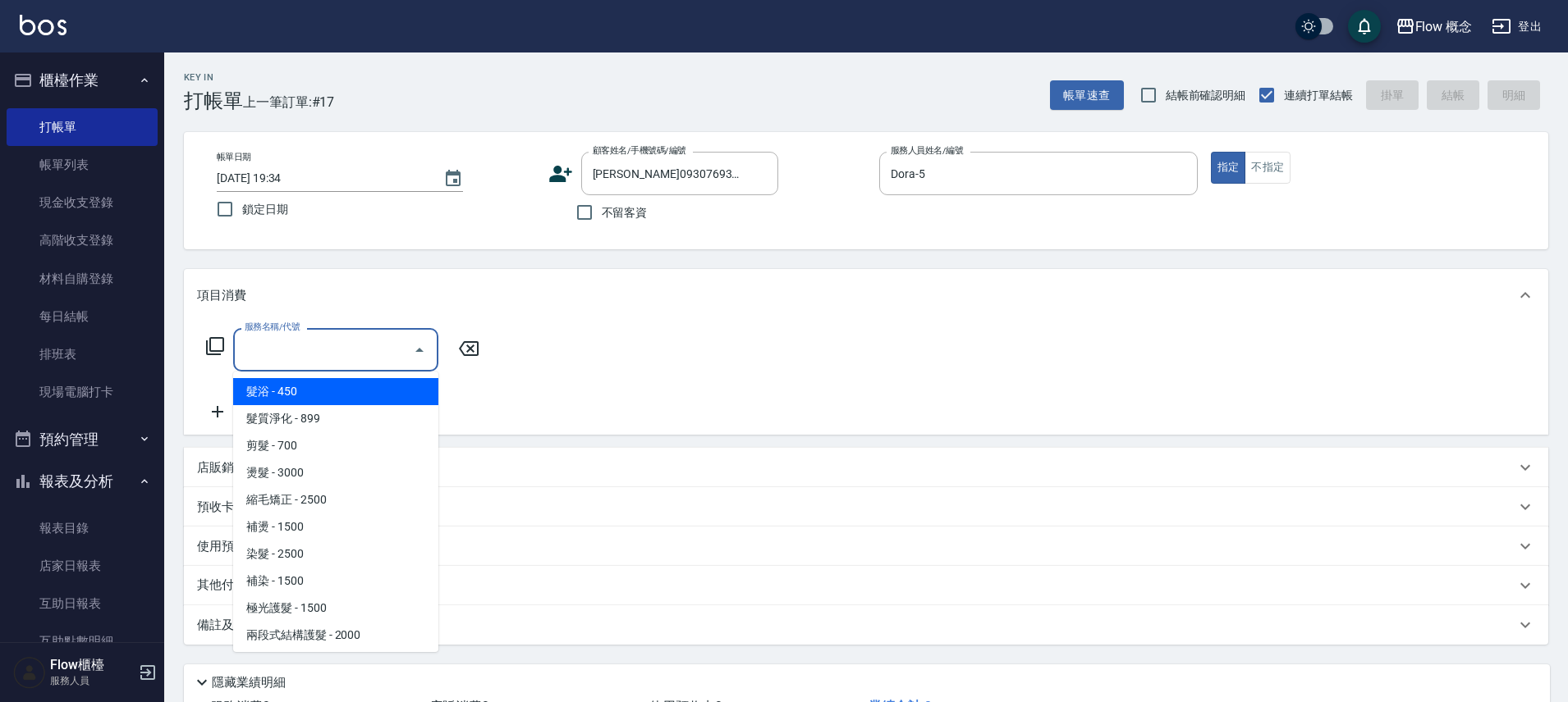
click at [298, 351] on input "服務名稱/代號" at bounding box center [324, 350] width 166 height 29
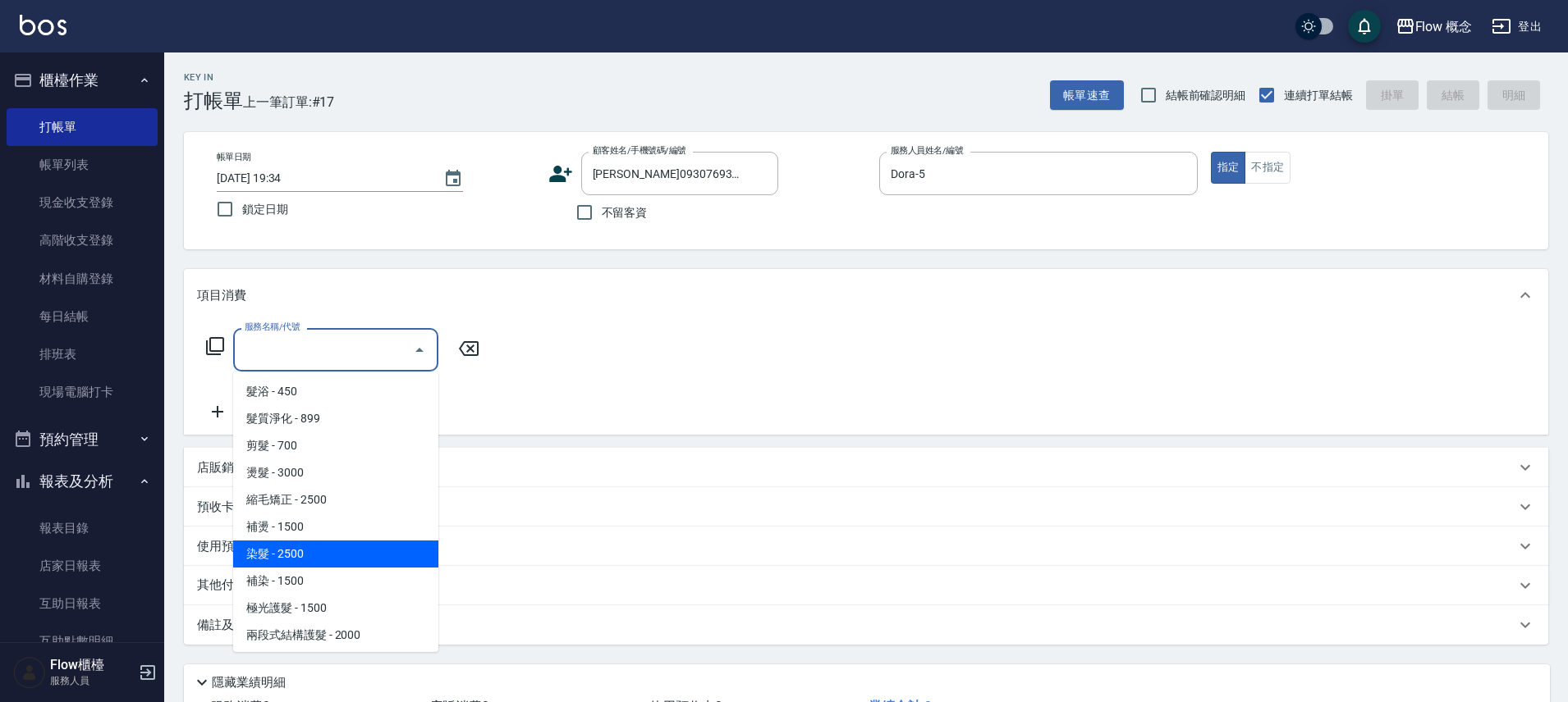
click at [307, 541] on span "染髮 - 2500" at bounding box center [336, 554] width 206 height 27
type input "染髮(401)"
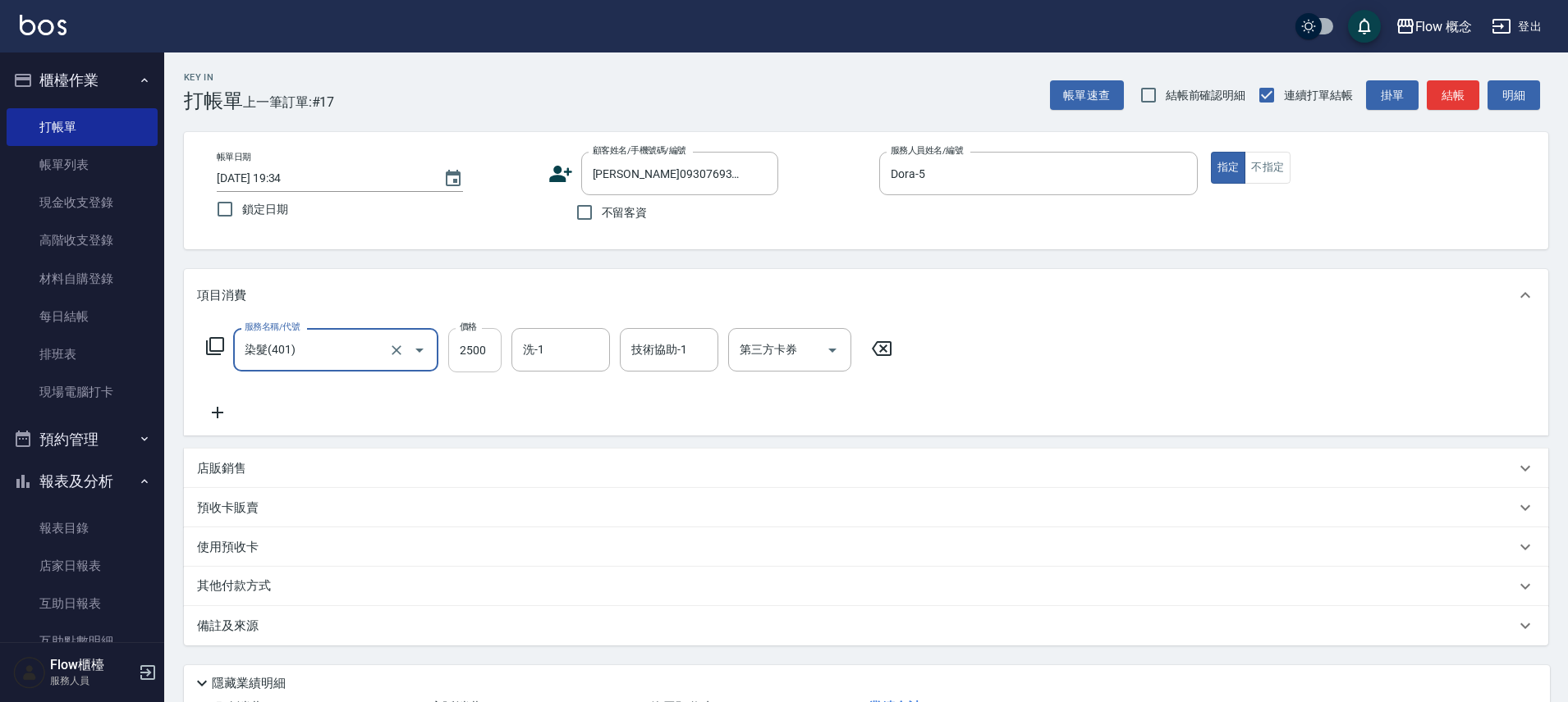
click at [470, 351] on input "2500" at bounding box center [474, 350] width 53 height 44
click at [486, 356] on input "2500" at bounding box center [474, 350] width 53 height 44
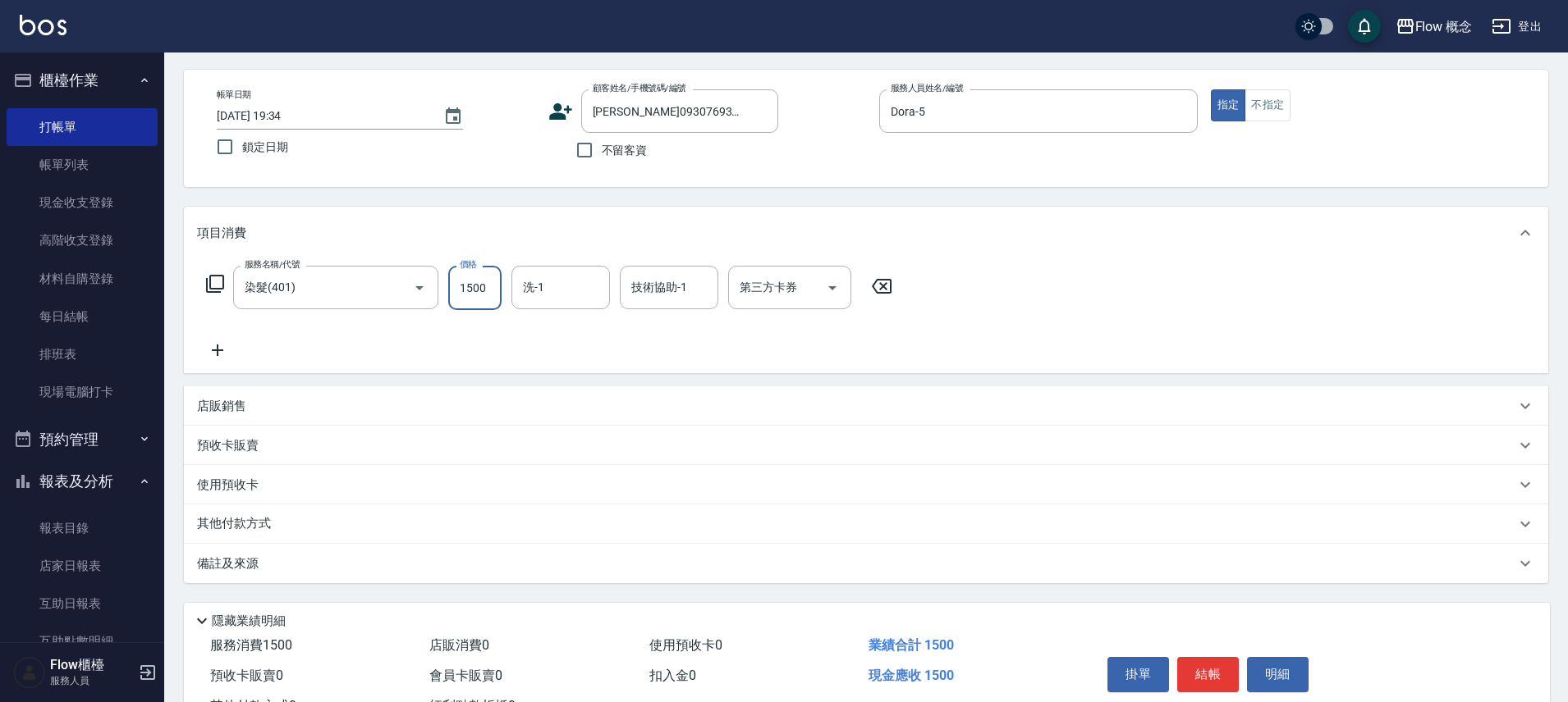
scroll to position [129, 0]
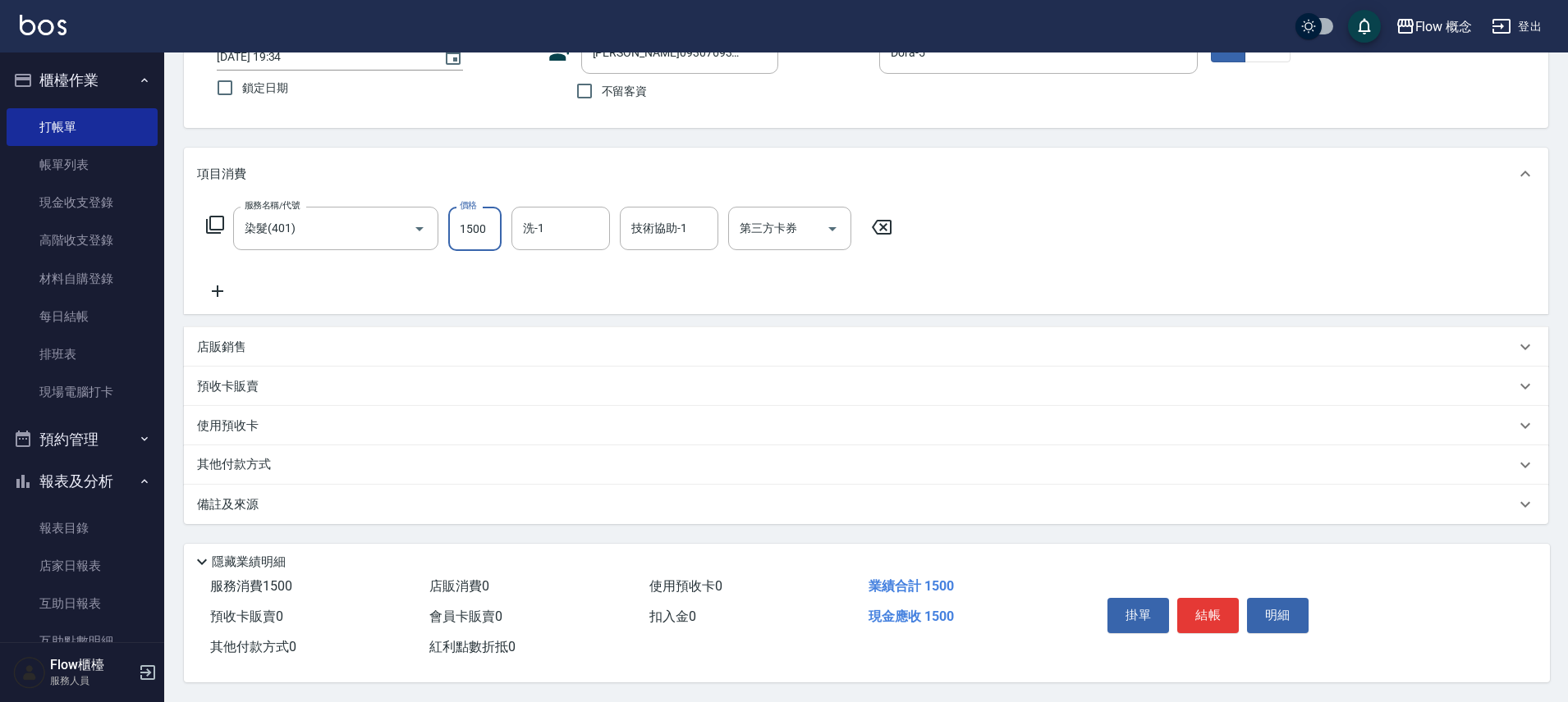
type input "1500"
click at [317, 497] on div "備註及來源" at bounding box center [856, 505] width 1318 height 17
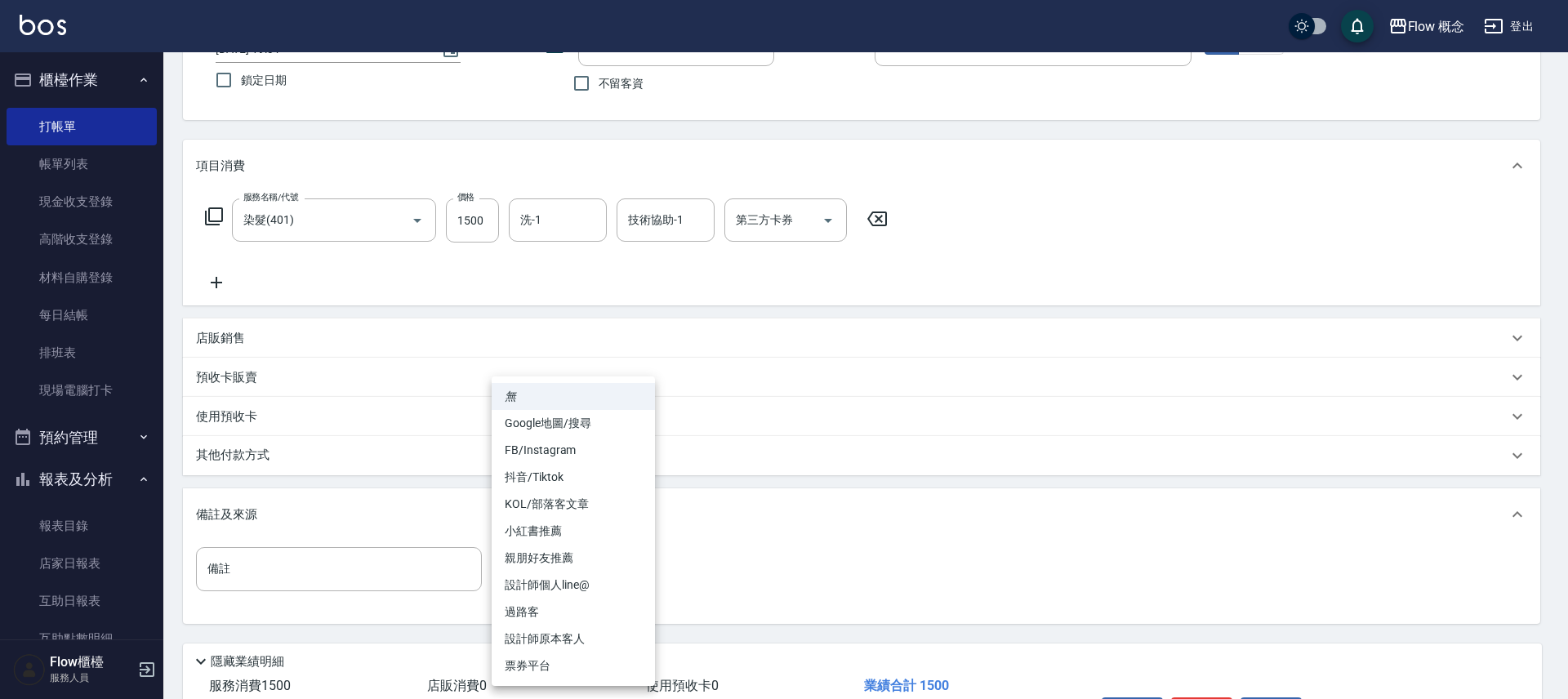
drag, startPoint x: 566, startPoint y: 560, endPoint x: 562, endPoint y: 575, distance: 15.5
click at [566, 560] on body "Flow 概念 登出 櫃檯作業 打帳單 帳單列表 現金收支登錄 高階收支登錄 材料自購登錄 每日結帳 排班表 現場電腦打卡 預約管理 預約管理 單日預約紀錄 …" at bounding box center [784, 336] width 1568 height 930
click at [572, 638] on li "設計師原本客人" at bounding box center [573, 639] width 163 height 27
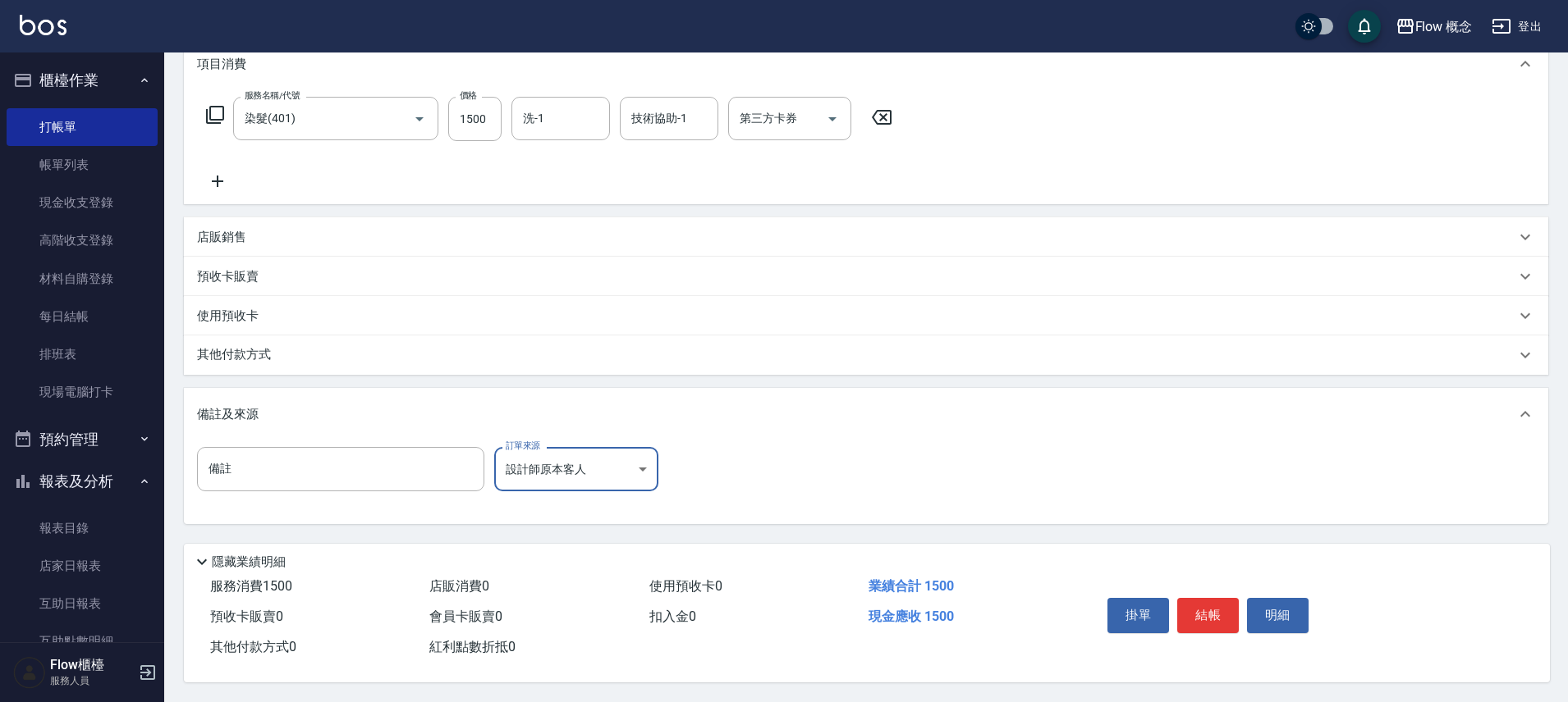
scroll to position [239, 0]
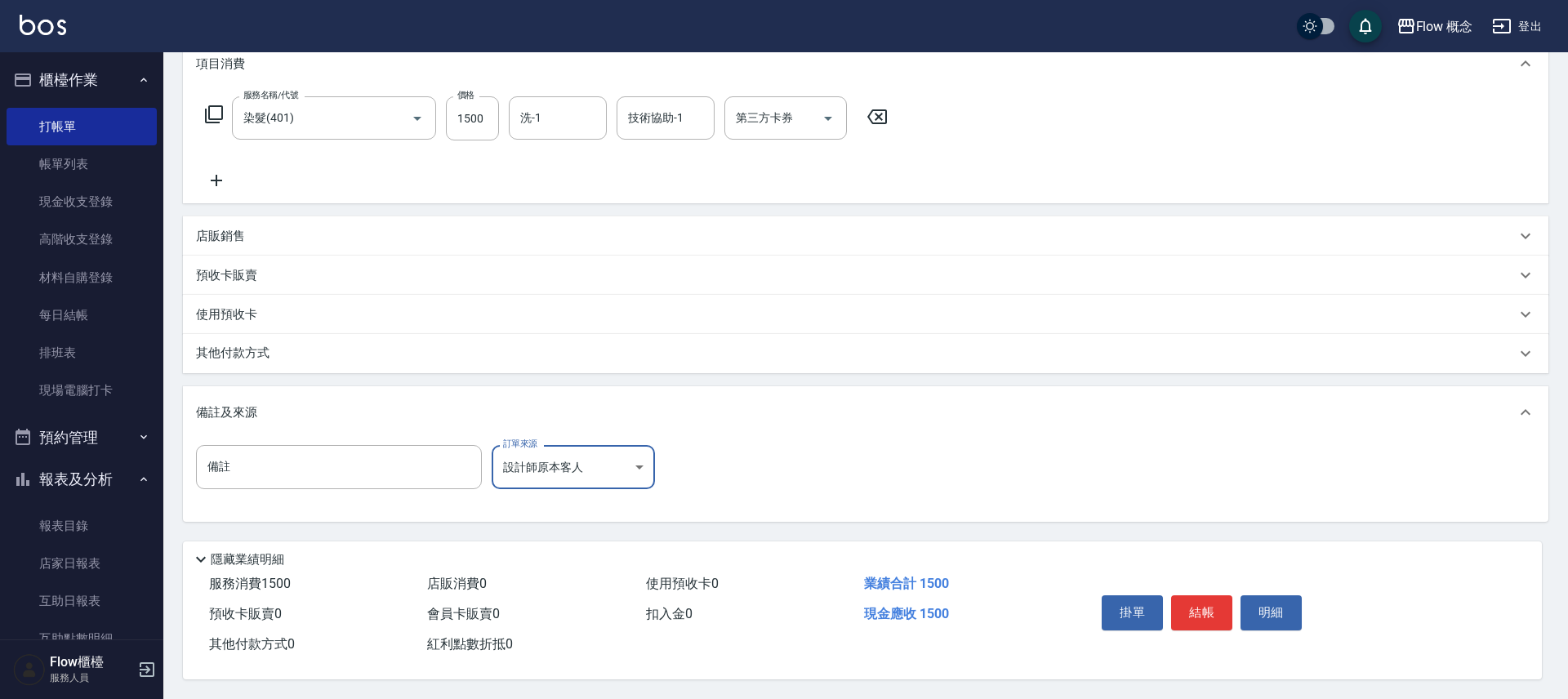
click at [571, 459] on body "Flow 概念 登出 櫃檯作業 打帳單 帳單列表 現金收支登錄 高階收支登錄 材料自購登錄 每日結帳 排班表 現場電腦打卡 預約管理 預約管理 單日預約紀錄 …" at bounding box center [784, 234] width 1568 height 930
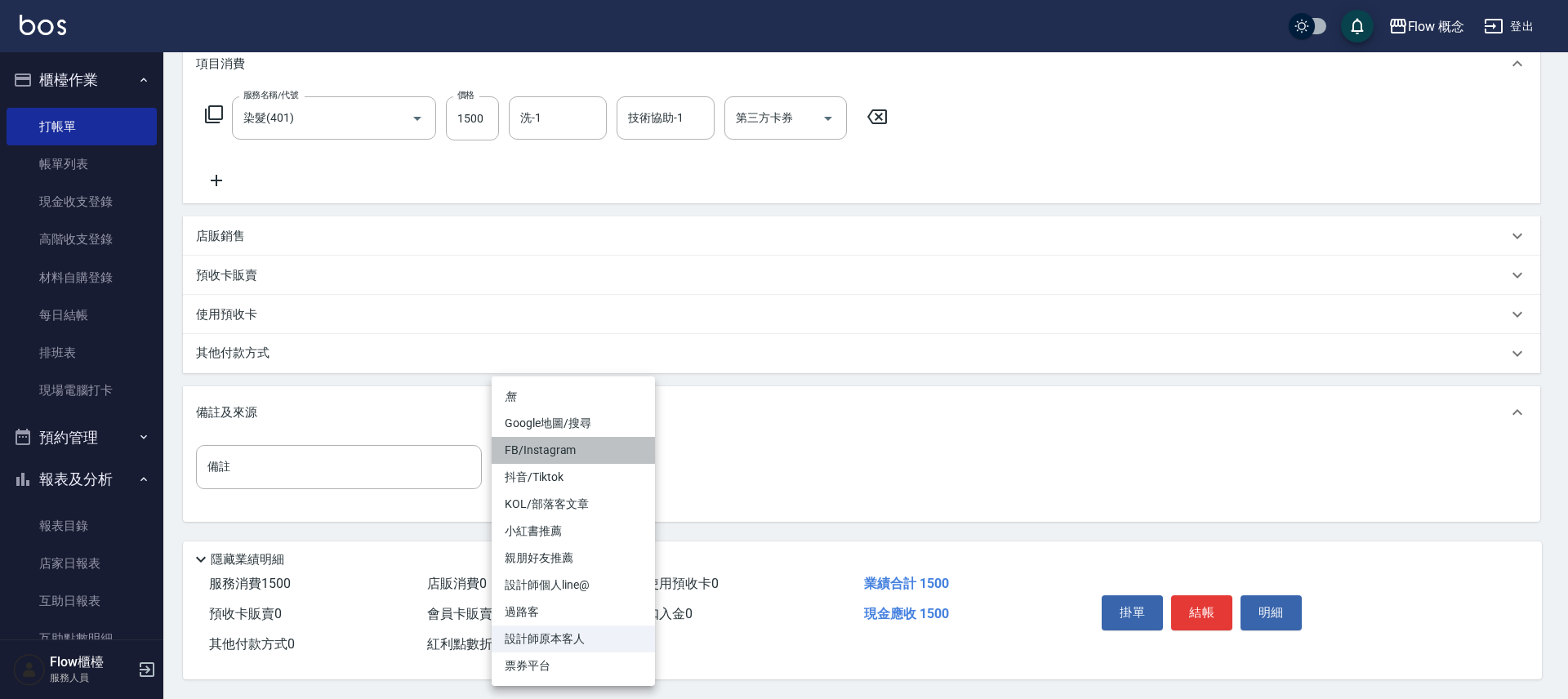
click at [566, 444] on li "FB/Instagram" at bounding box center [573, 450] width 163 height 27
type input "FB/Instagram"
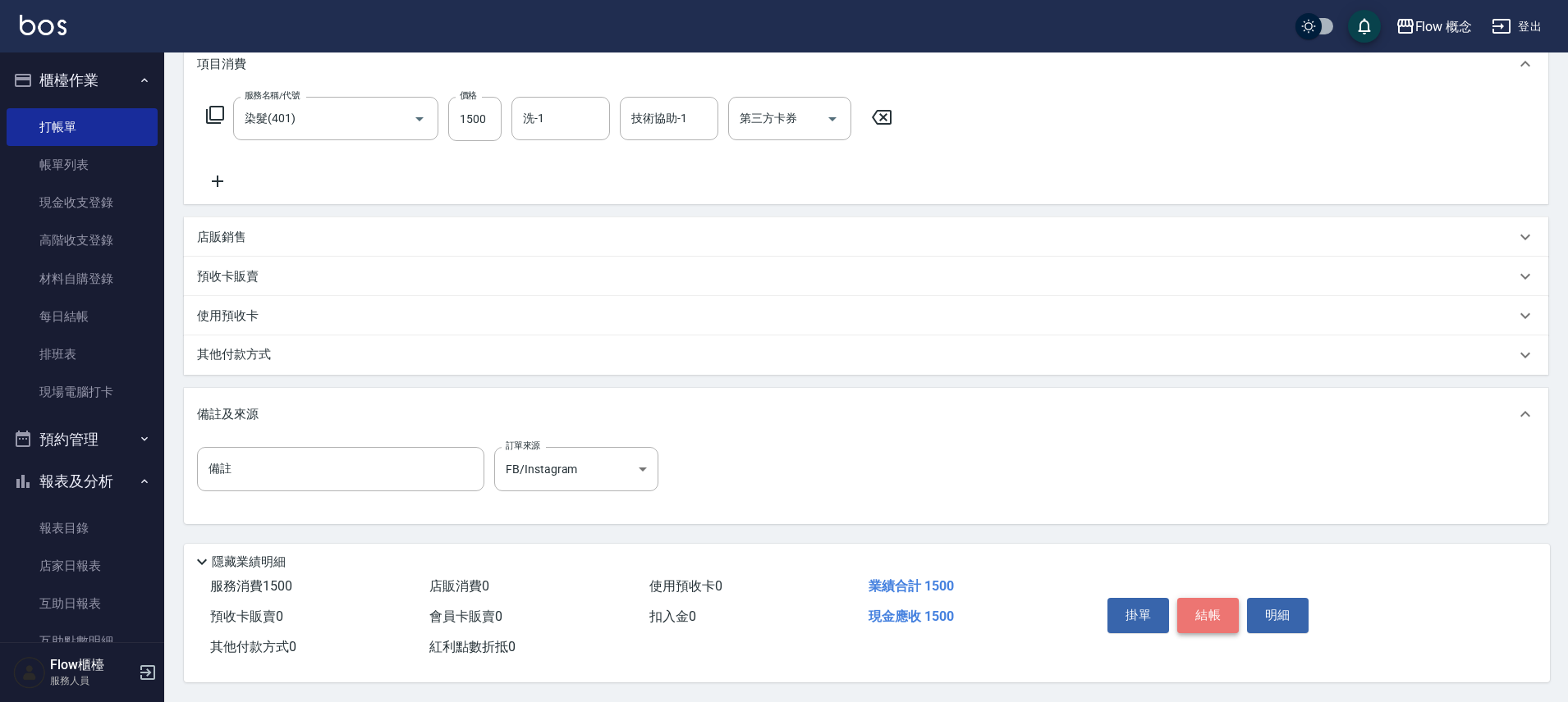
click at [1196, 605] on button "結帳" at bounding box center [1207, 615] width 61 height 34
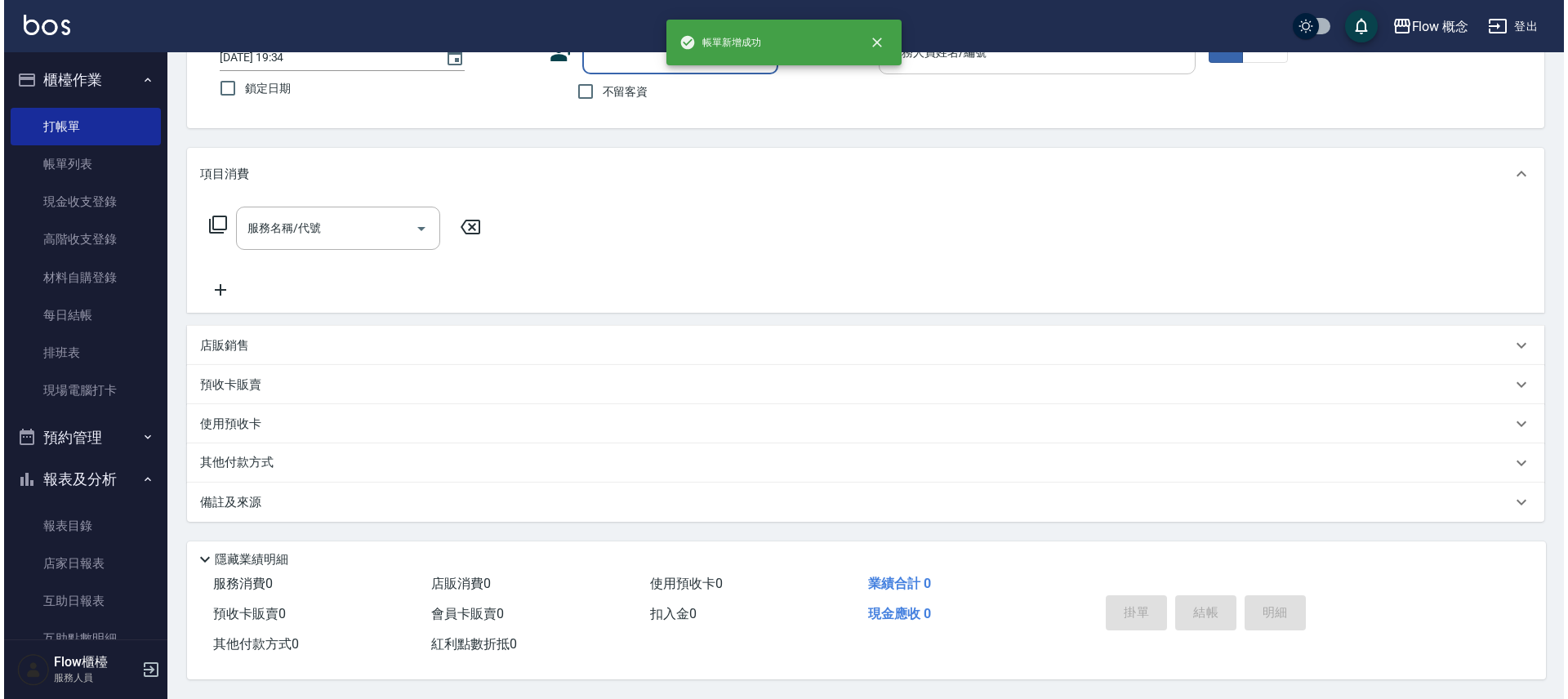
scroll to position [0, 0]
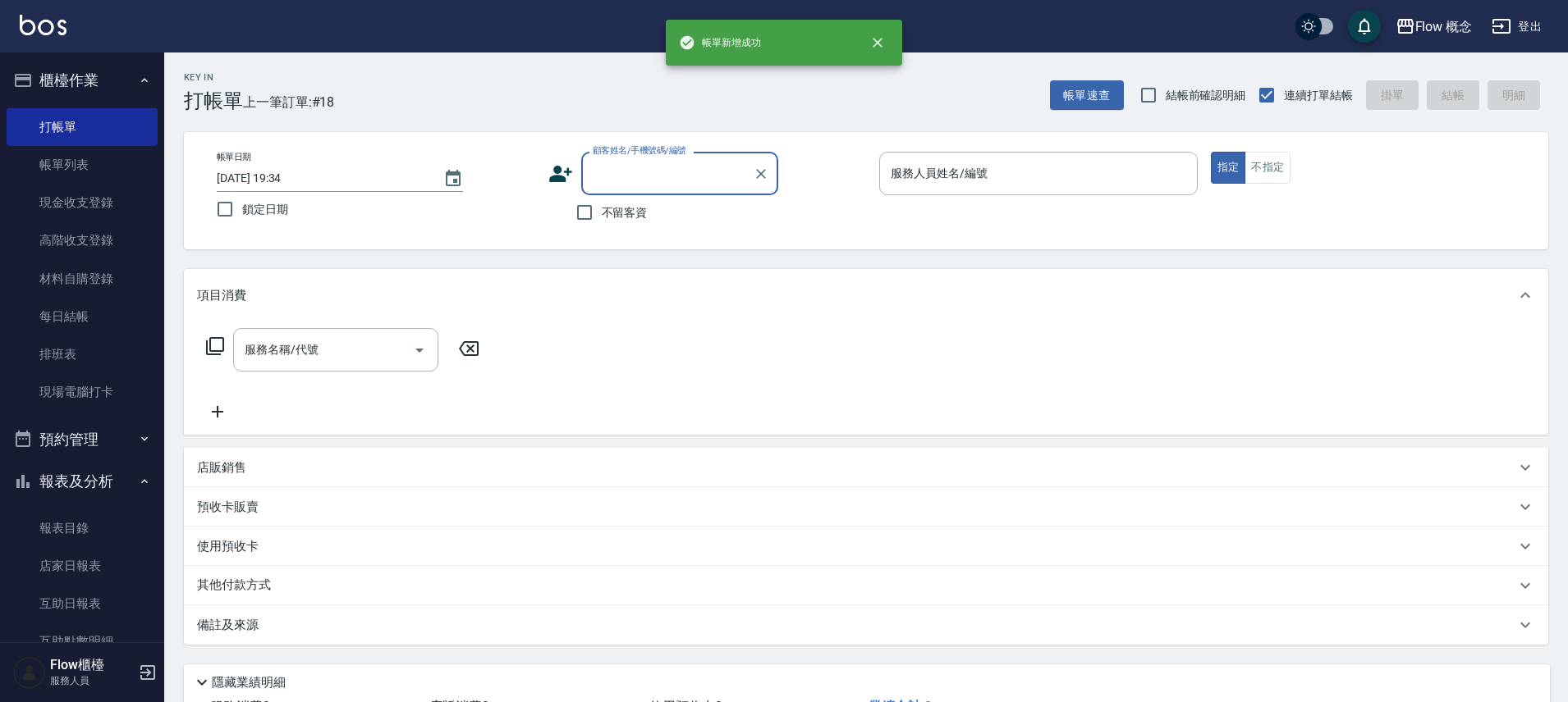
click at [667, 170] on input "顧客姓名/手機號碼/編號" at bounding box center [667, 174] width 158 height 29
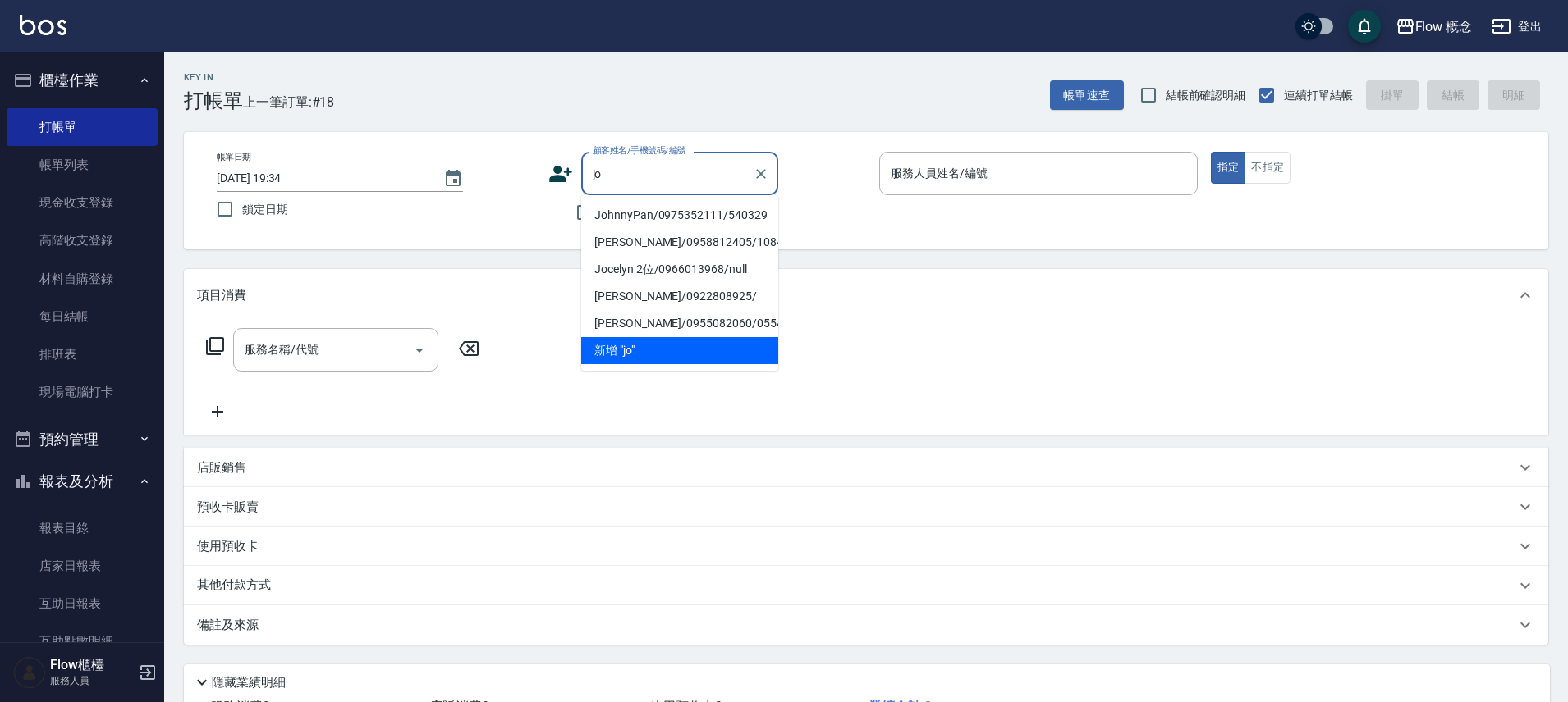
type input "joh"
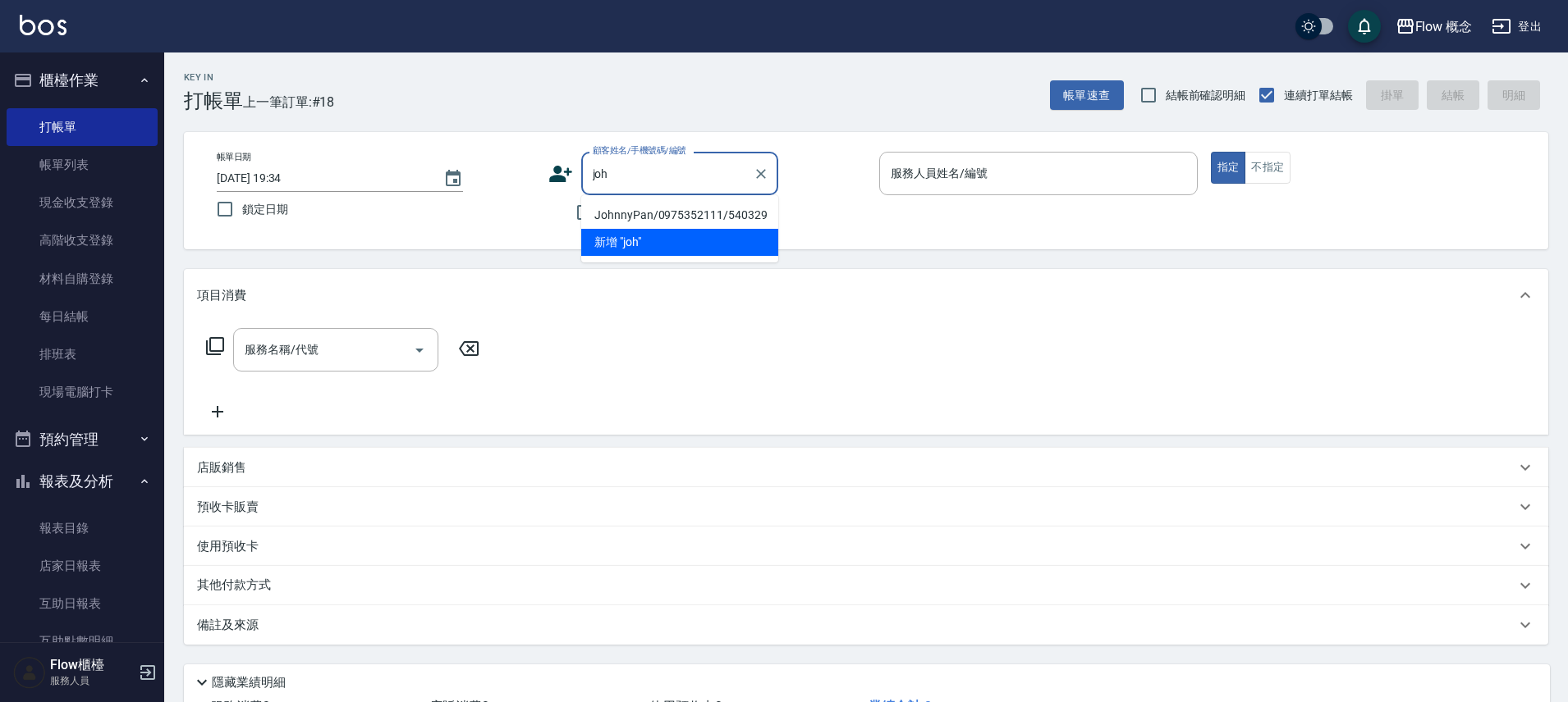
click at [683, 219] on li "JohnnyPan/0975352111/540329" at bounding box center [679, 215] width 197 height 27
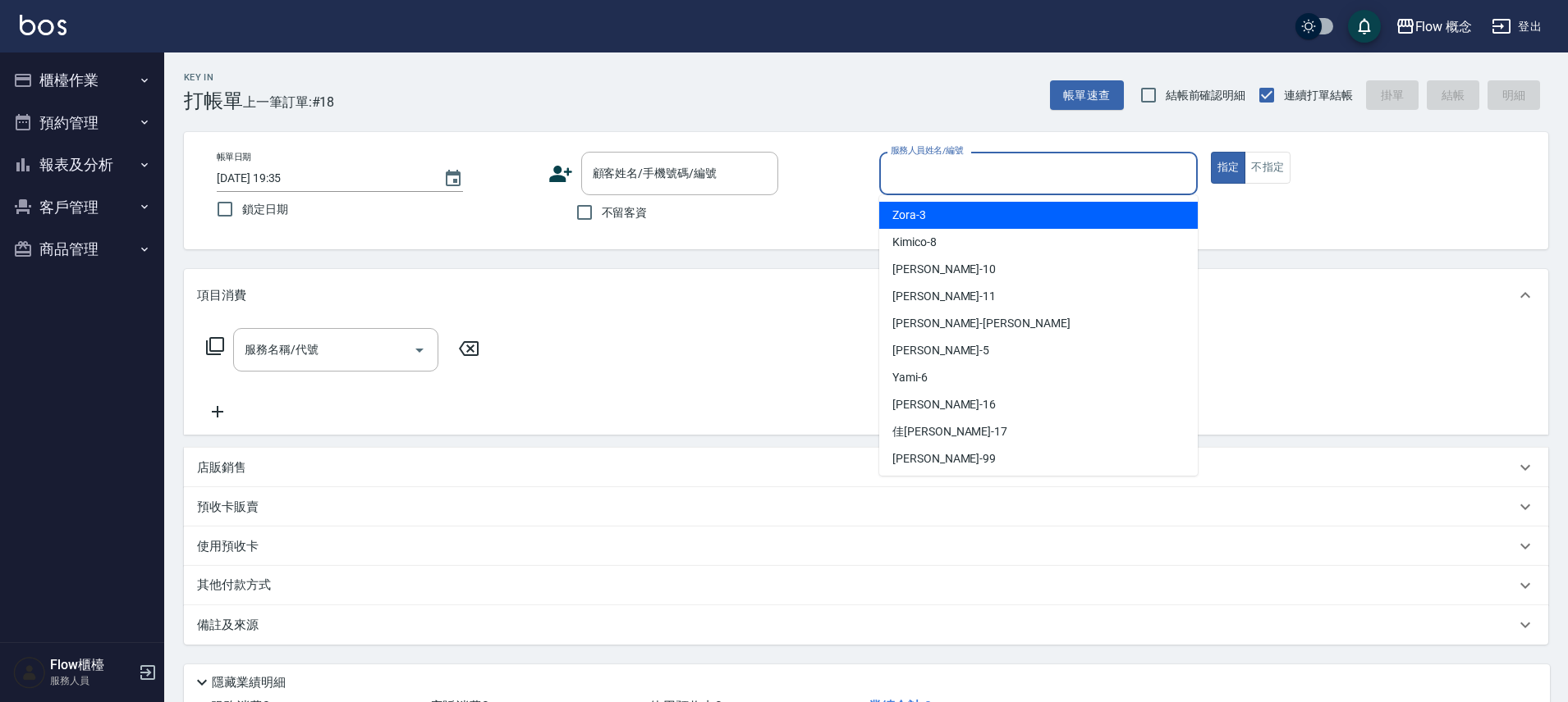
click at [987, 177] on input "服務人員姓名/編號" at bounding box center [1038, 174] width 304 height 29
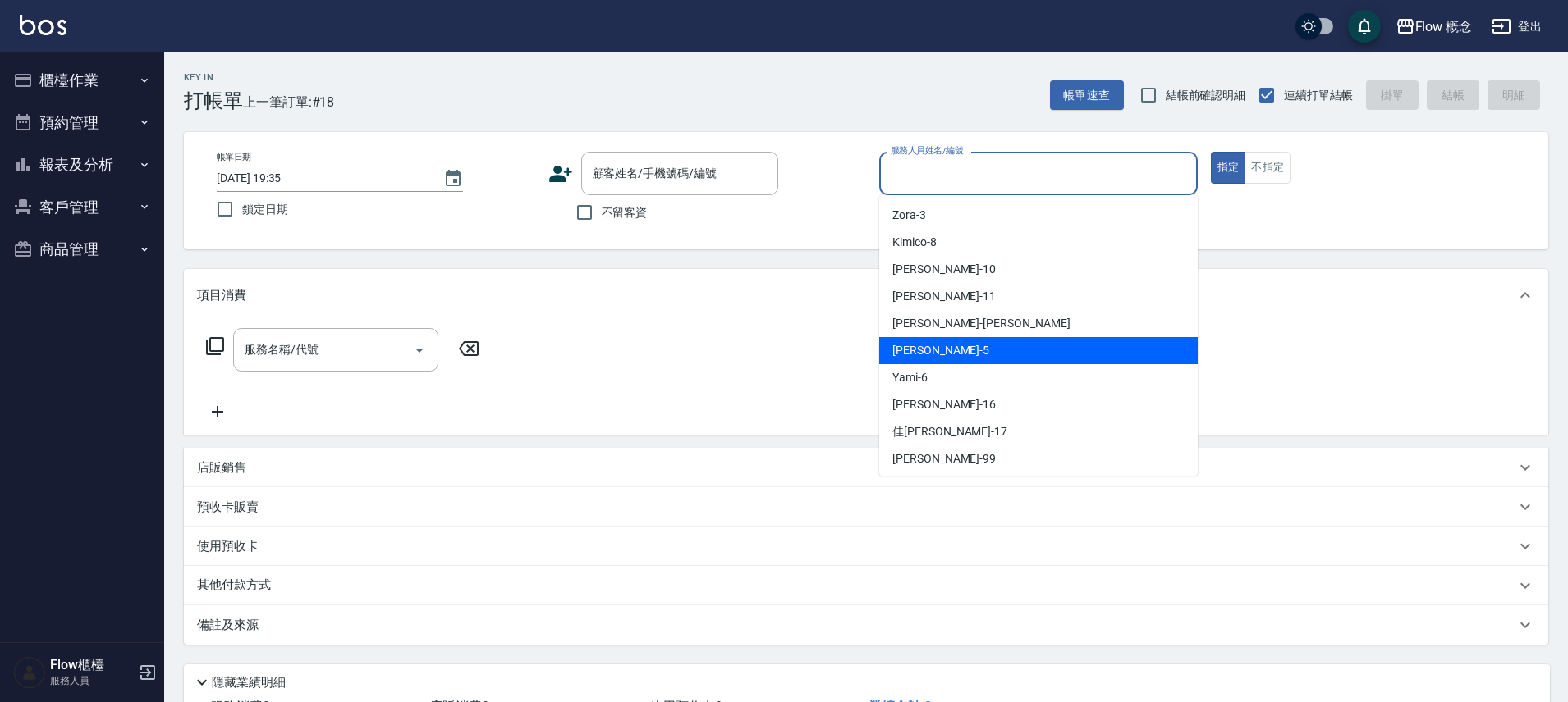
click at [951, 343] on div "Dora -5" at bounding box center [1038, 351] width 318 height 27
type input "Dora-5"
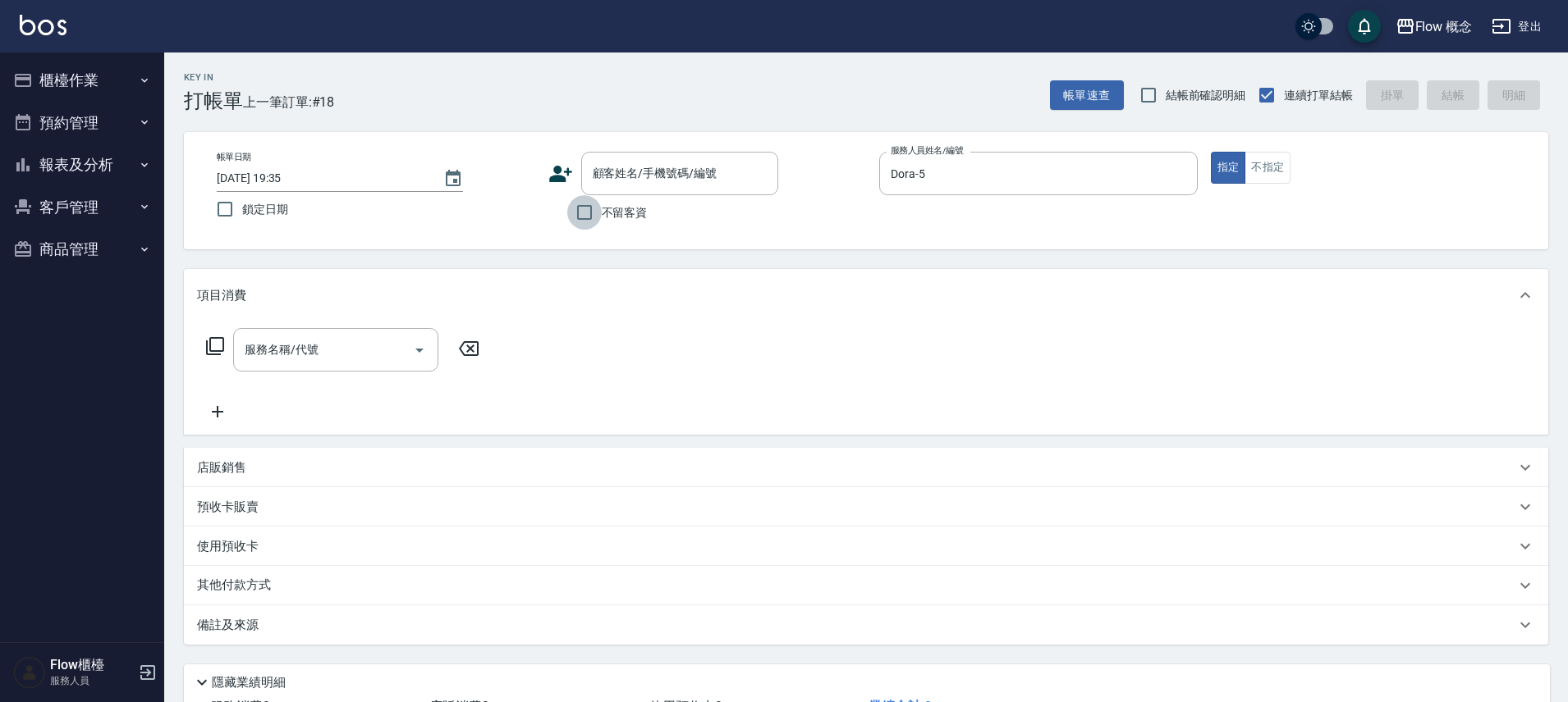
click at [581, 214] on input "不留客資" at bounding box center [584, 213] width 34 height 34
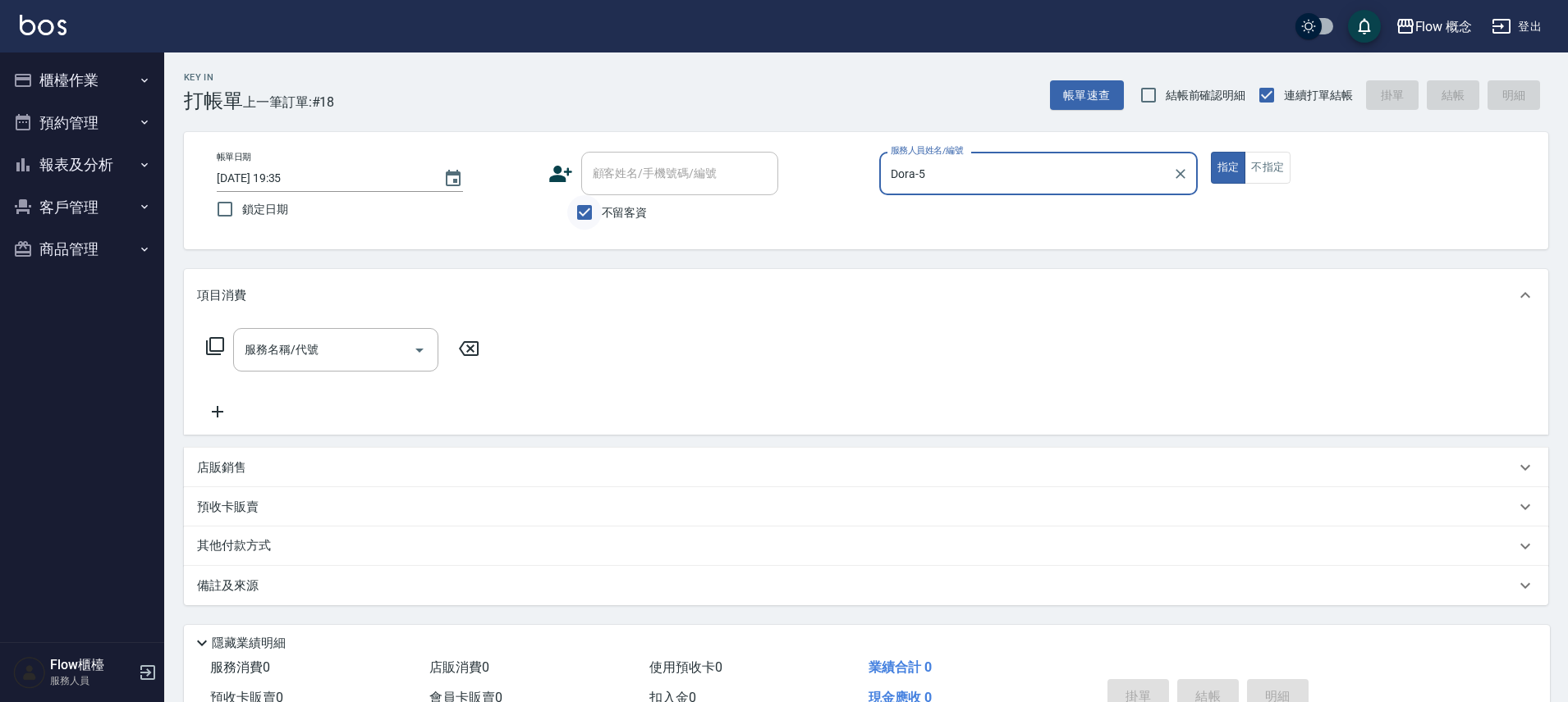
click at [581, 214] on input "不留客資" at bounding box center [584, 213] width 34 height 34
checkbox input "false"
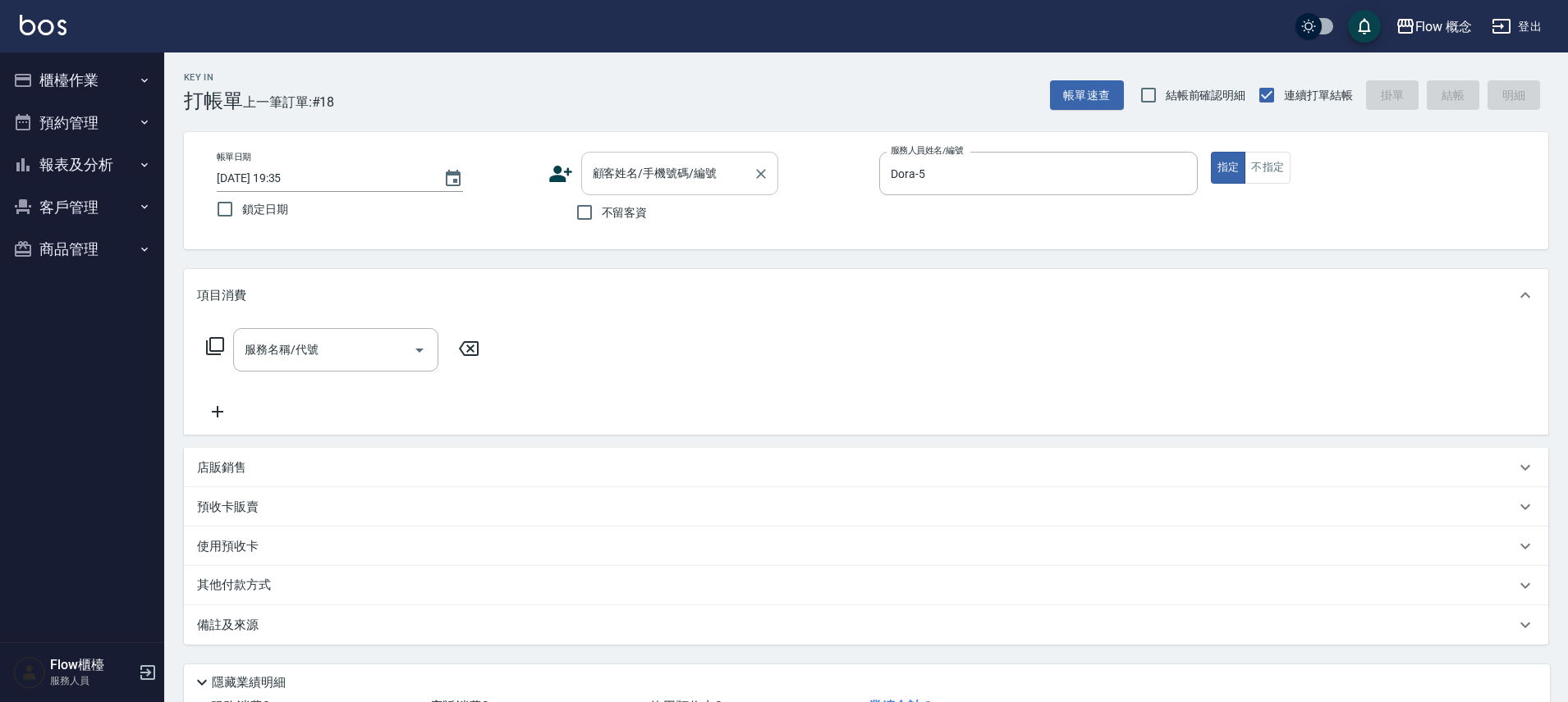
click at [626, 180] on input "顧客姓名/手機號碼/編號" at bounding box center [667, 174] width 158 height 29
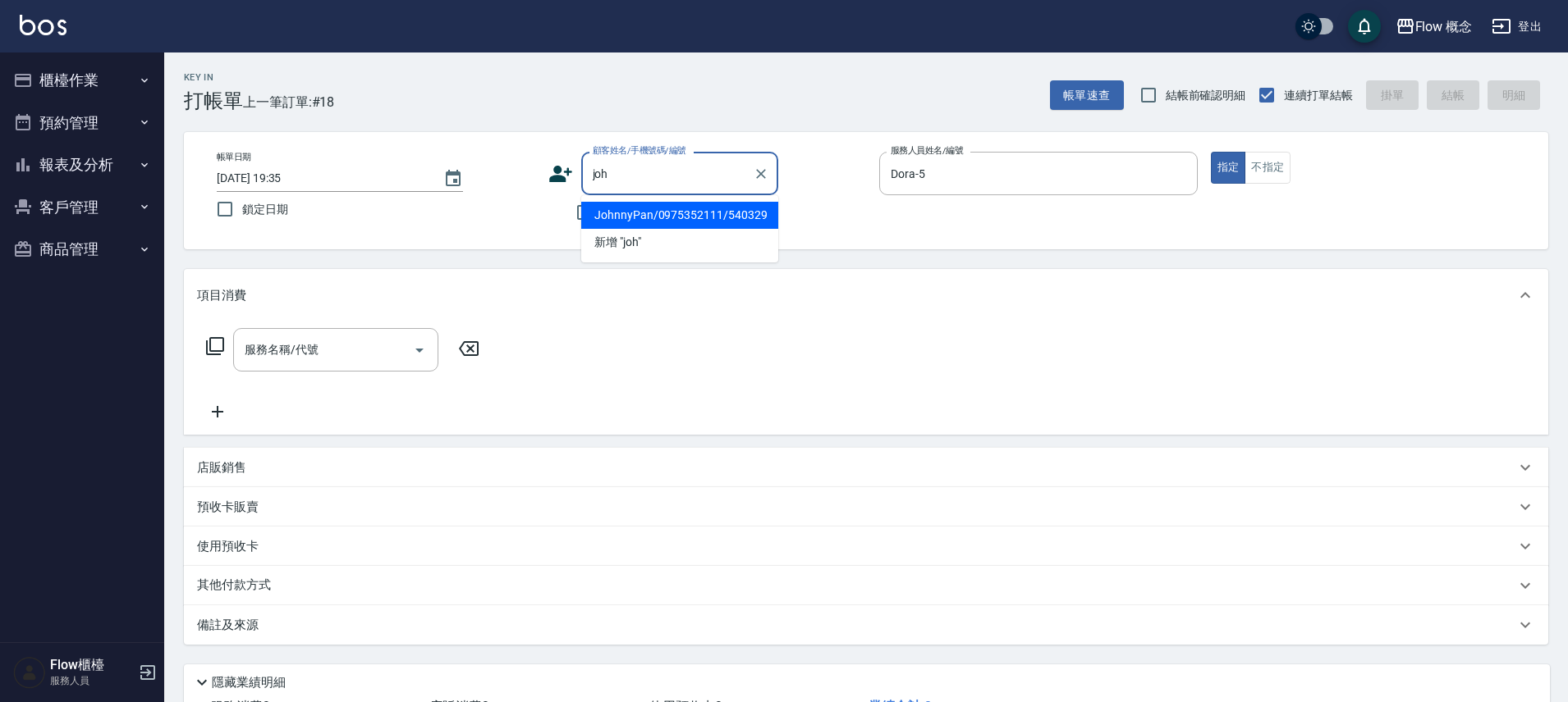
click at [698, 220] on li "JohnnyPan/0975352111/540329" at bounding box center [679, 215] width 197 height 27
type input "JohnnyPan/0975352111/540329"
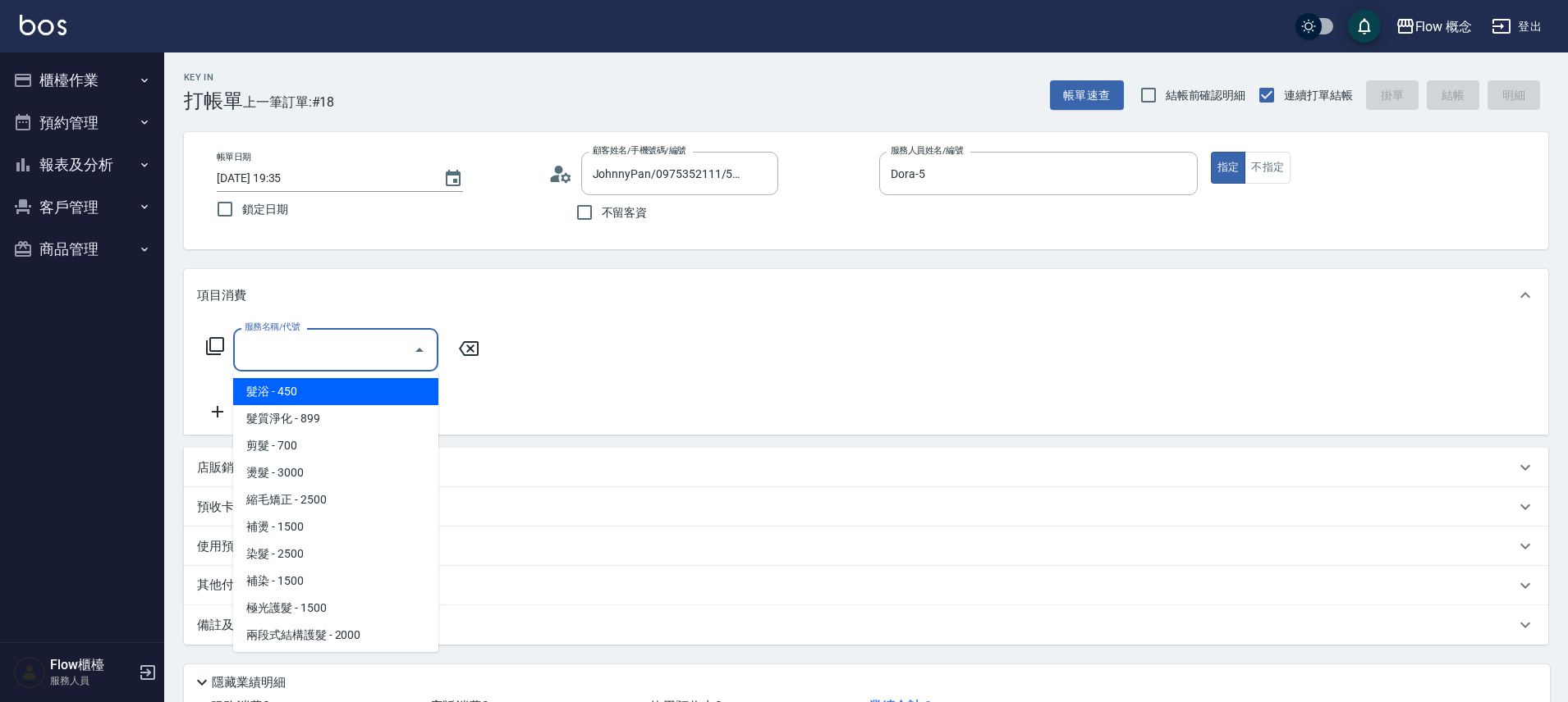
click at [325, 356] on input "服務名稱/代號" at bounding box center [324, 350] width 166 height 29
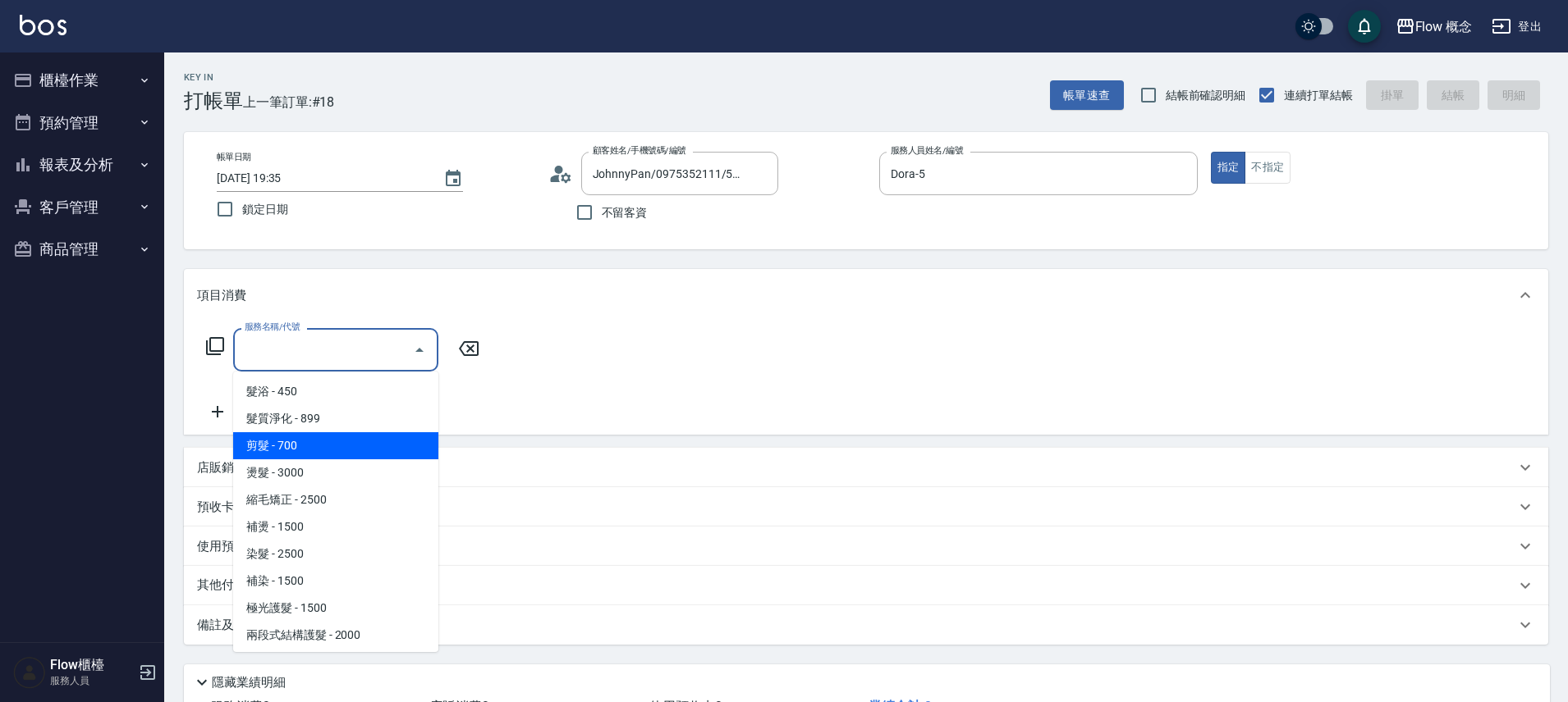
click at [285, 442] on span "剪髮 - 700" at bounding box center [336, 446] width 206 height 27
type input "剪髮(201)"
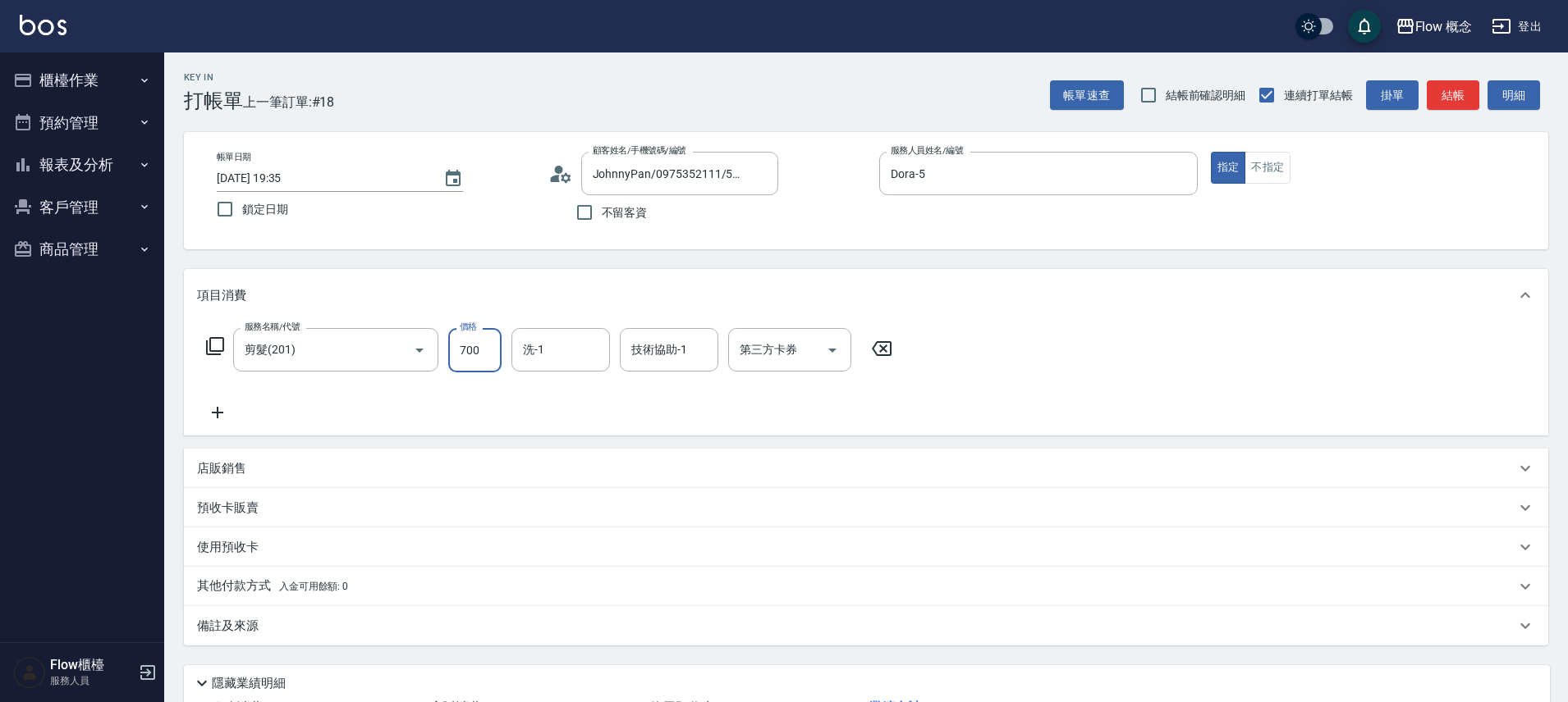
click at [469, 354] on input "700" at bounding box center [474, 350] width 53 height 44
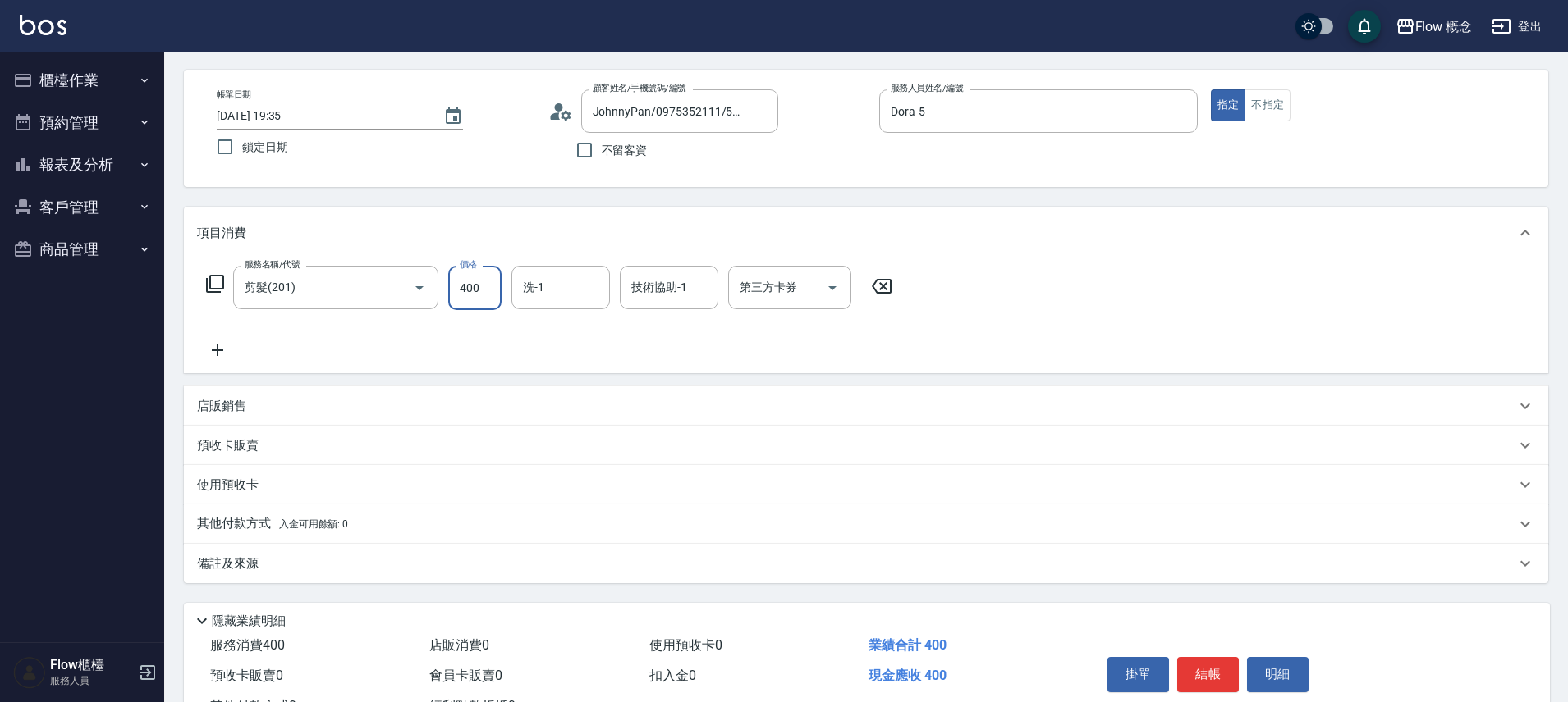
scroll to position [129, 0]
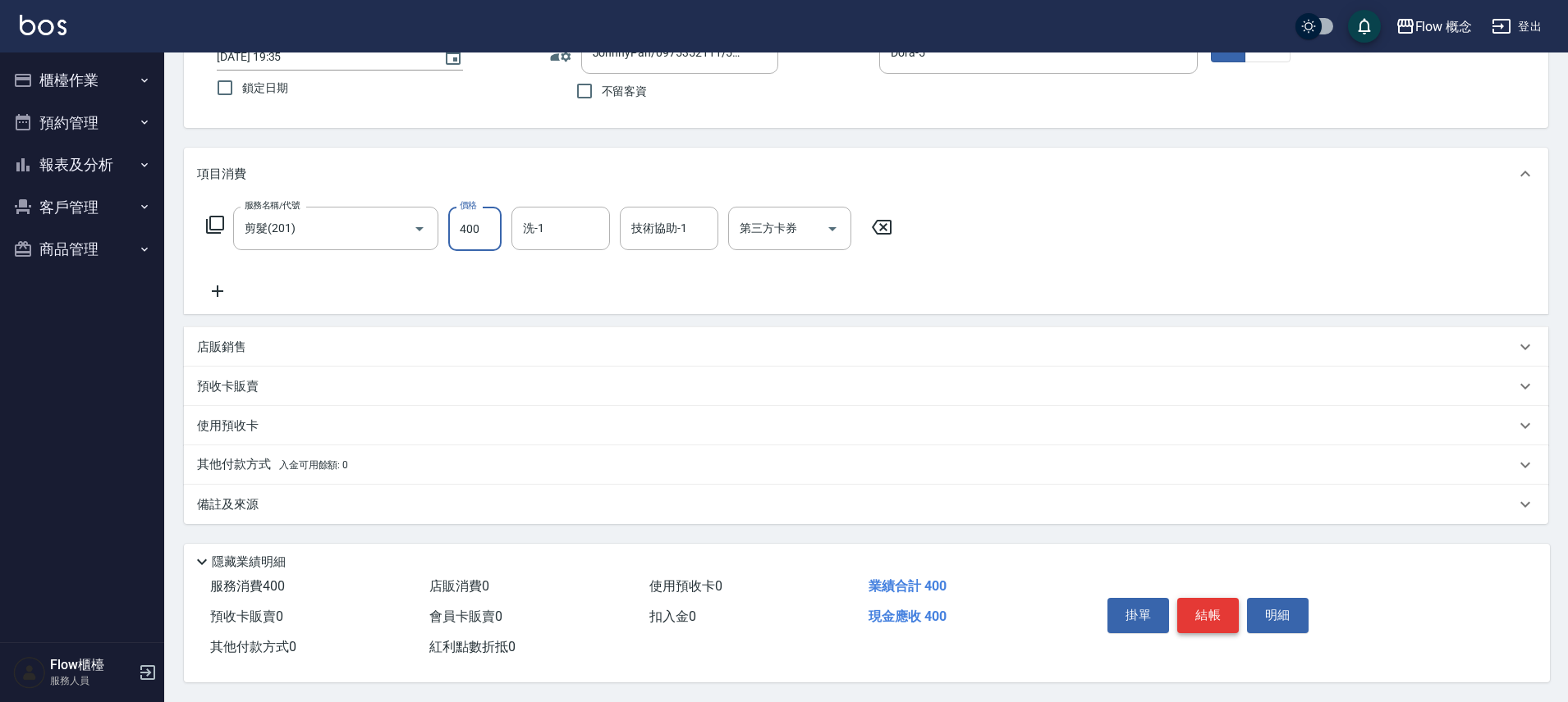
type input "400"
click at [1224, 610] on button "結帳" at bounding box center [1207, 615] width 61 height 34
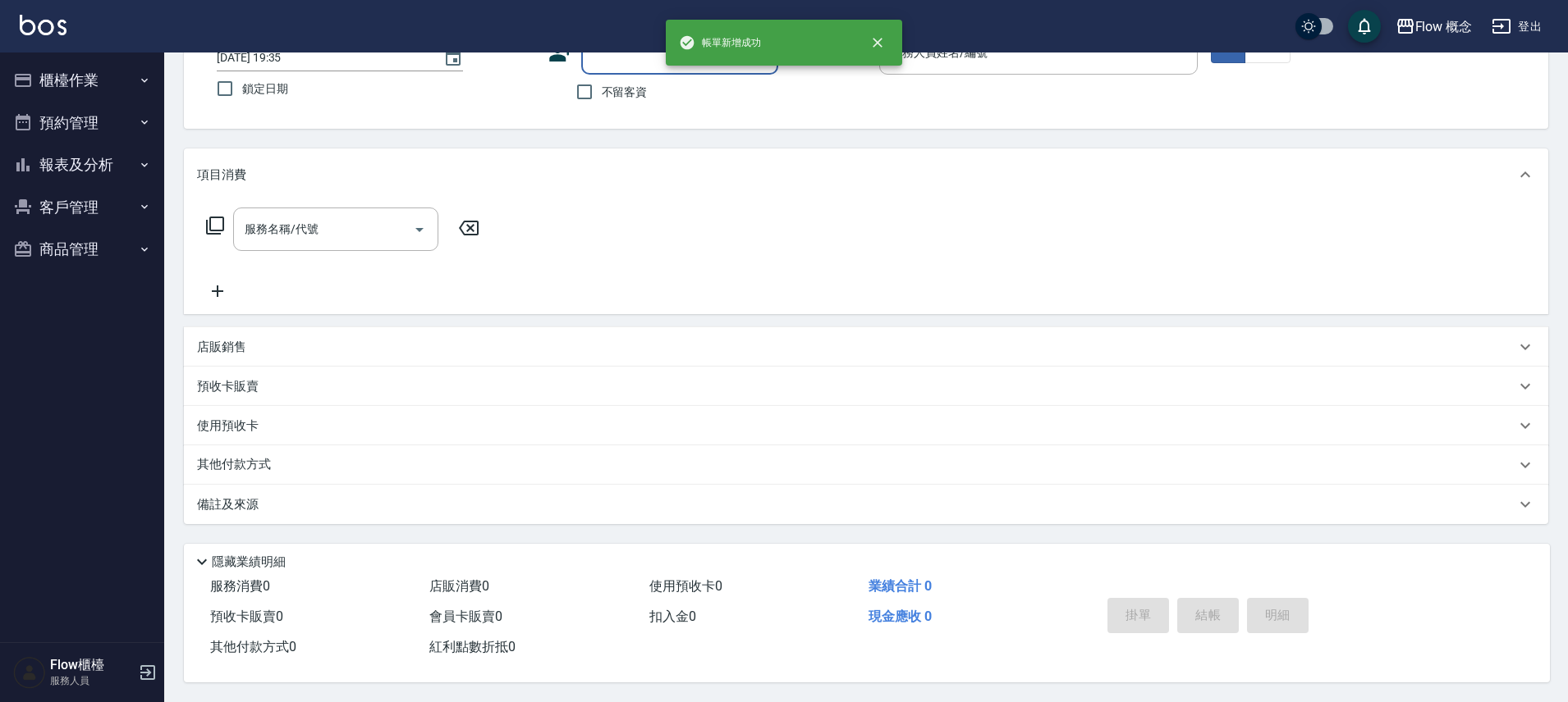
scroll to position [0, 0]
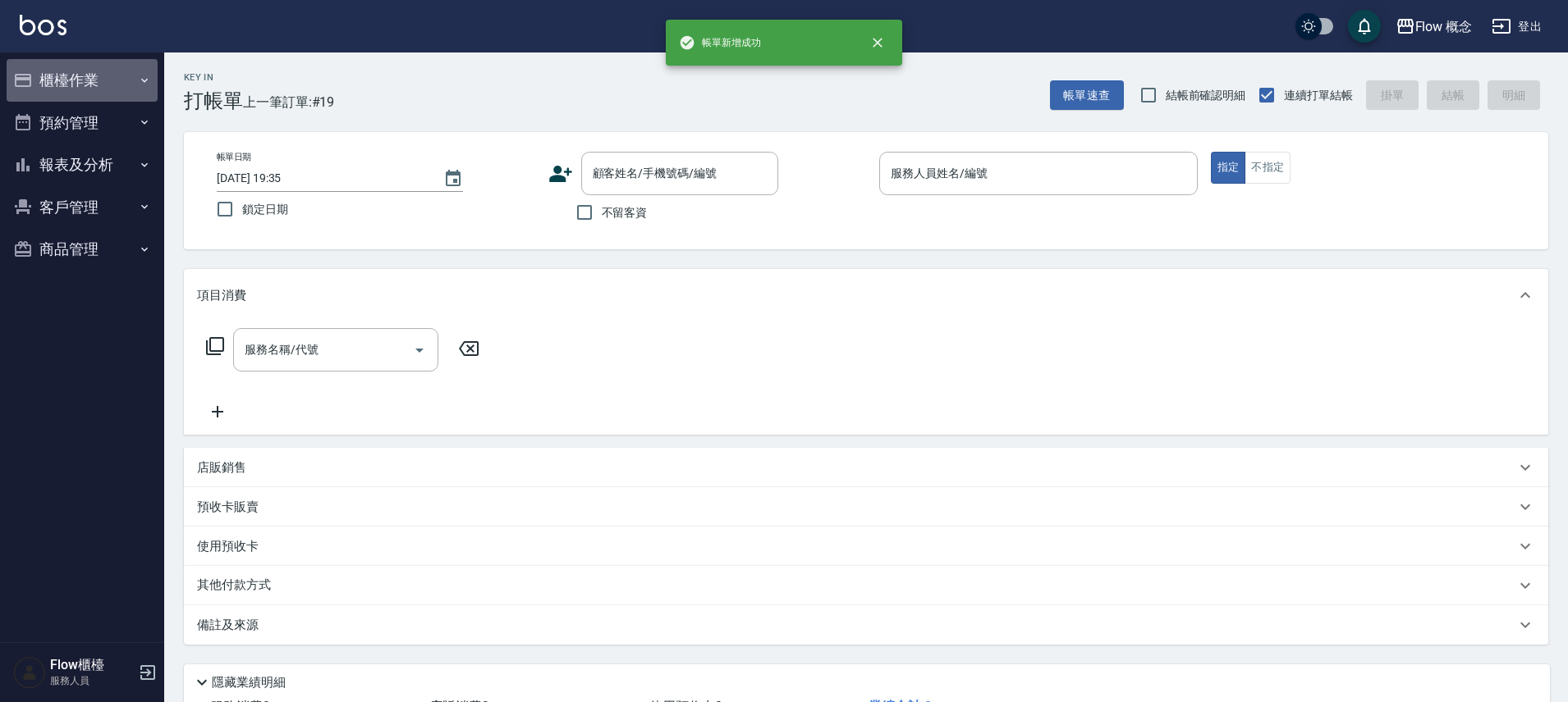
click at [100, 65] on button "櫃檯作業" at bounding box center [81, 80] width 151 height 42
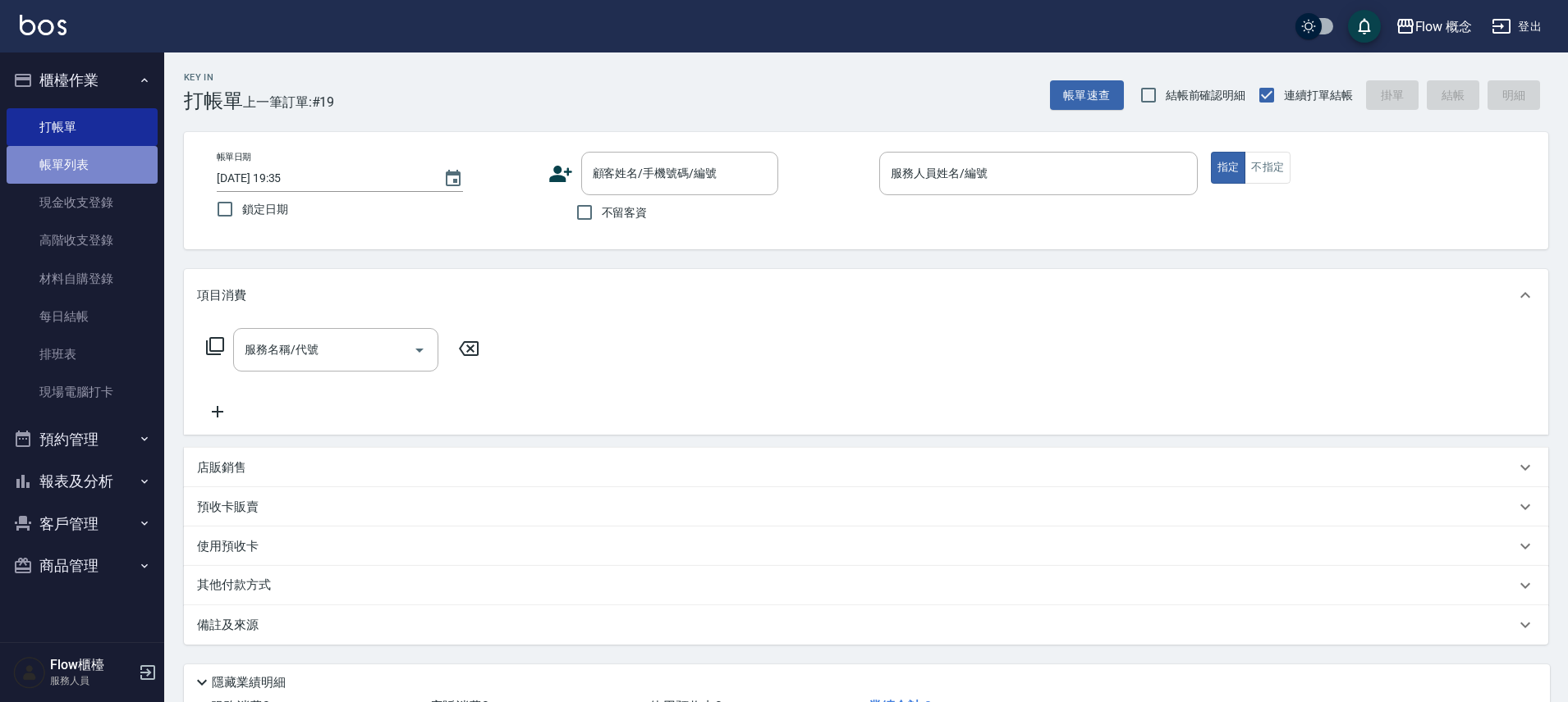
click at [76, 155] on link "帳單列表" at bounding box center [81, 165] width 151 height 38
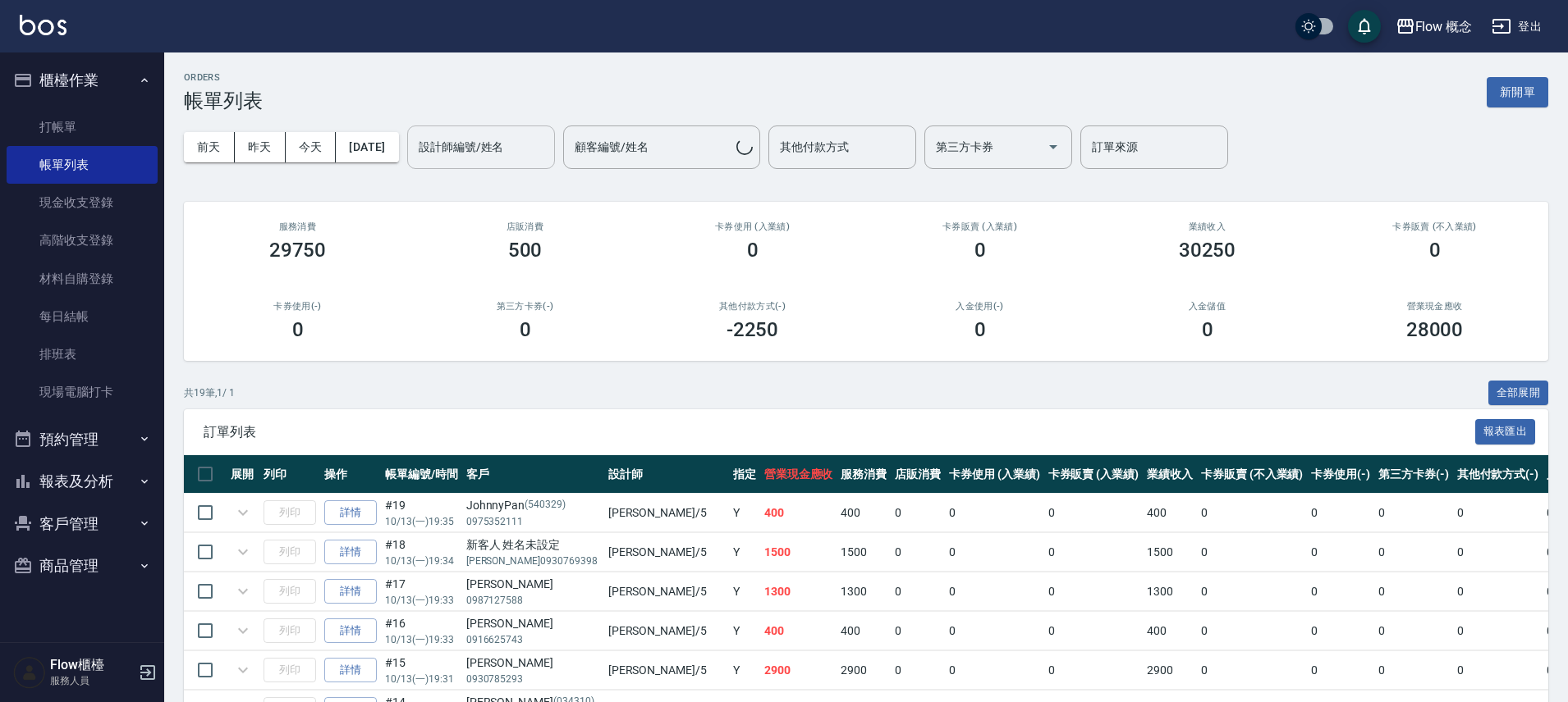
click at [467, 148] on input "設計師編號/姓名" at bounding box center [481, 147] width 133 height 29
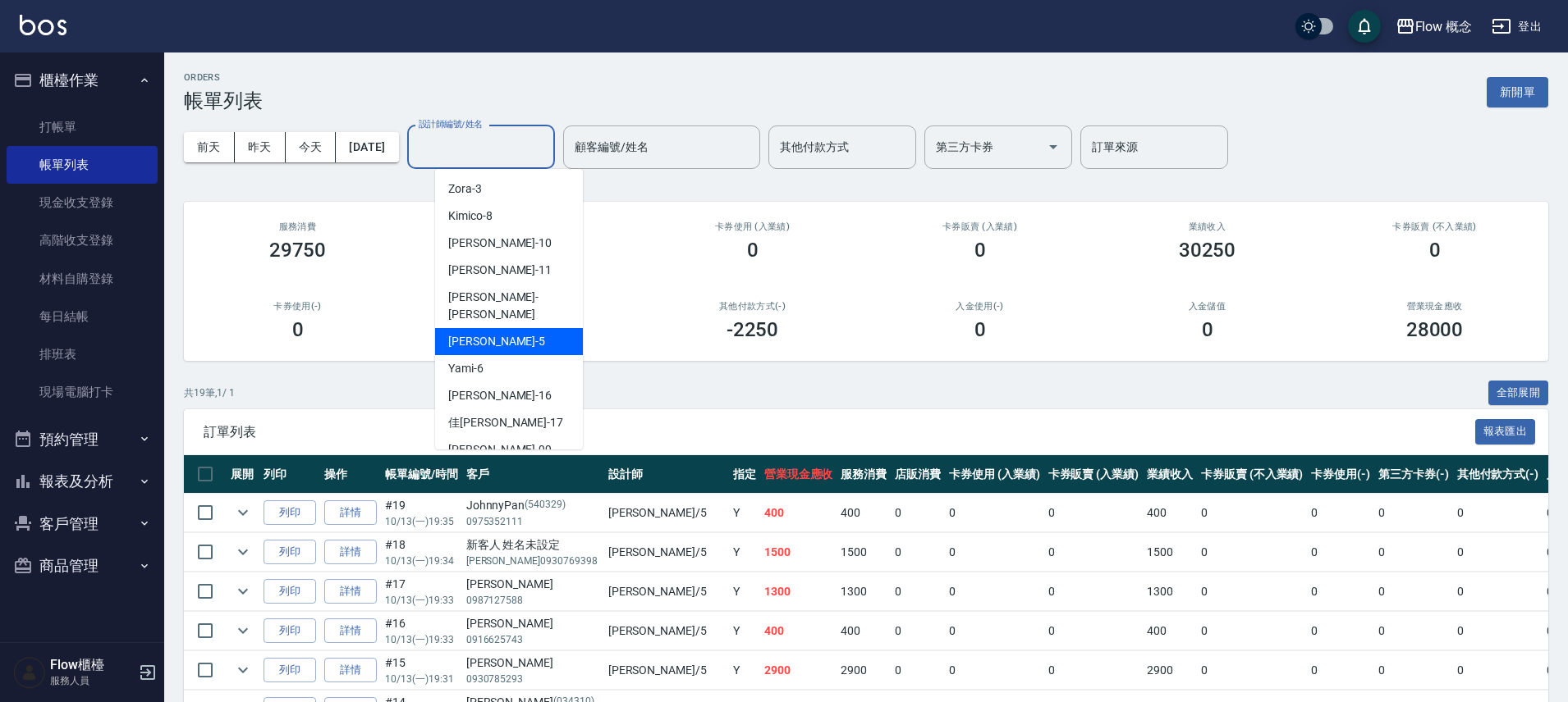
click at [489, 328] on div "Dora -5" at bounding box center [509, 342] width 148 height 27
type input "Dora-5"
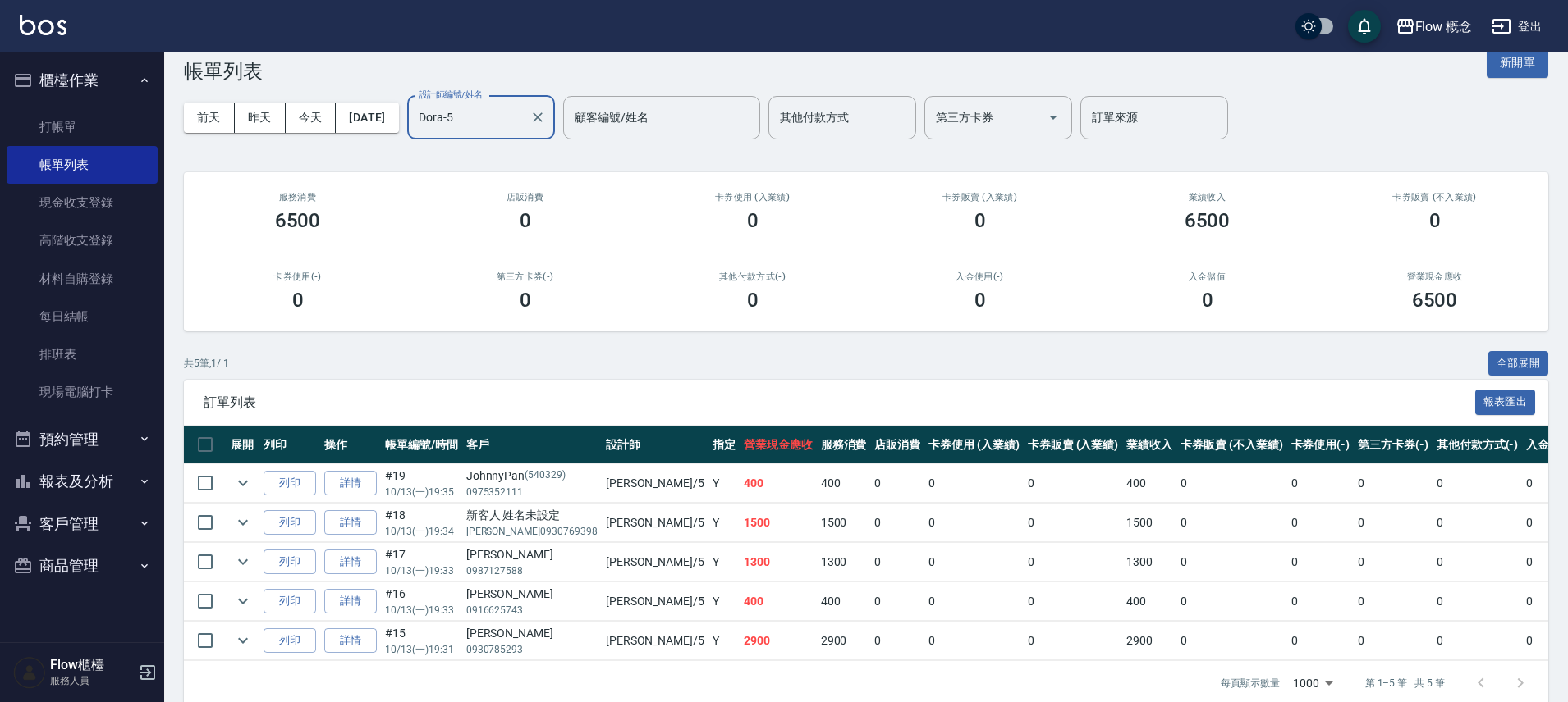
scroll to position [65, 0]
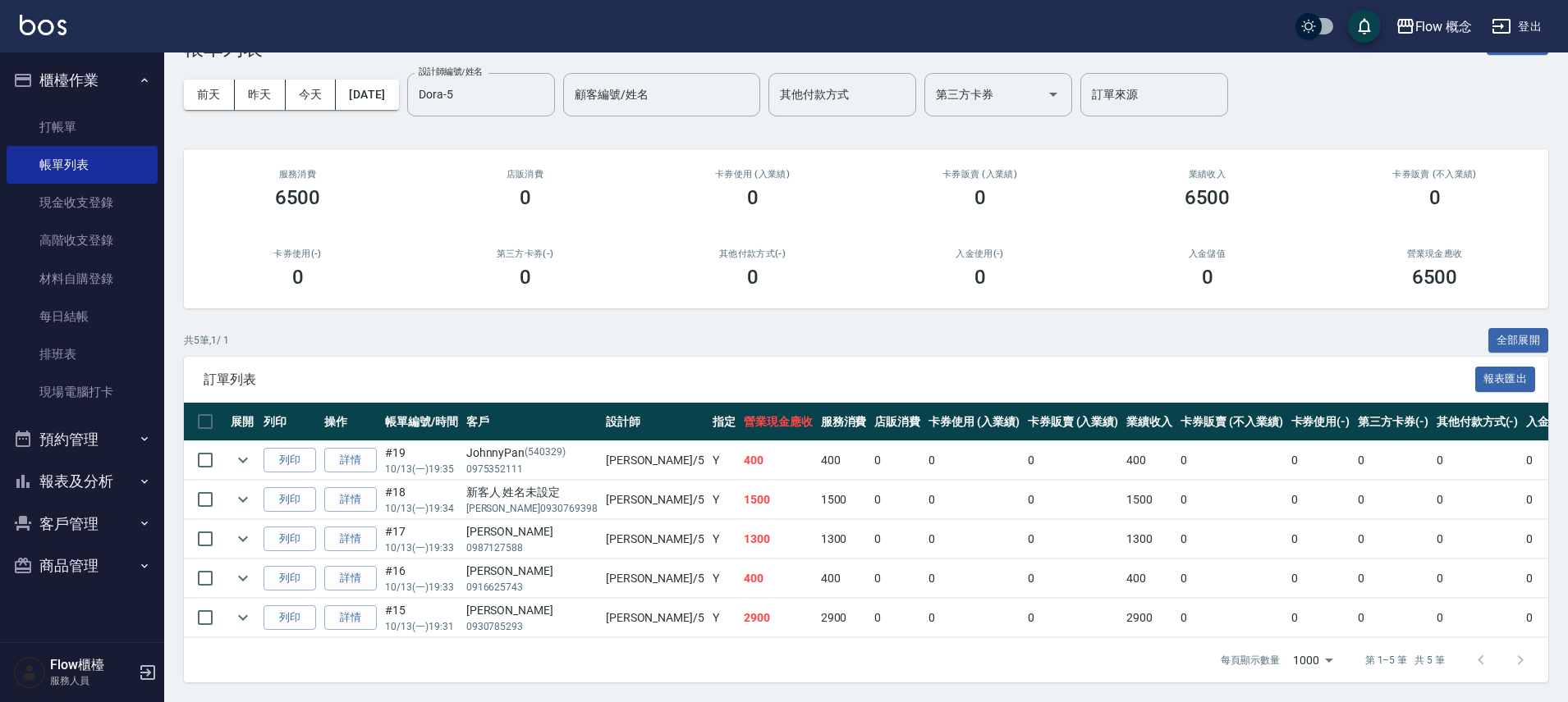
click at [381, 443] on td "#19 10/13 (一) 19:35" at bounding box center [421, 460] width 81 height 39
click at [369, 448] on link "詳情" at bounding box center [351, 460] width 52 height 25
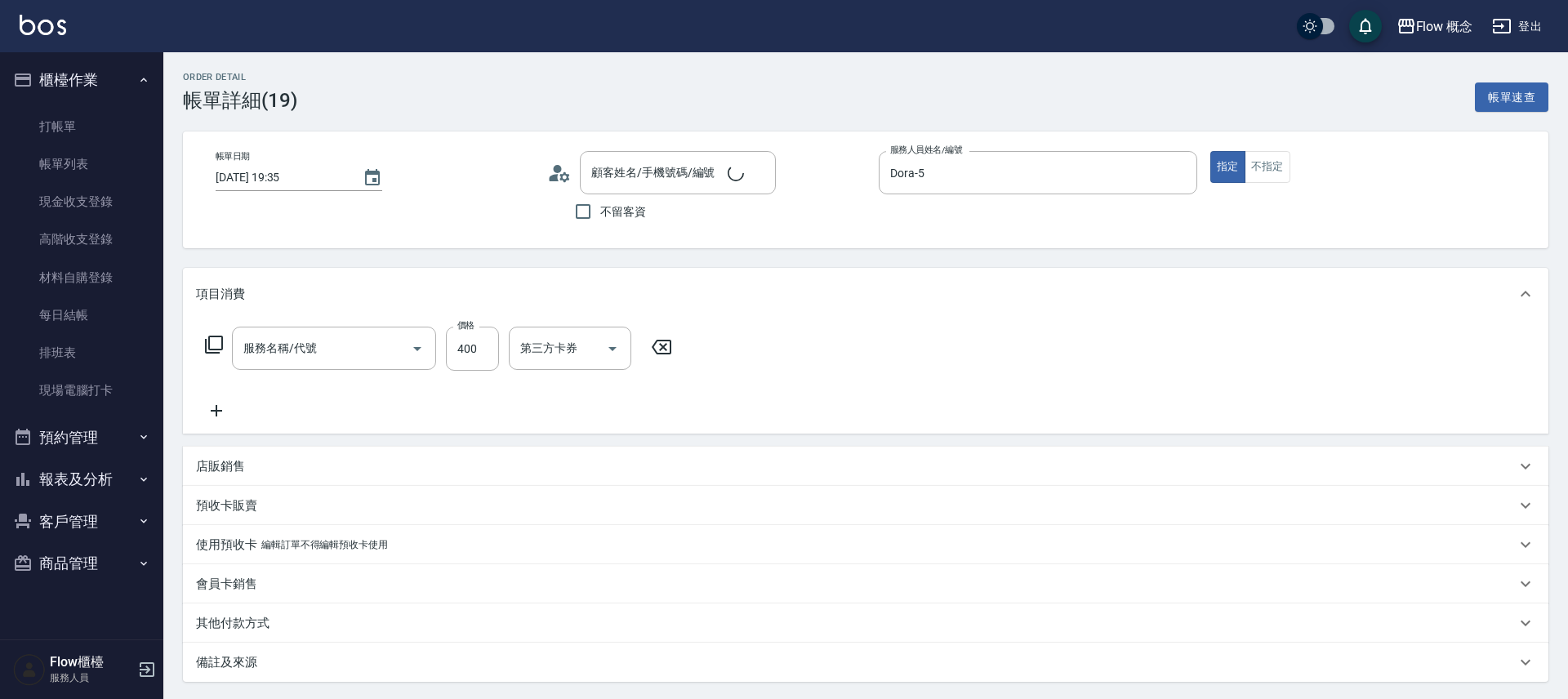
type input "2025/10/13 19:35"
type input "Dora-5"
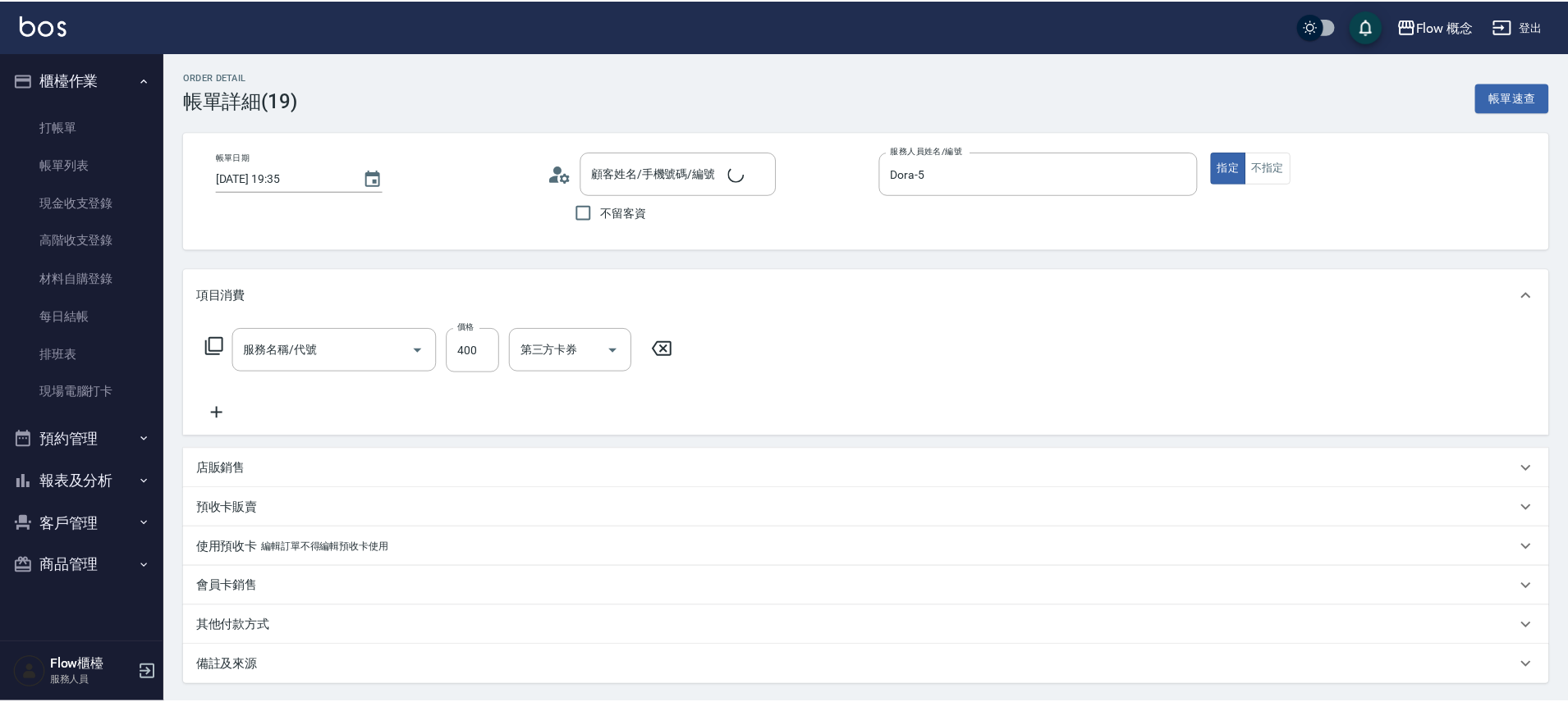
scroll to position [20, 0]
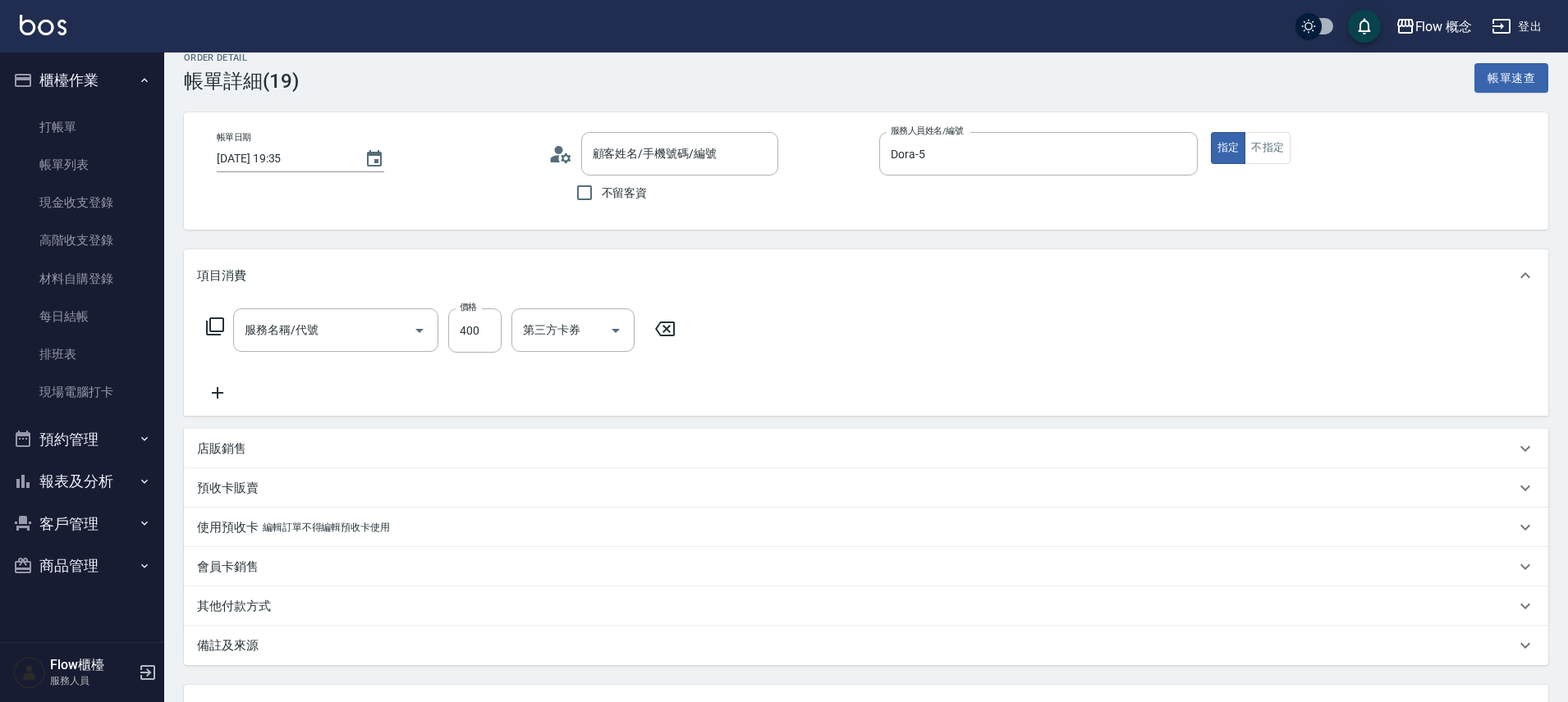
type input "JohnnyPan/0975352111/540329"
type input "剪髮(201)"
click at [386, 649] on div "備註及來源" at bounding box center [856, 645] width 1318 height 17
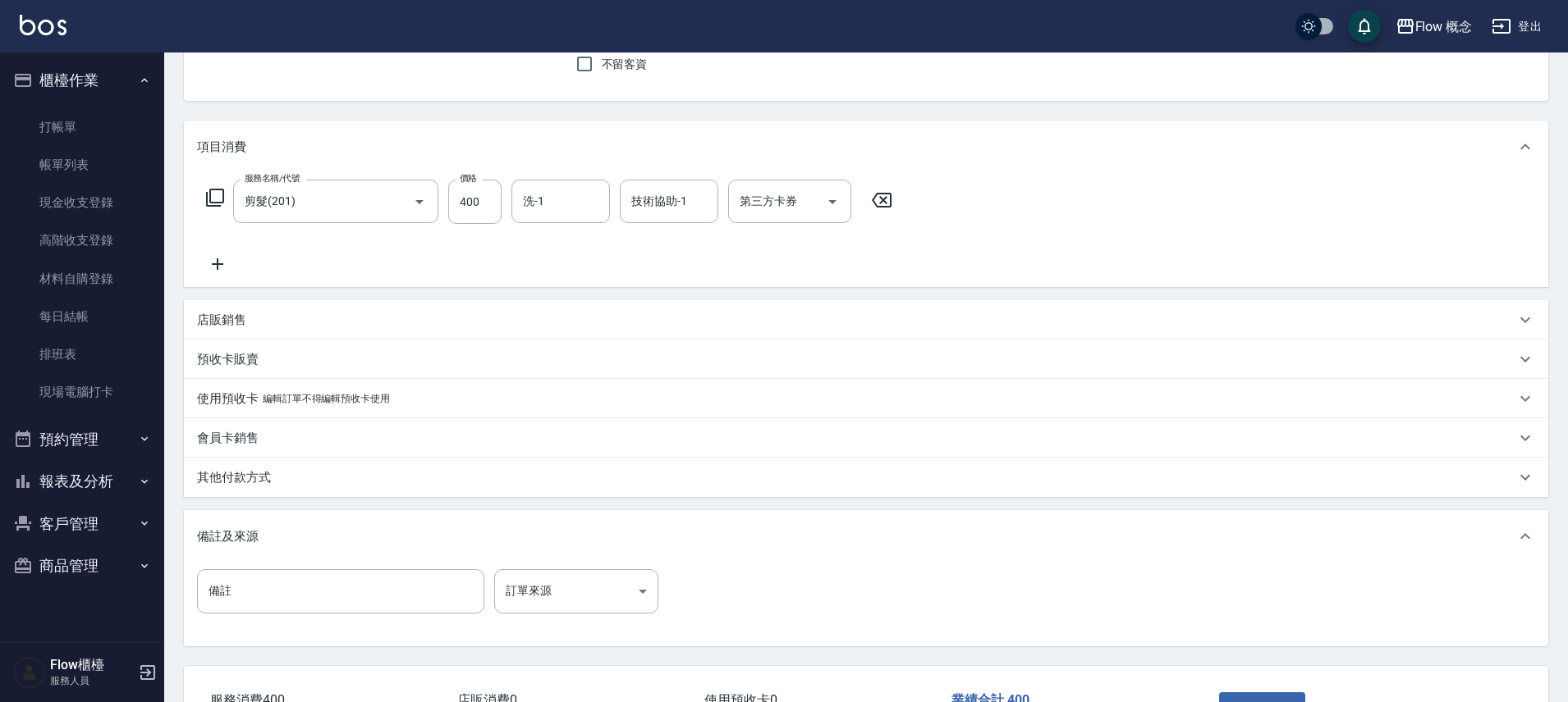
scroll to position [151, 0]
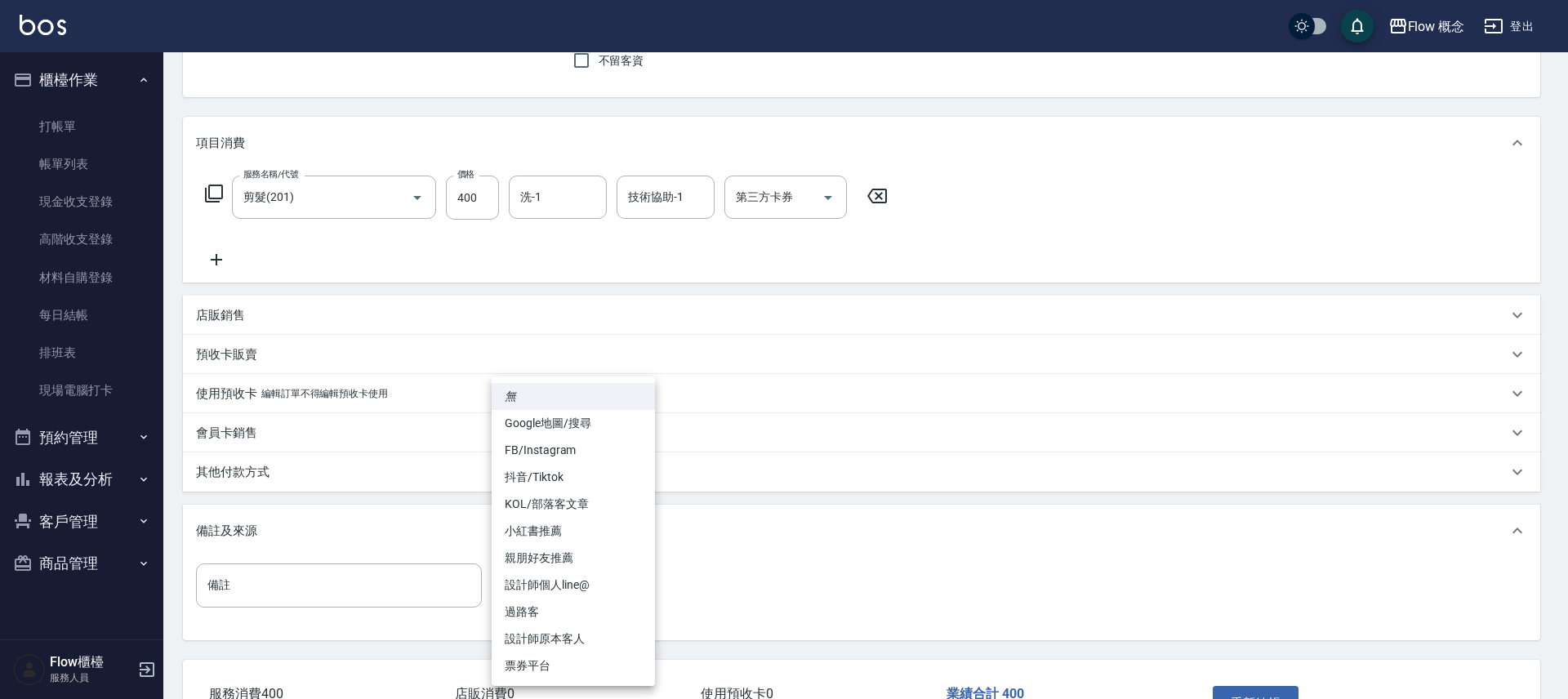
click at [580, 587] on body "Flow 概念 登出 櫃檯作業 打帳單 帳單列表 現金收支登錄 高階收支登錄 材料自購登錄 每日結帳 排班表 現場電腦打卡 預約管理 預約管理 單日預約紀錄 …" at bounding box center [784, 329] width 1568 height 961
click at [579, 642] on li "設計師原本客人" at bounding box center [573, 639] width 163 height 27
type input "設計師原本客人"
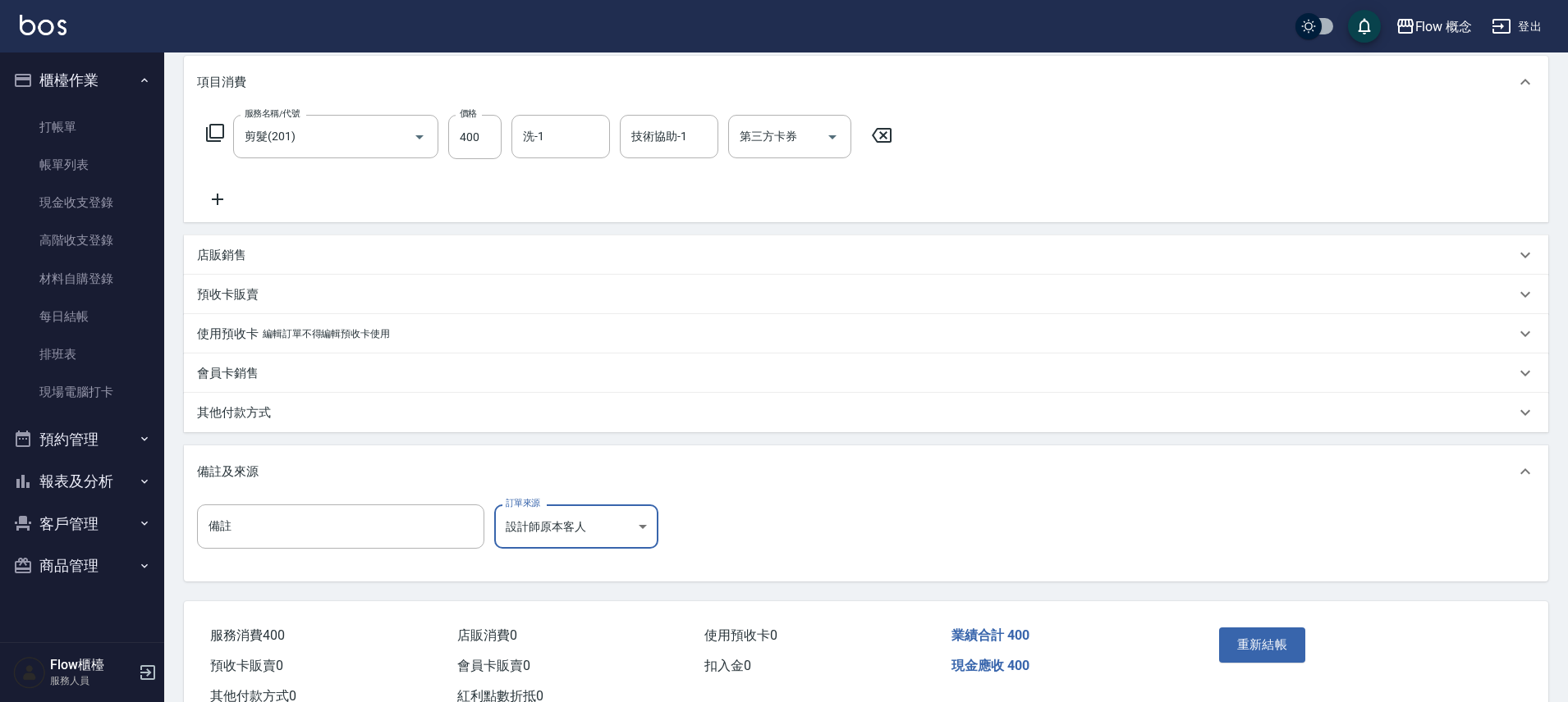
scroll to position [269, 0]
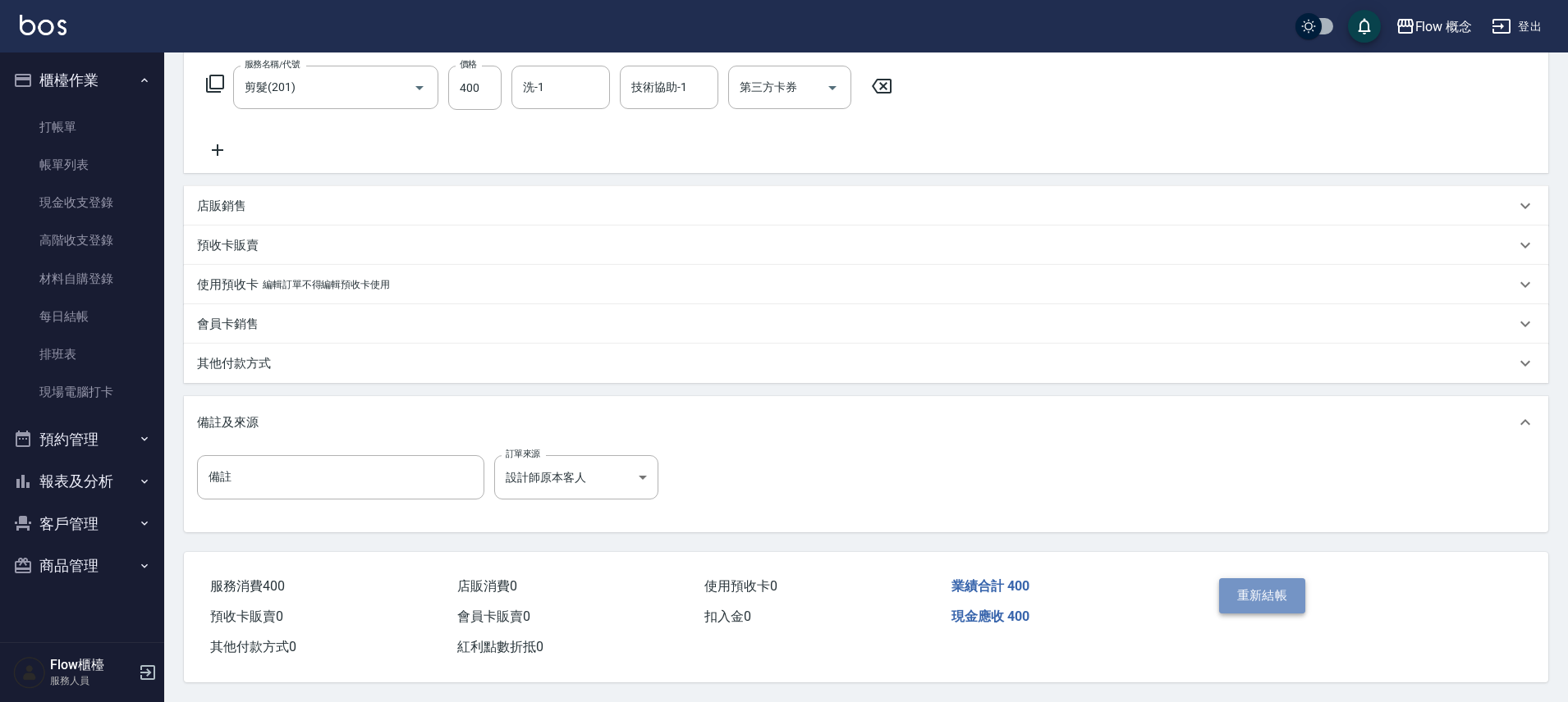
click at [1278, 595] on button "重新結帳" at bounding box center [1262, 596] width 87 height 34
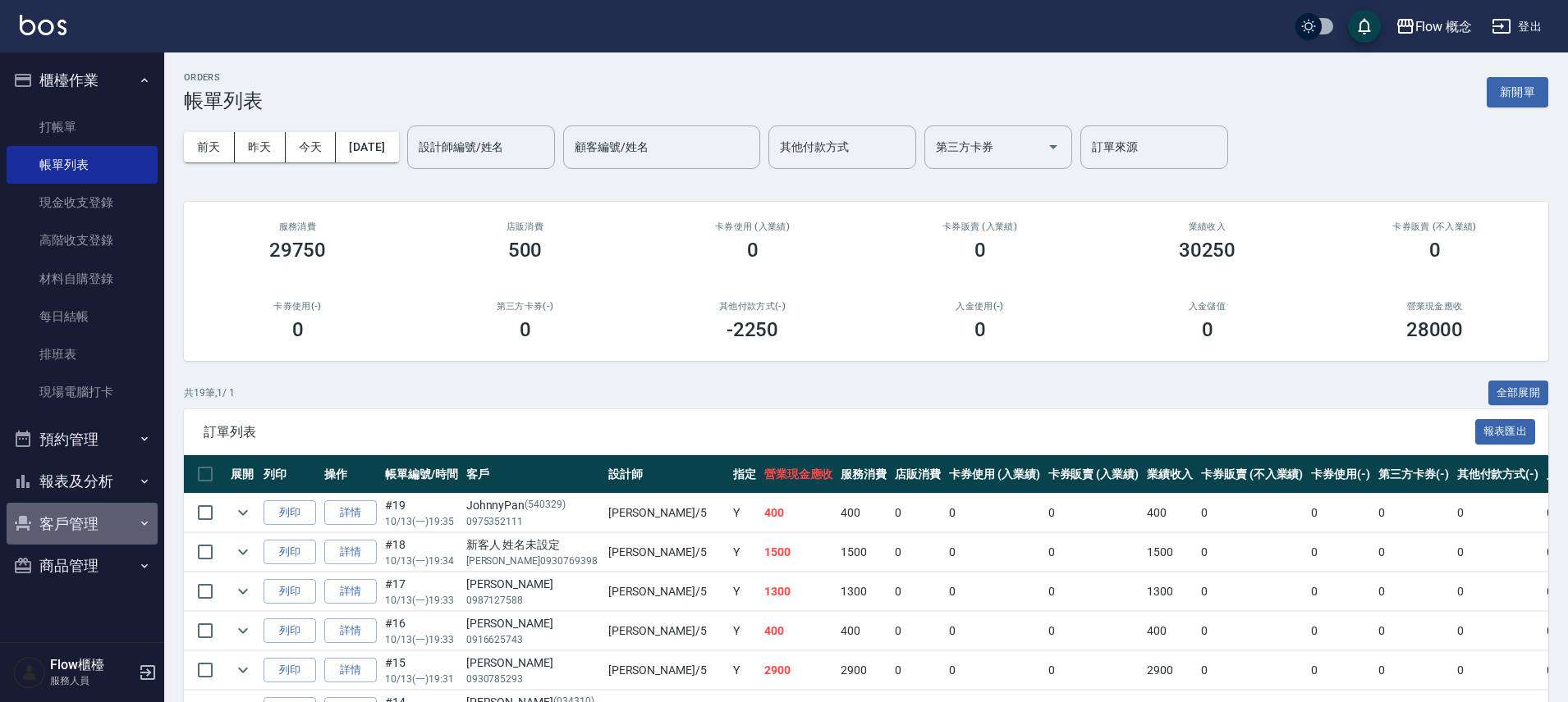
click at [112, 504] on button "客戶管理" at bounding box center [81, 524] width 151 height 42
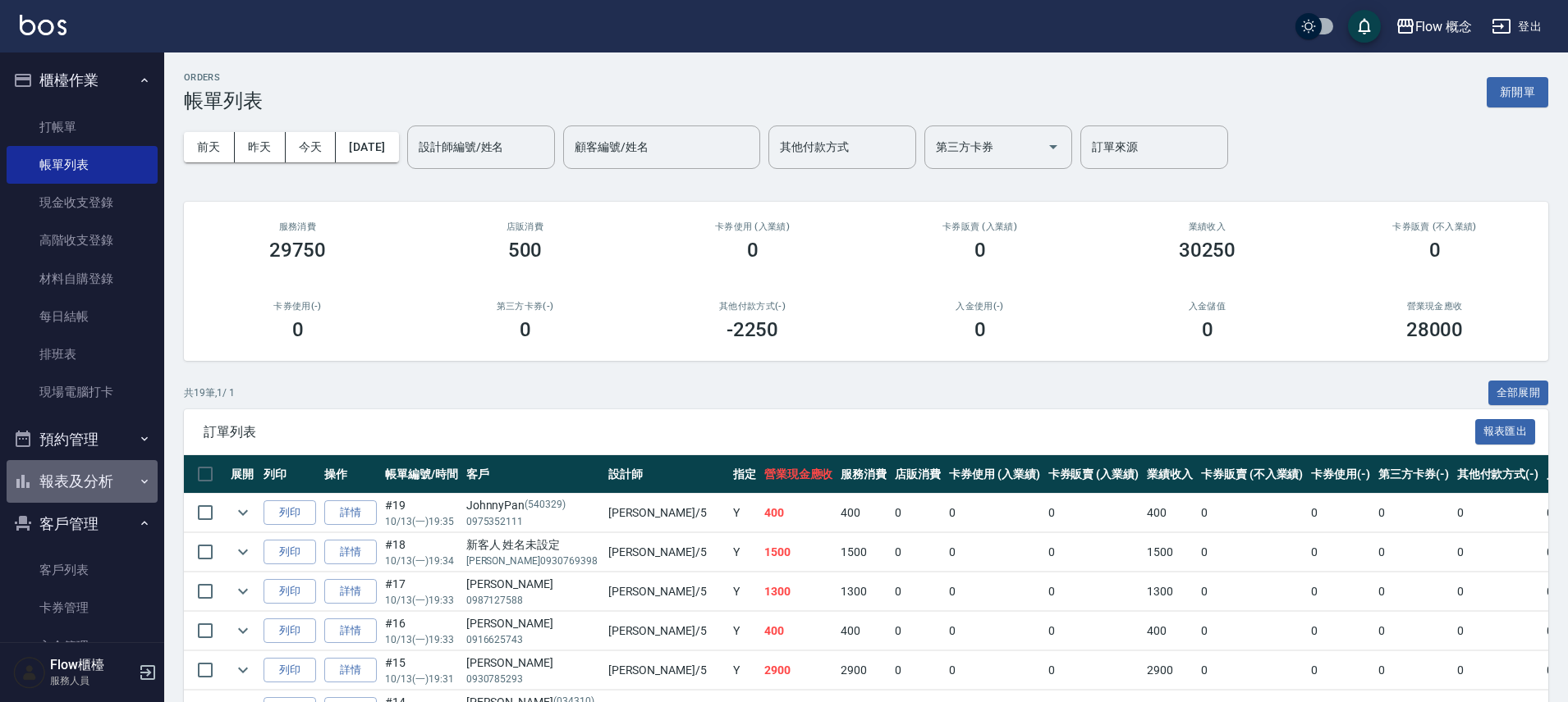
click at [112, 487] on button "報表及分析" at bounding box center [81, 481] width 151 height 42
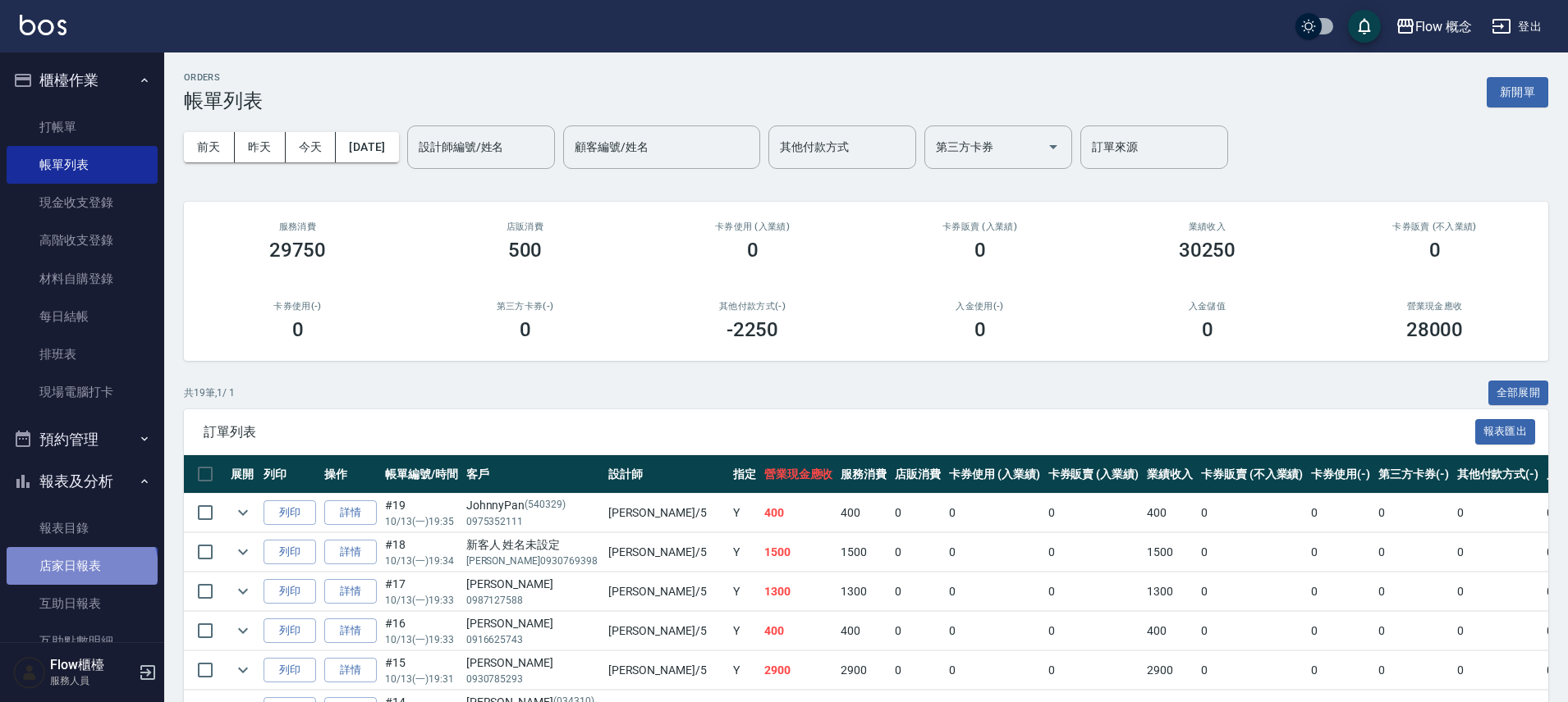
click at [80, 570] on link "店家日報表" at bounding box center [81, 566] width 151 height 38
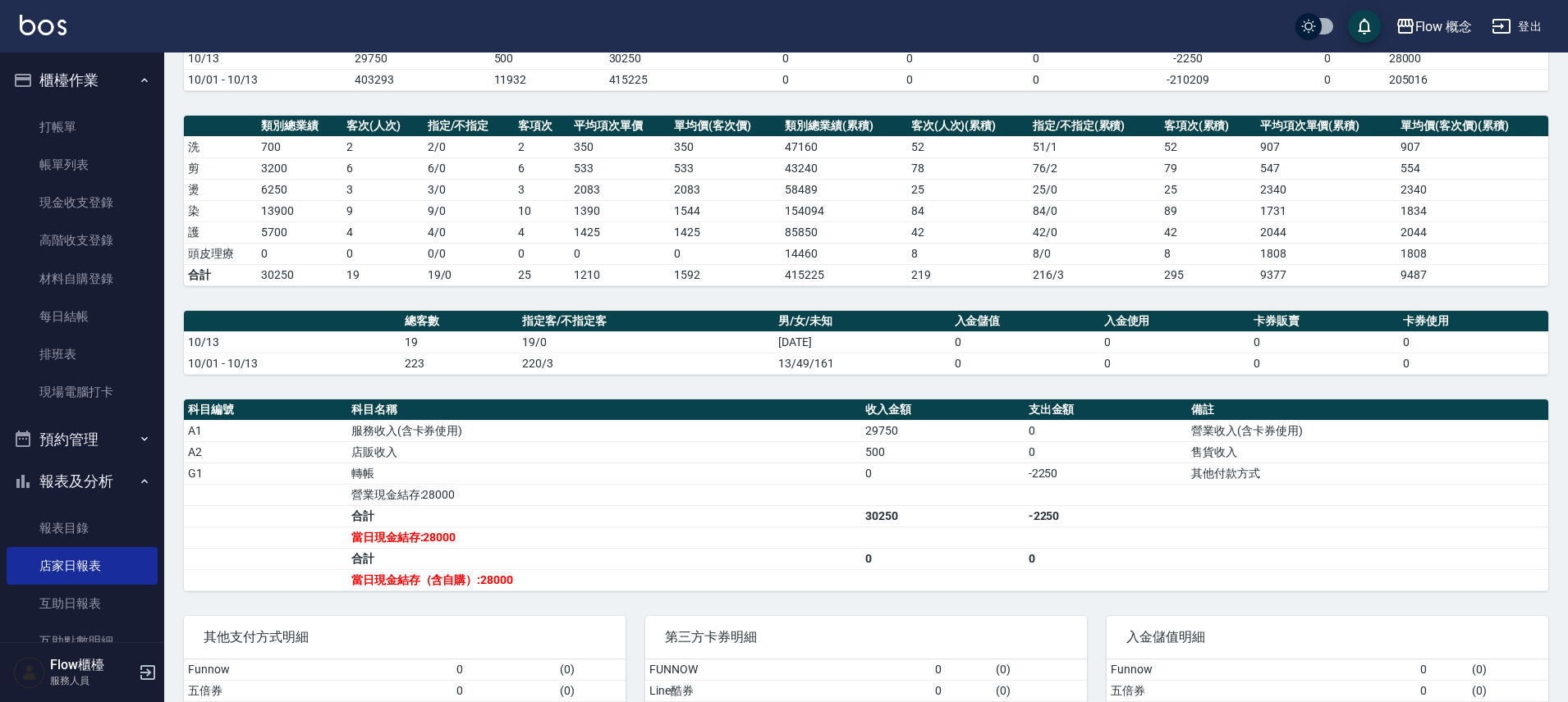
scroll to position [318, 0]
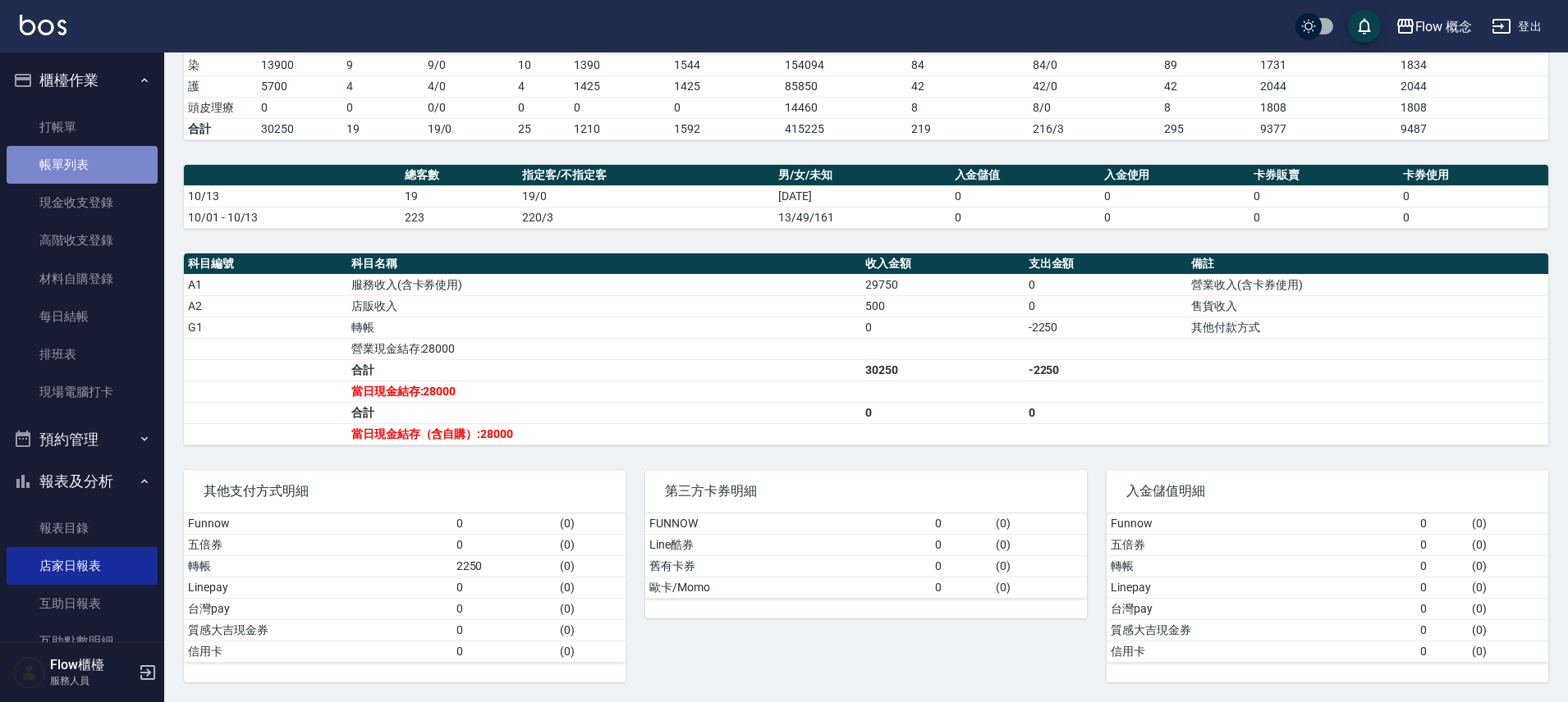
click at [91, 163] on link "帳單列表" at bounding box center [81, 165] width 151 height 38
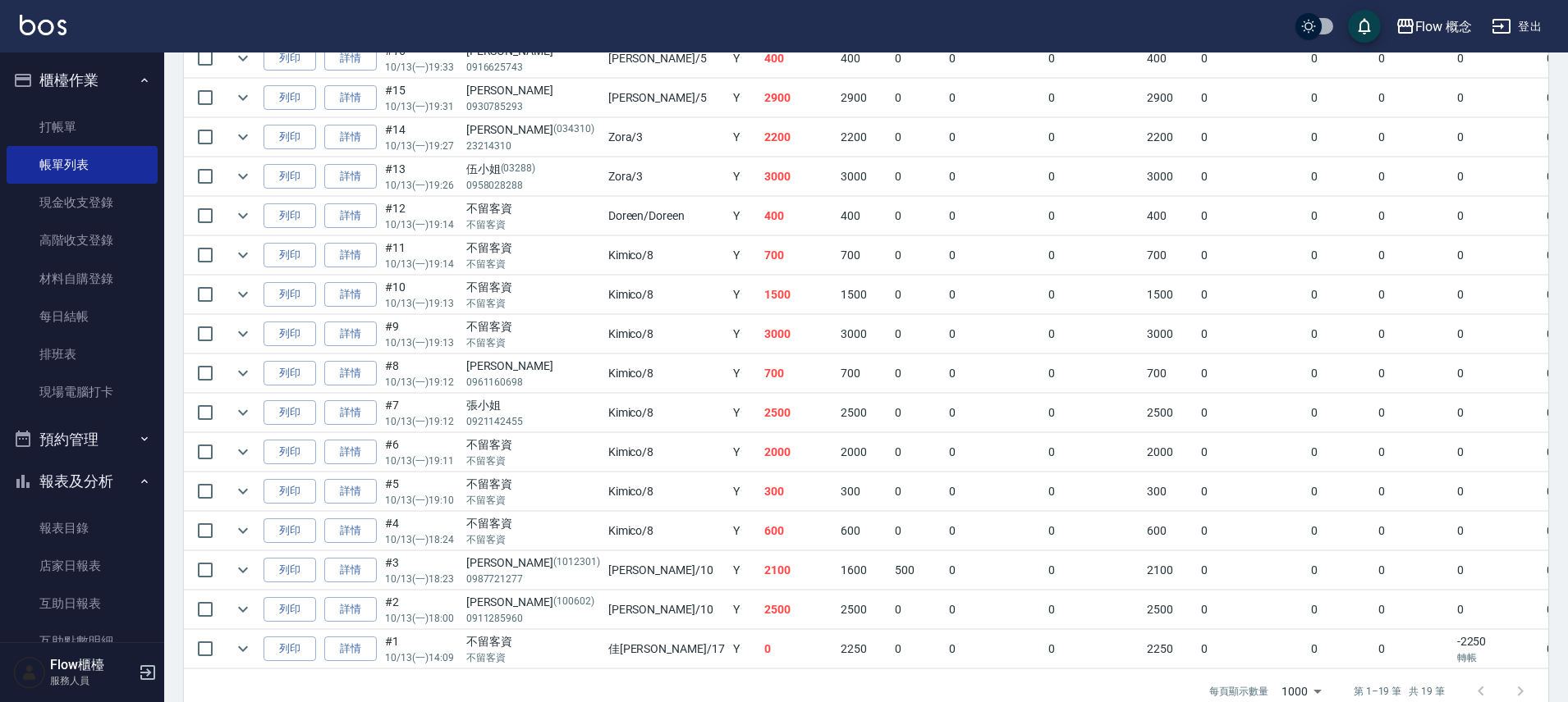
scroll to position [616, 0]
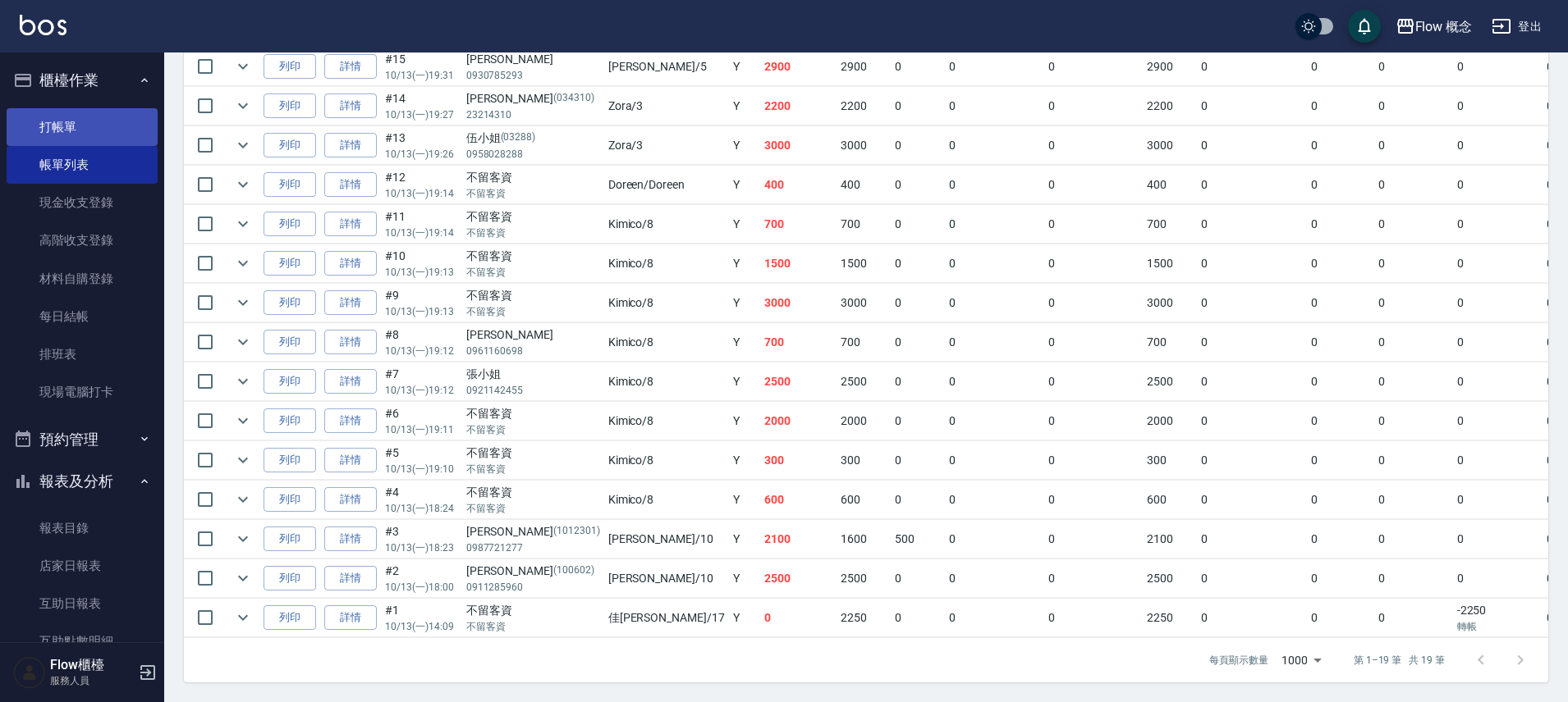
click at [109, 133] on link "打帳單" at bounding box center [81, 127] width 151 height 38
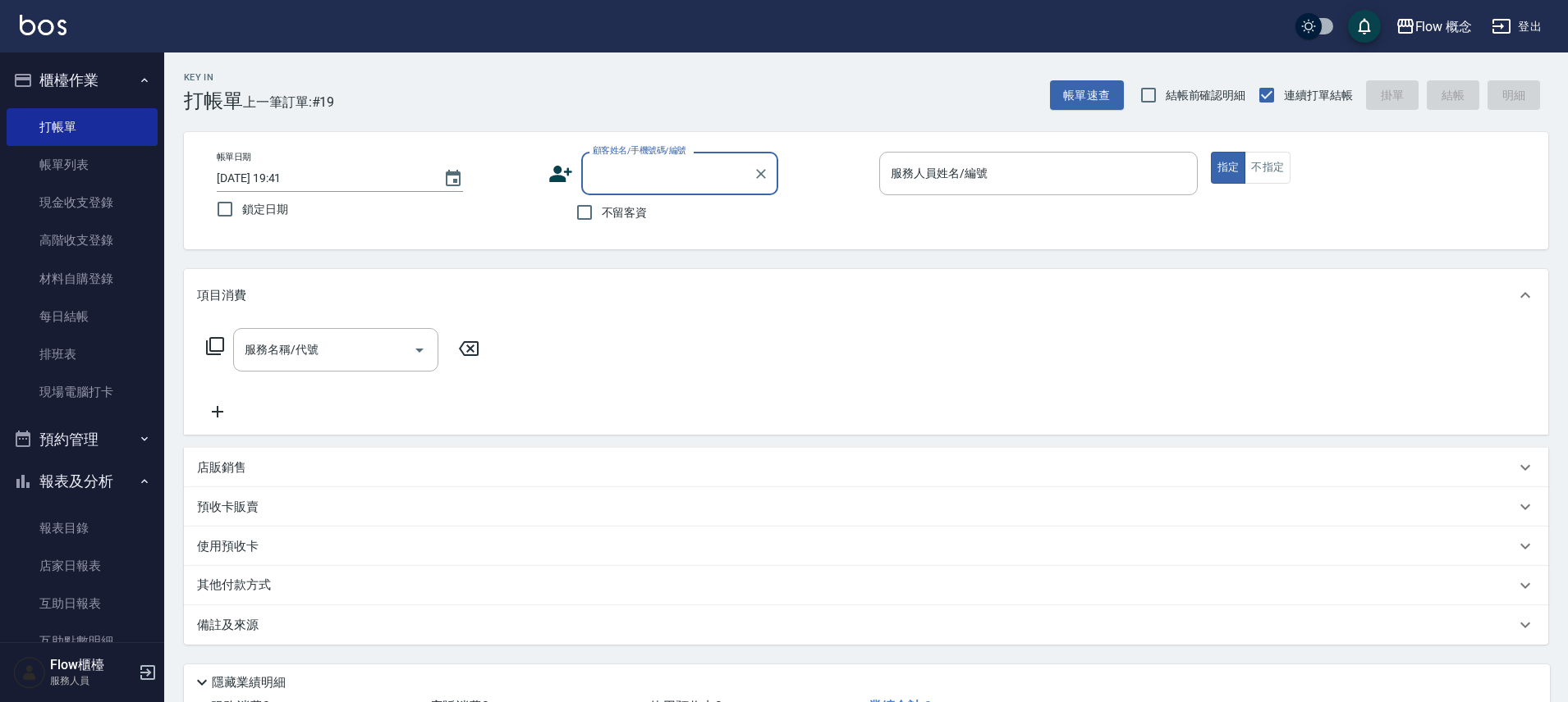
drag, startPoint x: 97, startPoint y: 171, endPoint x: 42, endPoint y: 88, distance: 99.6
click at [96, 171] on link "帳單列表" at bounding box center [81, 165] width 151 height 38
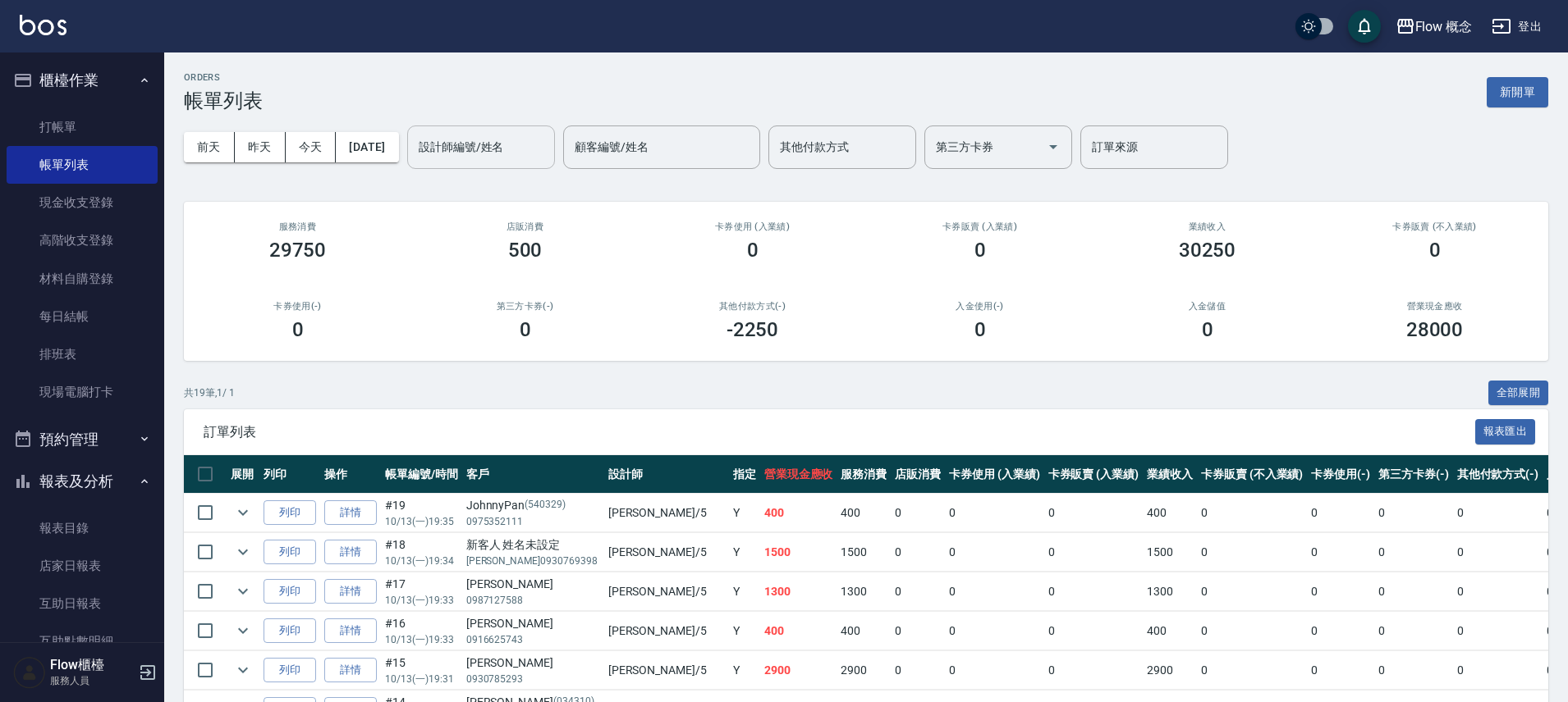
click at [472, 169] on div "設計師編號/姓名" at bounding box center [481, 147] width 148 height 43
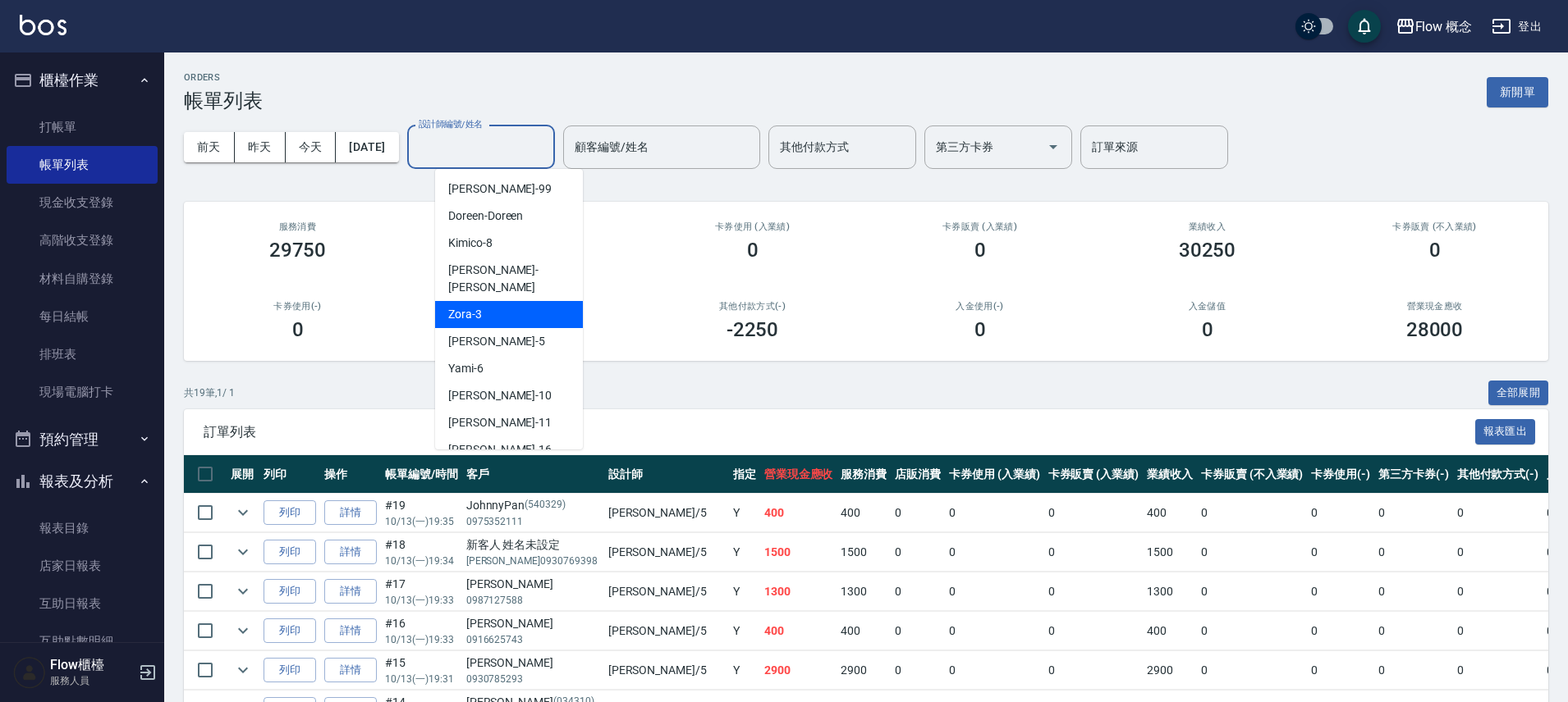
click at [481, 301] on div "Zora -3" at bounding box center [509, 315] width 148 height 27
type input "Zora-3"
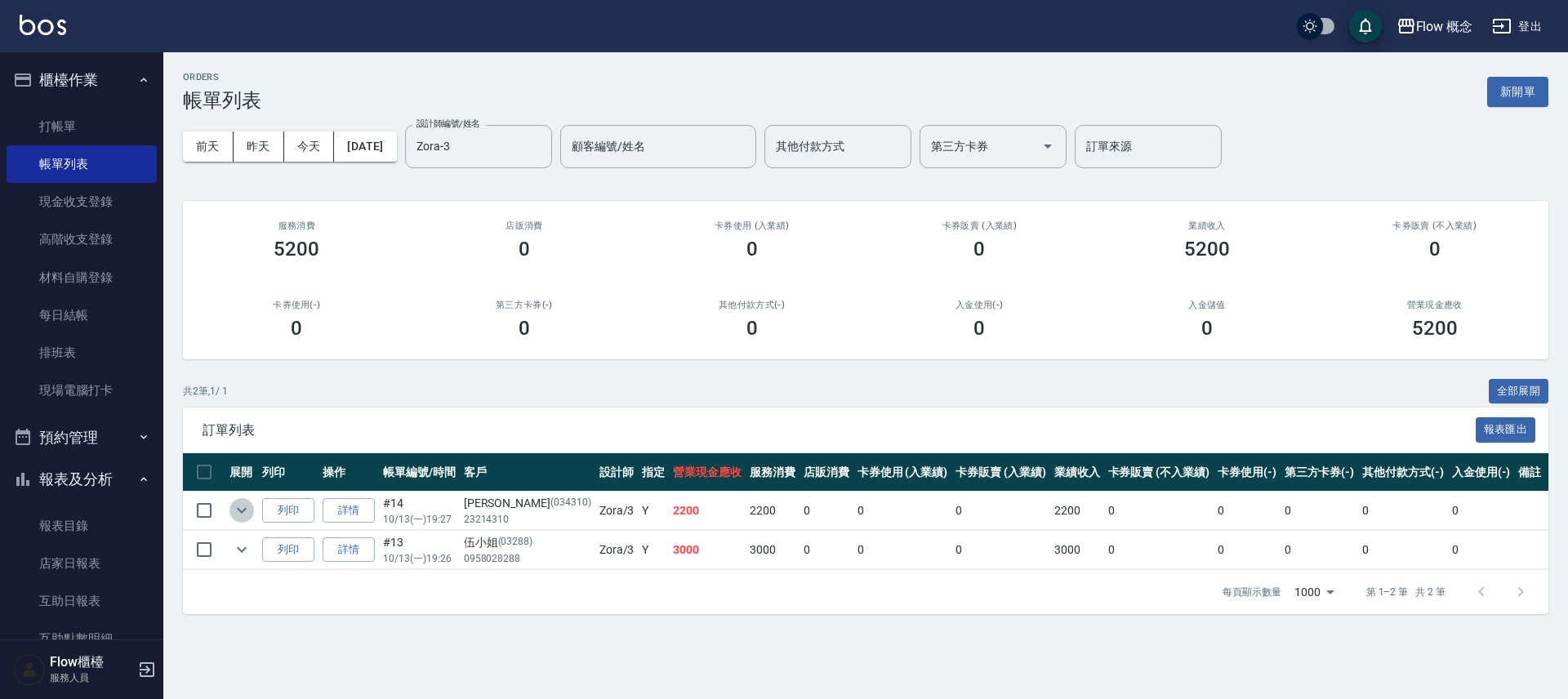
click at [250, 512] on icon "expand row" at bounding box center [242, 511] width 20 height 20
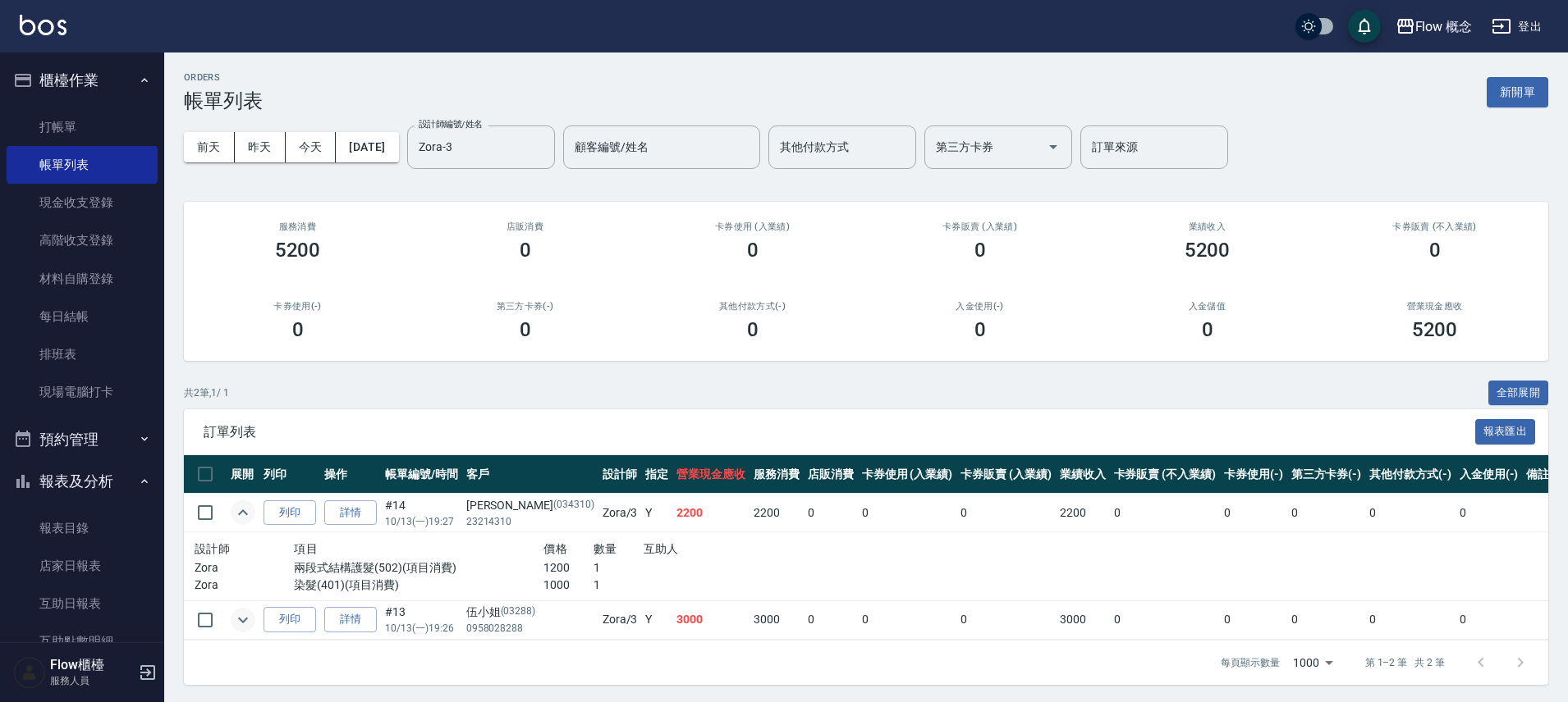
click at [243, 625] on icon "expand row" at bounding box center [243, 620] width 20 height 20
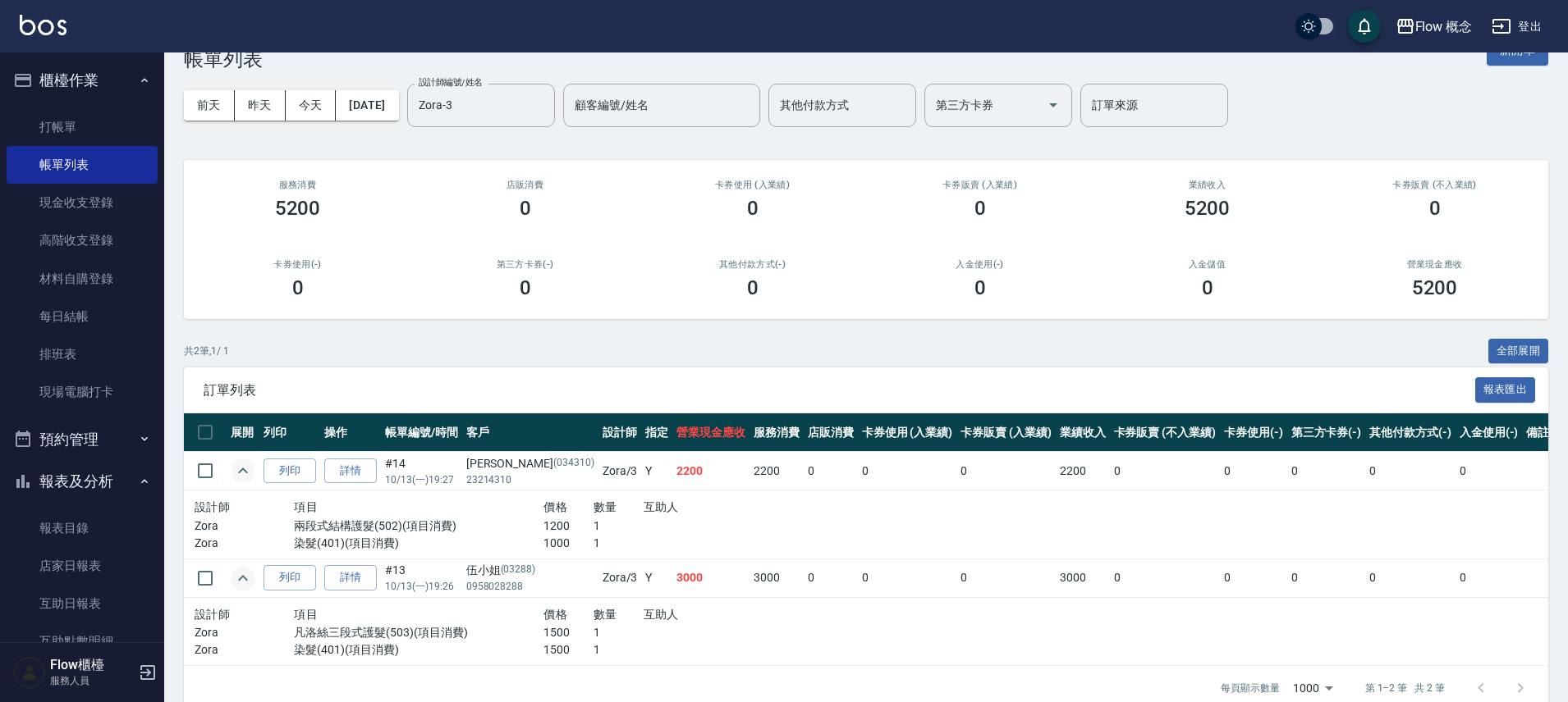
scroll to position [82, 0]
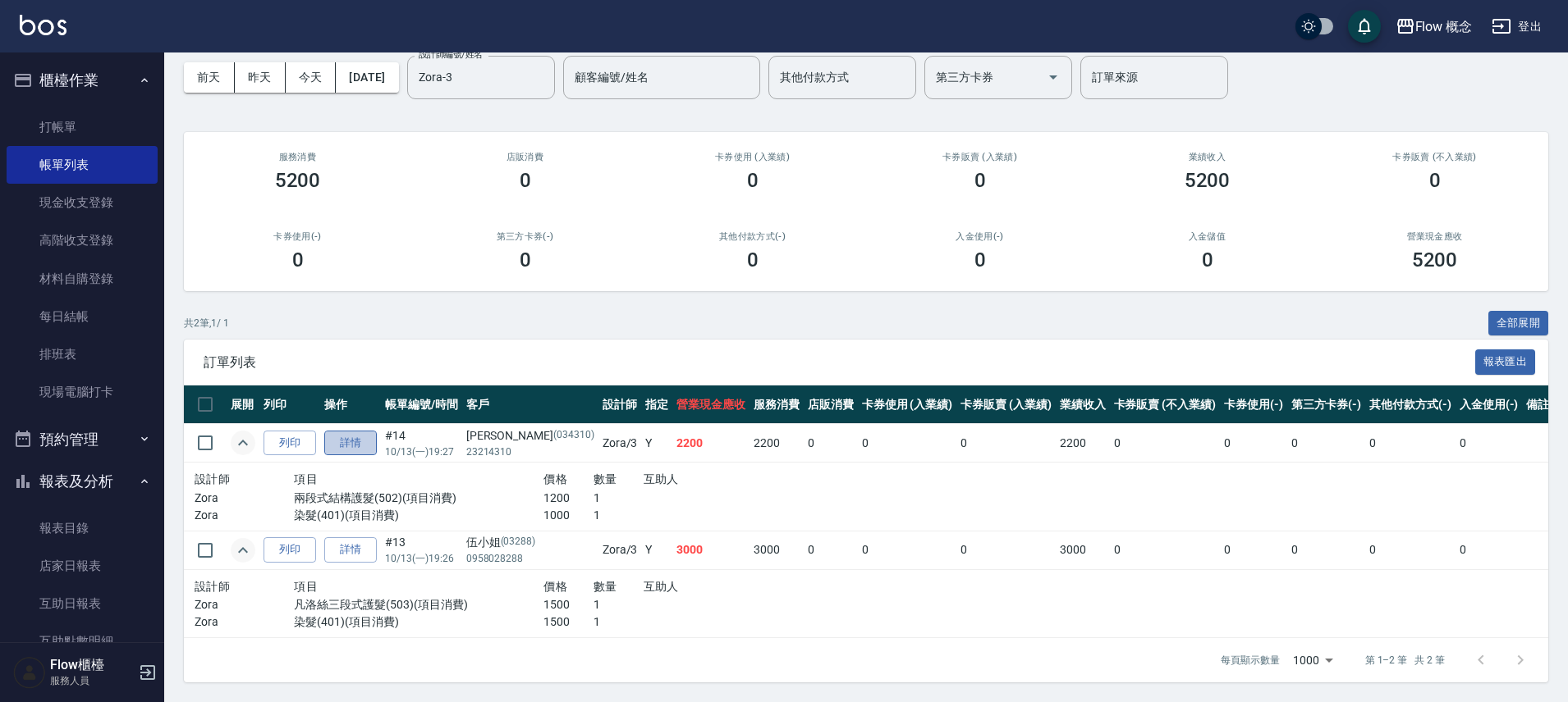
click at [343, 431] on link "詳情" at bounding box center [351, 443] width 52 height 25
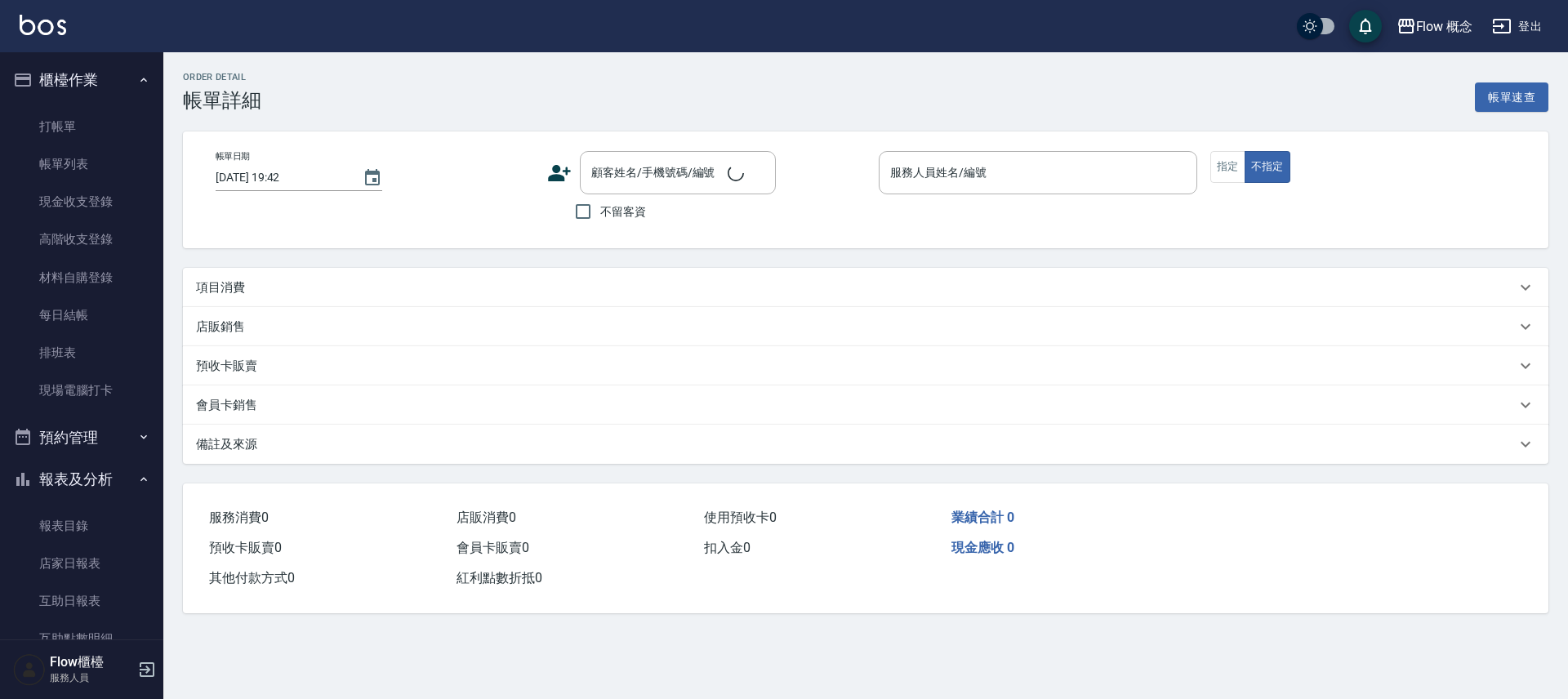
type input "2025/10/13 19:27"
type input "Zora-3"
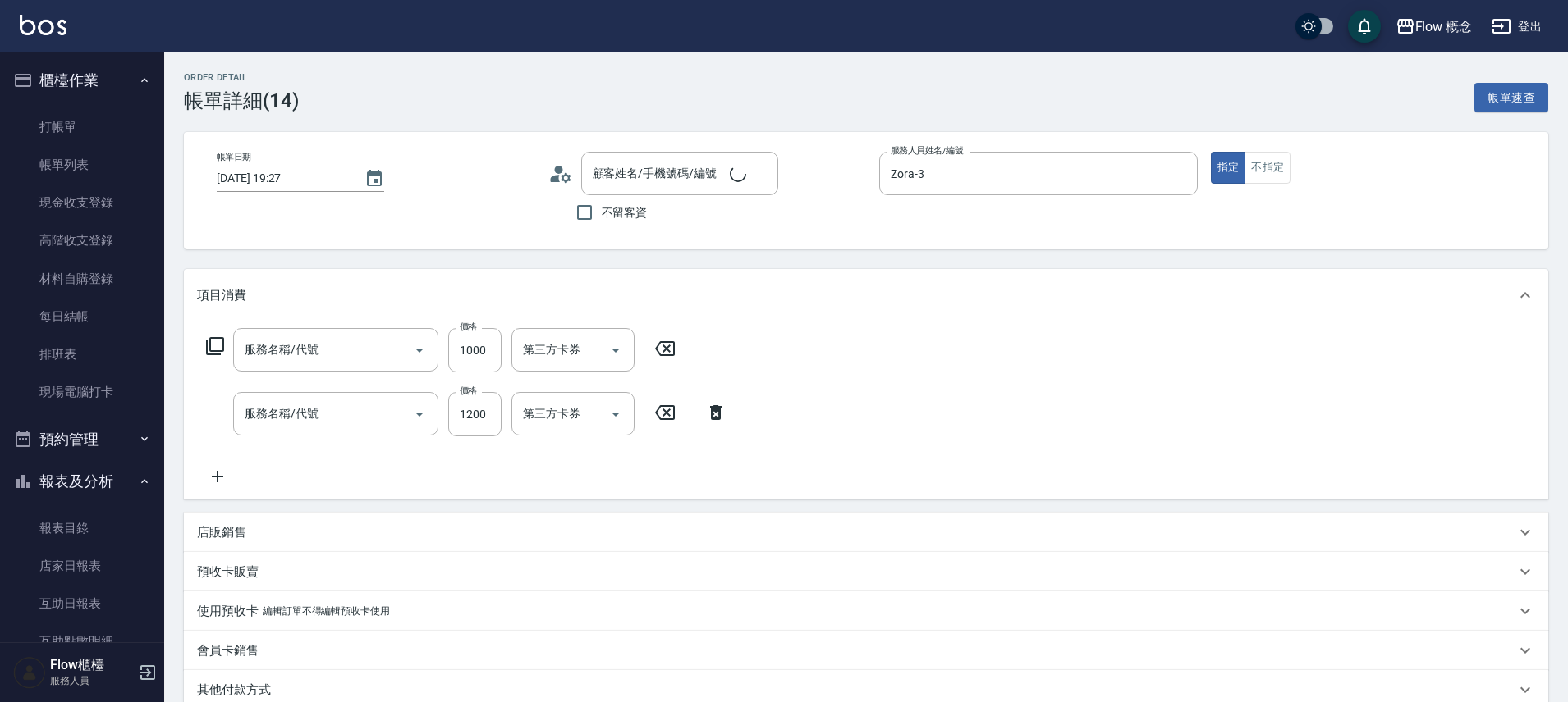
type input "陳小姐/23214310/034310"
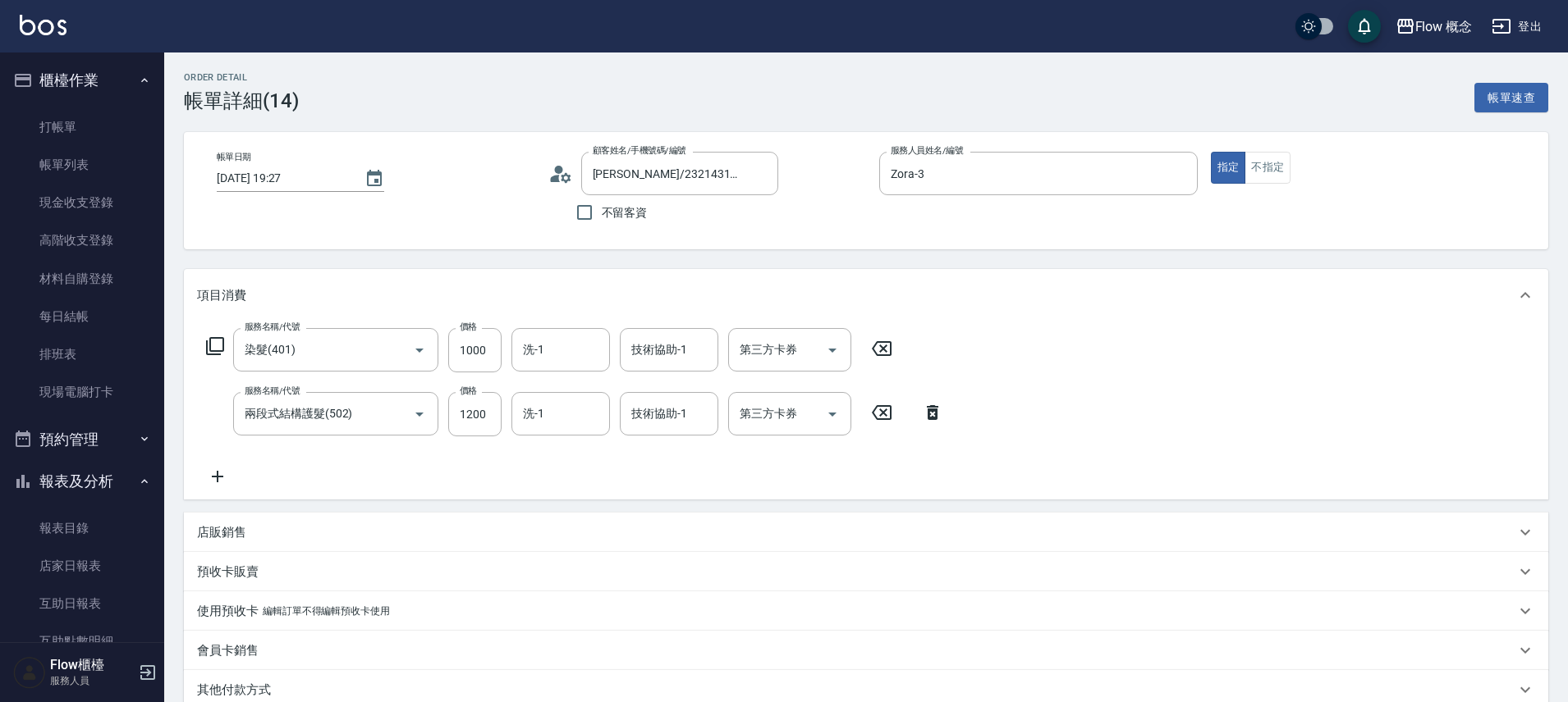
type input "染髮(401)"
type input "兩段式結構護髮(502)"
click at [477, 399] on input "1200" at bounding box center [474, 414] width 53 height 44
click at [488, 414] on input "1200" at bounding box center [474, 414] width 53 height 44
type input "1230"
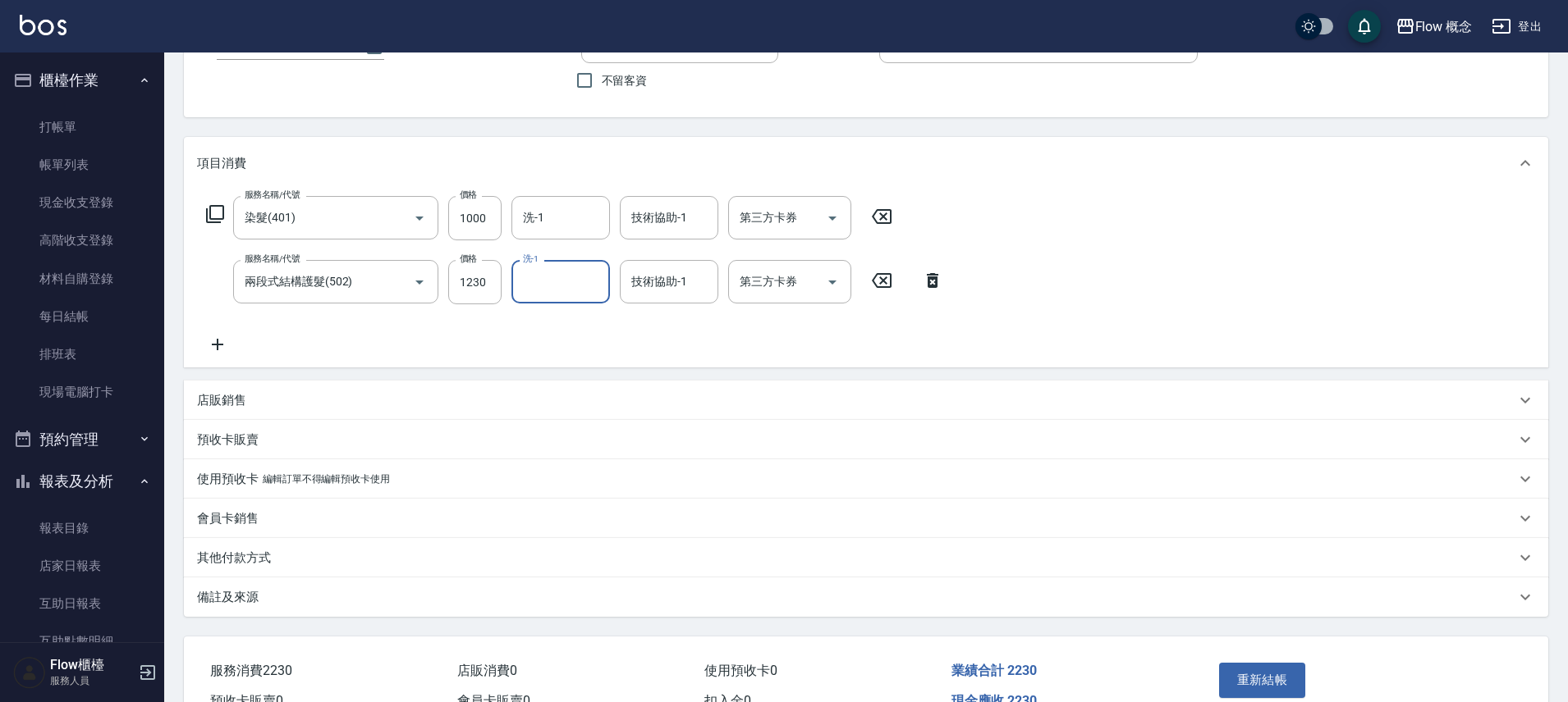
scroll to position [224, 0]
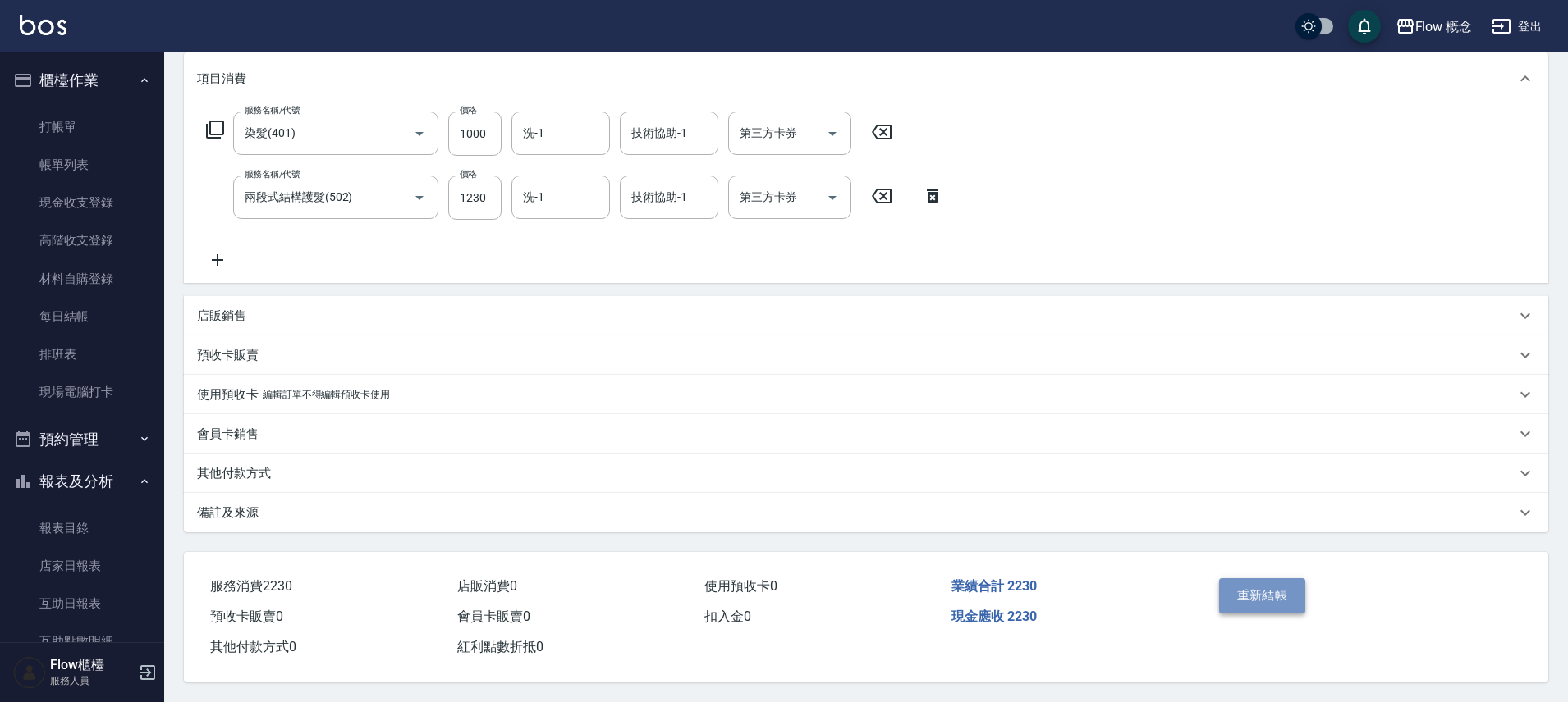
click at [1264, 601] on button "重新結帳" at bounding box center [1262, 596] width 87 height 34
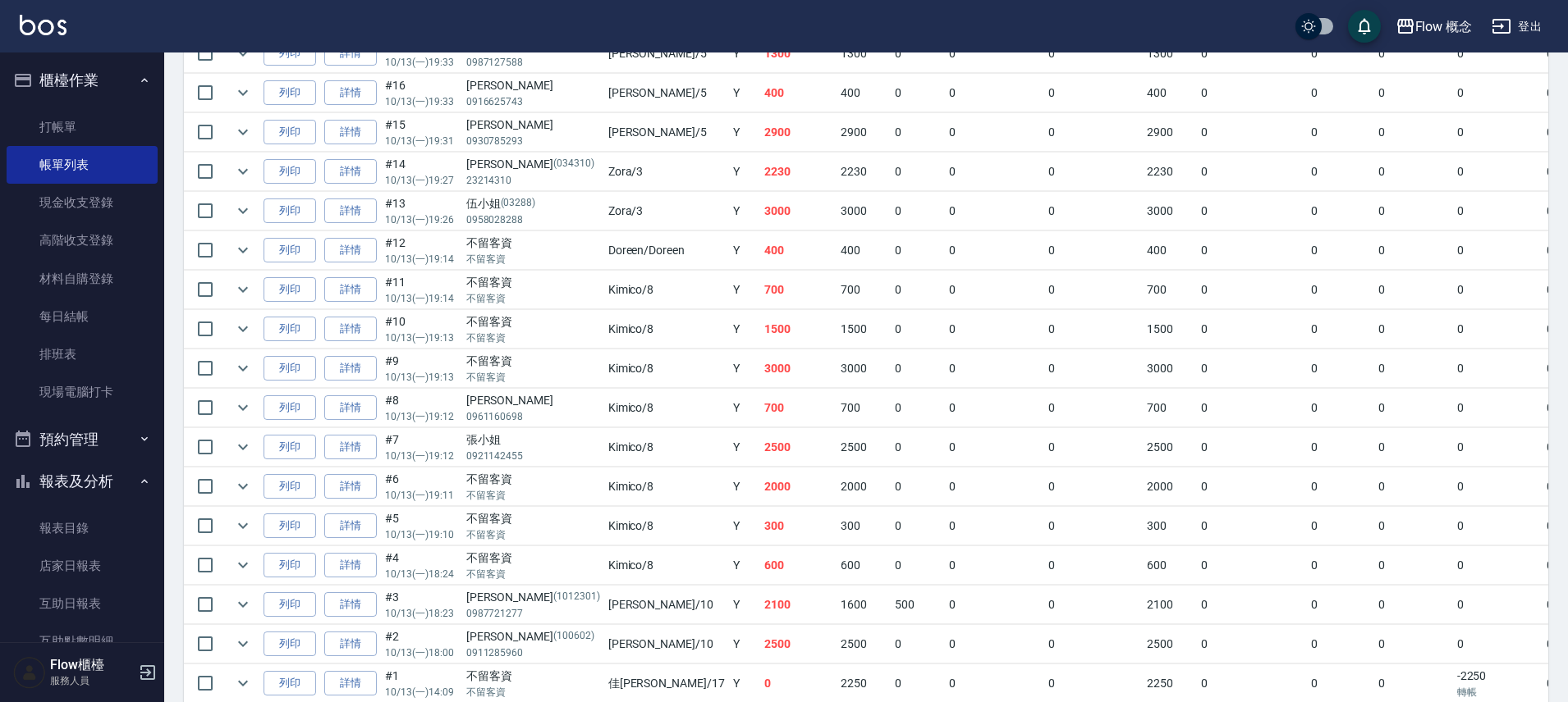
scroll to position [579, 0]
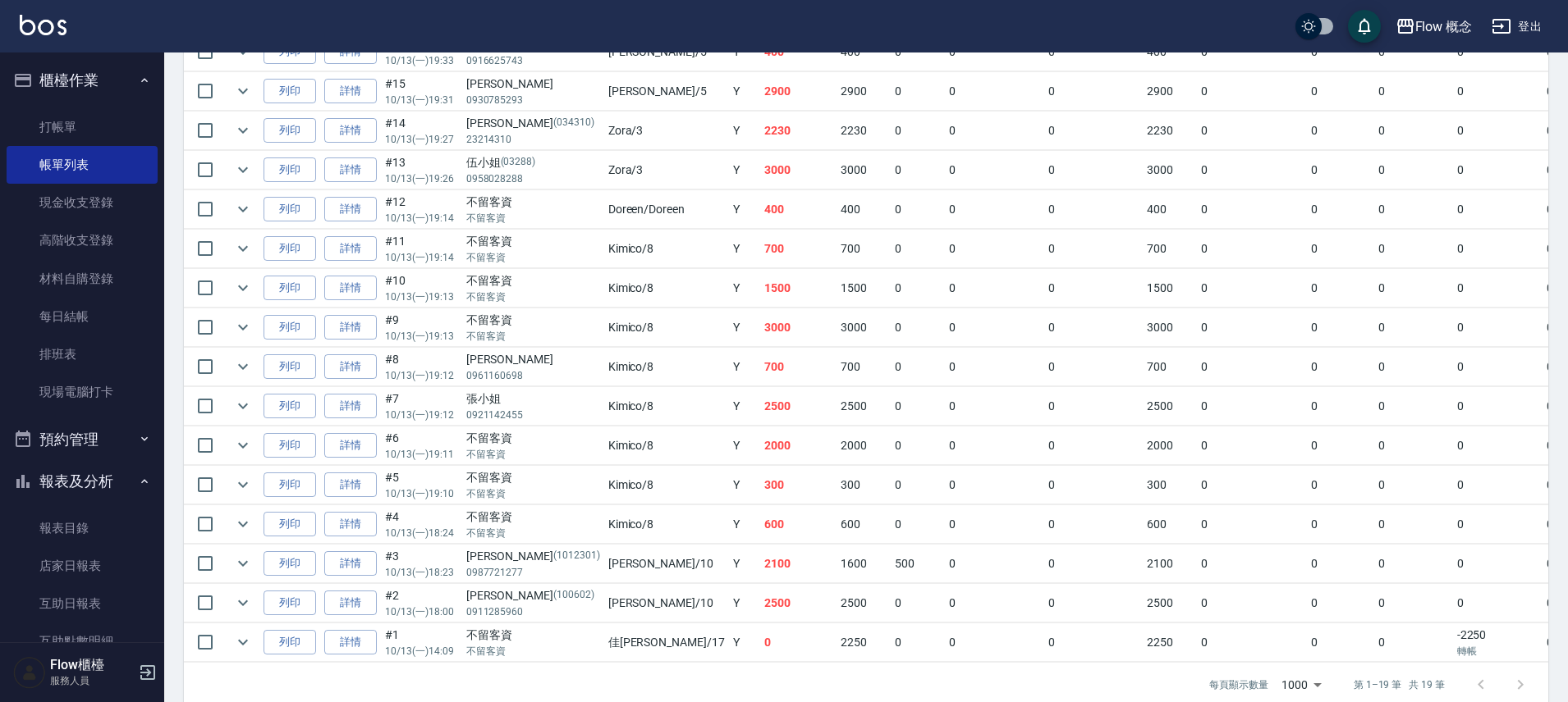
click at [729, 220] on td "Y" at bounding box center [744, 209] width 32 height 39
click at [73, 563] on link "店家日報表" at bounding box center [81, 566] width 151 height 38
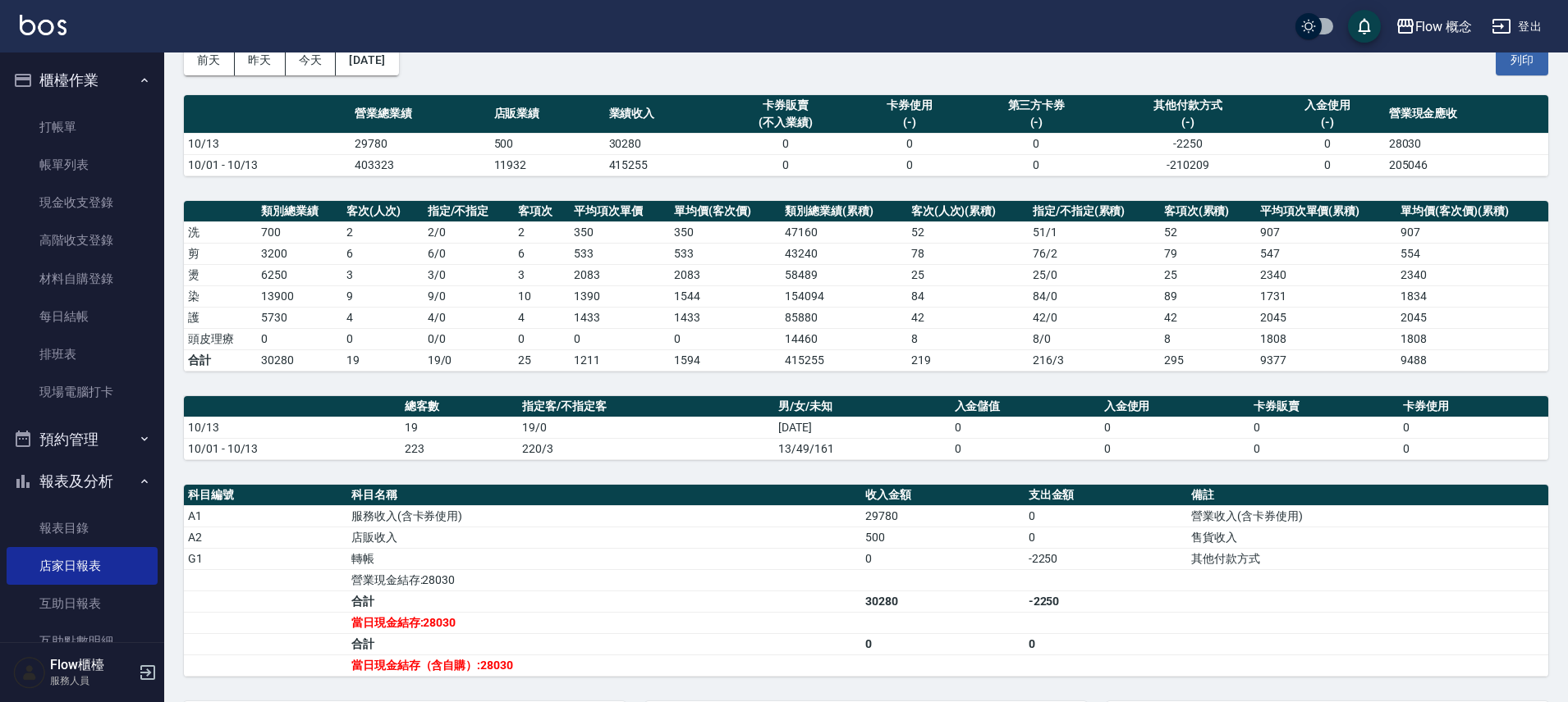
scroll to position [288, 0]
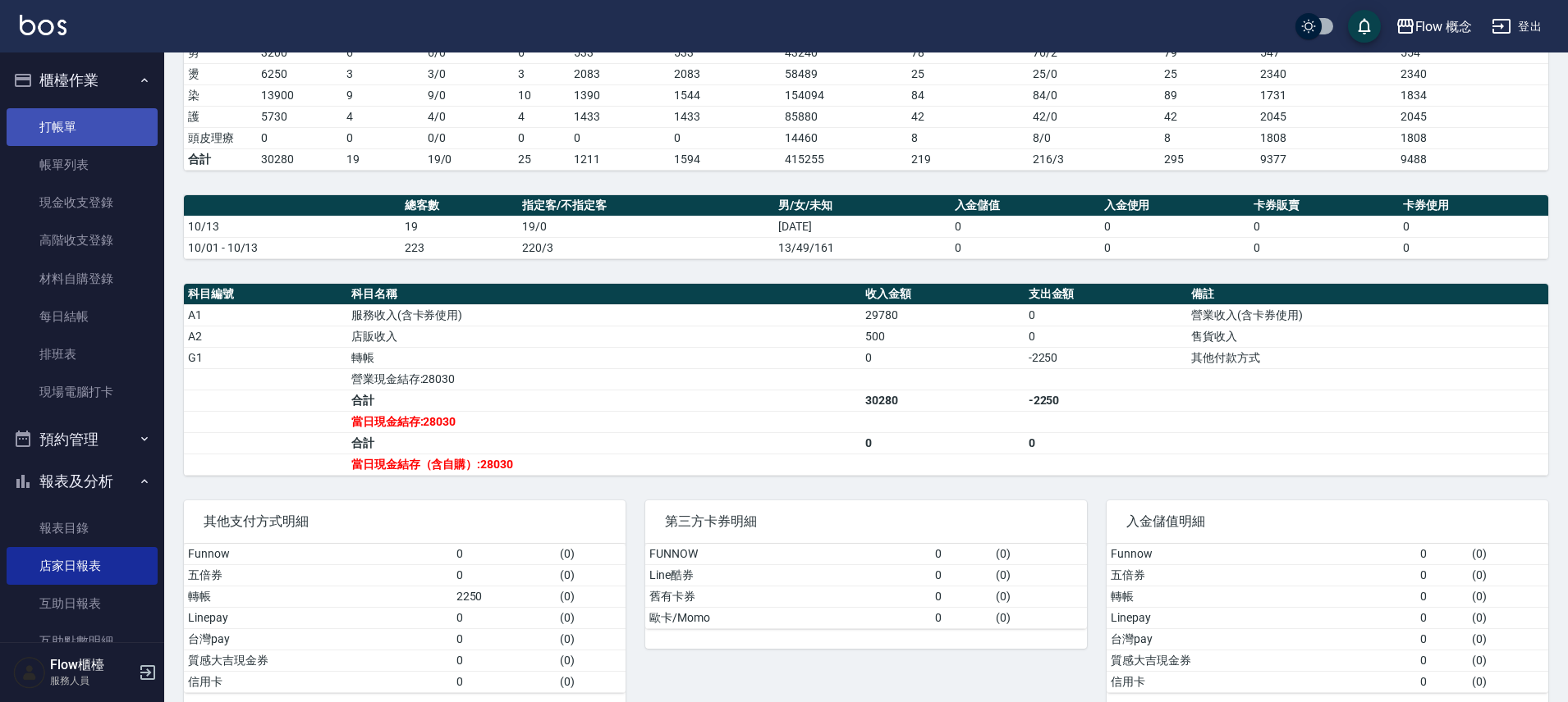
click at [113, 122] on link "打帳單" at bounding box center [81, 127] width 151 height 38
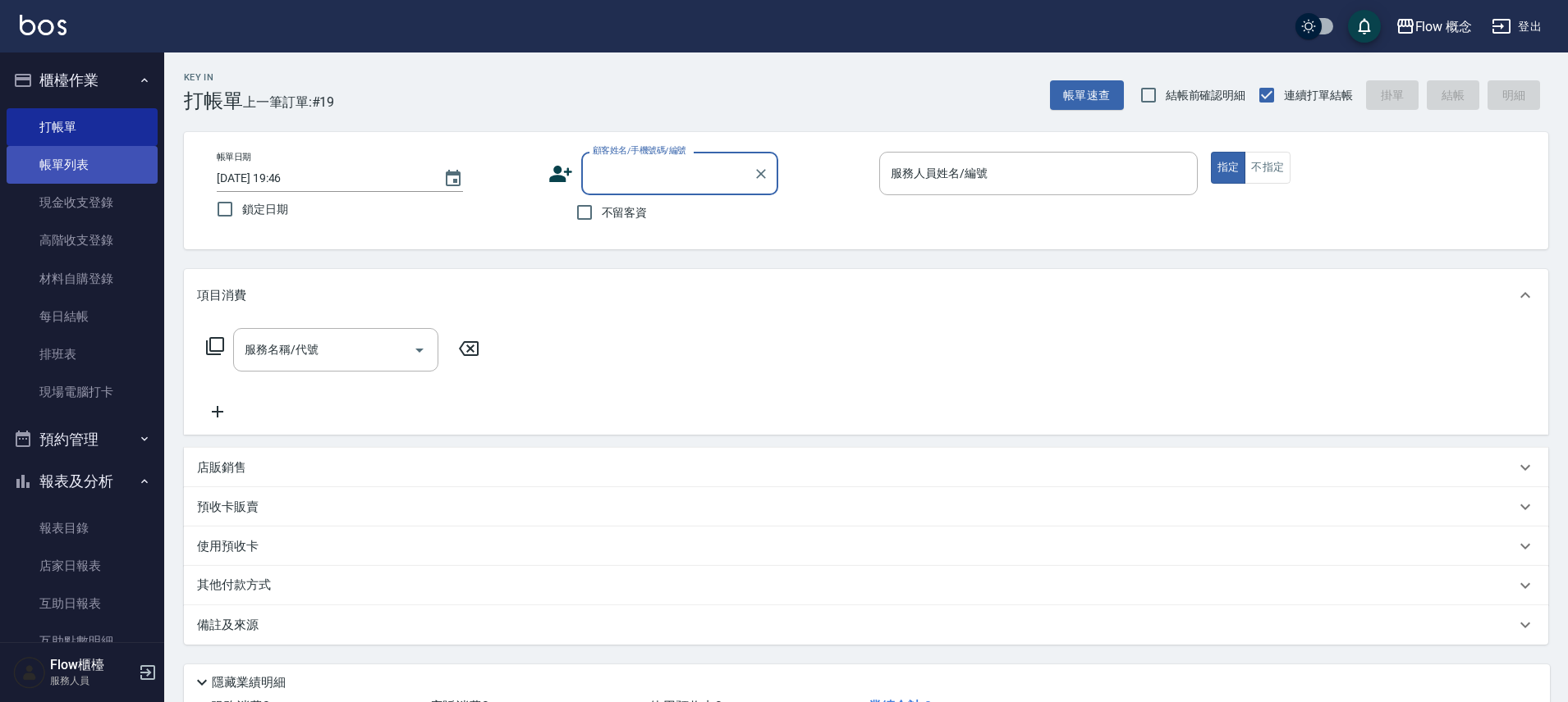
click at [110, 176] on link "帳單列表" at bounding box center [81, 165] width 151 height 38
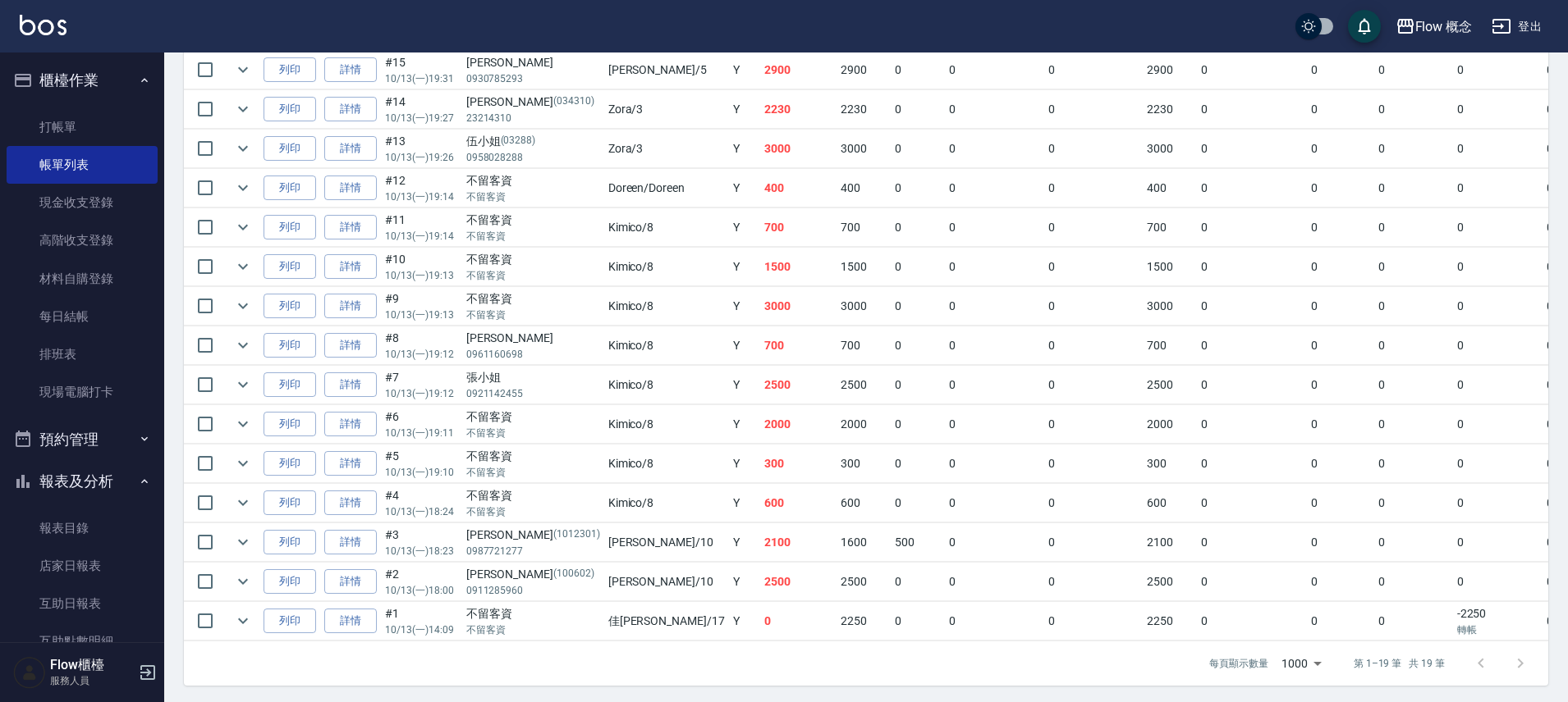
scroll to position [616, 0]
click at [760, 362] on td "2500" at bounding box center [799, 381] width 78 height 39
click at [760, 494] on td "600" at bounding box center [799, 499] width 78 height 39
click at [837, 222] on td "700" at bounding box center [864, 224] width 54 height 39
click at [125, 120] on link "打帳單" at bounding box center [81, 127] width 151 height 38
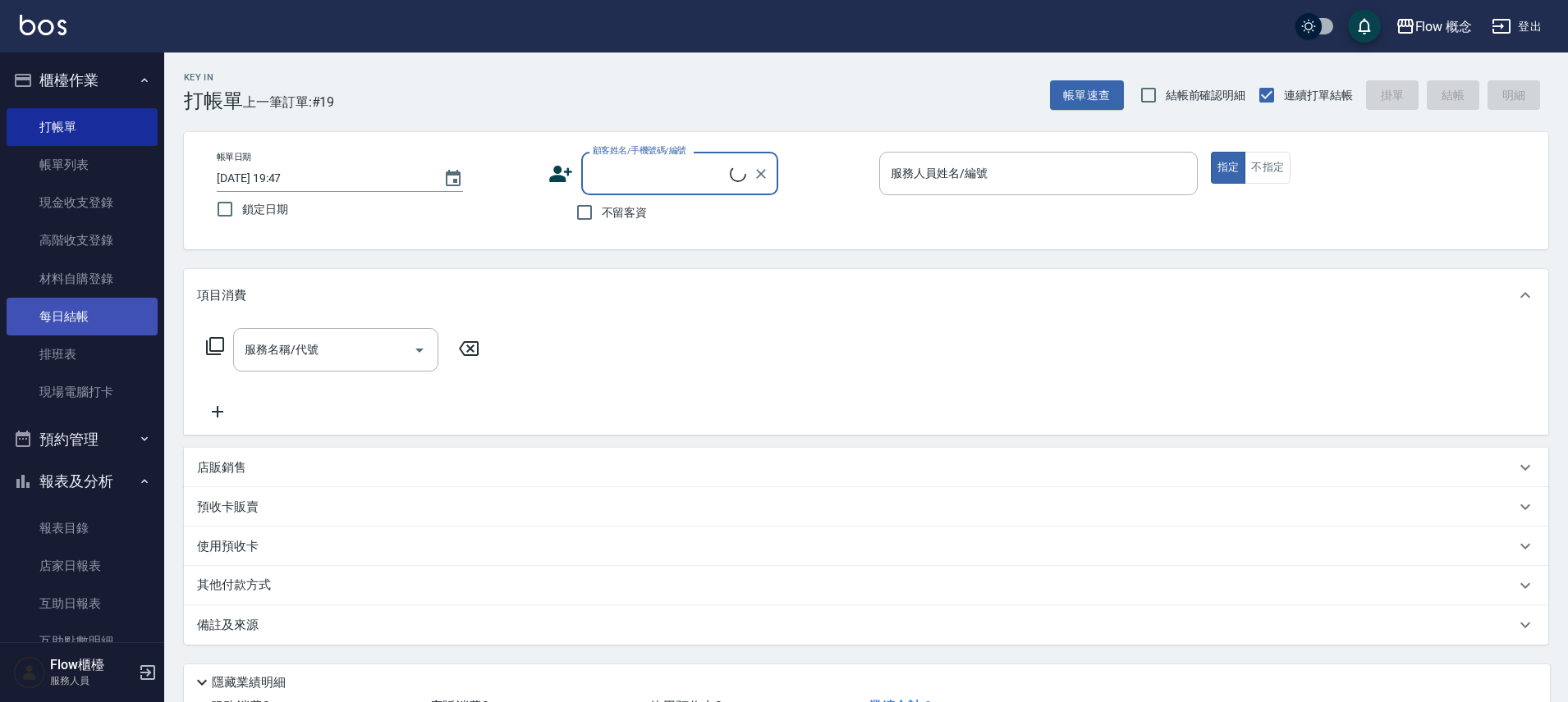
click at [71, 311] on link "每日結帳" at bounding box center [81, 316] width 151 height 38
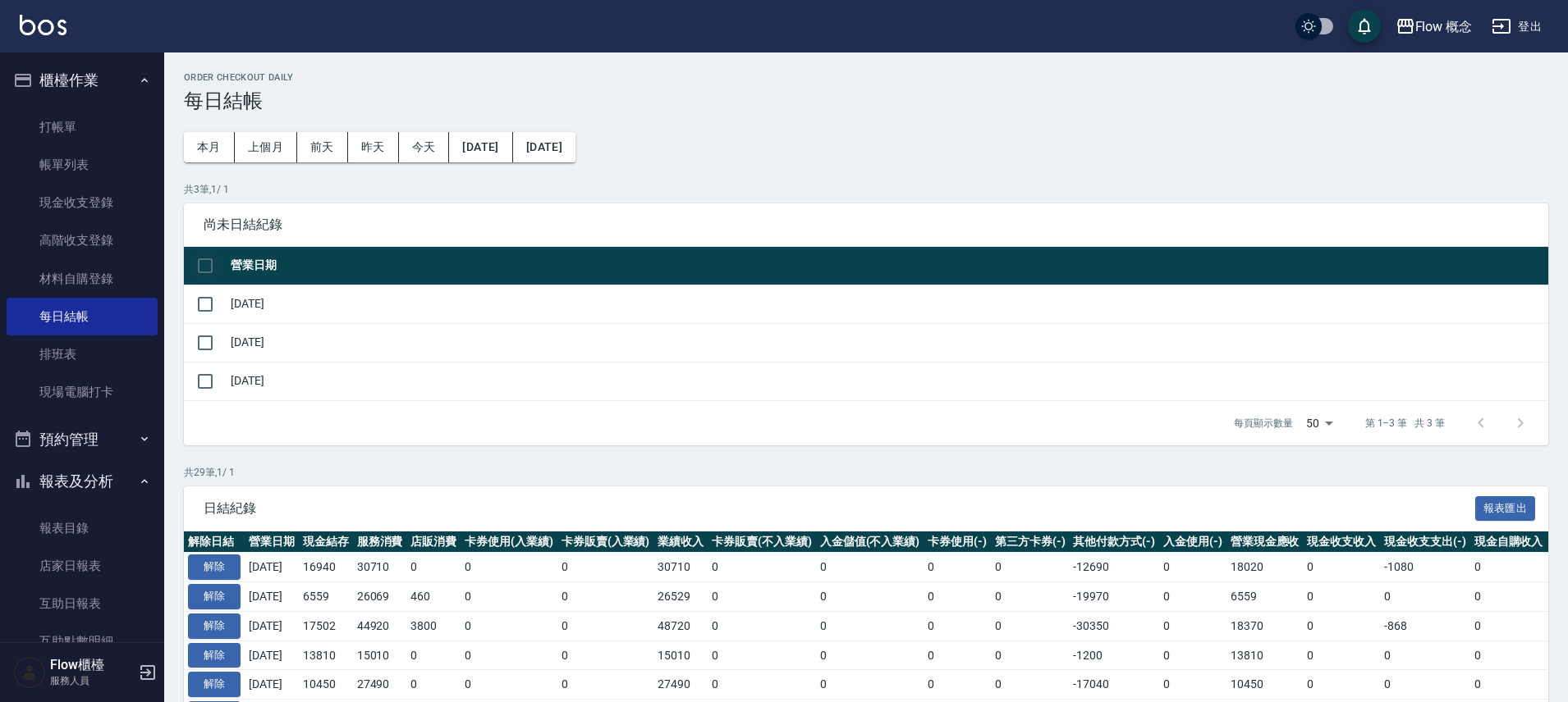
click at [206, 268] on input "checkbox" at bounding box center [205, 266] width 34 height 34
checkbox input "true"
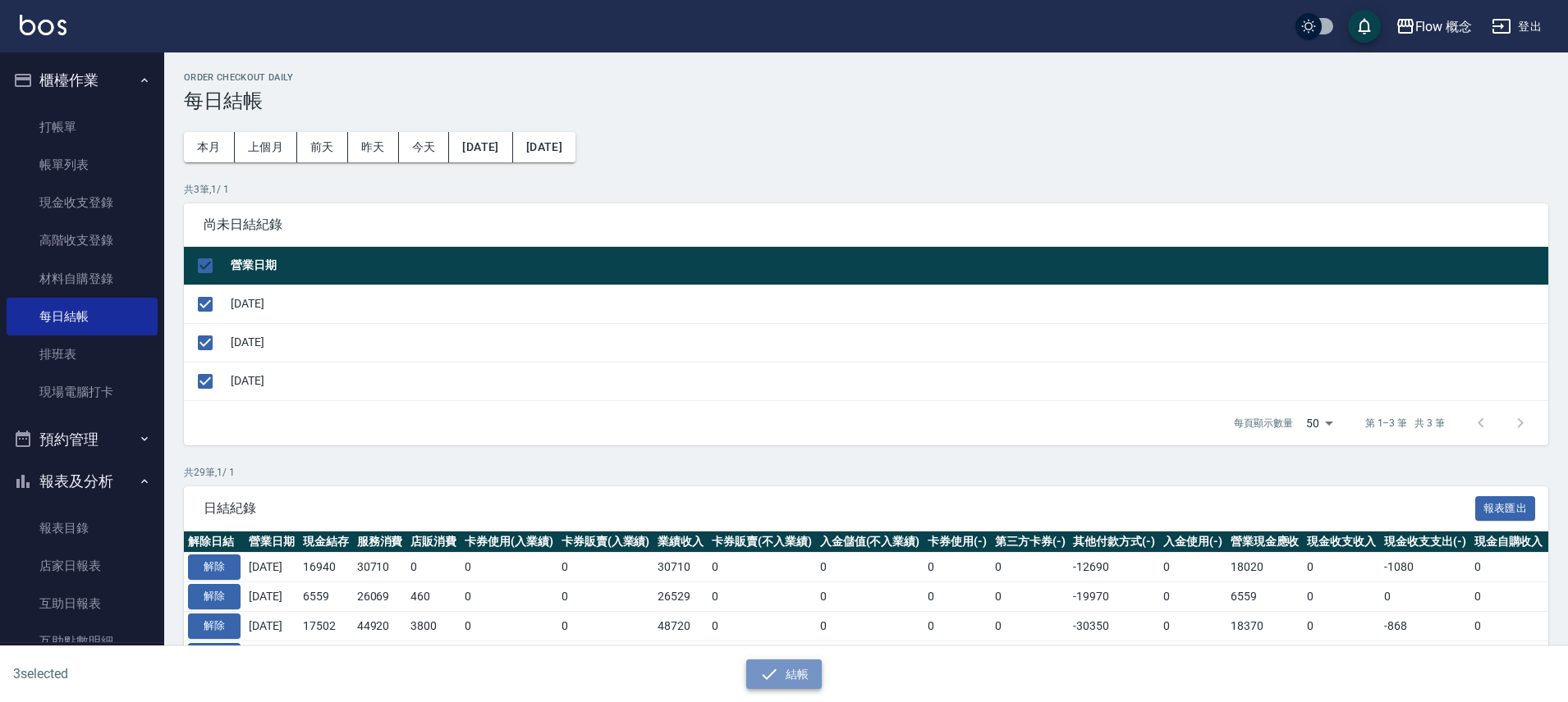
click at [801, 670] on button "結帳" at bounding box center [784, 675] width 77 height 31
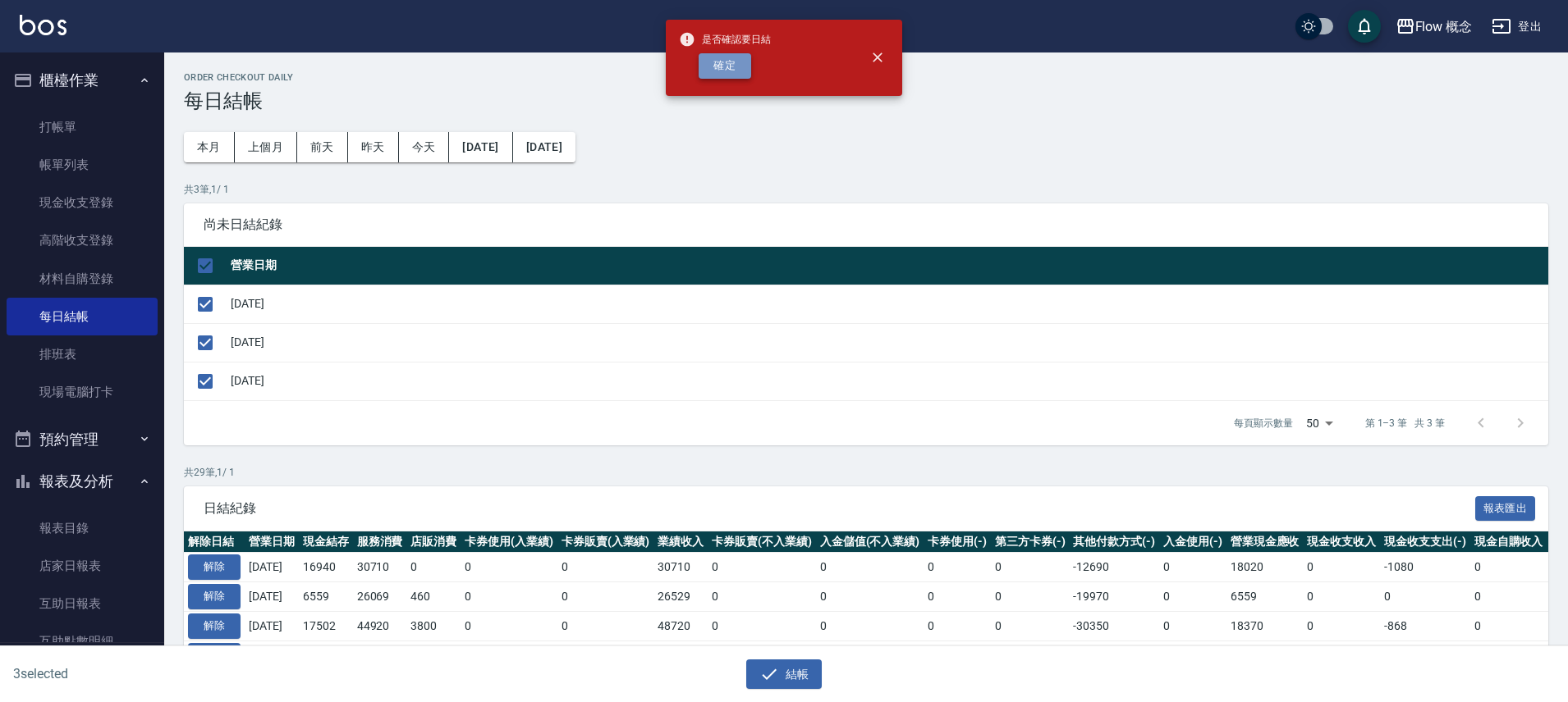
click at [742, 64] on button "確定" at bounding box center [725, 66] width 52 height 25
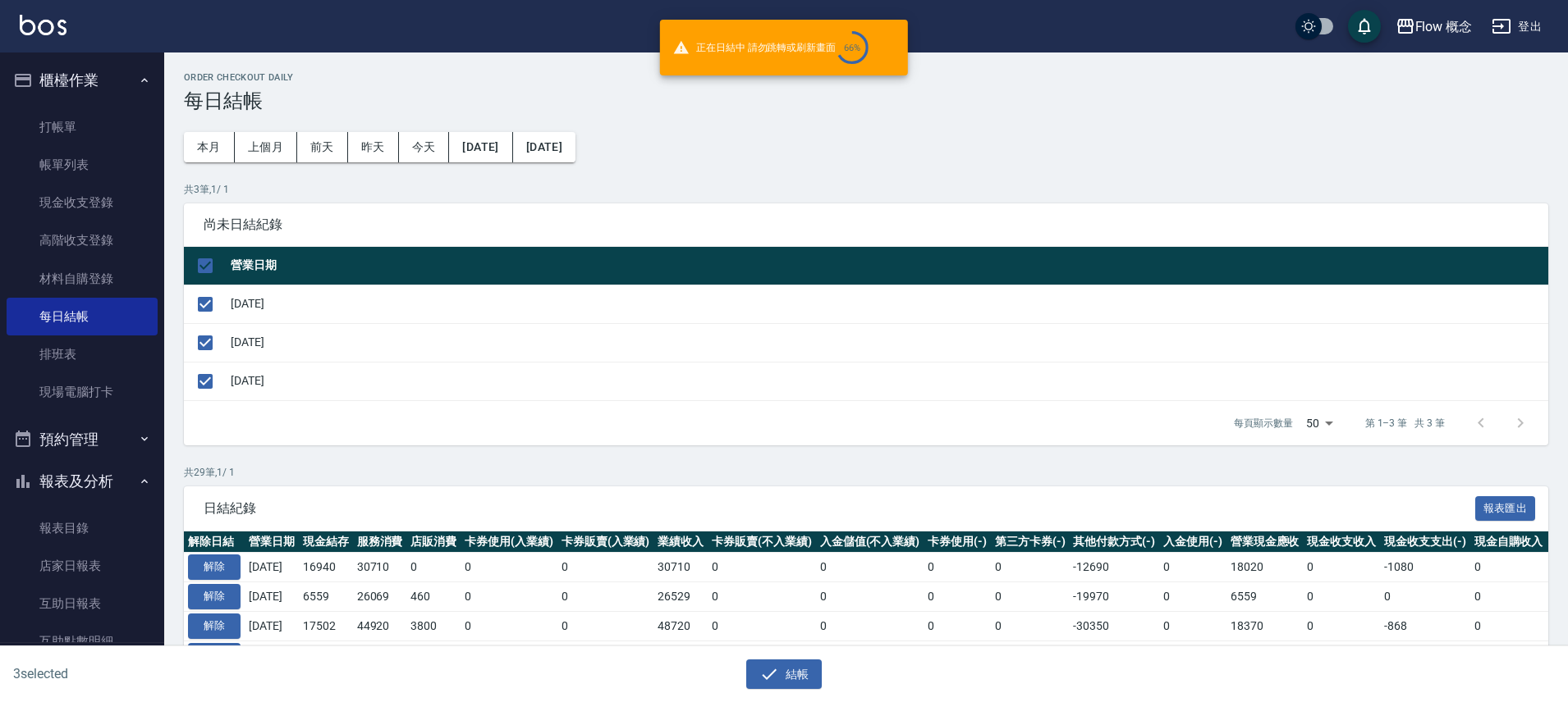
checkbox input "false"
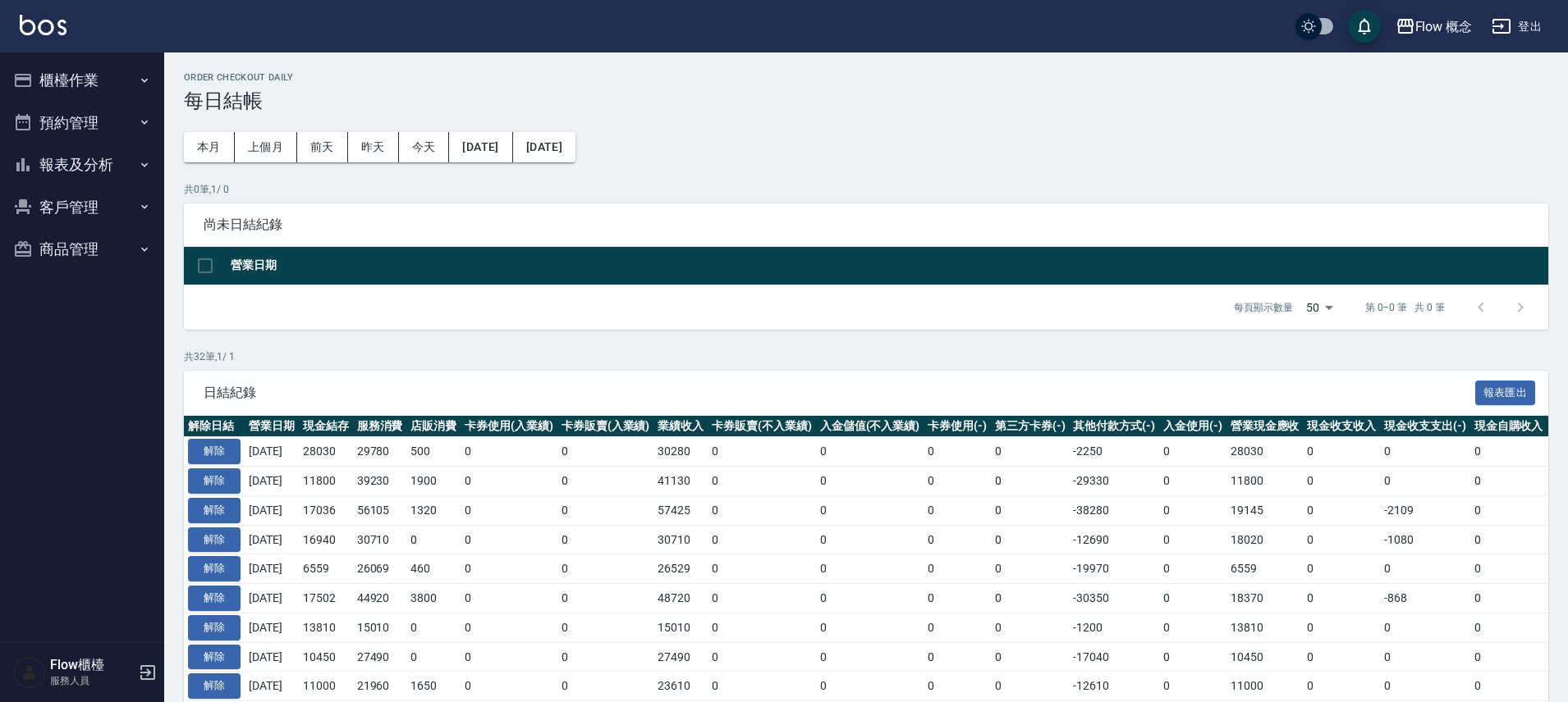
click at [116, 71] on button "櫃檯作業" at bounding box center [81, 80] width 151 height 42
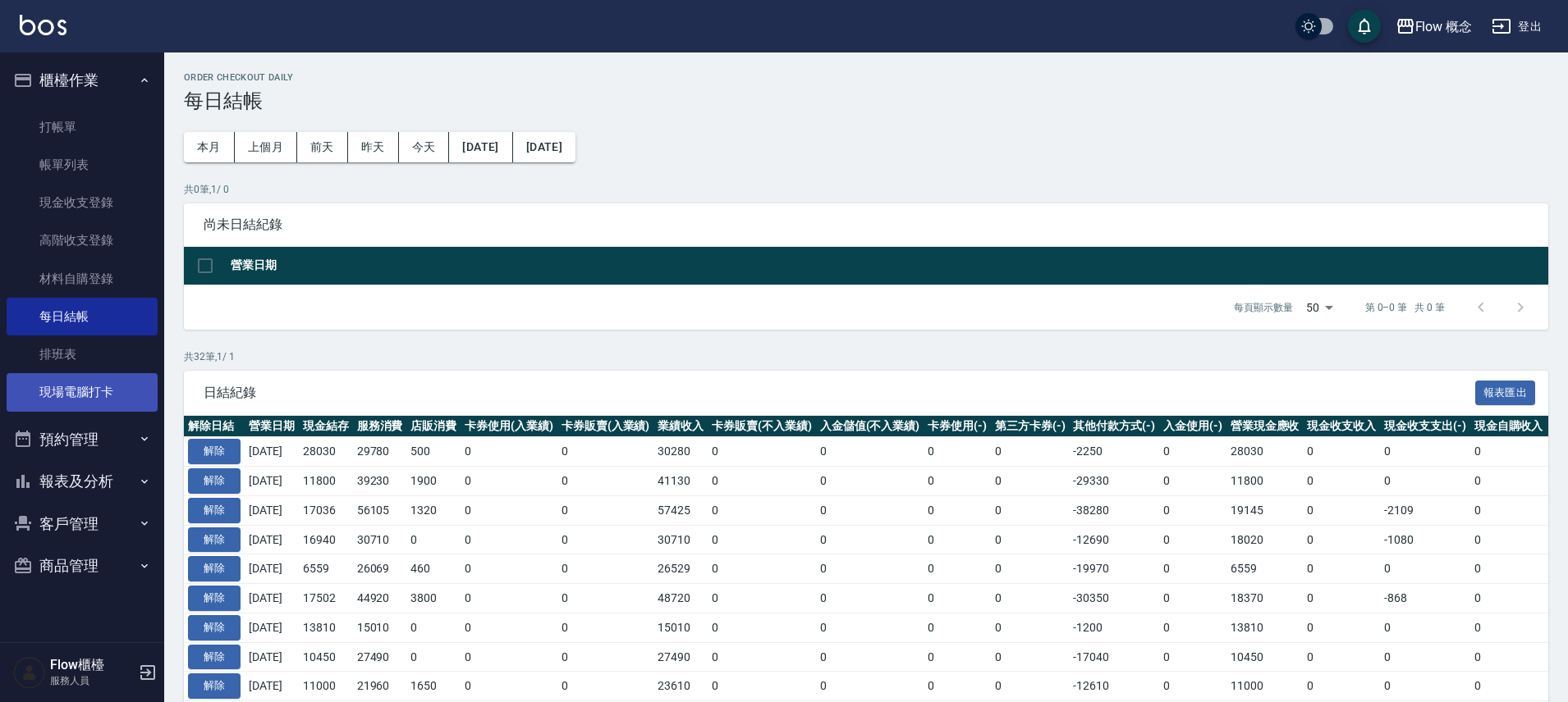
click at [66, 402] on link "現場電腦打卡" at bounding box center [81, 392] width 151 height 38
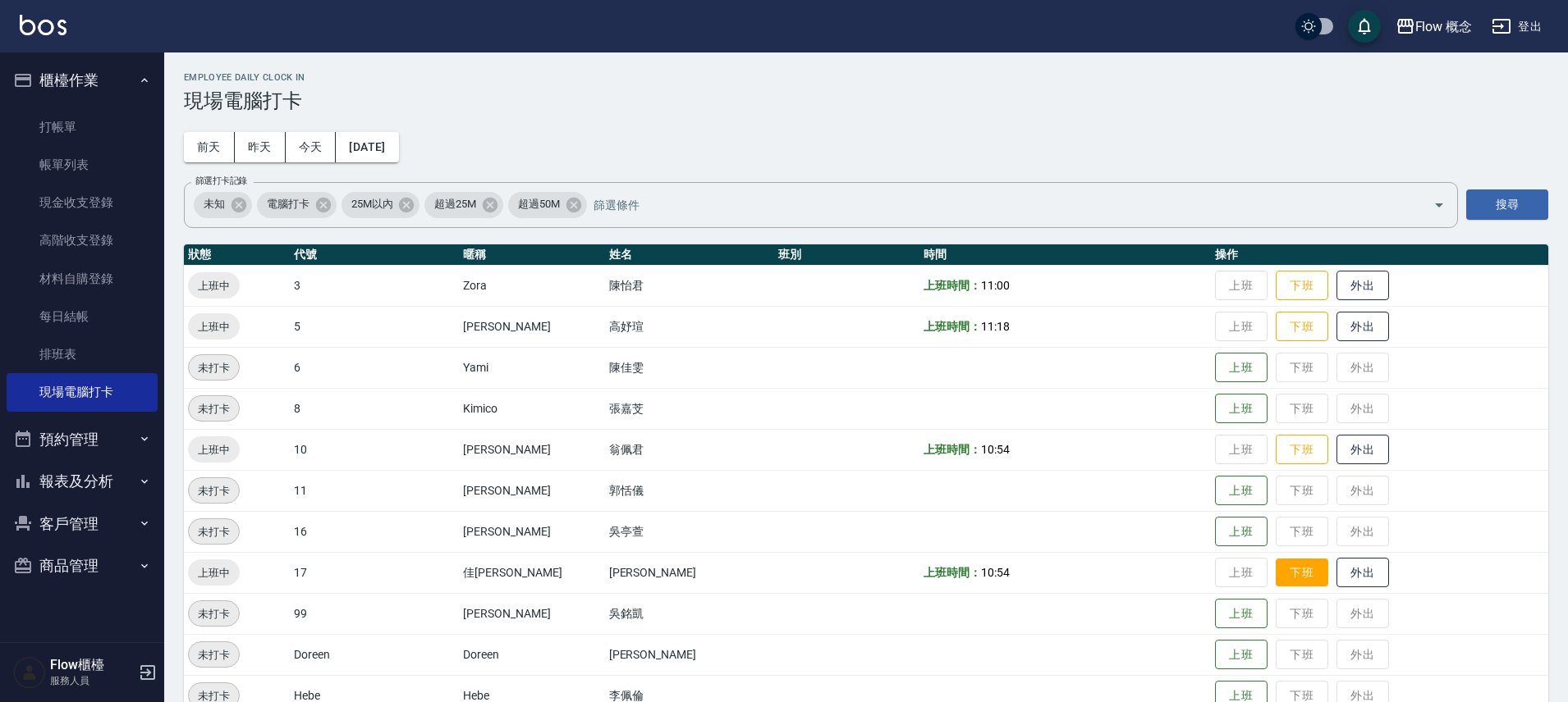
click at [1276, 567] on button "下班" at bounding box center [1302, 573] width 52 height 29
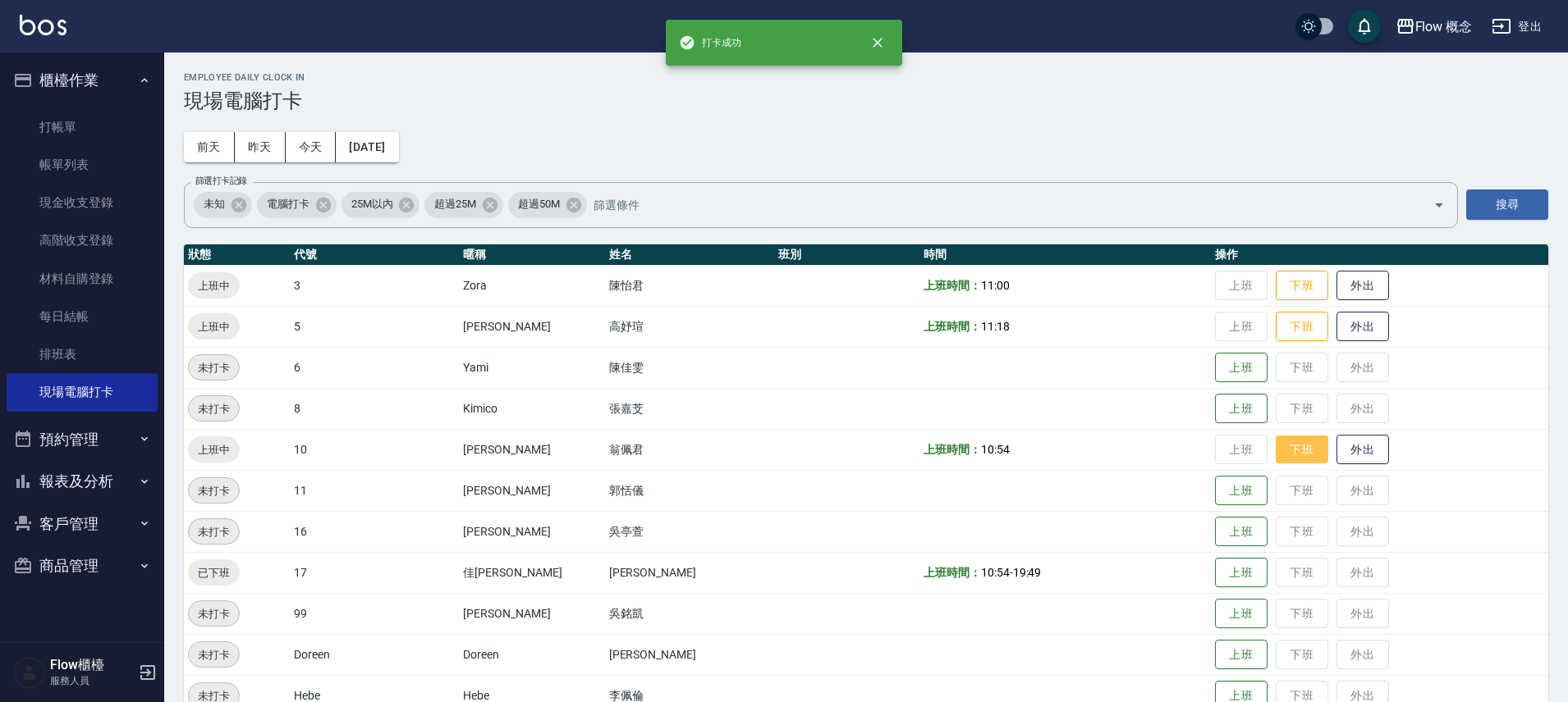
click at [1276, 446] on button "下班" at bounding box center [1302, 450] width 52 height 29
click at [1276, 324] on button "下班" at bounding box center [1302, 327] width 52 height 29
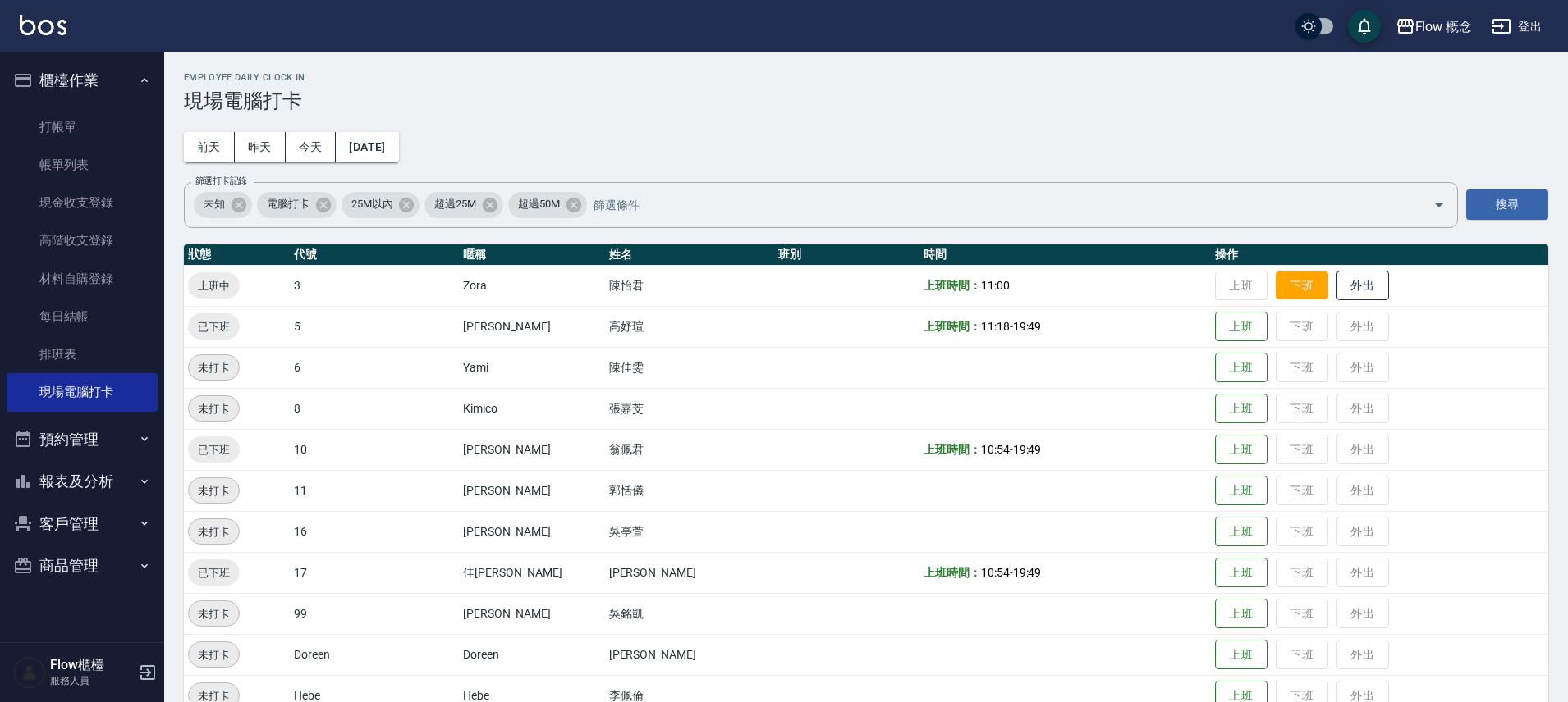
click at [1276, 274] on button "下班" at bounding box center [1302, 286] width 52 height 29
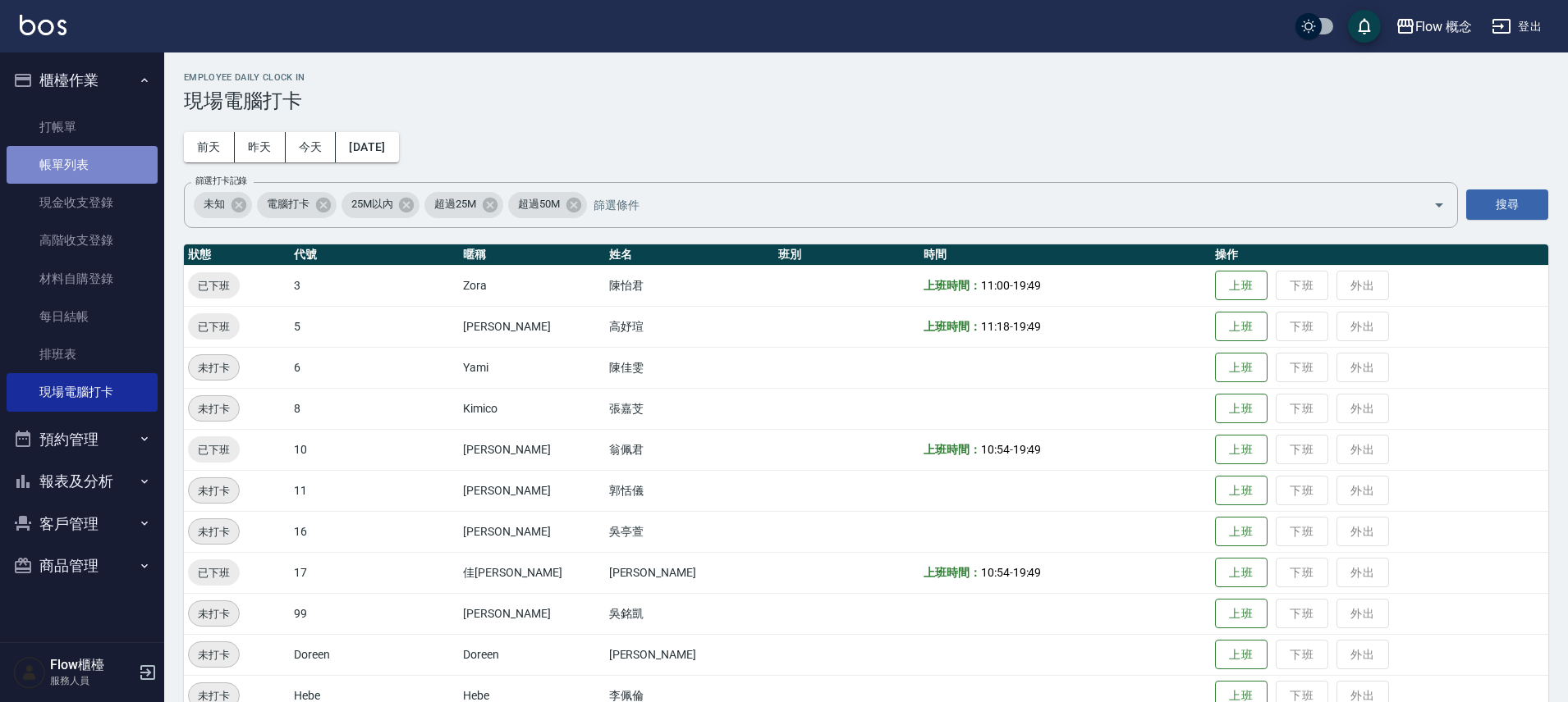
click at [100, 150] on link "帳單列表" at bounding box center [81, 165] width 151 height 38
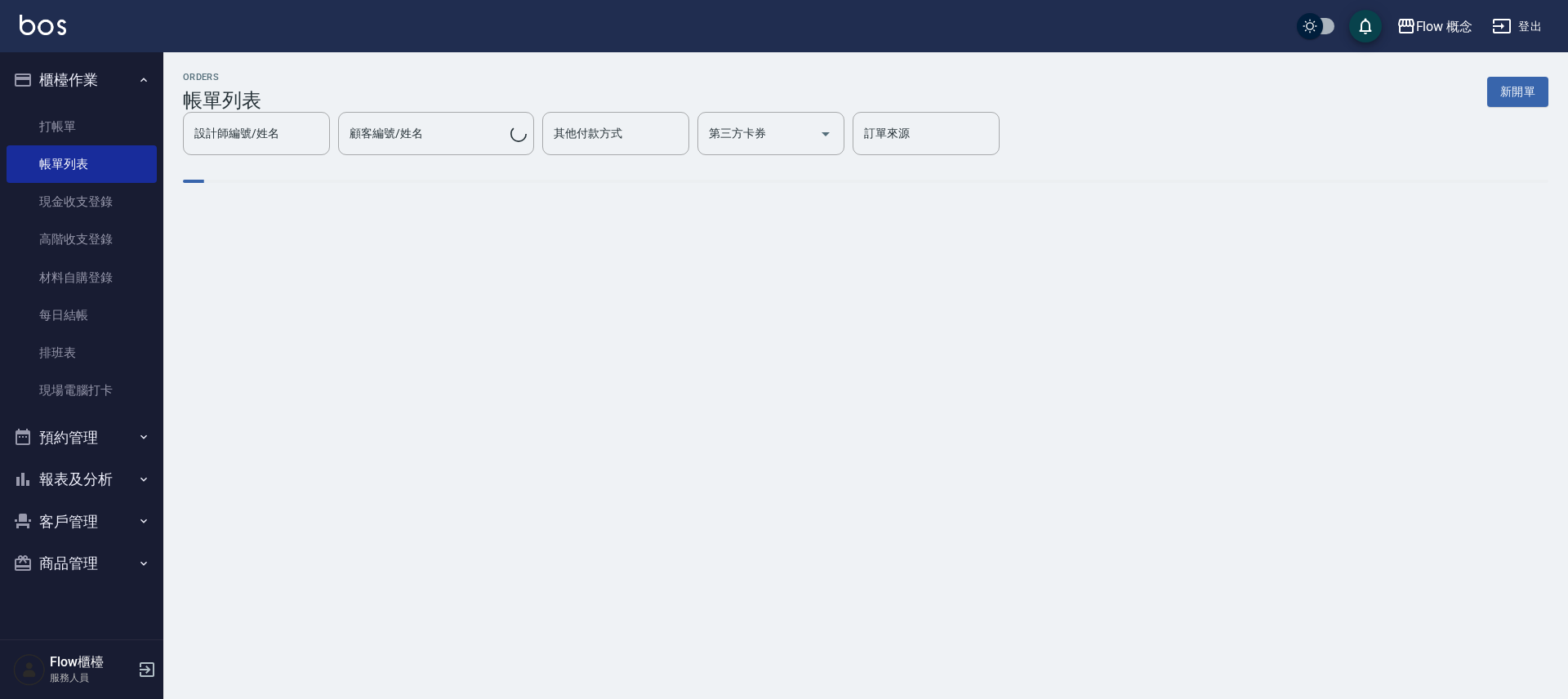
click at [94, 106] on ul "打帳單 帳單列表 現金收支登錄 高階收支登錄 材料自購登錄 每日結帳 排班表 現場電腦打卡" at bounding box center [81, 258] width 150 height 315
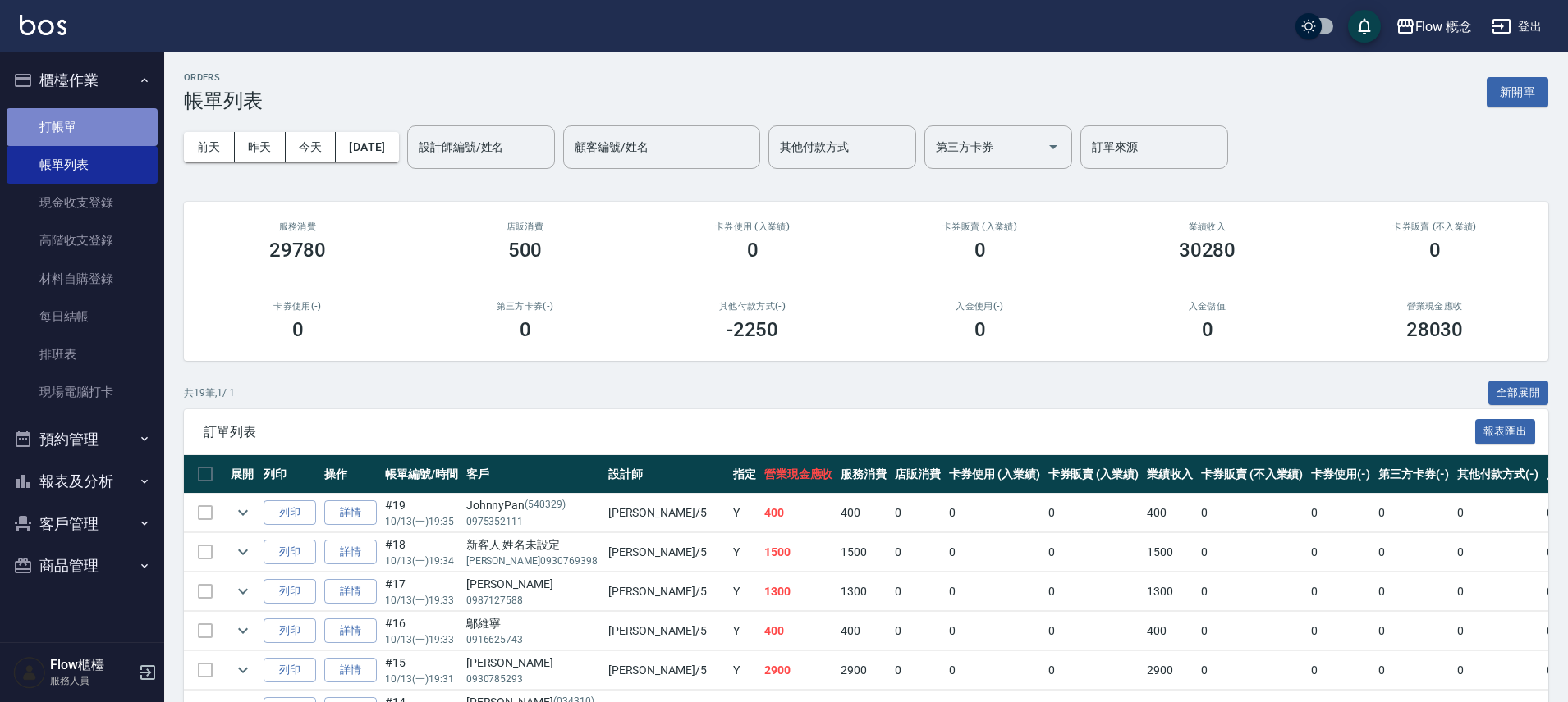
click at [41, 132] on link "打帳單" at bounding box center [81, 127] width 151 height 38
